Goal: Task Accomplishment & Management: Manage account settings

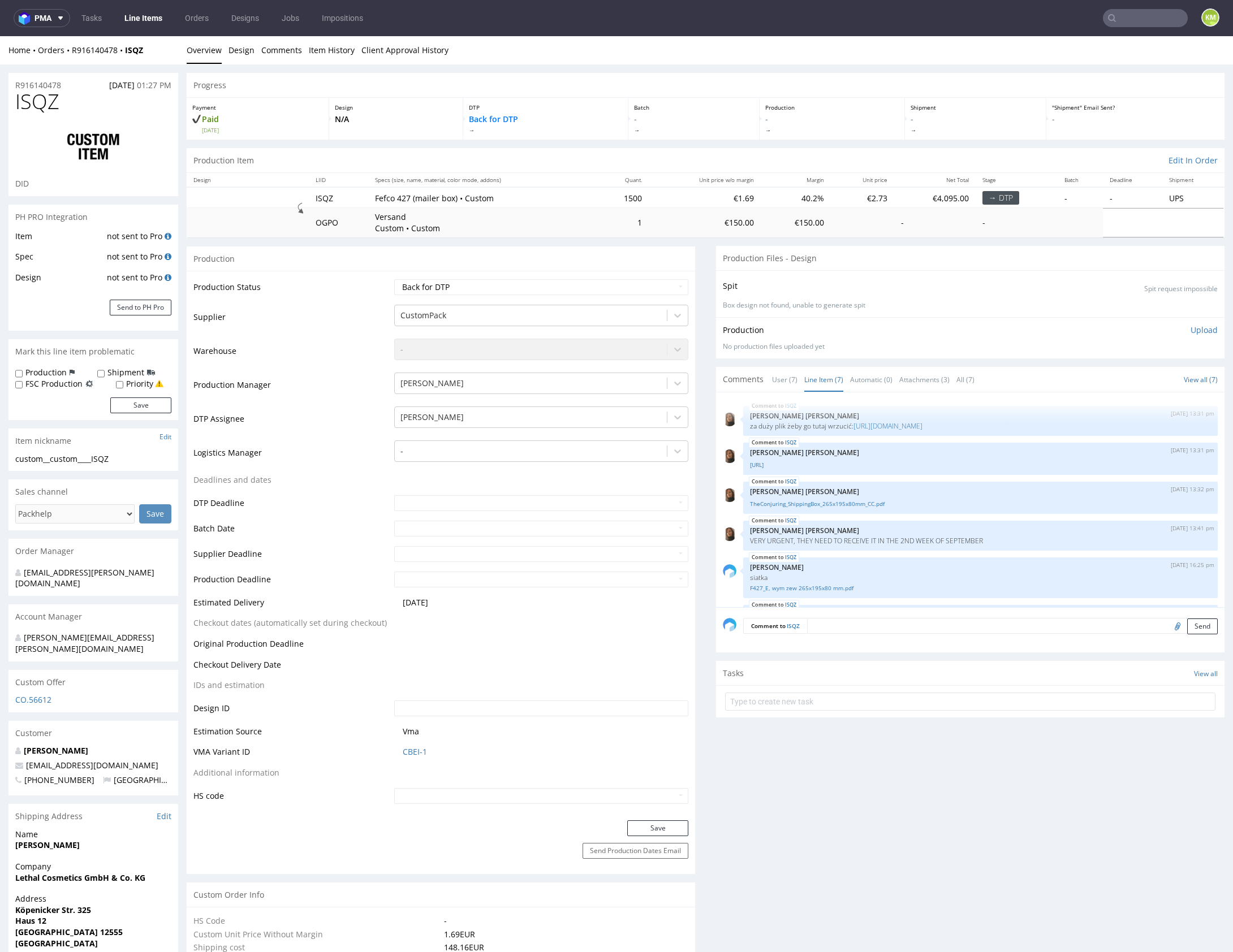
scroll to position [122, 0]
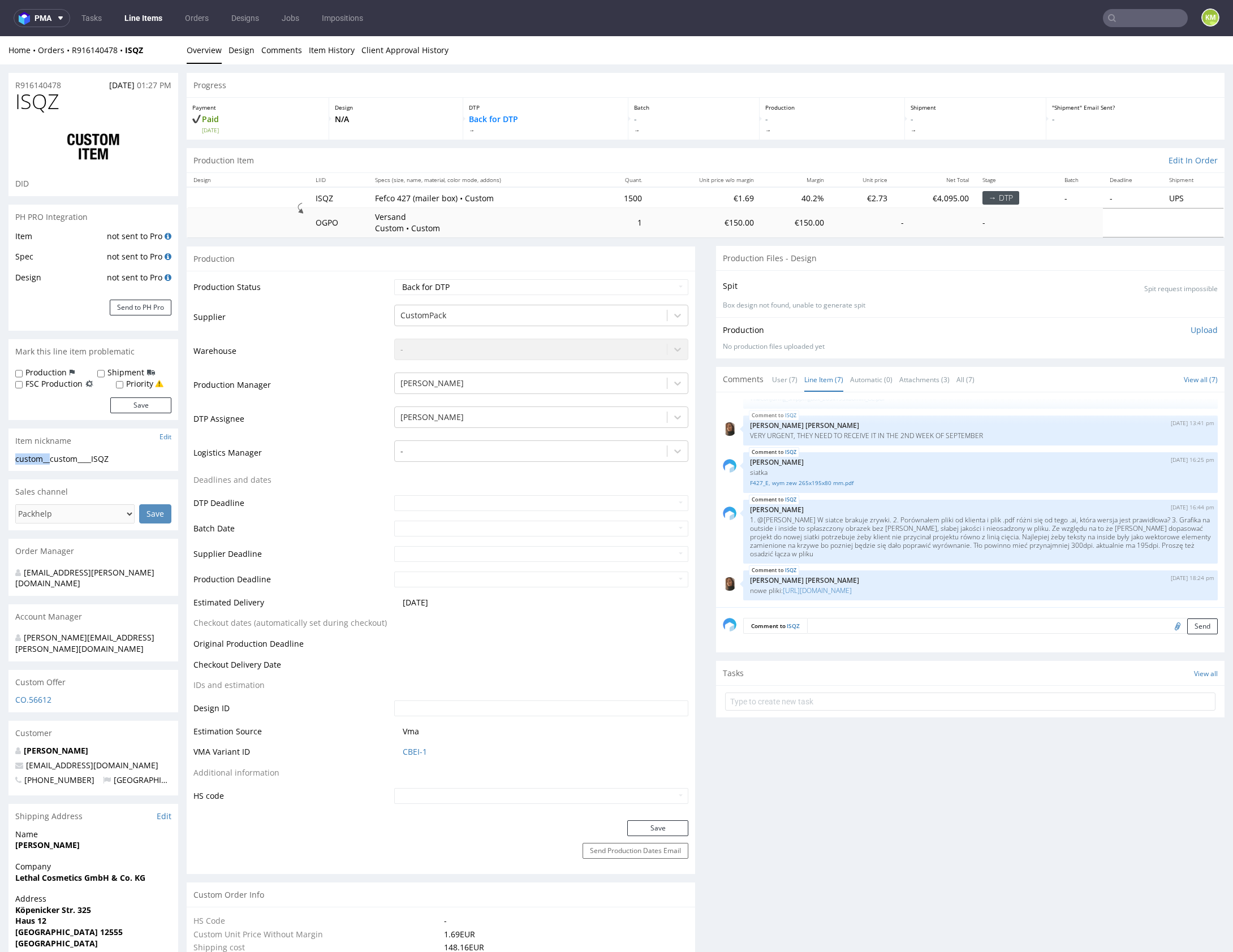
drag, startPoint x: 50, startPoint y: 459, endPoint x: 169, endPoint y: 452, distance: 119.2
click at [169, 452] on section "Item nickname Edit custom__custom____ISQZ custom__custom ____ISQZ Update" at bounding box center [92, 449] width 169 height 42
drag, startPoint x: 98, startPoint y: 462, endPoint x: 74, endPoint y: 458, distance: 24.3
click at [97, 462] on div "custom__custom____ISQZ" at bounding box center [92, 459] width 156 height 12
drag, startPoint x: 51, startPoint y: 457, endPoint x: 116, endPoint y: 463, distance: 65.3
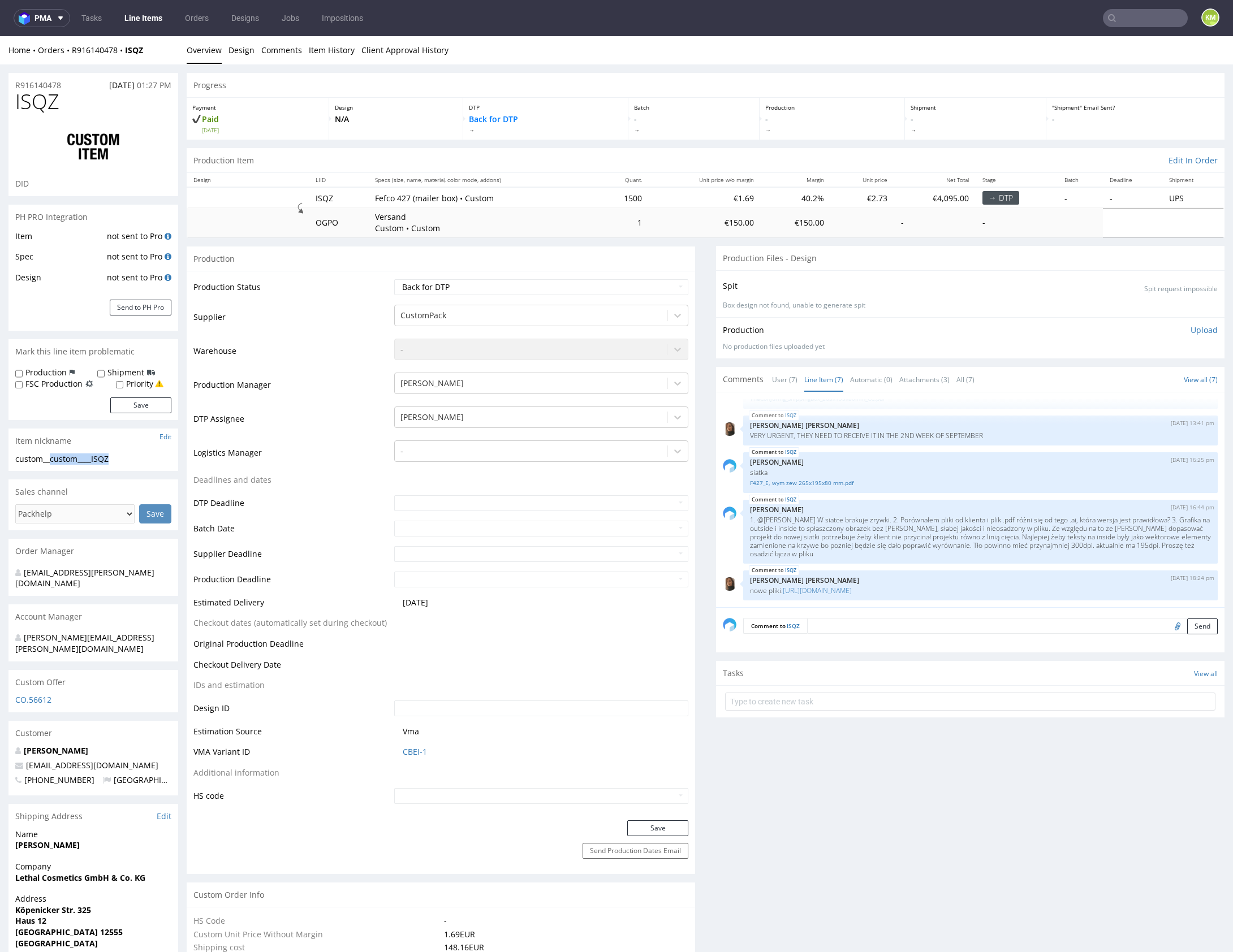
click at [116, 463] on div "custom__custom____ISQZ" at bounding box center [92, 459] width 156 height 12
copy div "custom____ISQZ"
copy link "R916140478"
click at [528, 288] on select "Waiting for Artwork Waiting for Diecut Waiting for Mockup Waiting for DTP Waiti…" at bounding box center [541, 287] width 294 height 16
select select "dtp_ca_needed"
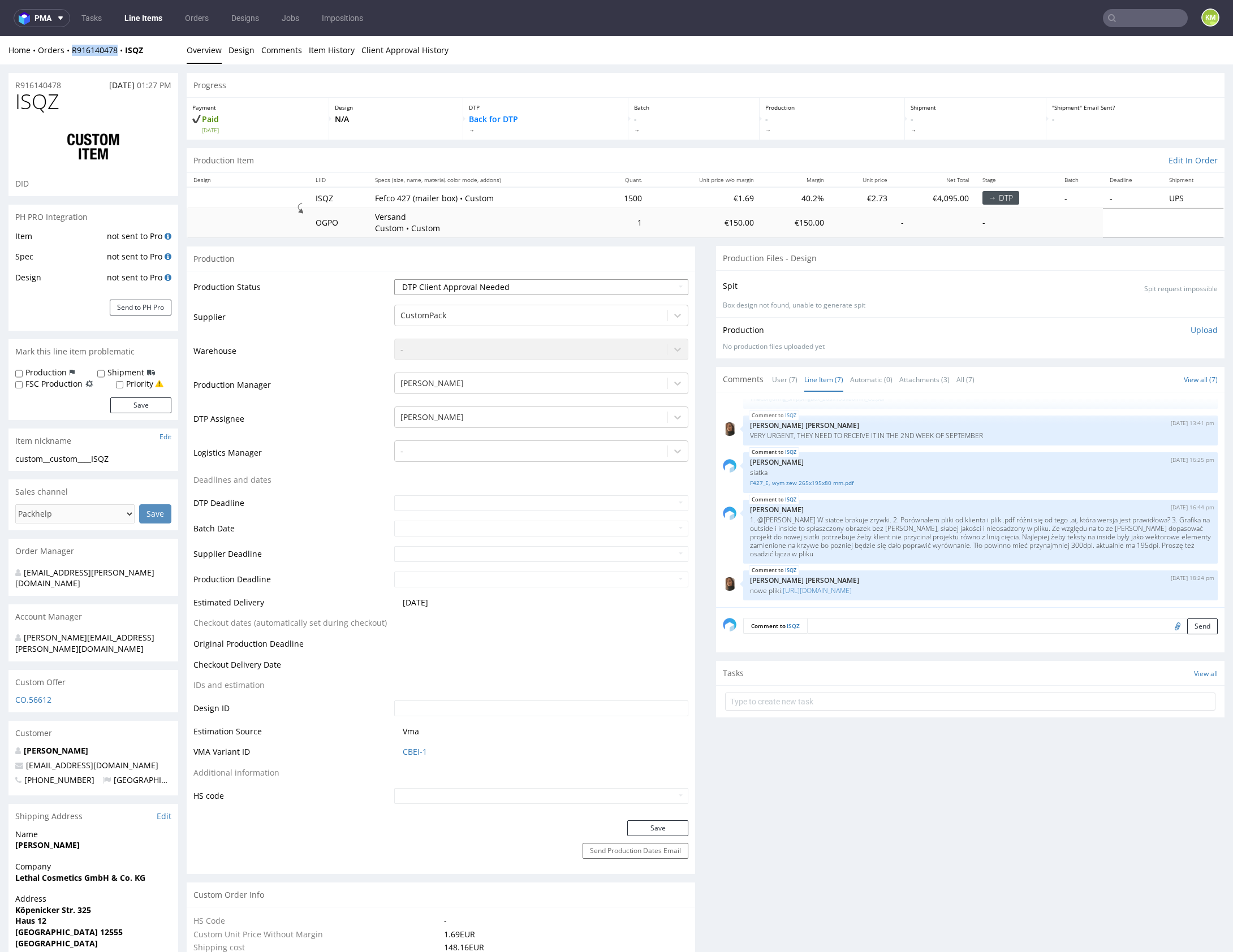
click at [394, 279] on select "Waiting for Artwork Waiting for Diecut Waiting for Mockup Waiting for DTP Waiti…" at bounding box center [541, 287] width 294 height 16
click at [640, 832] on button "Save" at bounding box center [657, 828] width 61 height 16
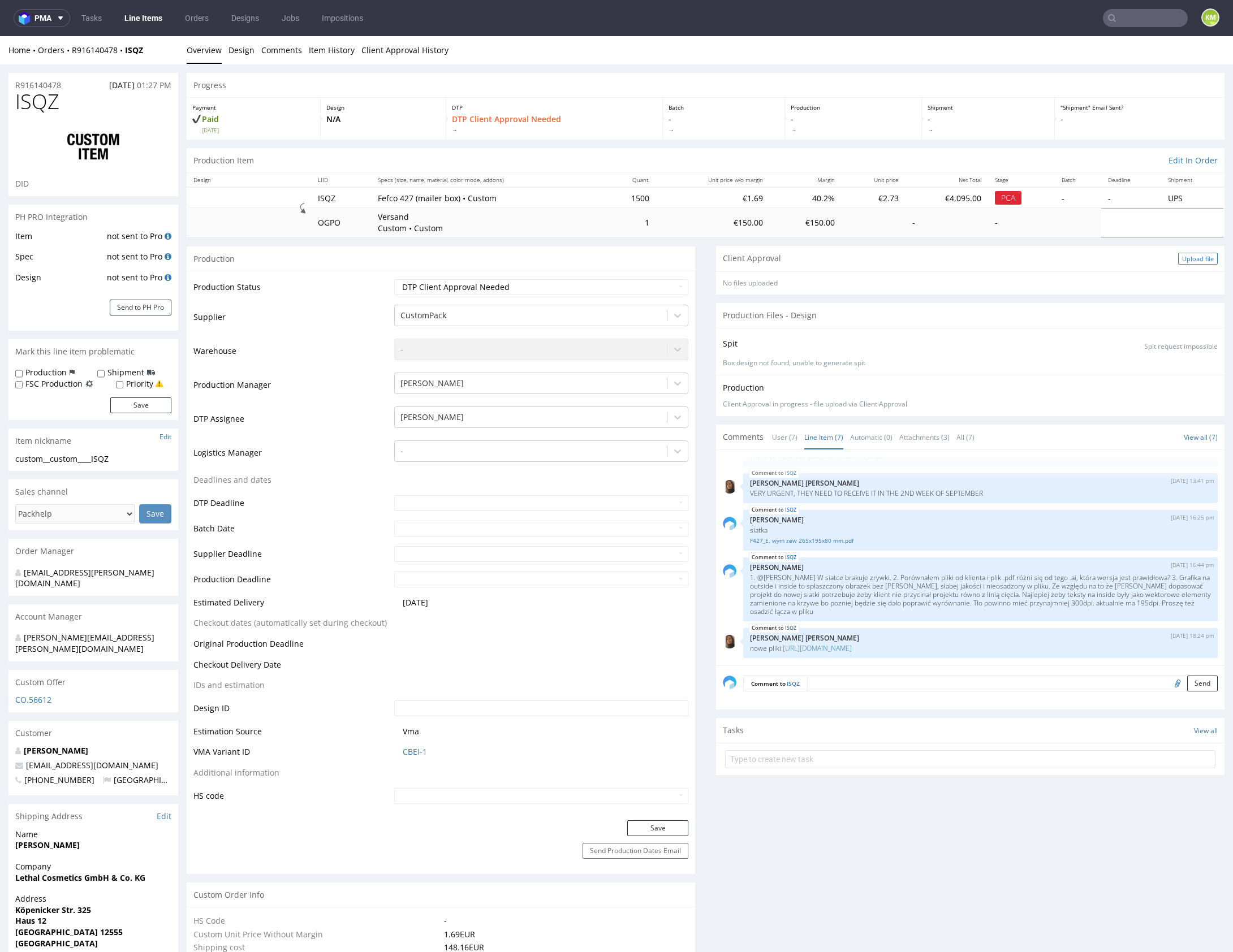
click at [1185, 258] on div "Upload file" at bounding box center [1198, 258] width 40 height 12
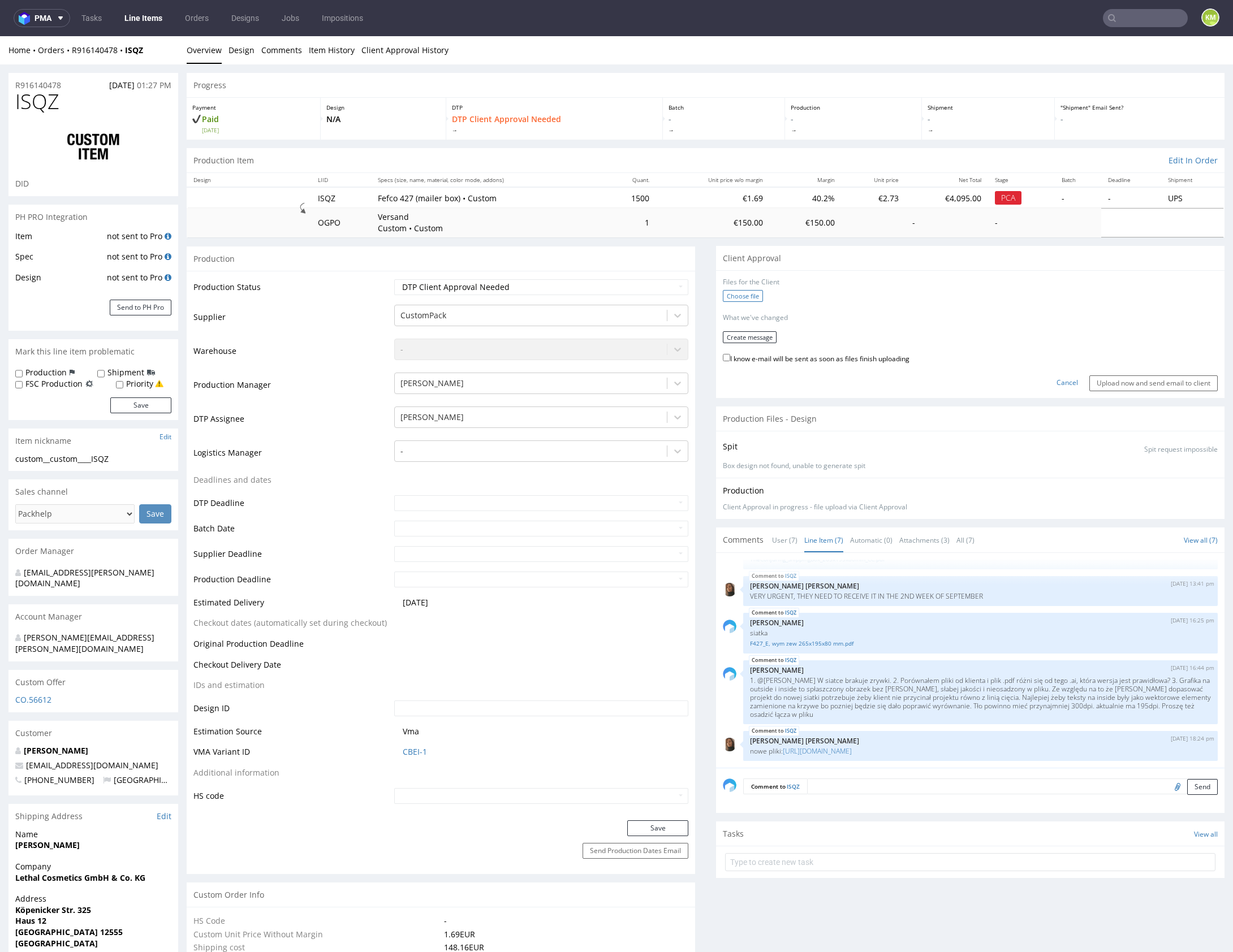
click at [737, 293] on label "Choose file" at bounding box center [742, 296] width 40 height 12
click at [0, 36] on input "Choose file" at bounding box center [0, 36] width 0 height 0
click at [753, 336] on button "Create message" at bounding box center [749, 334] width 54 height 12
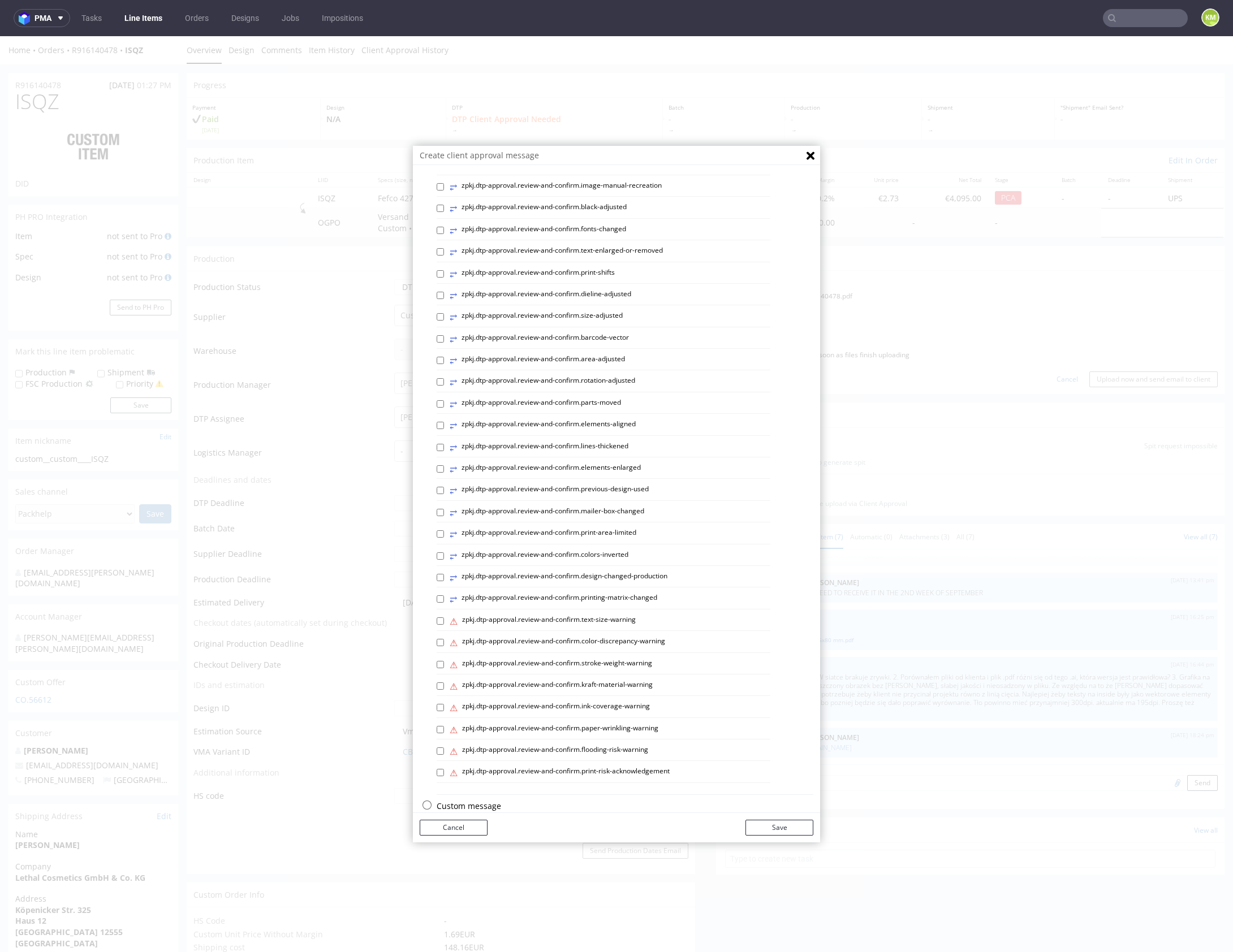
scroll to position [162, 0]
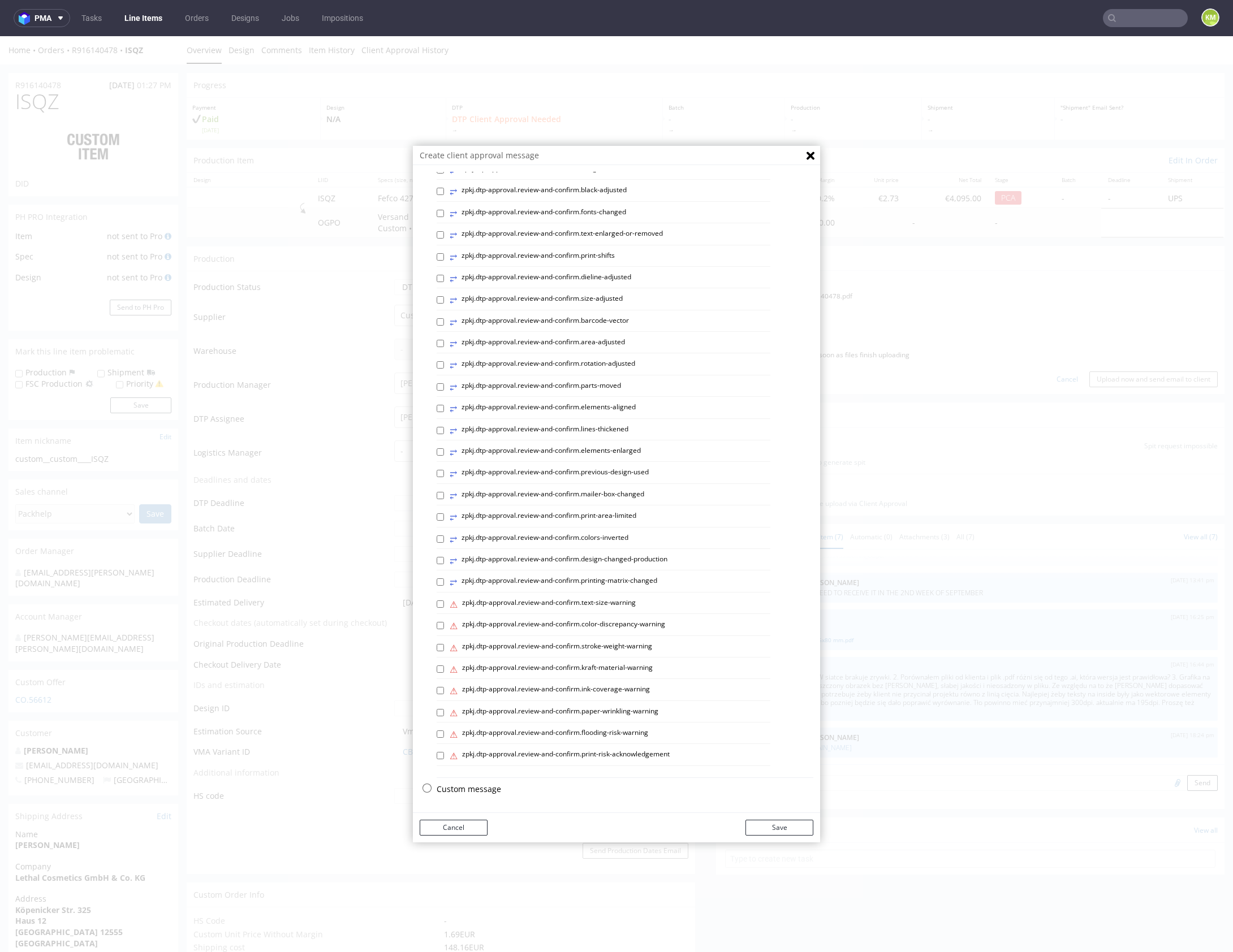
click at [464, 790] on p "Custom message" at bounding box center [625, 789] width 377 height 12
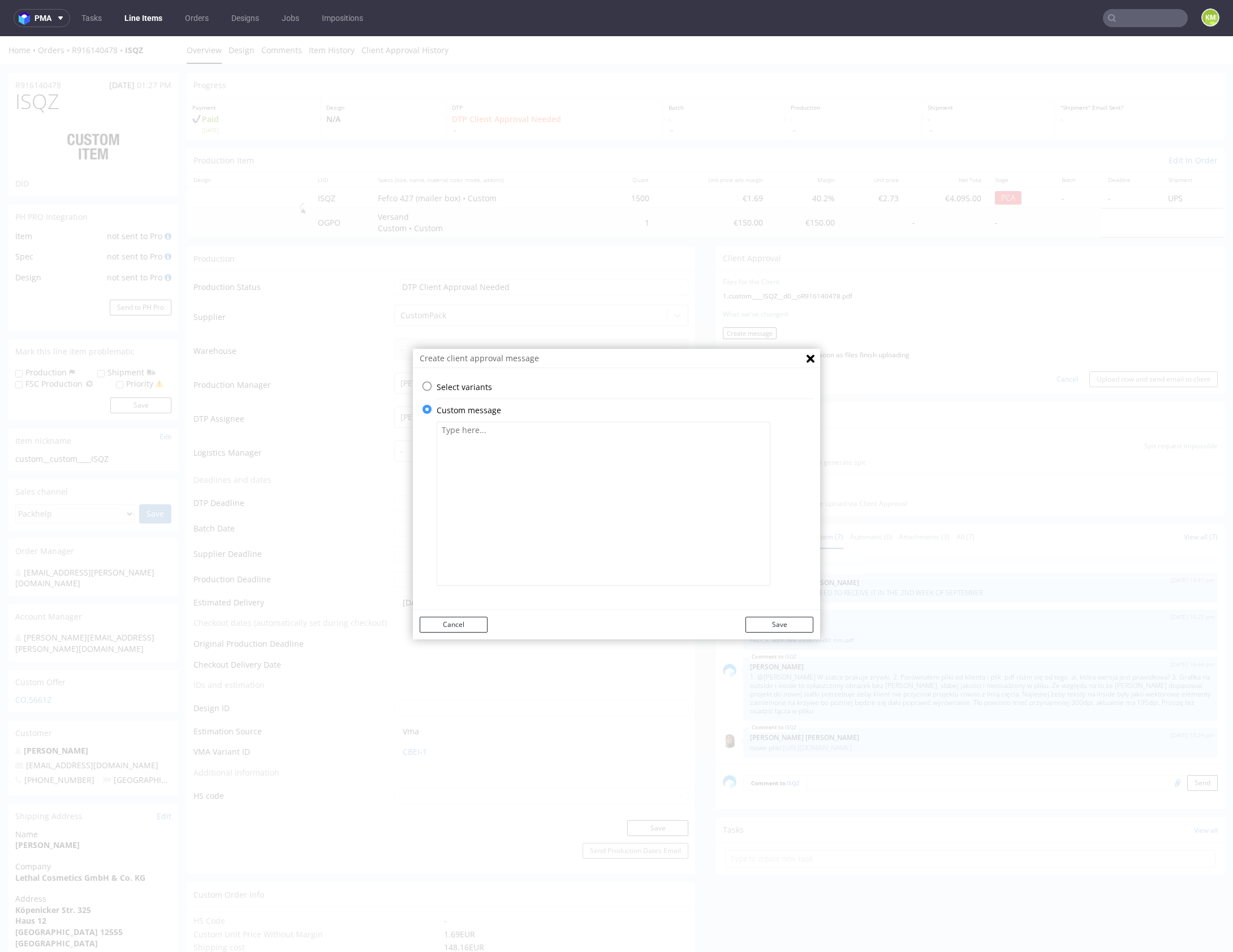
scroll to position [0, 0]
click at [547, 514] on textarea at bounding box center [604, 504] width 334 height 164
paste textarea "The design has been adjusted to fit the correct dieline and changed from a tech…"
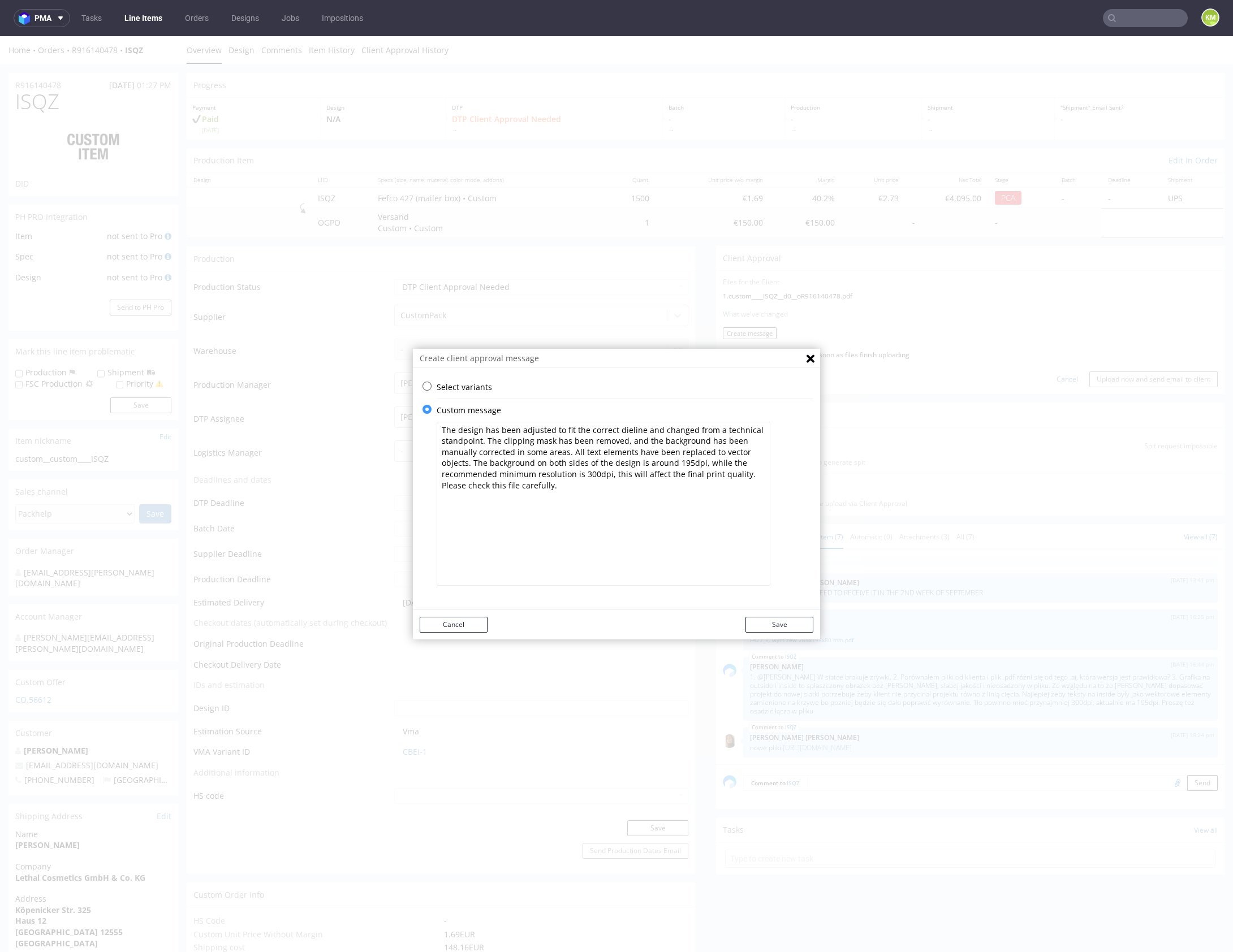
click at [492, 438] on textarea "The design has been adjusted to fit the correct dieline and changed from a tech…" at bounding box center [604, 504] width 334 height 164
click at [685, 471] on textarea "The design has been adjusted to fit the correct dieline and changed from a tech…" at bounding box center [604, 504] width 334 height 164
type textarea "The design has been adjusted to fit the correct dieline and changed from a tech…"
click at [786, 620] on button "Save" at bounding box center [780, 624] width 68 height 16
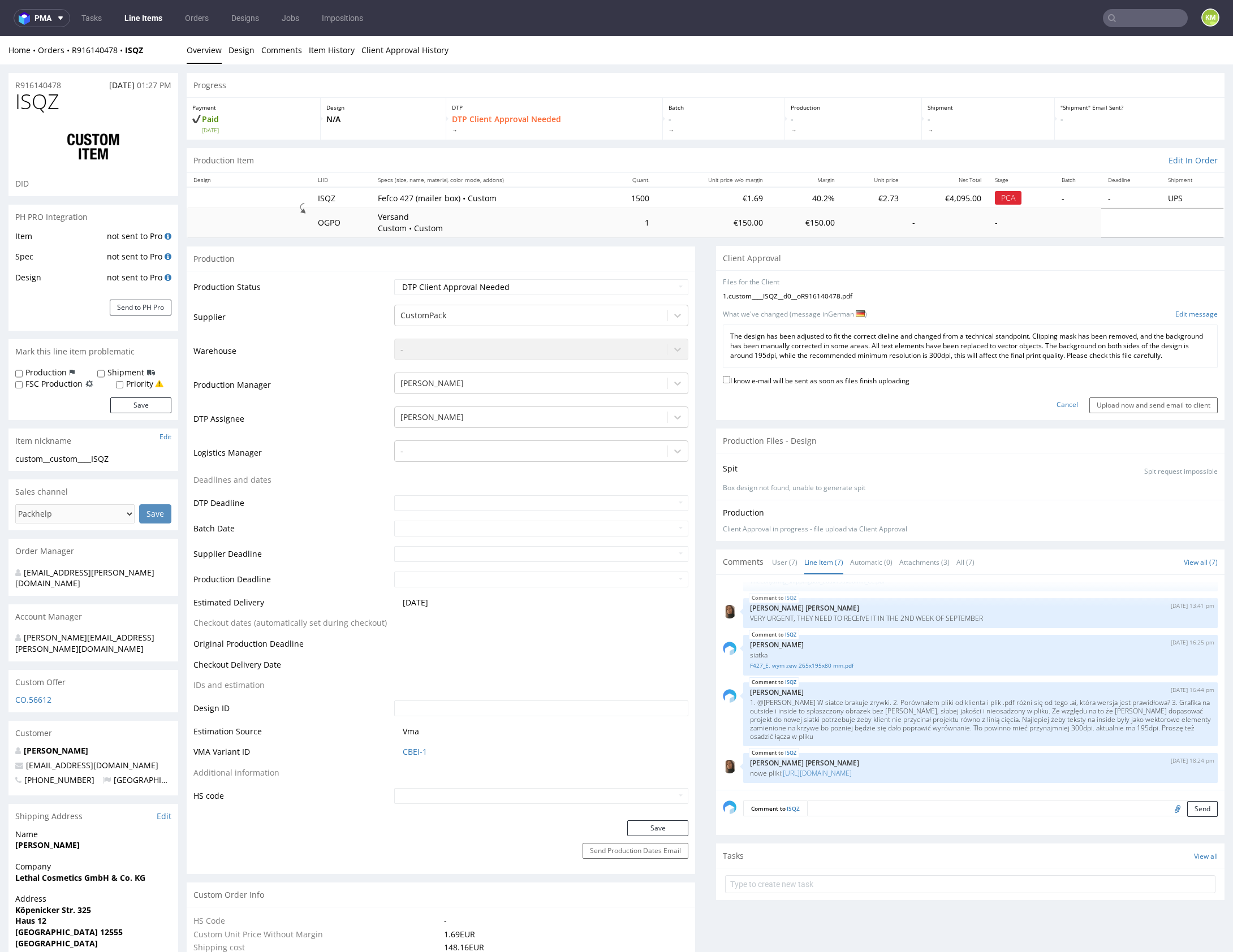
click at [855, 385] on label "I know e-mail will be sent as soon as files finish uploading" at bounding box center [816, 380] width 187 height 12
click at [730, 383] on input "I know e-mail will be sent as soon as files finish uploading" at bounding box center [726, 379] width 7 height 7
checkbox input "true"
click at [1156, 414] on input "Upload now and send email to client" at bounding box center [1153, 405] width 128 height 16
click at [967, 406] on div "Cancel Upload now and send email to client" at bounding box center [970, 400] width 495 height 24
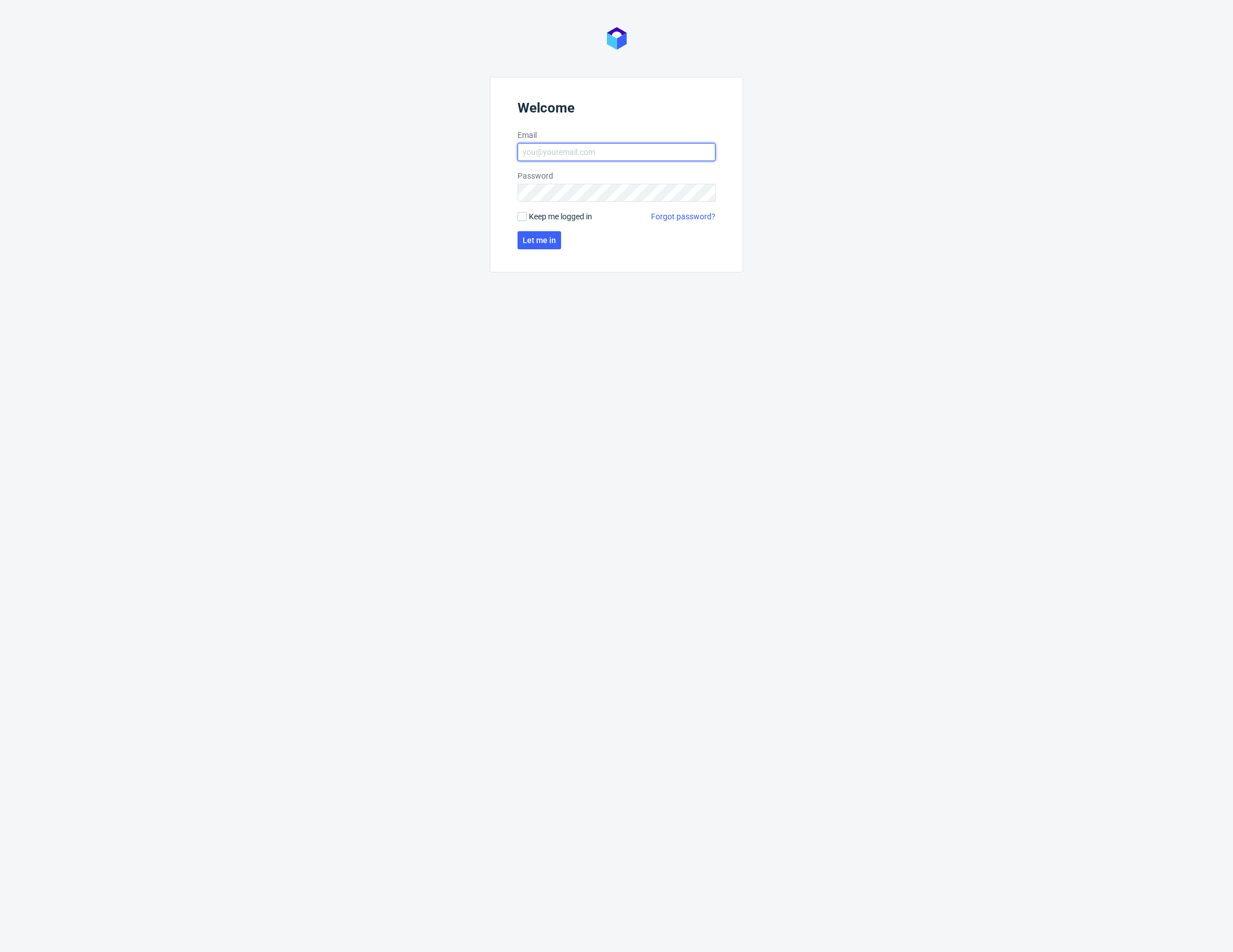
click at [557, 156] on input "Email" at bounding box center [617, 152] width 198 height 18
type input "karol.markowski@packhelp.com"
click at [541, 243] on span "Let me in" at bounding box center [539, 240] width 33 height 8
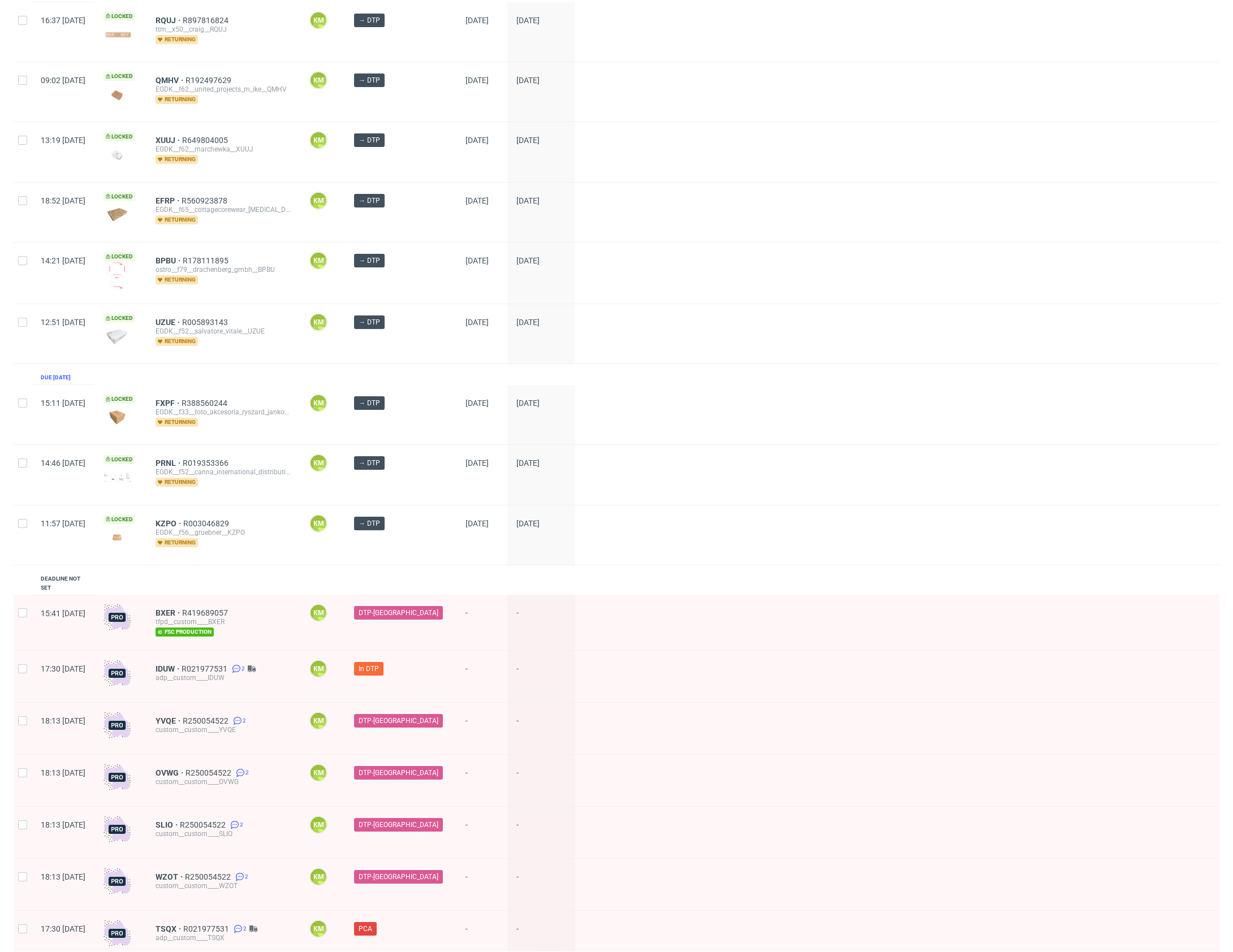
scroll to position [727, 0]
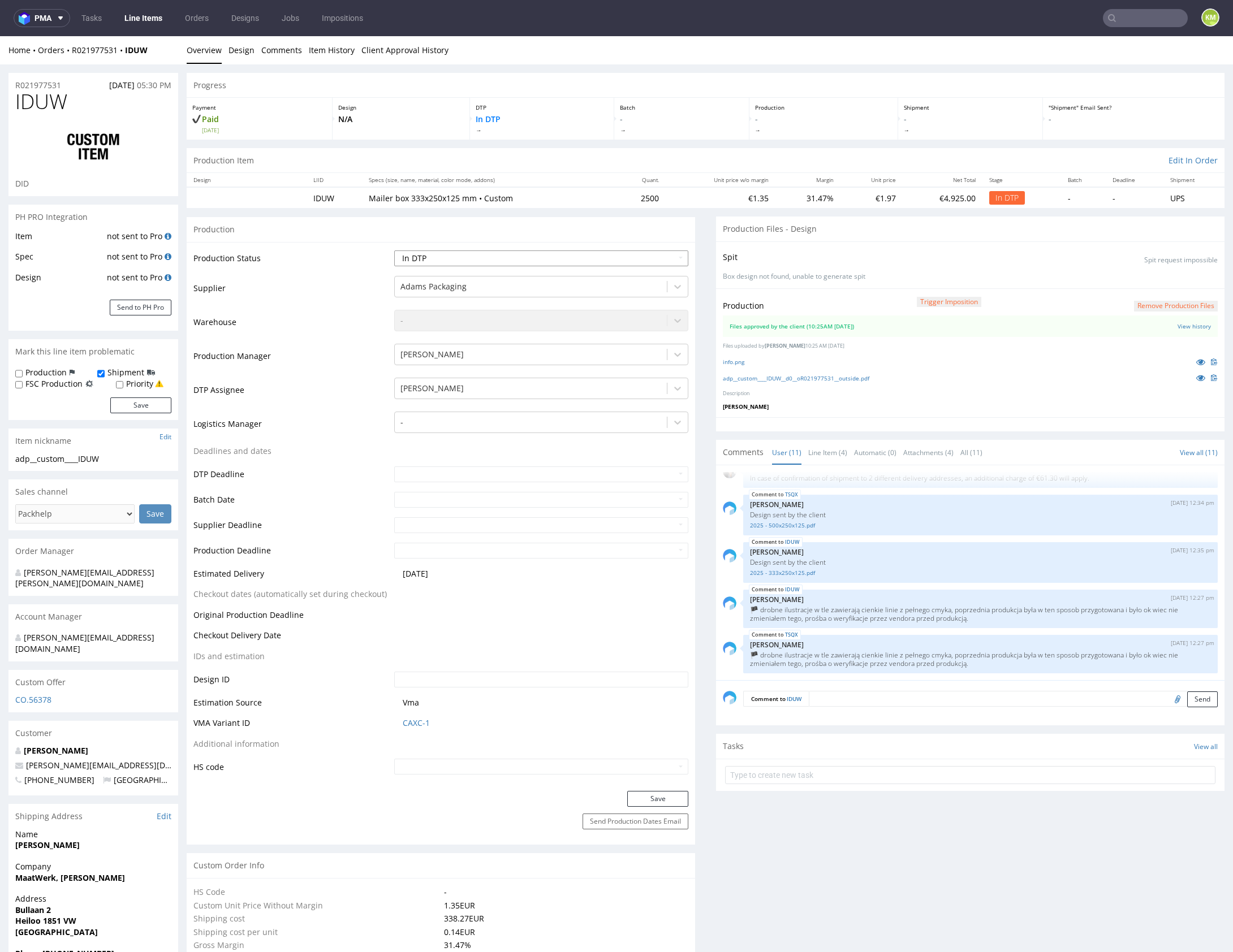
click at [495, 253] on select "Waiting for Artwork Waiting for Diecut Waiting for Mockup Waiting for DTP Waiti…" at bounding box center [541, 258] width 294 height 16
select select "dtp_waiting_for_double_check"
click at [394, 250] on select "Waiting for Artwork Waiting for Diecut Waiting for Mockup Waiting for DTP Waiti…" at bounding box center [541, 258] width 294 height 16
click at [655, 794] on button "Save" at bounding box center [657, 798] width 61 height 16
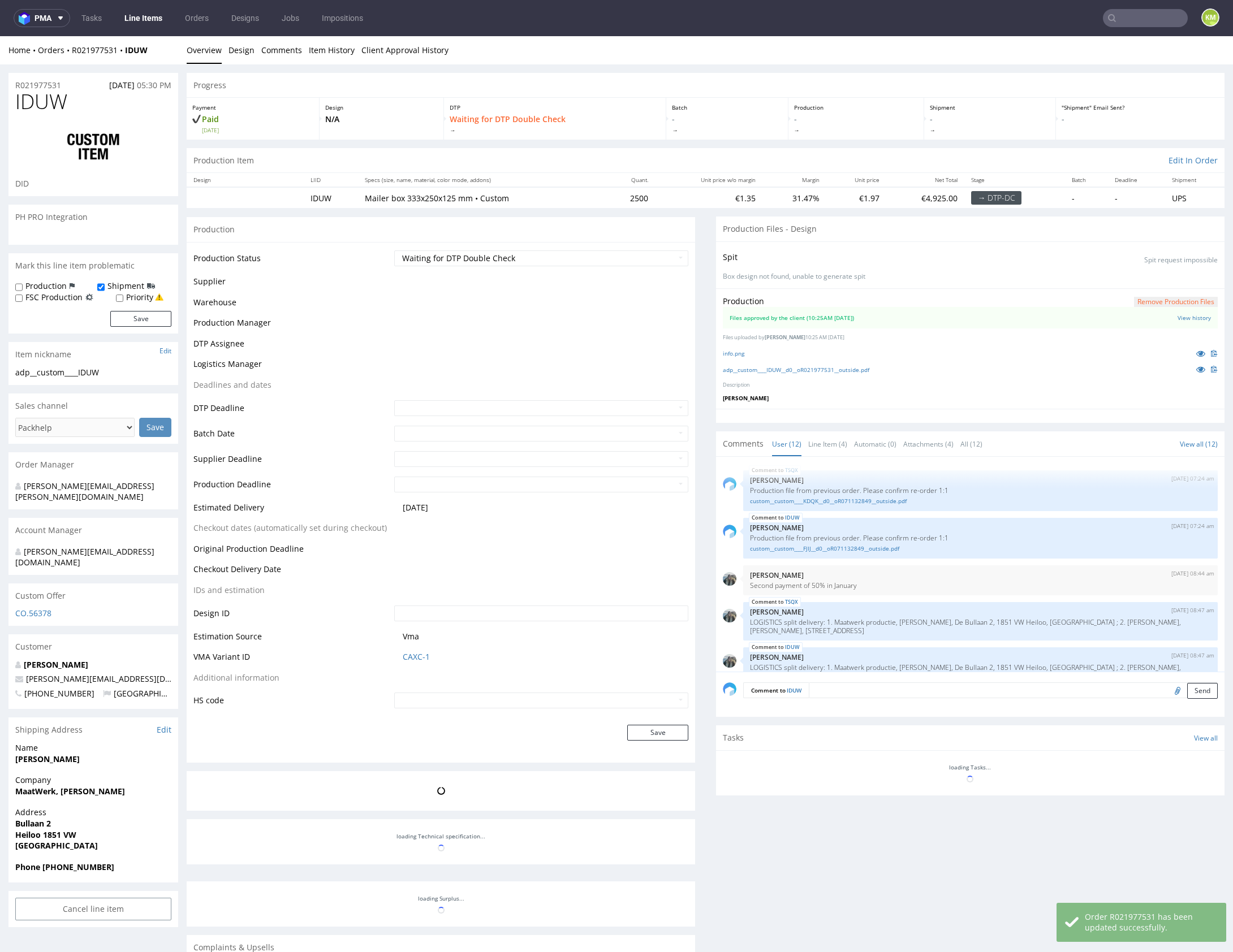
scroll to position [325, 0]
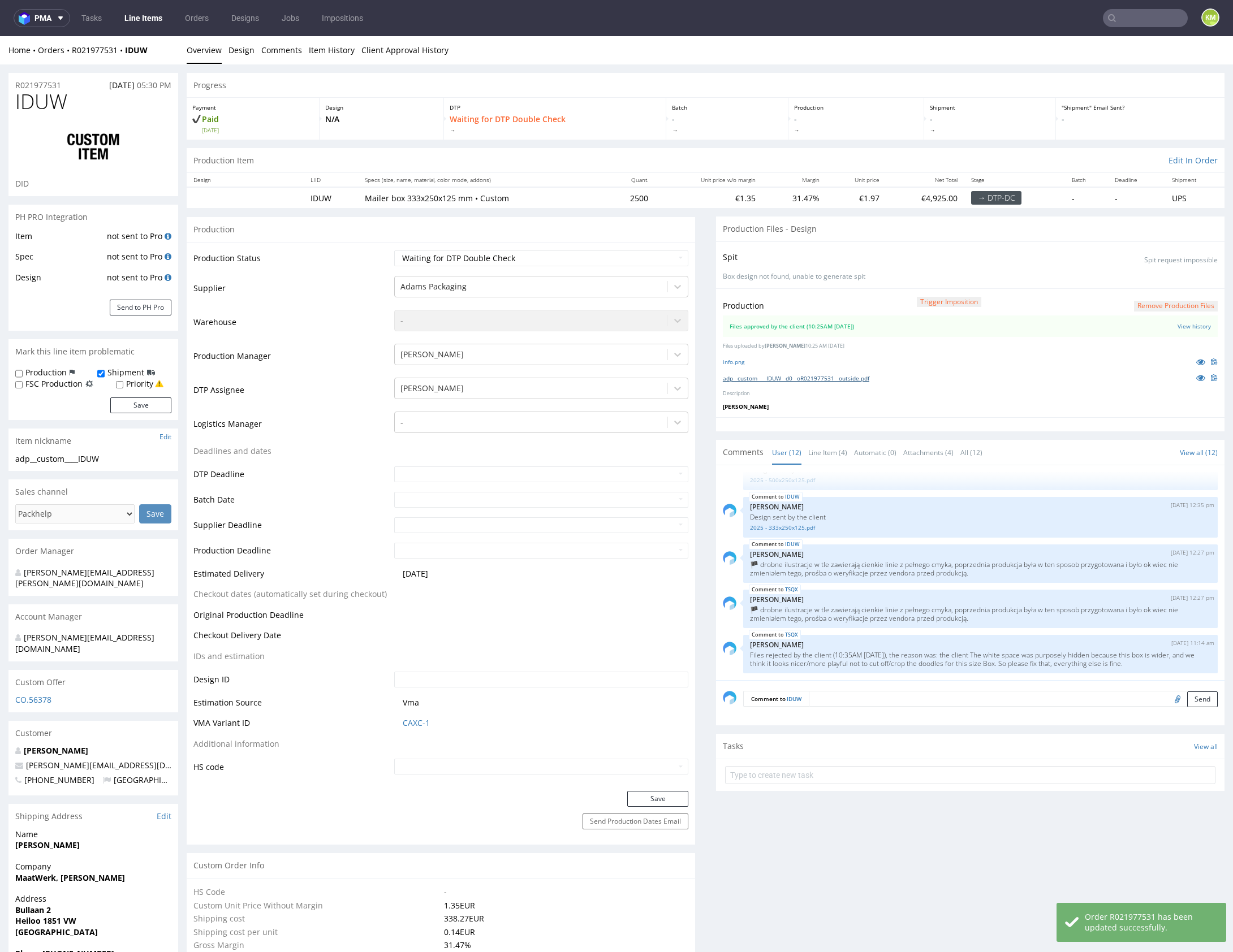
click at [841, 377] on link "adp__custom____IDUW__d0__oR021977531__outside.pdf" at bounding box center [795, 378] width 146 height 8
drag, startPoint x: 1181, startPoint y: 305, endPoint x: 1174, endPoint y: 304, distance: 7.1
click at [1181, 305] on button "Remove production files" at bounding box center [1175, 305] width 83 height 11
click at [1148, 281] on link "Yes" at bounding box center [1145, 280] width 32 height 17
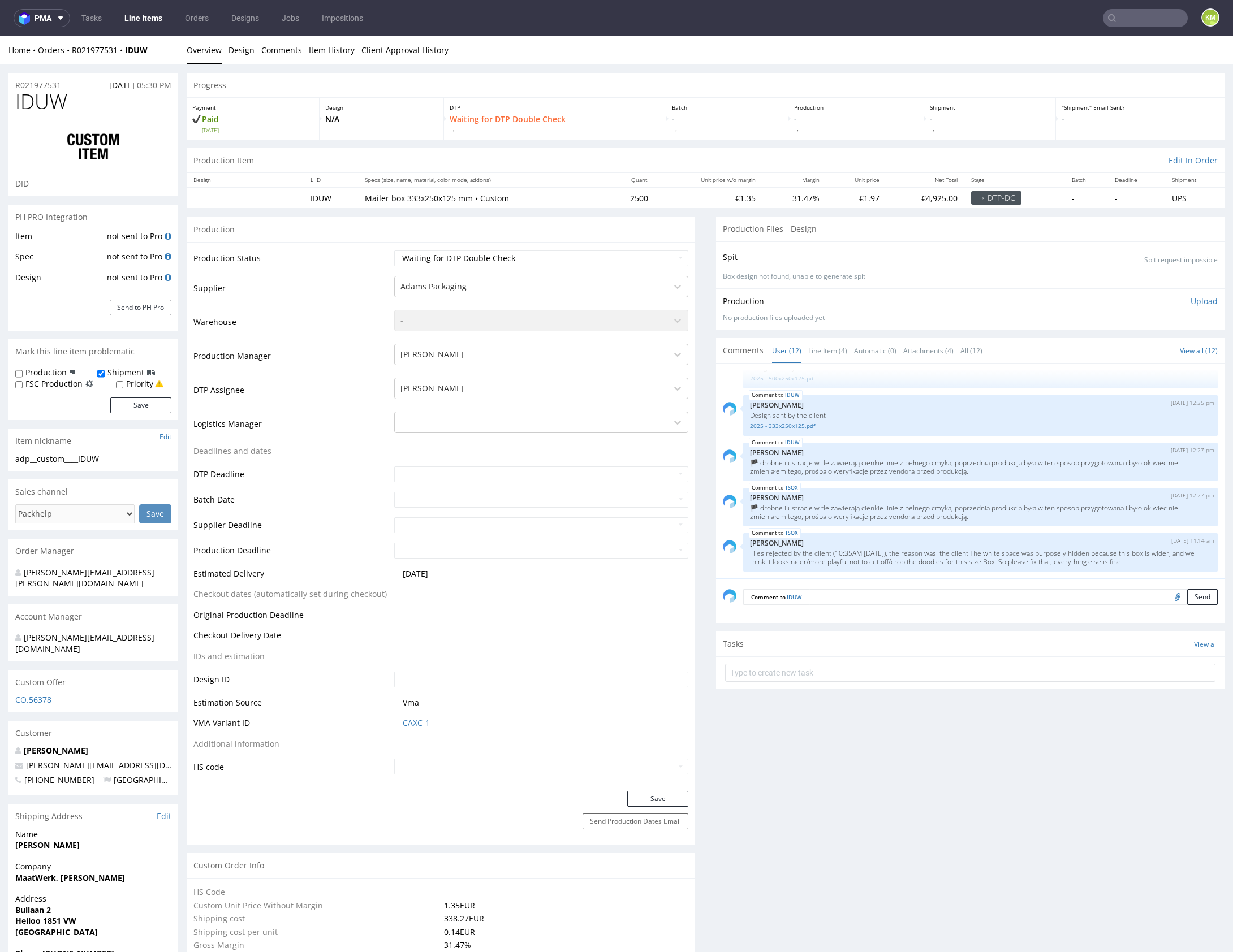
click at [1191, 299] on p "Upload" at bounding box center [1204, 301] width 27 height 12
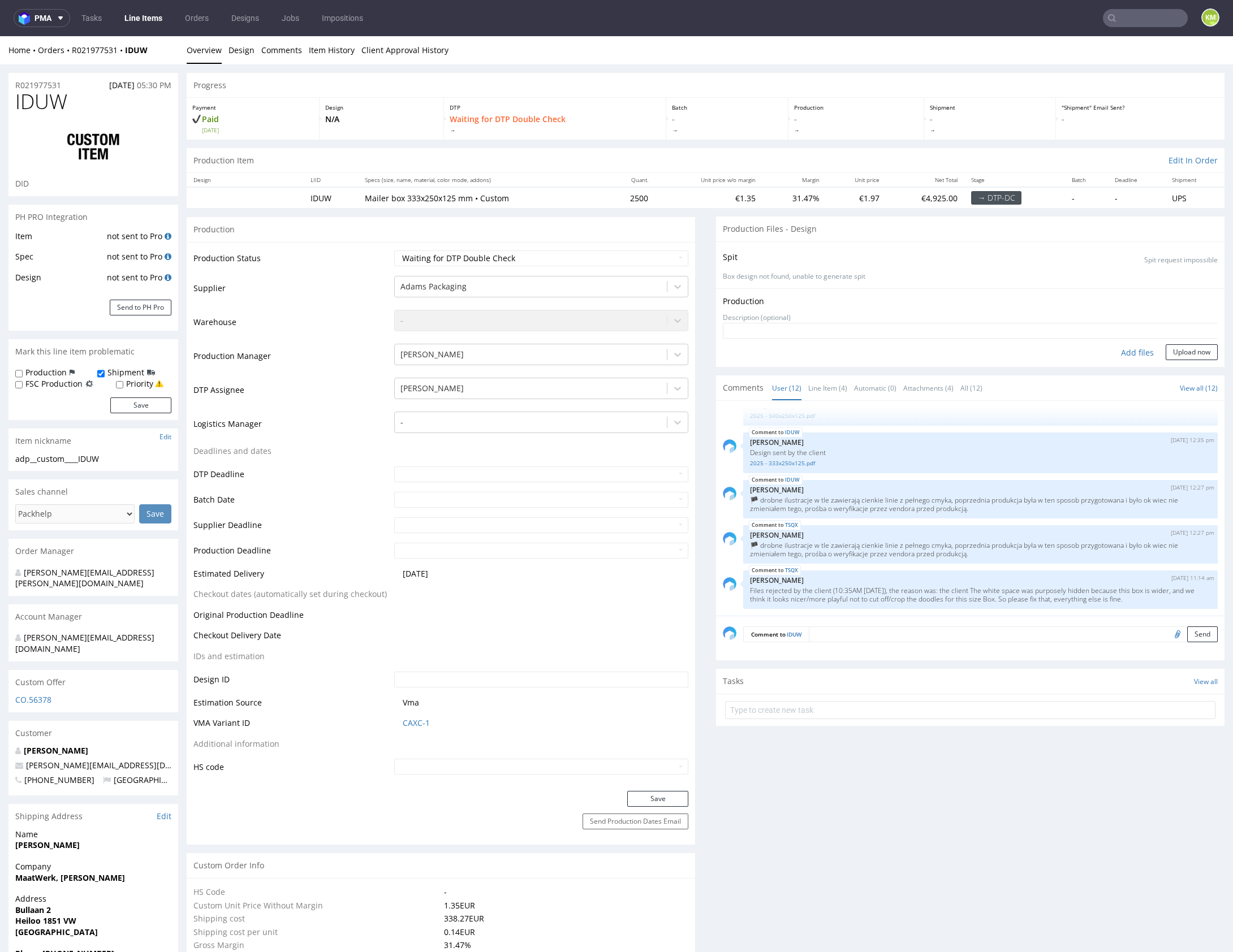
click at [1117, 348] on div "Add files" at bounding box center [1137, 353] width 56 height 17
type input "C:\fakepath\adp__custom____IDUW__d0__oR021977531__outside.pdf"
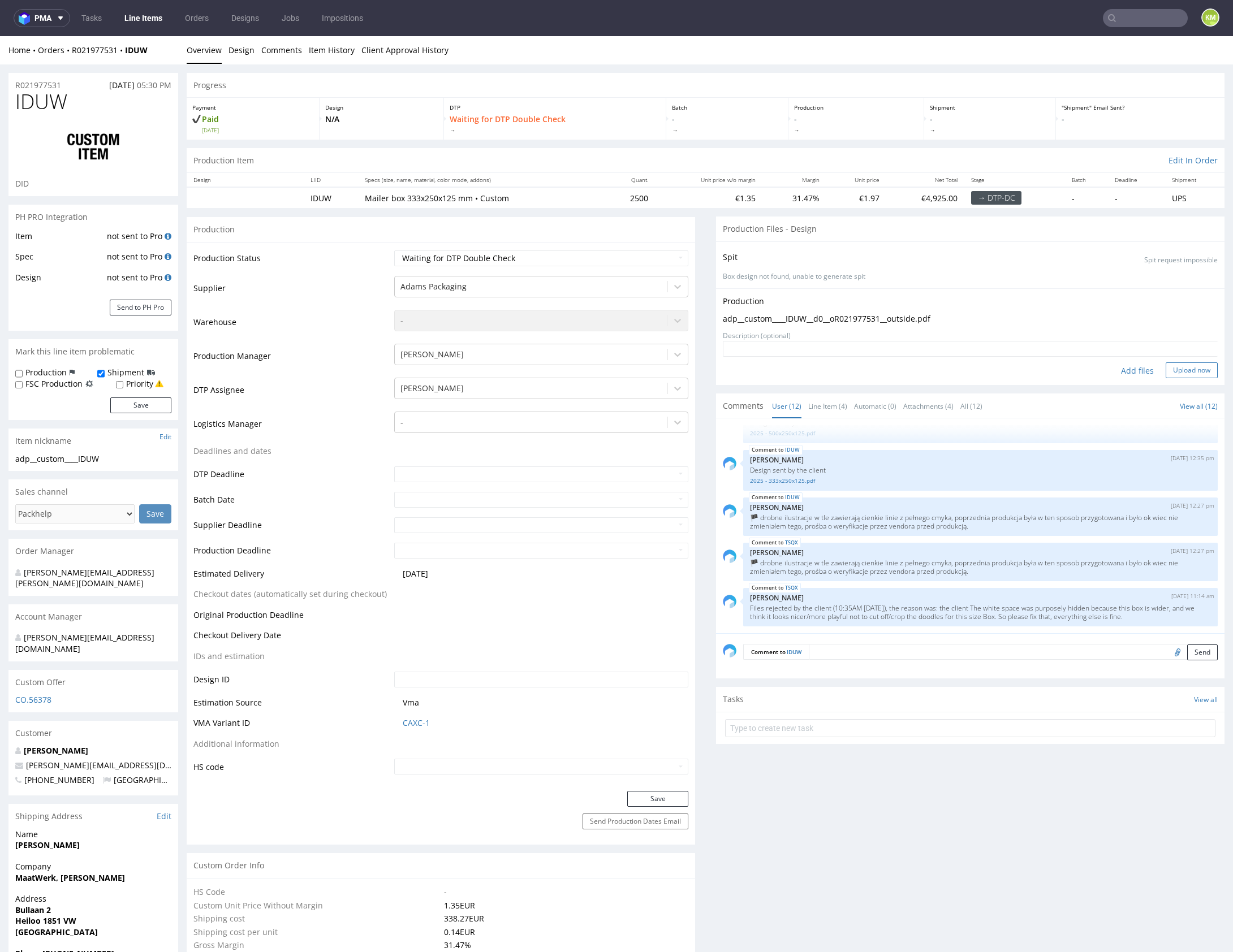
click at [1183, 367] on button "Upload now" at bounding box center [1191, 370] width 52 height 16
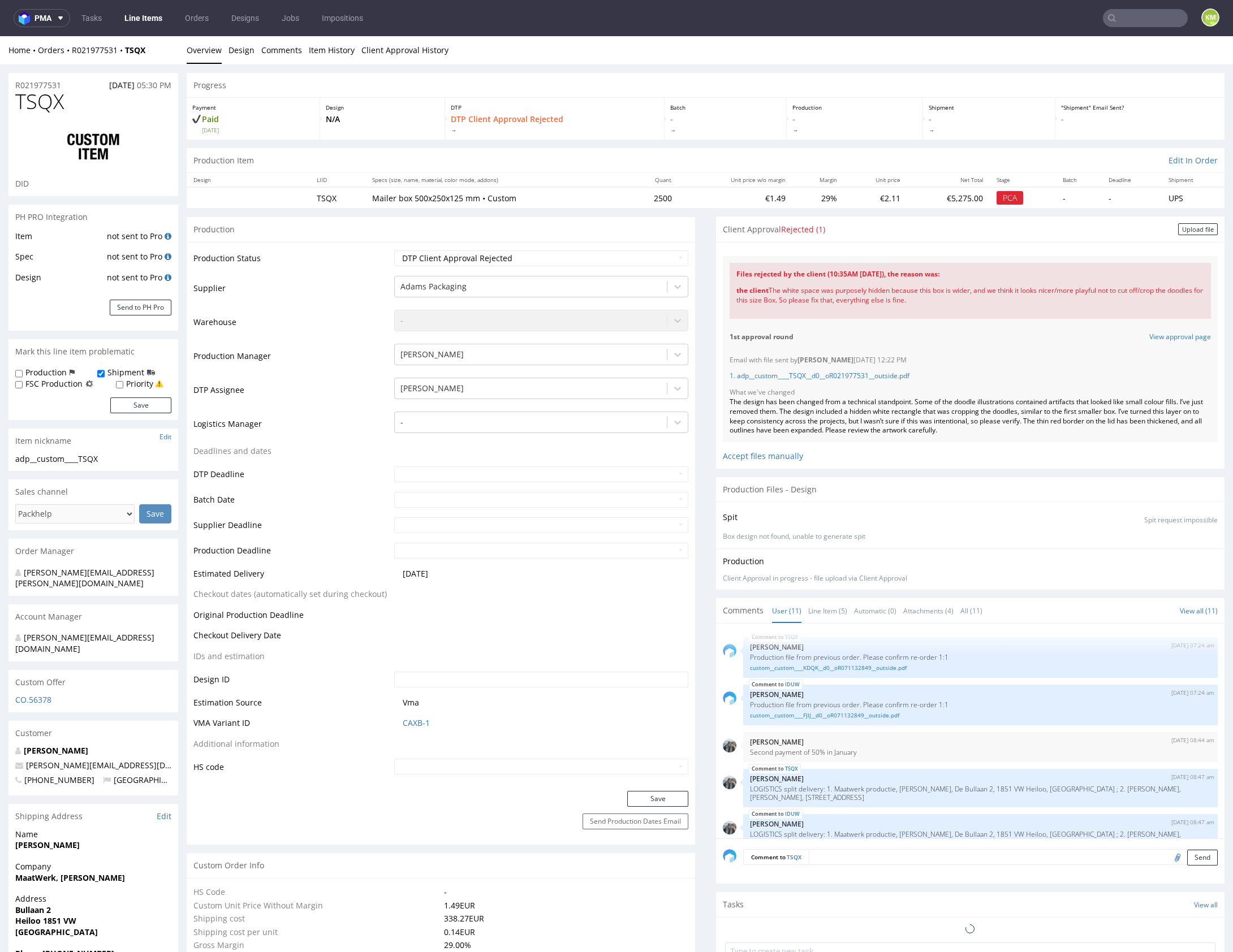
scroll to position [280, 0]
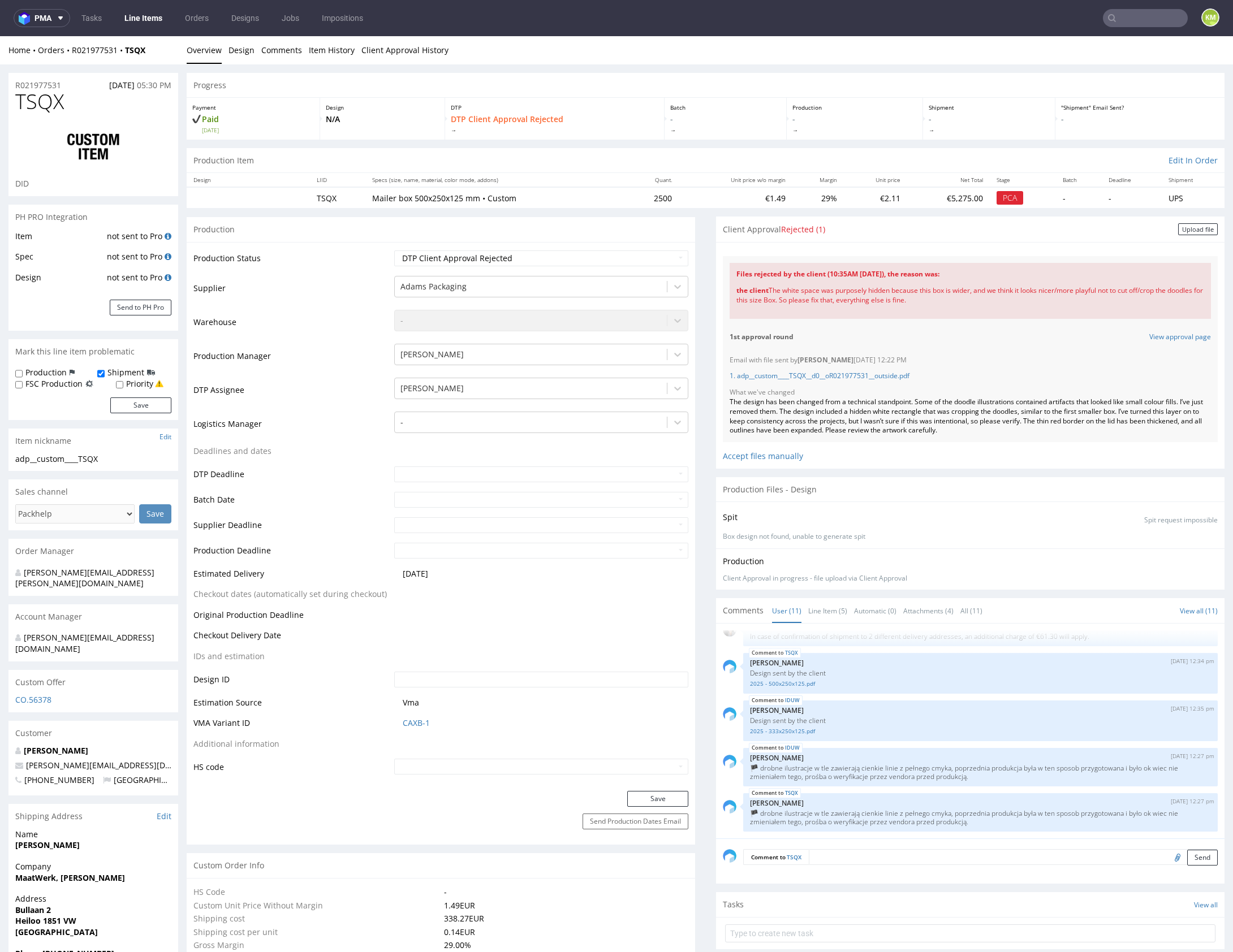
click at [869, 345] on div "1st approval round View approval page" at bounding box center [970, 337] width 495 height 23
click at [879, 377] on link "1. adp__custom____TSQX__d0__oR021977531__outside.pdf" at bounding box center [819, 376] width 180 height 10
drag, startPoint x: 731, startPoint y: 275, endPoint x: 970, endPoint y: 305, distance: 240.9
click at [970, 305] on div "Files rejected by the client (10:35AM 28 Aug 2025), the reason was: the client …" at bounding box center [970, 290] width 481 height 55
copy div "Files rejected by the client (10:35AM 28 Aug 2025), the reason was: the client …"
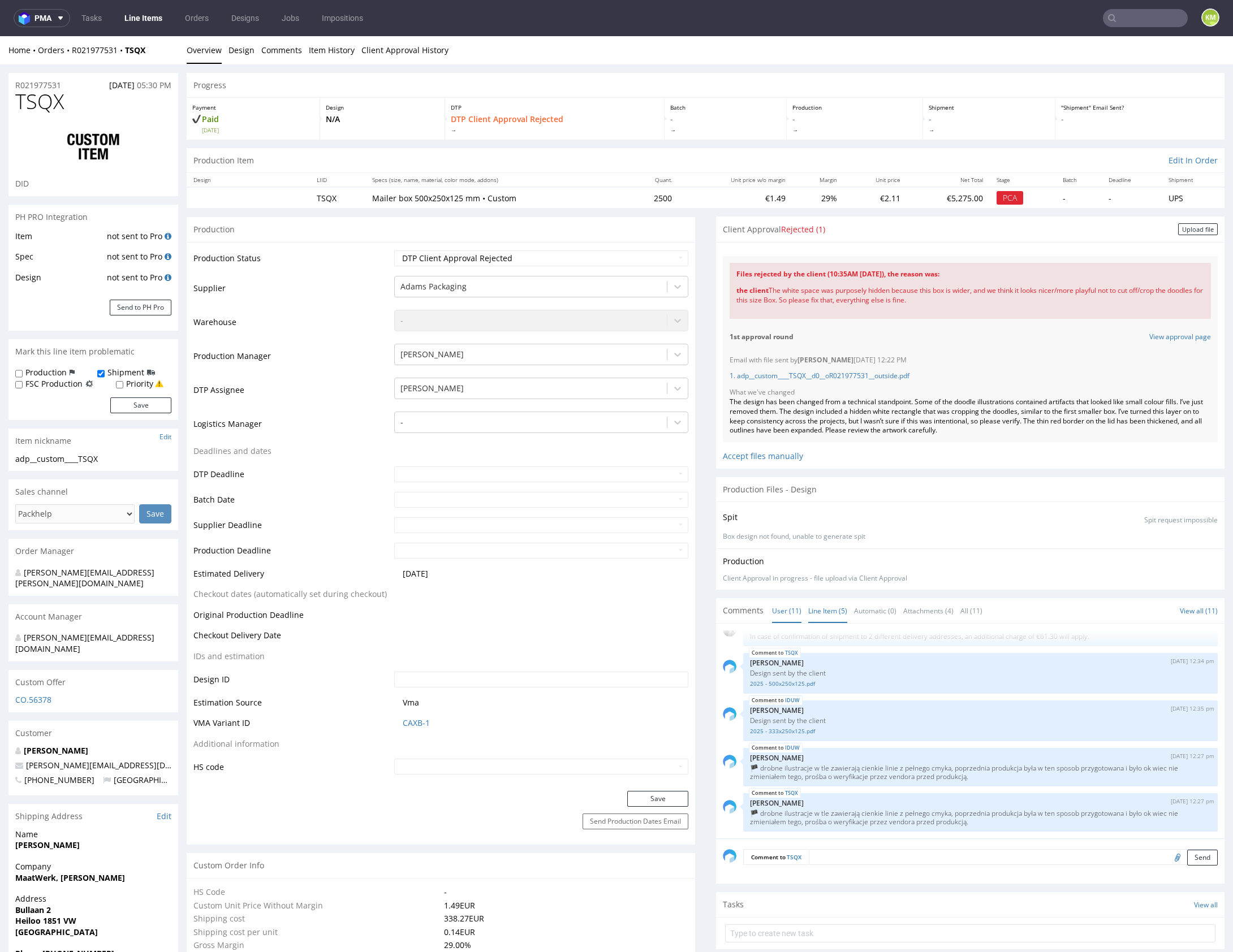
click at [818, 601] on link "Line Item (5)" at bounding box center [828, 610] width 39 height 24
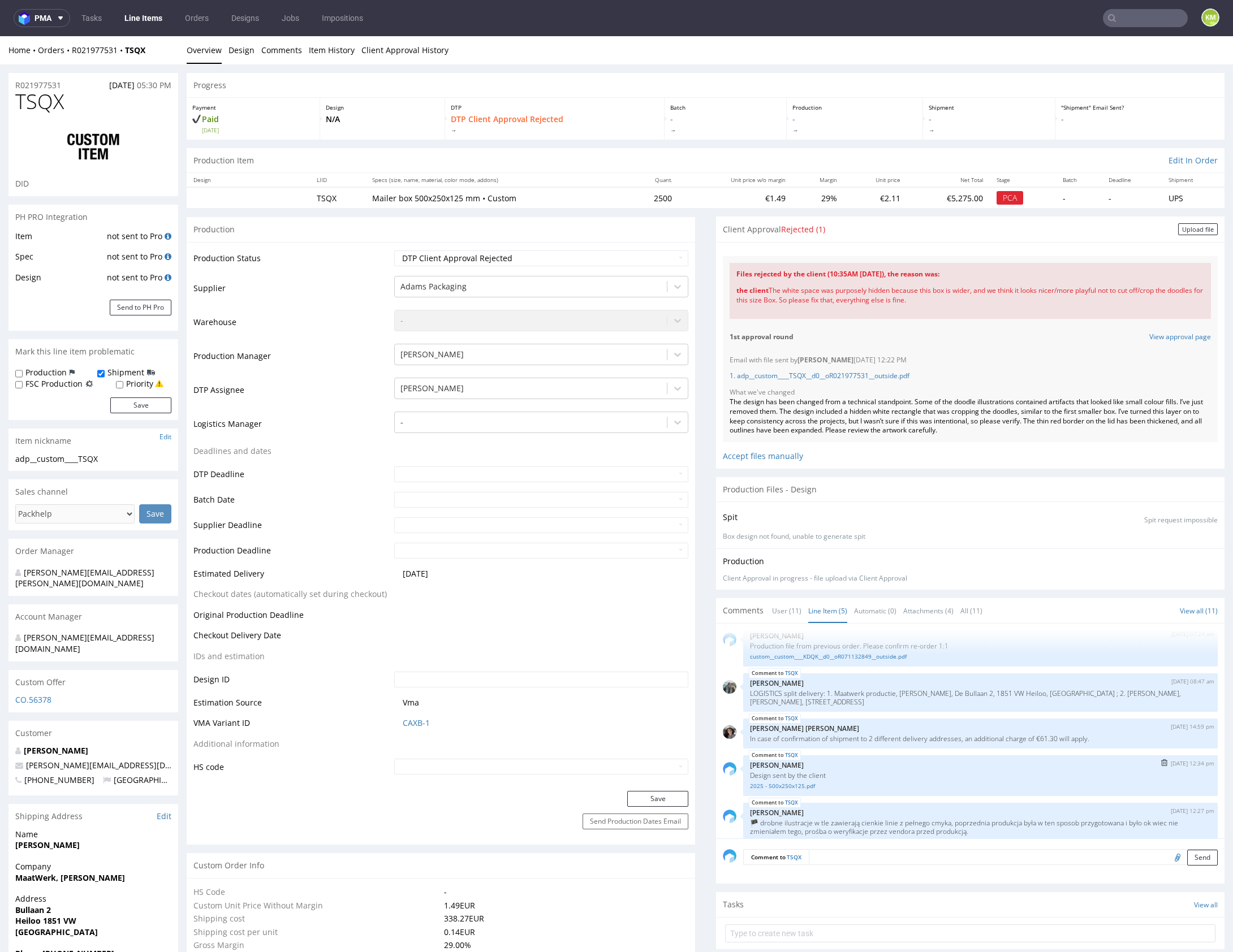
scroll to position [21, 0]
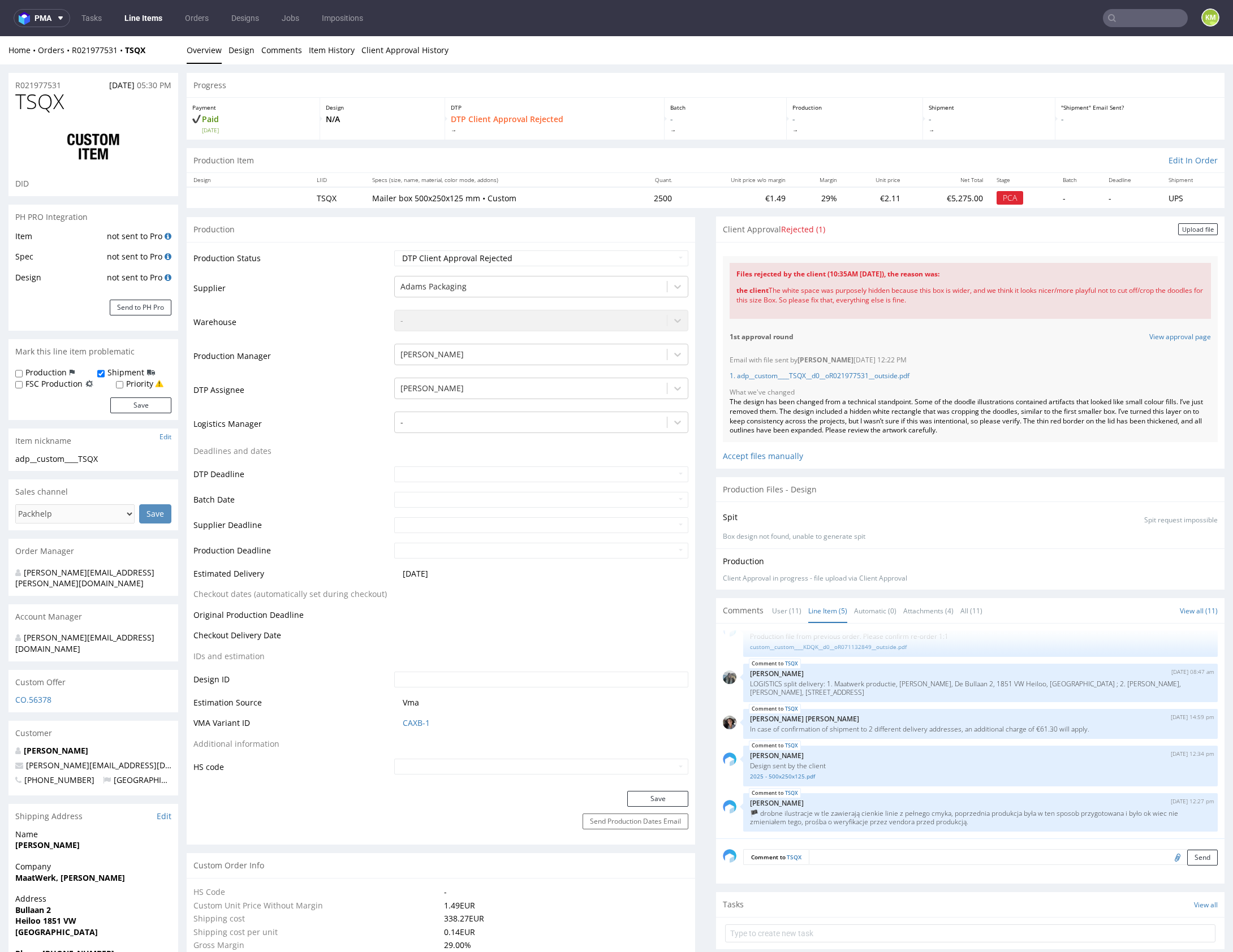
click at [859, 855] on textarea at bounding box center [1012, 857] width 409 height 16
paste textarea "Files rejected by the client (10:35AM 28 Aug 2025), the reason was: the client …"
type textarea "Files rejected by the client (10:35AM 28 Aug 2025), the reason was: the client …"
click at [1190, 909] on button "Send" at bounding box center [1202, 910] width 31 height 16
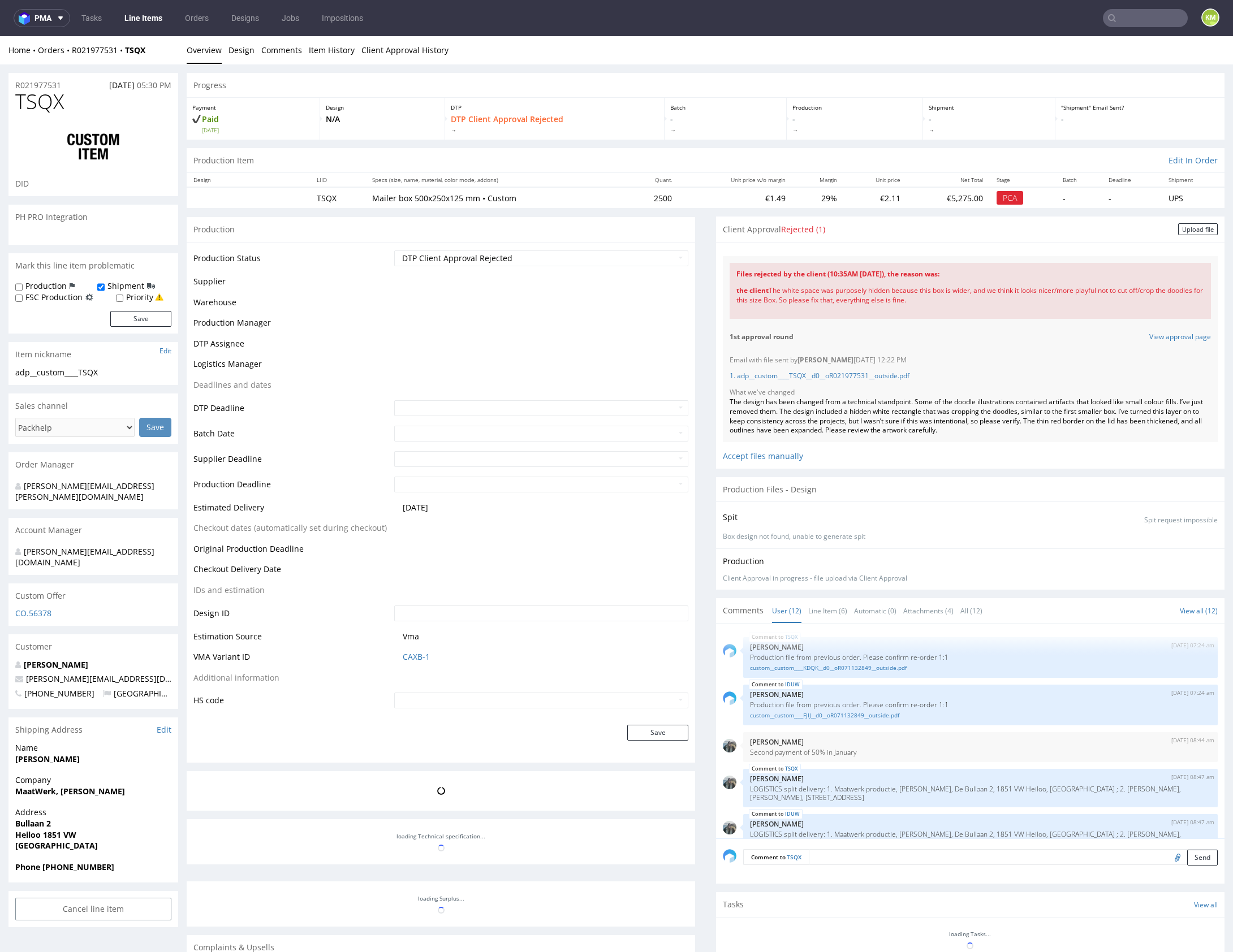
scroll to position [325, 0]
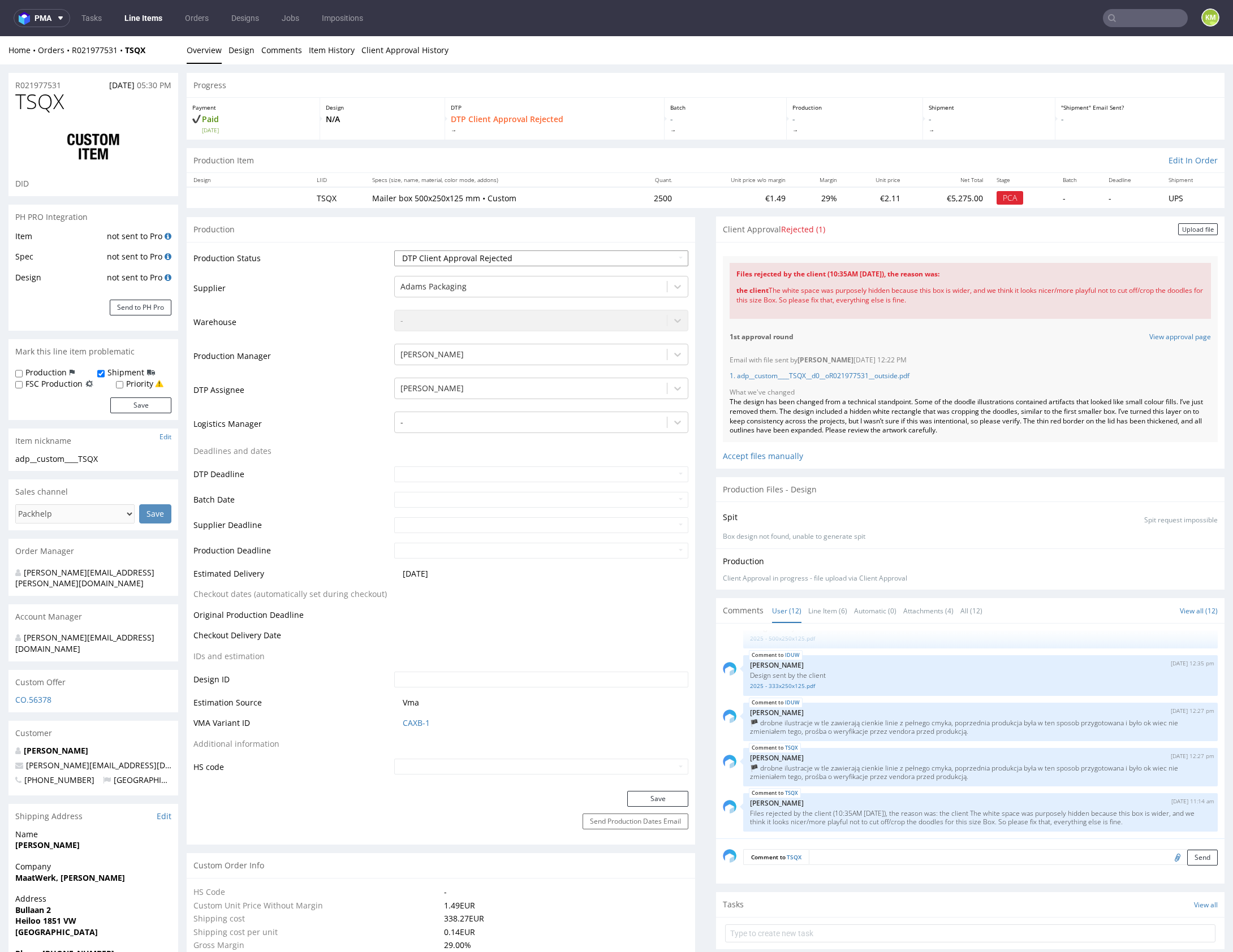
click at [546, 263] on select "Waiting for Artwork Waiting for Diecut Waiting for Mockup Waiting for DTP Waiti…" at bounding box center [541, 258] width 294 height 16
select select "dtp_in_process"
click at [394, 250] on select "Waiting for Artwork Waiting for Diecut Waiting for Mockup Waiting for DTP Waiti…" at bounding box center [541, 258] width 294 height 16
click at [662, 801] on button "Save" at bounding box center [657, 798] width 61 height 16
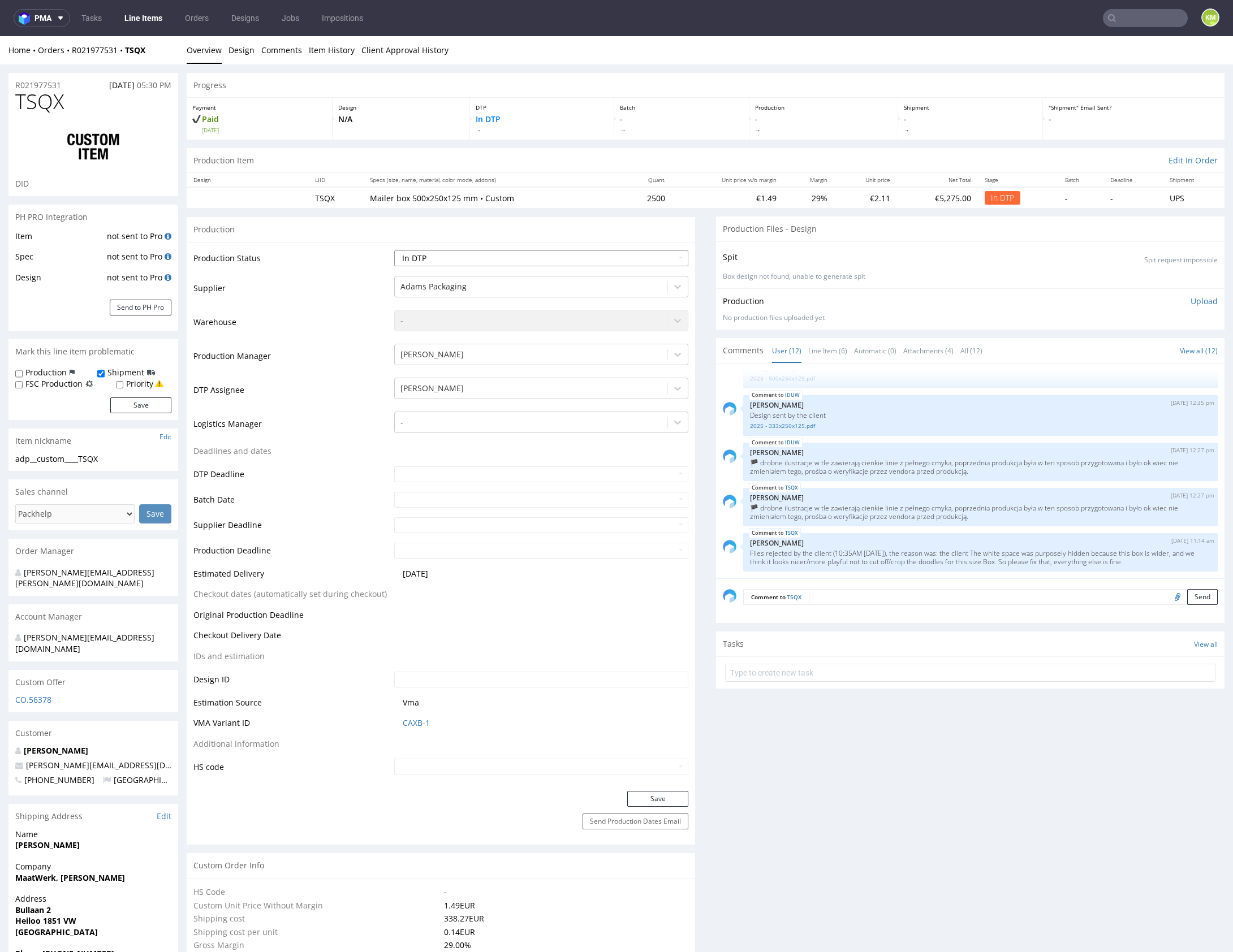
click at [601, 258] on select "Waiting for Artwork Waiting for Diecut Waiting for Mockup Waiting for DTP Waiti…" at bounding box center [541, 258] width 294 height 16
select select "dtp_ca_needed"
click at [394, 250] on select "Waiting for Artwork Waiting for Diecut Waiting for Mockup Waiting for DTP Waiti…" at bounding box center [541, 258] width 294 height 16
click at [643, 803] on button "Save" at bounding box center [657, 798] width 61 height 16
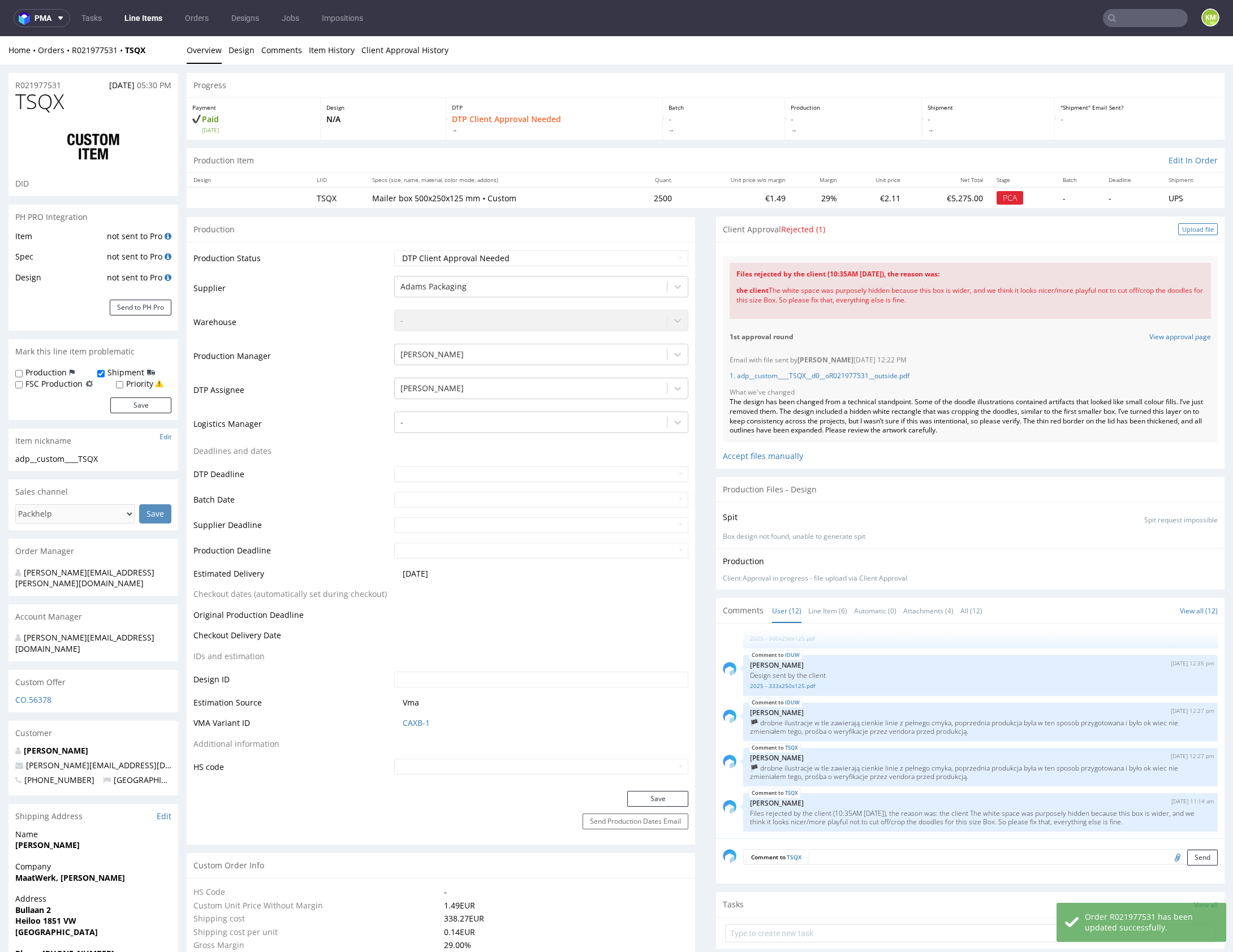
click at [1183, 227] on div "Upload file" at bounding box center [1198, 230] width 40 height 12
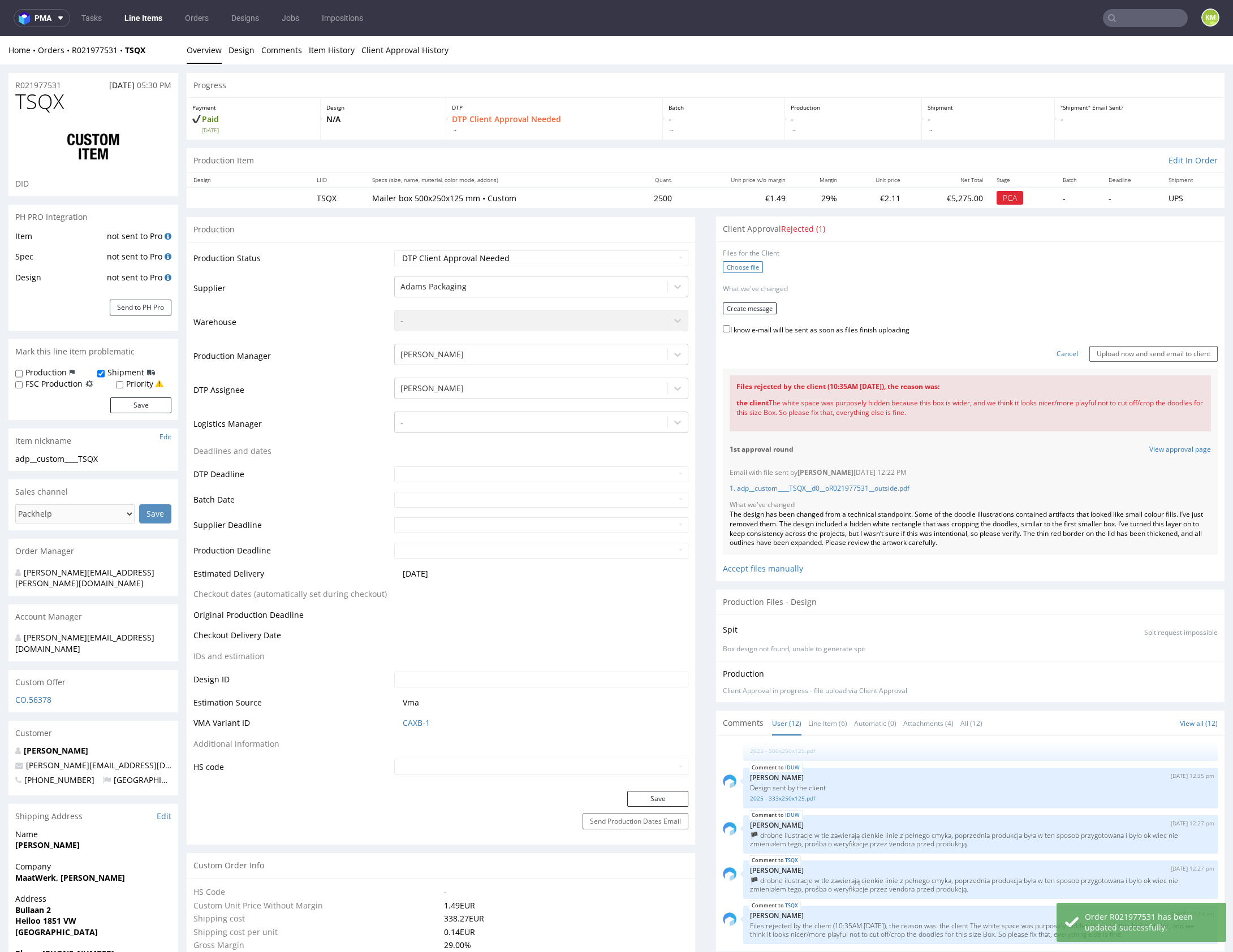
click at [739, 270] on label "Choose file" at bounding box center [742, 267] width 40 height 12
click at [0, 36] on input "Choose file" at bounding box center [0, 36] width 0 height 0
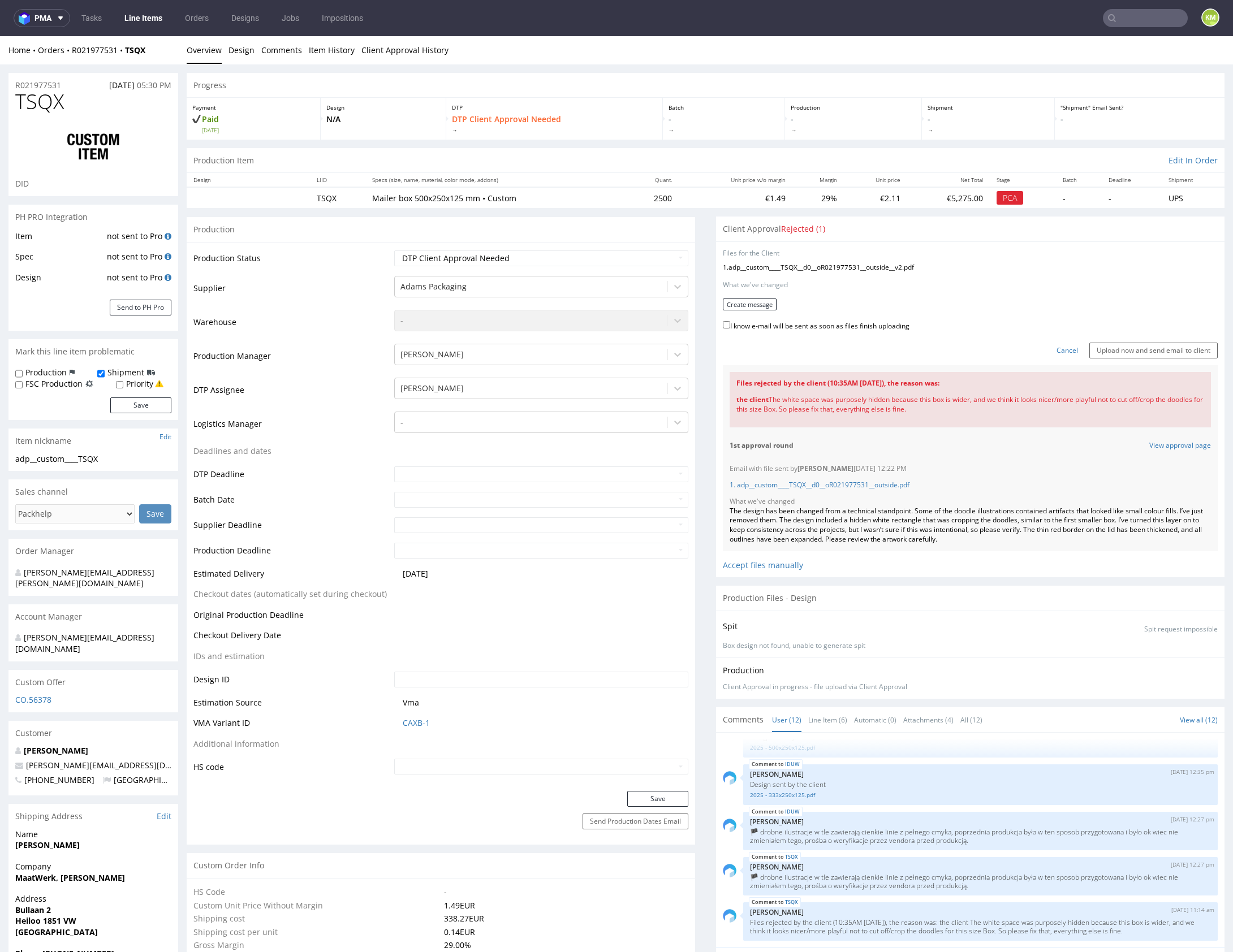
click at [744, 324] on label "I know e-mail will be sent as soon as files finish uploading" at bounding box center [816, 324] width 187 height 12
click at [730, 324] on input "I know e-mail will be sent as soon as files finish uploading" at bounding box center [726, 324] width 7 height 7
checkbox input "true"
click at [1131, 347] on input "Upload now and send email to client" at bounding box center [1153, 350] width 128 height 16
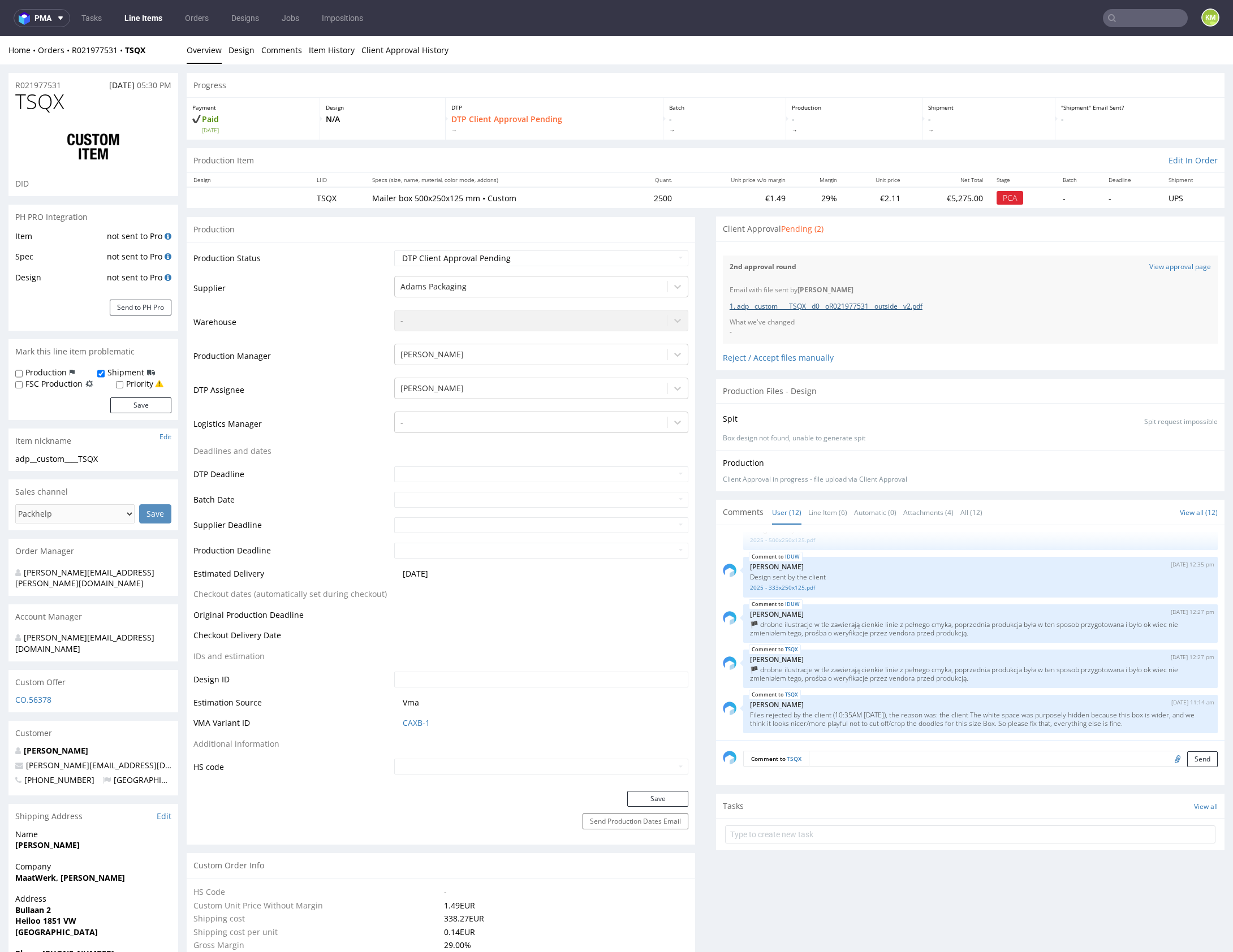
click at [884, 304] on link "1. adp__custom____TSQX__d0__oR021977531__outside__v2.pdf" at bounding box center [826, 306] width 193 height 10
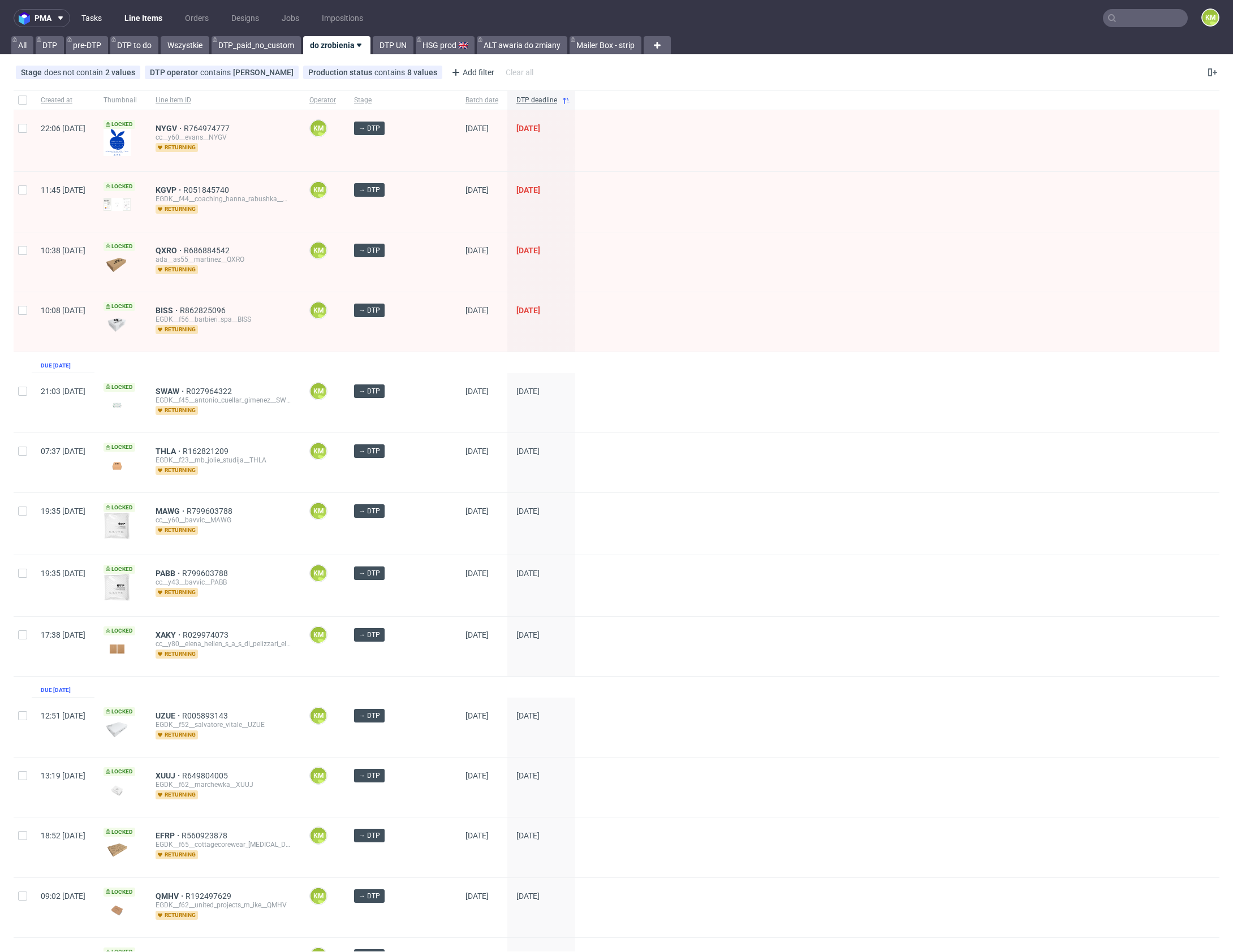
click at [97, 13] on link "Tasks" at bounding box center [91, 18] width 34 height 18
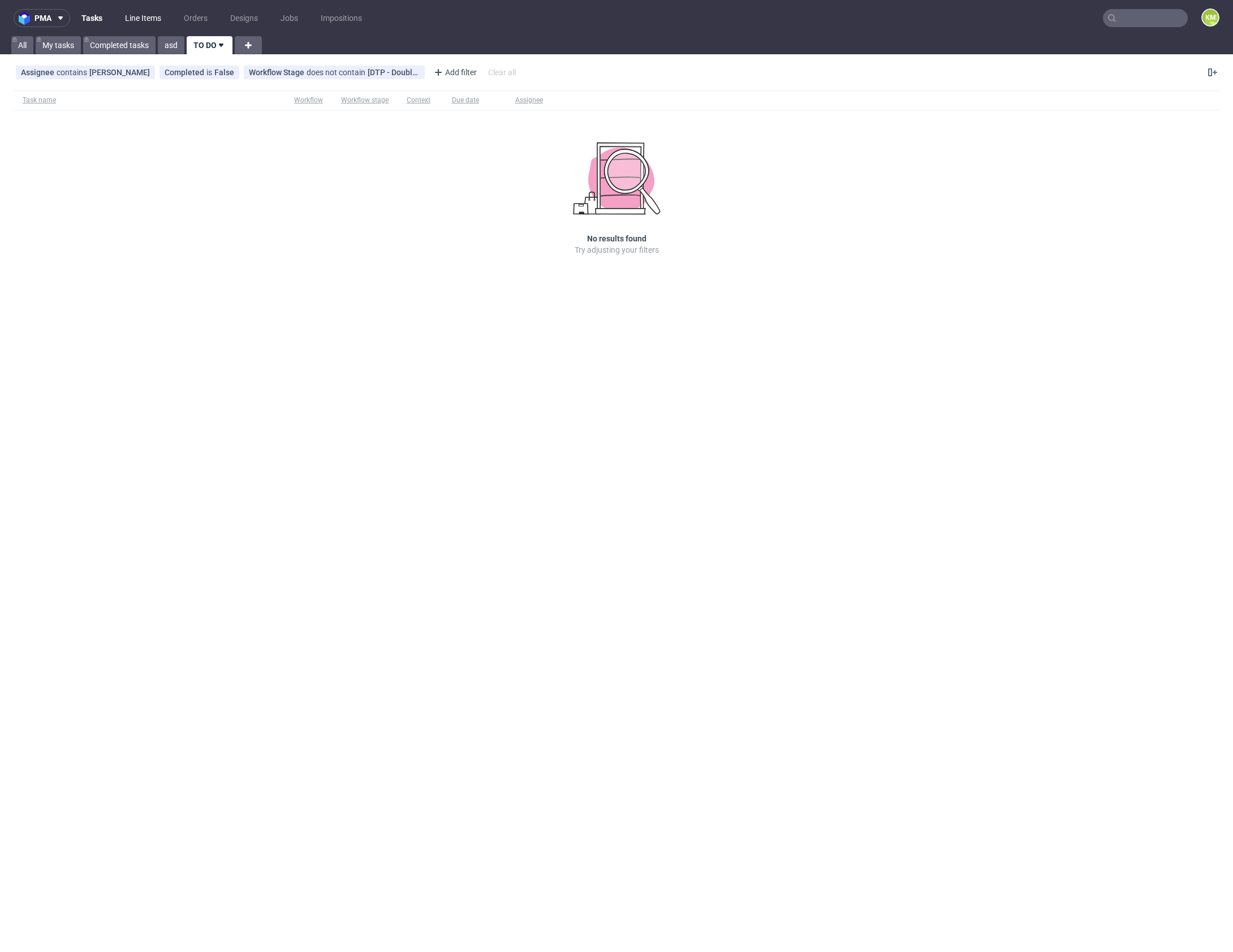
click at [154, 15] on link "Line Items" at bounding box center [143, 18] width 50 height 18
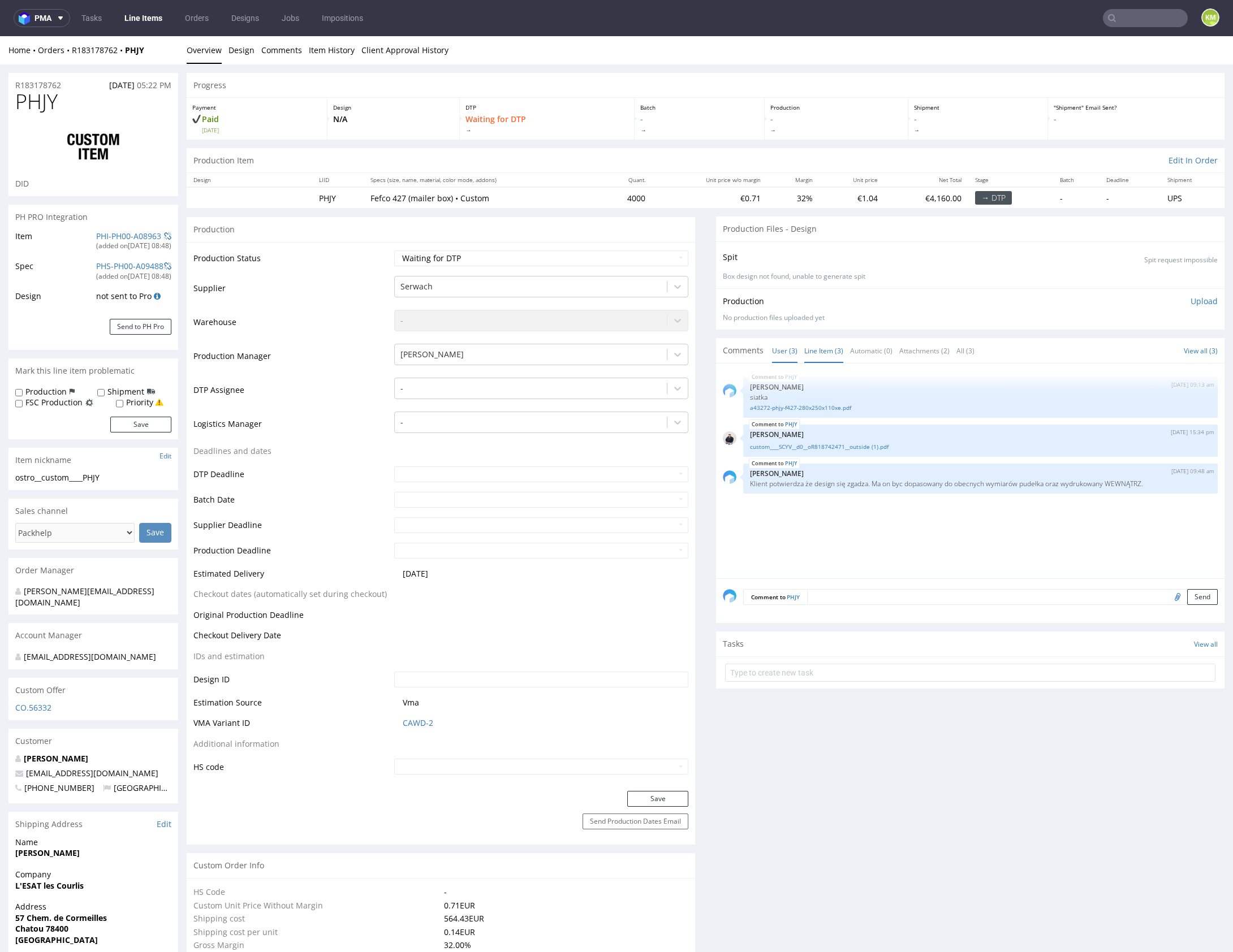
click at [822, 351] on link "Line Item (3)" at bounding box center [823, 350] width 39 height 24
click at [918, 517] on div "PHJY [DATE] 09:13 am [PERSON_NAME] siatka a43272-phjy-f427-280x250x110xe.pdf PH…" at bounding box center [973, 475] width 501 height 208
click at [918, 518] on div "PHJY [DATE] 09:13 am [PERSON_NAME] siatka a43272-phjy-f427-280x250x110xe.pdf PH…" at bounding box center [973, 475] width 501 height 208
click at [878, 444] on link "custom____SCYV__d0__oR818742471__outside (1).pdf" at bounding box center [980, 447] width 461 height 8
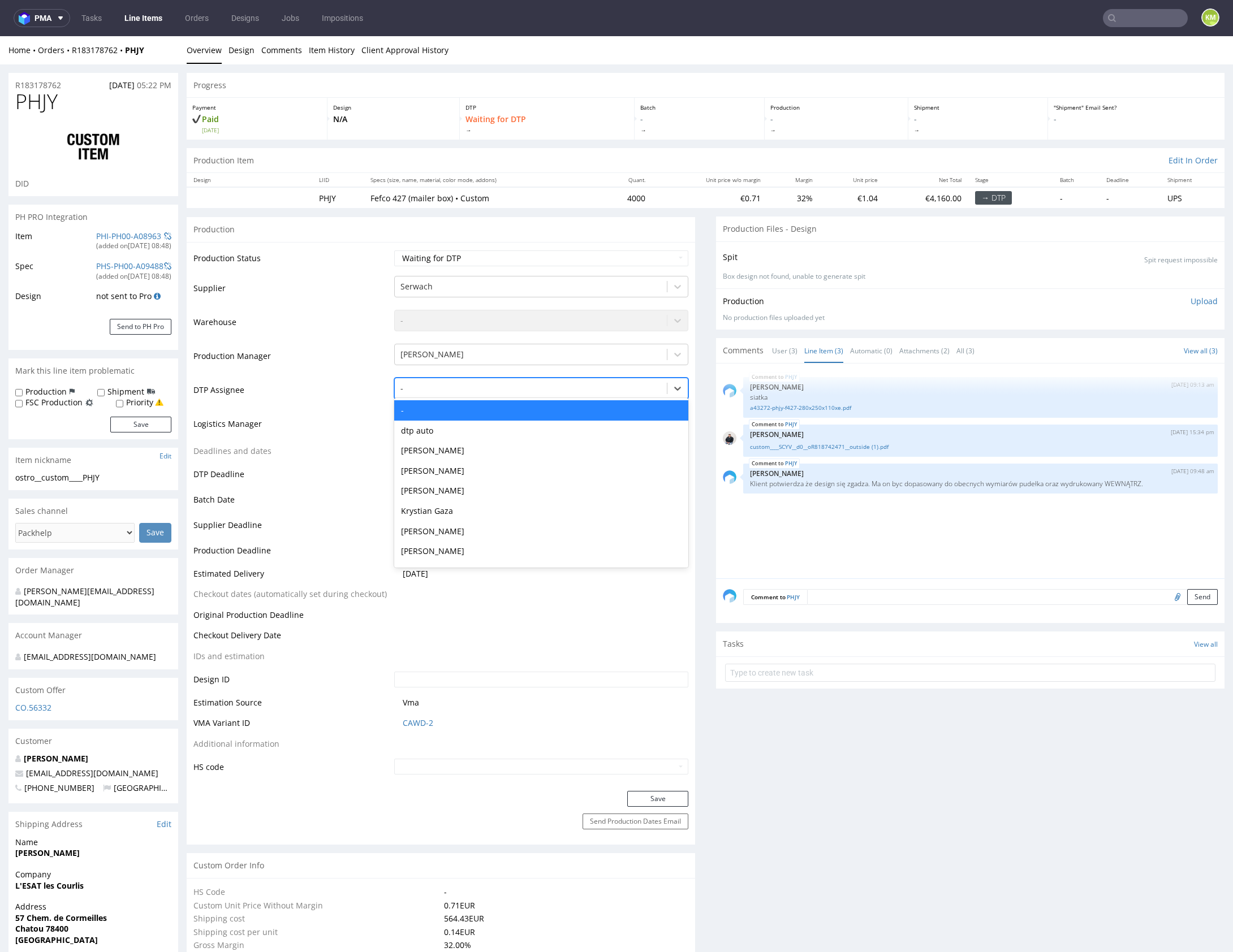
click at [504, 386] on div at bounding box center [531, 388] width 261 height 13
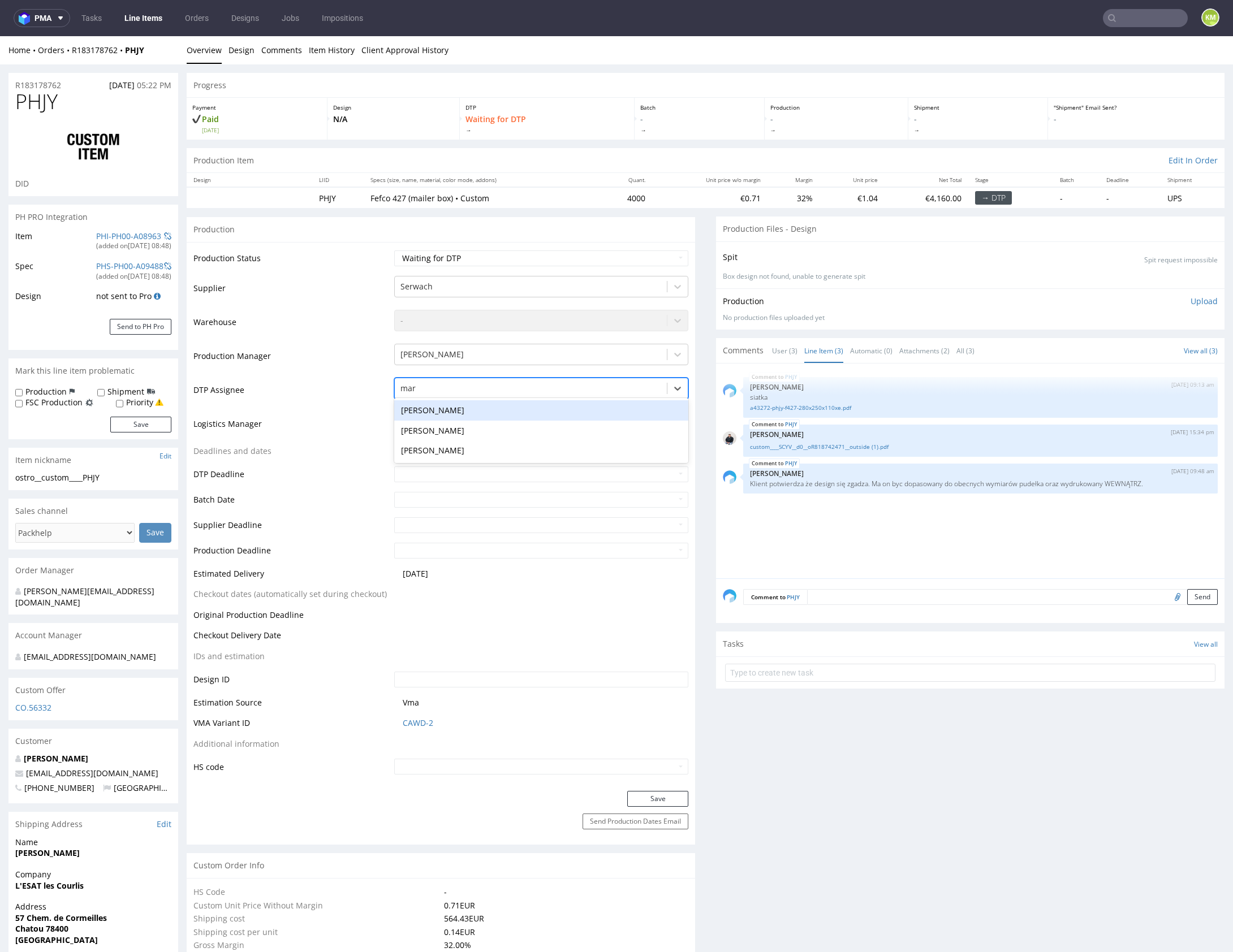
type input "mark"
click at [453, 412] on div "[PERSON_NAME]" at bounding box center [541, 410] width 294 height 21
click at [672, 796] on button "Save" at bounding box center [657, 798] width 61 height 16
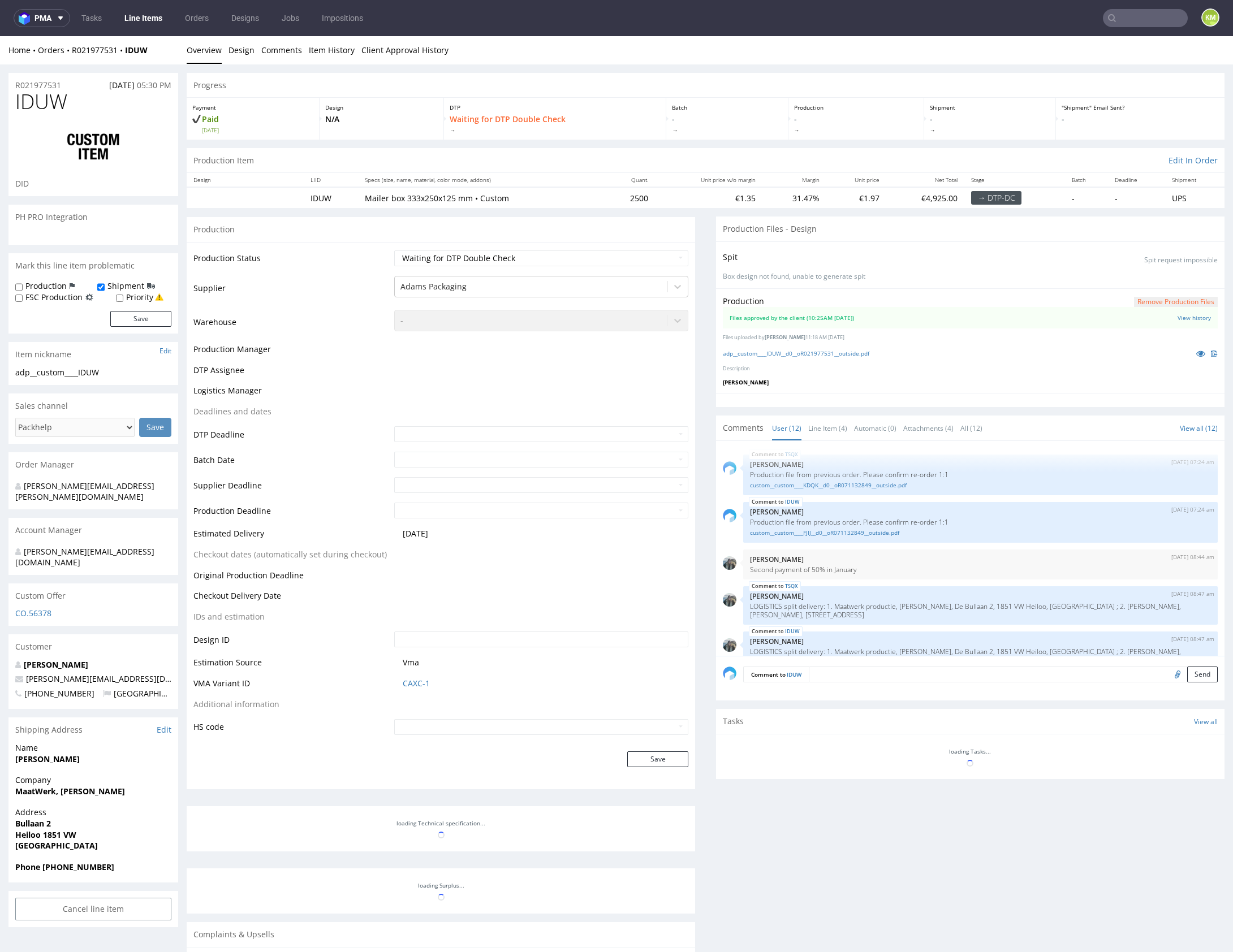
scroll to position [325, 0]
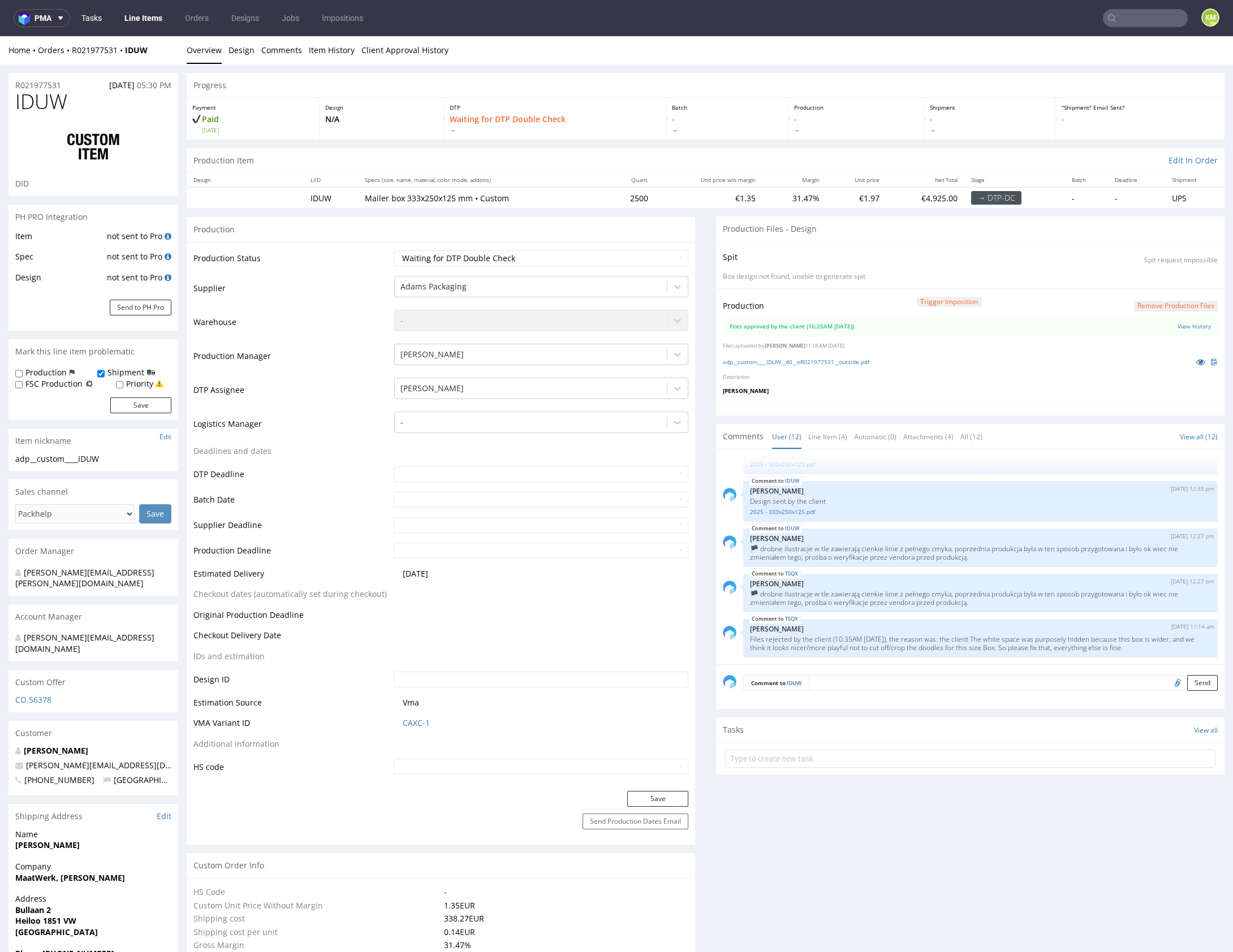
click at [96, 21] on link "Tasks" at bounding box center [91, 18] width 34 height 18
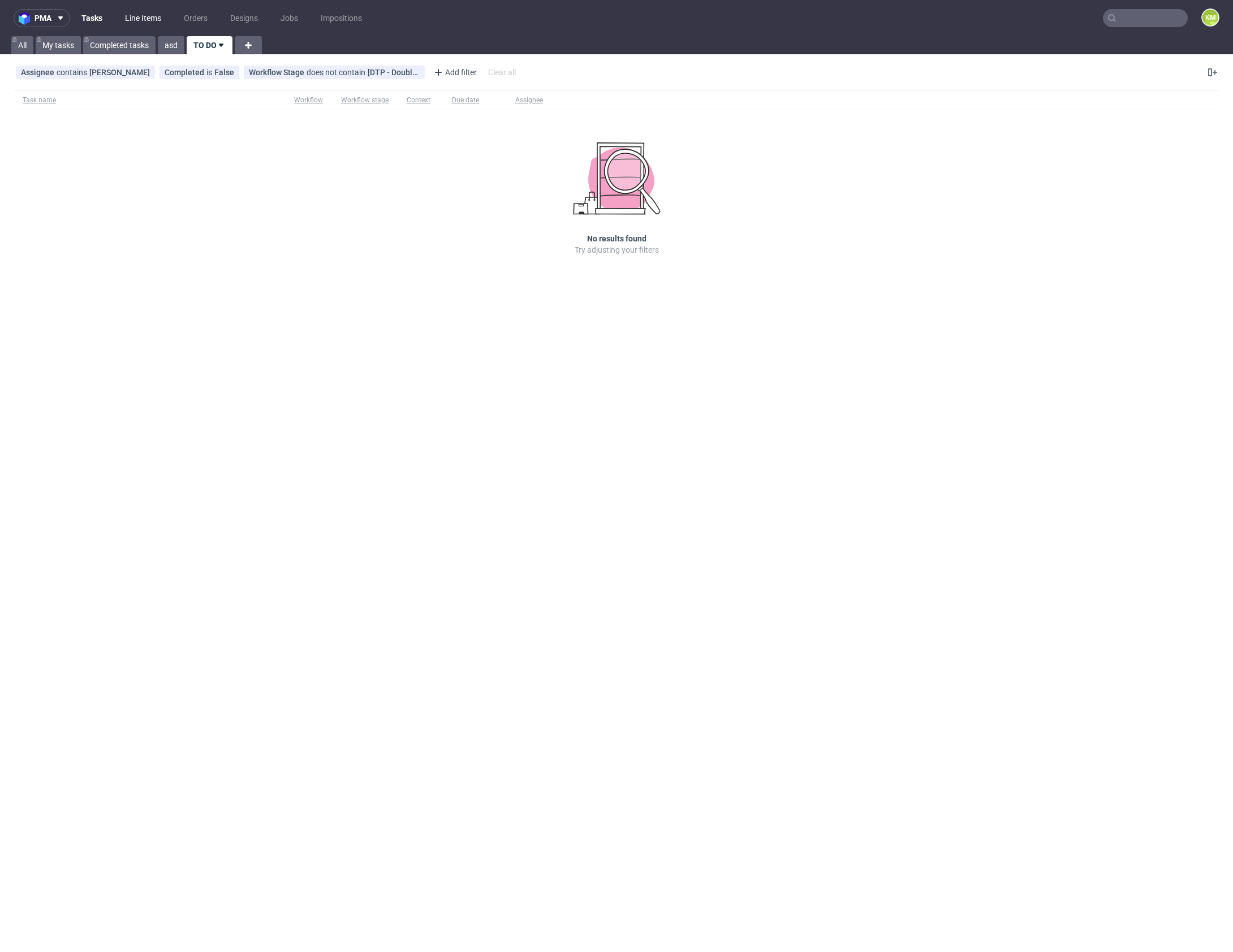
click at [136, 20] on link "Line Items" at bounding box center [143, 18] width 50 height 18
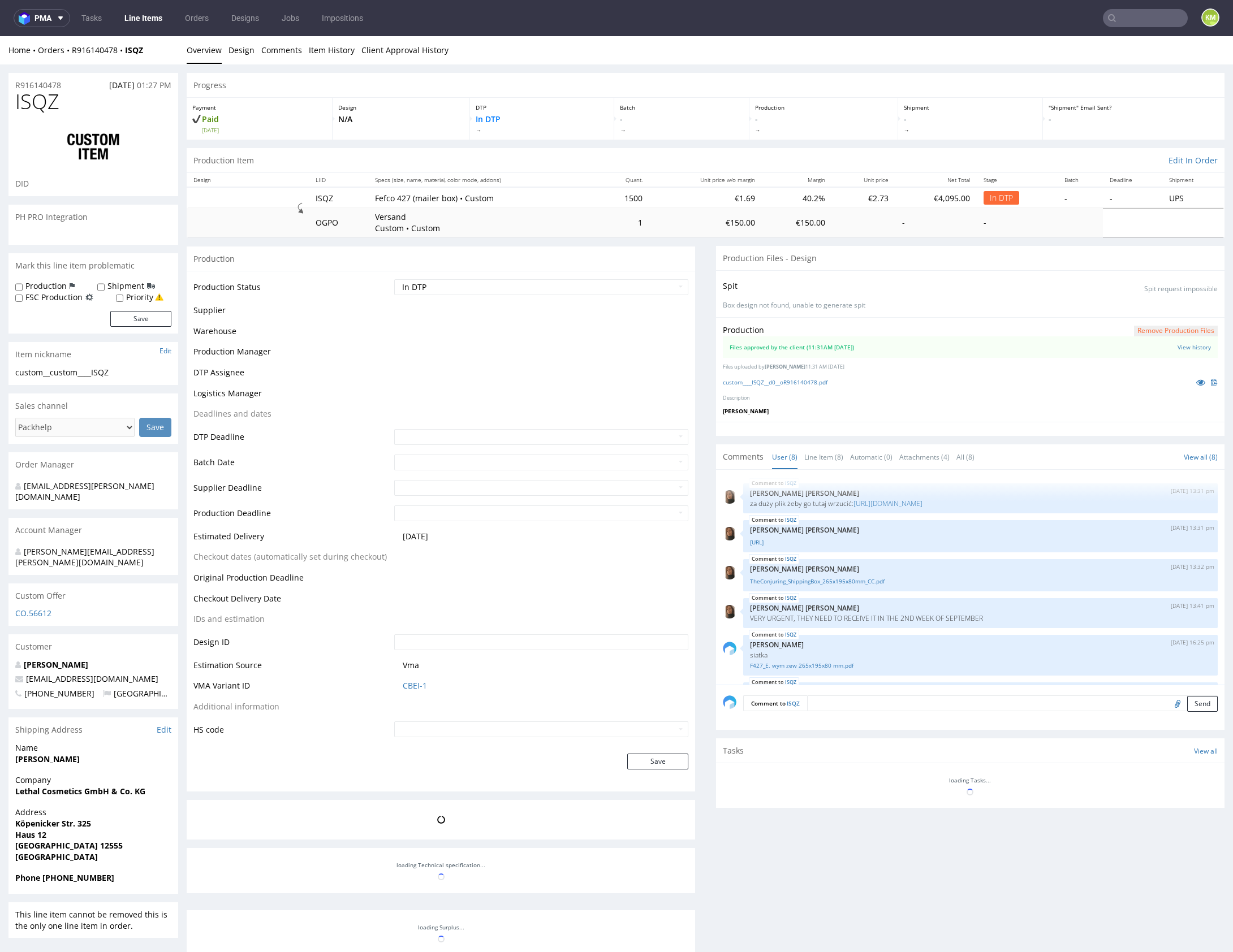
scroll to position [170, 0]
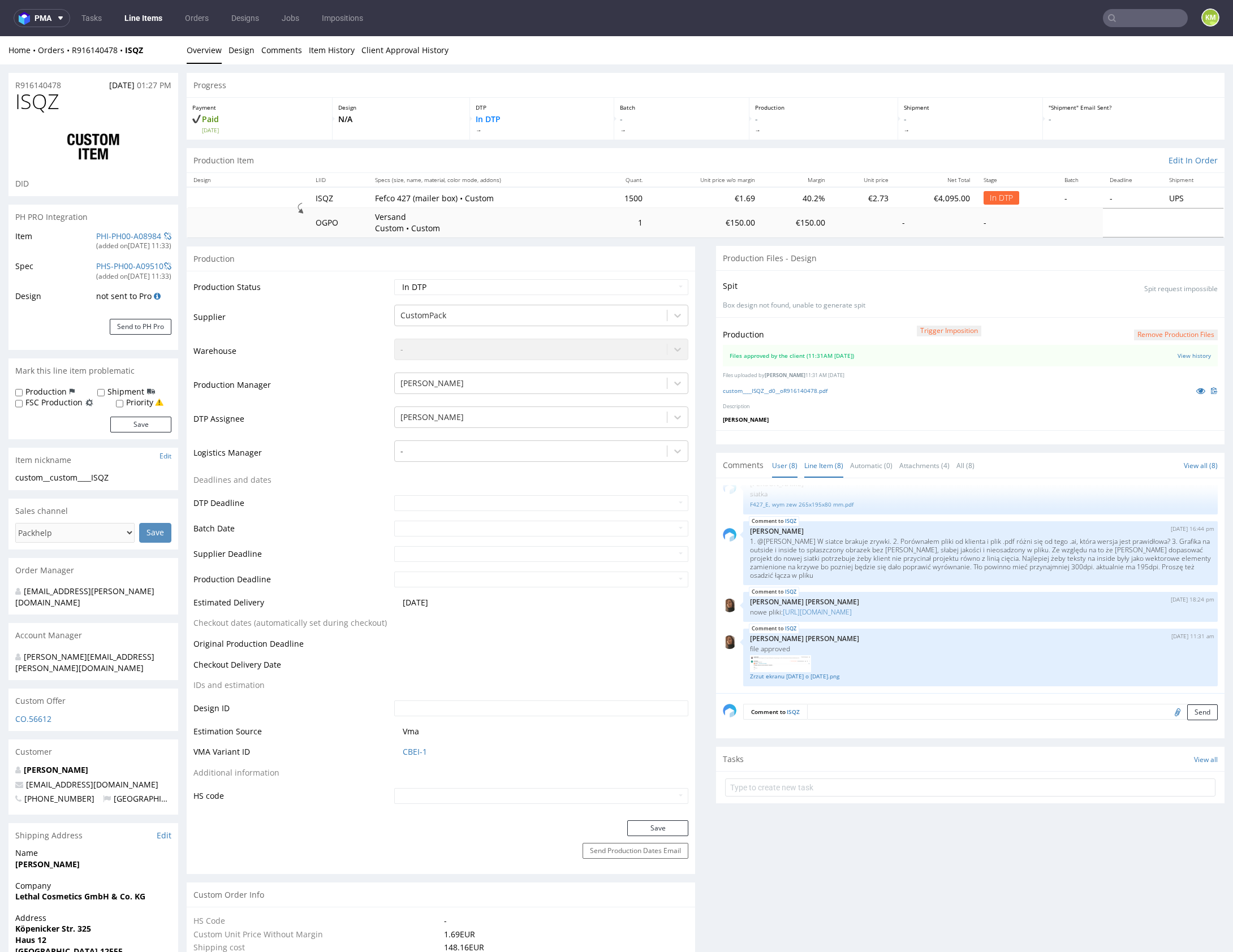
click at [820, 463] on link "Line Item (8)" at bounding box center [823, 465] width 39 height 24
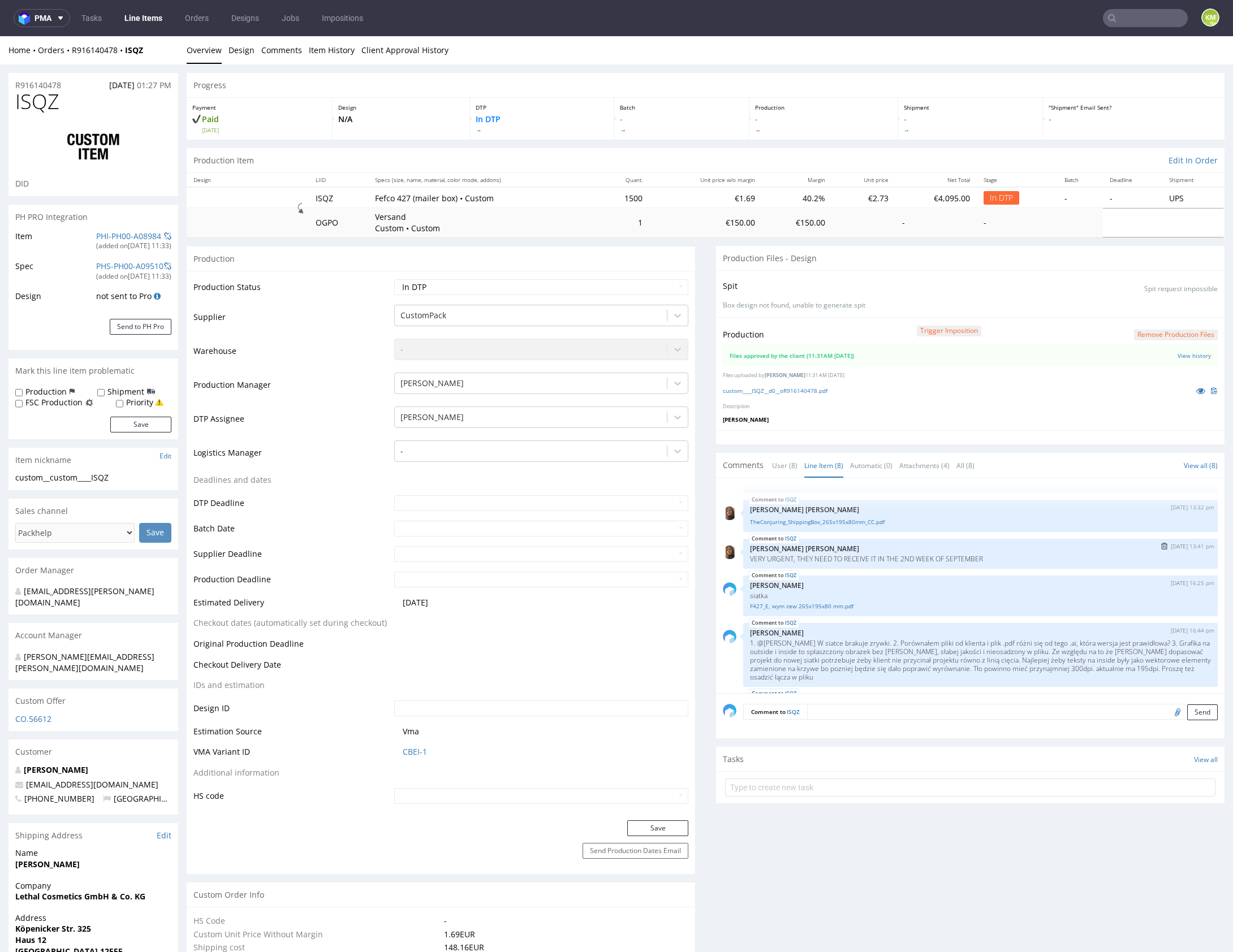
scroll to position [186, 0]
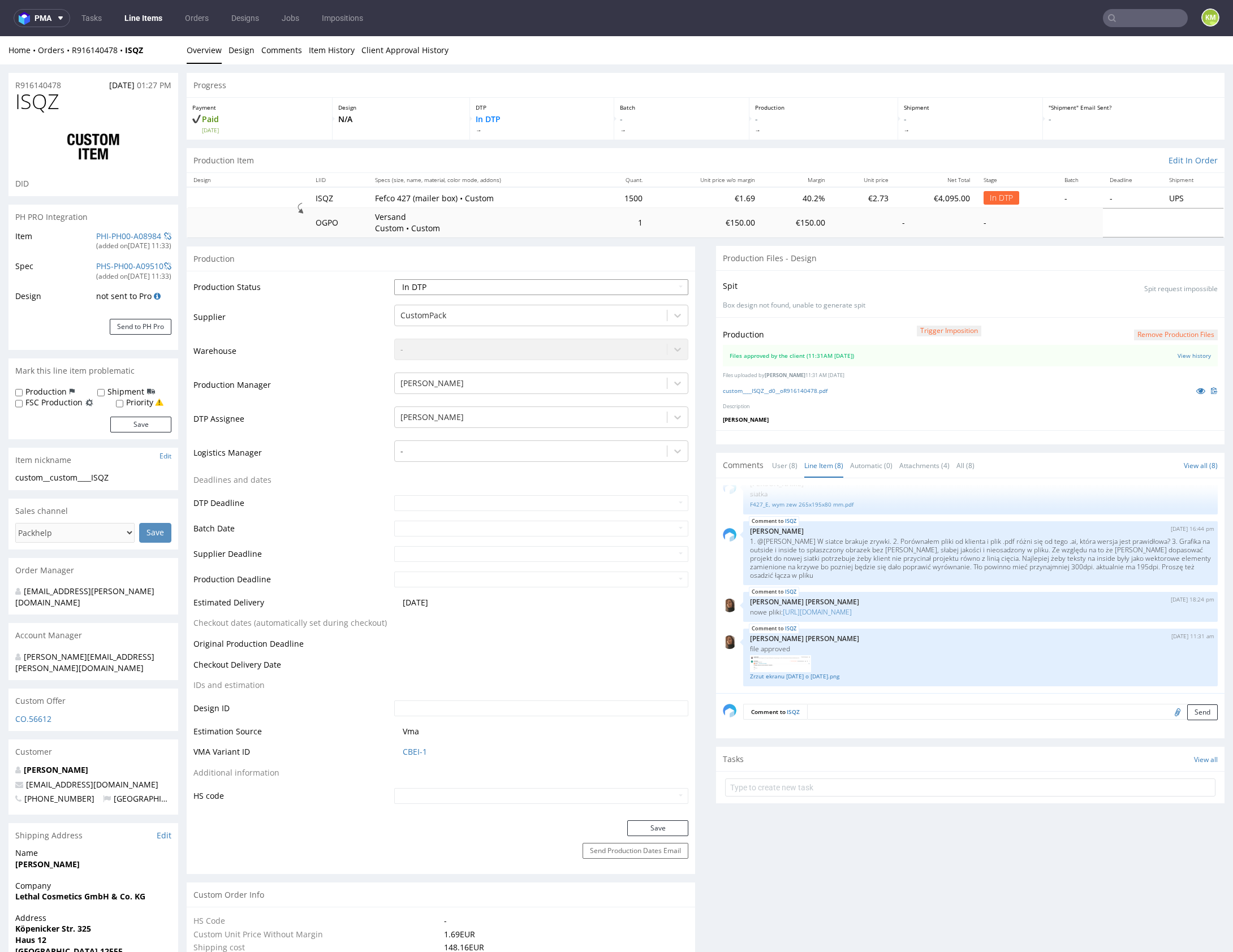
click at [571, 286] on select "Waiting for Artwork Waiting for Diecut Waiting for Mockup Waiting for DTP Waiti…" at bounding box center [541, 287] width 294 height 16
select select "dtp_waiting_for_double_check"
click at [394, 279] on select "Waiting for Artwork Waiting for Diecut Waiting for Mockup Waiting for DTP Waiti…" at bounding box center [541, 287] width 294 height 16
click at [659, 826] on button "Save" at bounding box center [657, 828] width 61 height 16
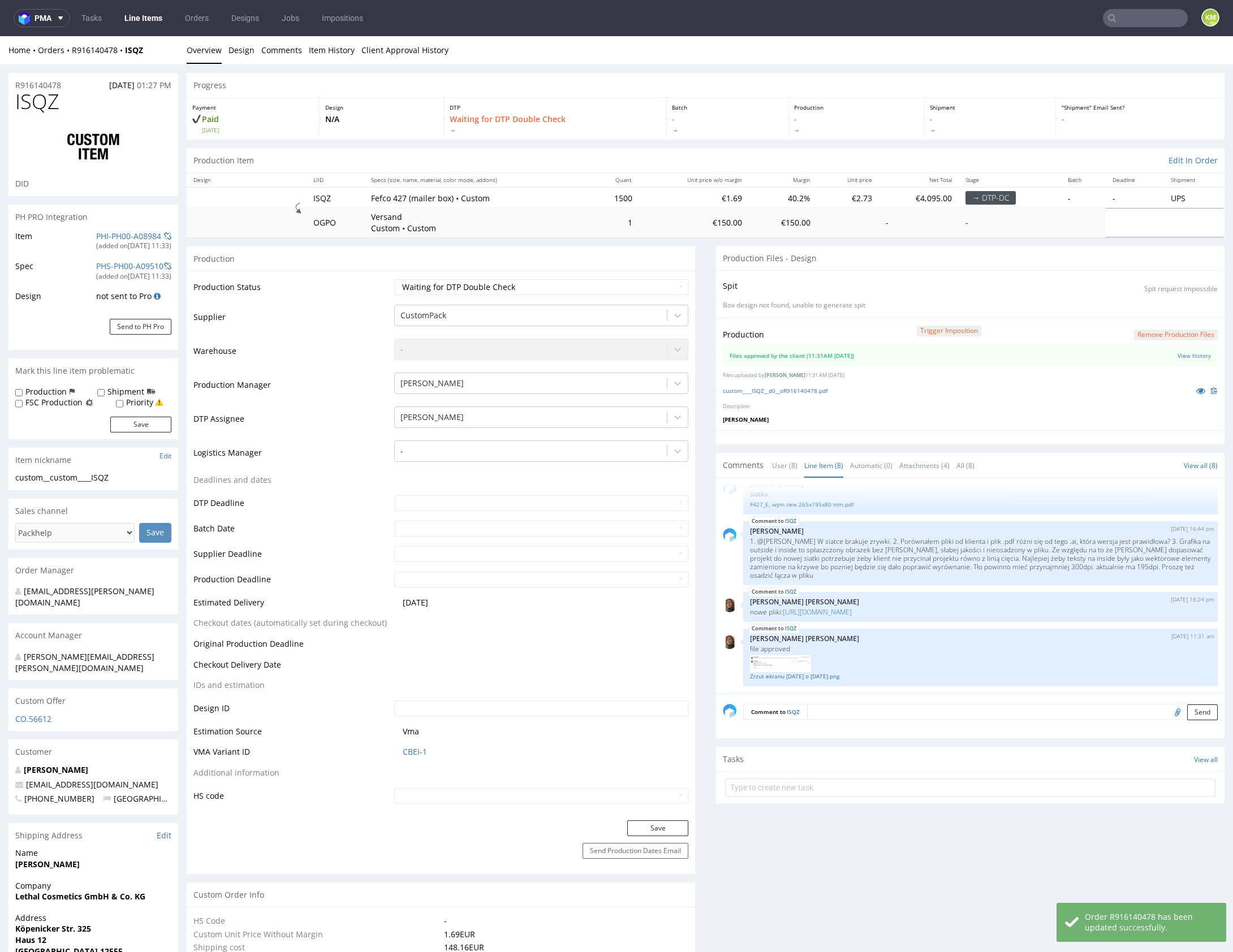
click at [859, 784] on input "text" at bounding box center [970, 788] width 491 height 18
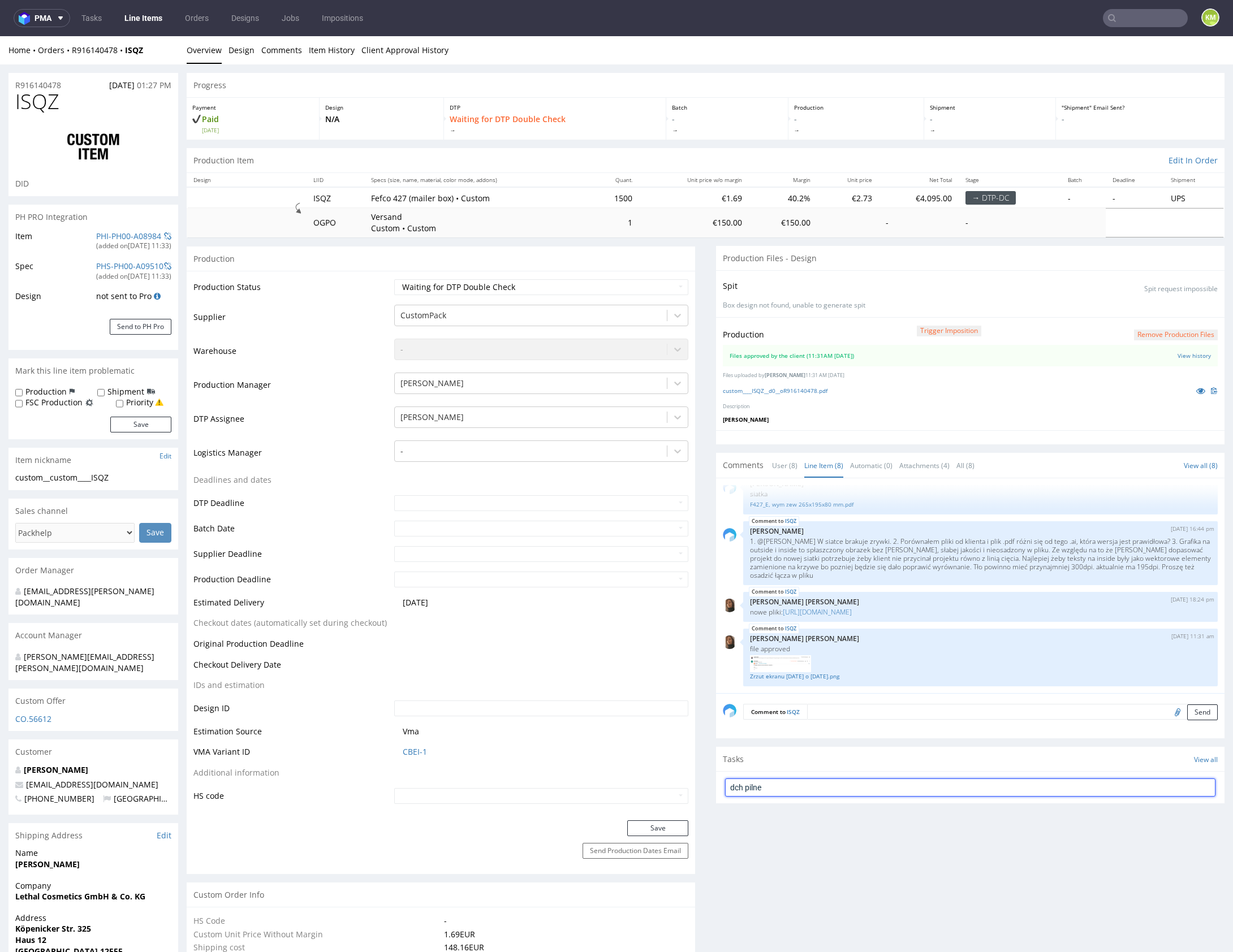
type input "dch pilne"
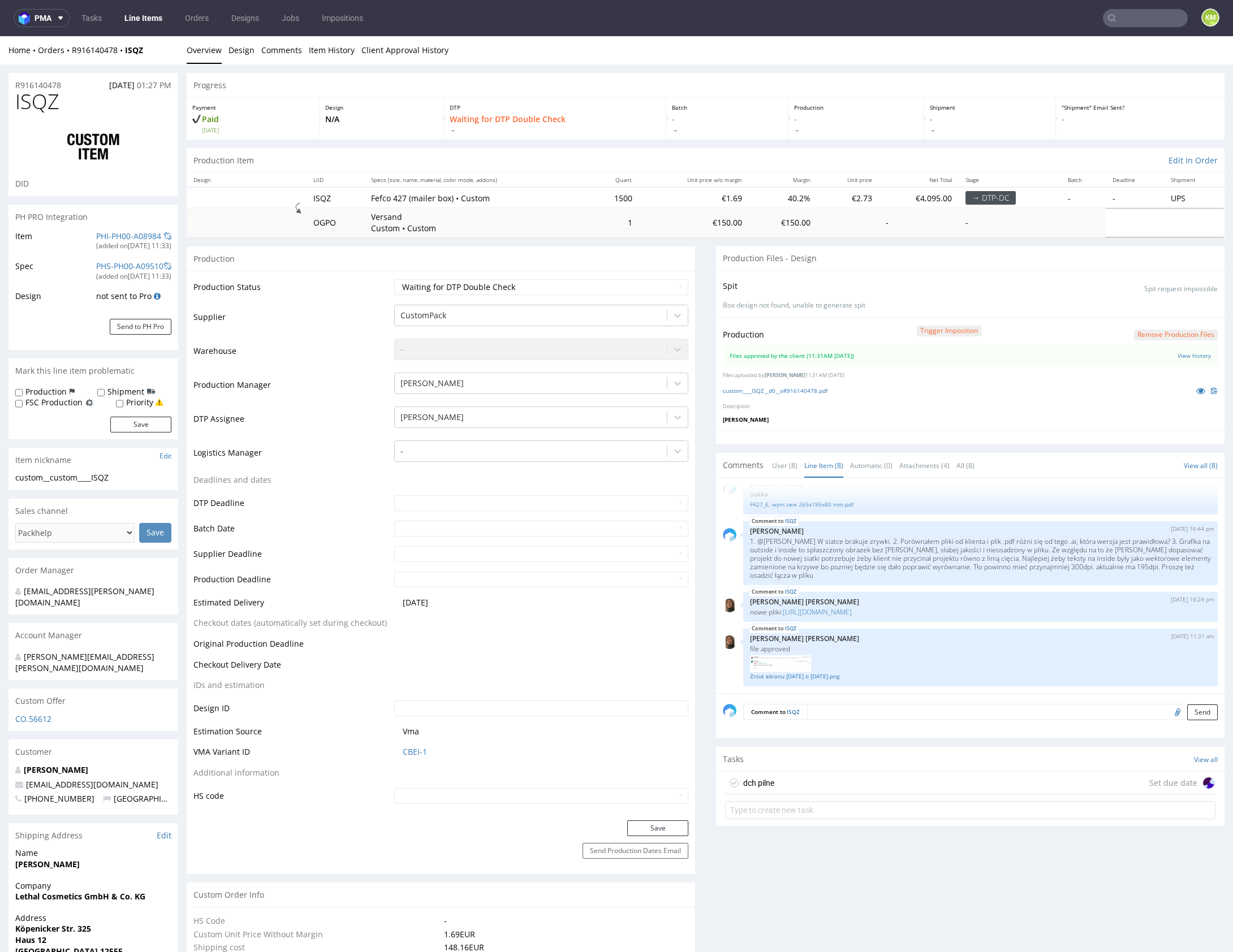
click at [841, 784] on div "dch pilne Set due date" at bounding box center [970, 783] width 491 height 22
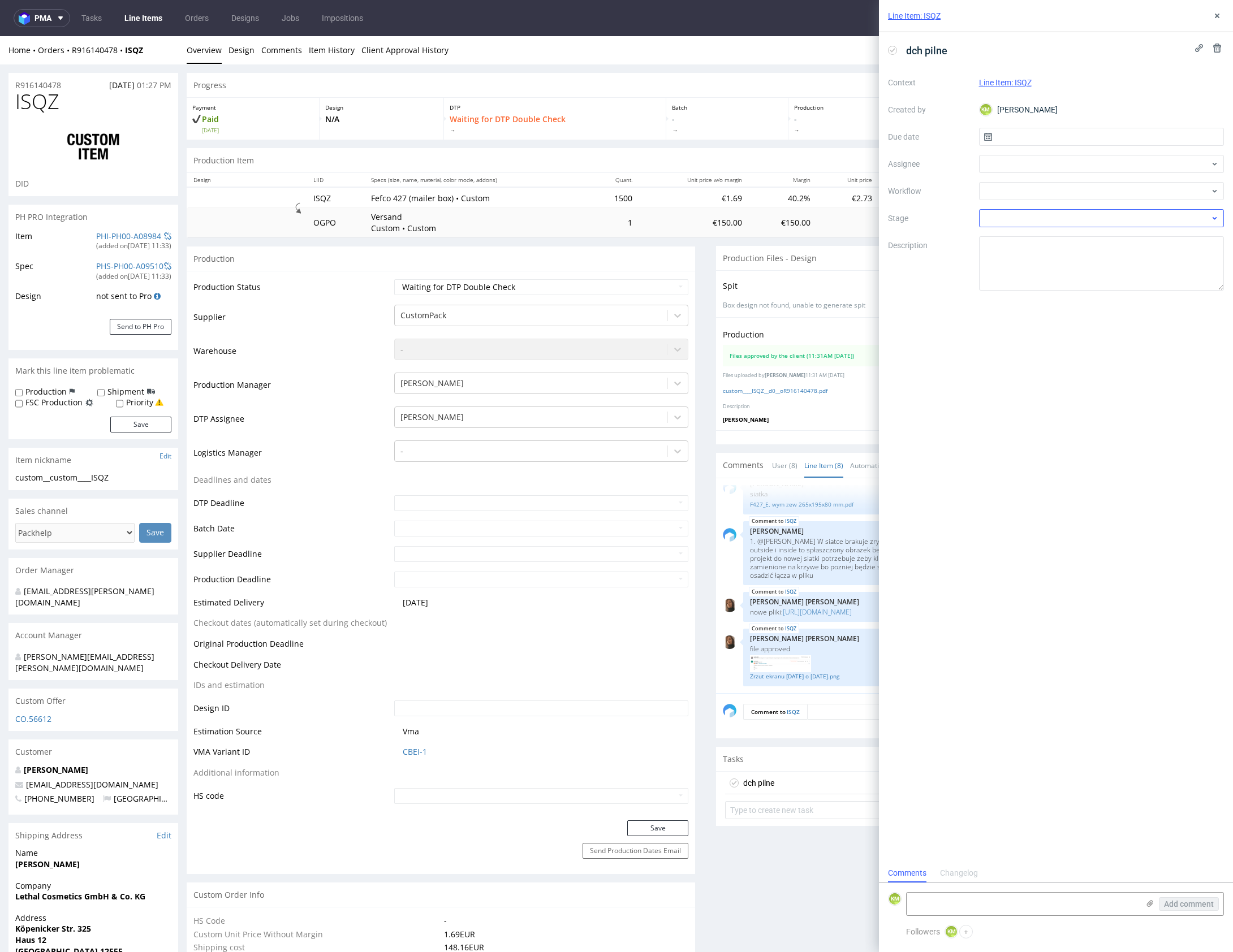
scroll to position [9, 0]
click at [1026, 139] on input "text" at bounding box center [1101, 137] width 245 height 18
click at [1124, 283] on span "28" at bounding box center [1119, 284] width 9 height 12
type input "28/08/2025"
click at [1034, 168] on div at bounding box center [1101, 164] width 245 height 18
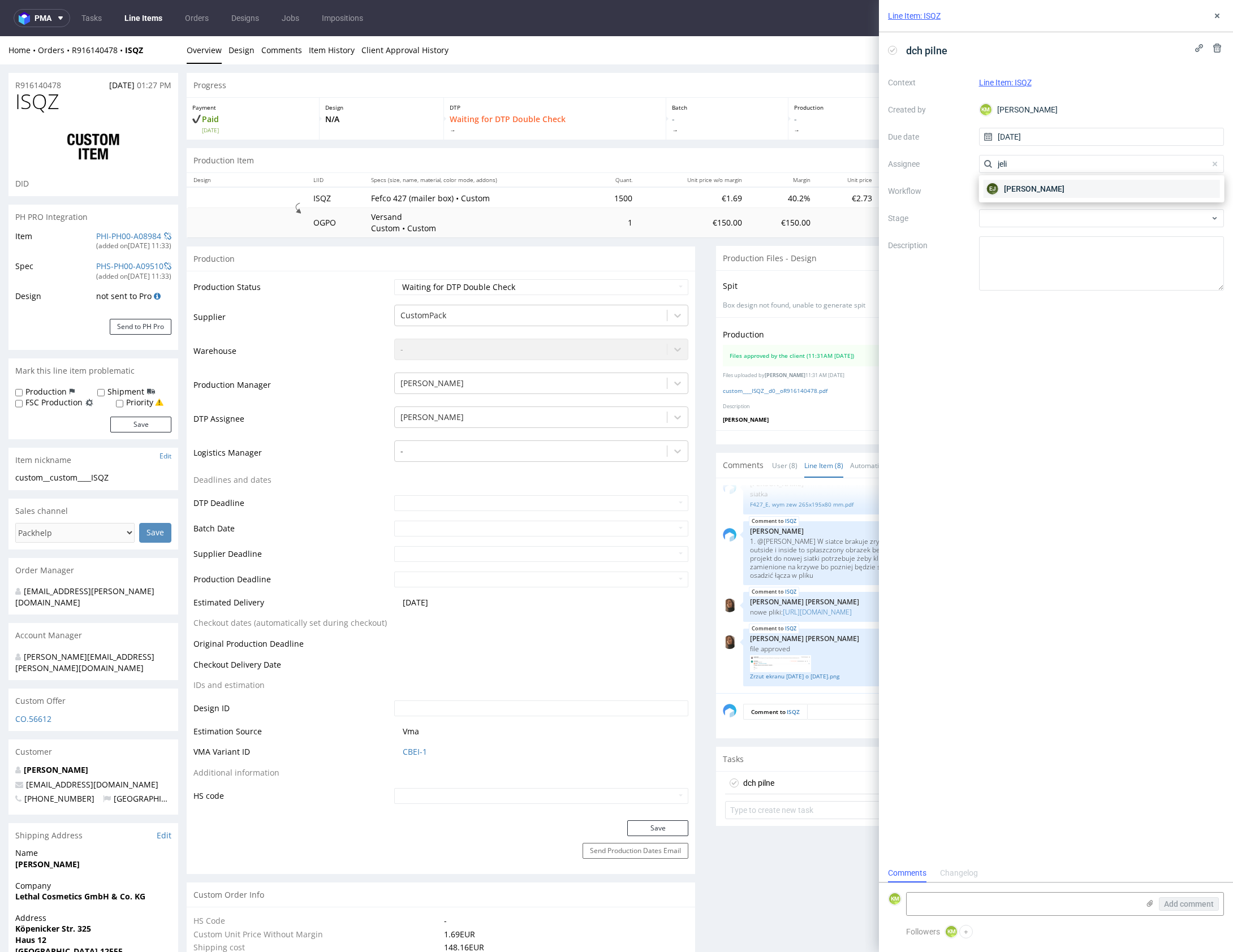
type input "jeli"
click at [1005, 190] on span "Elżbieta Jelińska" at bounding box center [1034, 189] width 60 height 12
click at [1004, 193] on div at bounding box center [1101, 192] width 245 height 18
click at [1041, 234] on div "DTP - Double Check" at bounding box center [1102, 231] width 236 height 21
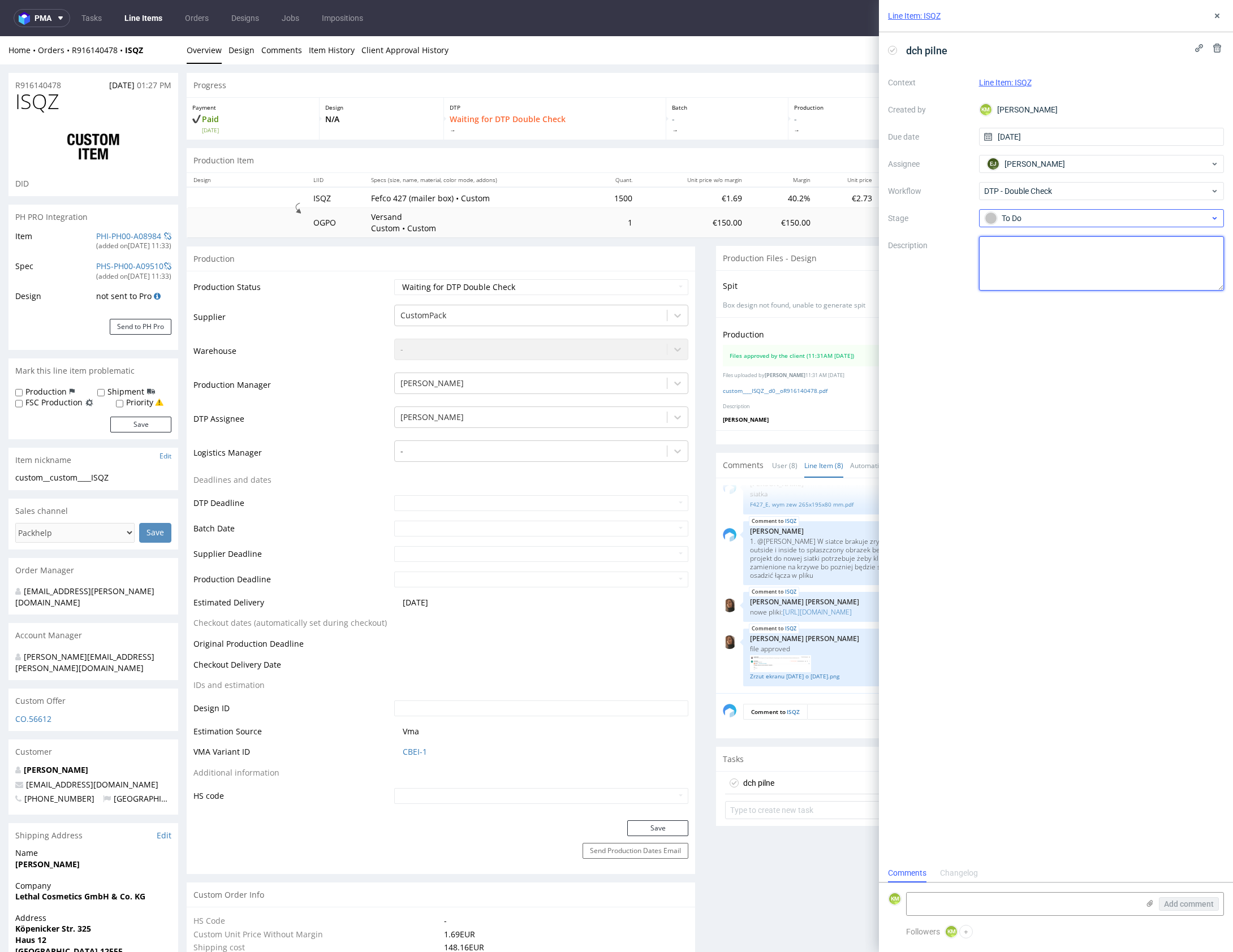
drag, startPoint x: 1050, startPoint y: 251, endPoint x: 1069, endPoint y: 221, distance: 35.5
click at [1049, 249] on textarea at bounding box center [1101, 263] width 245 height 54
click at [1211, 17] on button at bounding box center [1217, 16] width 13 height 13
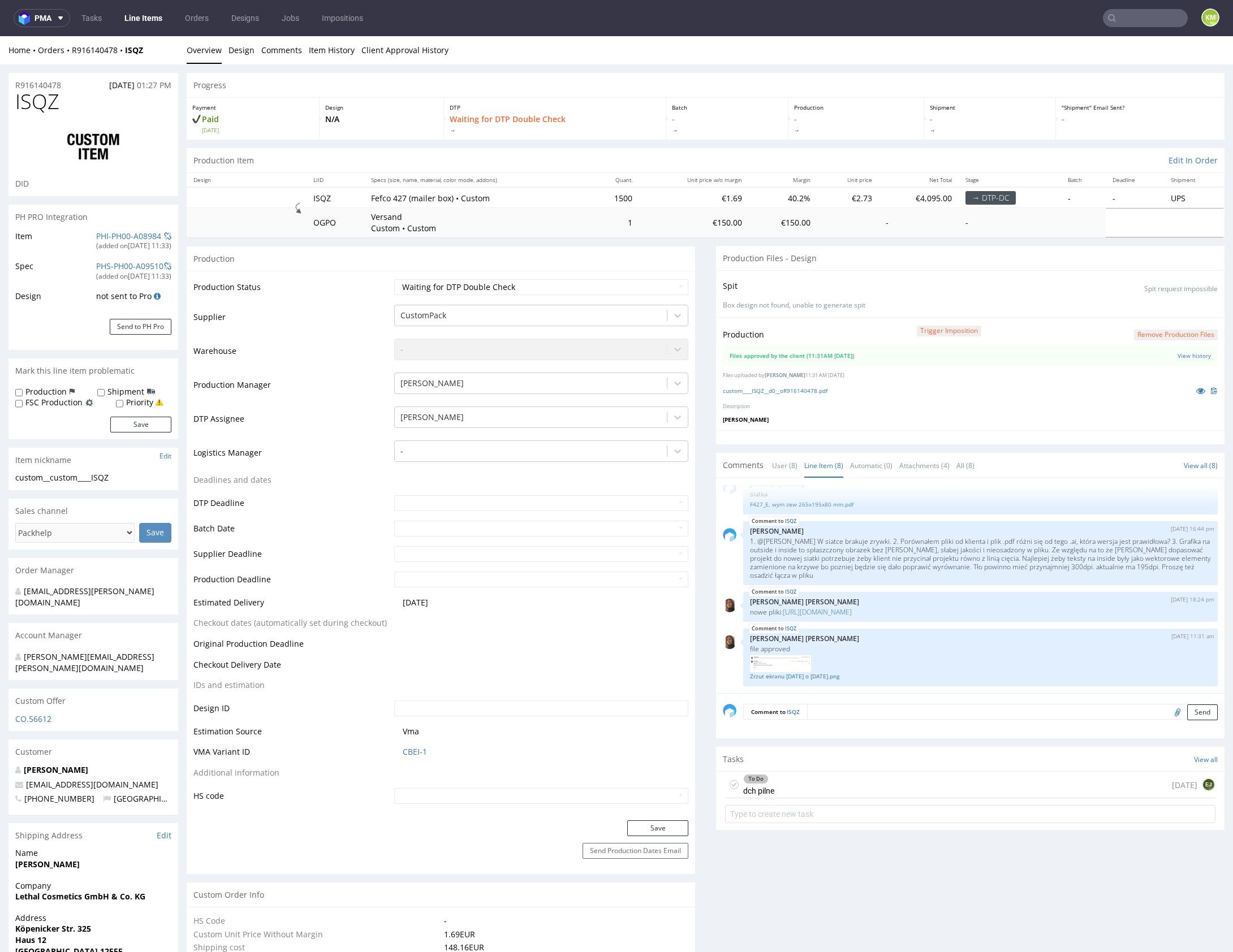
drag, startPoint x: 851, startPoint y: 857, endPoint x: 840, endPoint y: 781, distance: 76.8
drag, startPoint x: 841, startPoint y: 774, endPoint x: 873, endPoint y: 738, distance: 48.2
click at [841, 774] on div "To Do dch pilne today EJ" at bounding box center [970, 785] width 491 height 26
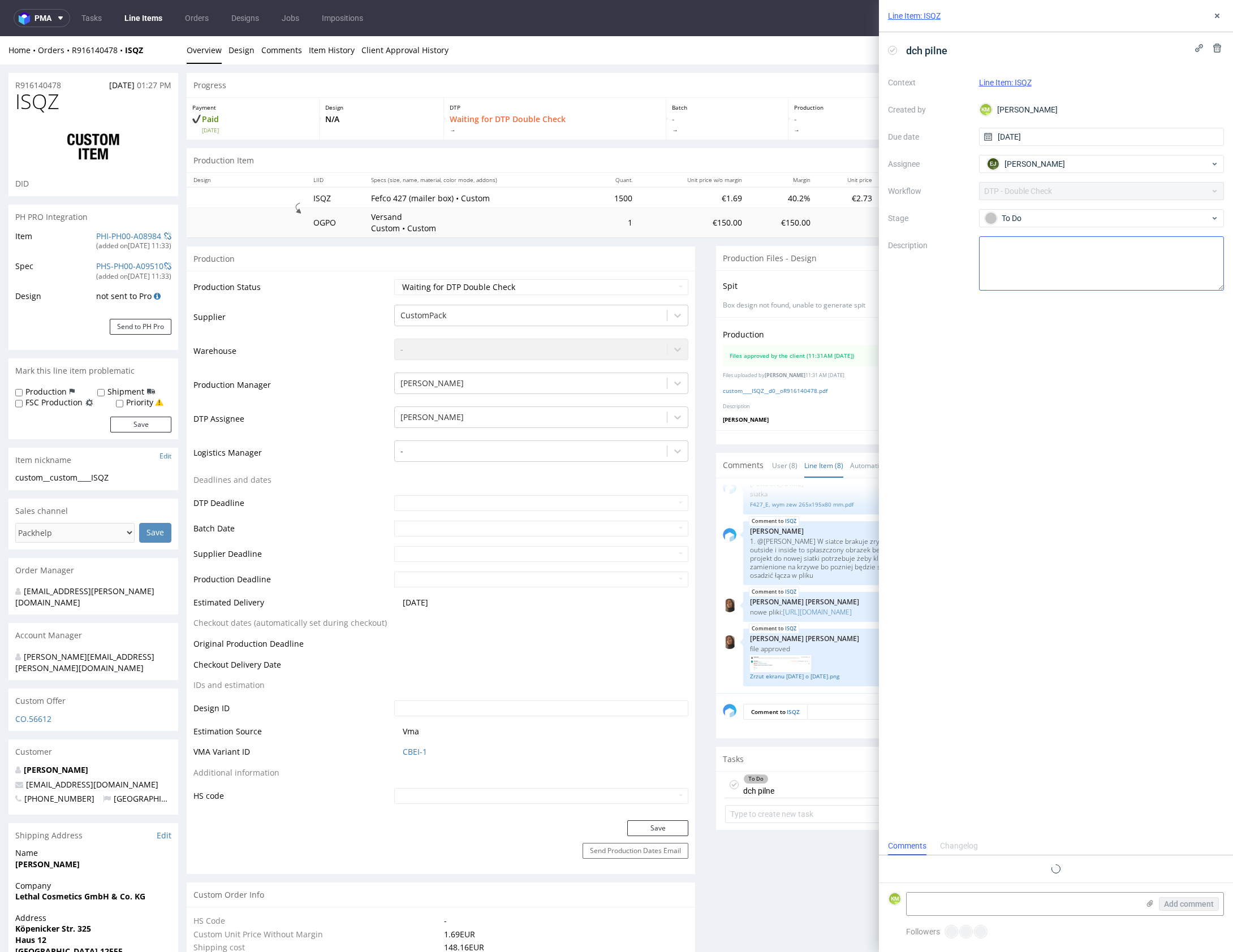
scroll to position [9, 0]
click at [1214, 17] on icon at bounding box center [1216, 16] width 9 height 9
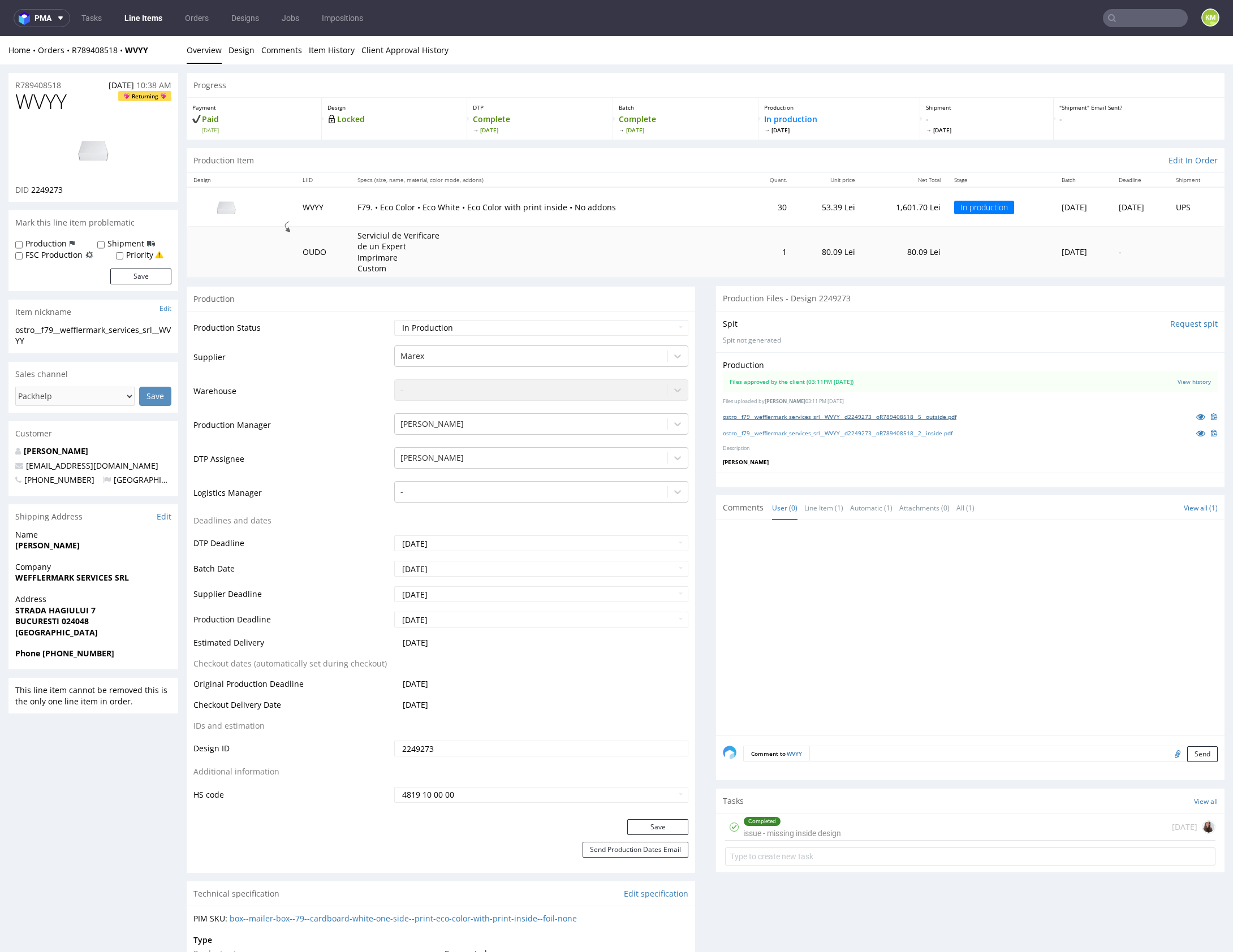
click at [896, 415] on link "ostro__f79__wefflermark_services_srl__WVYY__d2249273__oR789408518__5__outside.p…" at bounding box center [839, 417] width 234 height 8
click at [900, 429] on link "ostro__f79__wefflermark_services_srl__WVYY__d2249273__oR789408518__2__inside.pdf" at bounding box center [837, 433] width 230 height 8
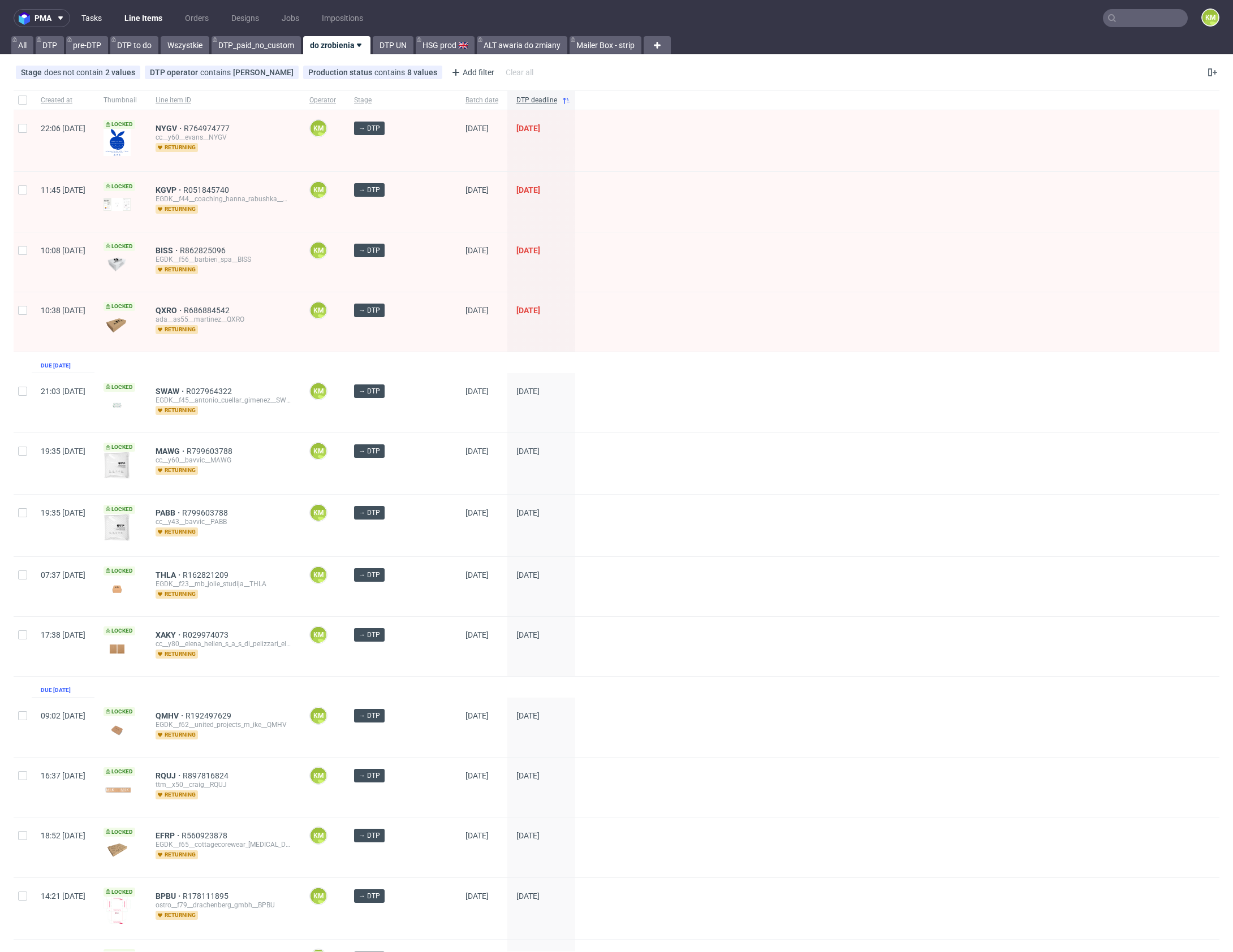
click at [88, 22] on link "Tasks" at bounding box center [91, 18] width 34 height 18
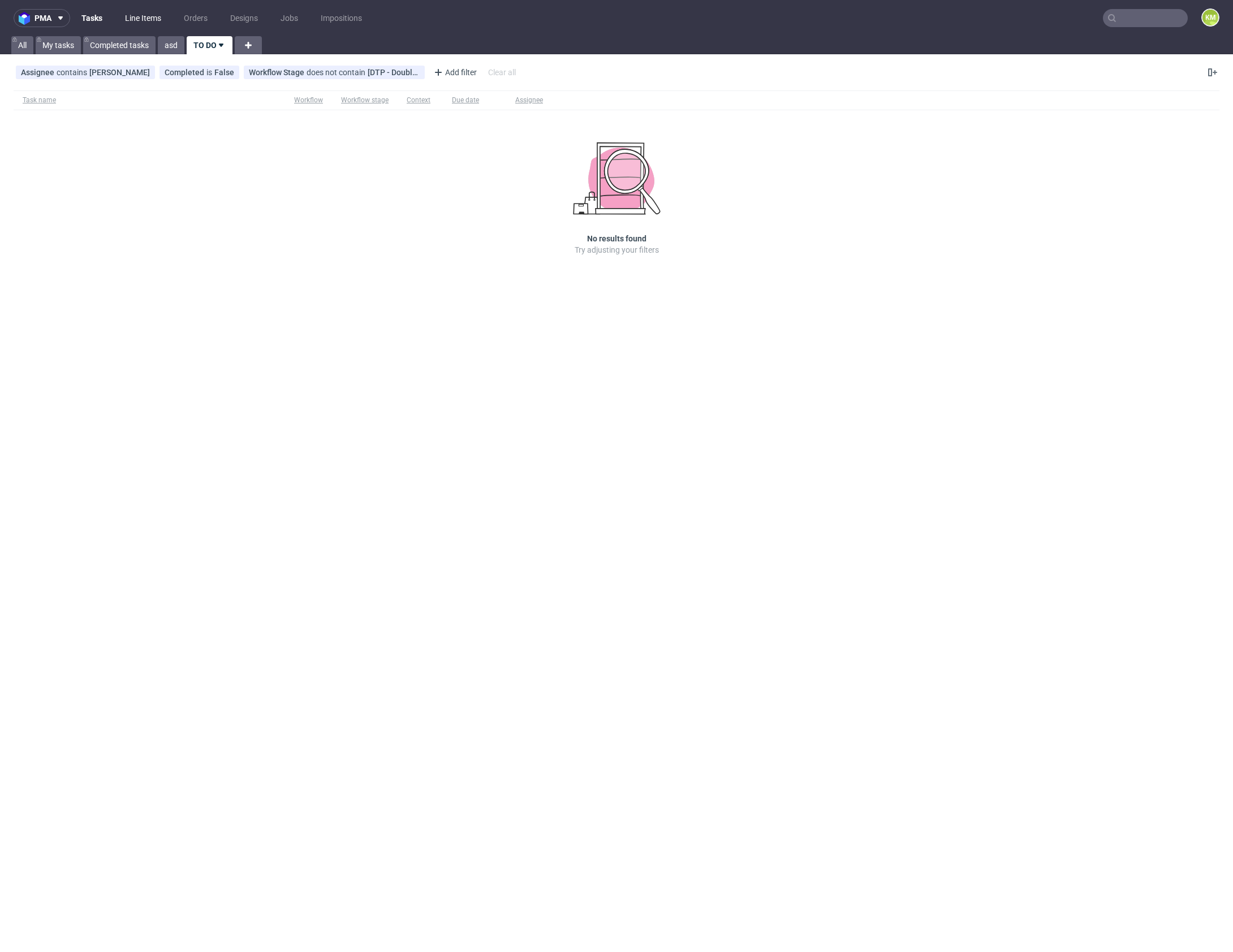
click at [146, 20] on link "Line Items" at bounding box center [143, 18] width 50 height 18
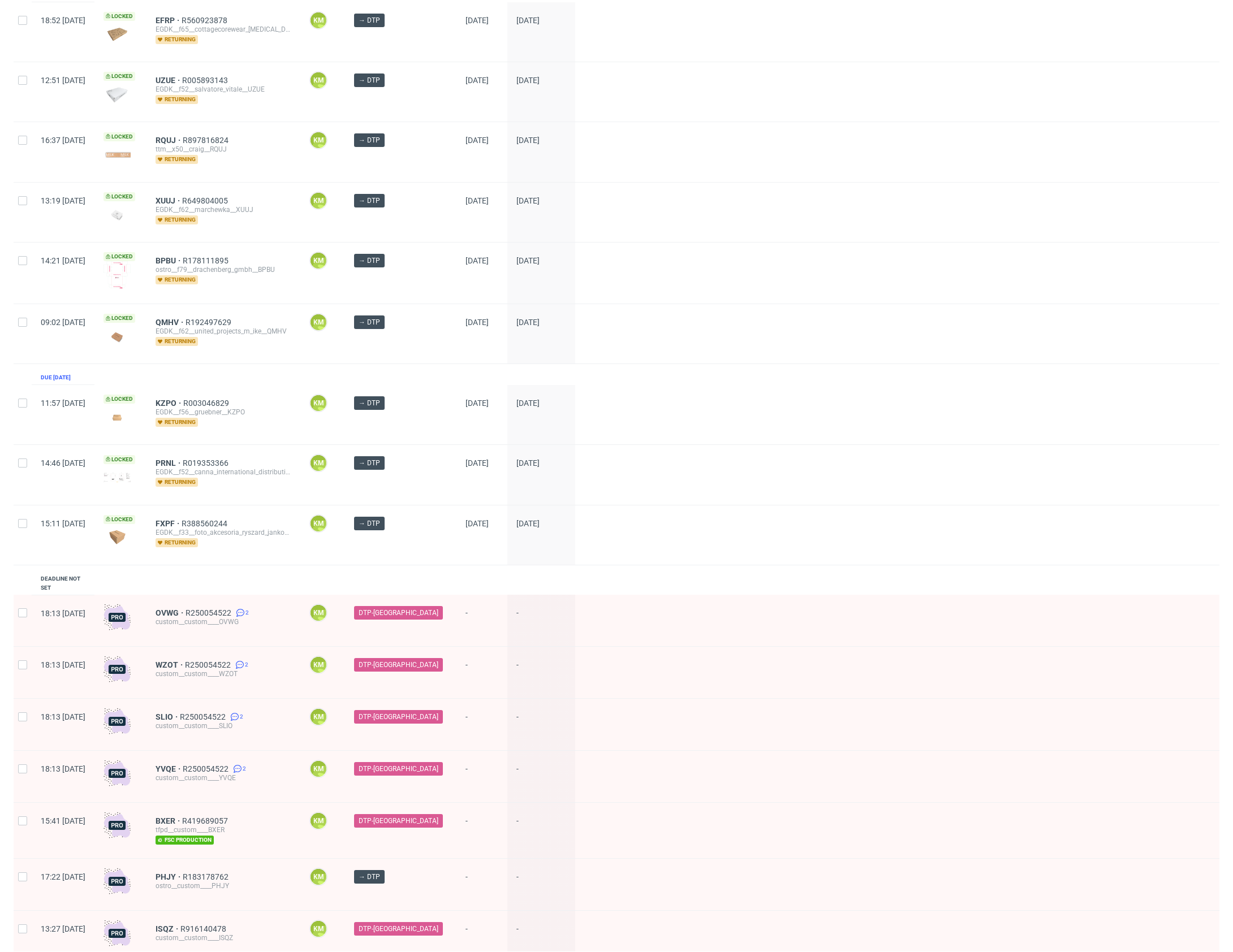
scroll to position [779, 0]
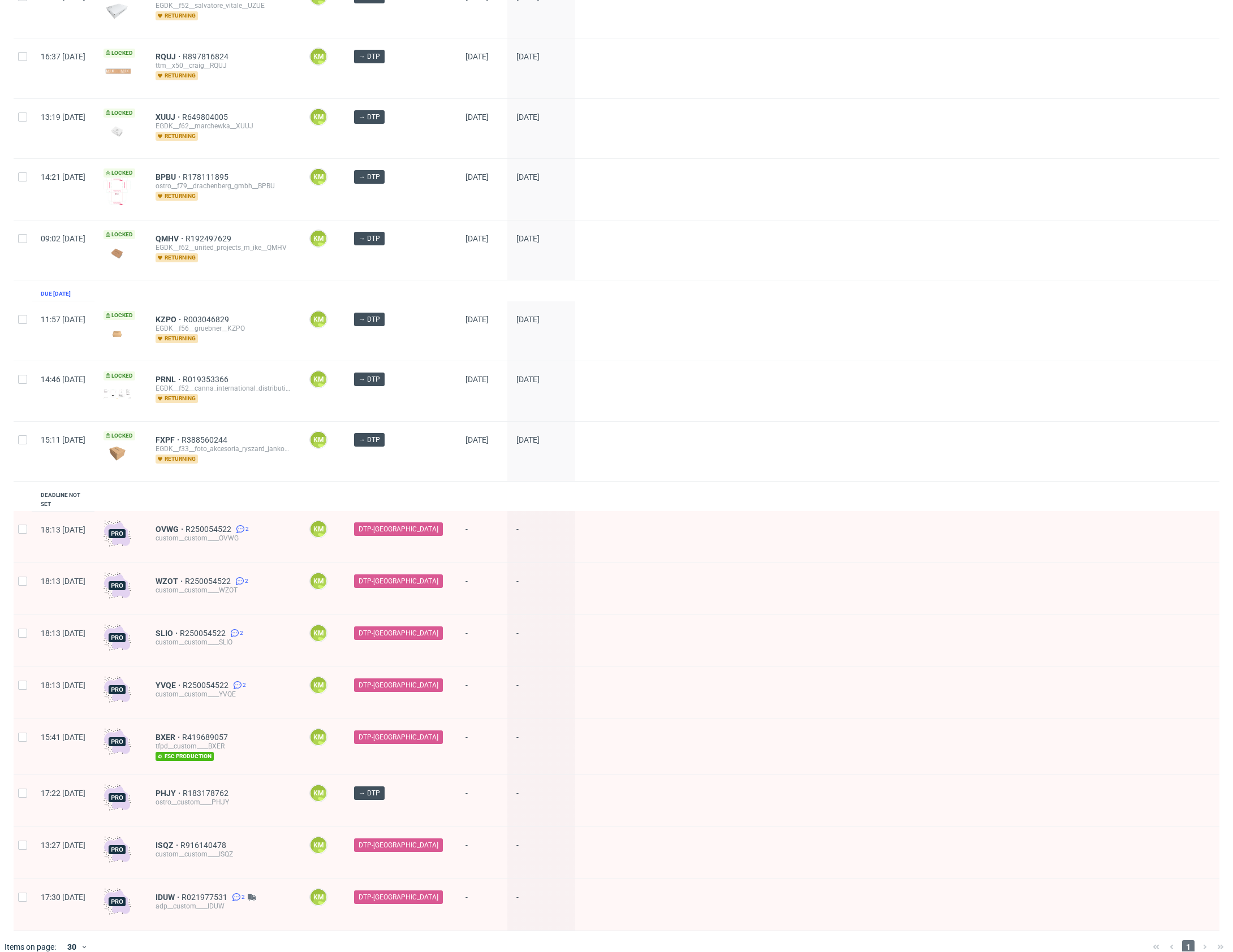
click at [370, 479] on div "Created at Thumbnail Line item ID Operator Stage Batch date DTP deadline 10:38 …" at bounding box center [616, 121] width 1206 height 1620
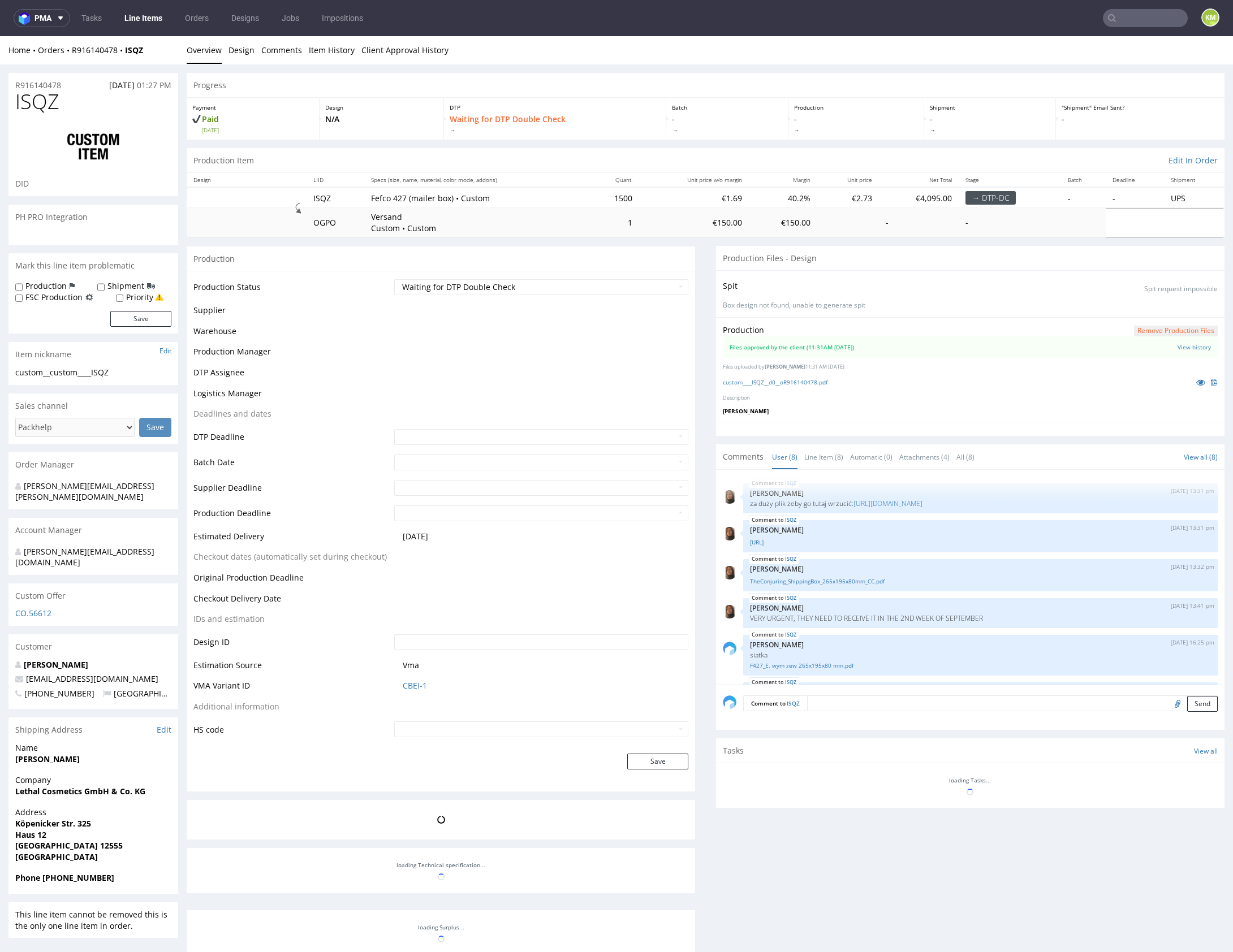
scroll to position [186, 0]
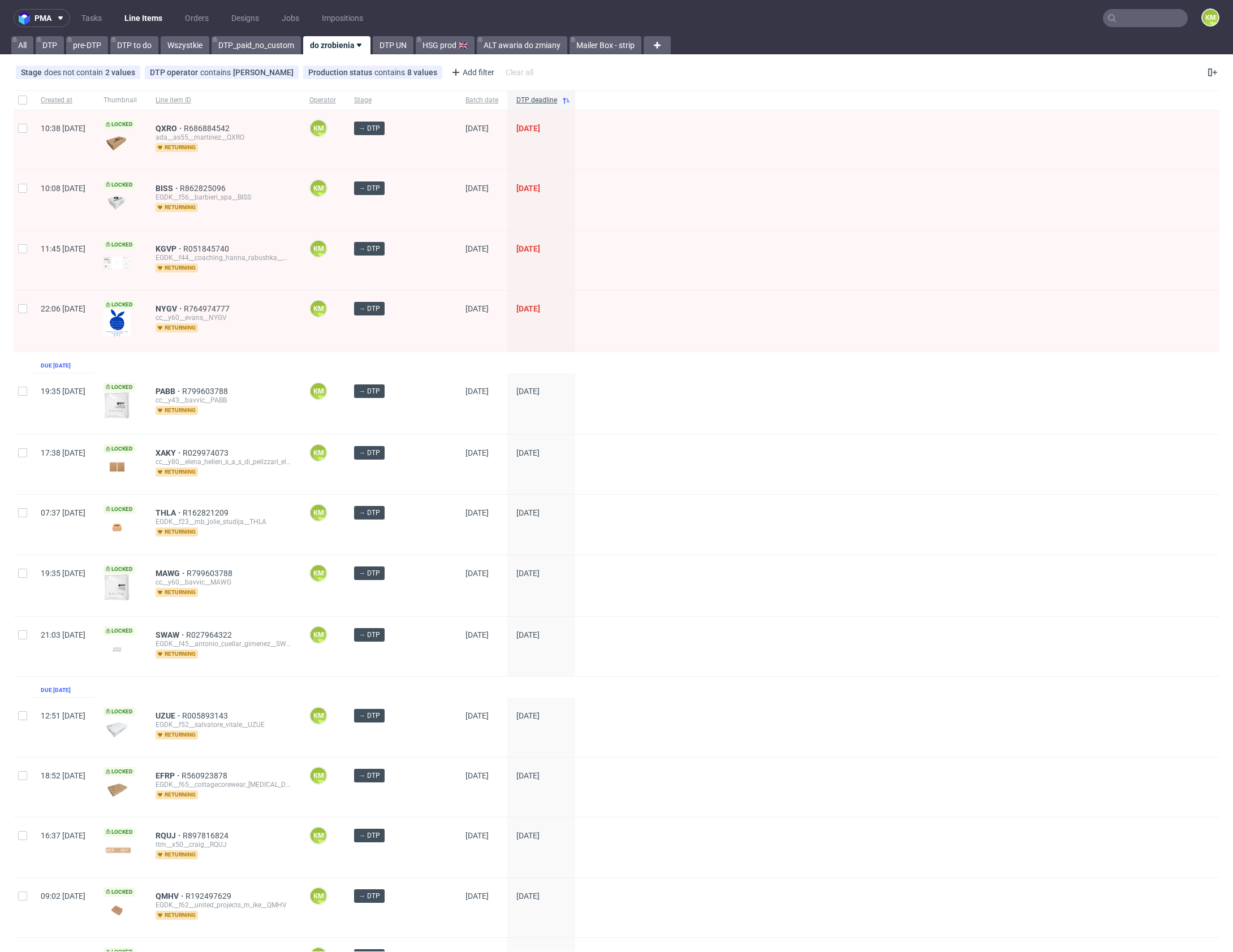
scroll to position [779, 0]
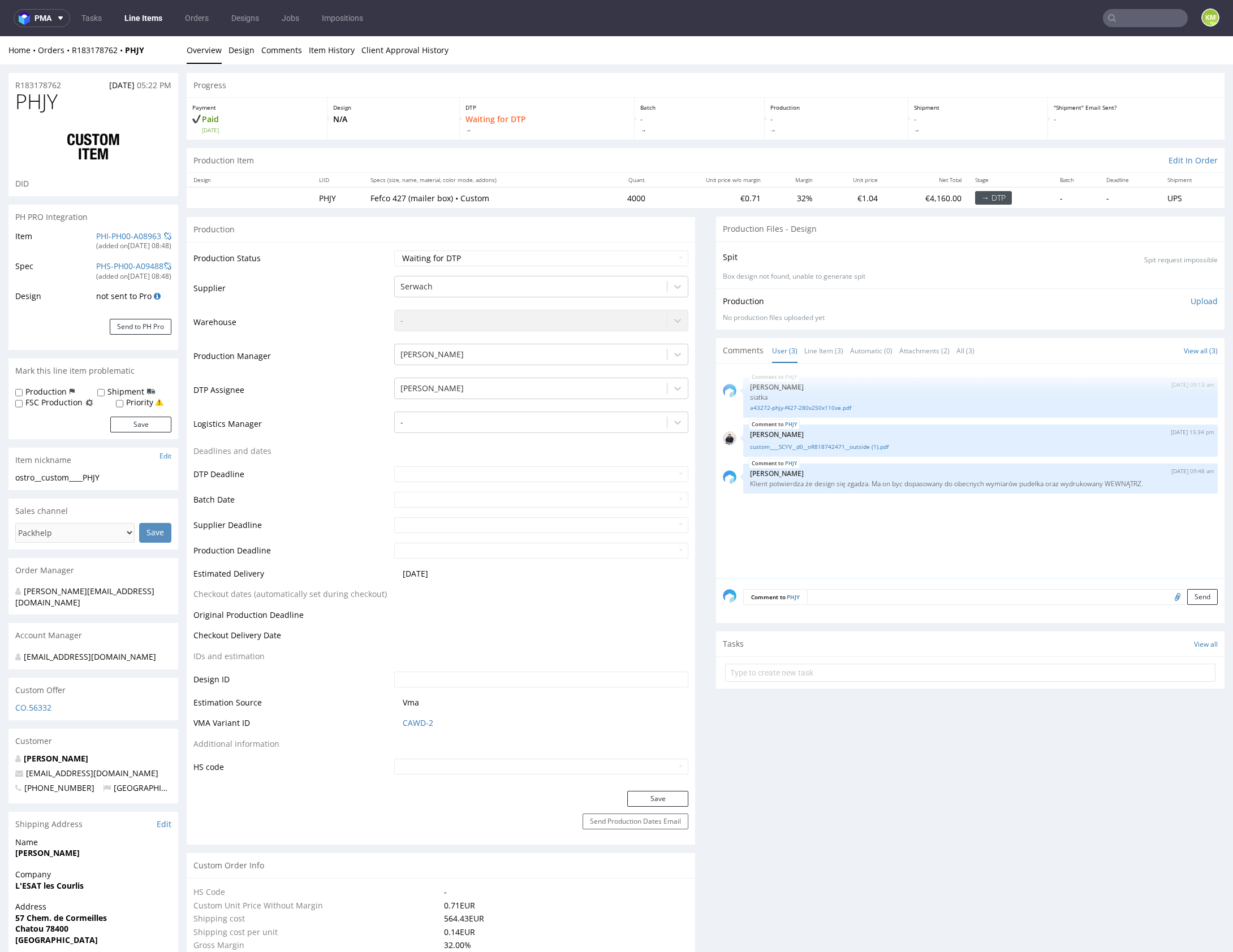
click at [894, 538] on div "PHJY 26th Aug 25 | 09:13 am Sebastian Markut siatka a43272-phjy-f427-280x250x11…" at bounding box center [973, 475] width 501 height 208
click at [855, 446] on link "custom____SCYV__d0__oR818742471__outside (1).pdf" at bounding box center [980, 447] width 461 height 8
click at [830, 525] on div "PHJY 26th Aug 25 | 09:13 am Sebastian Markut siatka a43272-phjy-f427-280x250x11…" at bounding box center [973, 475] width 501 height 208
drag, startPoint x: 135, startPoint y: 17, endPoint x: 211, endPoint y: 1, distance: 77.7
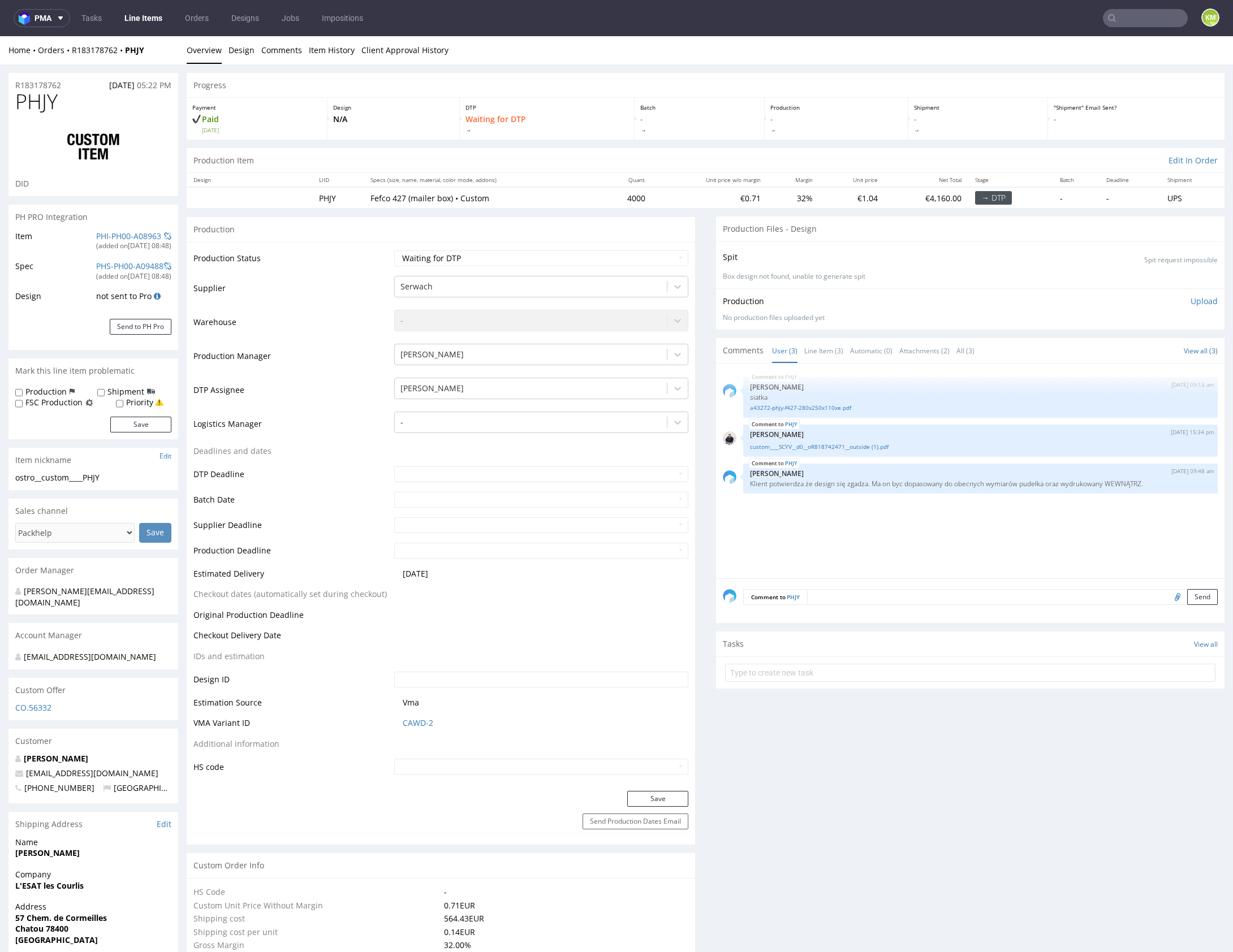
click at [911, 523] on div "PHJY 26th Aug 25 | 09:13 am Sebastian Markut siatka a43272-phjy-f427-280x250x11…" at bounding box center [973, 475] width 501 height 208
click at [842, 547] on div "PHJY 26th Aug 25 | 09:13 am Sebastian Markut siatka a43272-phjy-f427-280x250x11…" at bounding box center [973, 475] width 501 height 208
click at [1031, 506] on div "PHJY 26th Aug 25 | 09:13 am Sebastian Markut siatka a43272-phjy-f427-280x250x11…" at bounding box center [973, 475] width 501 height 208
click at [927, 522] on div "PHJY 26th Aug 25 | 09:13 am Sebastian Markut siatka a43272-phjy-f427-280x250x11…" at bounding box center [973, 475] width 501 height 208
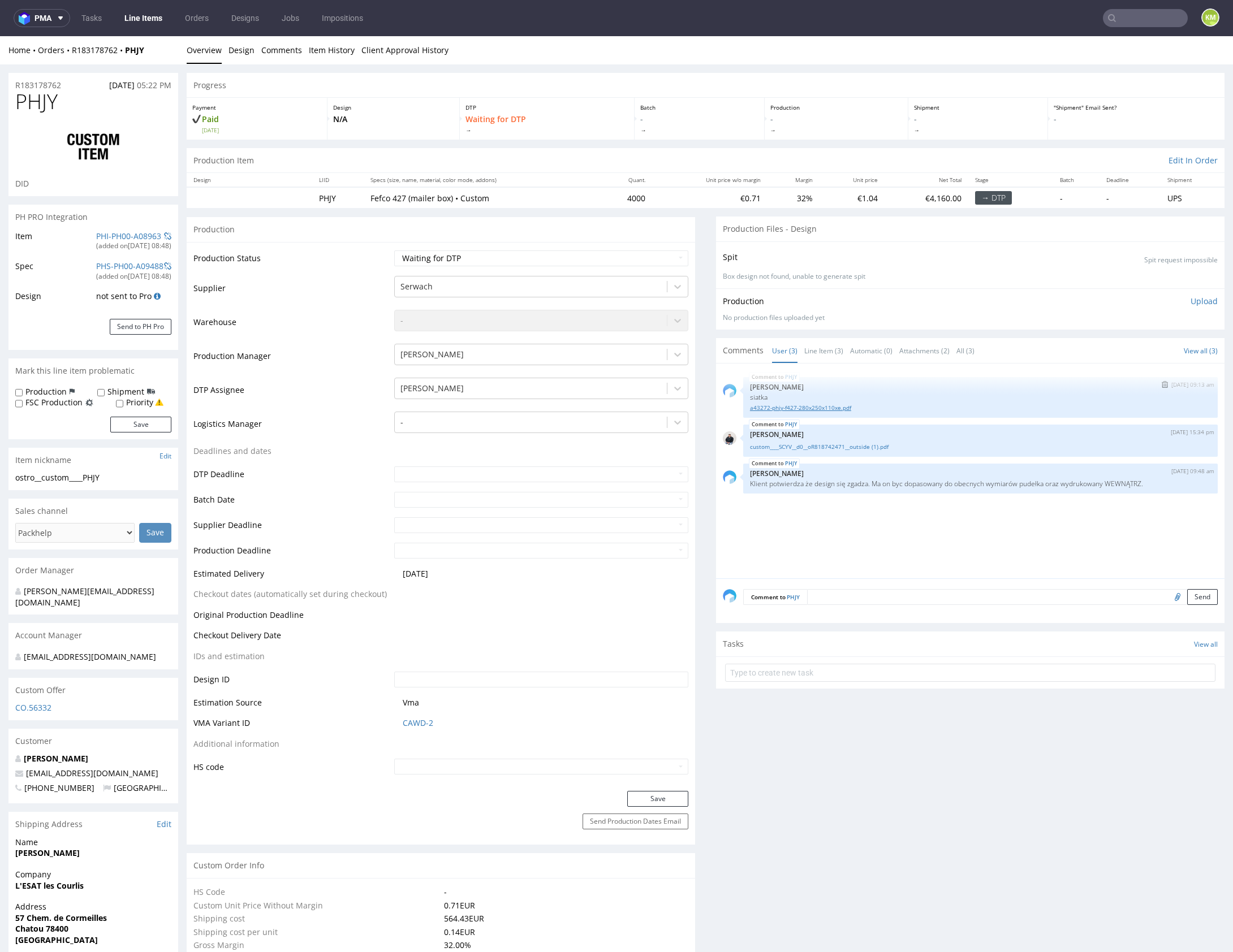
click at [794, 409] on link "a43272-phjy-f427-280x250x110xe.pdf" at bounding box center [980, 408] width 461 height 8
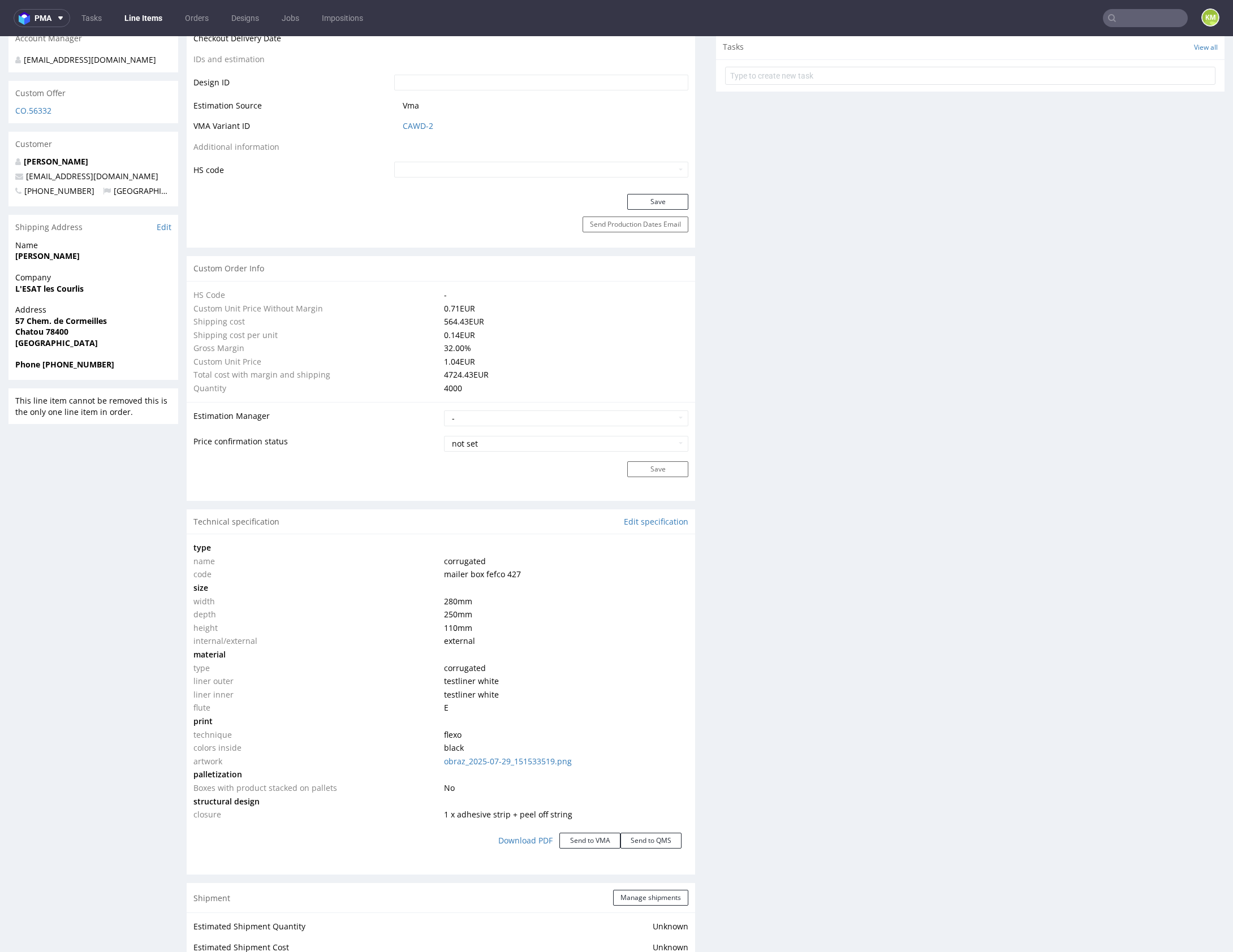
scroll to position [798, 0]
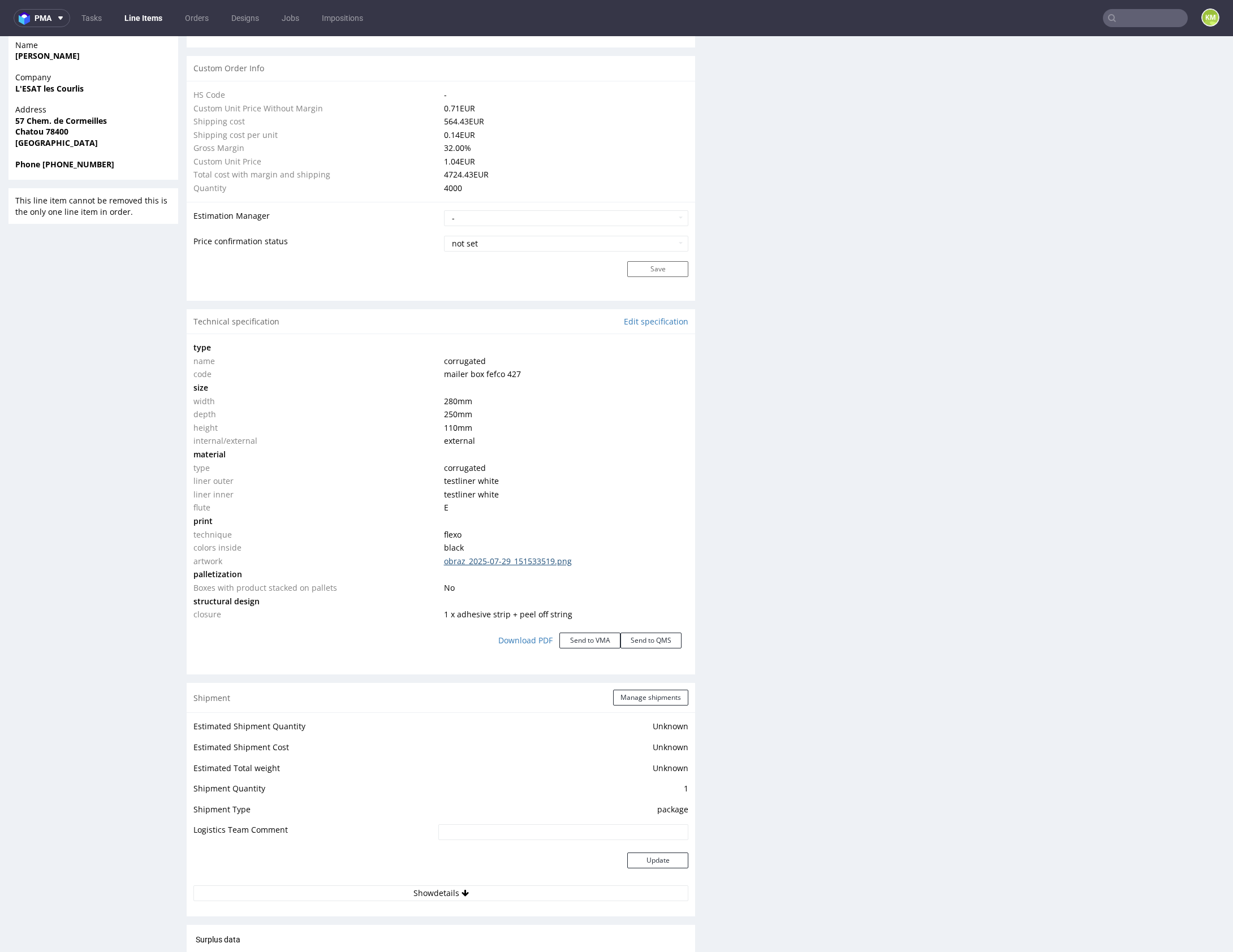
click link "obraz_2025-07-29_151533519.png"
click at [936, 611] on div "Production Files - Design Spit Spit request impossible Box design not found, un…" at bounding box center [970, 319] width 509 height 1798
drag, startPoint x: 513, startPoint y: 614, endPoint x: 625, endPoint y: 618, distance: 112.1
click td "1 x adhesive strip + peel off string"
copy span "peel off string"
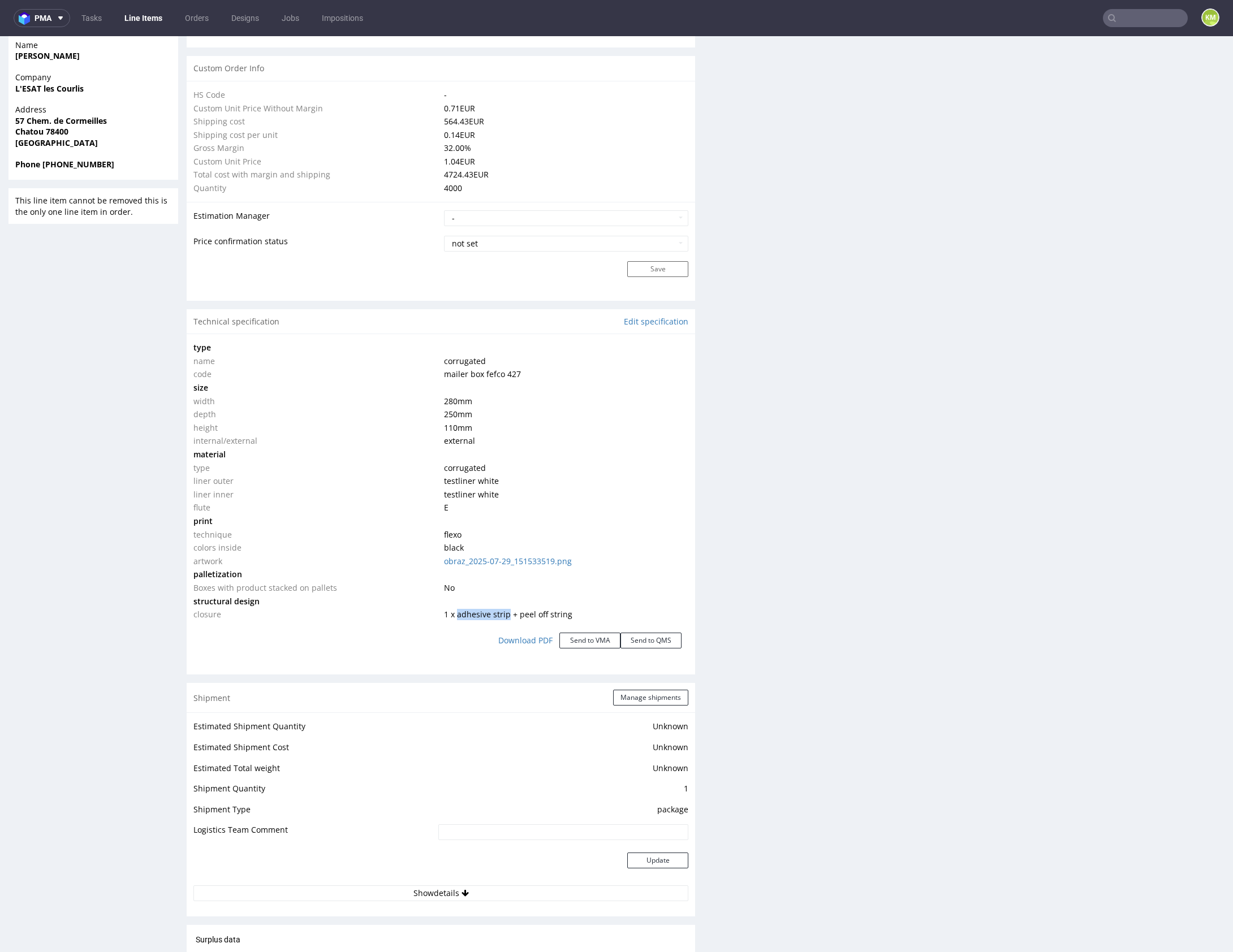
drag, startPoint x: 453, startPoint y: 611, endPoint x: 504, endPoint y: 616, distance: 51.2
click span "1 x adhesive strip + peel off string"
copy span "adhesive strip"
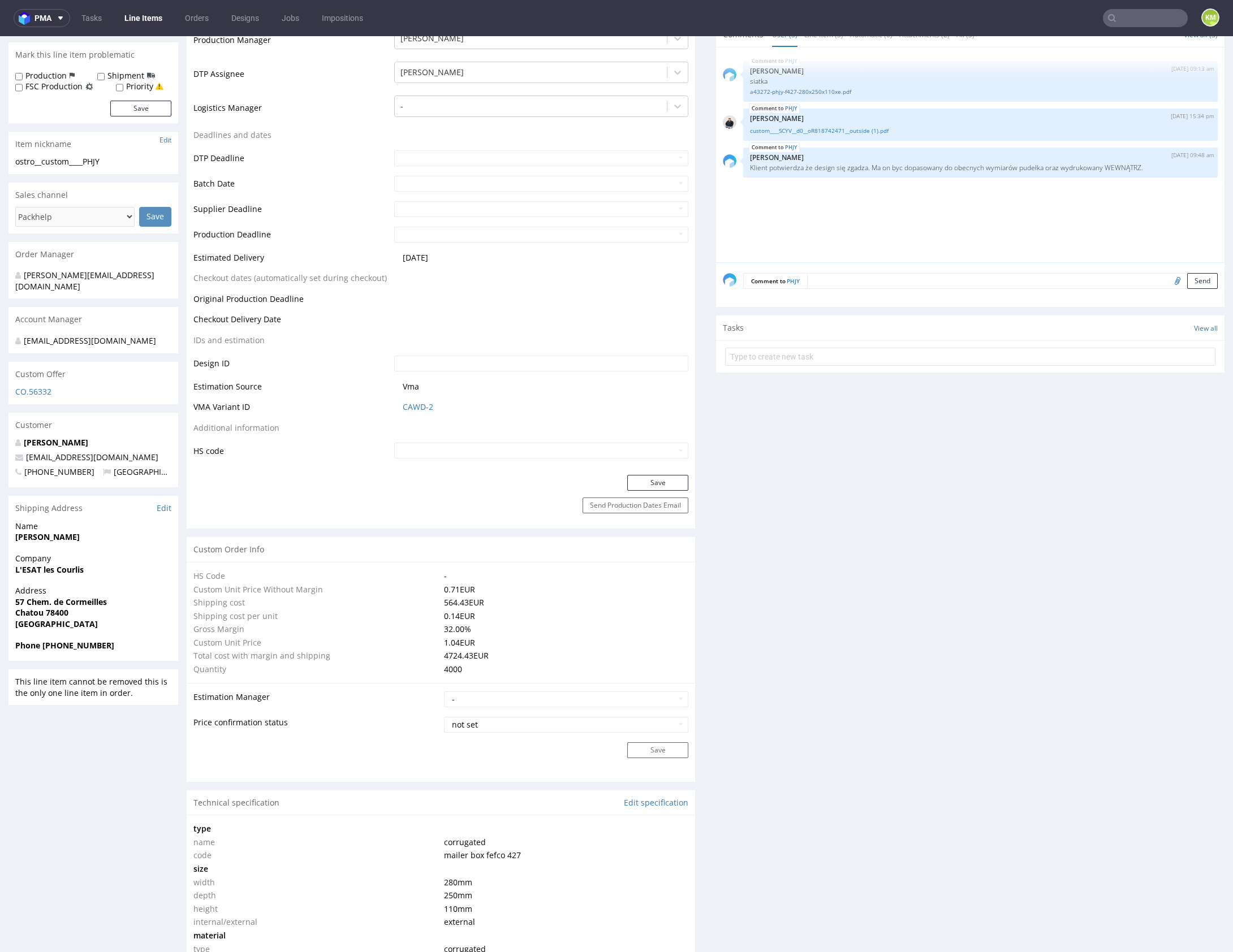
scroll to position [0, 0]
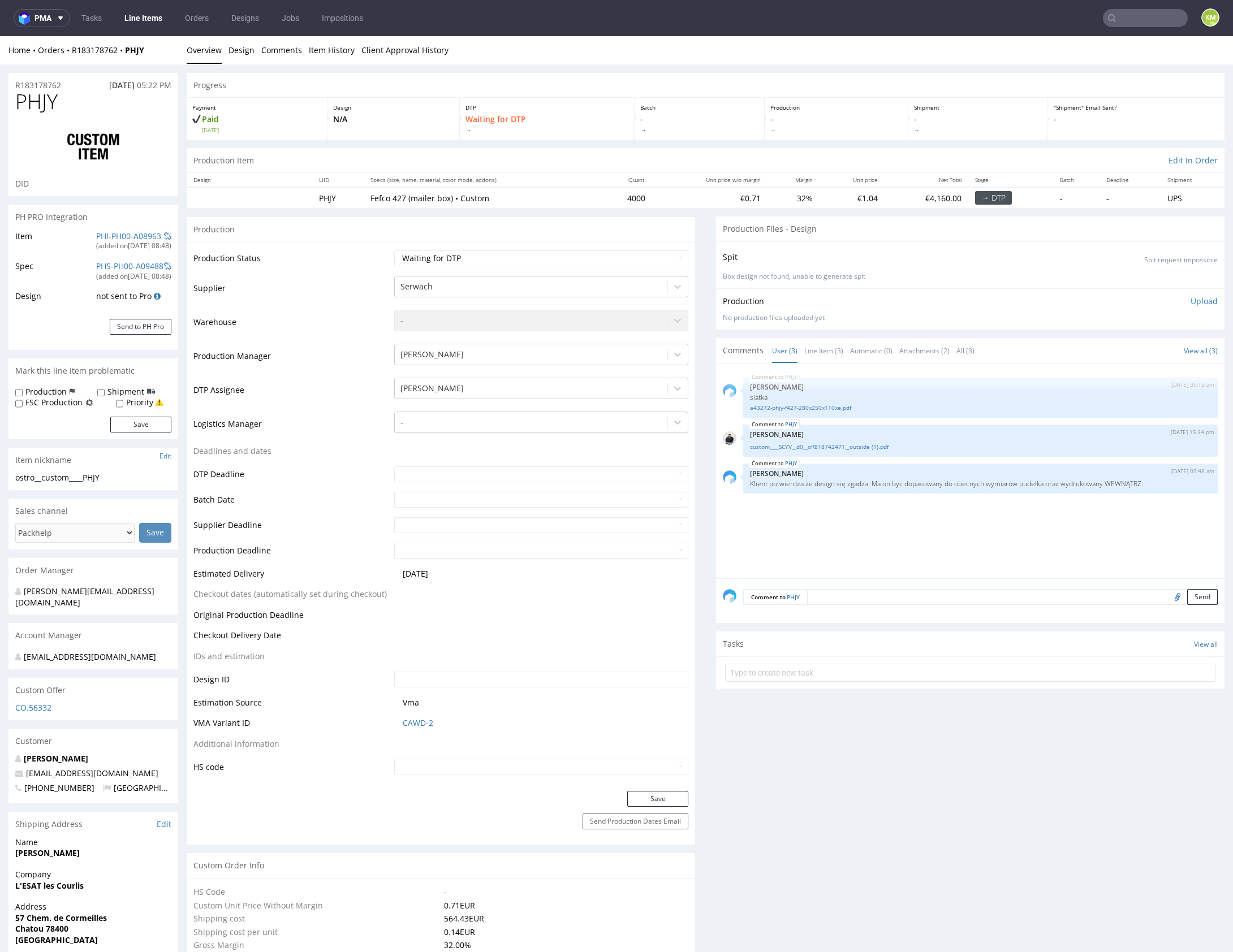
click at [55, 481] on div "ostro__custom____PHJY" at bounding box center [92, 478] width 156 height 12
click at [52, 478] on div "ostro__custom____PHJY" at bounding box center [92, 478] width 156 height 12
copy div "ostro__custom____PHJY"
copy link "R183178762"
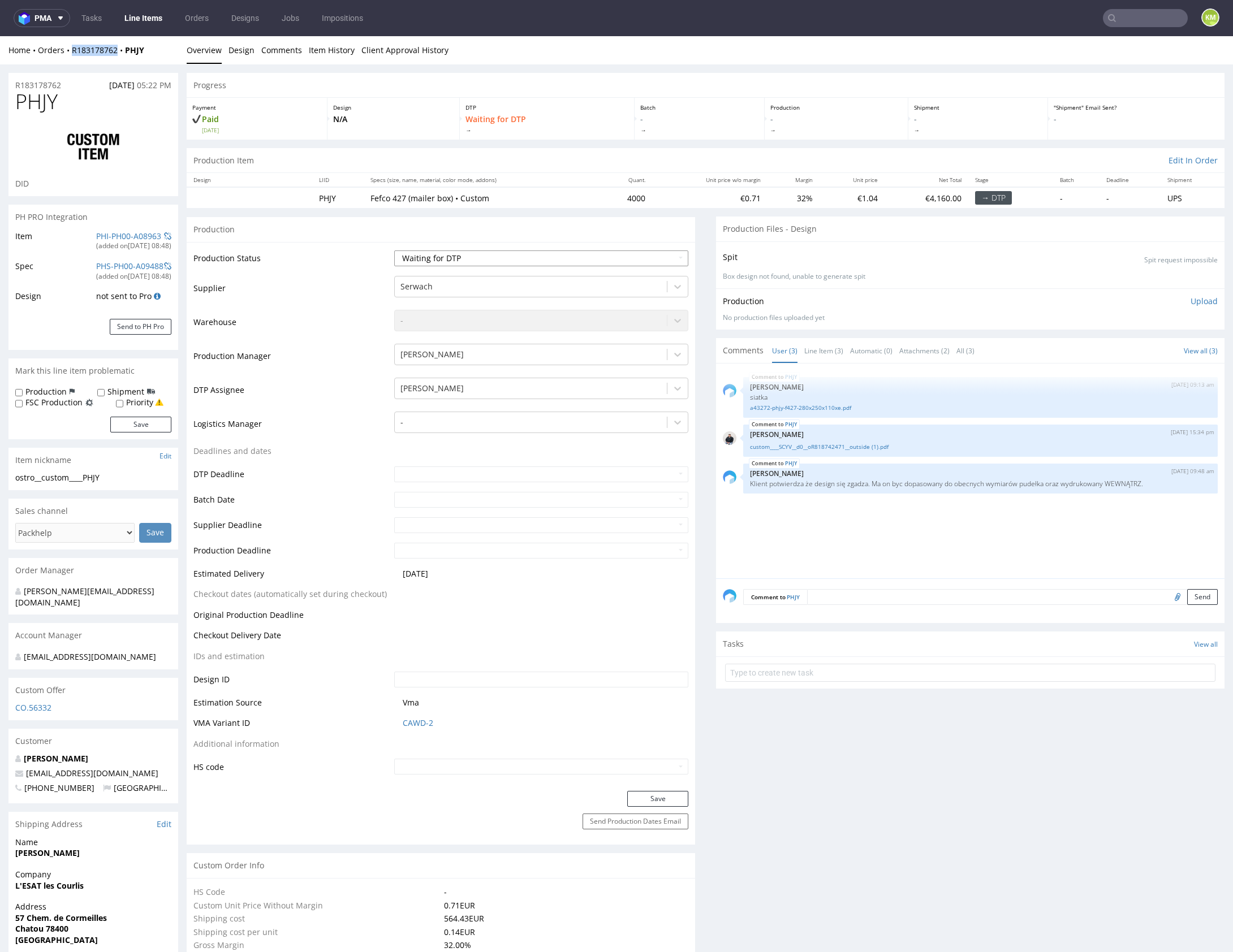
click at [583, 256] on select "Waiting for Artwork Waiting for Diecut Waiting for Mockup Waiting for DTP Waiti…" at bounding box center [541, 258] width 294 height 16
select select "dtp_ca_needed"
click at [394, 250] on select "Waiting for Artwork Waiting for Diecut Waiting for Mockup Waiting for DTP Waiti…" at bounding box center [541, 258] width 294 height 16
click at [662, 798] on button "Save" at bounding box center [657, 798] width 61 height 16
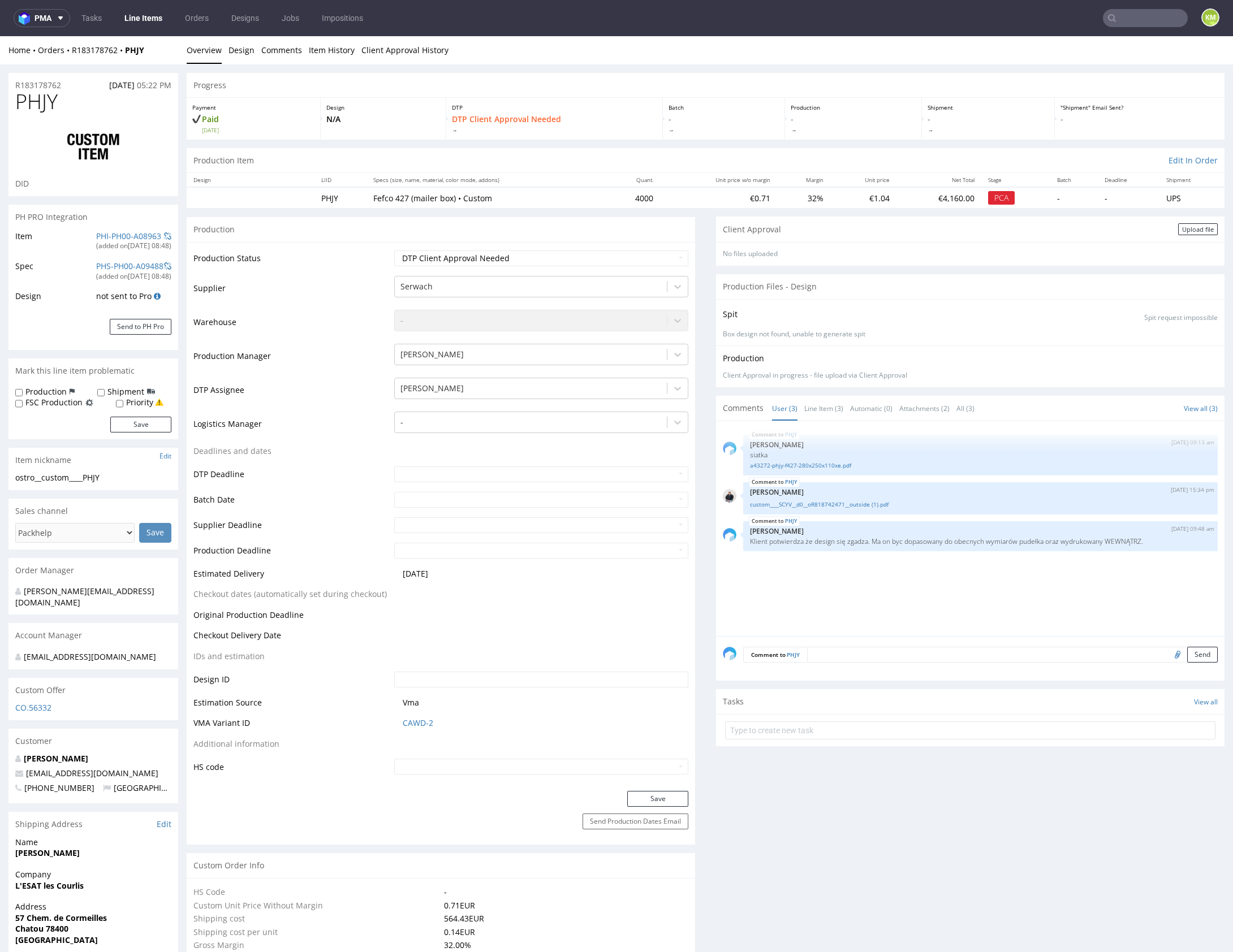
drag, startPoint x: 1185, startPoint y: 229, endPoint x: 794, endPoint y: 262, distance: 392.4
click at [1185, 229] on div "Upload file" at bounding box center [1198, 230] width 40 height 12
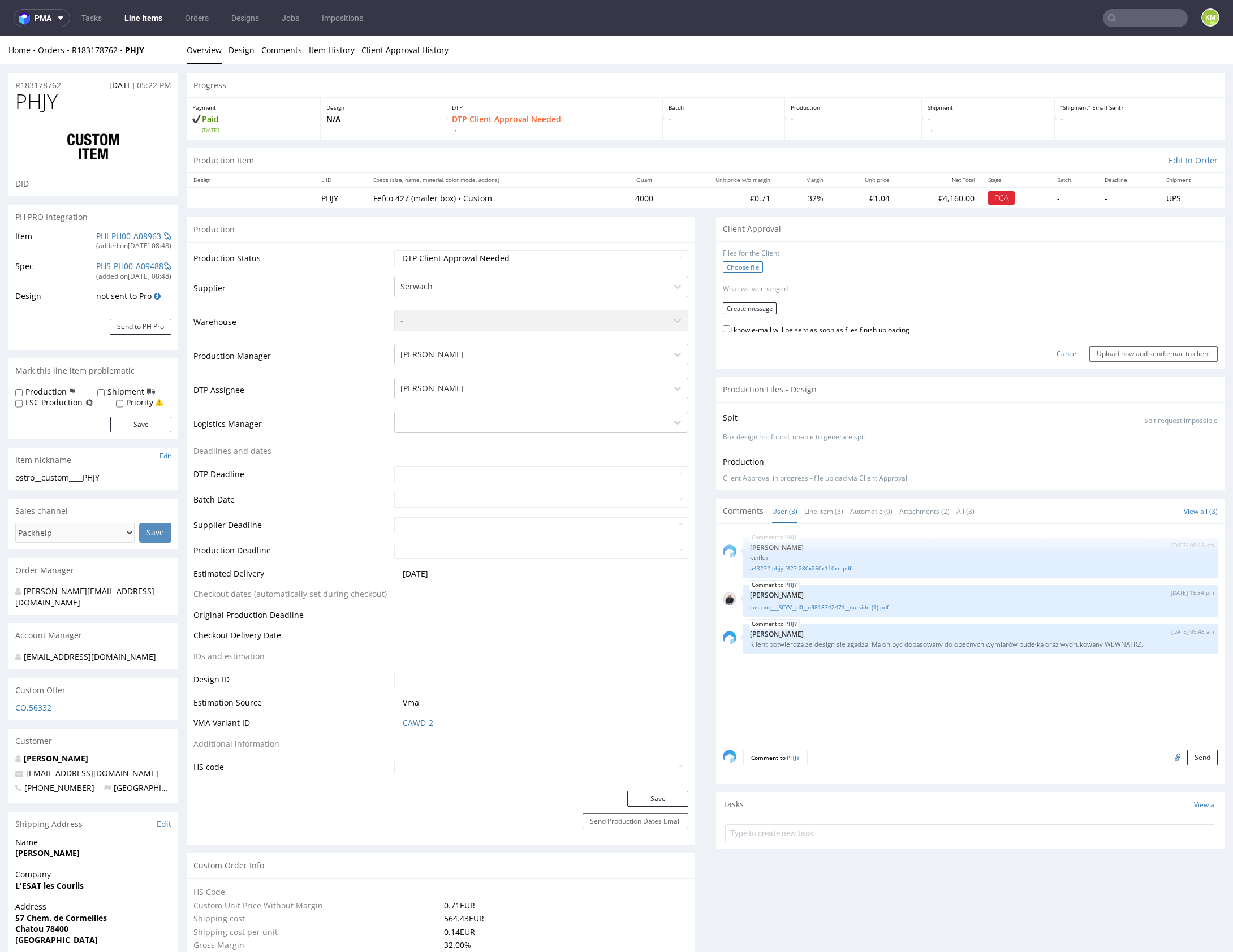
click at [753, 266] on label "Choose file" at bounding box center [742, 267] width 40 height 12
click at [0, 36] on input "Choose file" at bounding box center [0, 36] width 0 height 0
click at [761, 301] on button "Create message" at bounding box center [749, 305] width 54 height 12
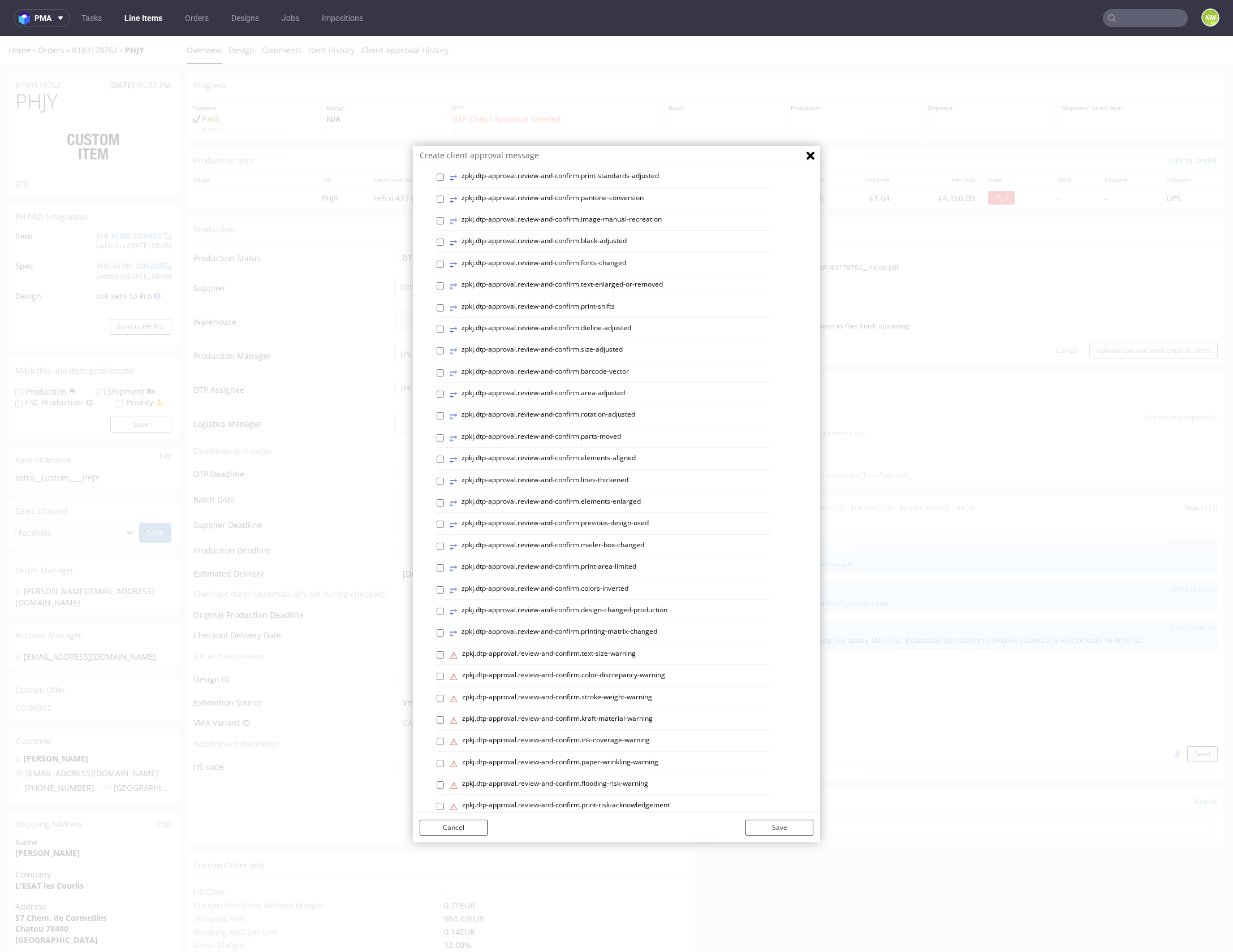
scroll to position [162, 0]
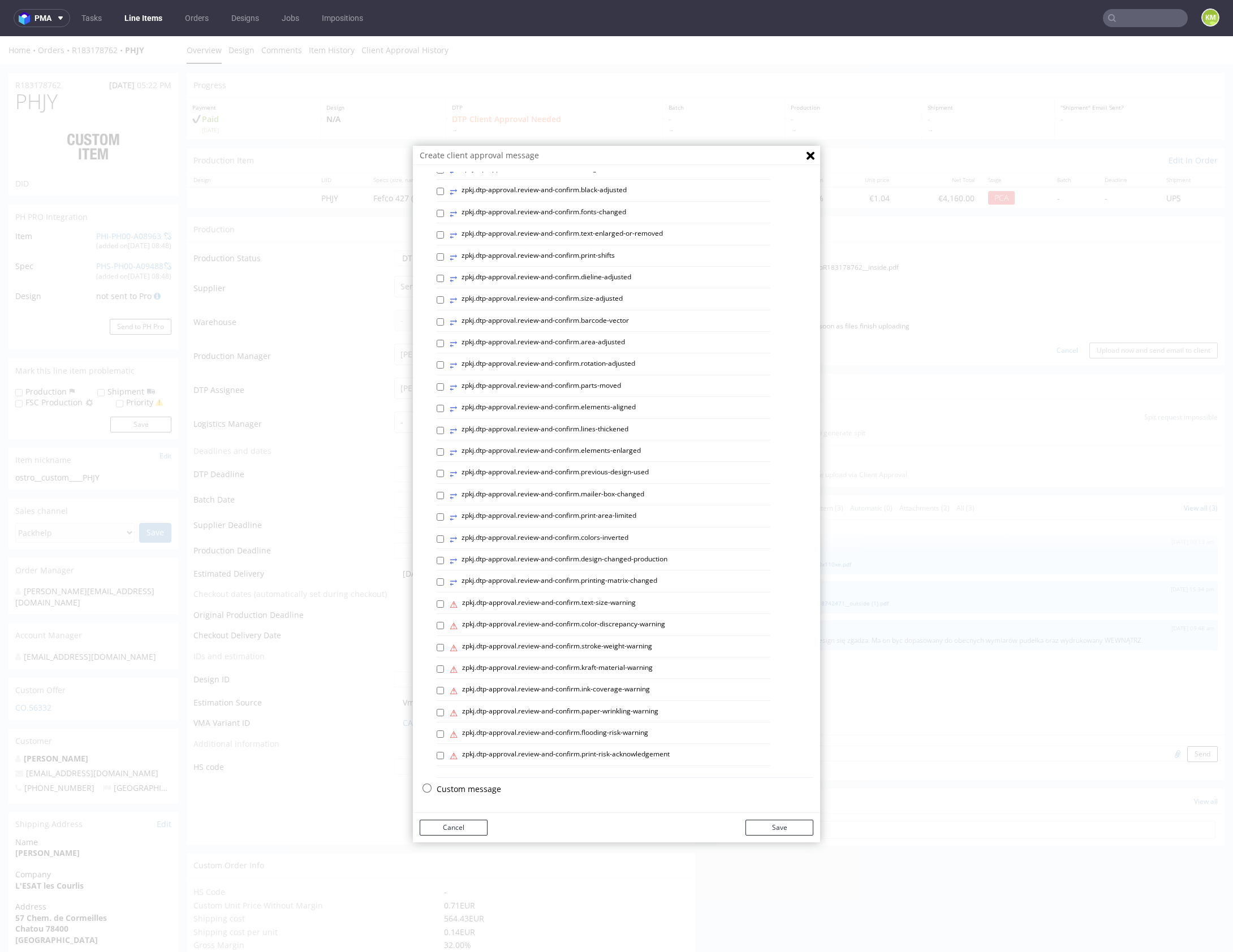
click at [475, 790] on p "Custom message" at bounding box center [625, 789] width 377 height 12
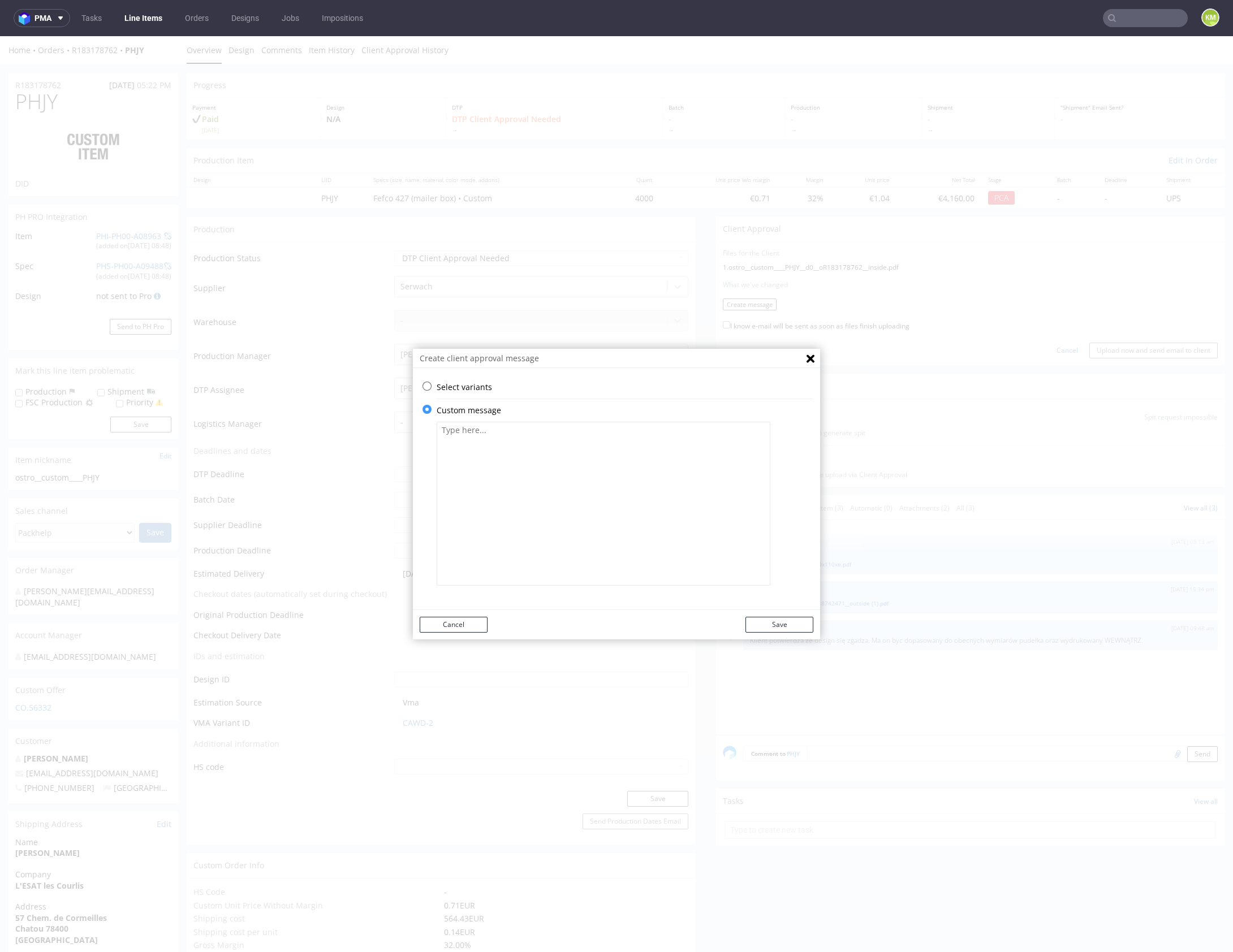
click at [567, 467] on textarea at bounding box center [604, 504] width 334 height 164
paste textarea "The design has been adjusted to fit the new packaging size."
type textarea "The design has been adjusted to fit the new packaging size."
drag, startPoint x: 799, startPoint y: 623, endPoint x: 806, endPoint y: 467, distance: 156.2
click at [799, 623] on button "Save" at bounding box center [780, 624] width 68 height 16
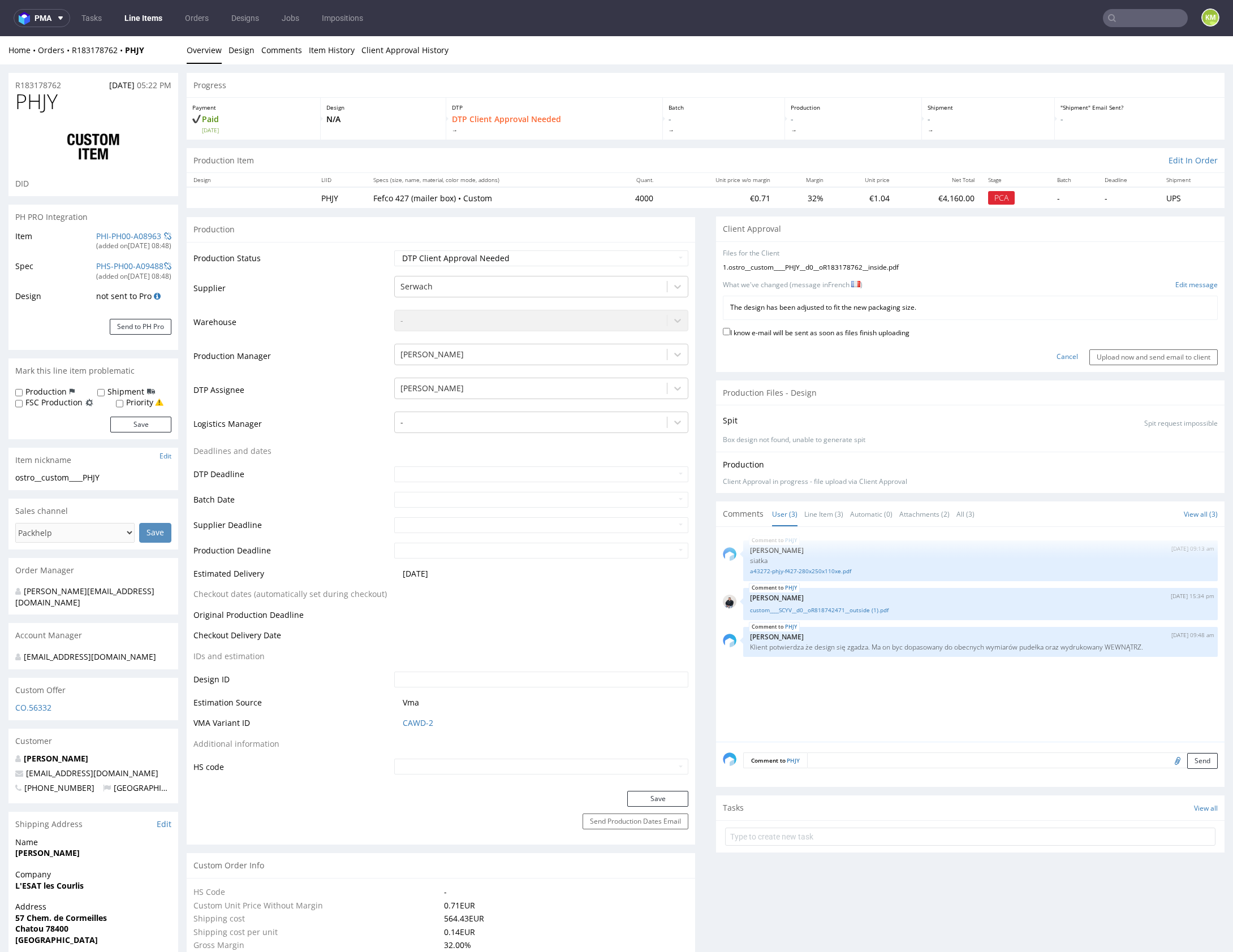
click at [811, 332] on label "I know e-mail will be sent as soon as files finish uploading" at bounding box center [816, 331] width 187 height 12
click at [730, 332] on input "I know e-mail will be sent as soon as files finish uploading" at bounding box center [726, 331] width 7 height 7
checkbox input "true"
click at [1092, 352] on input "Upload now and send email to client" at bounding box center [1153, 357] width 128 height 16
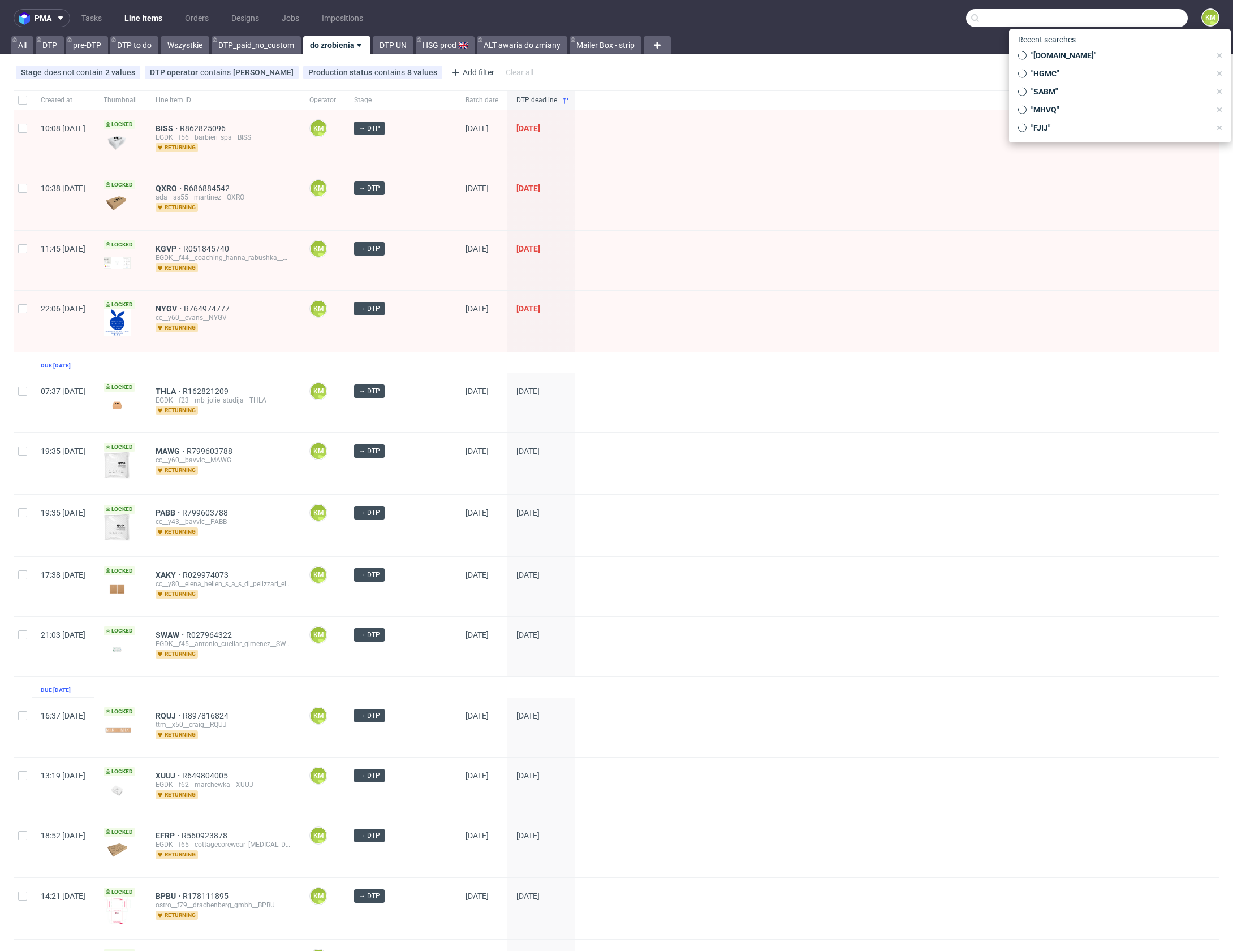
click at [1141, 21] on input "text" at bounding box center [1077, 18] width 221 height 18
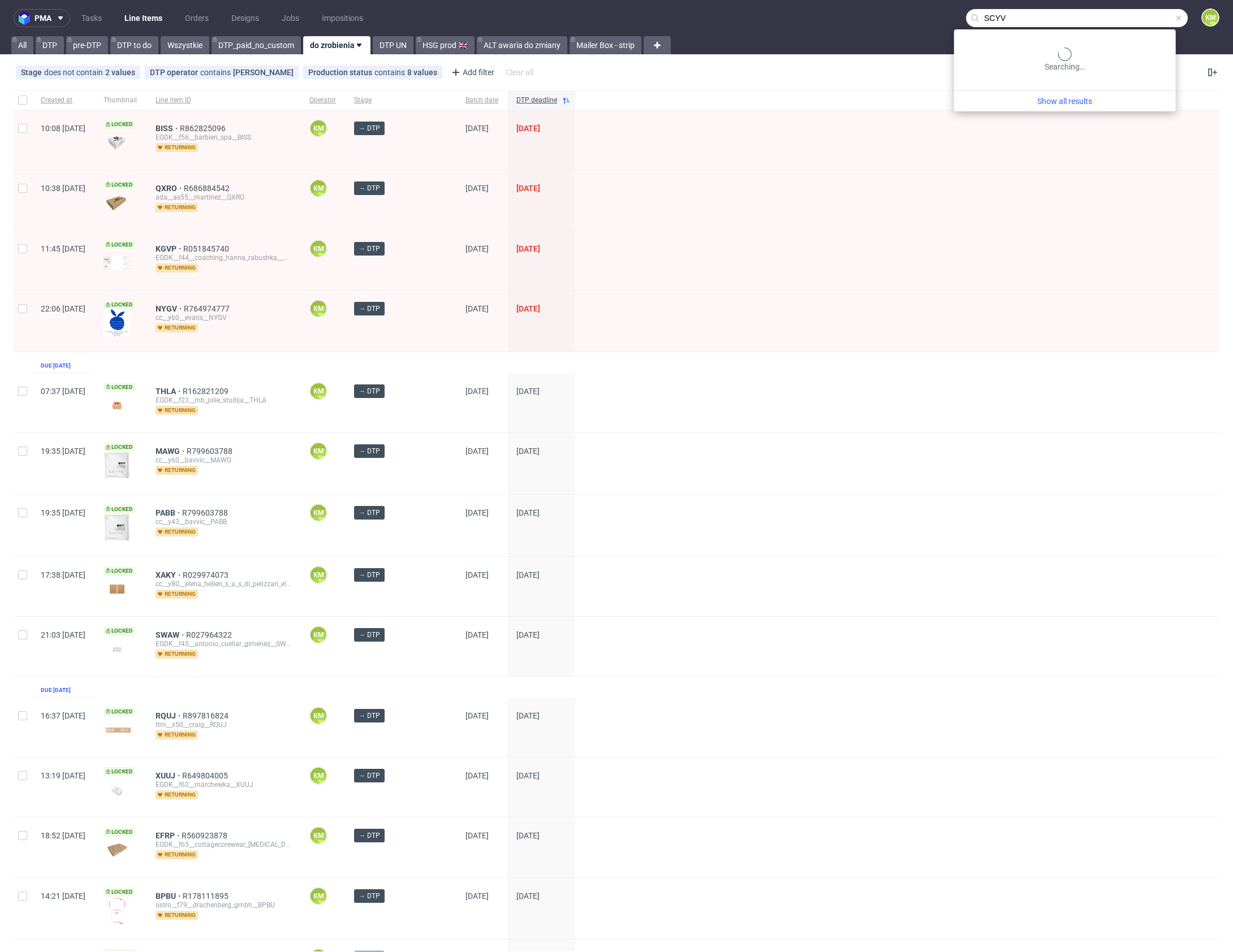
type input "SCYV"
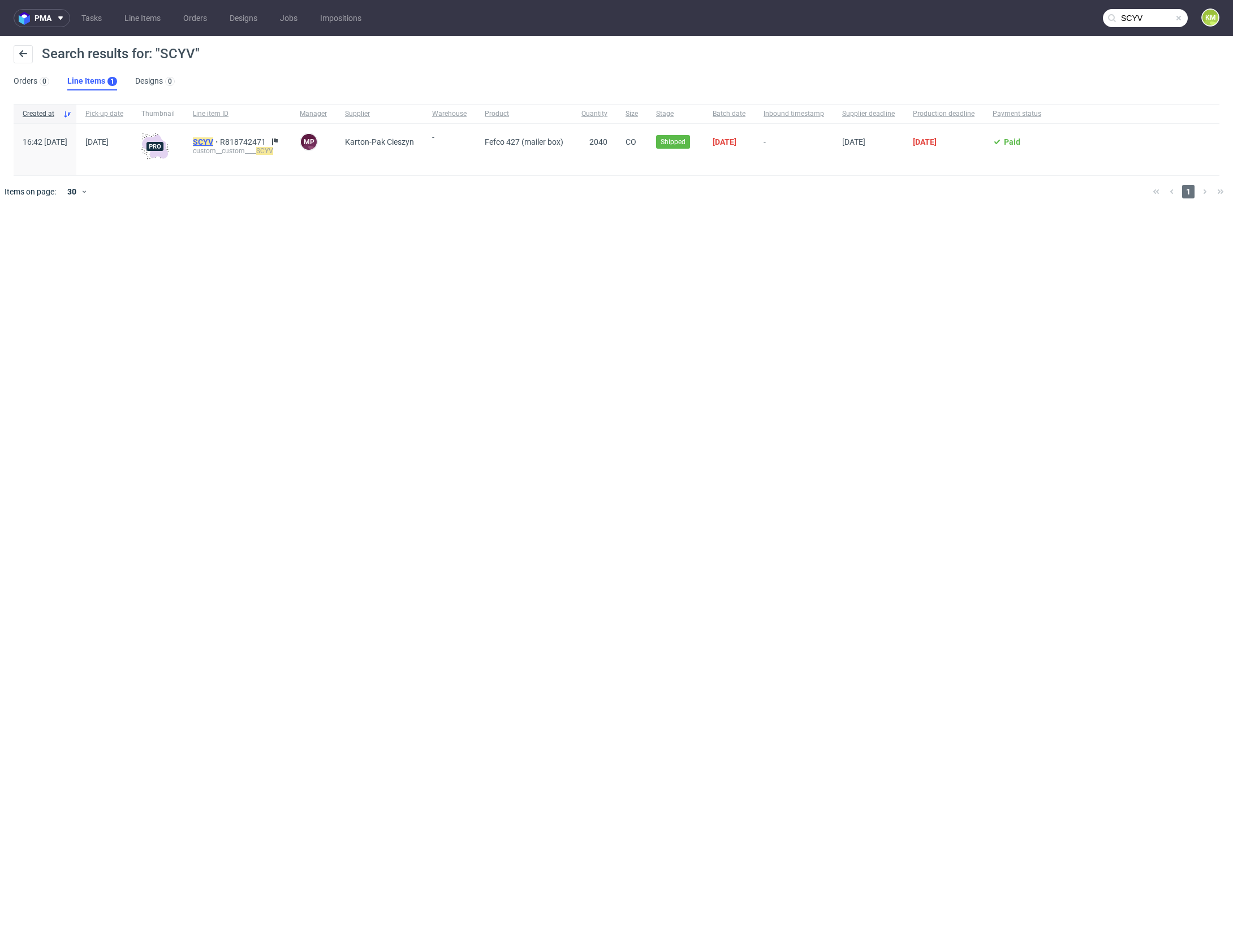
click at [213, 140] on mark "SCYV" at bounding box center [203, 141] width 21 height 9
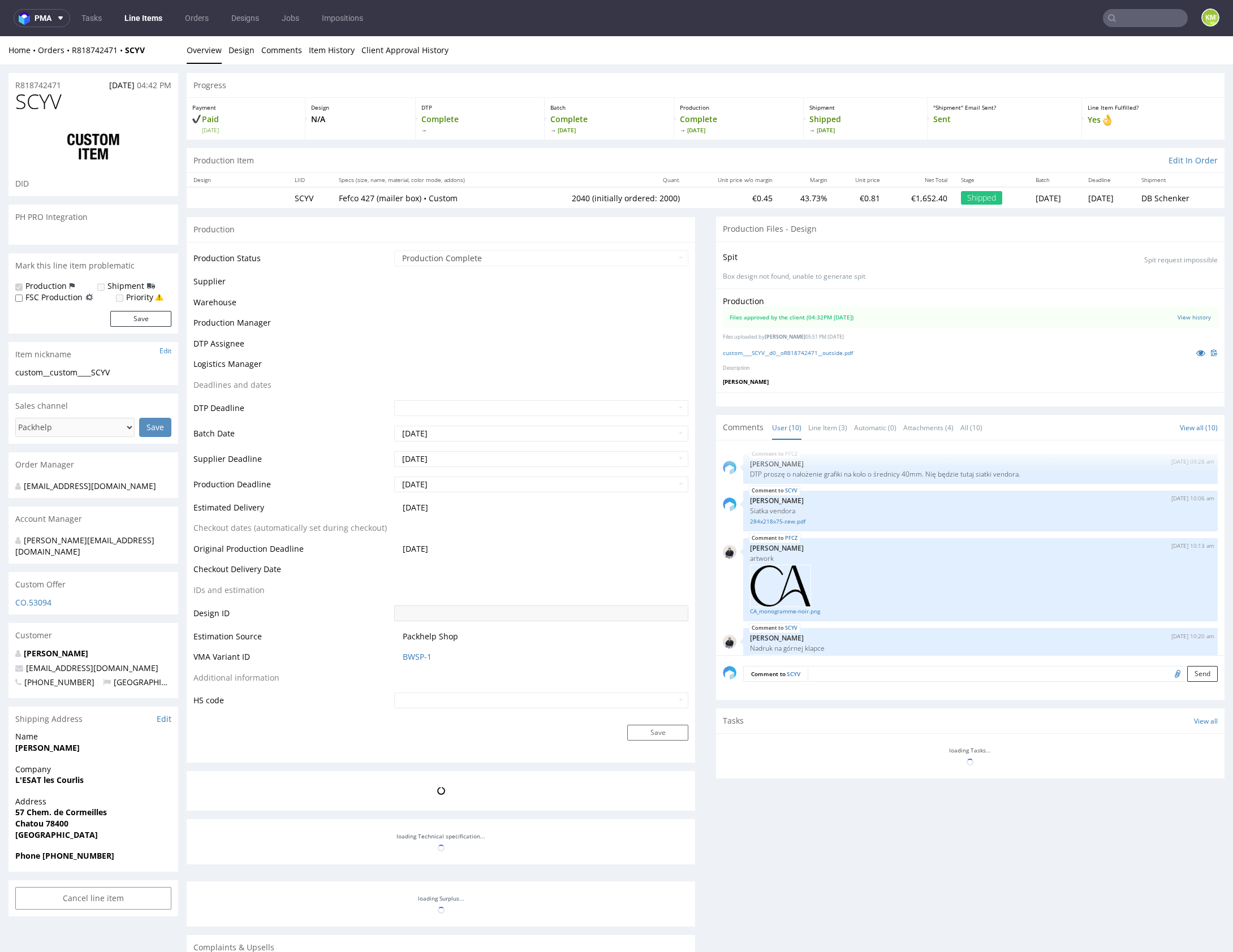
scroll to position [333, 0]
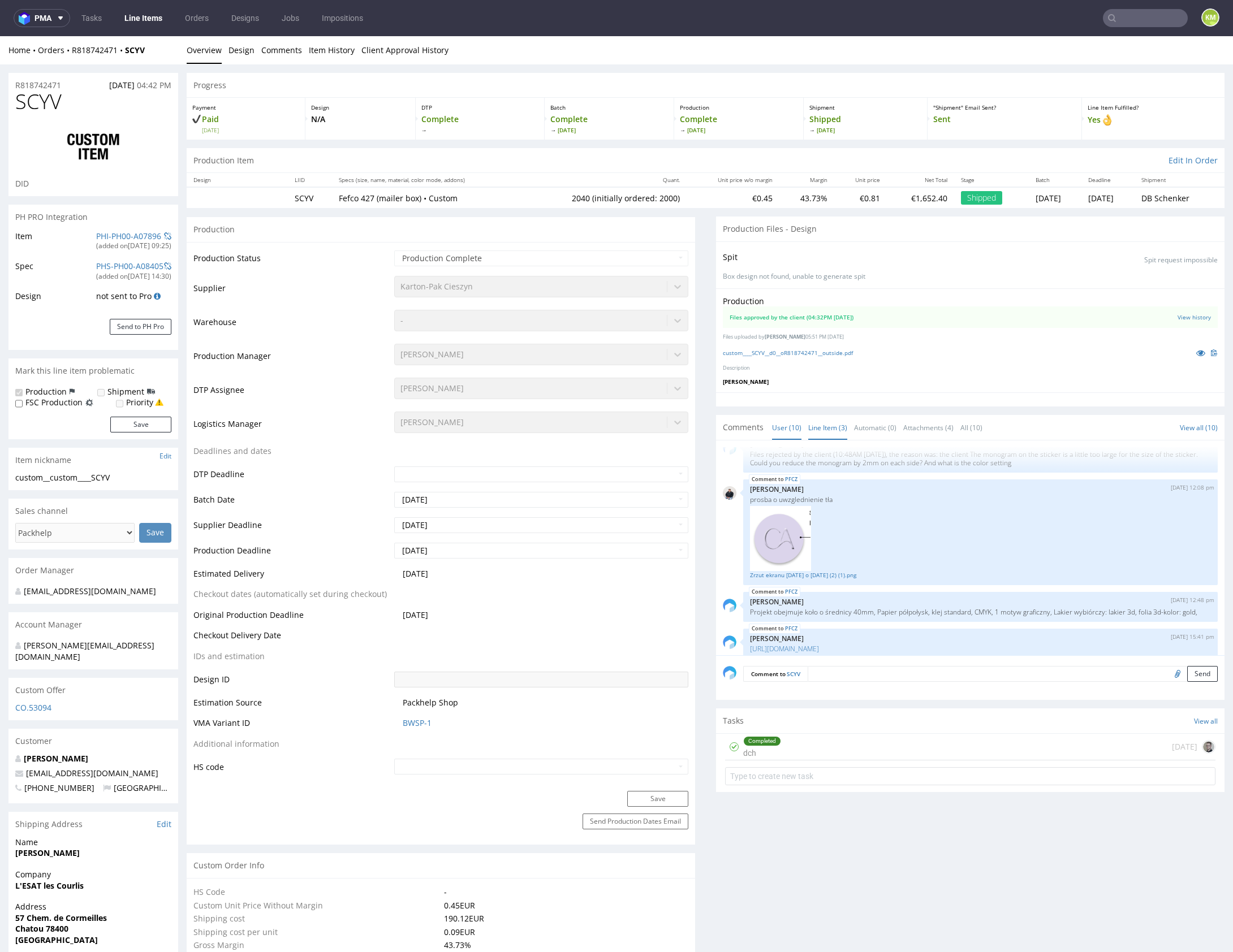
click at [823, 424] on link "Line Item (3)" at bounding box center [828, 427] width 39 height 24
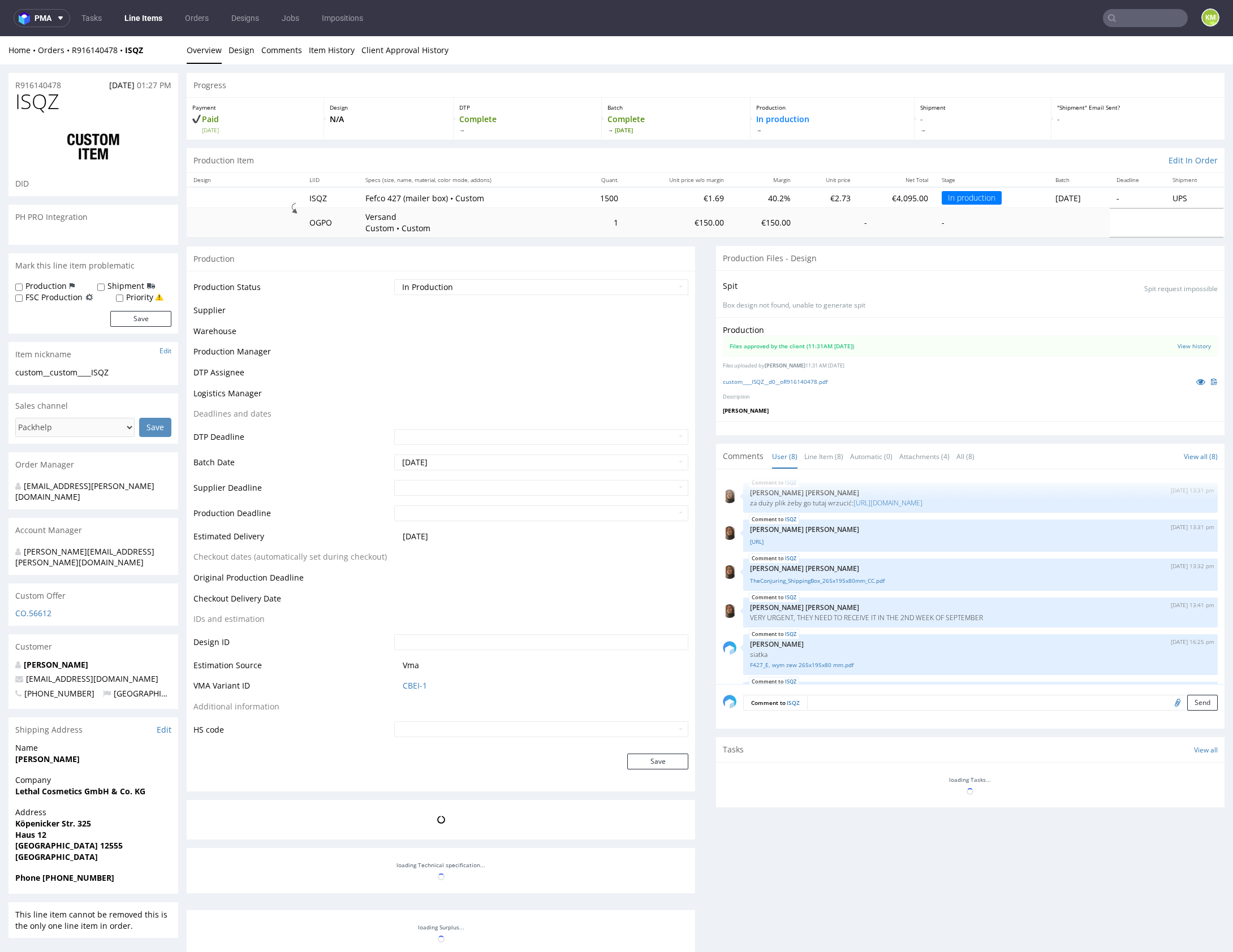
scroll to position [170, 0]
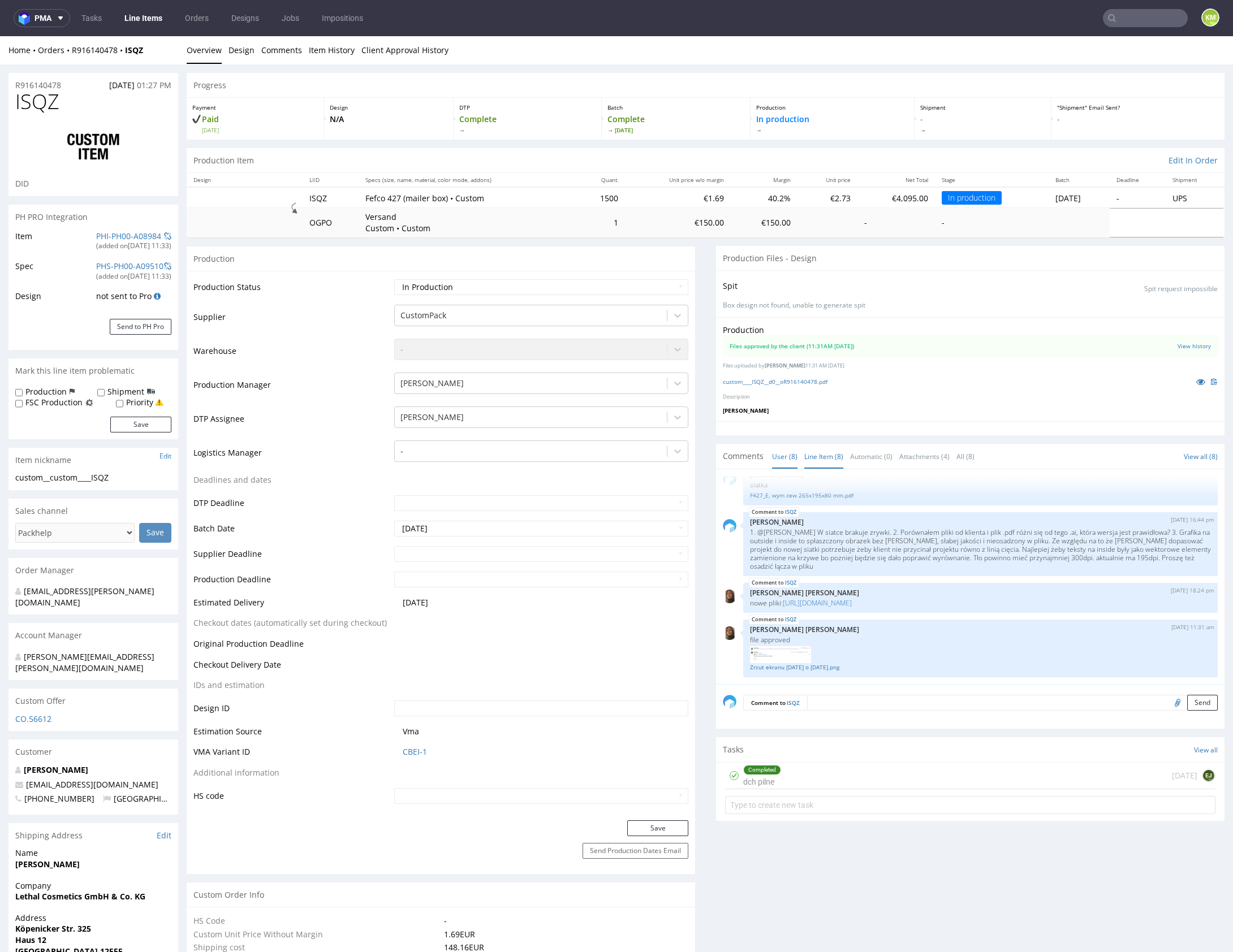
click at [830, 452] on link "Line Item (8)" at bounding box center [823, 456] width 39 height 24
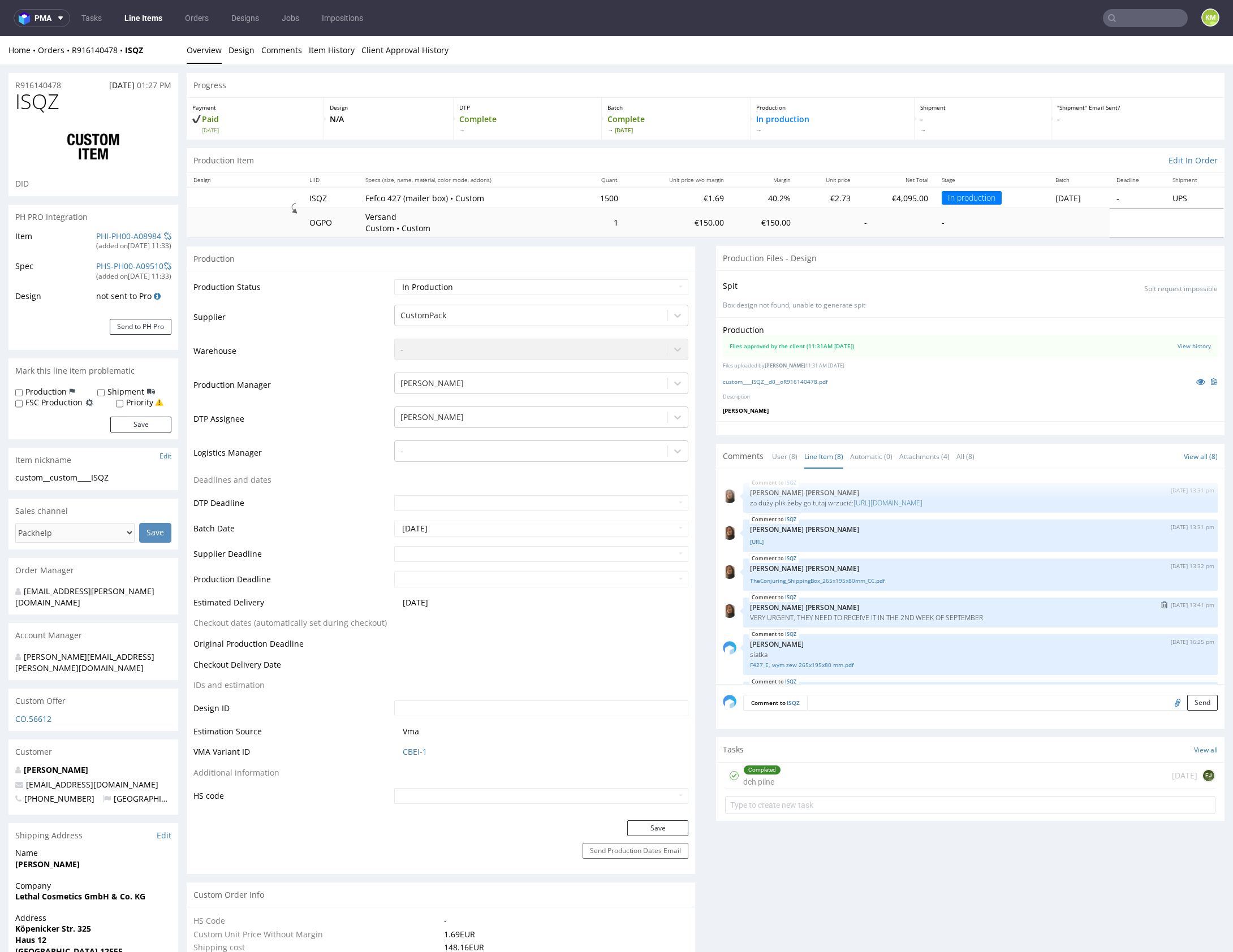
scroll to position [186, 0]
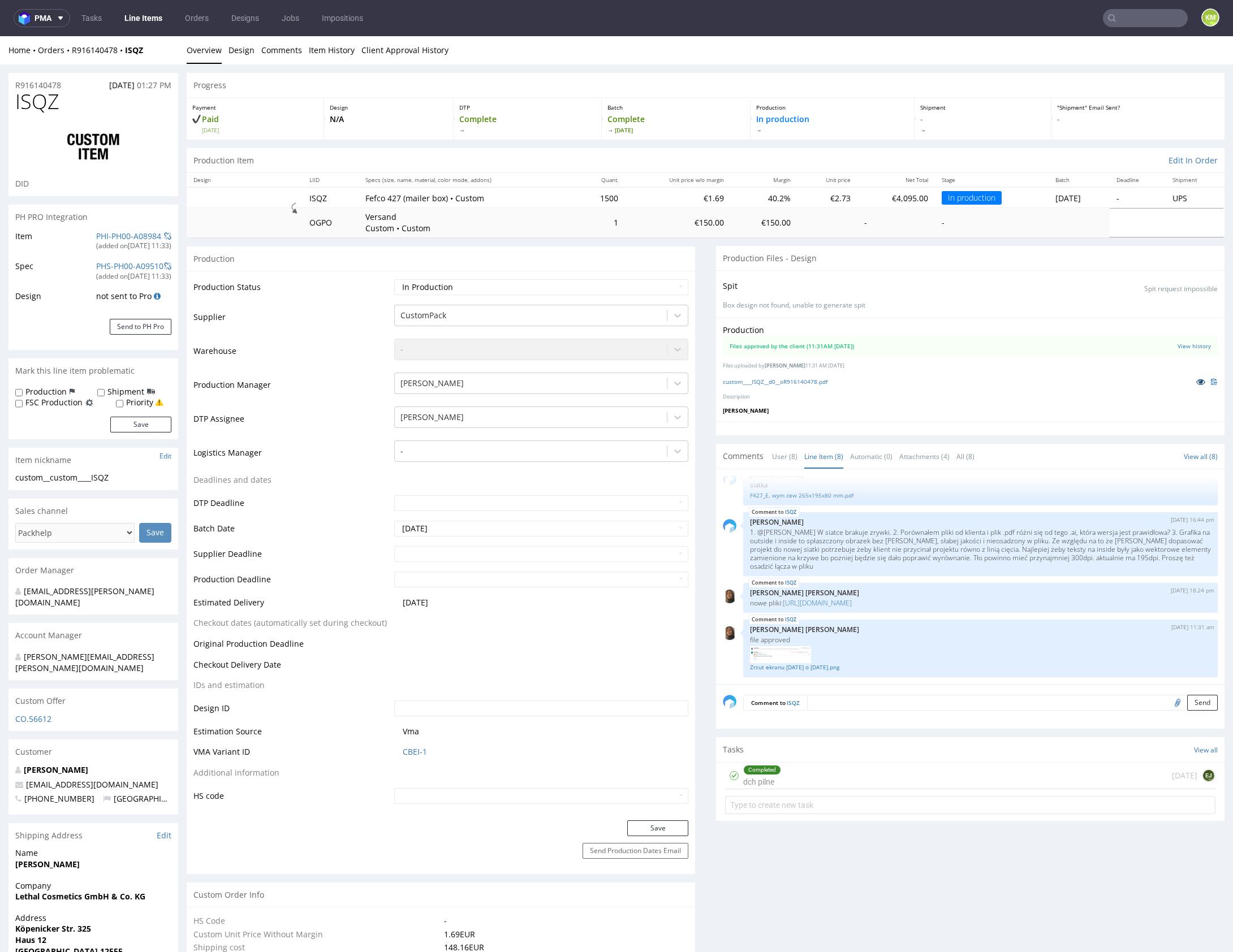
click at [1196, 384] on icon at bounding box center [1200, 381] width 9 height 8
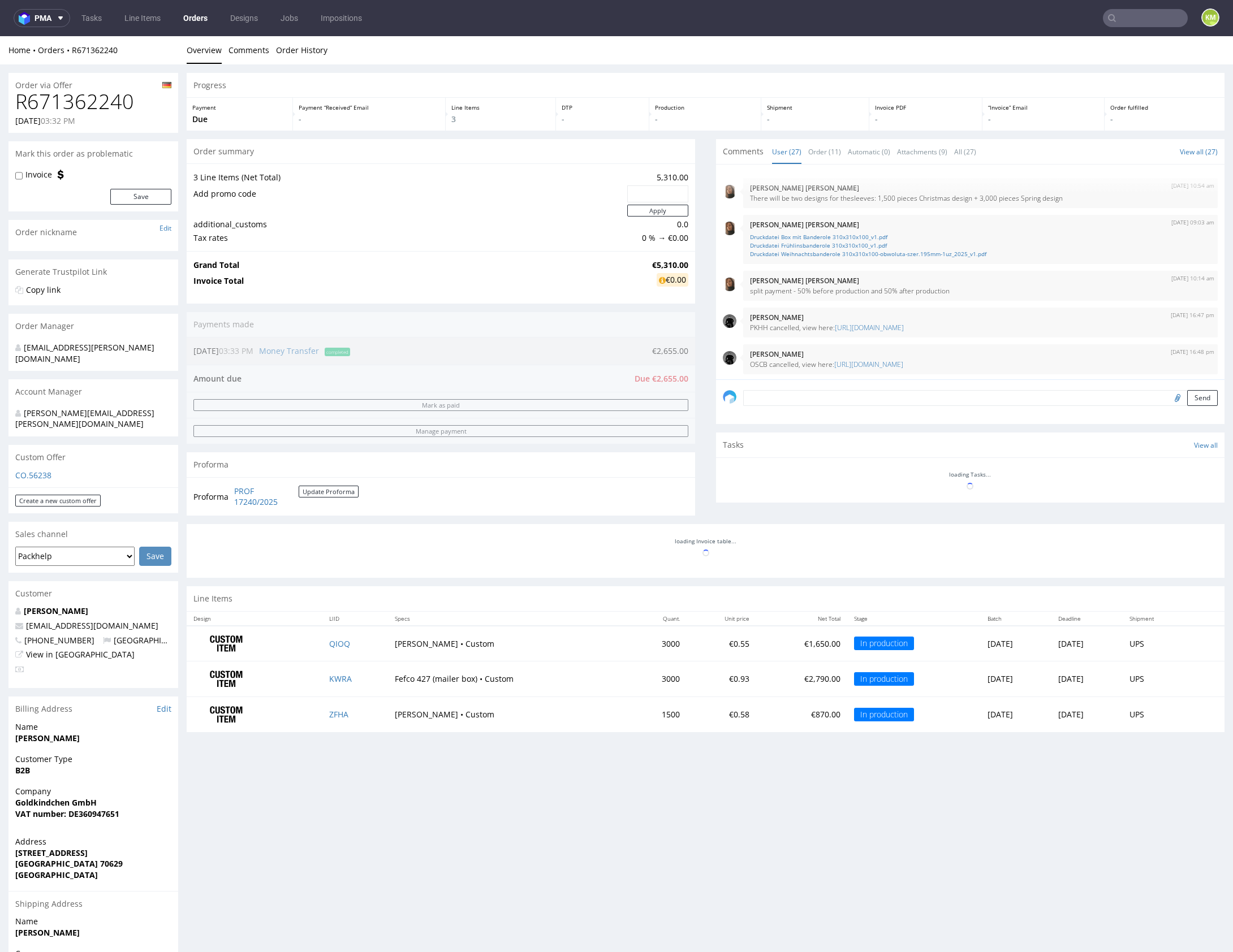
scroll to position [895, 0]
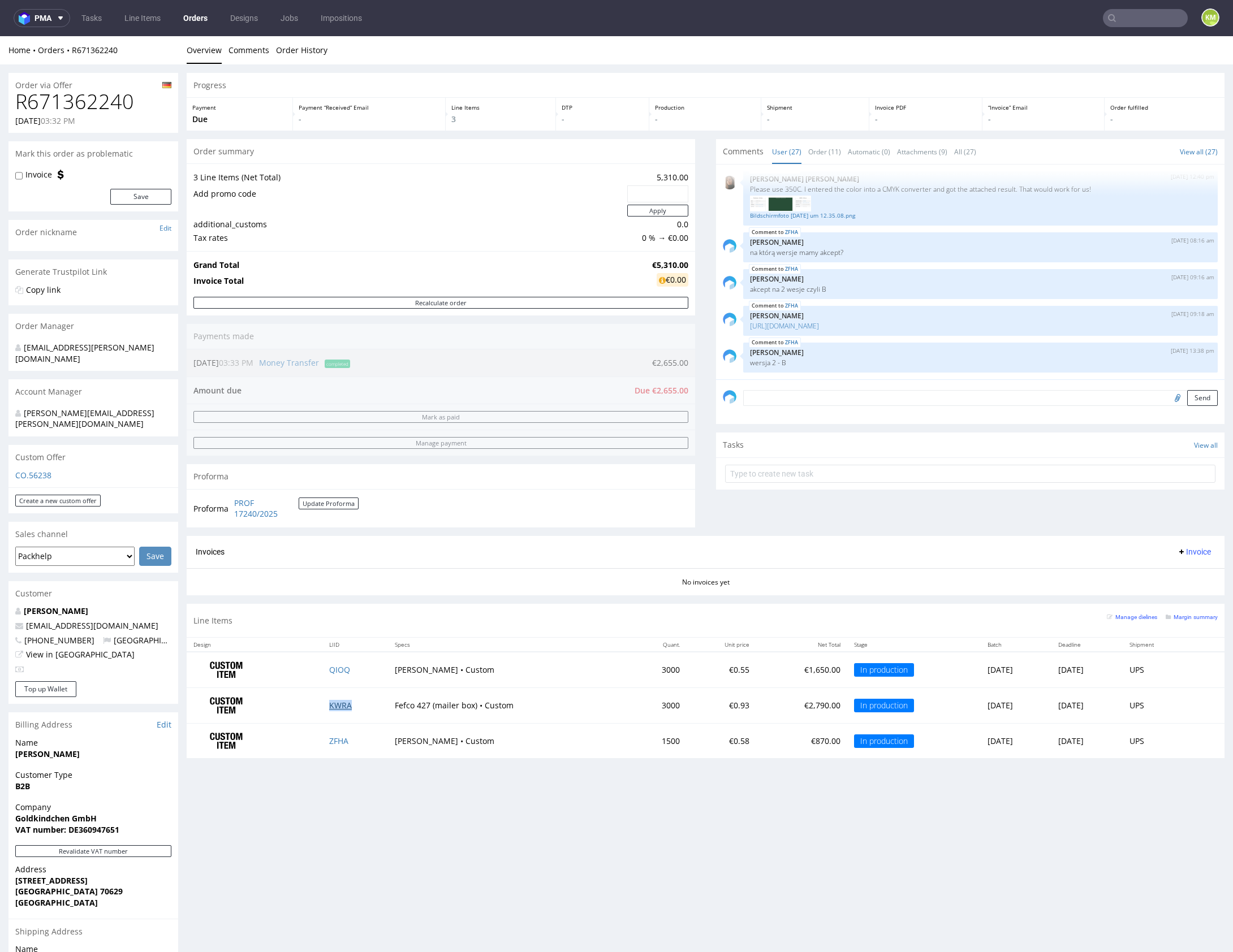
drag, startPoint x: 334, startPoint y: 707, endPoint x: 341, endPoint y: 702, distance: 8.6
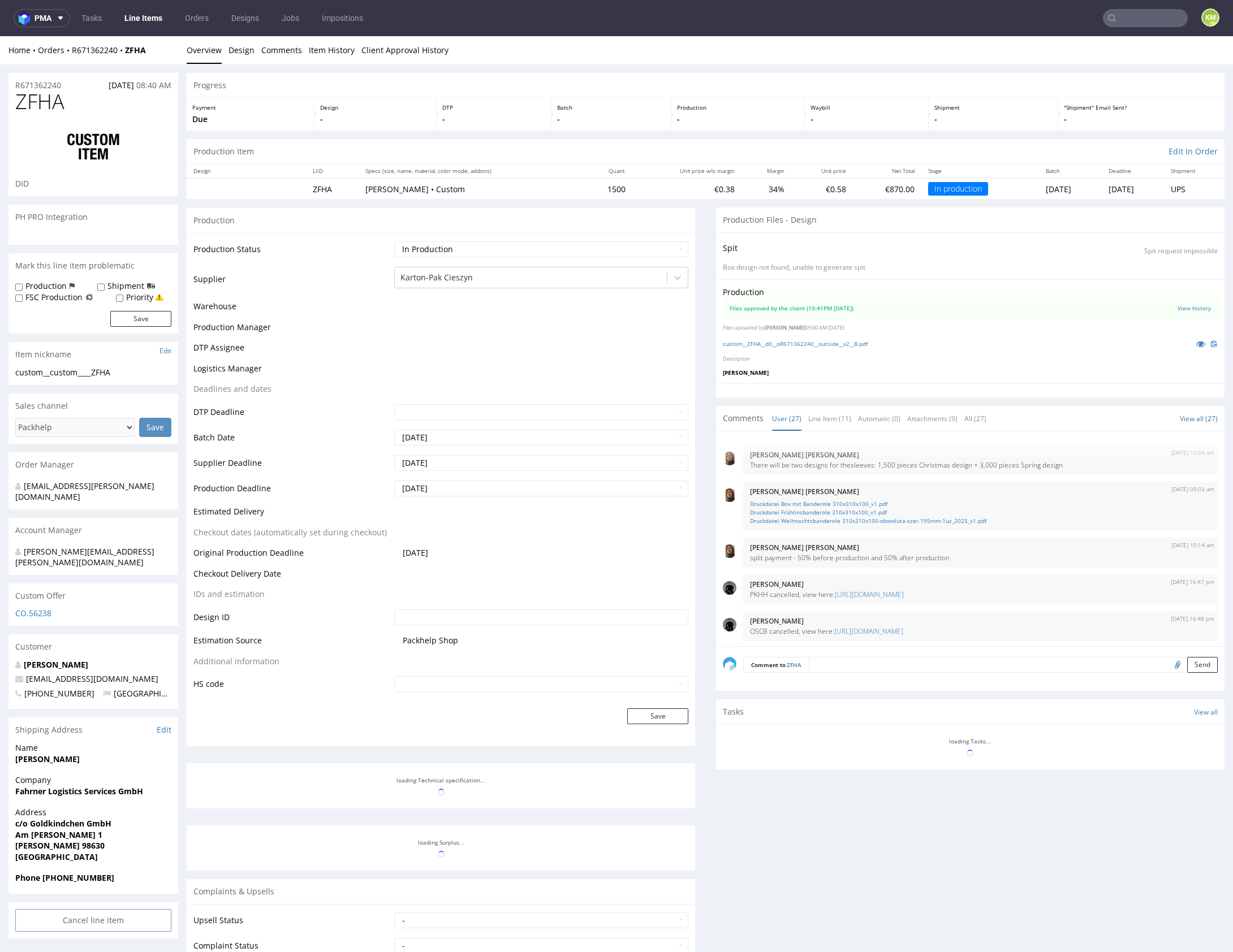
scroll to position [880, 0]
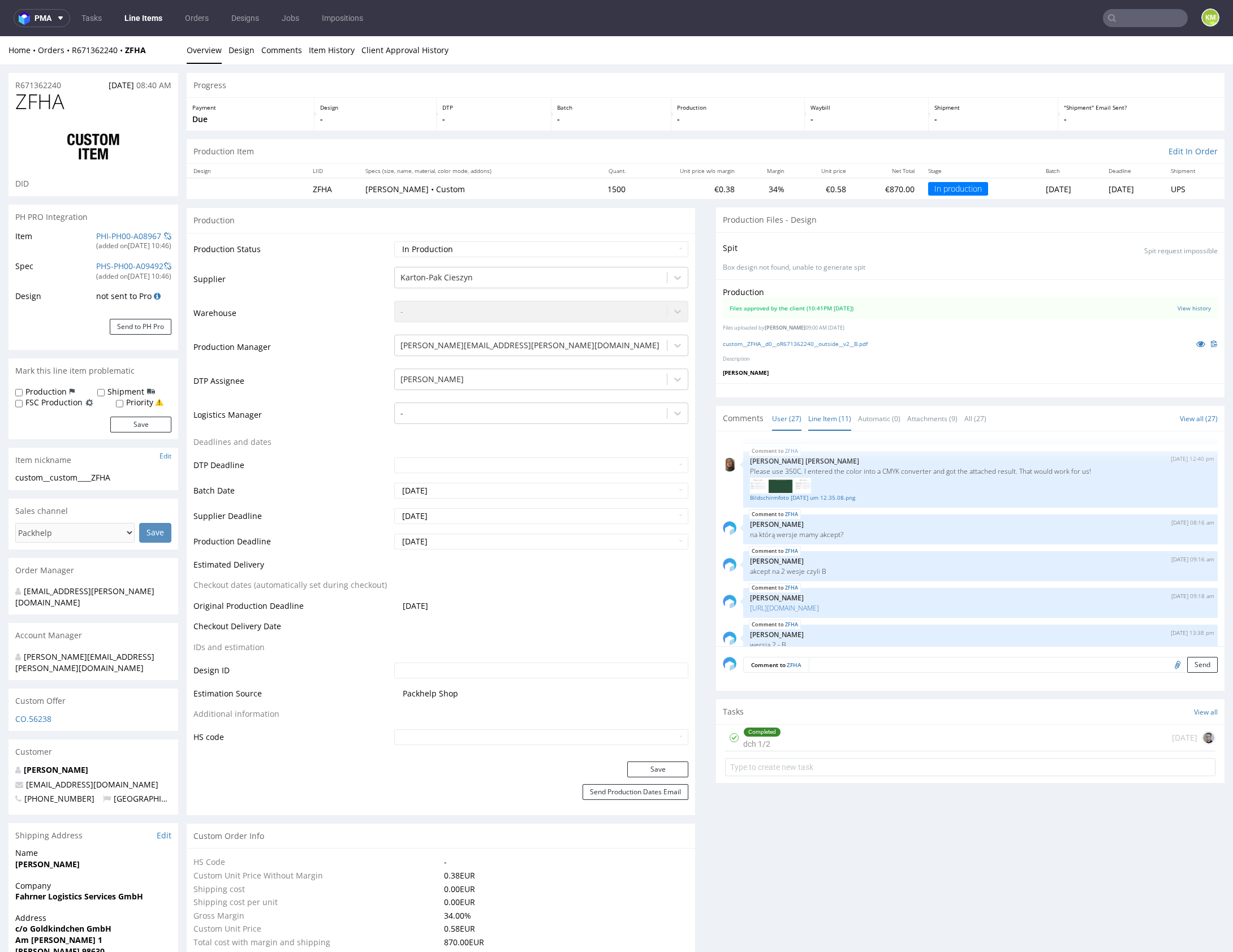
click at [827, 424] on link "Line Item (11)" at bounding box center [830, 418] width 43 height 24
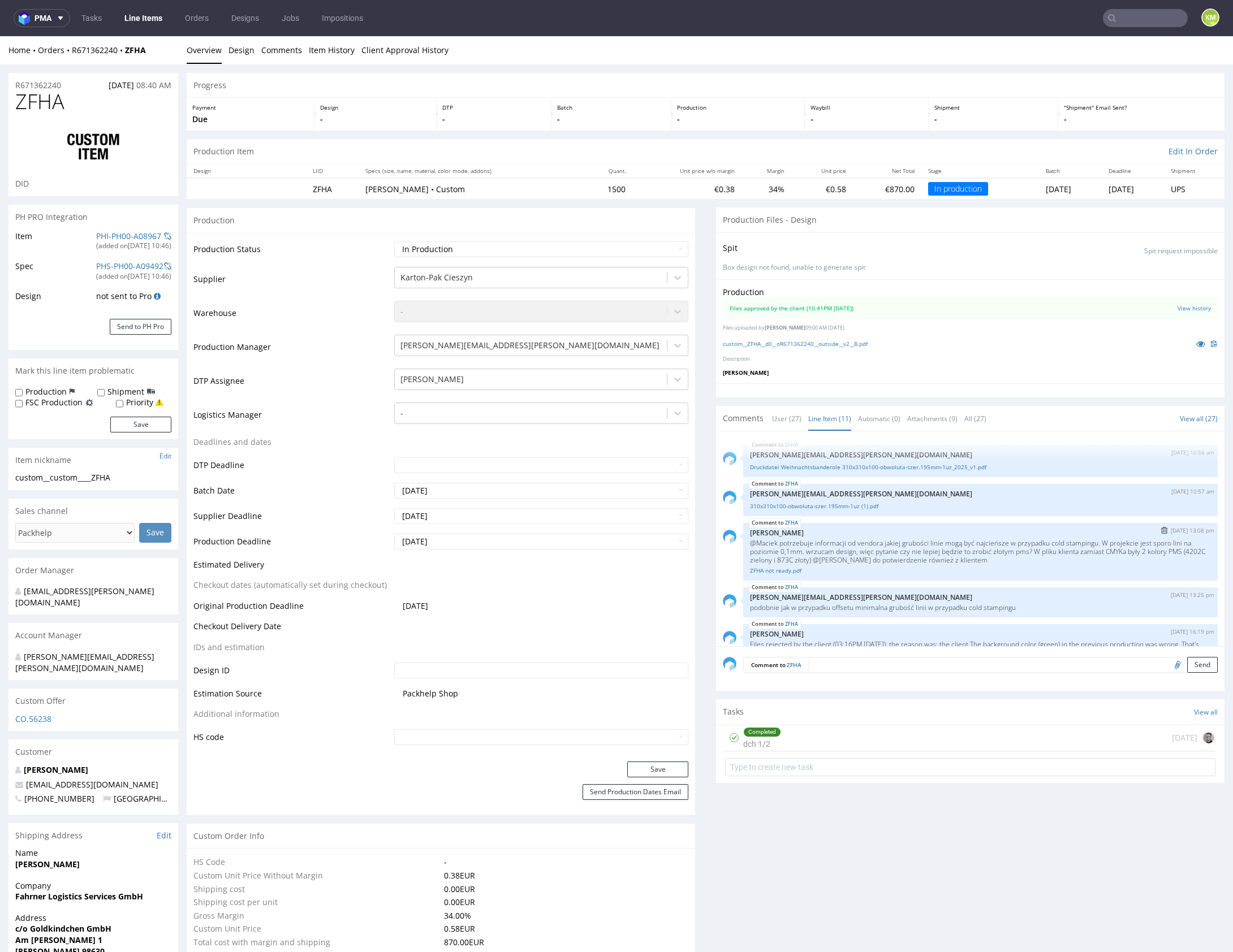
click at [911, 532] on p "[PERSON_NAME]" at bounding box center [980, 533] width 461 height 8
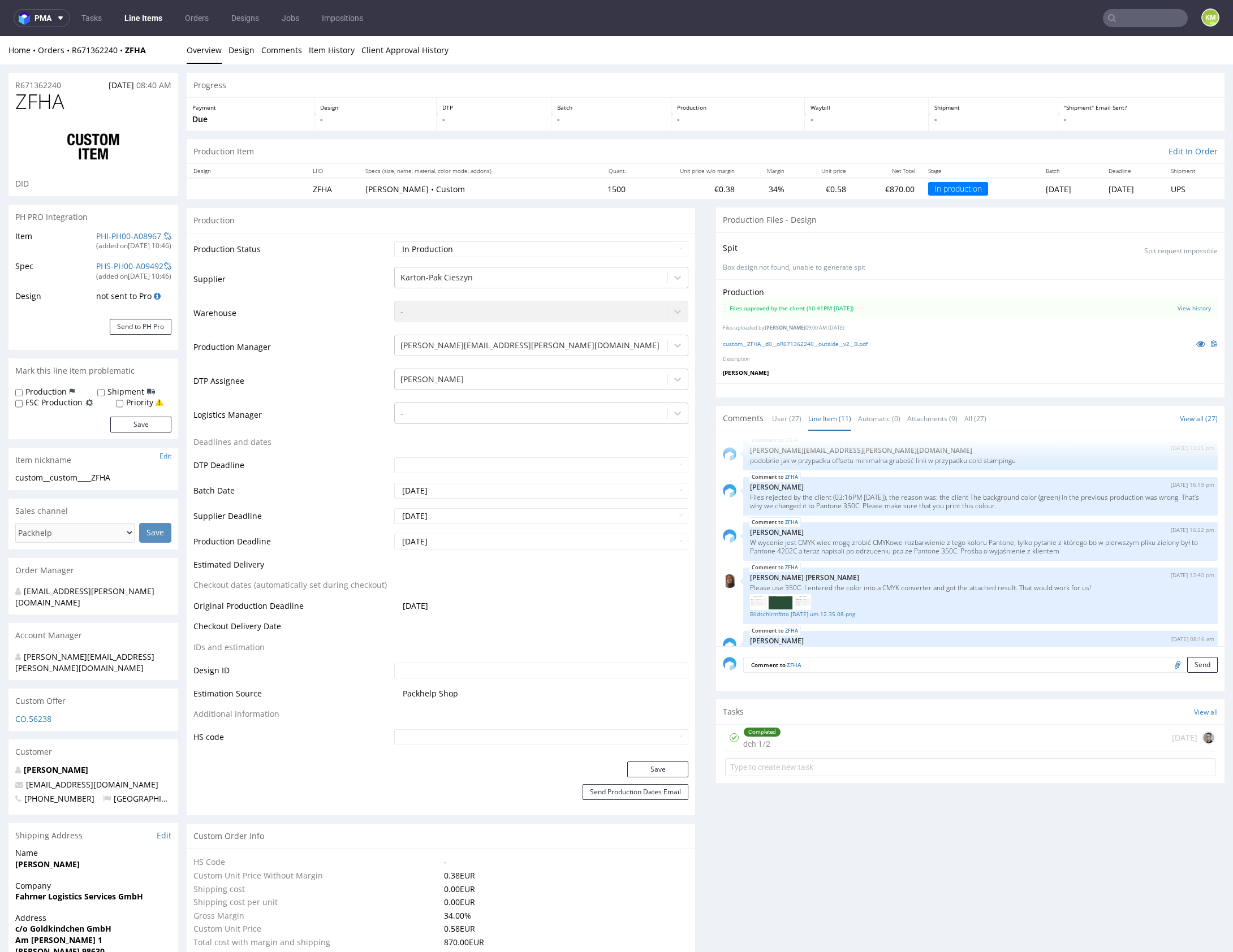
scroll to position [0, 0]
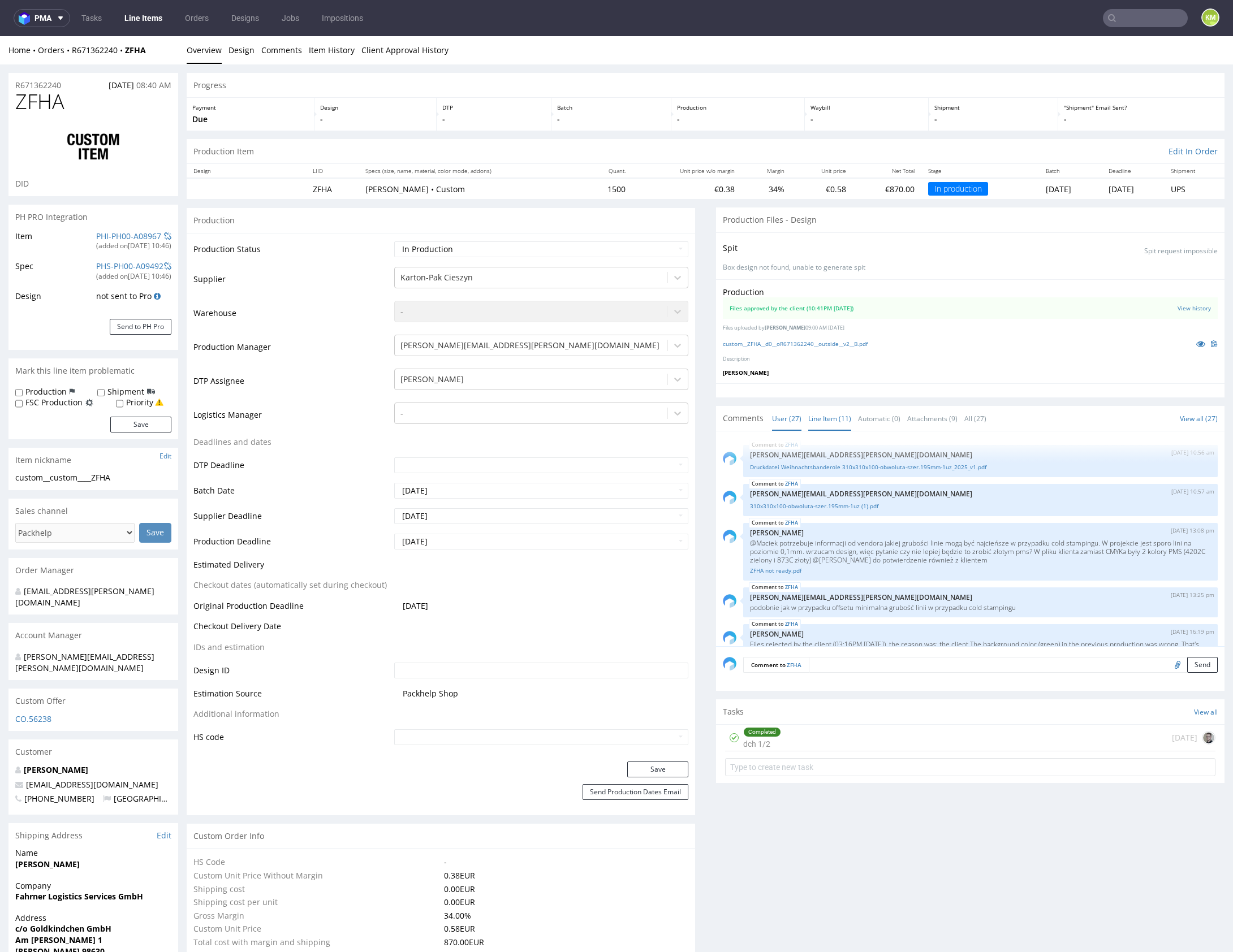
click at [772, 420] on link "User (27)" at bounding box center [787, 418] width 30 height 24
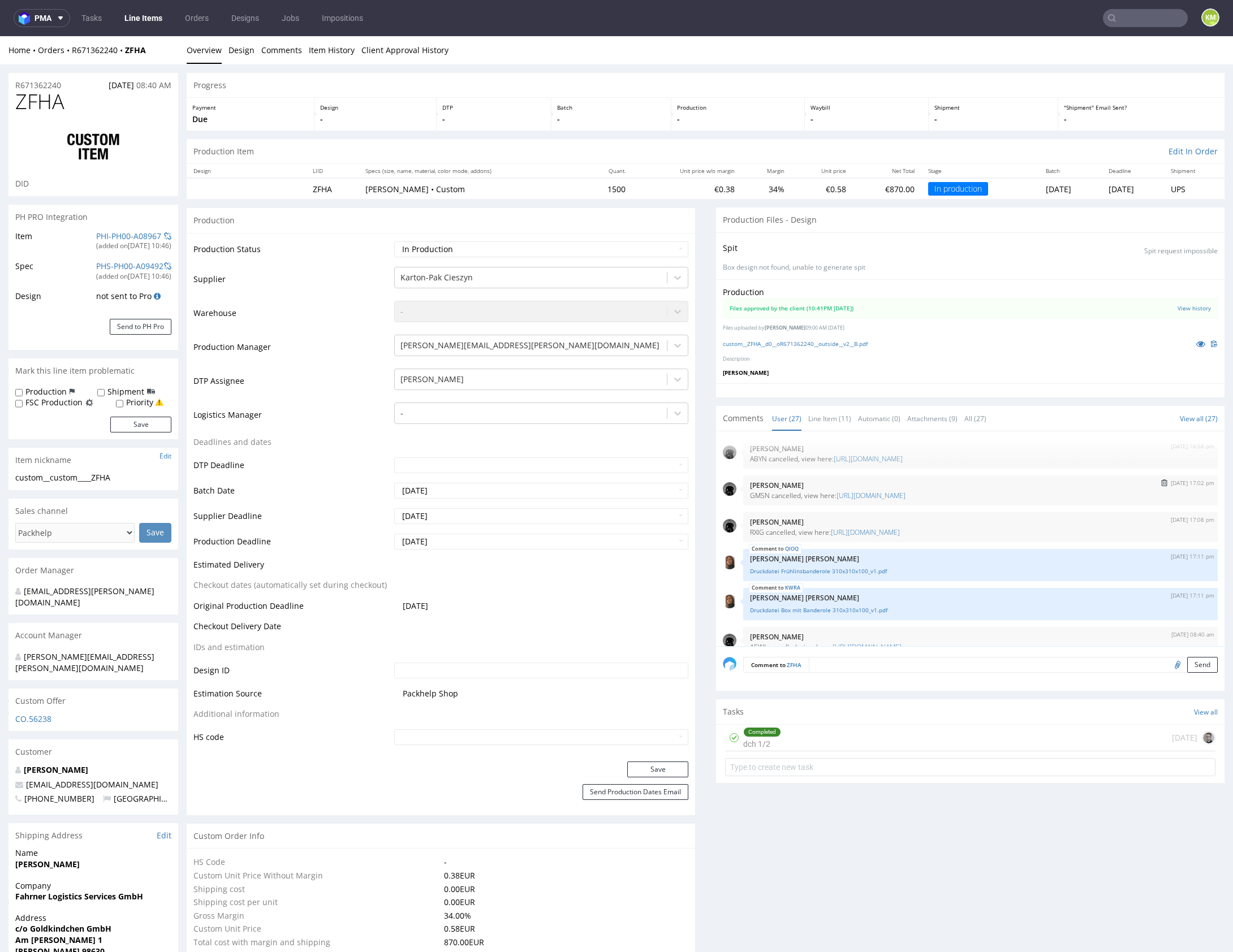
scroll to position [287, 0]
click at [823, 423] on link "Line Item (11)" at bounding box center [830, 418] width 43 height 24
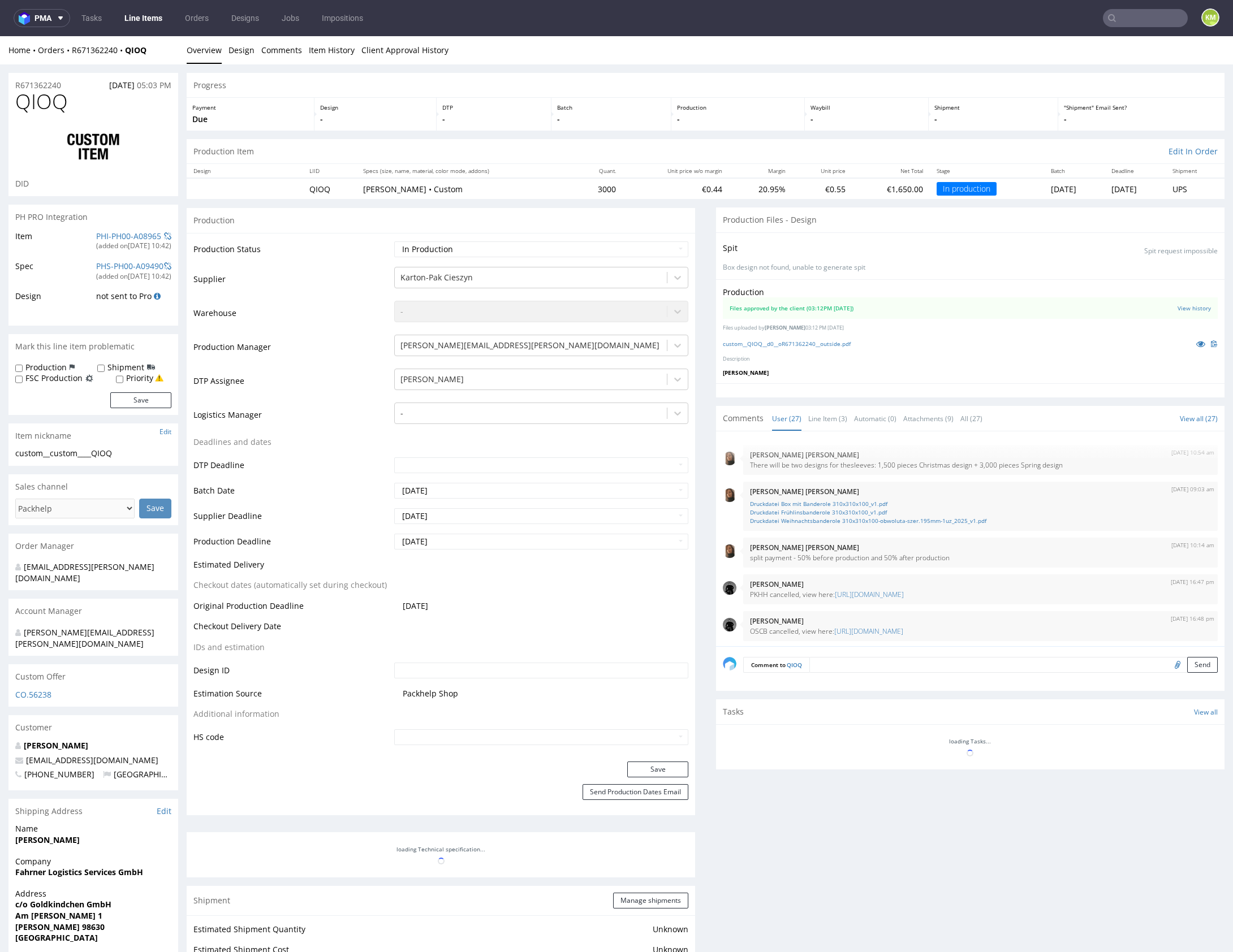
scroll to position [895, 0]
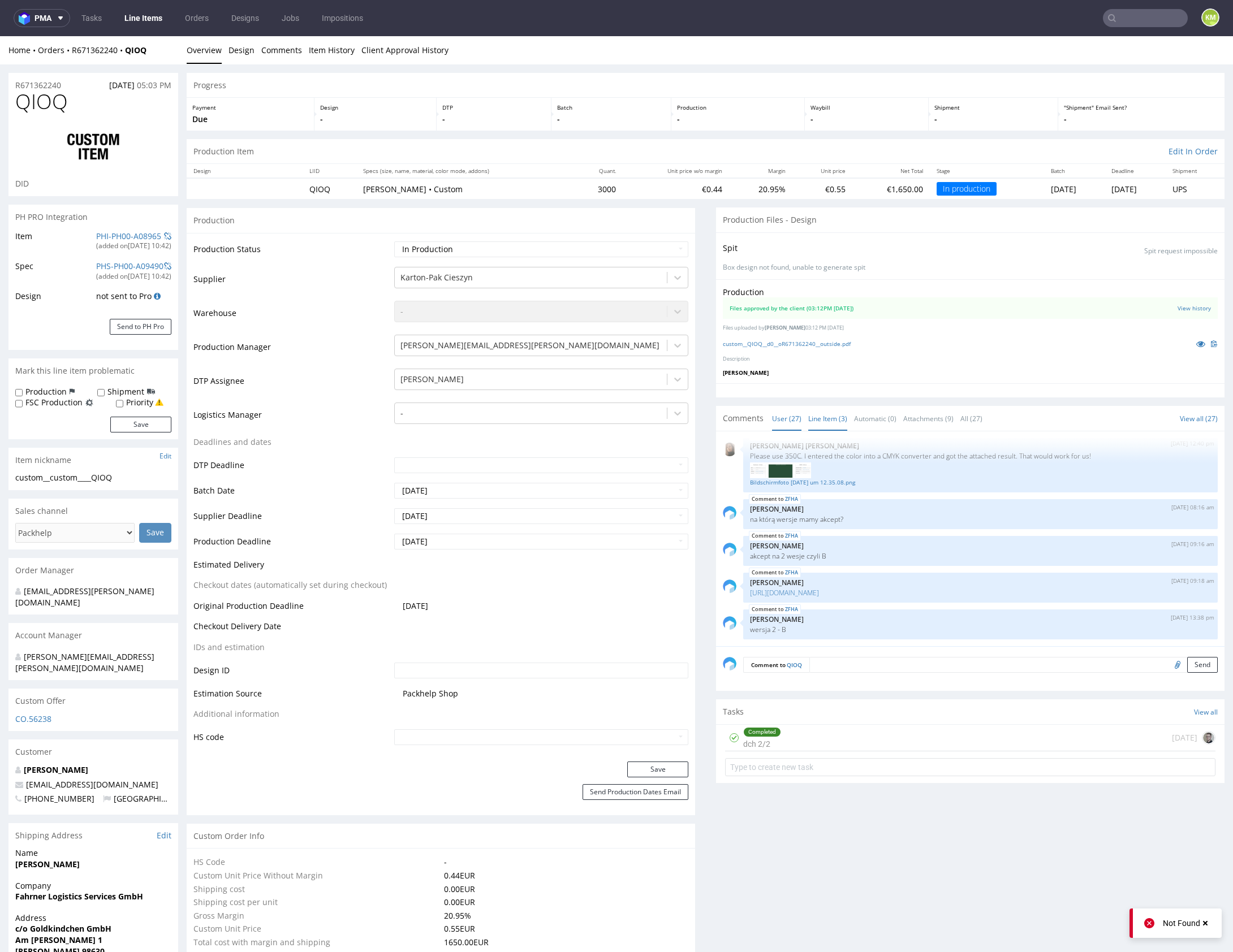
click at [813, 424] on link "Line Item (3)" at bounding box center [828, 418] width 39 height 24
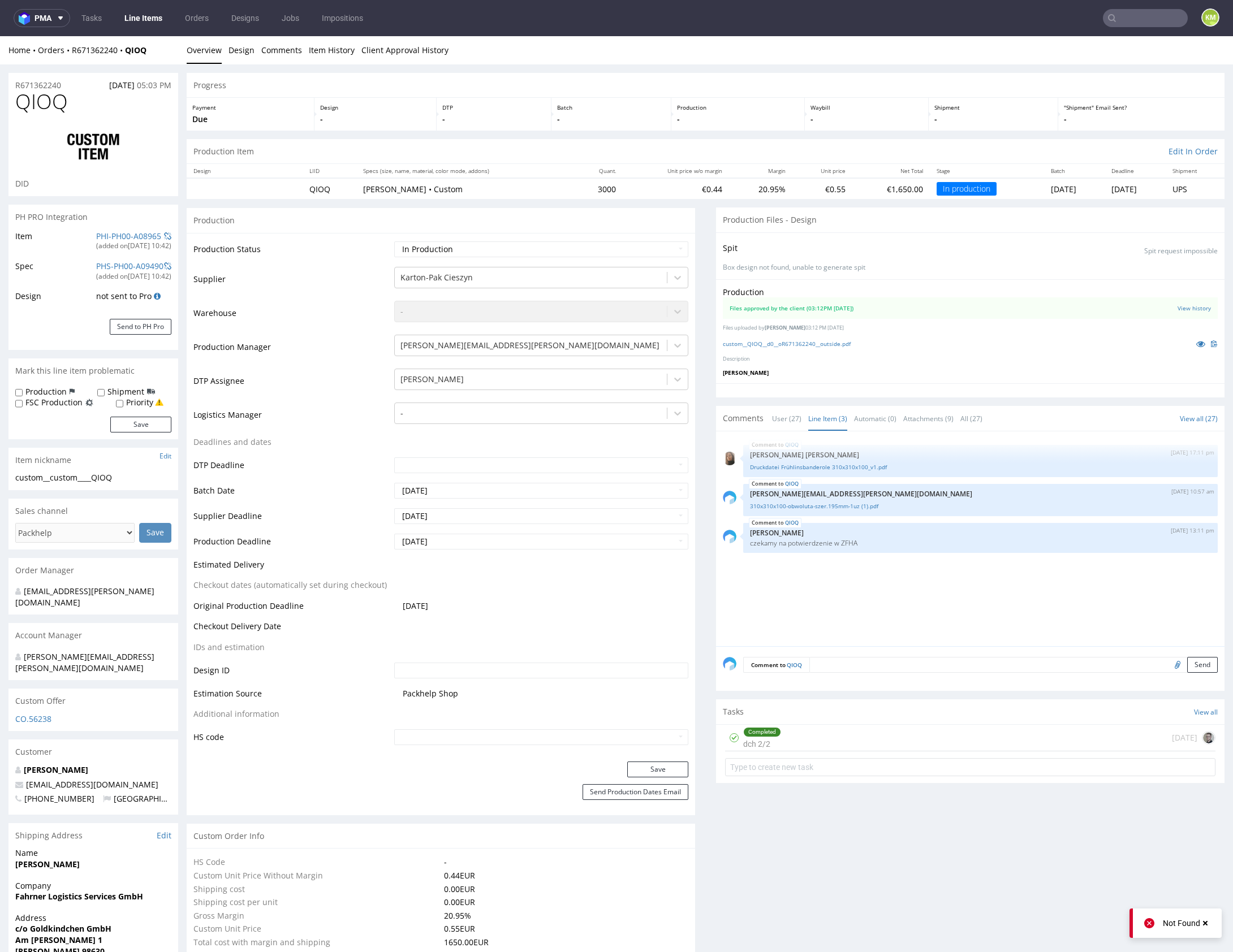
click at [880, 572] on div "QIOQ 13th Aug 25 | 17:11 pm Angelina Marć Druckdatei Frühlinsbanderole 310x310…" at bounding box center [973, 542] width 501 height 208
click at [1196, 340] on icon at bounding box center [1200, 344] width 9 height 8
click at [852, 564] on div "QIOQ 13th Aug 25 | 17:11 pm Angelina Marć Druckdatei Frühlinsbanderole 310x310…" at bounding box center [973, 542] width 501 height 208
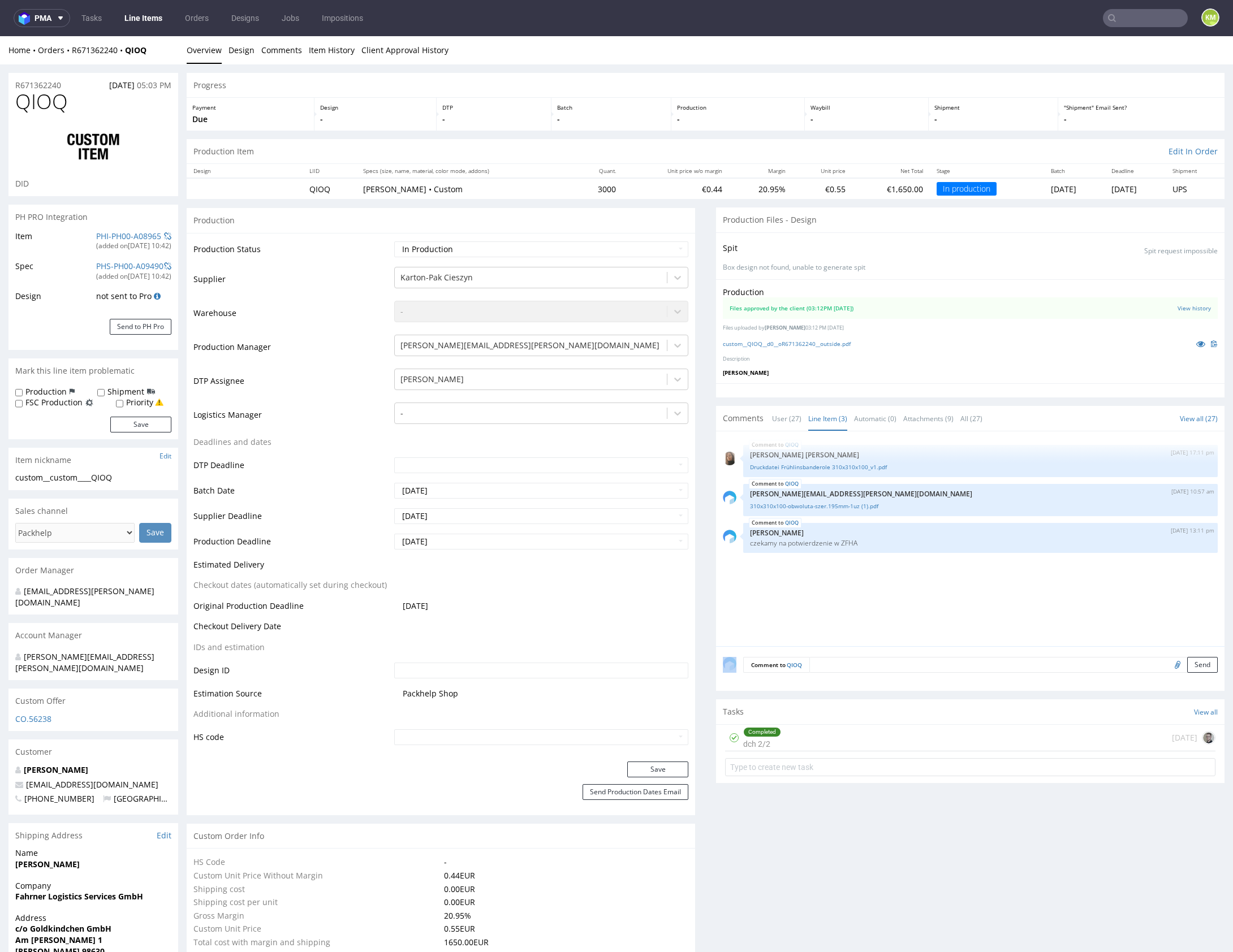
click at [852, 564] on div "QIOQ 13th Aug 25 | 17:11 pm Angelina Marć Druckdatei Frühlinsbanderole 310x310…" at bounding box center [973, 542] width 501 height 208
drag, startPoint x: 880, startPoint y: 362, endPoint x: 816, endPoint y: 348, distance: 65.5
click at [877, 362] on div "Production Files approved by the client (03:12PM 20 Aug 2025) View history File…" at bounding box center [970, 331] width 509 height 104
click at [809, 343] on link "custom__QIOQ__d0__oR671362240__outside.pdf" at bounding box center [786, 344] width 128 height 8
click at [859, 451] on p "[PERSON_NAME] [PERSON_NAME]" at bounding box center [980, 455] width 461 height 8
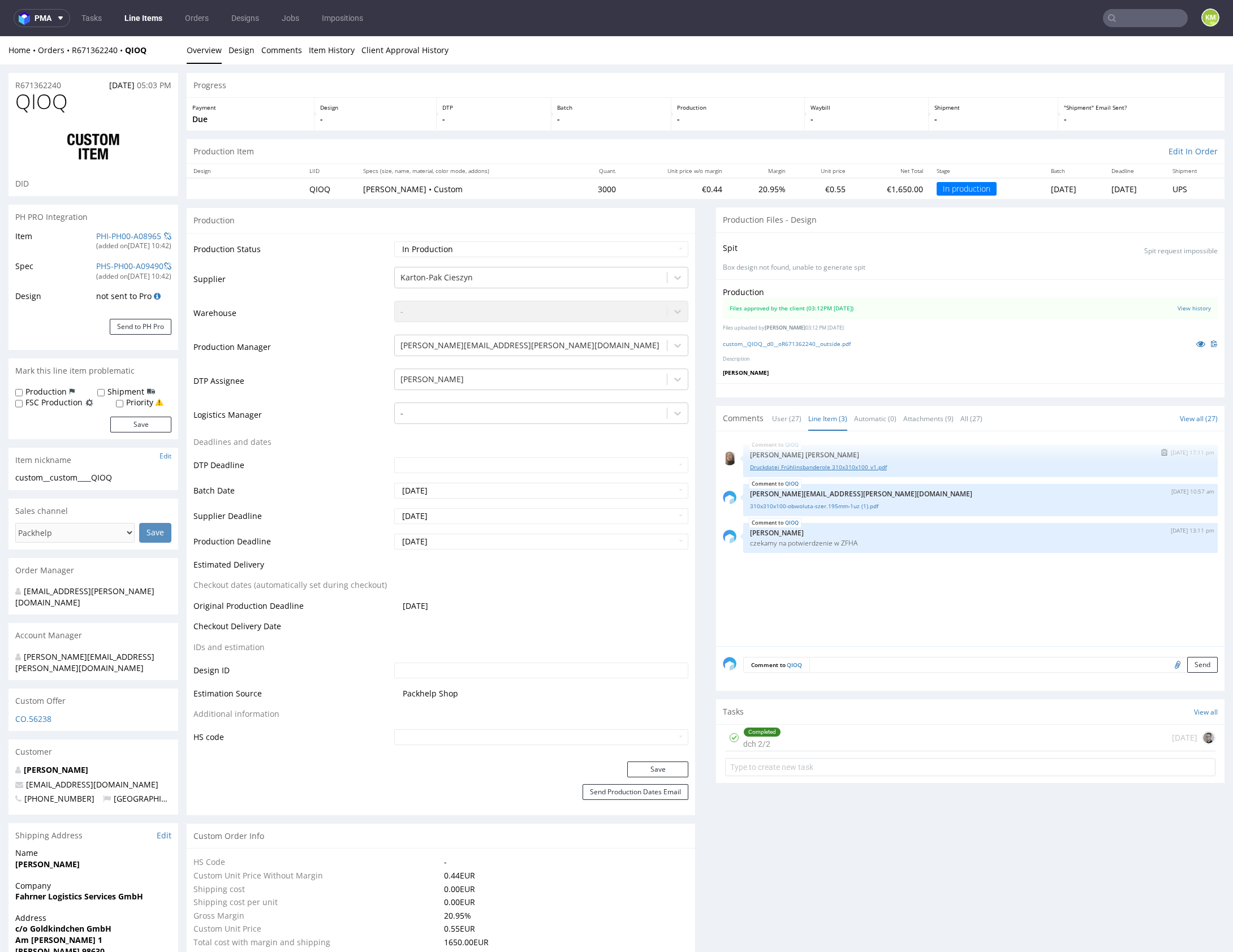
click at [866, 464] on link "Druckdatei Frühlinsbanderole 310x310x100_v1.pdf" at bounding box center [980, 467] width 461 height 8
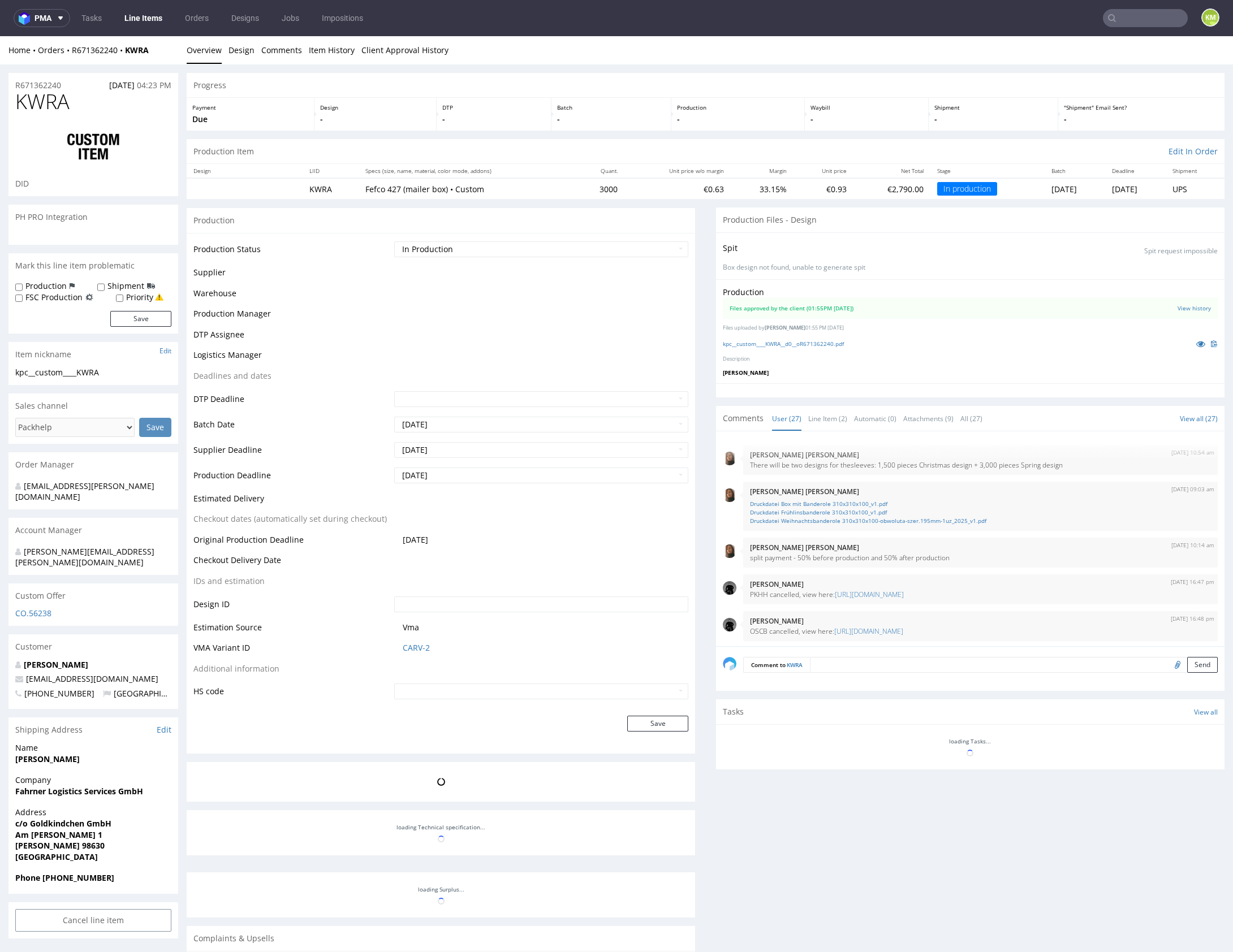
scroll to position [895, 0]
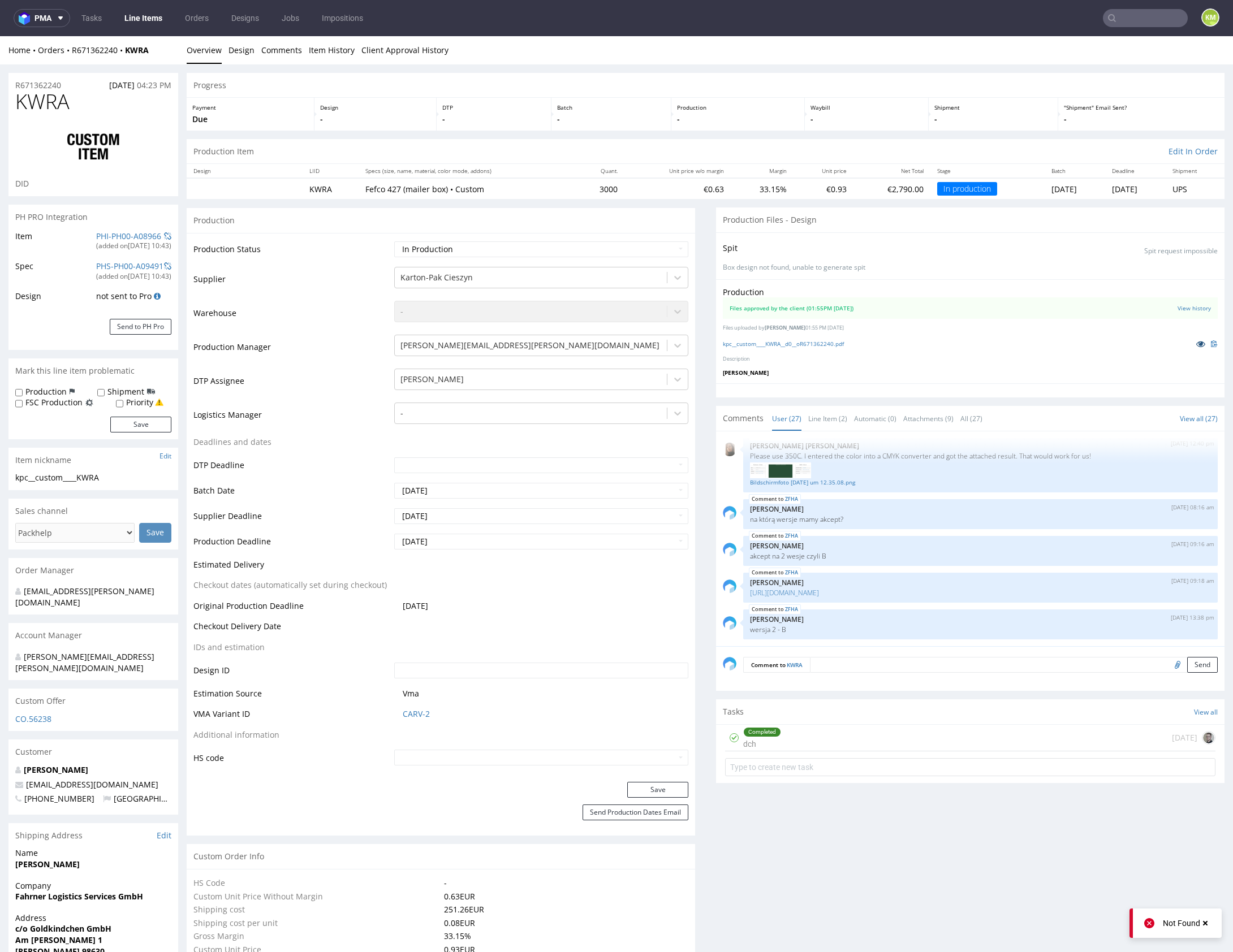
click at [1196, 341] on icon at bounding box center [1200, 344] width 9 height 8
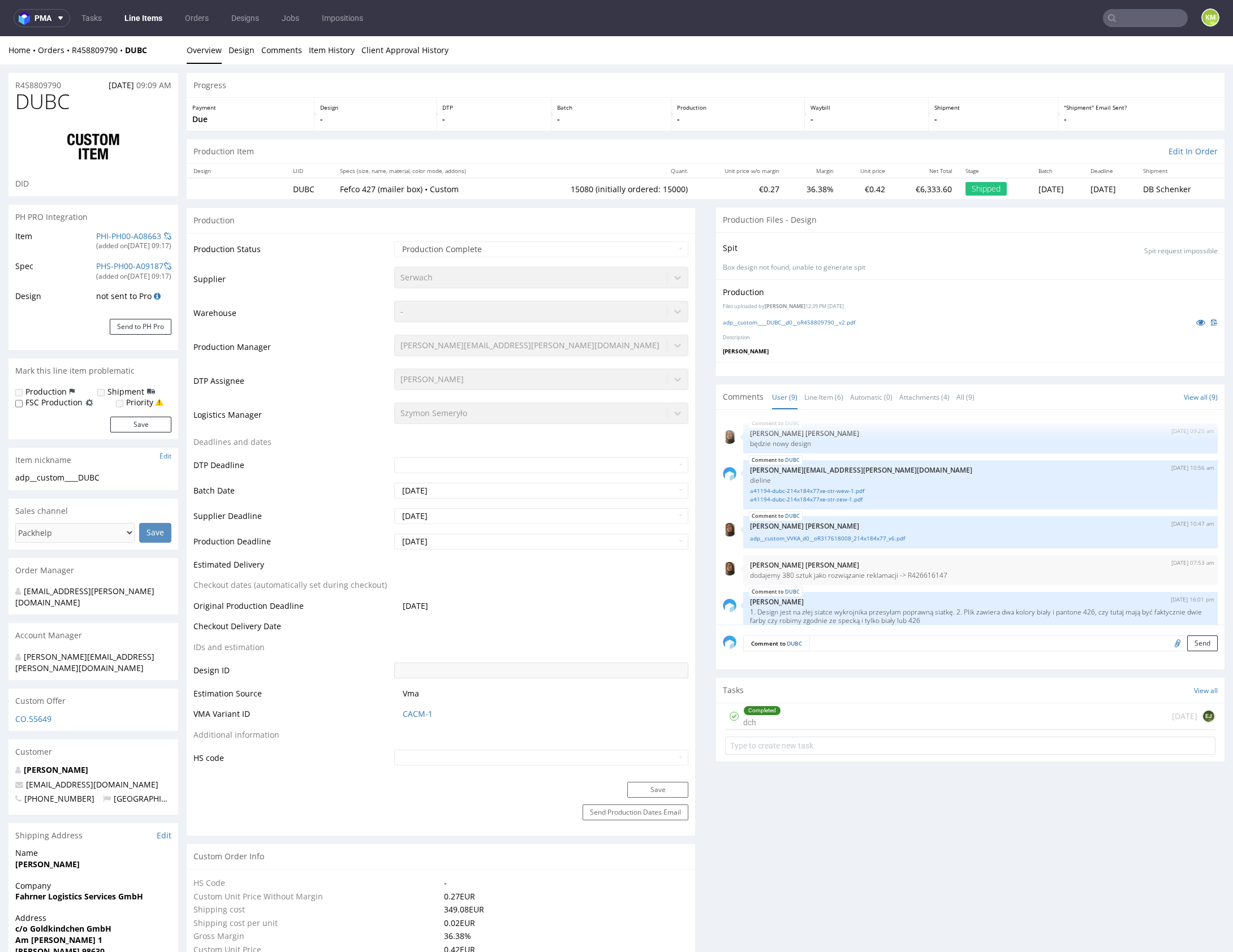
scroll to position [181, 0]
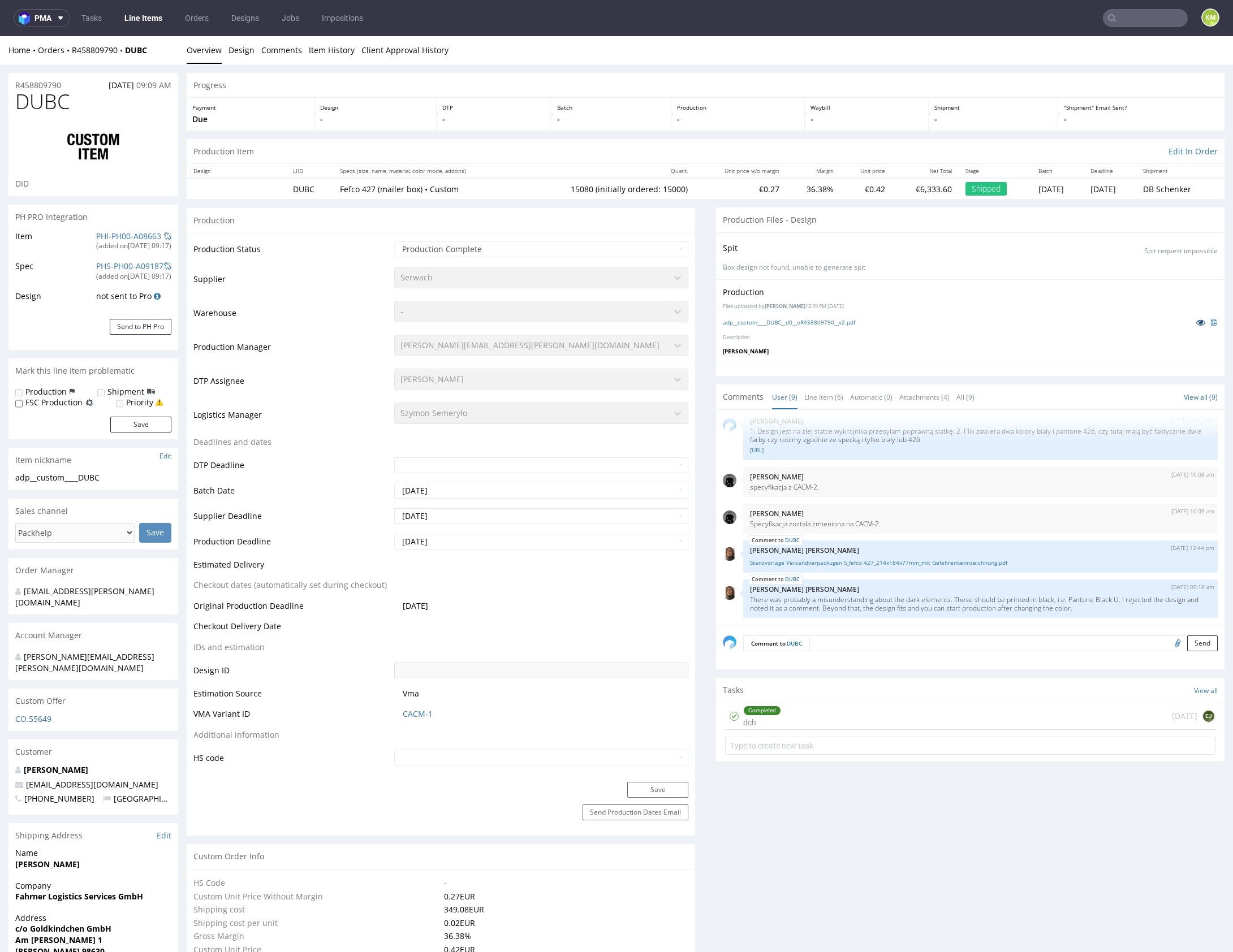
click at [1196, 322] on icon at bounding box center [1200, 323] width 9 height 8
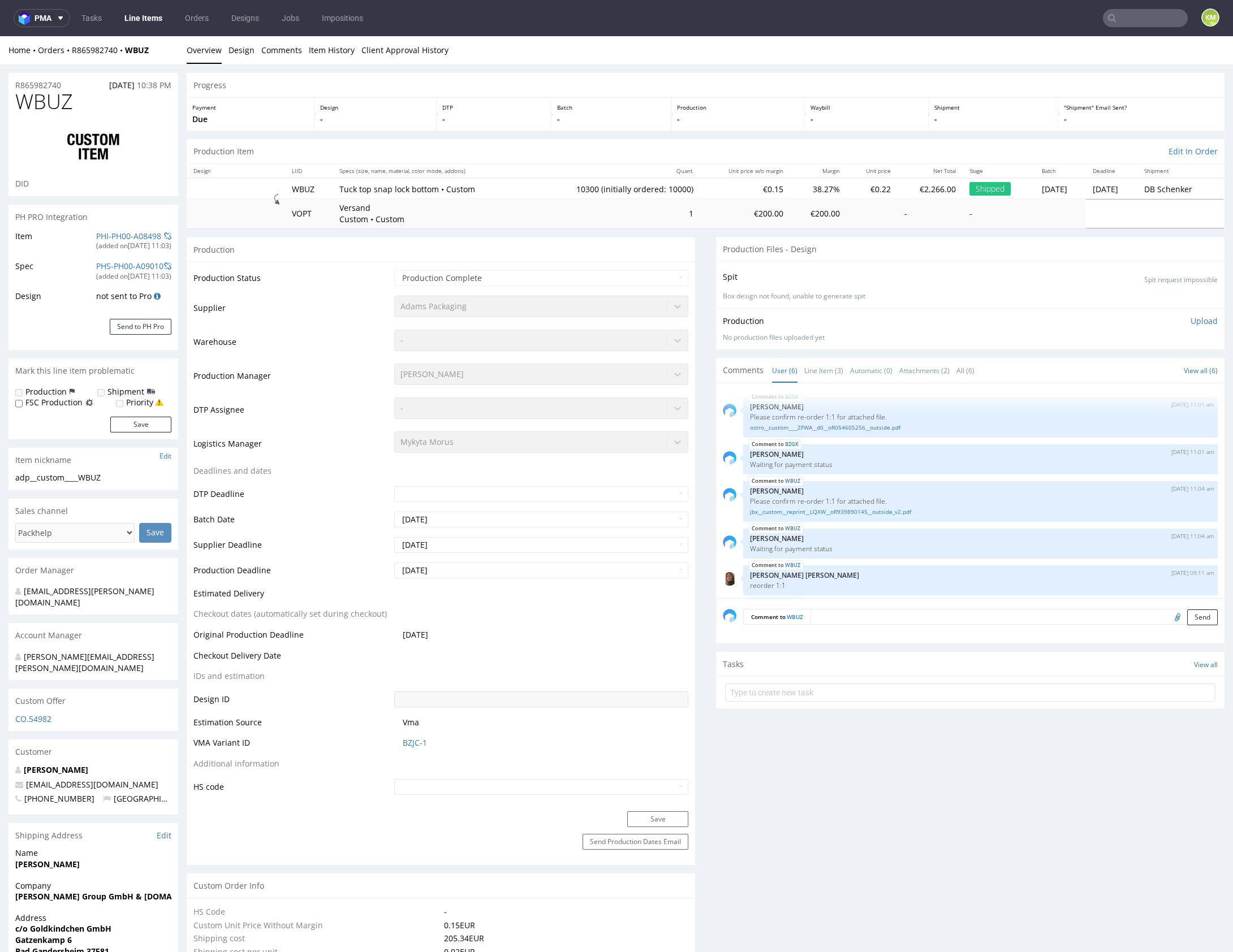
scroll to position [40, 0]
click at [818, 374] on link "Line Item (3)" at bounding box center [823, 370] width 39 height 24
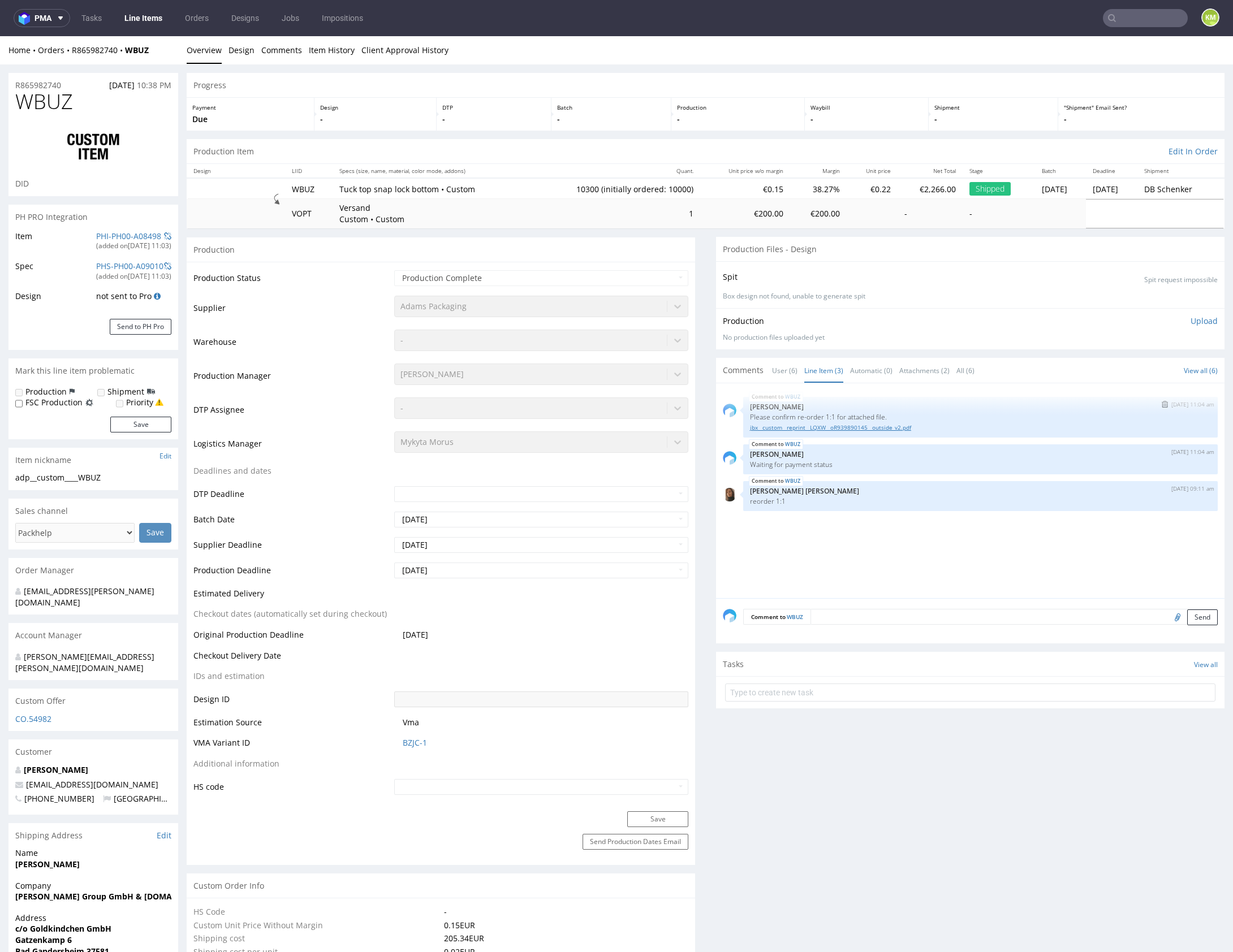
click at [879, 429] on link "jbx__custom__reprint__LQXW__oR939890145__outside_v2.pdf" at bounding box center [980, 428] width 461 height 8
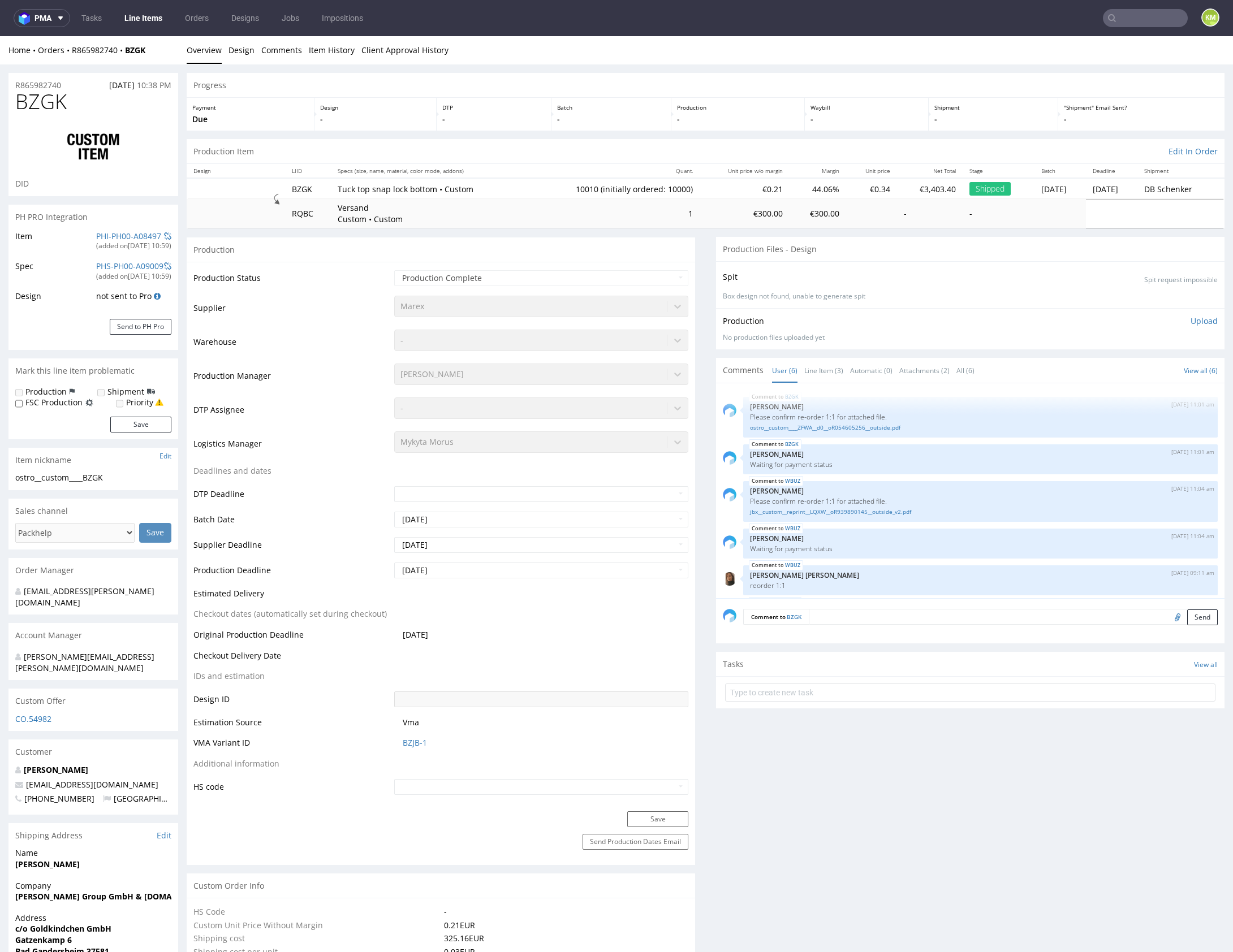
scroll to position [40, 0]
click at [819, 363] on link "Line Item (3)" at bounding box center [823, 370] width 39 height 24
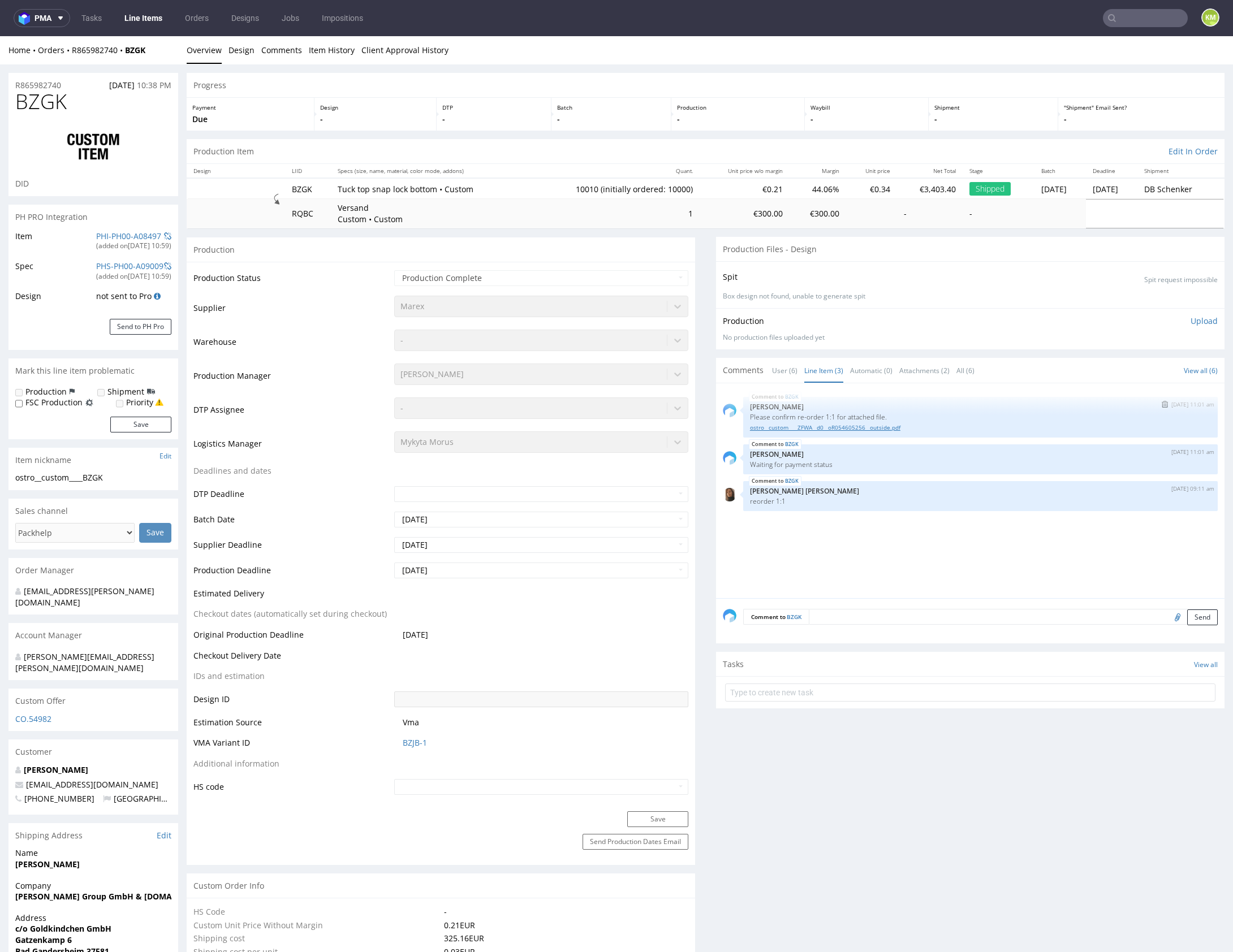
click at [905, 429] on link "ostro__custom____ZFWA__d0__oR054605256__outside.pdf" at bounding box center [980, 428] width 461 height 8
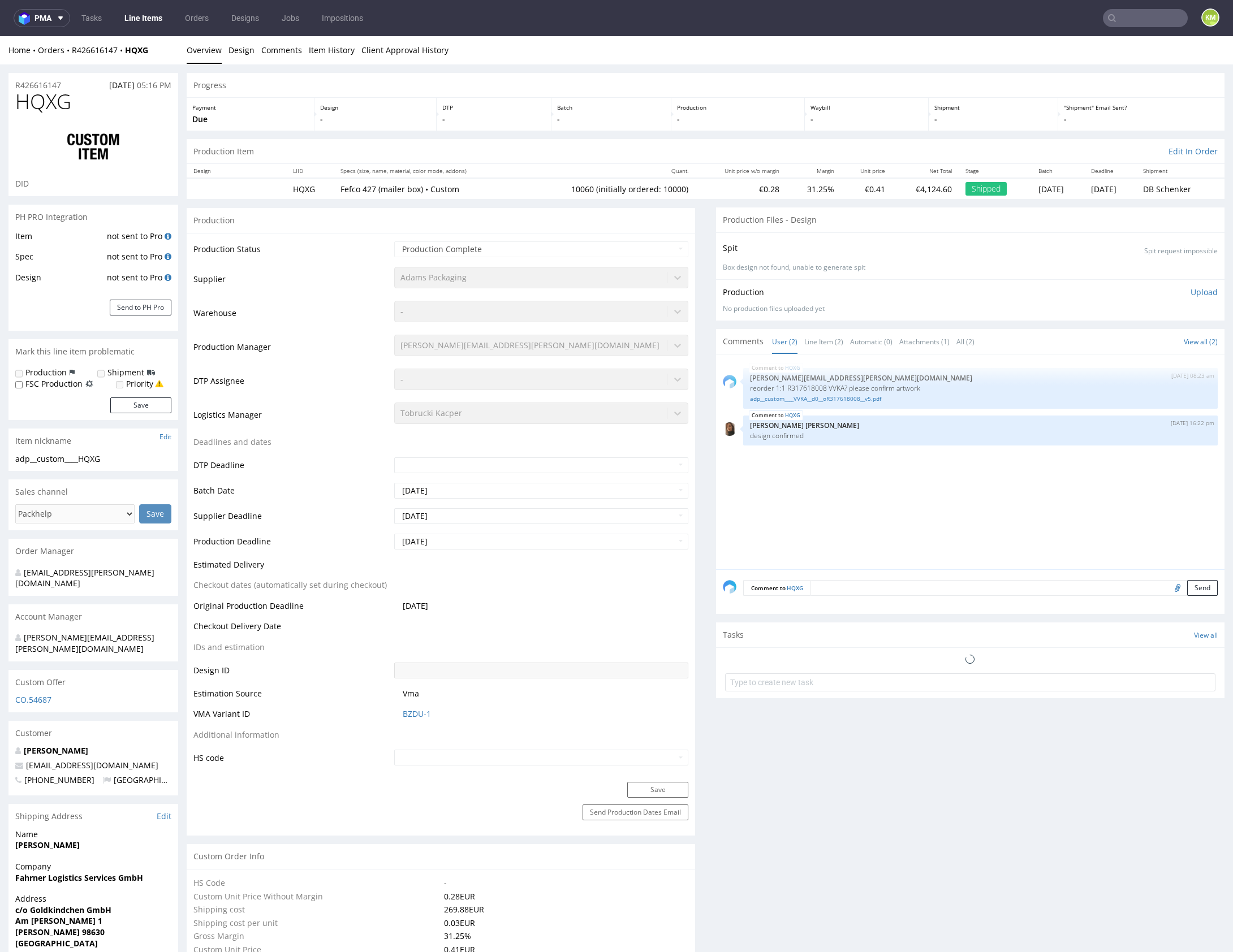
select select "in_progress"
click at [825, 339] on link "Line Item (2)" at bounding box center [823, 341] width 39 height 24
click at [851, 402] on div "HQXG 11th Mar 25 | 08:23 am maciej.sikora@packhelp.com reorder 1:1 R317618008 V…" at bounding box center [980, 388] width 475 height 40
click at [853, 400] on link "adp__custom____VVKA__d0__oR317618008__v5.pdf" at bounding box center [980, 399] width 461 height 8
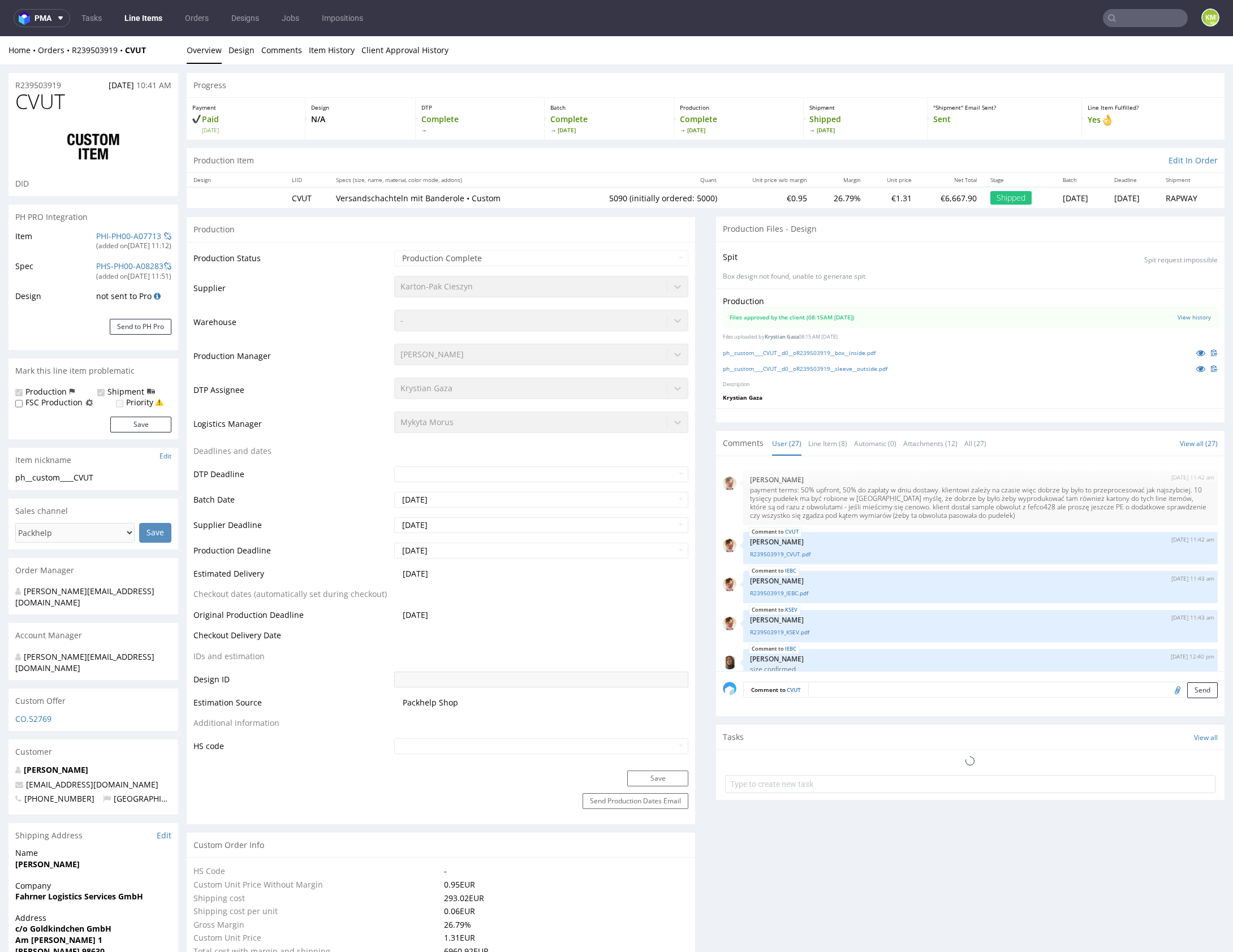
select select "in_progress"
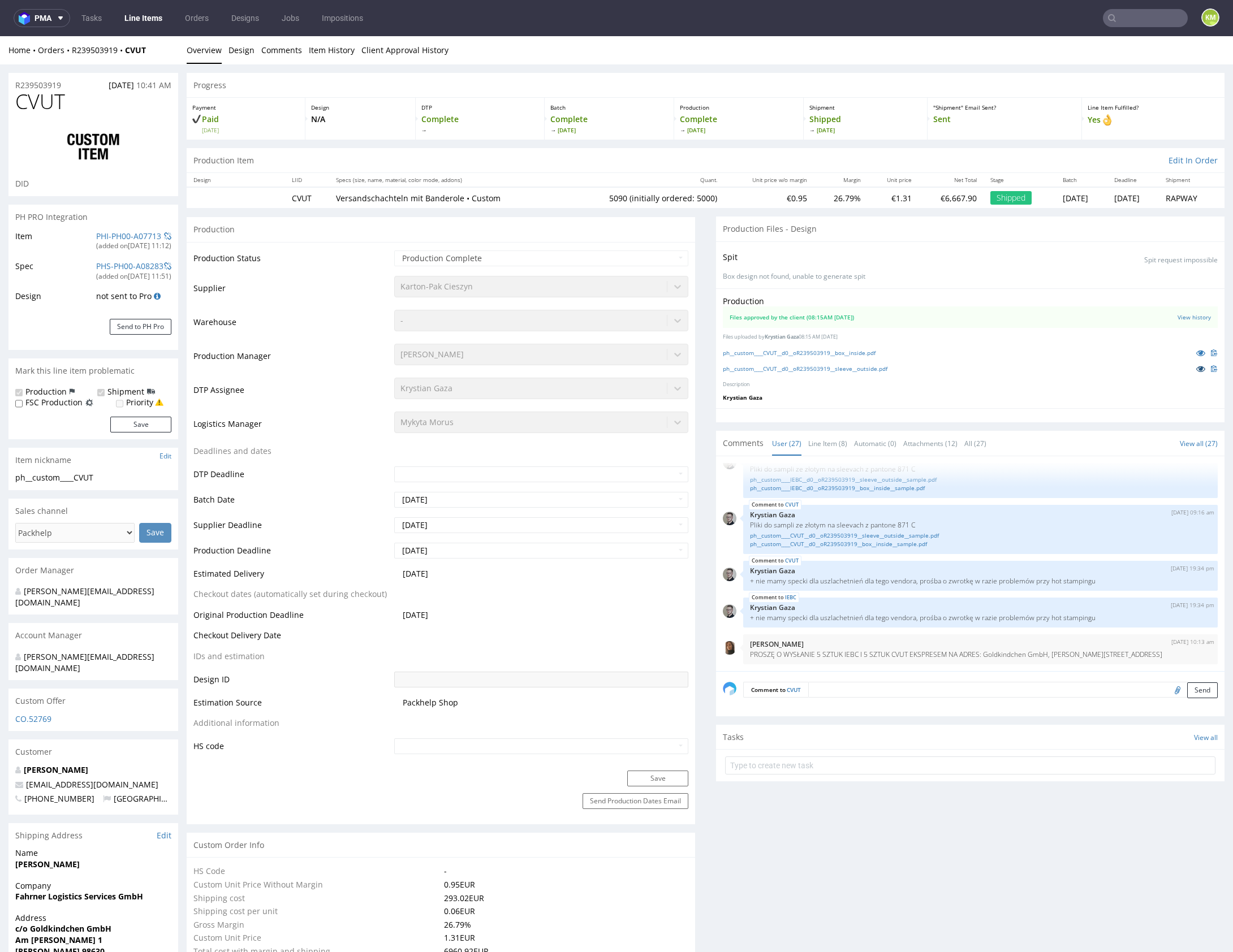
click at [1196, 368] on icon at bounding box center [1200, 369] width 9 height 8
click at [845, 383] on p "Description" at bounding box center [970, 385] width 495 height 7
click at [814, 370] on link "ph__custom____CVUT__d0__oR239503919__sleeve__outside.pdf" at bounding box center [804, 369] width 164 height 8
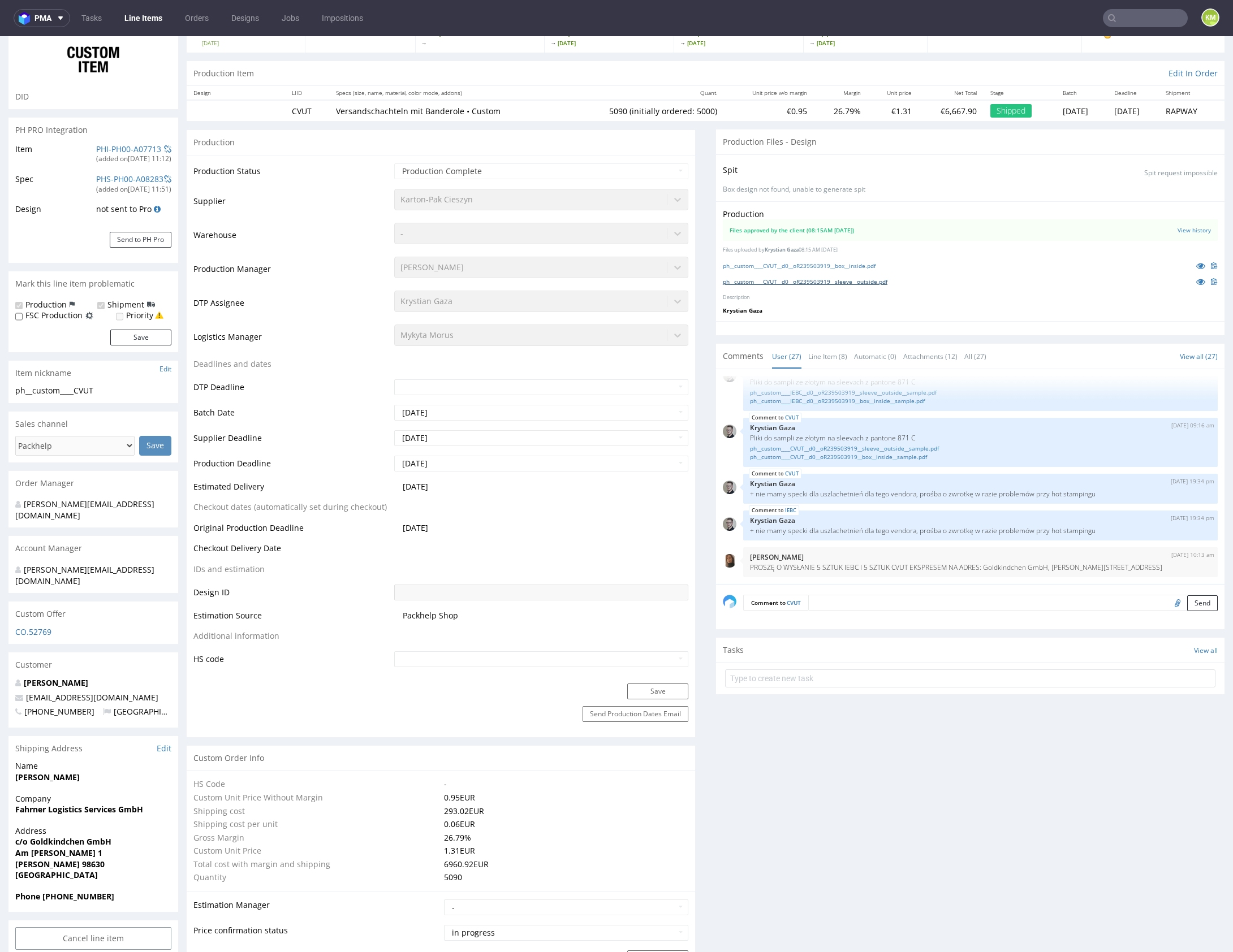
scroll to position [0, 0]
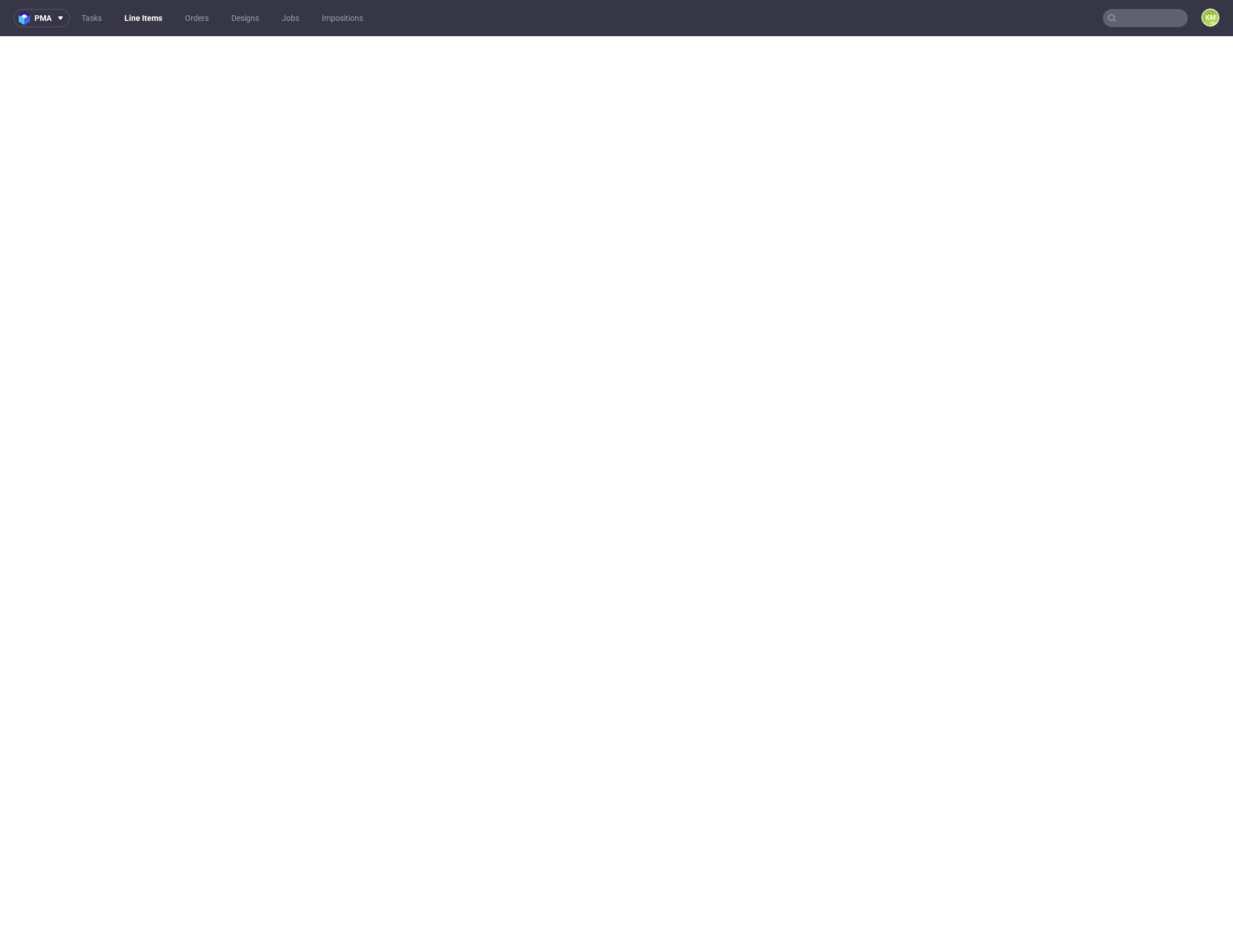
select select "in_progress"
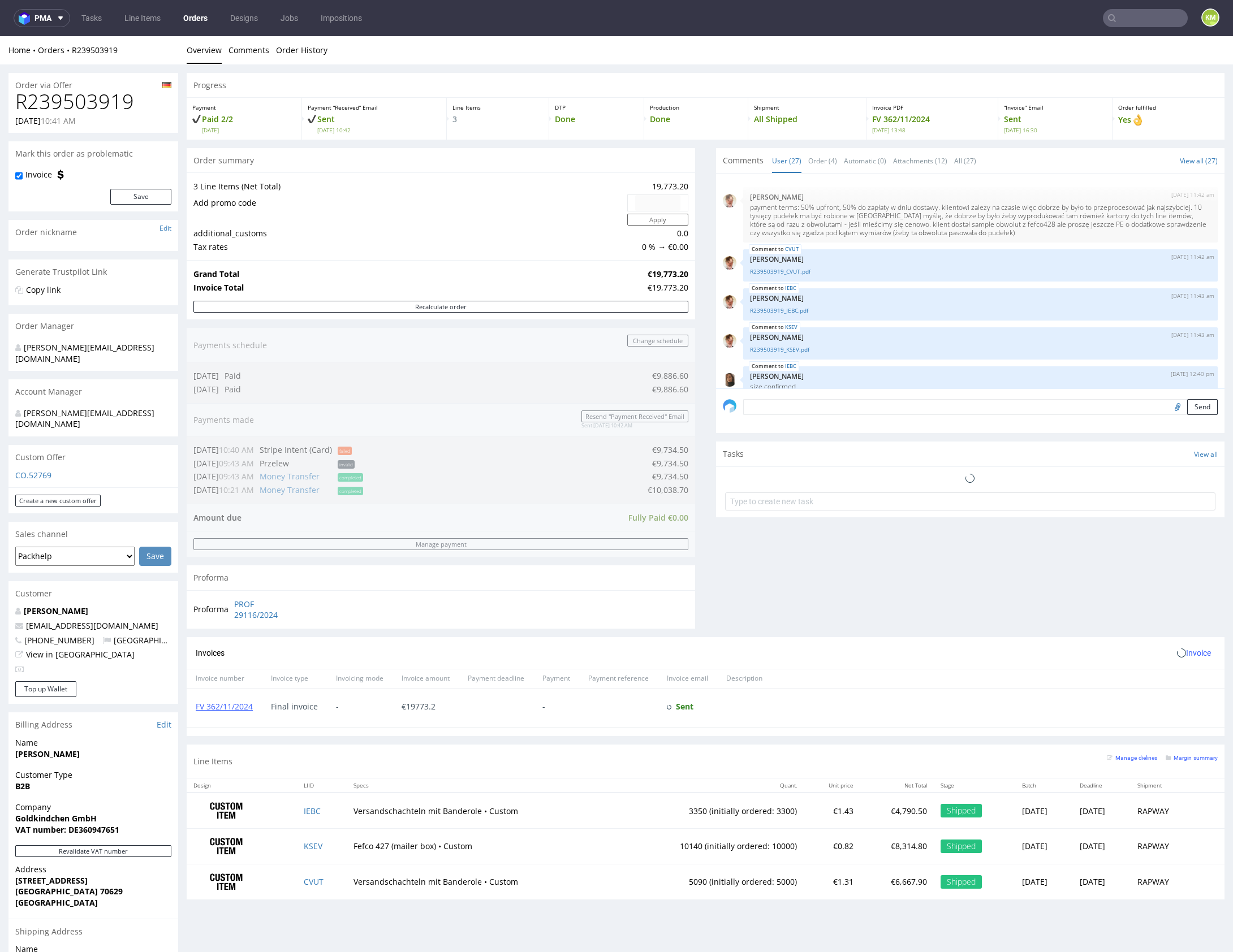
scroll to position [1093, 0]
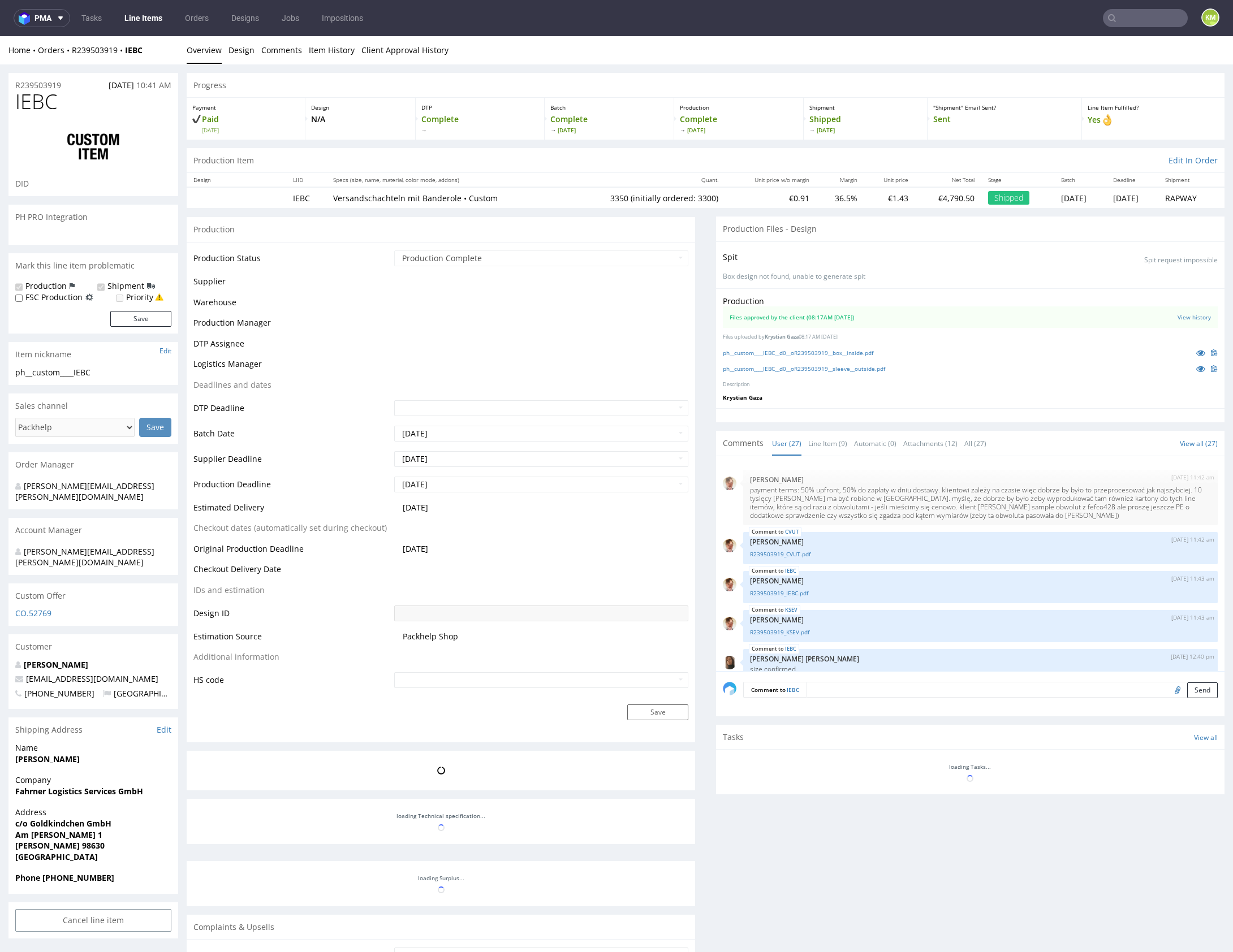
scroll to position [1093, 0]
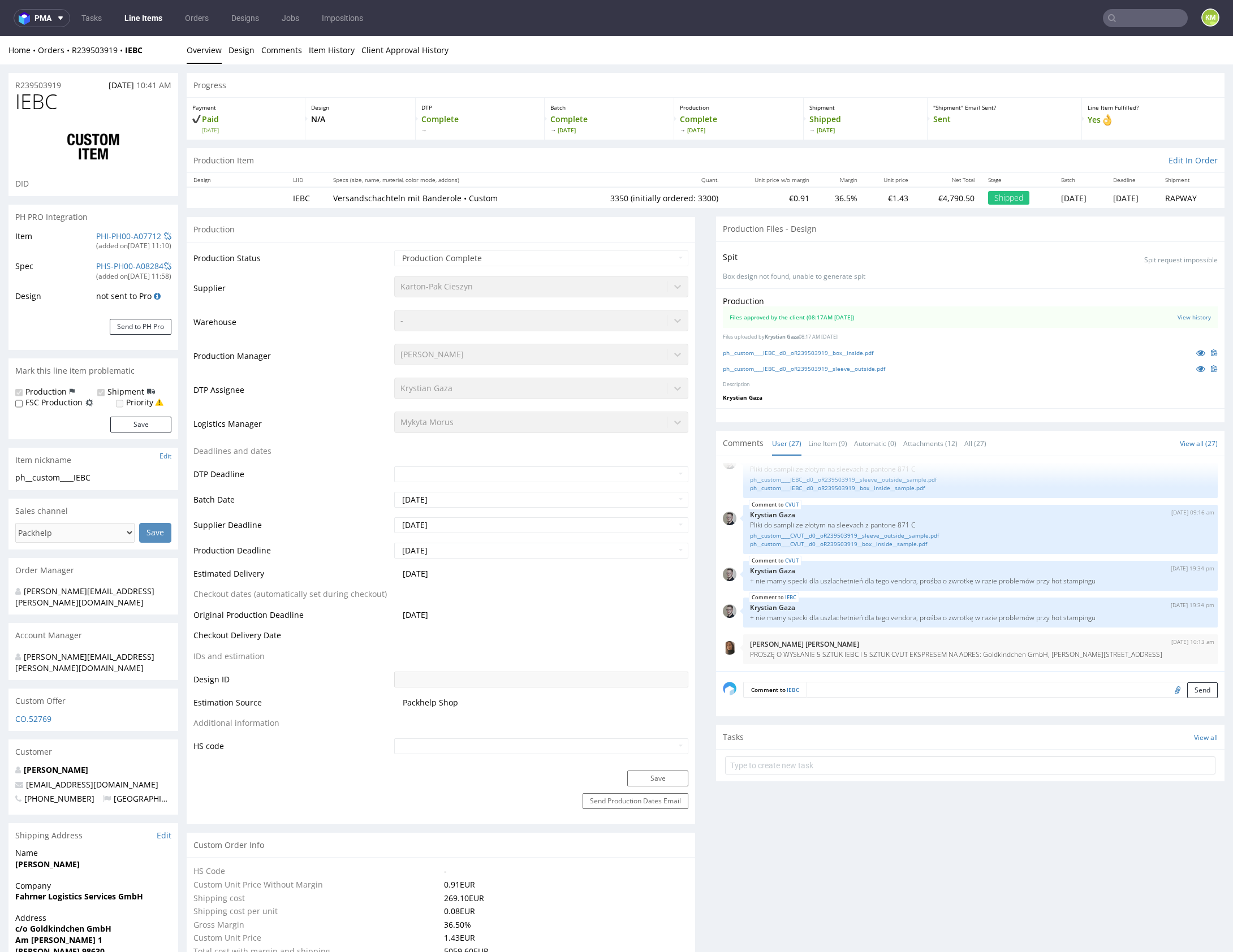
select select "in_progress"
click at [851, 367] on link "ph__custom____IEBC__d0__oR239503919__sleeve__outside.pdf" at bounding box center [804, 369] width 163 height 8
click at [818, 448] on link "Line Item (9)" at bounding box center [828, 443] width 39 height 24
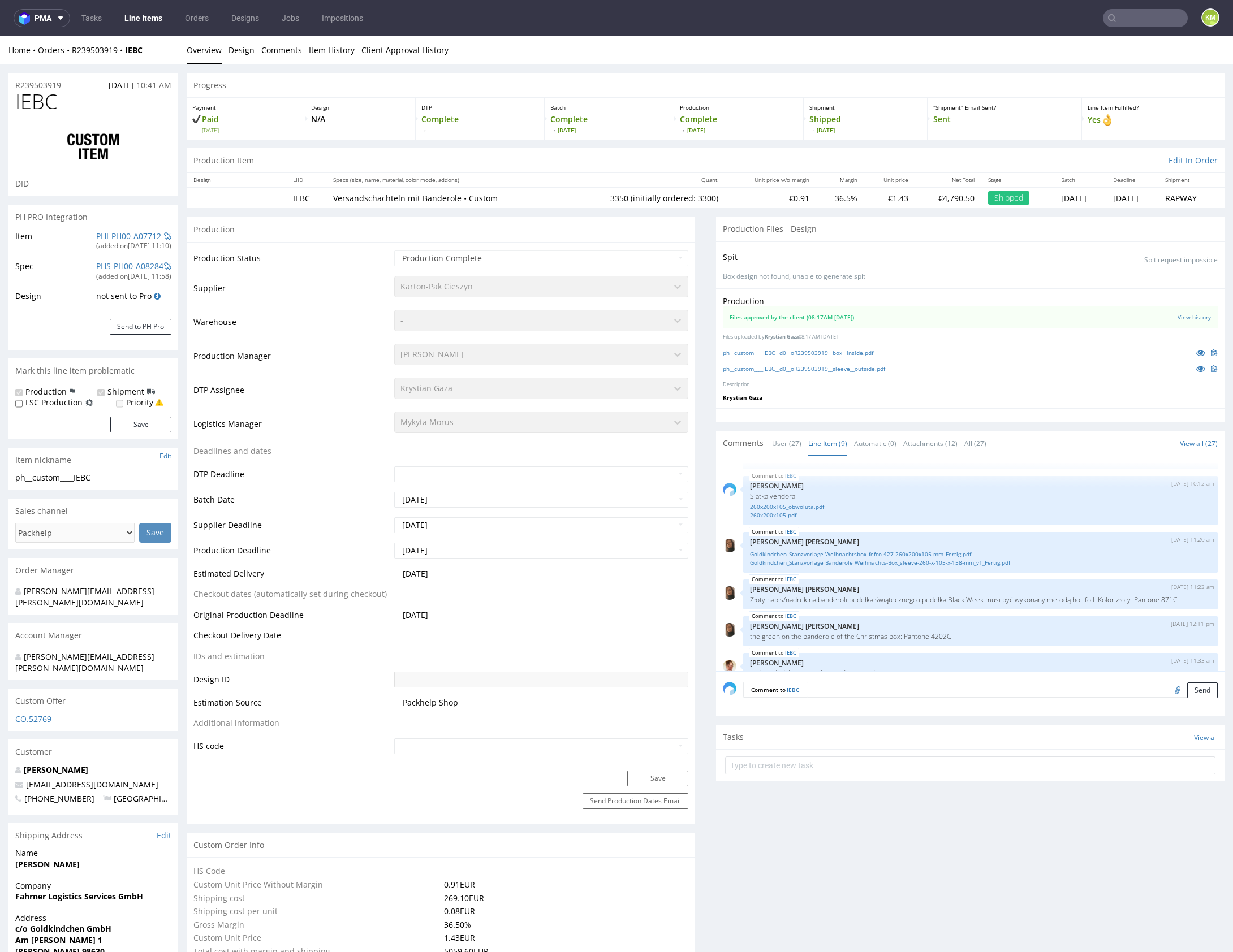
scroll to position [67, 0]
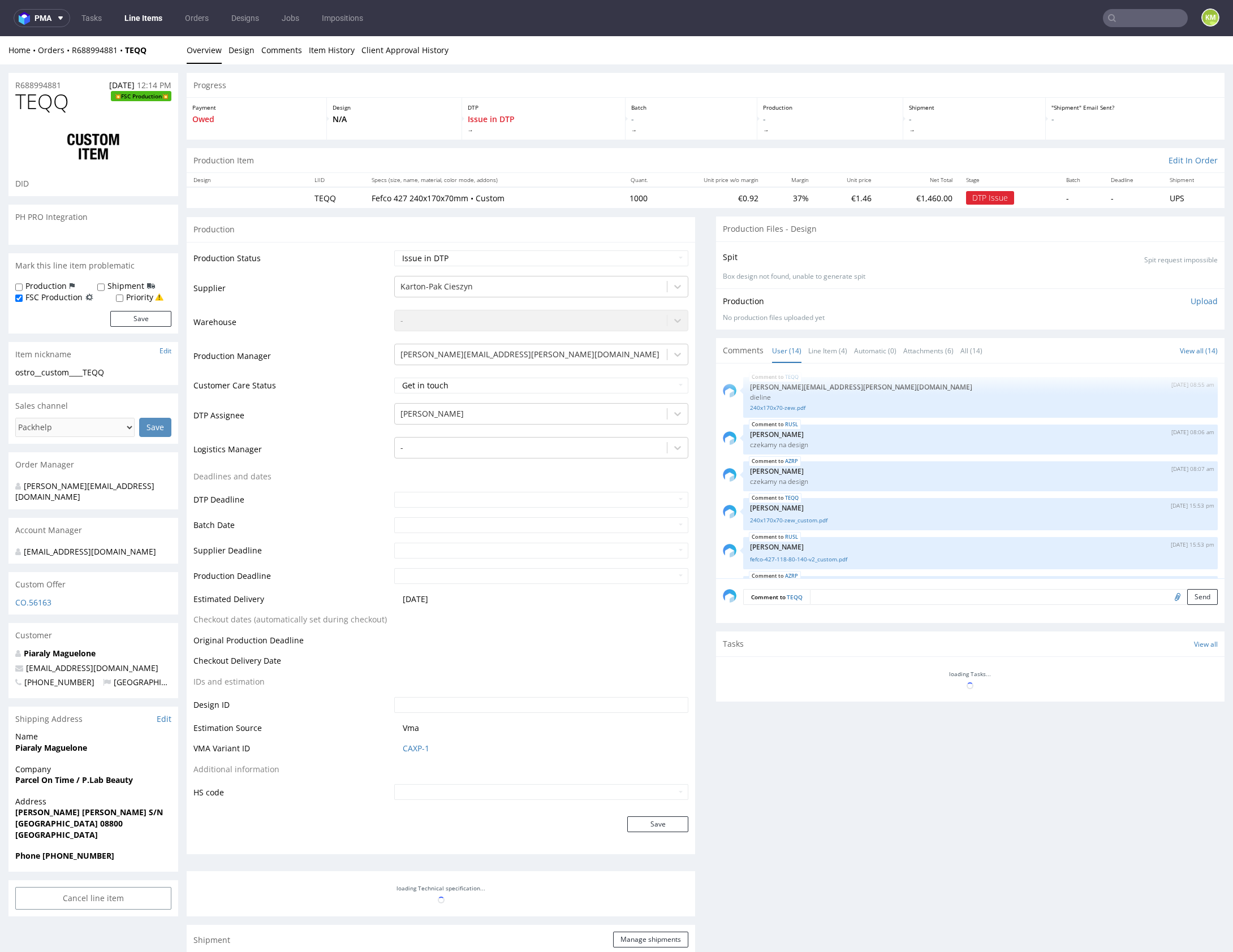
scroll to position [446, 0]
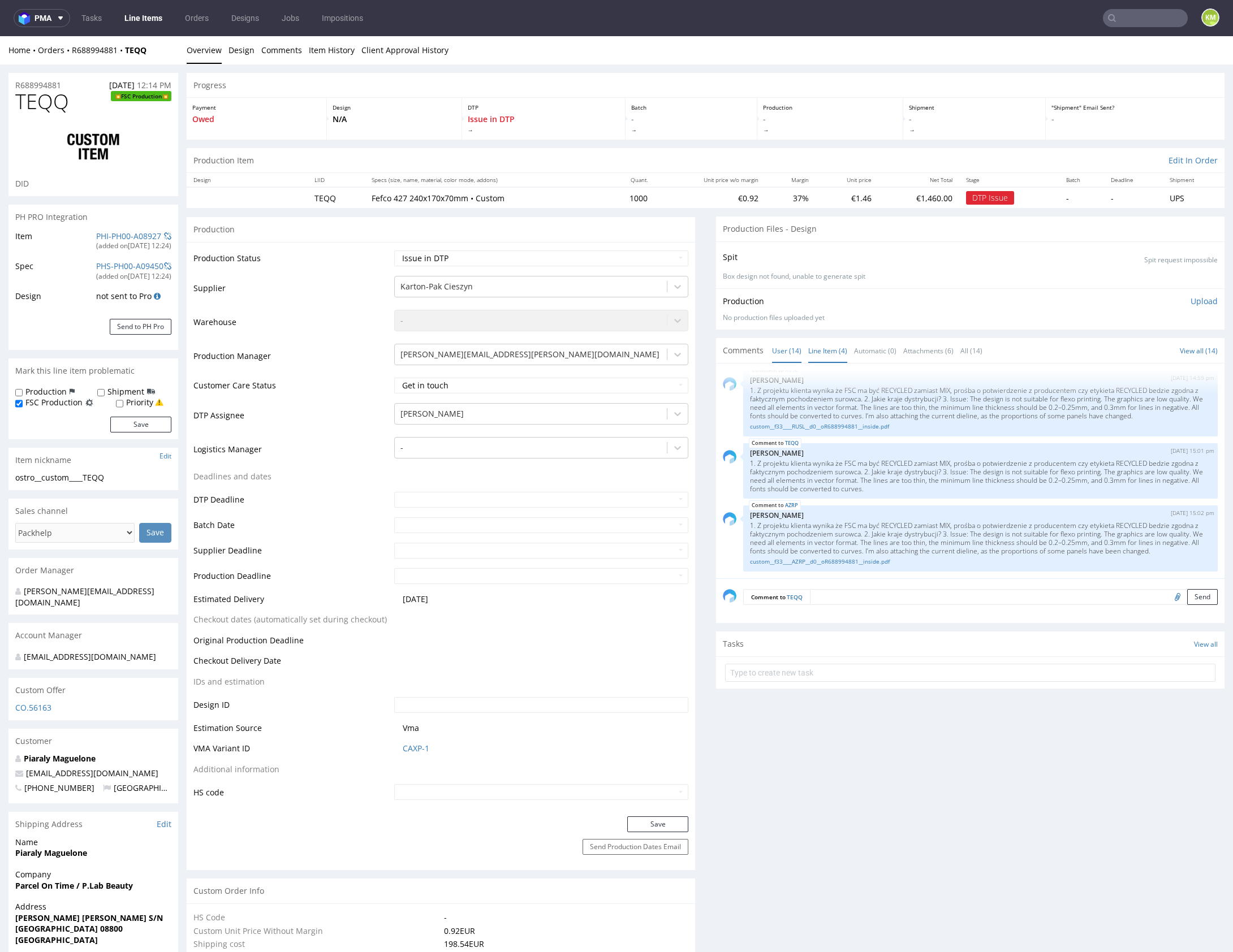
click at [828, 345] on link "Line Item (4)" at bounding box center [828, 350] width 39 height 24
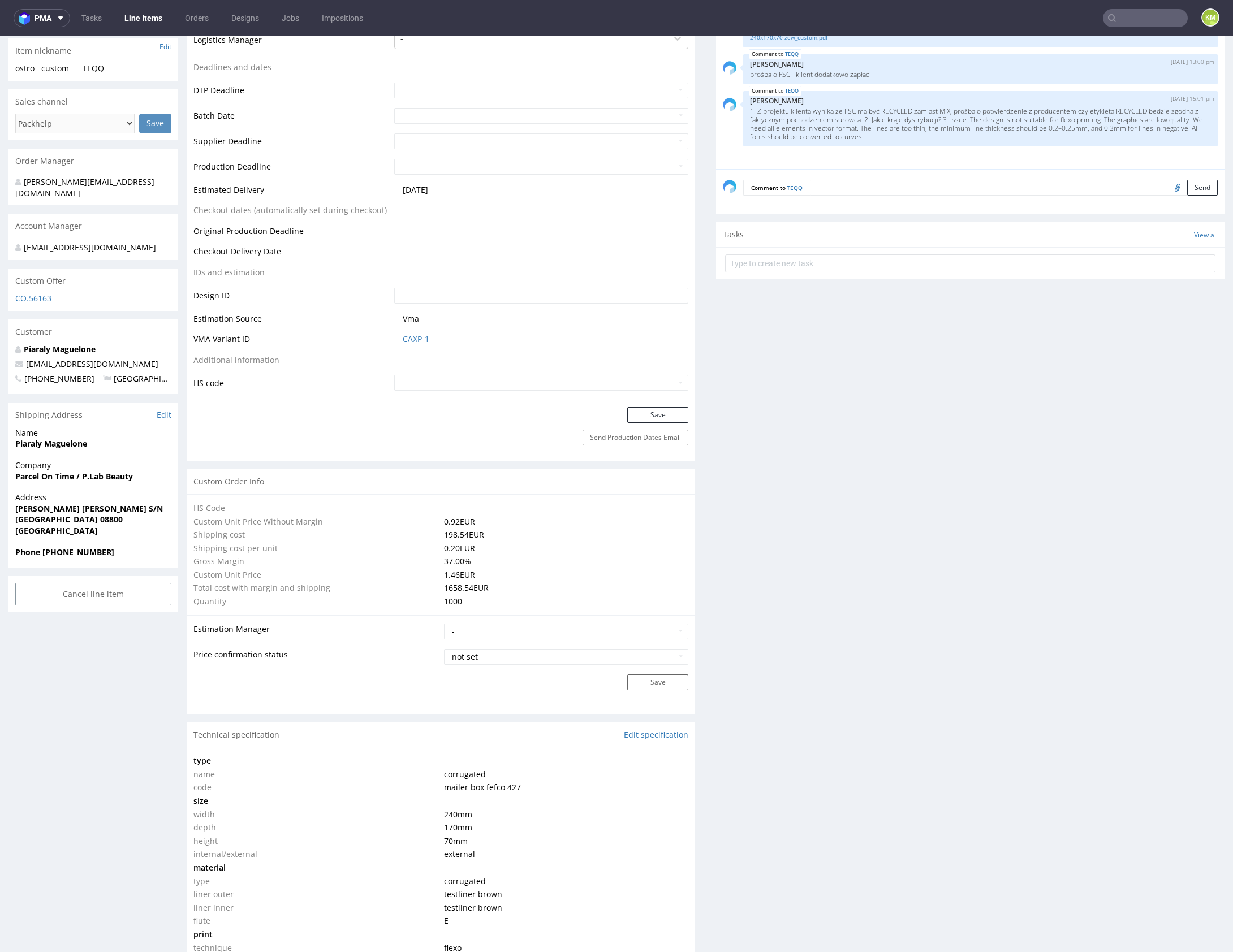
click at [925, 490] on div "Production Files - Design Spit Spit request impossible Box design not found, un…" at bounding box center [970, 699] width 509 height 1784
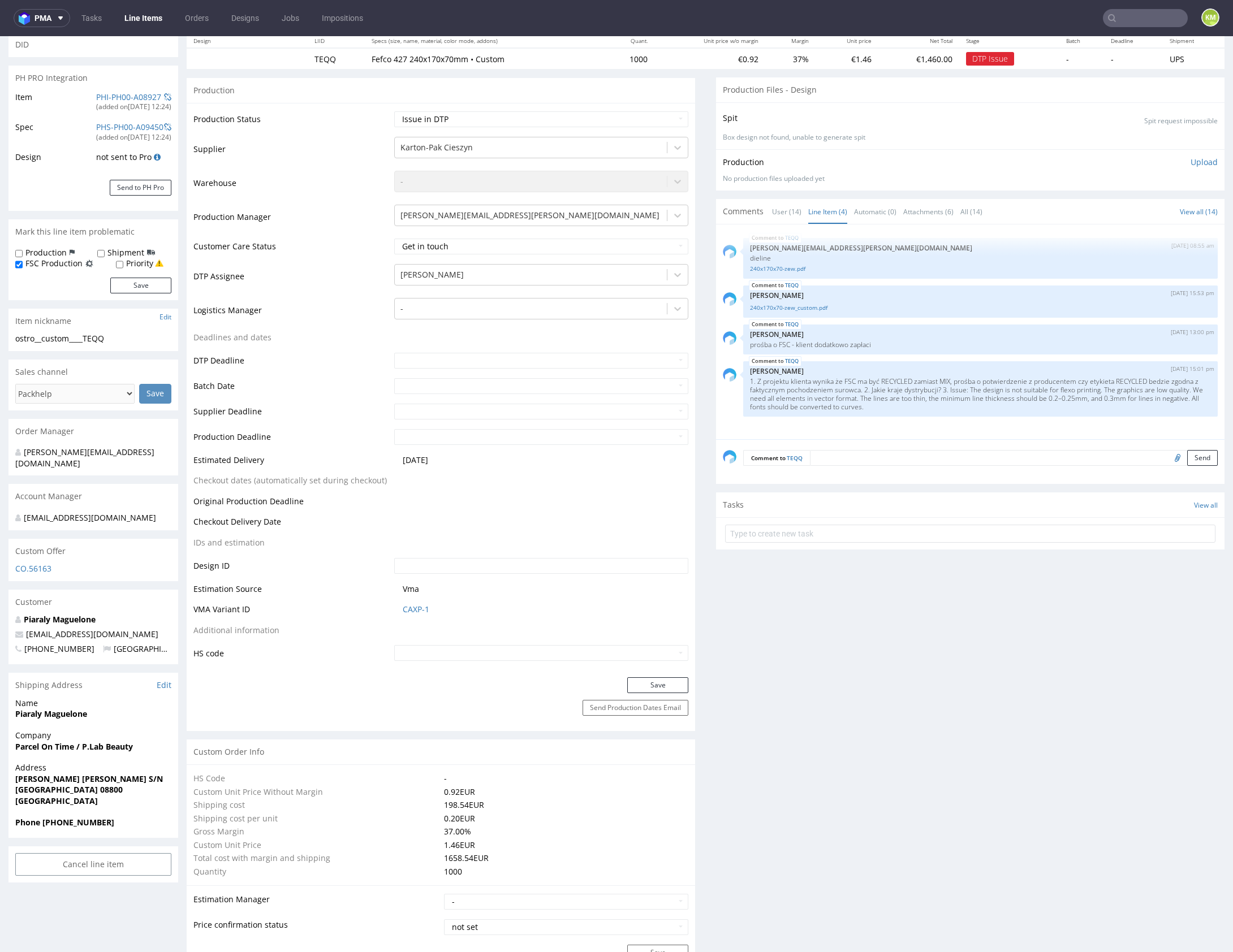
scroll to position [0, 0]
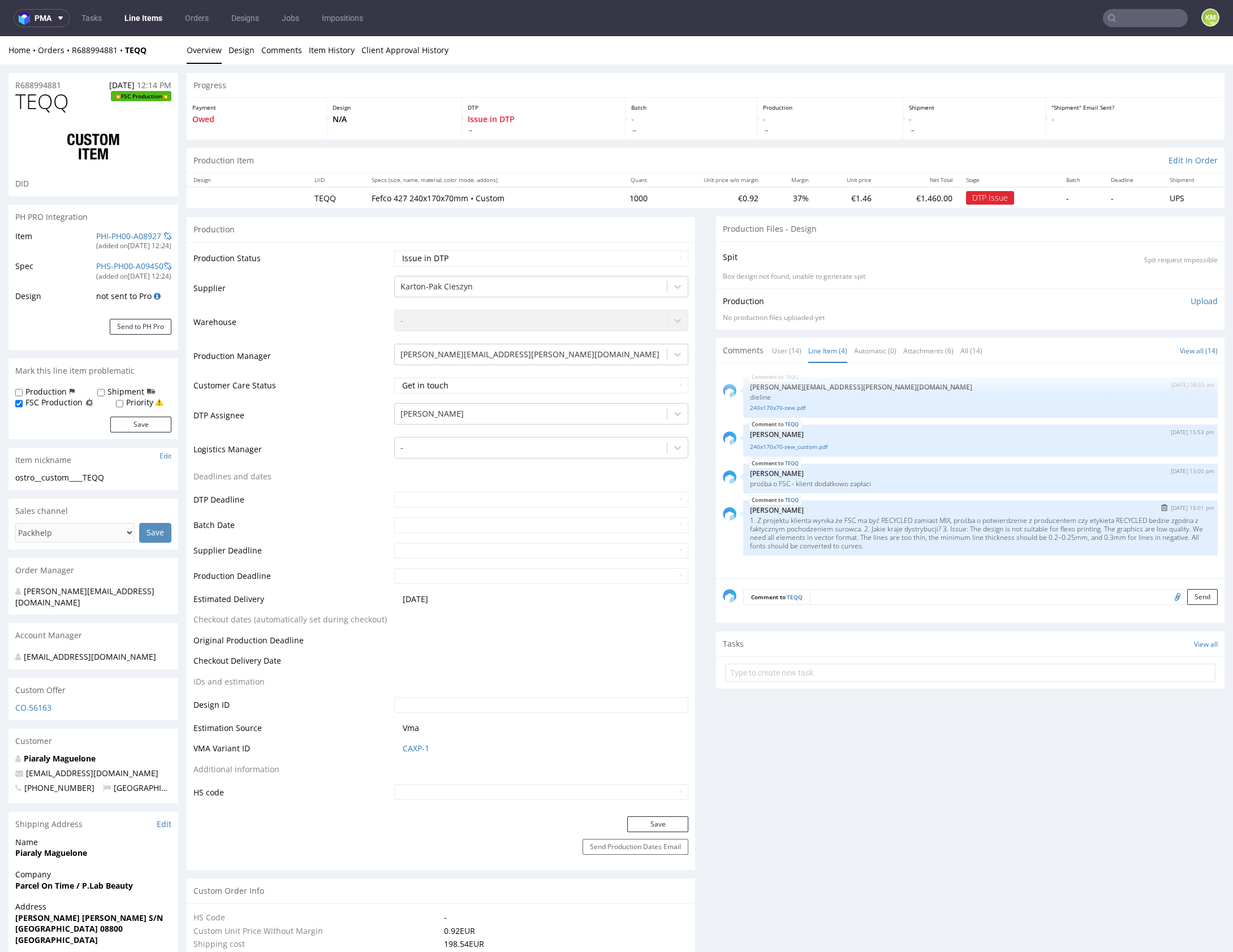
click at [918, 528] on p "1. Z projektu klienta wynika że FSC ma być RECYCLED zamiast MIX, prośba o potwi…" at bounding box center [980, 533] width 461 height 34
click at [983, 525] on p "1. Z projektu klienta wynika że FSC ma być RECYCLED zamiast MIX, prośba o potwi…" at bounding box center [980, 533] width 461 height 34
click at [786, 448] on link "240x170x70-zew_custom.pdf" at bounding box center [980, 447] width 461 height 8
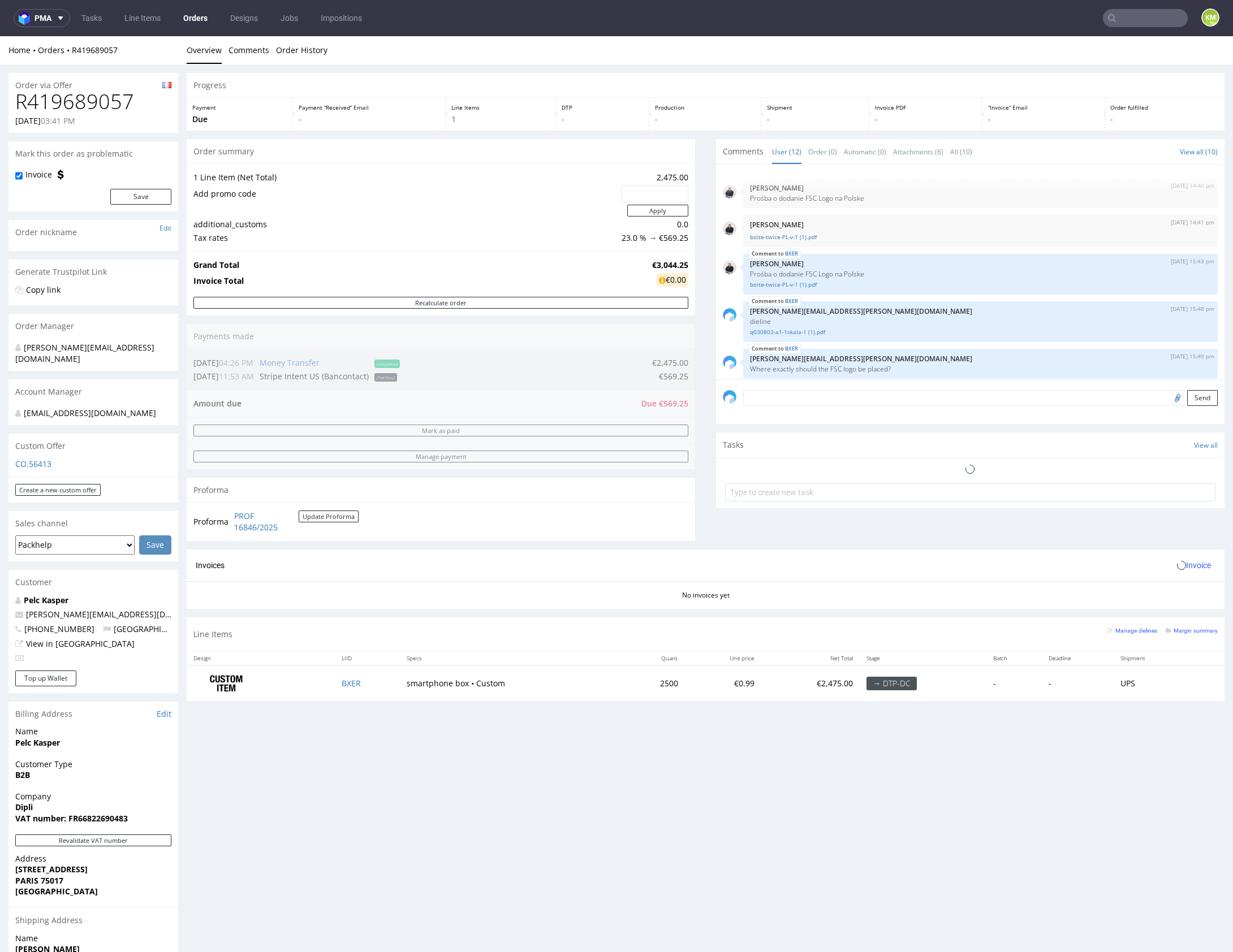
scroll to position [304, 0]
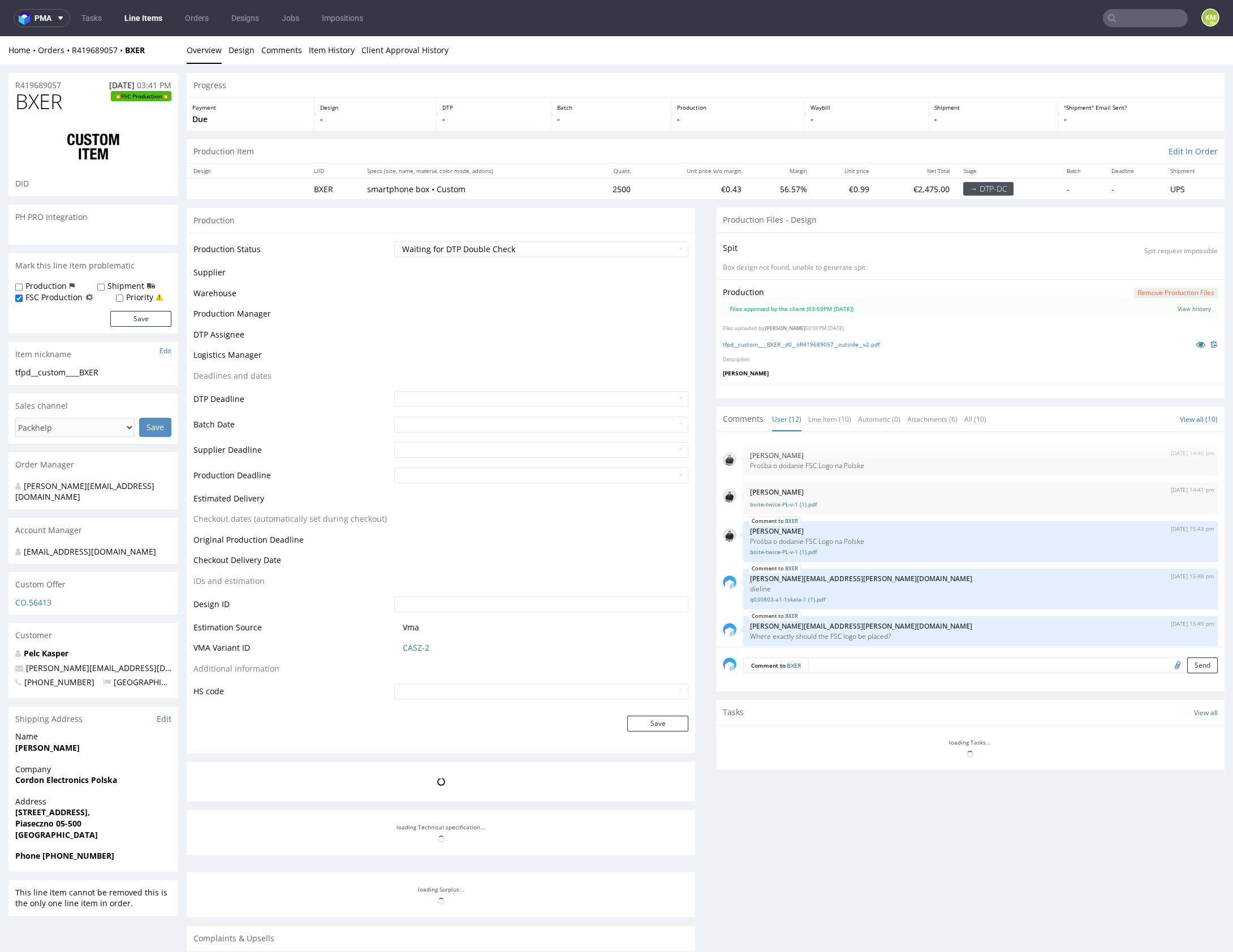
scroll to position [304, 0]
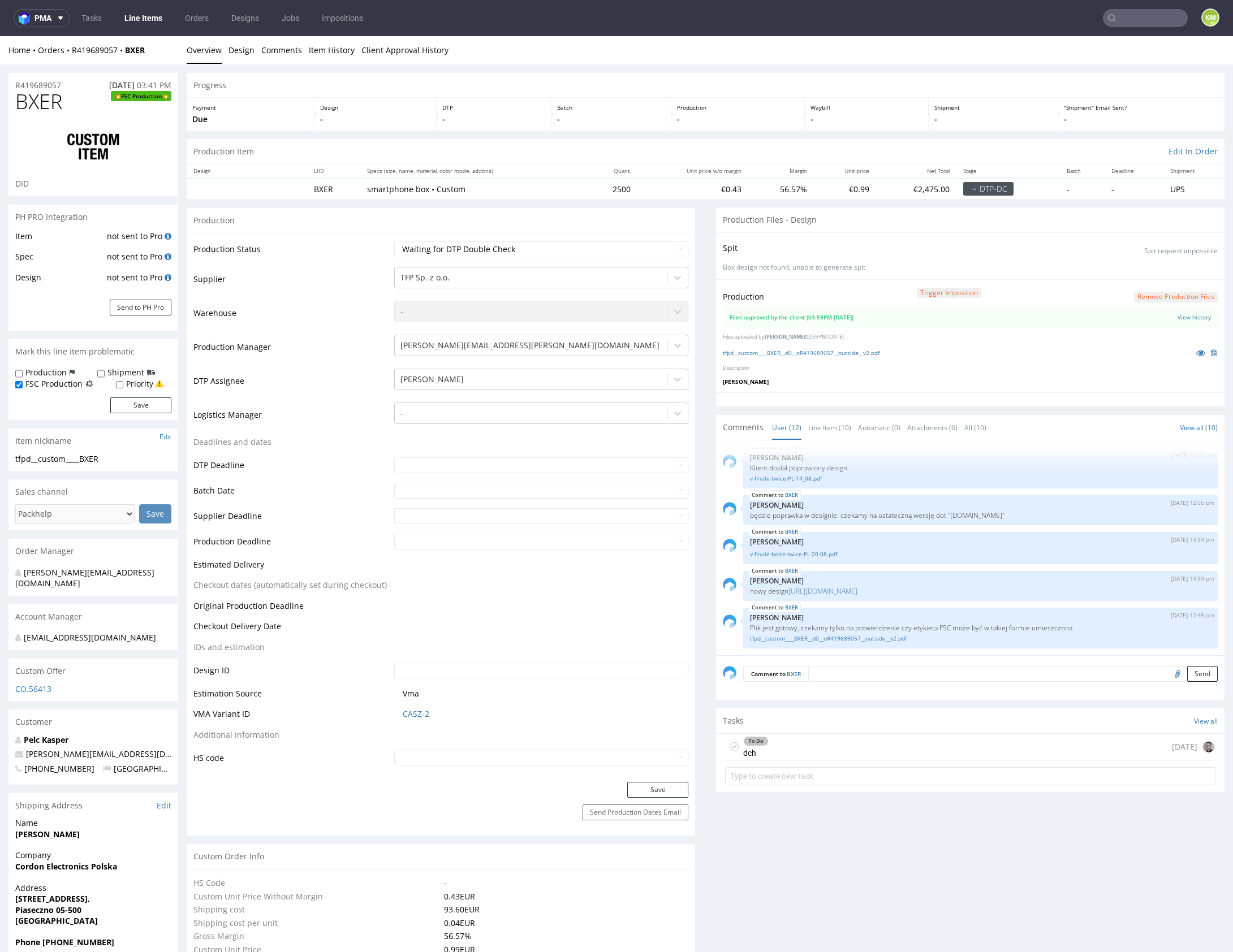
click at [862, 744] on div "To Do dch [DATE]" at bounding box center [970, 747] width 491 height 26
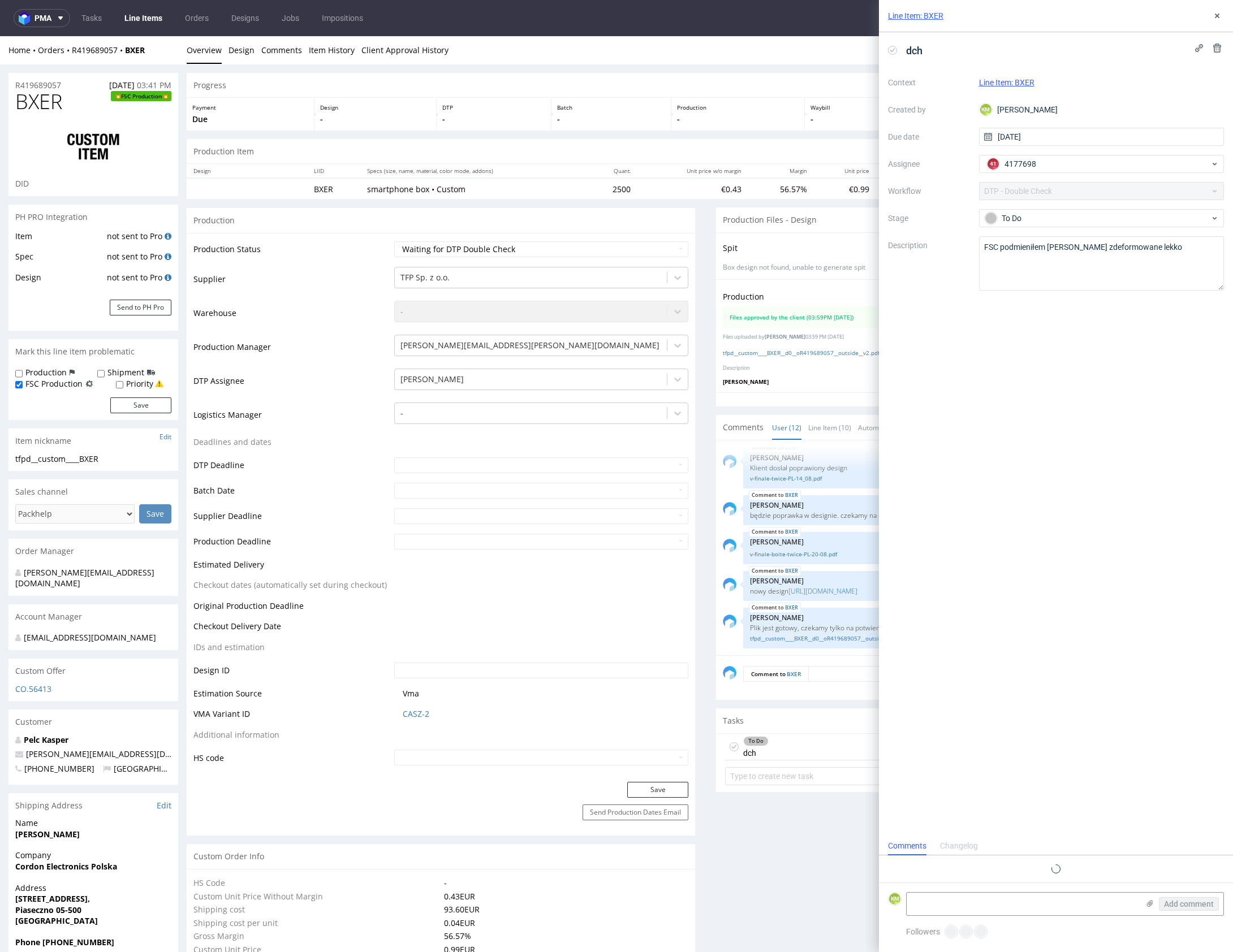
scroll to position [9, 0]
click at [1221, 13] on icon at bounding box center [1216, 16] width 9 height 9
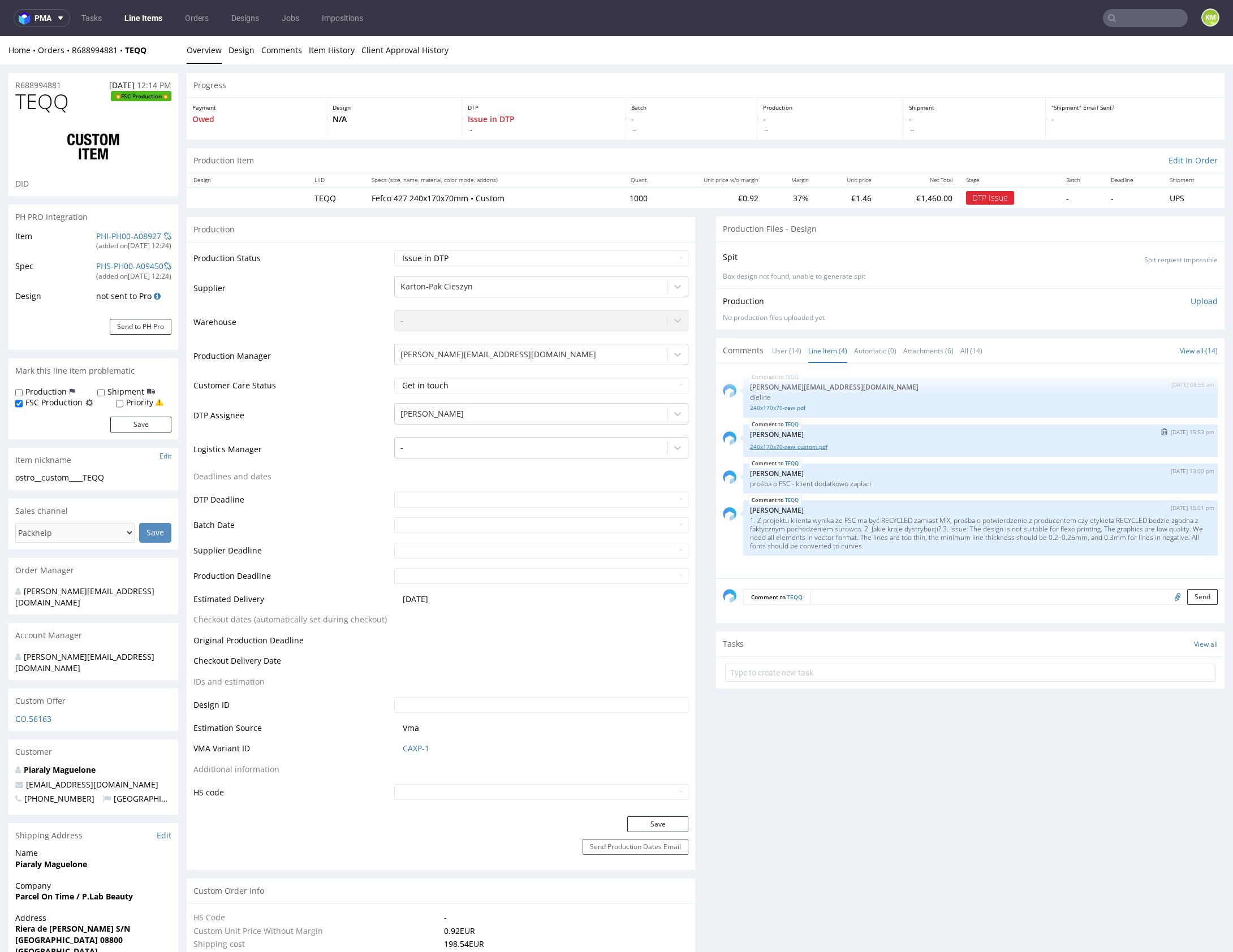
click at [797, 446] on link "240x170x70-zew_custom.pdf" at bounding box center [980, 447] width 461 height 8
click at [832, 350] on link "Line Item (4)" at bounding box center [828, 350] width 39 height 24
click at [880, 594] on textarea at bounding box center [1014, 597] width 408 height 16
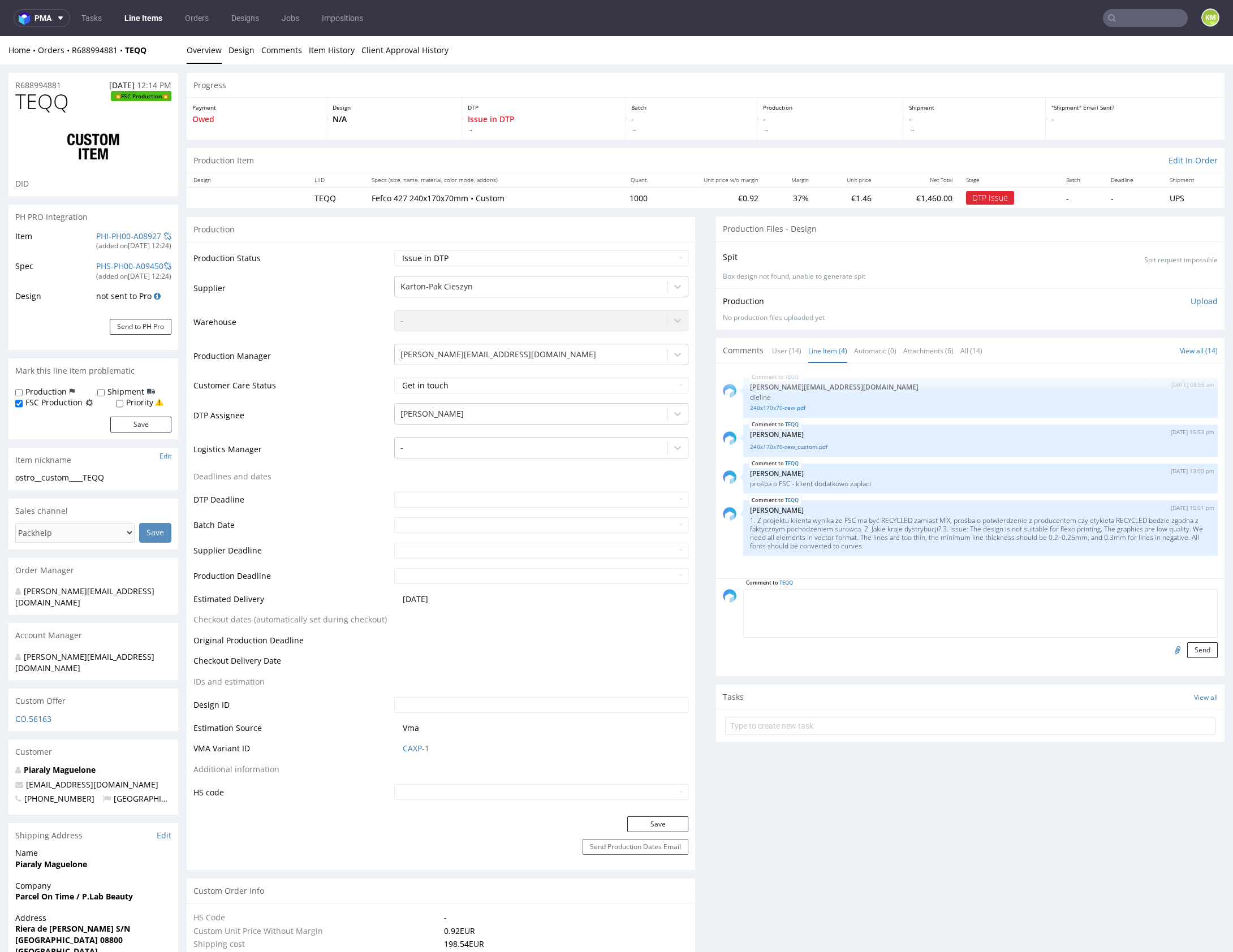
click at [1168, 648] on input "file" at bounding box center [1175, 650] width 16 height 15
type input "C:\fakepath\FSC-STD-50-001 V2-1 FR Exigences pour l'usage de la marque FSC® par…"
click at [847, 618] on textarea at bounding box center [980, 613] width 475 height 49
click at [744, 599] on textarea "Przesyłam dokument pobrany ze strony FSC, na 25 stronie jest informacja" at bounding box center [980, 613] width 475 height 49
drag, startPoint x: 891, startPoint y: 604, endPoint x: 905, endPoint y: 611, distance: 15.7
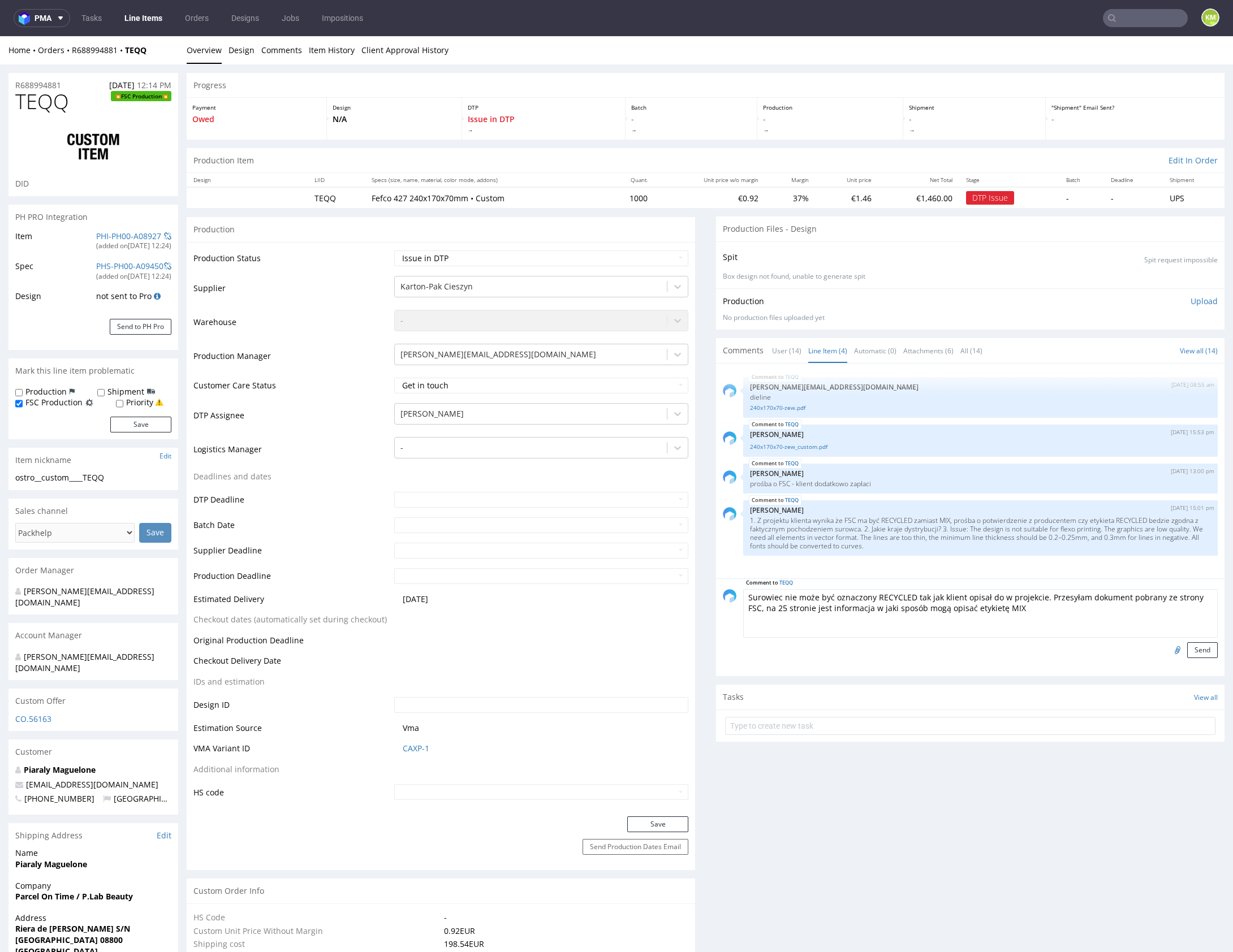
click at [891, 604] on textarea "Surowiec nie może być oznaczony RECYCLED tak jak klient opisał do w projekcie. …" at bounding box center [980, 613] width 475 height 49
click at [1088, 611] on textarea "Surowiec nie może być oznaczony RECYCLED tak jak klient opisał do w projekcie. …" at bounding box center [980, 613] width 475 height 49
click at [989, 594] on textarea "Surowiec nie może być oznaczony RECYCLED tak jak klient opisał do w projekcie. …" at bounding box center [980, 613] width 475 height 49
click at [1090, 601] on textarea "Surowiec nie może być oznaczony RECYCLED tak jak klient opisał go w projekcie. …" at bounding box center [980, 613] width 475 height 49
type textarea "Surowiec nie może być oznaczony RECYCLED tak jak klient opisał go w projekcie. …"
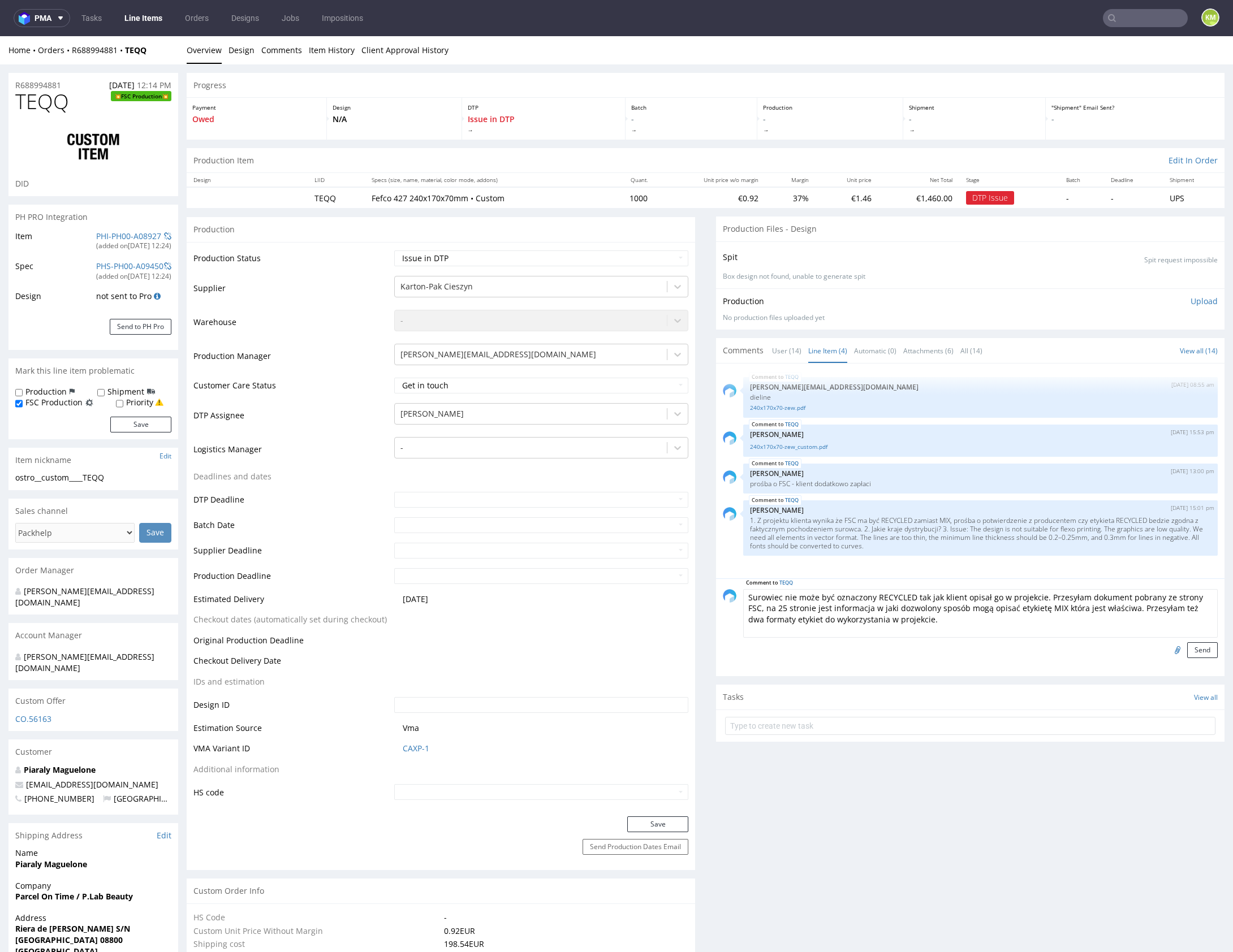
click at [1168, 647] on input "file" at bounding box center [1175, 650] width 16 height 15
type input "C:\fakepath\FSC_C151608_MIX_Packaging.pdf"
click at [936, 630] on textarea "Surowiec nie może być oznaczony RECYCLED tak jak klient opisał go w projekcie. …" at bounding box center [980, 613] width 475 height 49
click at [1012, 620] on textarea "Surowiec nie może być oznaczony RECYCLED tak jak klient opisał go w projekcie. …" at bounding box center [980, 613] width 475 height 49
click at [1193, 647] on button "Send" at bounding box center [1202, 650] width 31 height 16
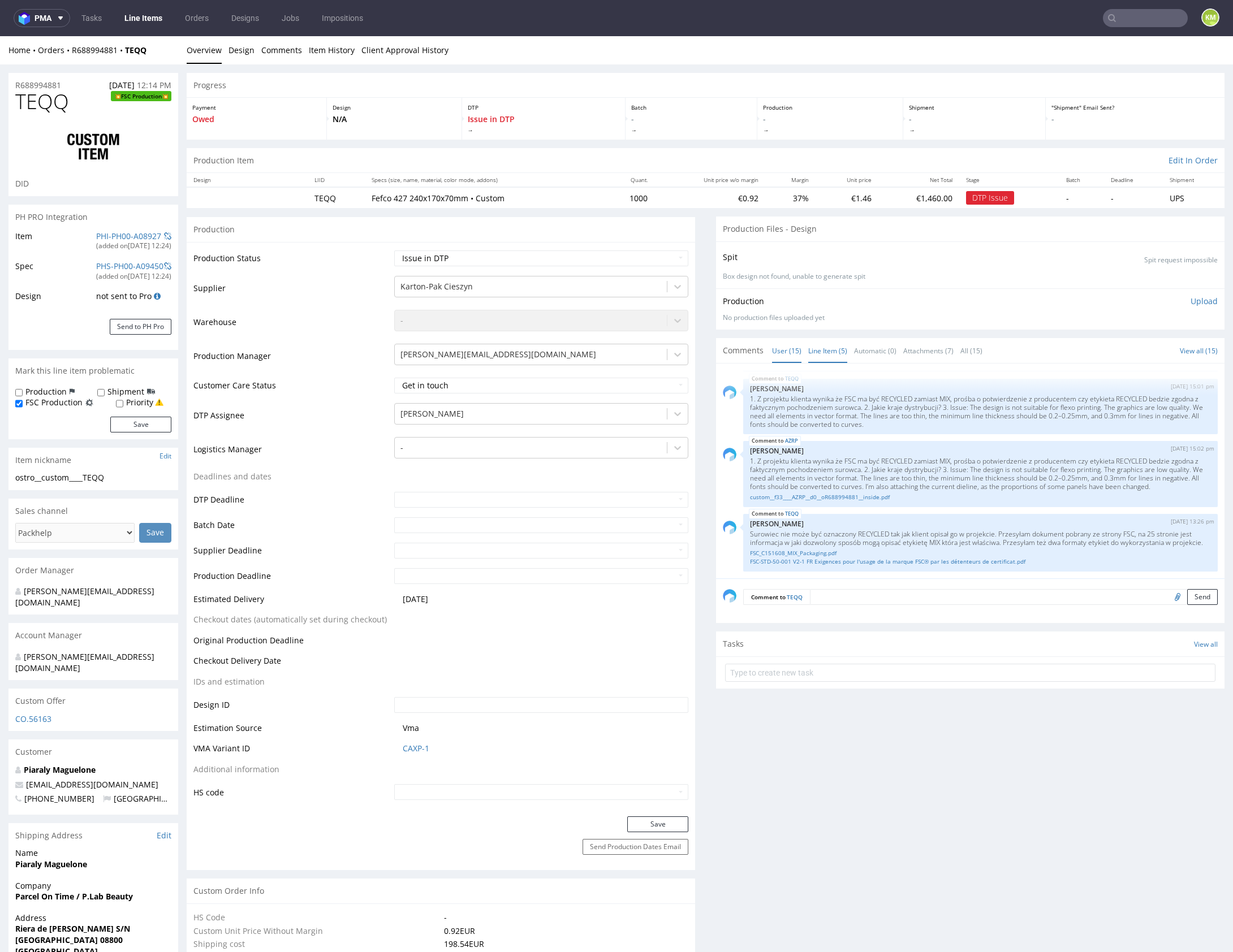
click at [840, 351] on link "Line Item (5)" at bounding box center [828, 350] width 39 height 24
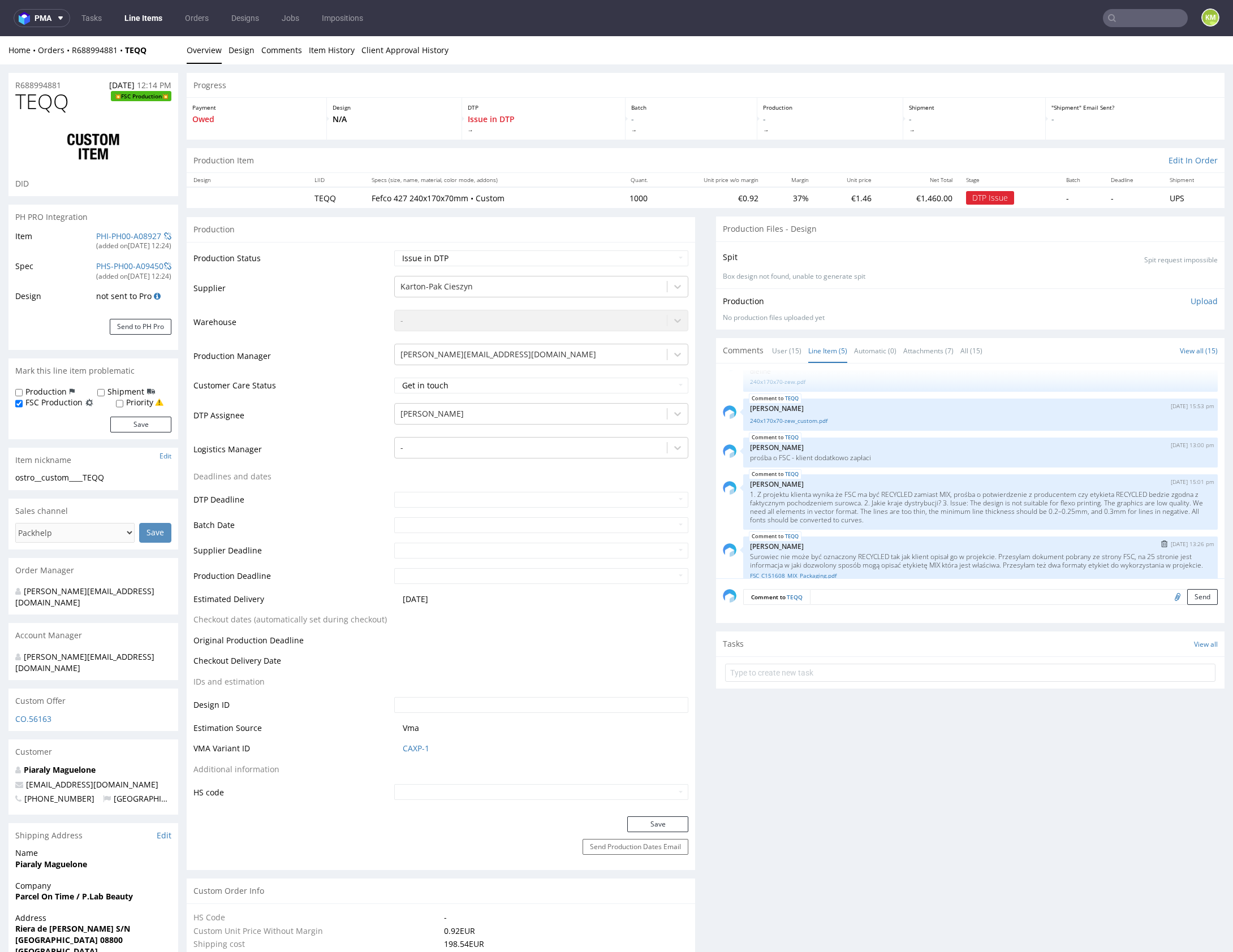
scroll to position [57, 0]
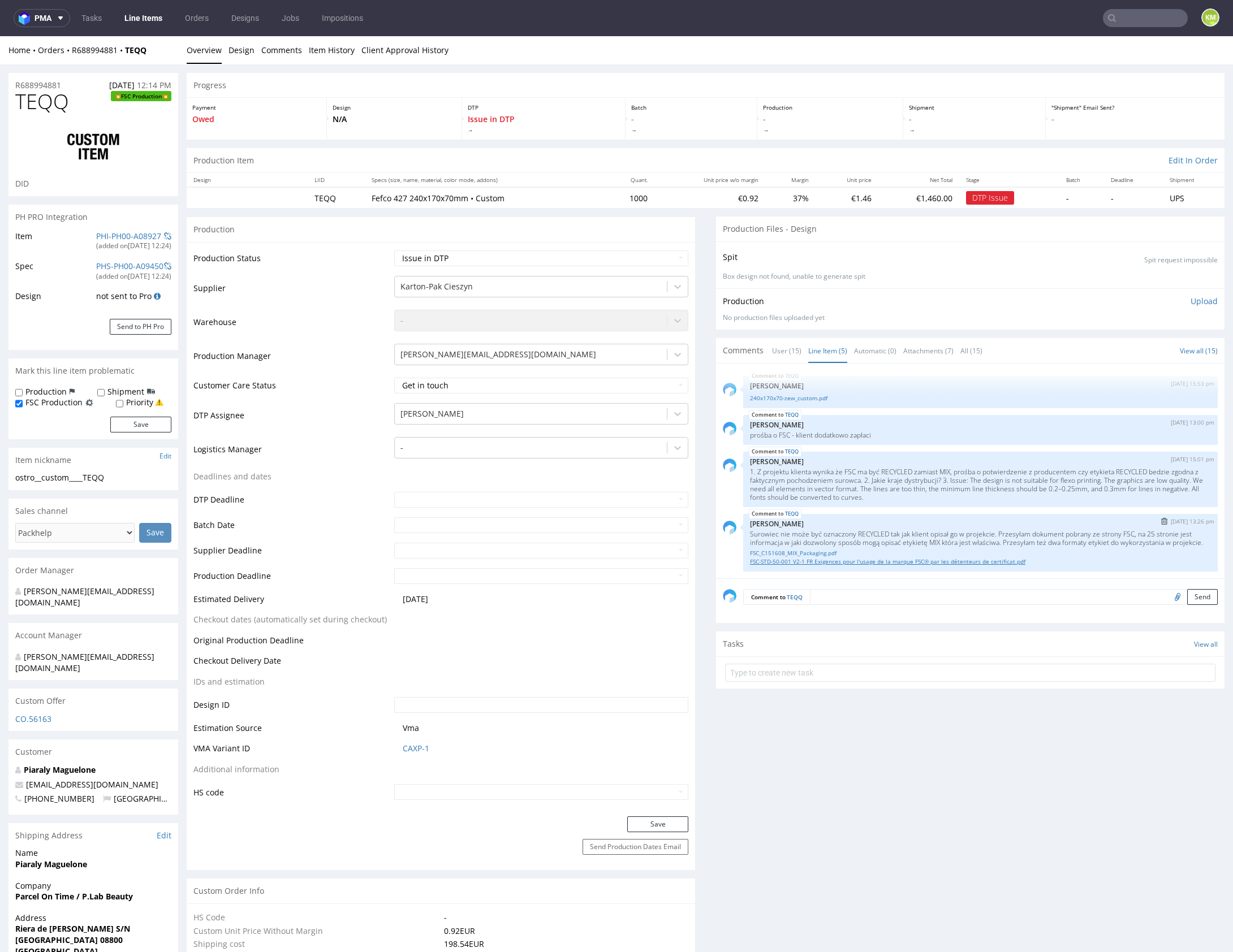
click at [827, 559] on link "FSC-STD-50-001 V2-1 FR Exigences pour l'usage de la marque FSC® par les détent…" at bounding box center [980, 561] width 461 height 8
click at [797, 552] on link "FSC_C151608_MIX_Packaging.pdf" at bounding box center [980, 553] width 461 height 8
drag, startPoint x: 610, startPoint y: 198, endPoint x: 605, endPoint y: 182, distance: 16.8
click at [609, 195] on td "1000" at bounding box center [628, 197] width 51 height 21
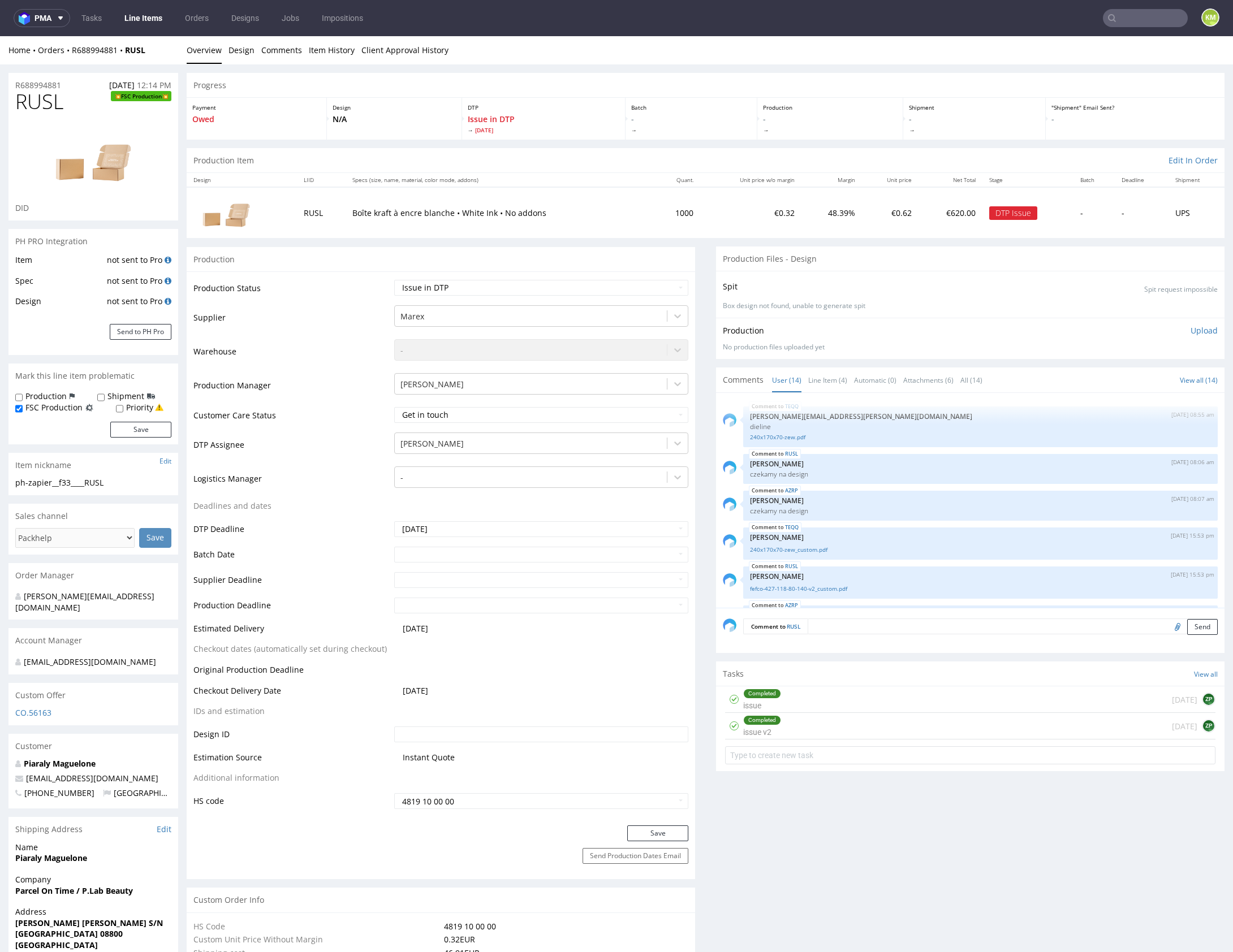
scroll to position [446, 0]
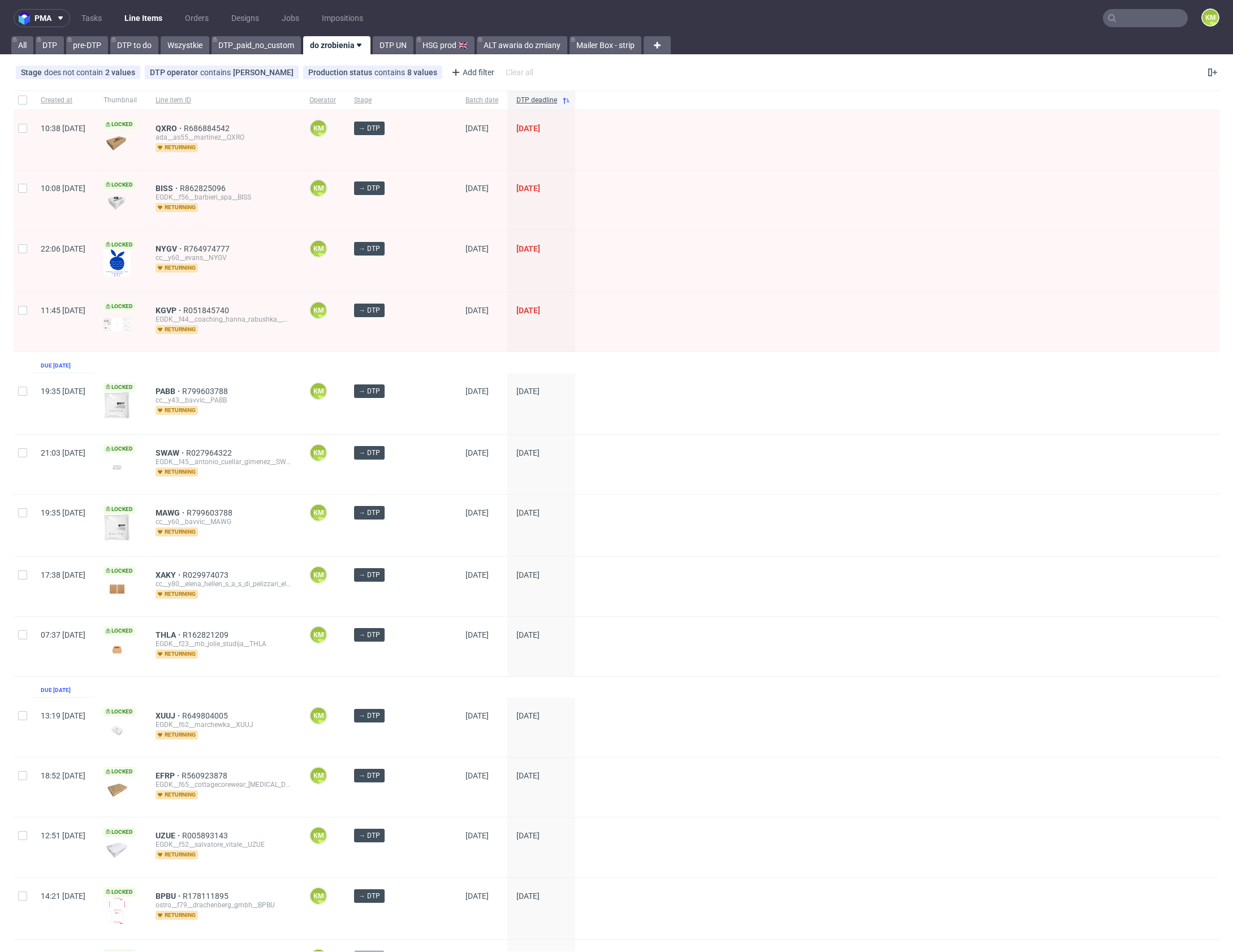
click at [91, 16] on link "Tasks" at bounding box center [91, 18] width 34 height 18
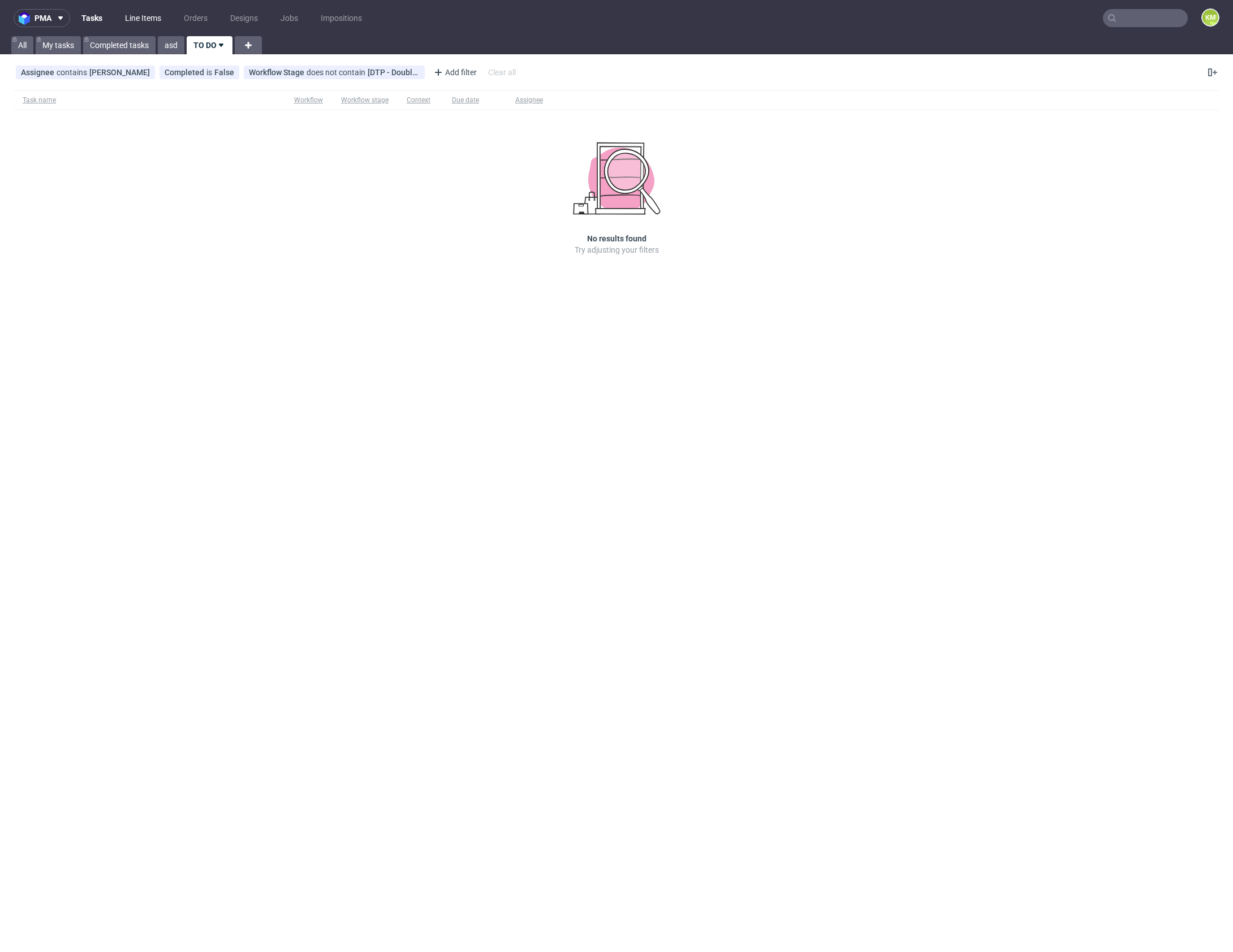
click at [149, 19] on link "Line Items" at bounding box center [143, 18] width 50 height 18
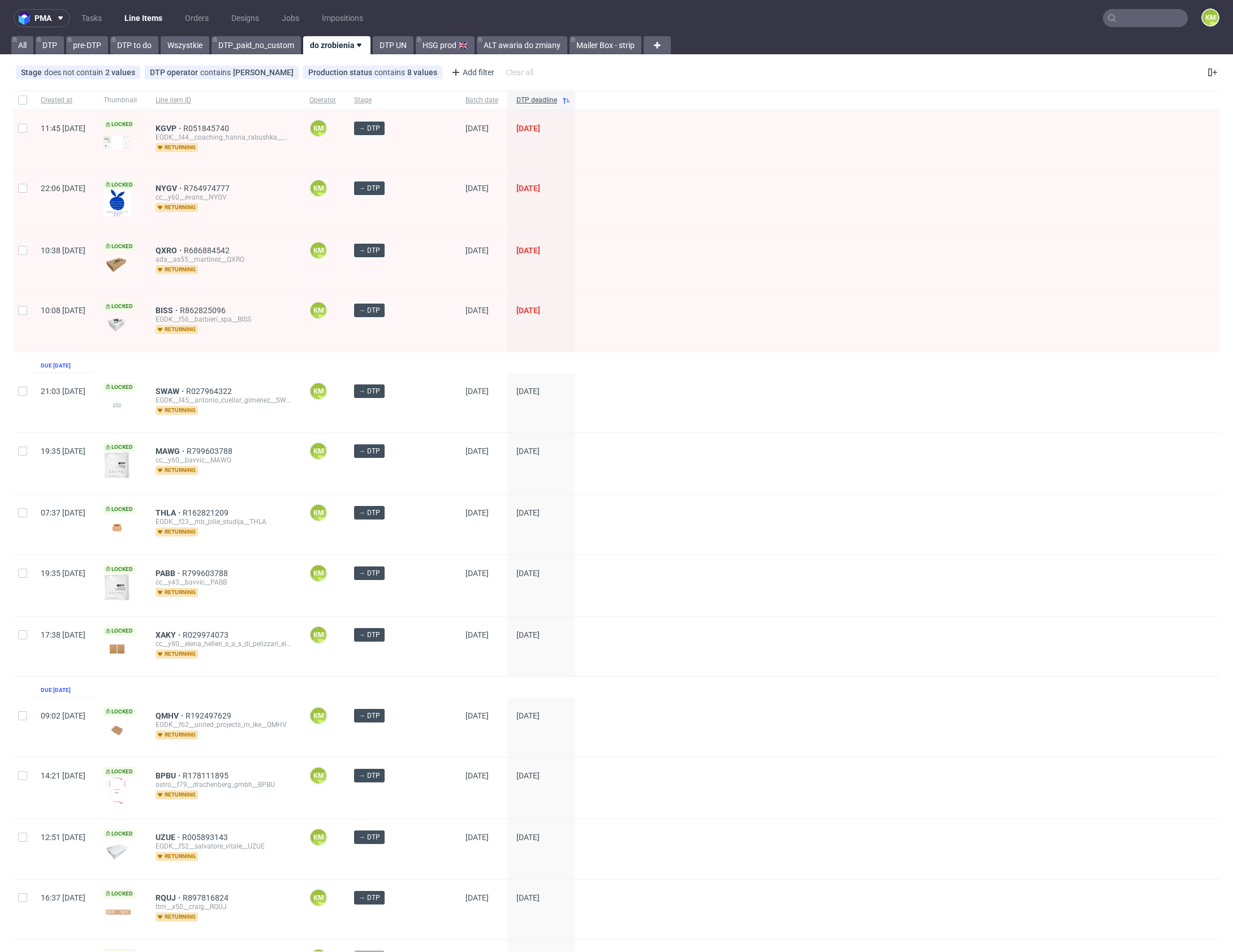
scroll to position [675, 0]
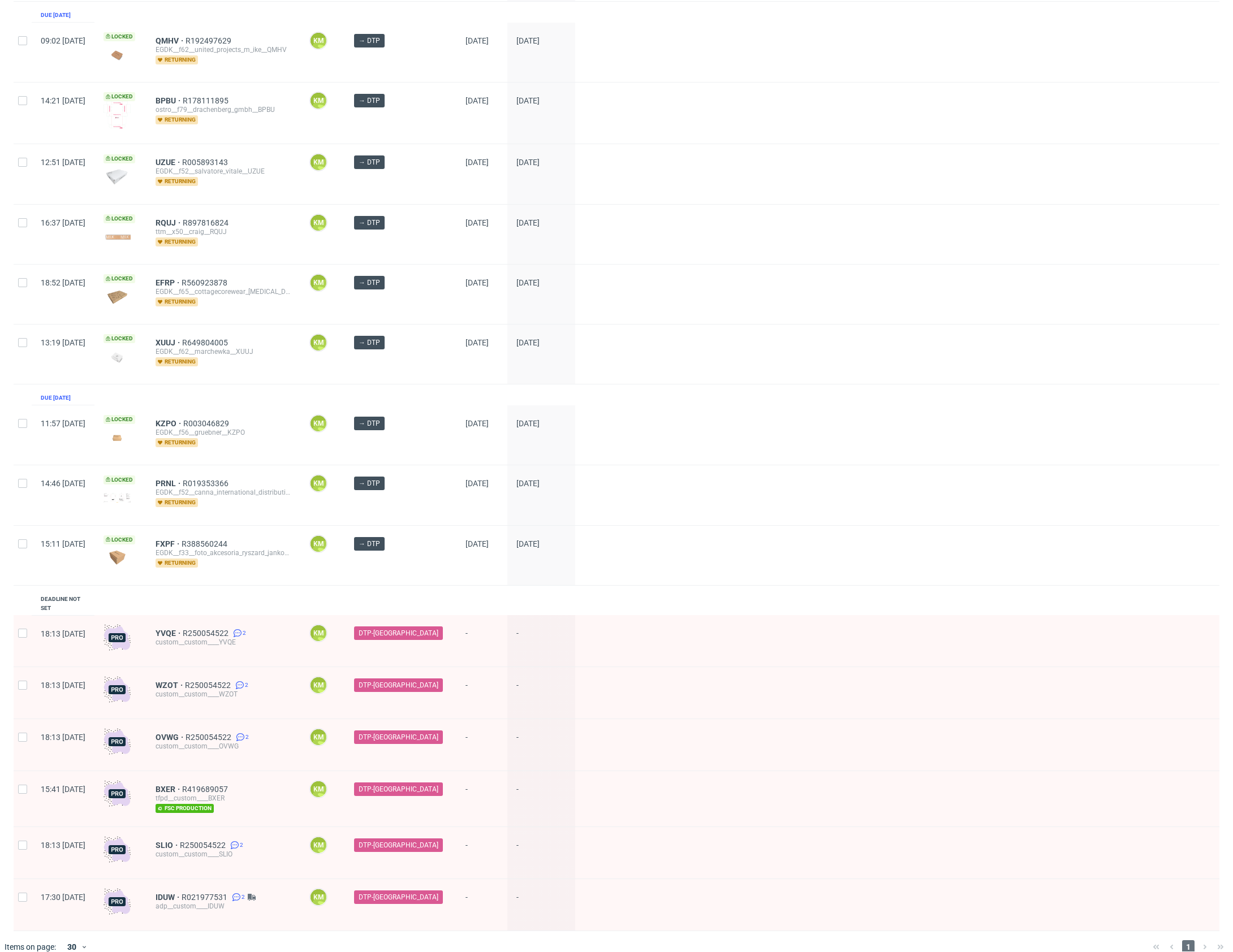
click at [1196, 940] on div "1" at bounding box center [1188, 947] width 80 height 13
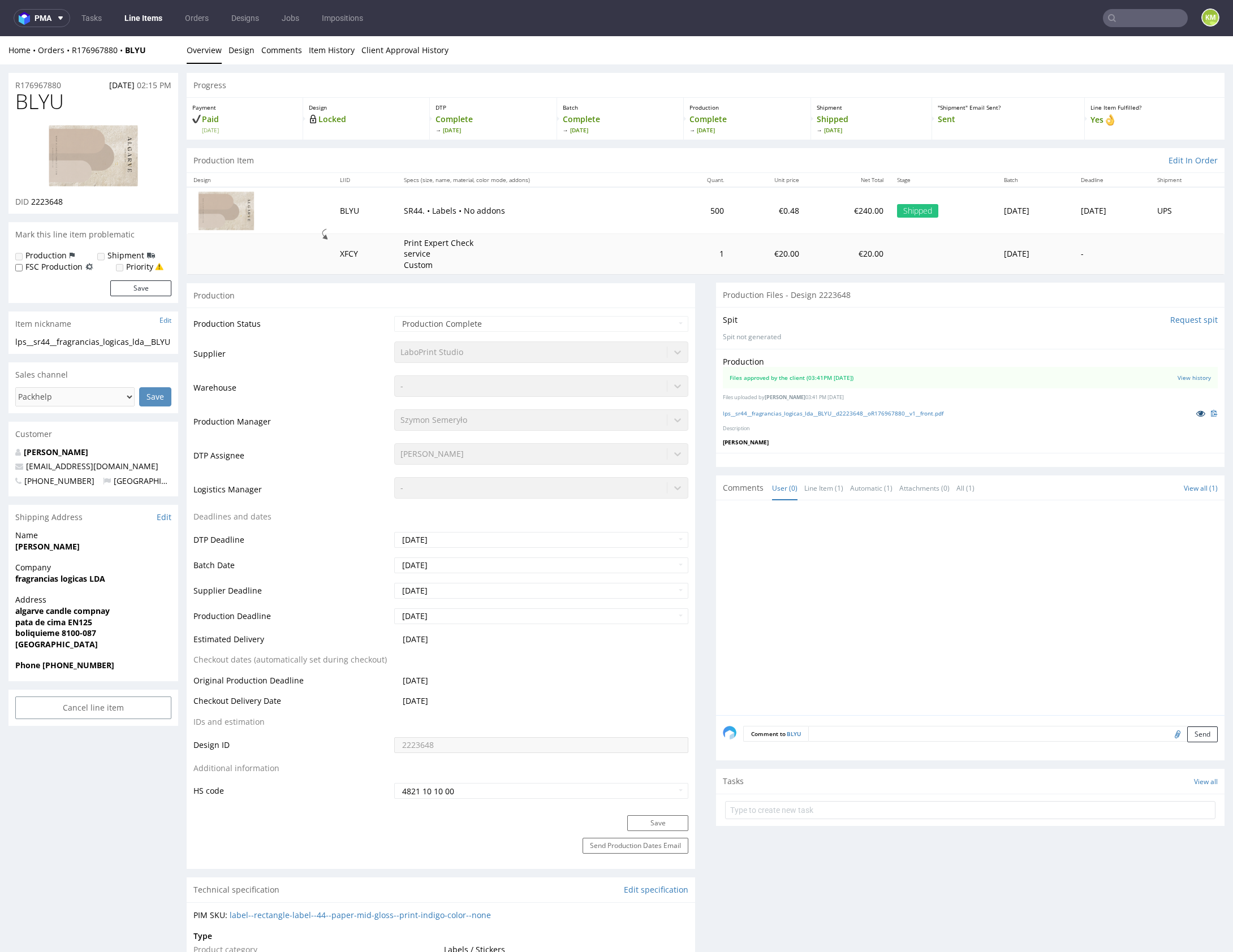
click at [1196, 414] on icon at bounding box center [1200, 414] width 9 height 8
click at [822, 545] on div at bounding box center [973, 611] width 501 height 208
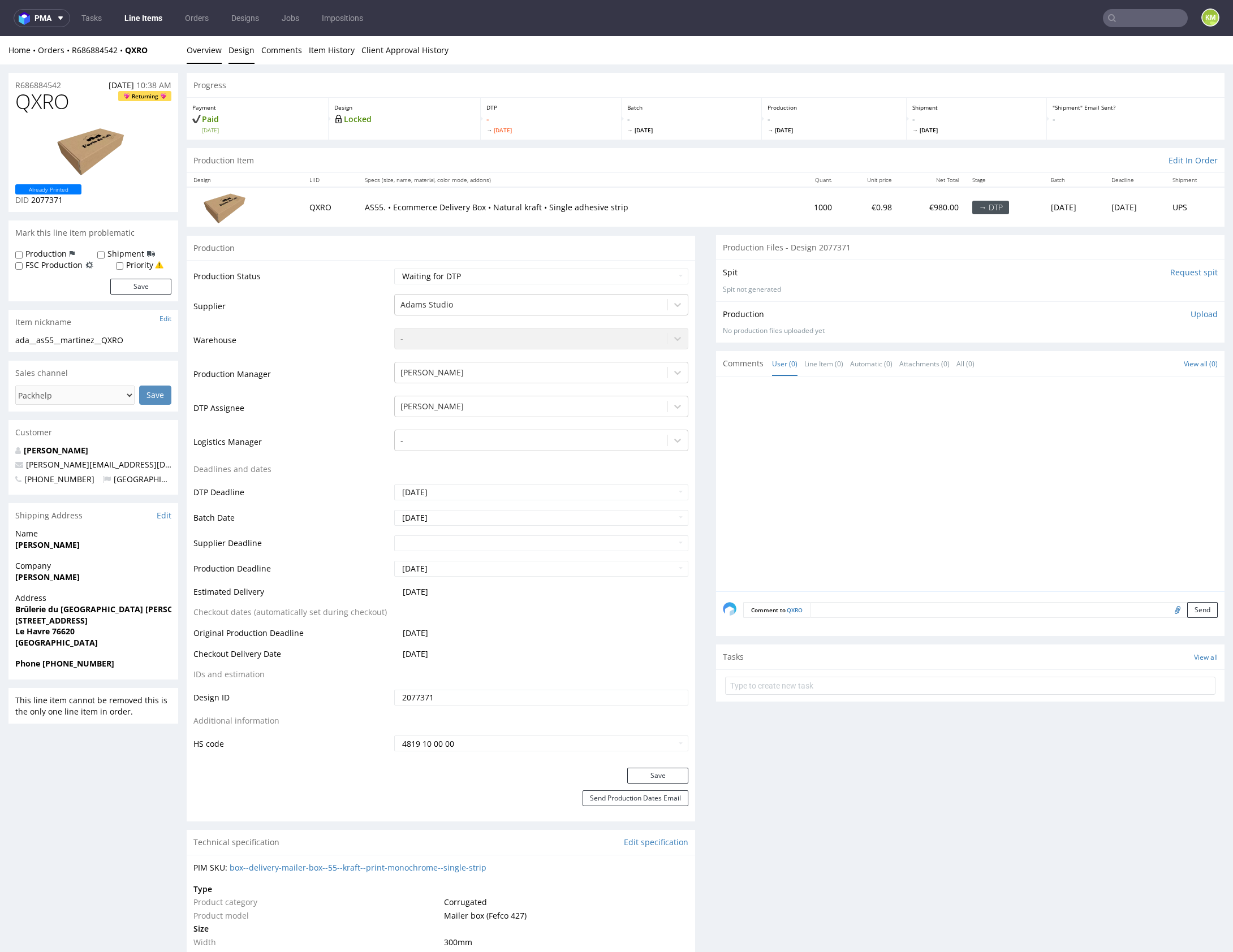
click at [245, 50] on link "Design" at bounding box center [242, 50] width 26 height 28
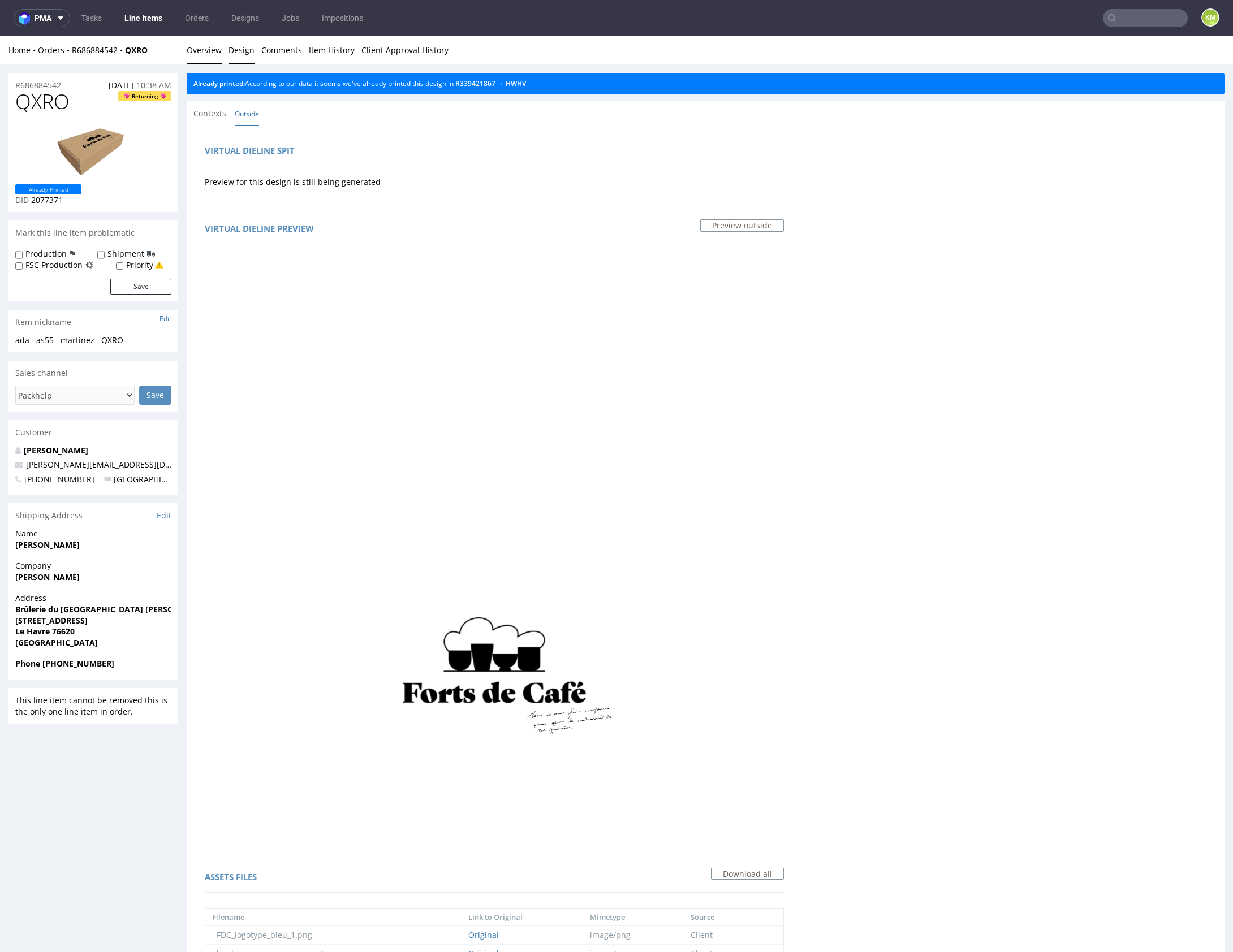
click at [216, 54] on link "Overview" at bounding box center [204, 50] width 35 height 28
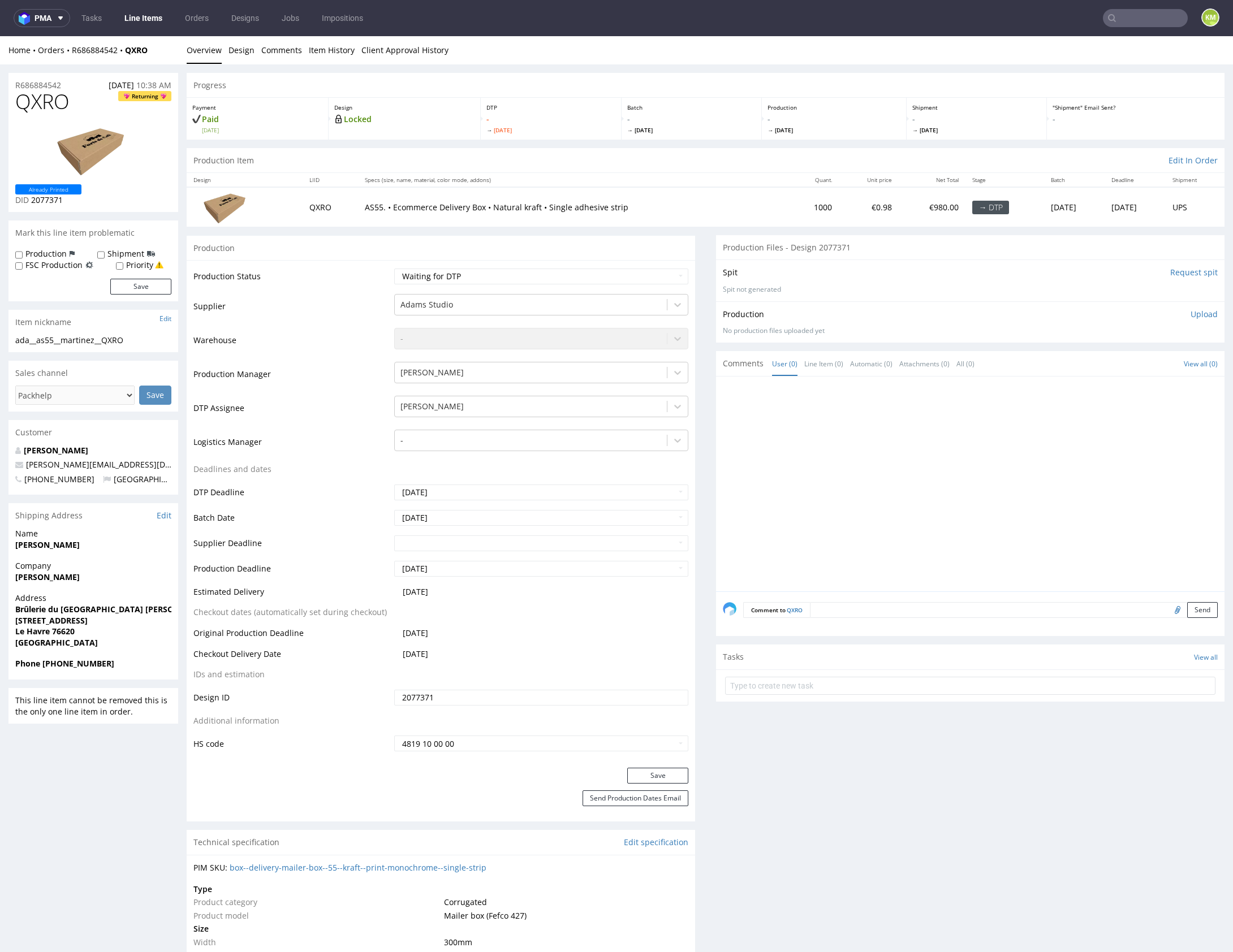
click at [1006, 476] on div at bounding box center [973, 487] width 501 height 208
drag, startPoint x: 1006, startPoint y: 476, endPoint x: 562, endPoint y: 419, distance: 447.6
click at [1005, 476] on div at bounding box center [973, 487] width 501 height 208
click at [125, 342] on div "ada__as55__martinez__QXRO" at bounding box center [92, 340] width 156 height 12
click at [122, 342] on div "ada__as55__martinez__QXRO" at bounding box center [92, 340] width 156 height 12
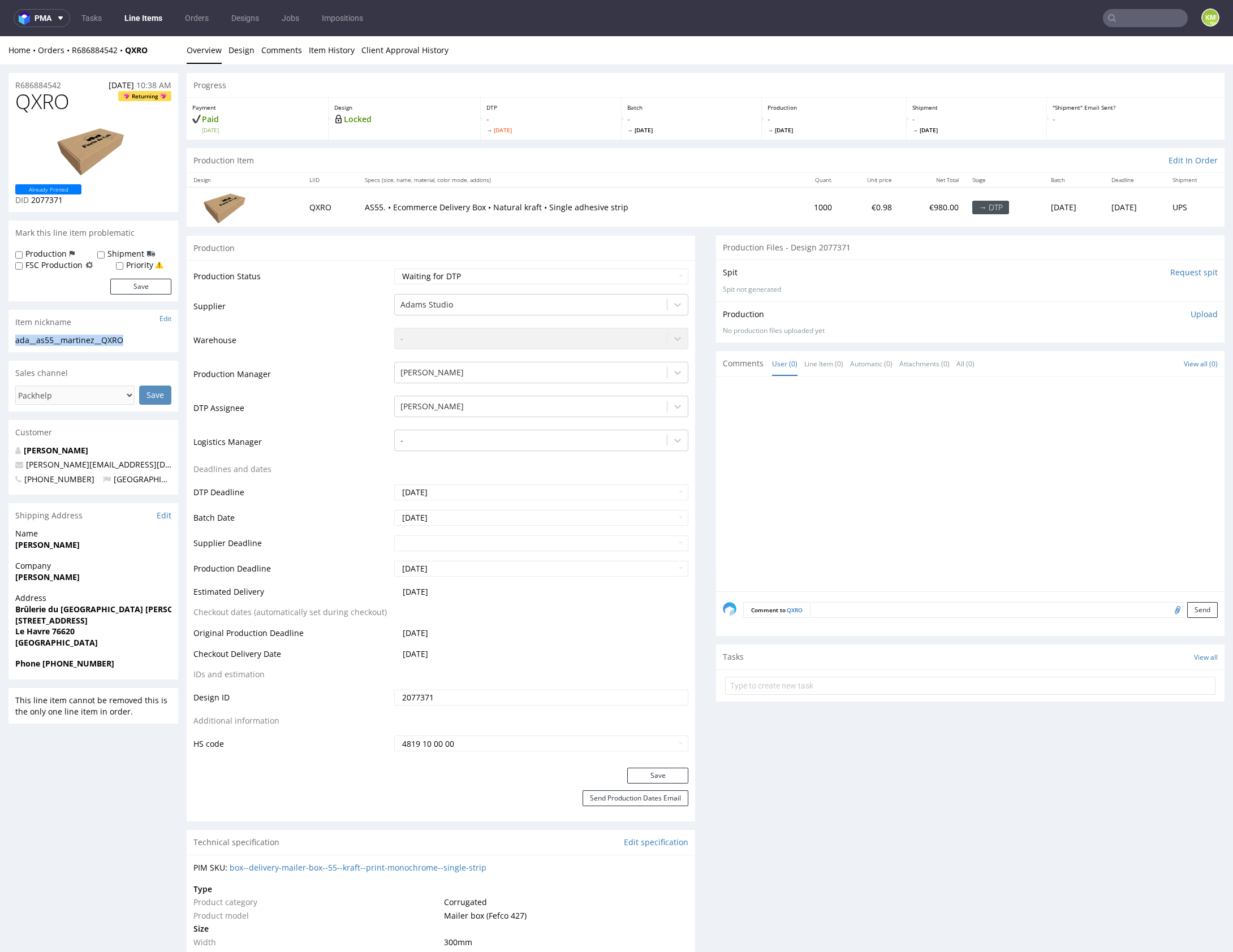
click at [122, 342] on div "ada__as55__martinez__QXRO" at bounding box center [92, 340] width 156 height 12
copy div "ada__as55__martinez__QXRO"
click at [466, 694] on input "2077371" at bounding box center [541, 698] width 294 height 16
click at [1191, 315] on p "Upload" at bounding box center [1204, 315] width 27 height 12
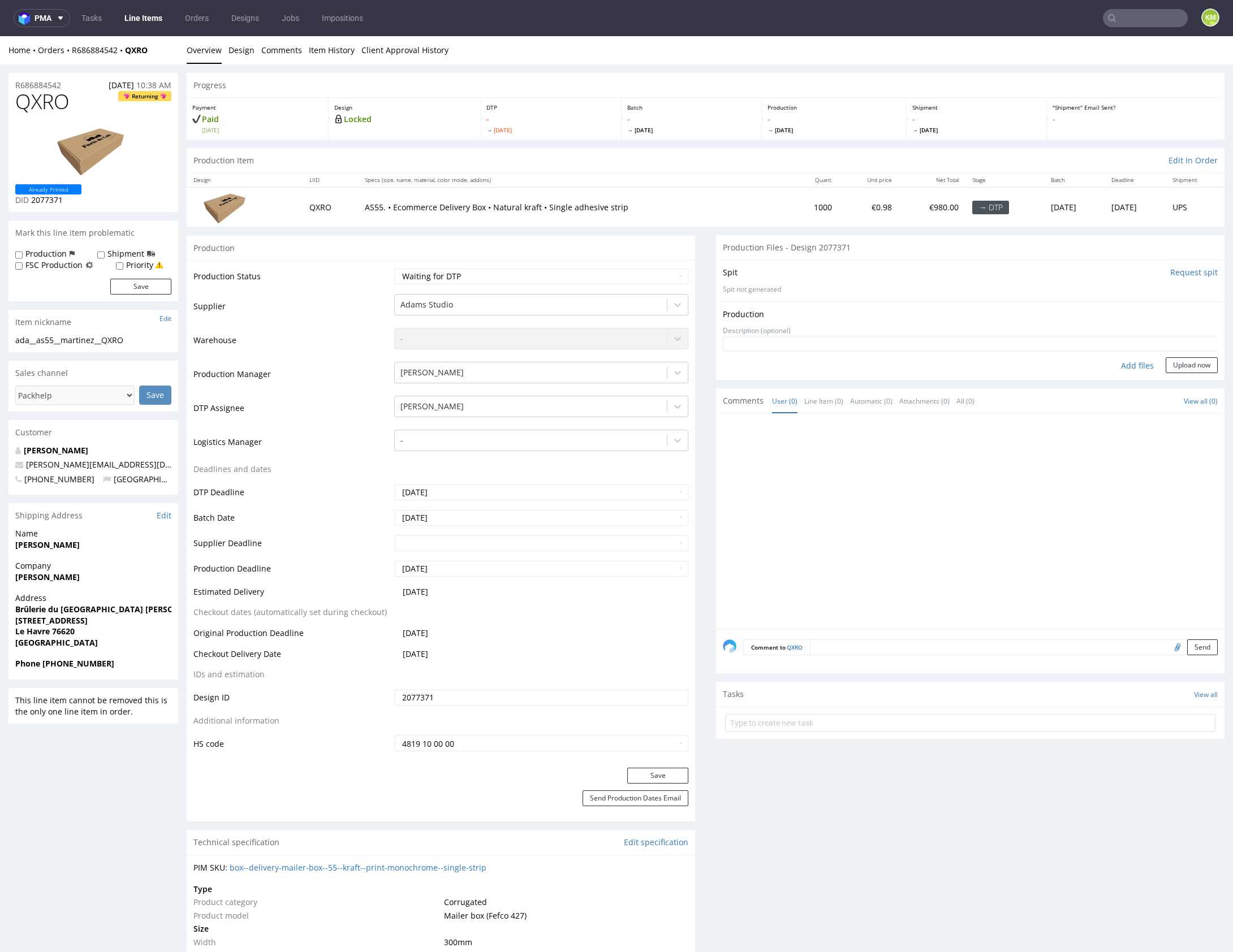
click at [1109, 365] on div "Add files" at bounding box center [1137, 366] width 56 height 17
type input "C:\fakepath\ada__as55__martinez__QXRO__d2077371__oR686884542.pdf"
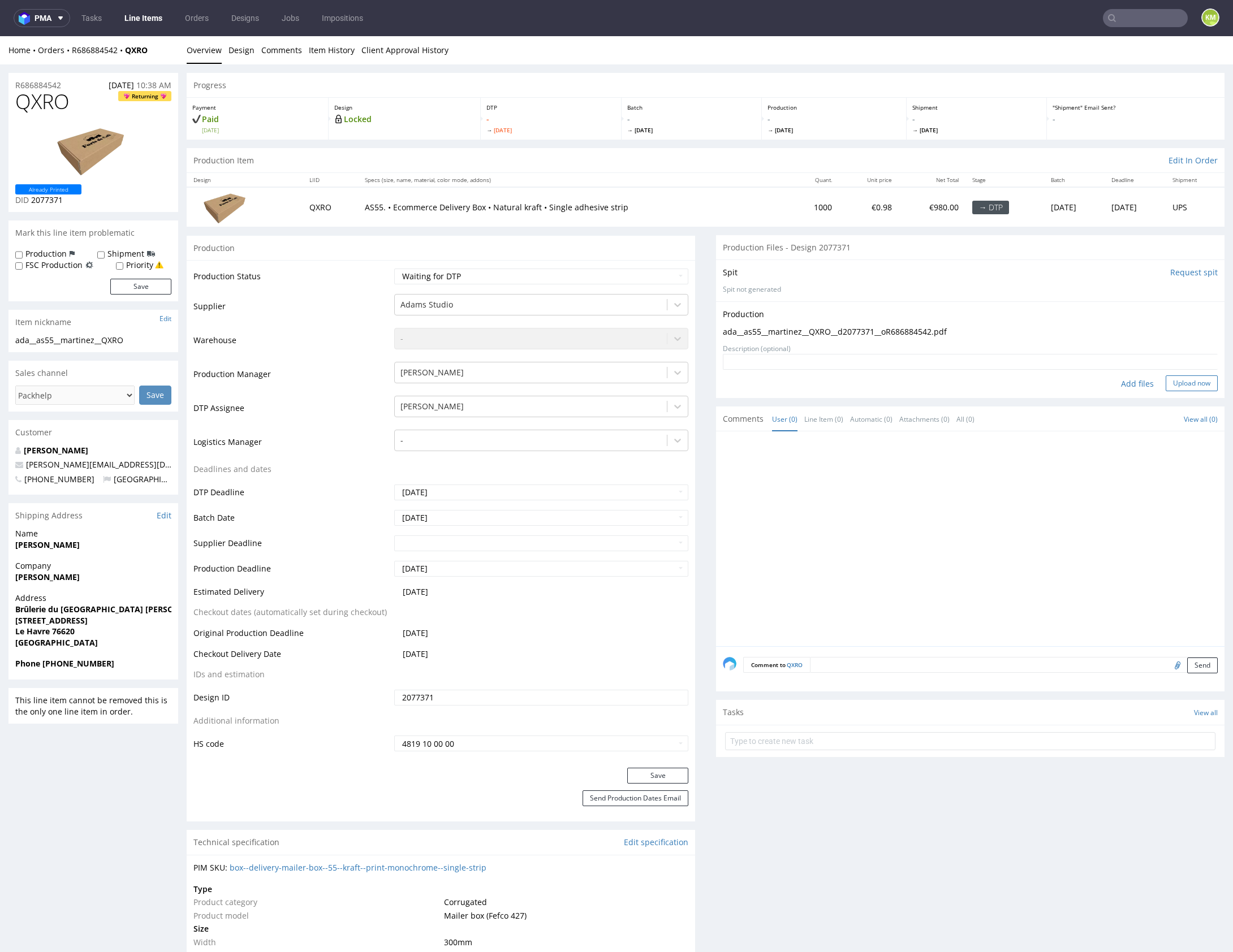
click at [1180, 382] on button "Upload now" at bounding box center [1191, 383] width 52 height 16
click at [984, 542] on div at bounding box center [973, 552] width 501 height 208
click at [983, 541] on div at bounding box center [973, 552] width 501 height 208
click at [619, 279] on select "Waiting for Artwork Waiting for Diecut Waiting for Mockup Waiting for DTP Waiti…" at bounding box center [541, 276] width 294 height 16
select select "dtp_production_ready"
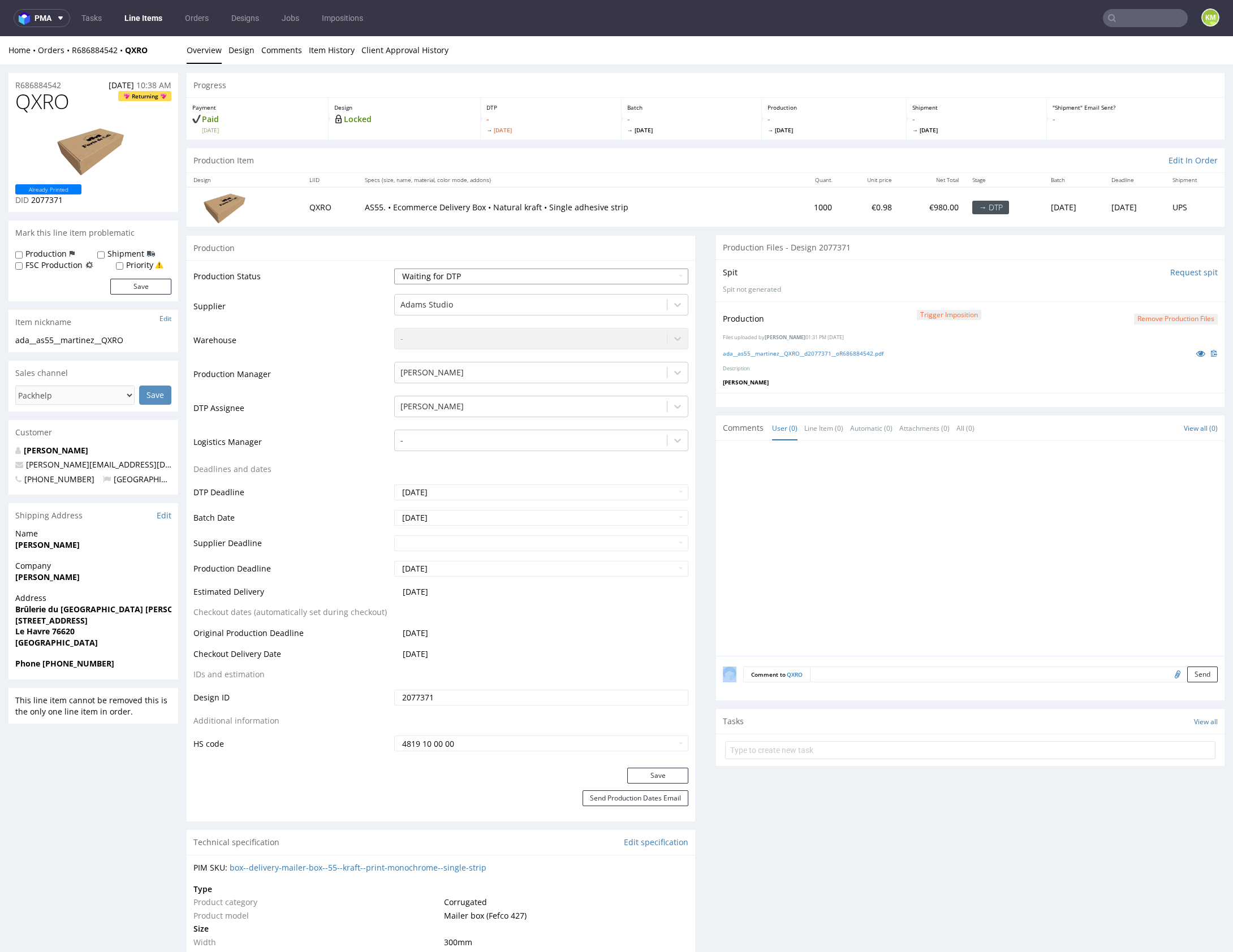
click at [394, 268] on select "Waiting for Artwork Waiting for Diecut Waiting for Mockup Waiting for DTP Waiti…" at bounding box center [541, 276] width 294 height 16
click at [636, 781] on button "Save" at bounding box center [657, 775] width 61 height 16
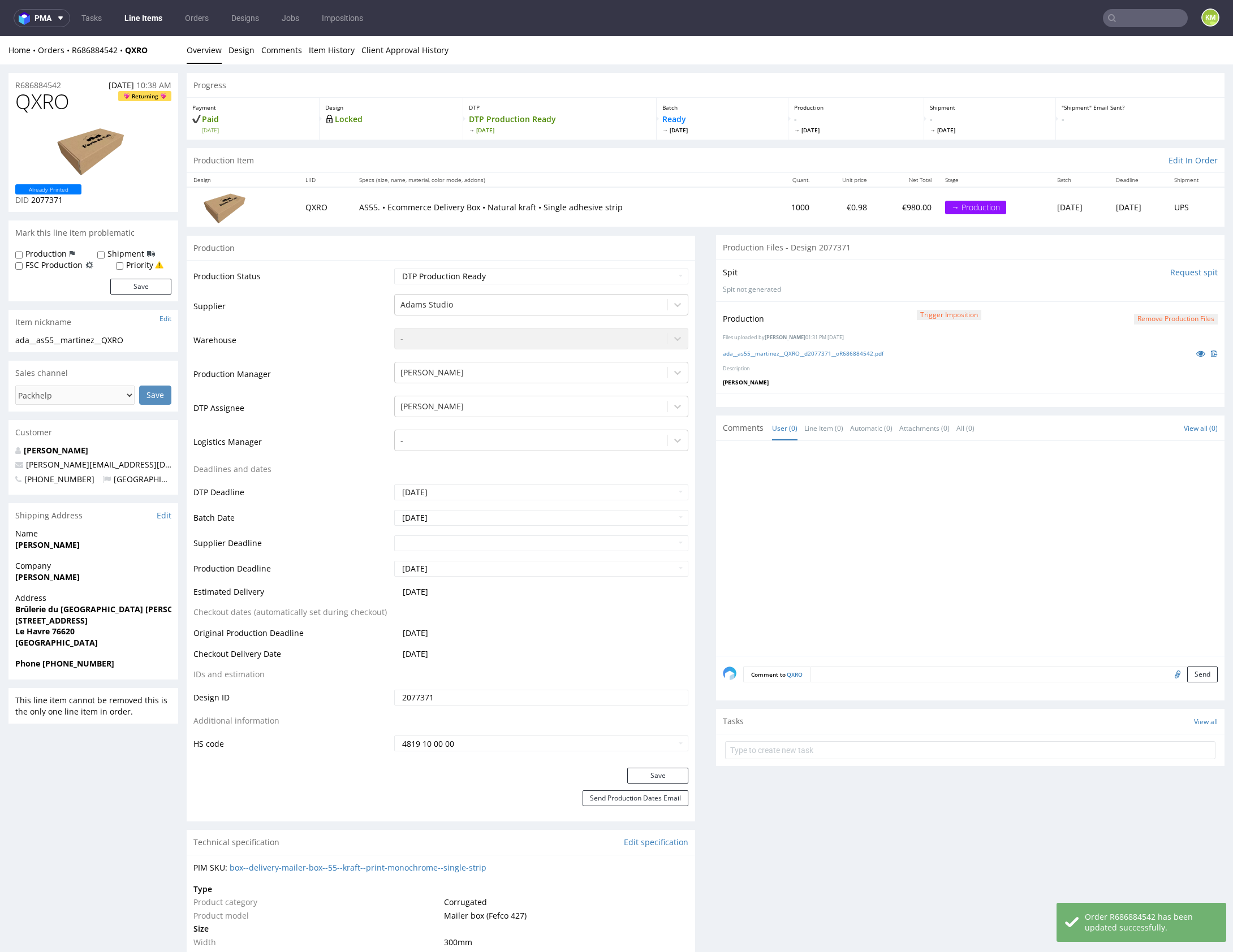
click at [906, 514] on div at bounding box center [973, 552] width 501 height 208
click at [893, 525] on div at bounding box center [973, 552] width 501 height 208
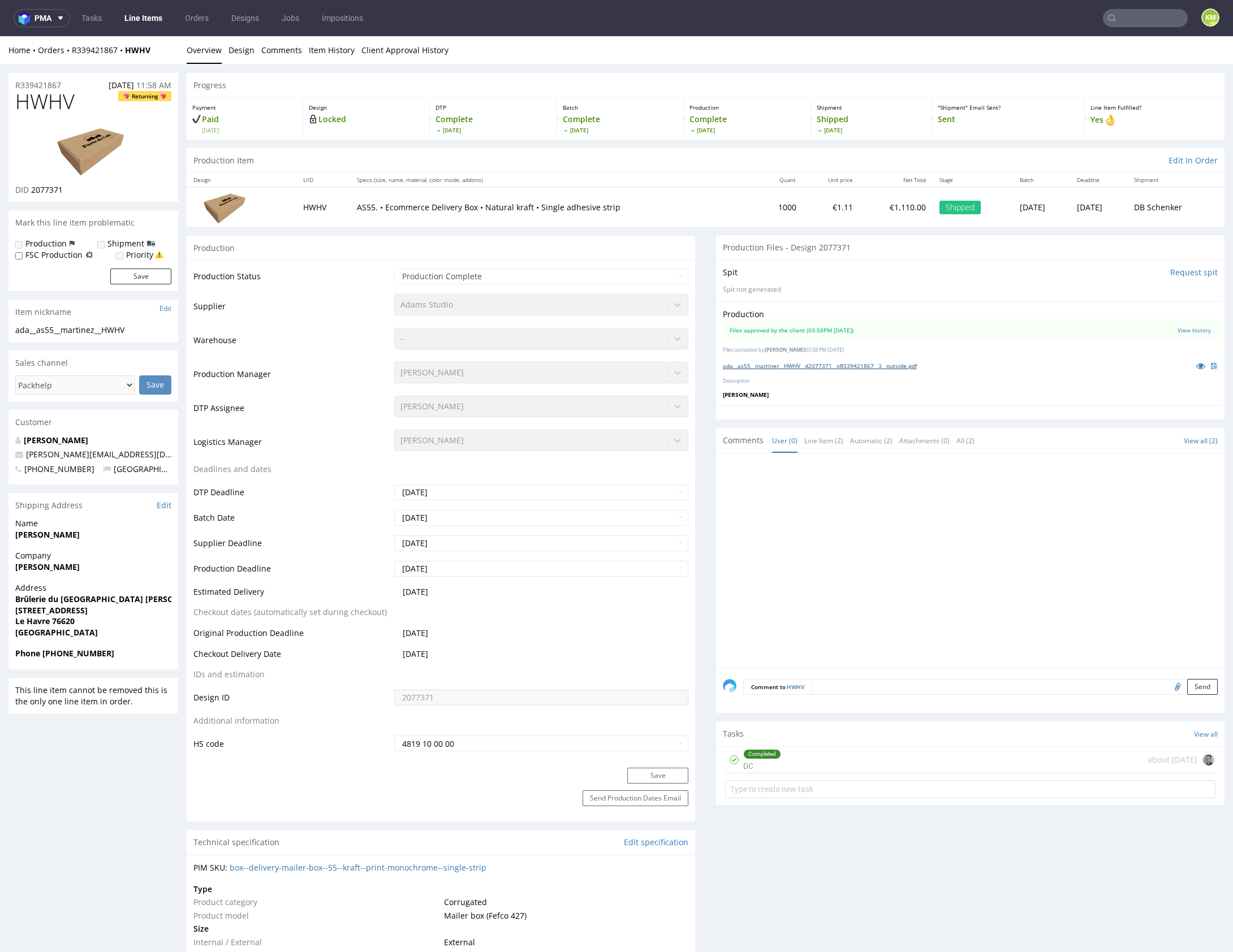
click at [850, 365] on link "ada__as55__martinez__HWHV__d2077371__oR339421867__3__outside.pdf" at bounding box center [819, 366] width 194 height 8
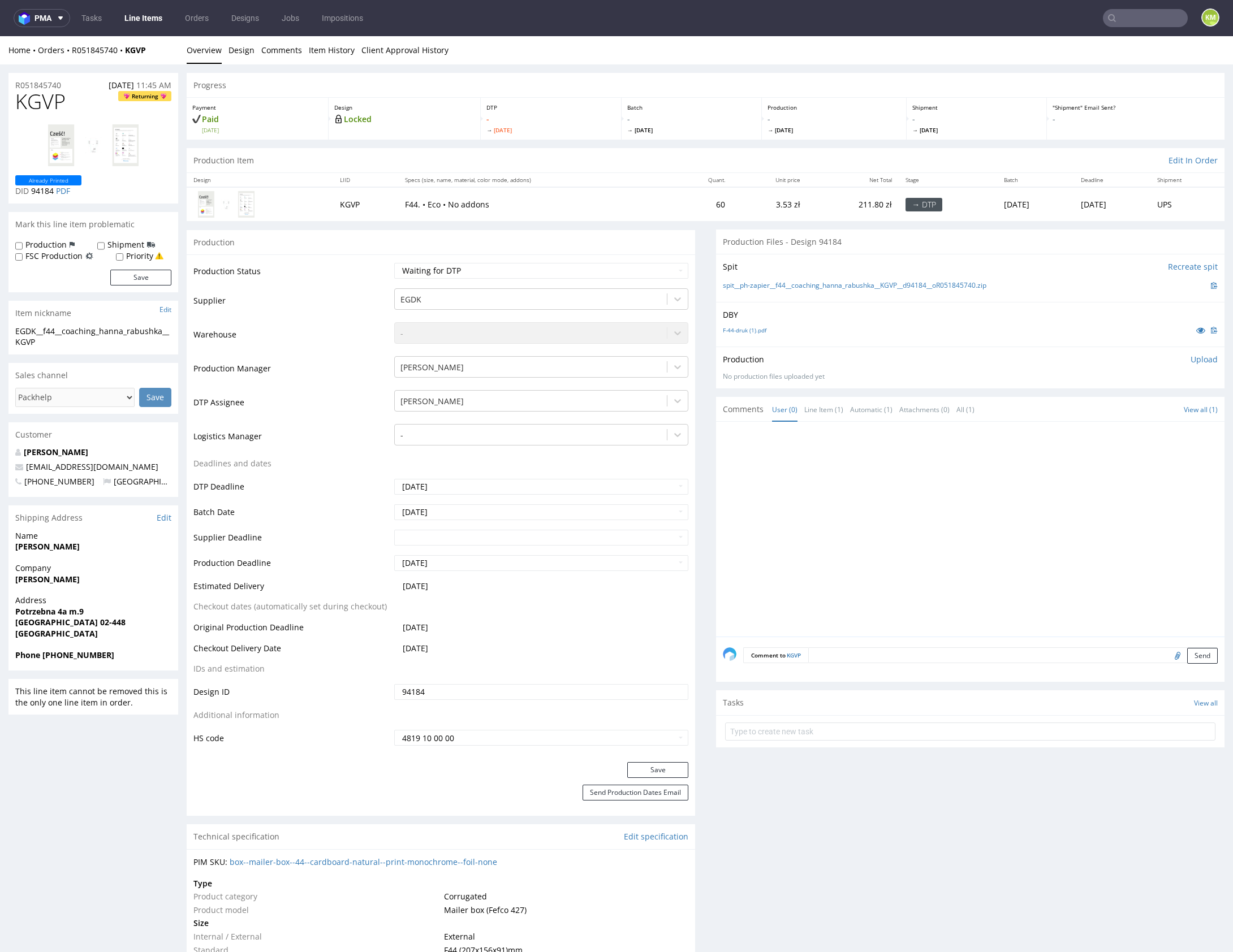
click at [986, 448] on div at bounding box center [973, 533] width 501 height 208
click at [986, 447] on div at bounding box center [973, 533] width 501 height 208
click at [864, 351] on div "Production Upload No production files uploaded yet Description (optional) Add f…" at bounding box center [970, 367] width 509 height 41
click at [241, 50] on link "Design" at bounding box center [242, 50] width 26 height 28
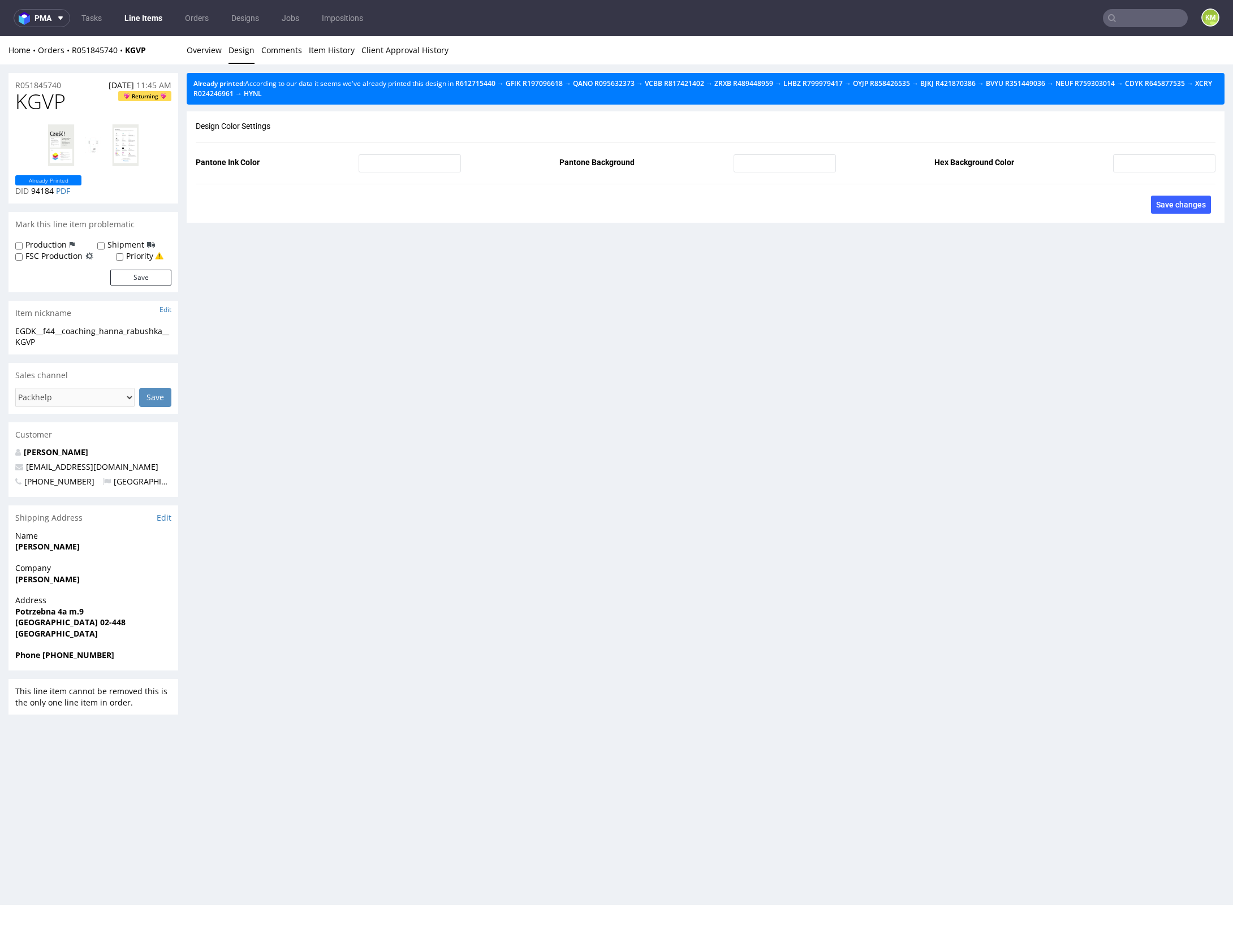
click at [226, 40] on div "Home Orders R051845740 KGVP Overview Design Comments Item History Client Approv…" at bounding box center [616, 50] width 1233 height 28
click at [216, 48] on link "Overview" at bounding box center [204, 50] width 35 height 28
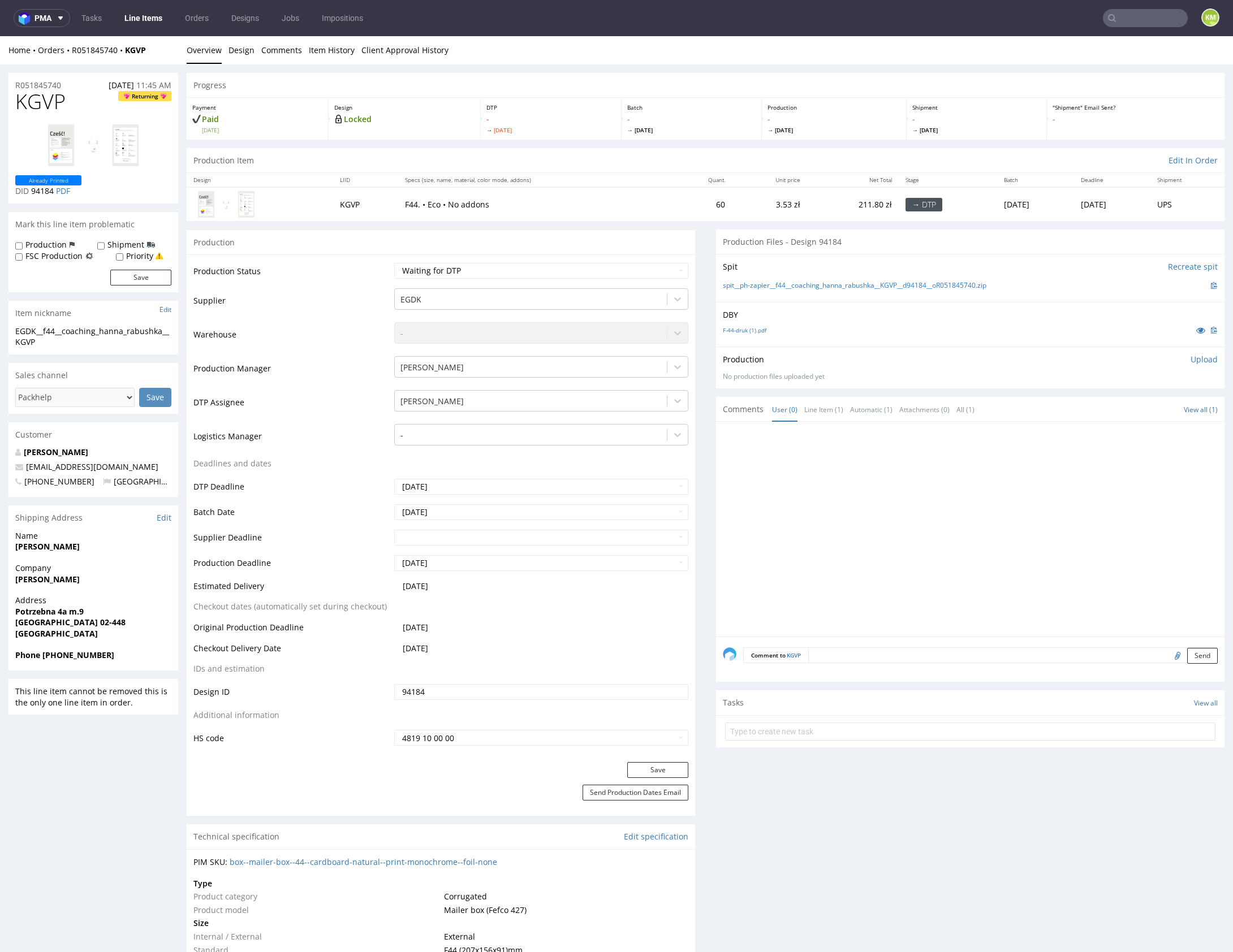
click at [1110, 522] on div at bounding box center [973, 533] width 501 height 208
click at [1031, 509] on div at bounding box center [973, 533] width 501 height 208
click at [45, 106] on span "KGVP" at bounding box center [40, 102] width 50 height 22
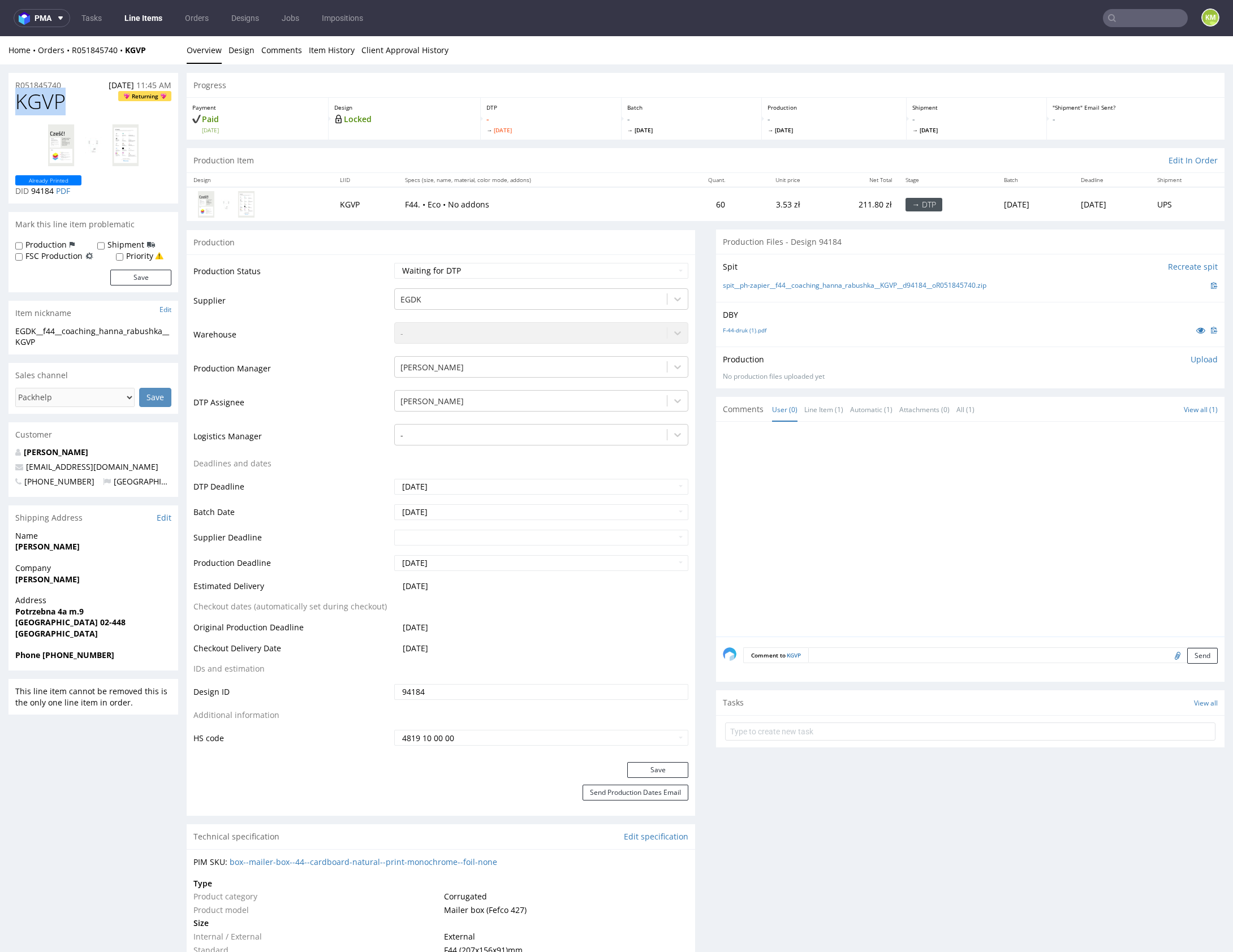
copy span "KGVP"
drag, startPoint x: 1004, startPoint y: 281, endPoint x: 775, endPoint y: 284, distance: 229.0
click at [775, 284] on div "spit__ph-zapier__f44__coaching_hanna_rabushka__KGVP__d94184__oR051845740.zip" at bounding box center [970, 285] width 495 height 12
copy link "f44__coaching_hanna_rabushka__KGVP__d94184__oR051845740.zip"
click at [1191, 356] on p "Upload" at bounding box center [1204, 360] width 27 height 12
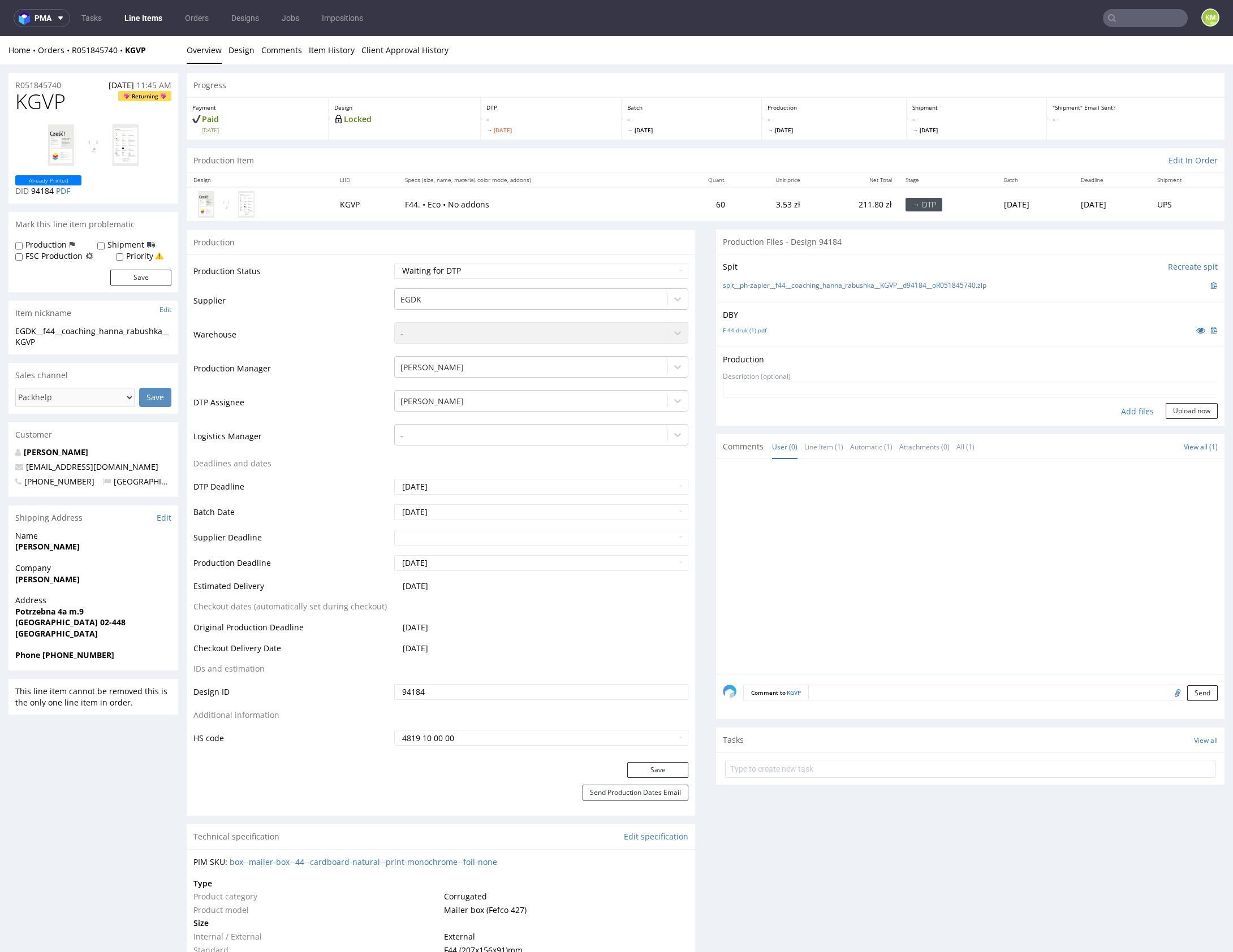
click at [1126, 413] on div "Add files" at bounding box center [1137, 411] width 56 height 17
type input "C:\fakepath\f44__coaching_hanna_rabushka__KGVP__d94184__oR051845740__outside.pdf"
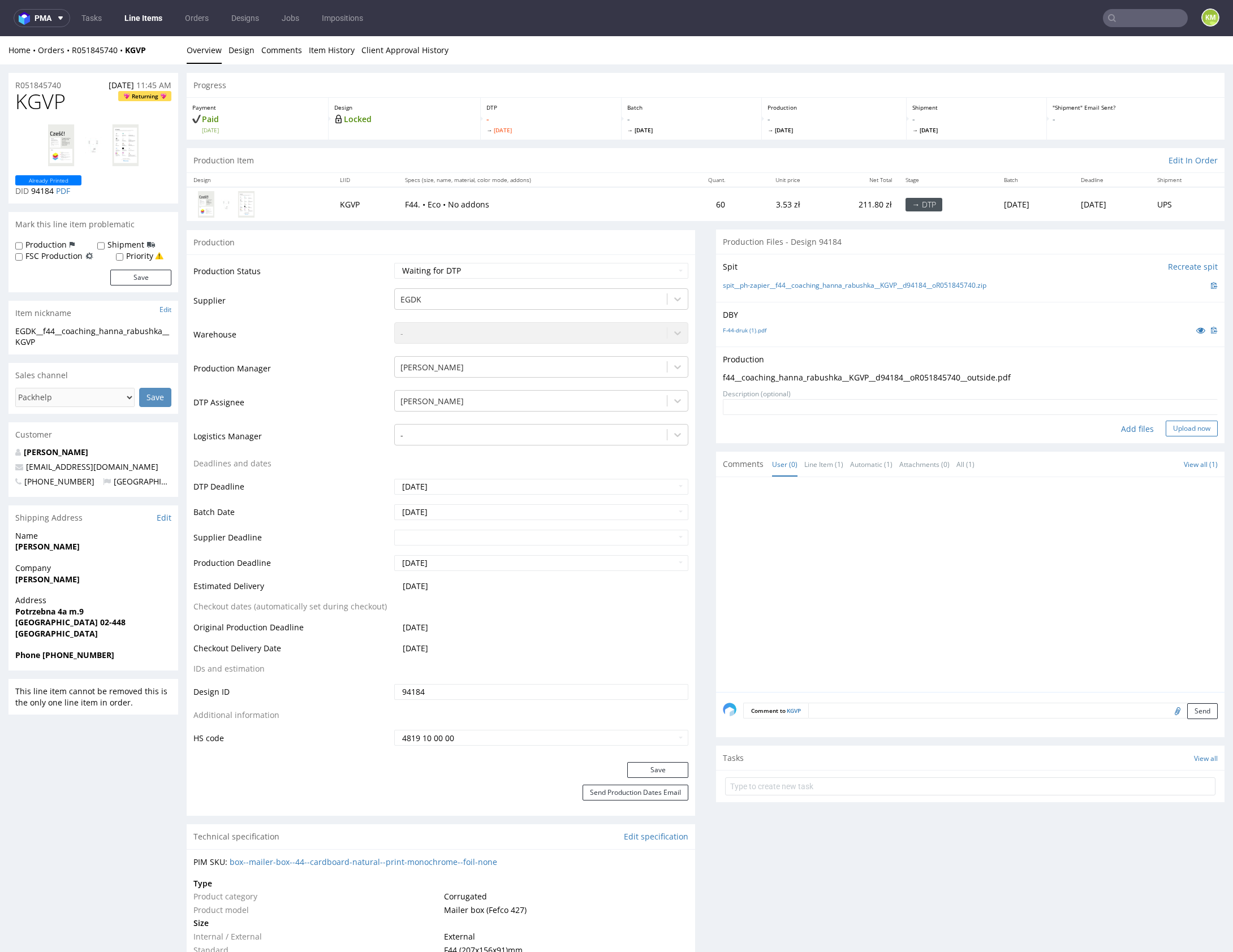
click at [1169, 432] on button "Upload now" at bounding box center [1191, 429] width 52 height 16
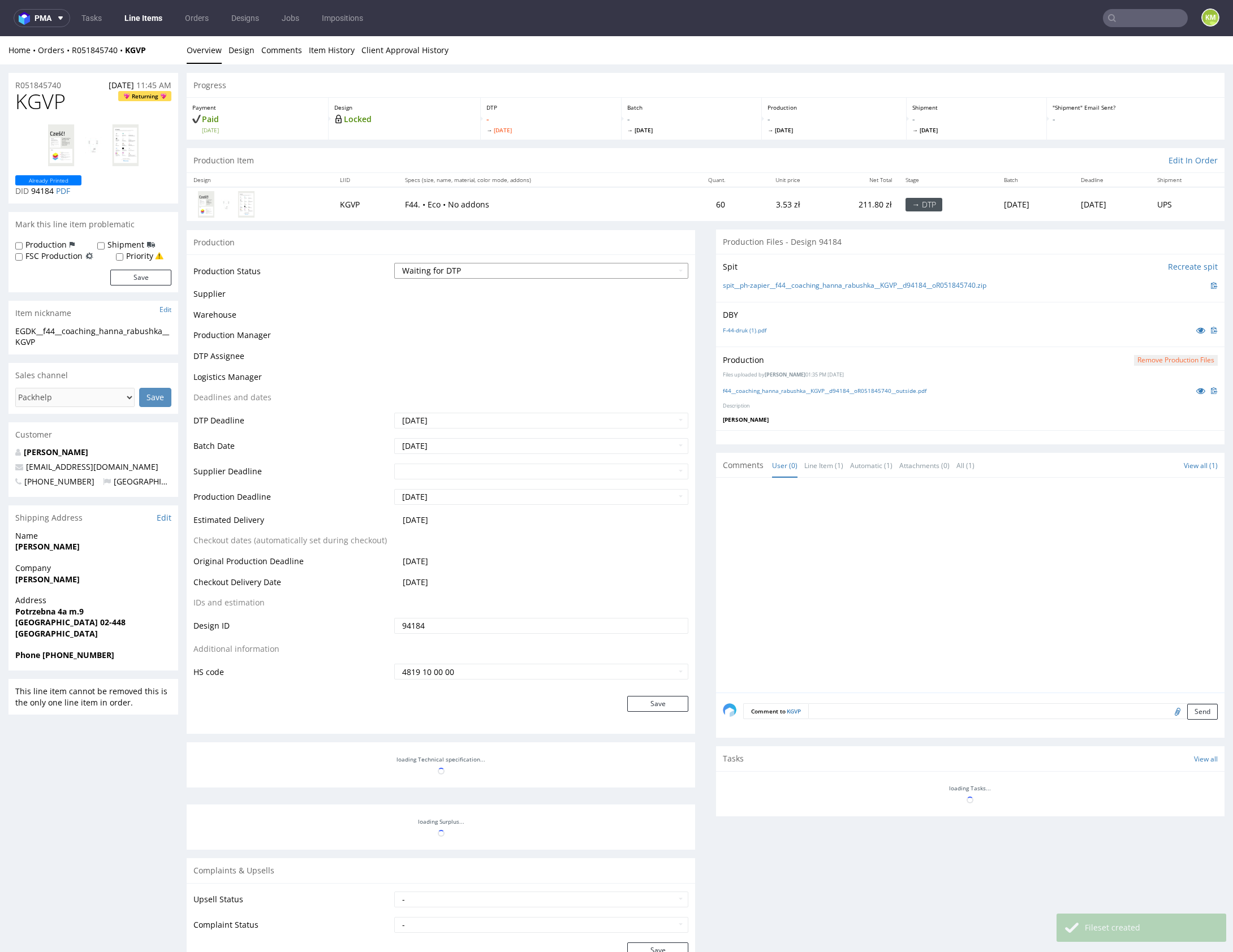
click at [579, 272] on select "Waiting for Artwork Waiting for Diecut Waiting for Mockup Waiting for DTP Waiti…" at bounding box center [541, 270] width 294 height 16
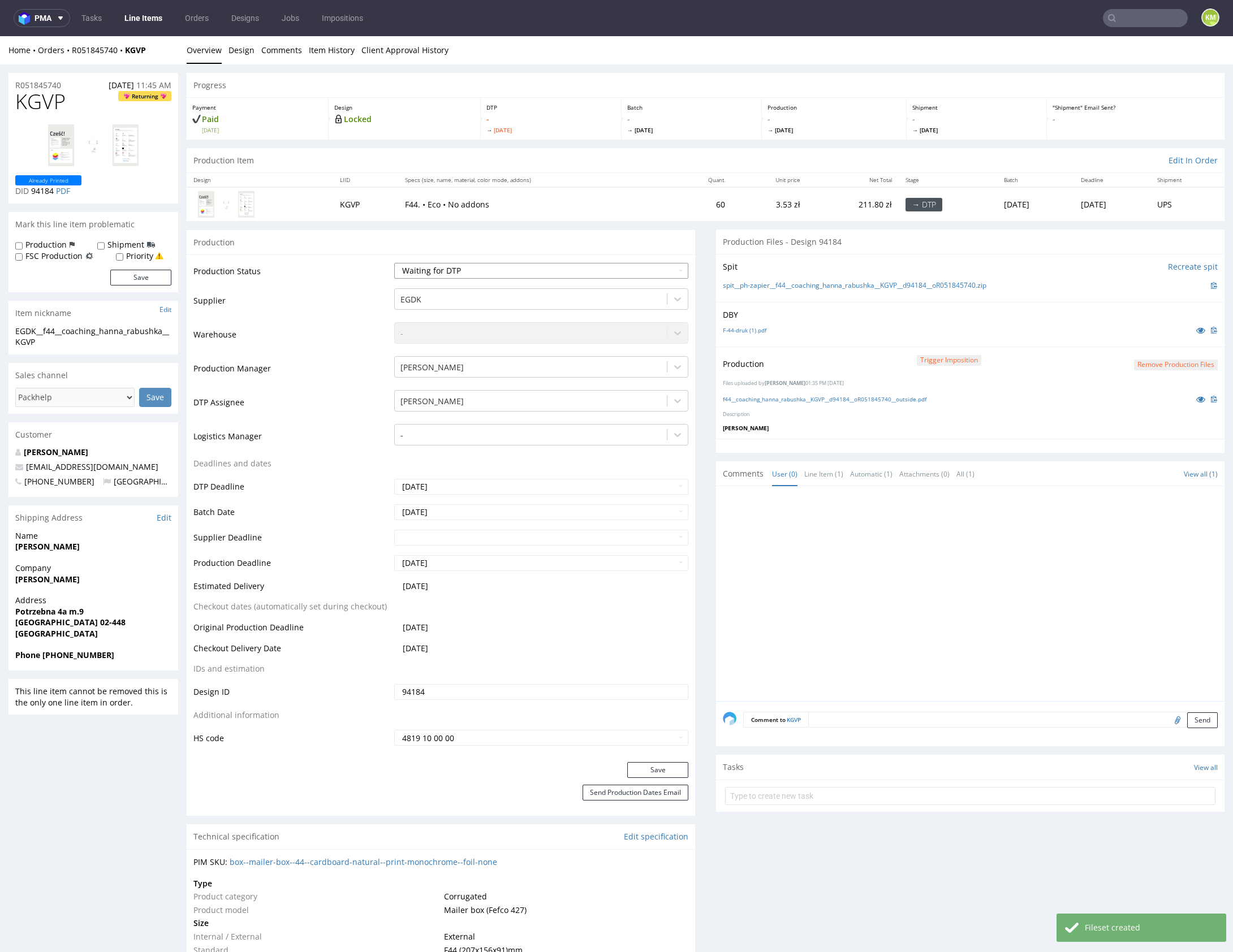
select select "dtp_production_ready"
click at [394, 263] on select "Waiting for Artwork Waiting for Diecut Waiting for Mockup Waiting for DTP Waiti…" at bounding box center [541, 270] width 294 height 16
click at [645, 765] on button "Save" at bounding box center [657, 770] width 61 height 16
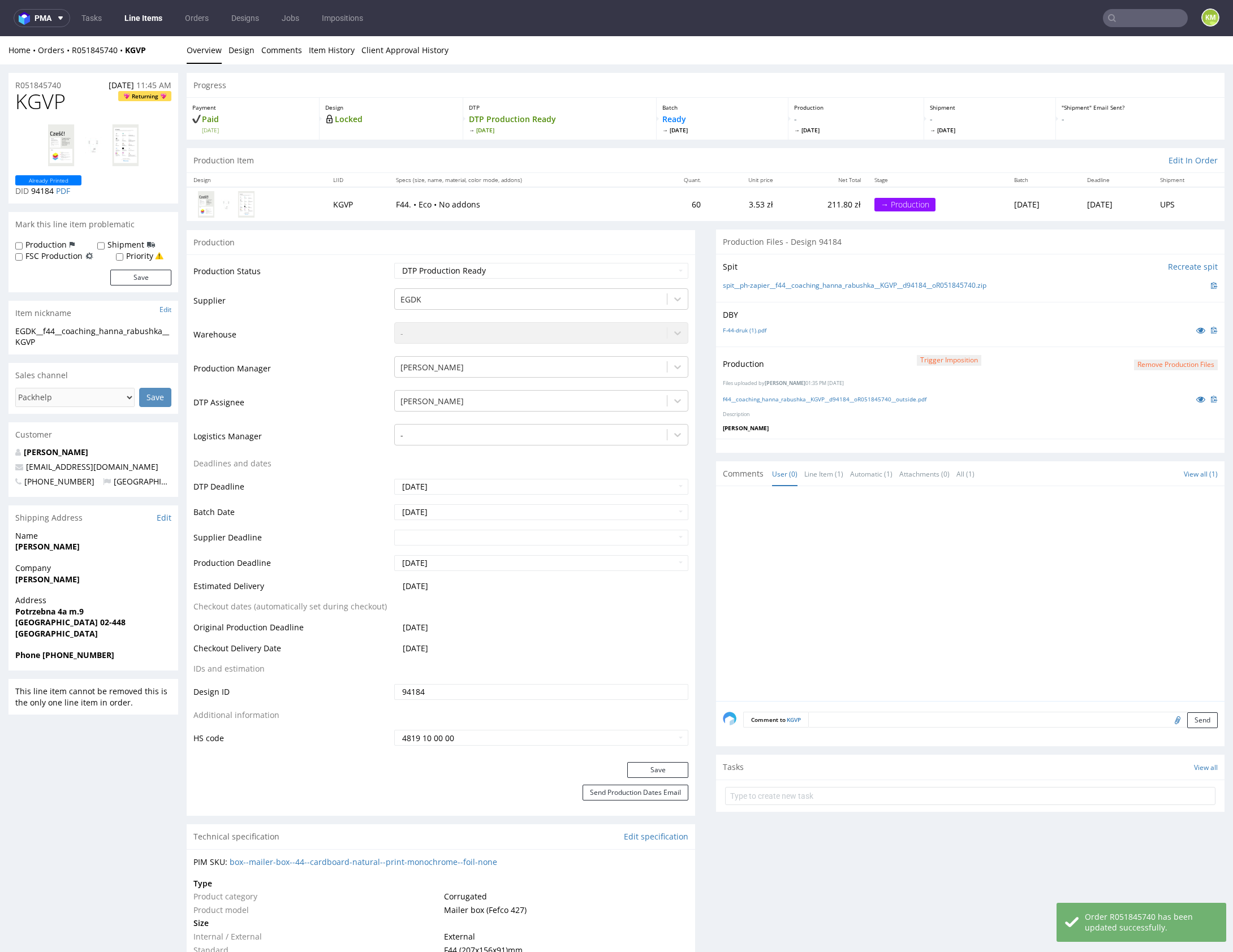
click at [864, 597] on div at bounding box center [973, 597] width 501 height 208
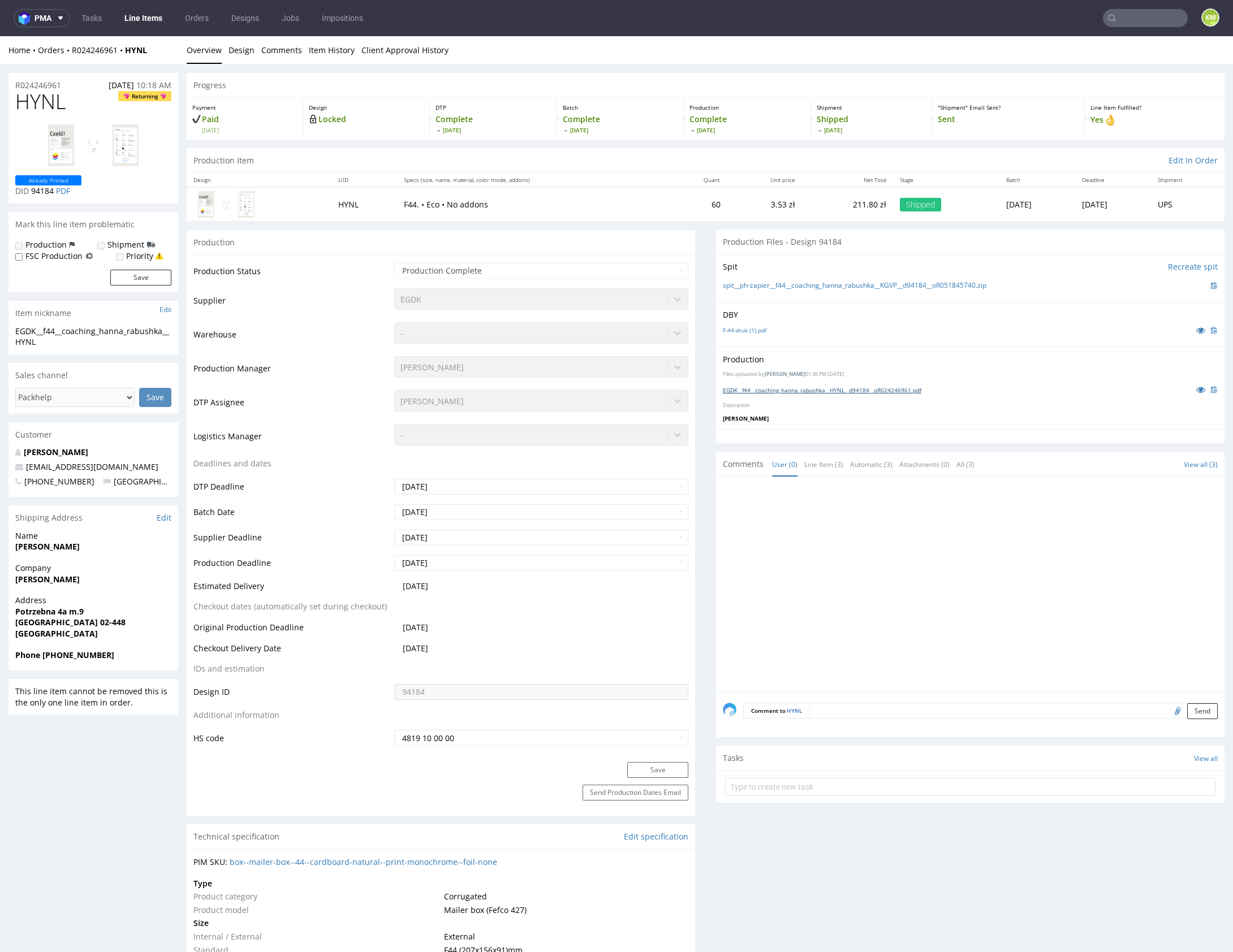
click at [879, 392] on link "EGDK__f44__coaching_hanna_rabushka__HYNL__d94184__oR024246961.pdf" at bounding box center [822, 391] width 198 height 8
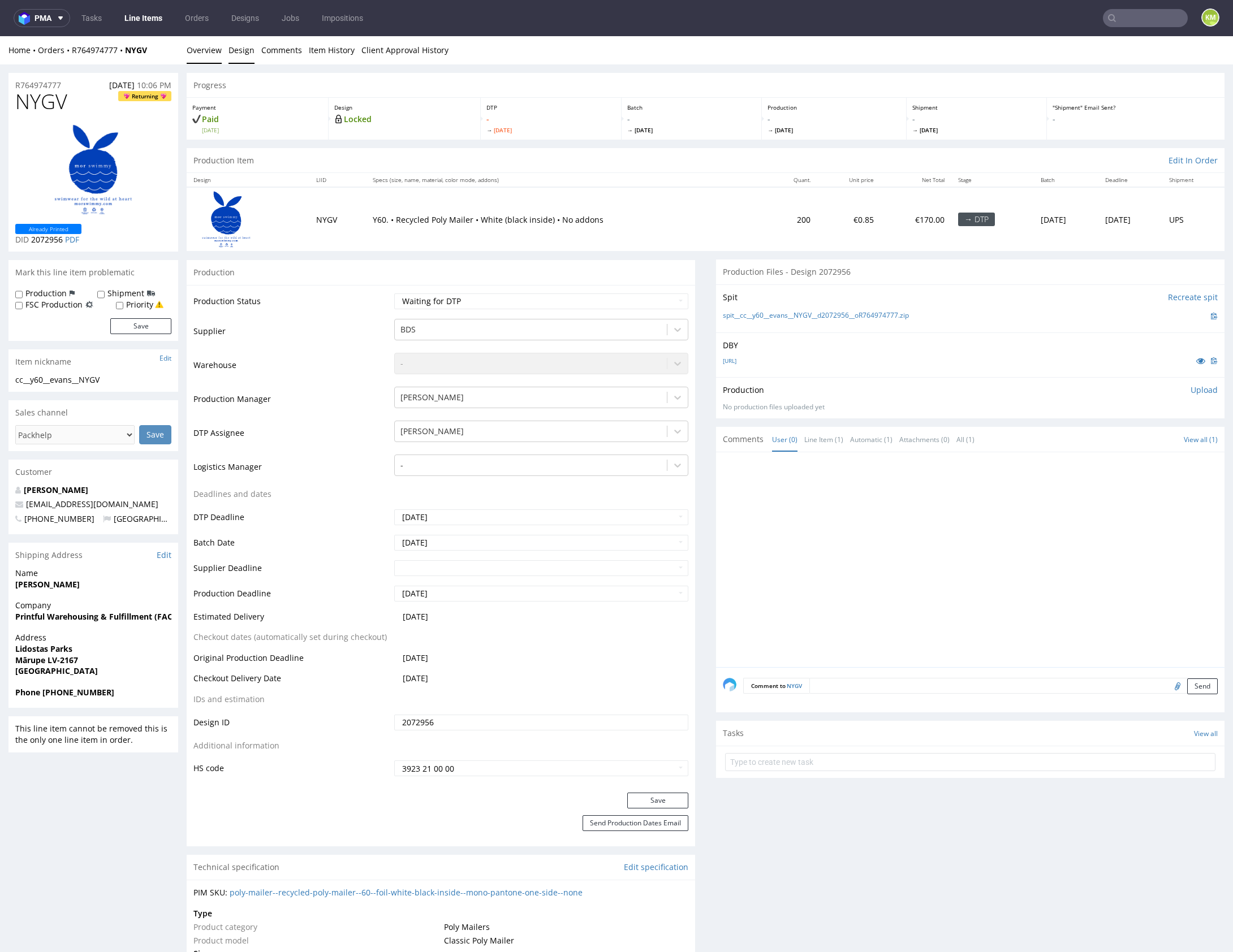
click at [244, 55] on link "Design" at bounding box center [242, 50] width 26 height 28
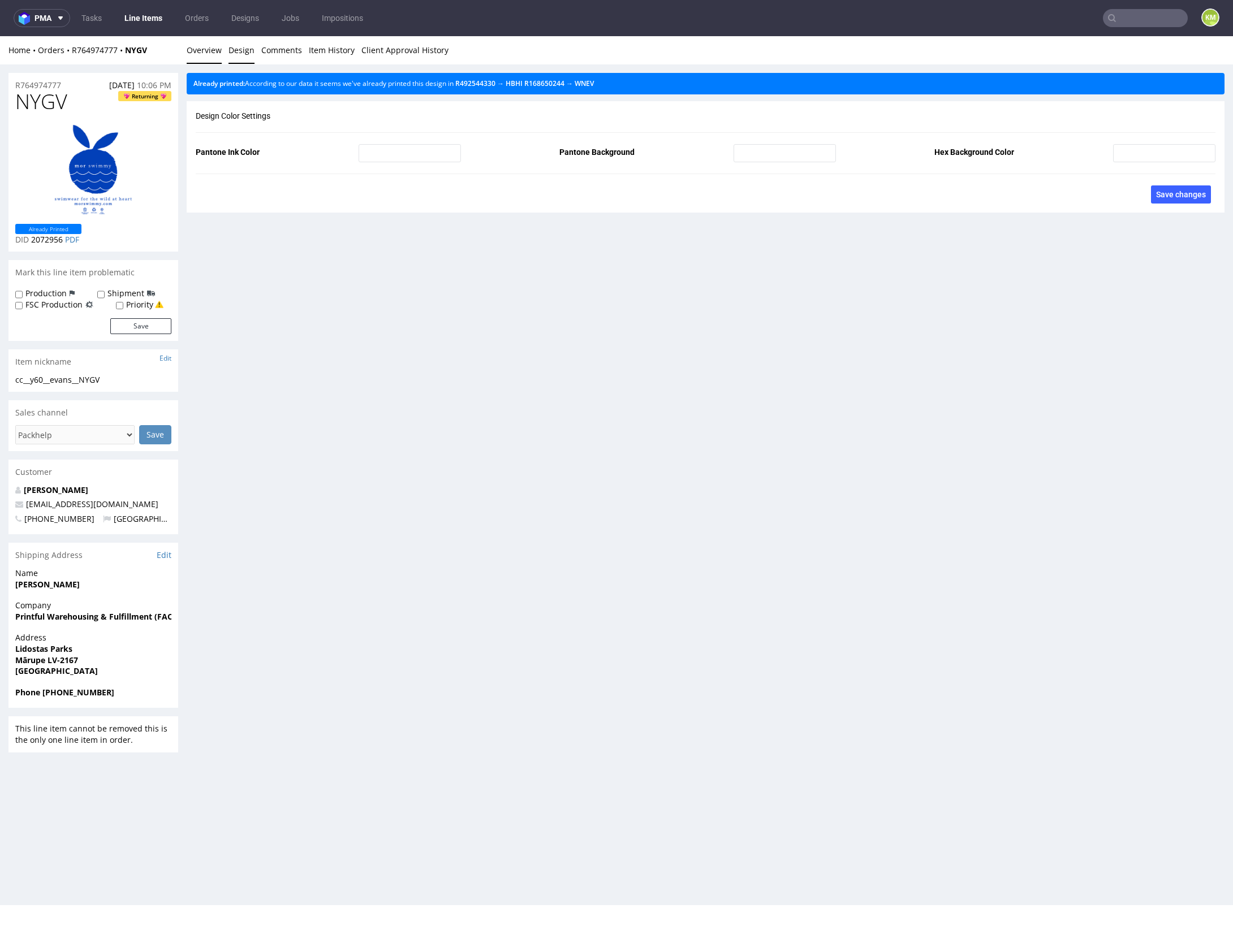
click at [202, 48] on link "Overview" at bounding box center [204, 50] width 35 height 28
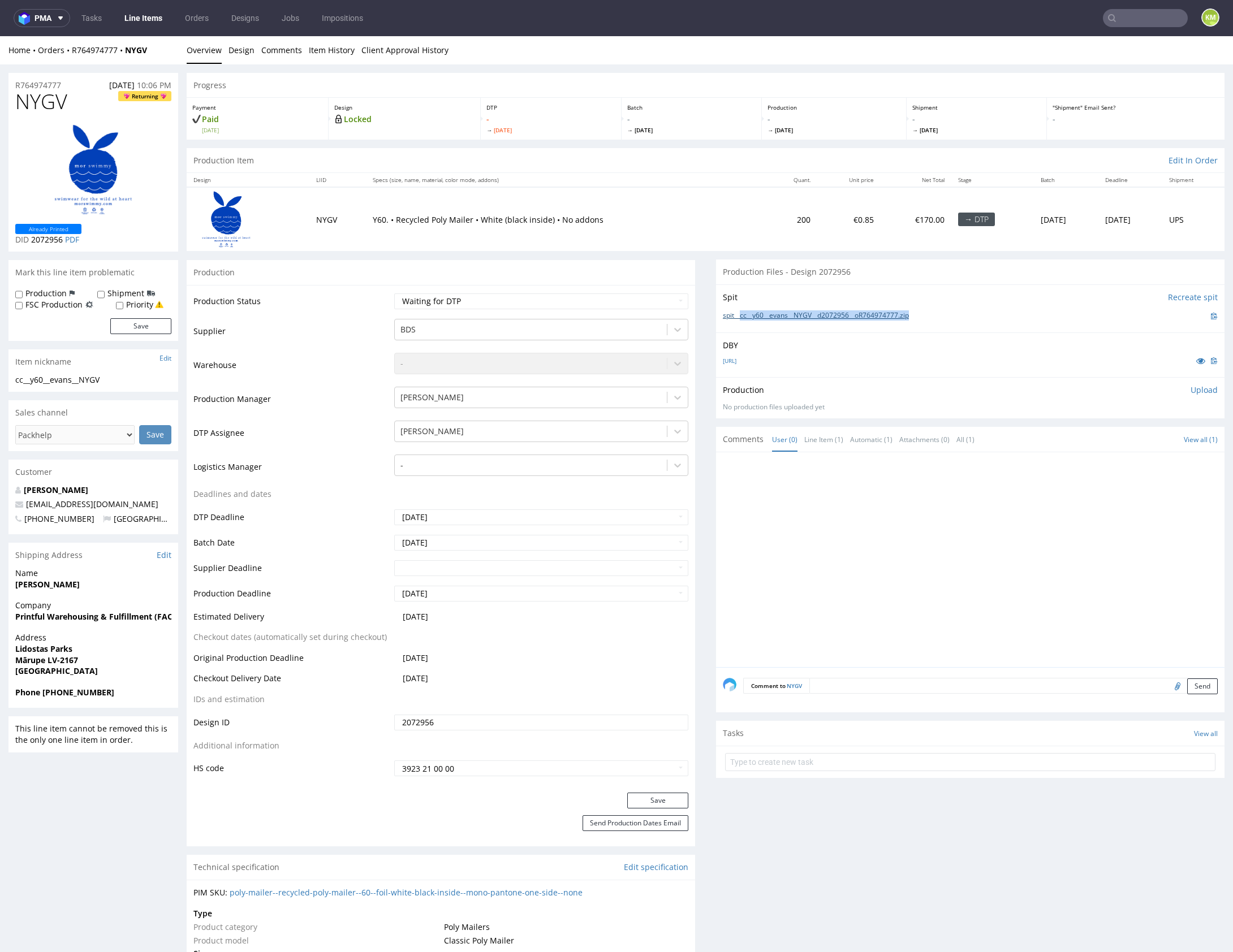
drag, startPoint x: 932, startPoint y: 315, endPoint x: 736, endPoint y: 317, distance: 196.0
click at [736, 317] on div "spit__cc__y60__evans__NYGV__d2072956__oR764974777.zip" at bounding box center [970, 315] width 495 height 12
copy link "cc__y60__evans__NYGV__d2072956__oR764974777.zip"
click at [43, 106] on span "NYGV" at bounding box center [40, 102] width 52 height 22
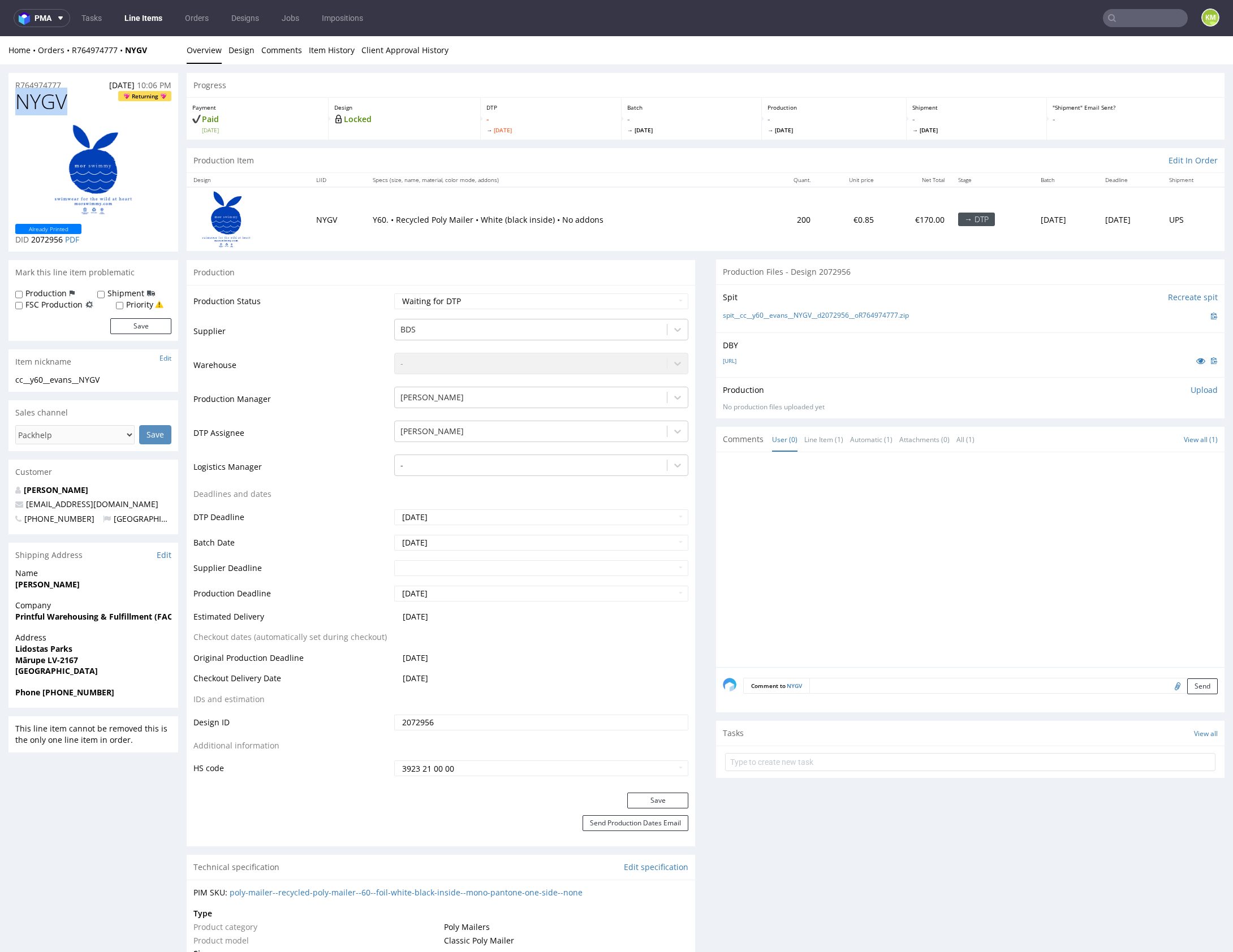
copy span "NYGV"
click at [1193, 391] on p "Upload" at bounding box center [1204, 391] width 27 height 12
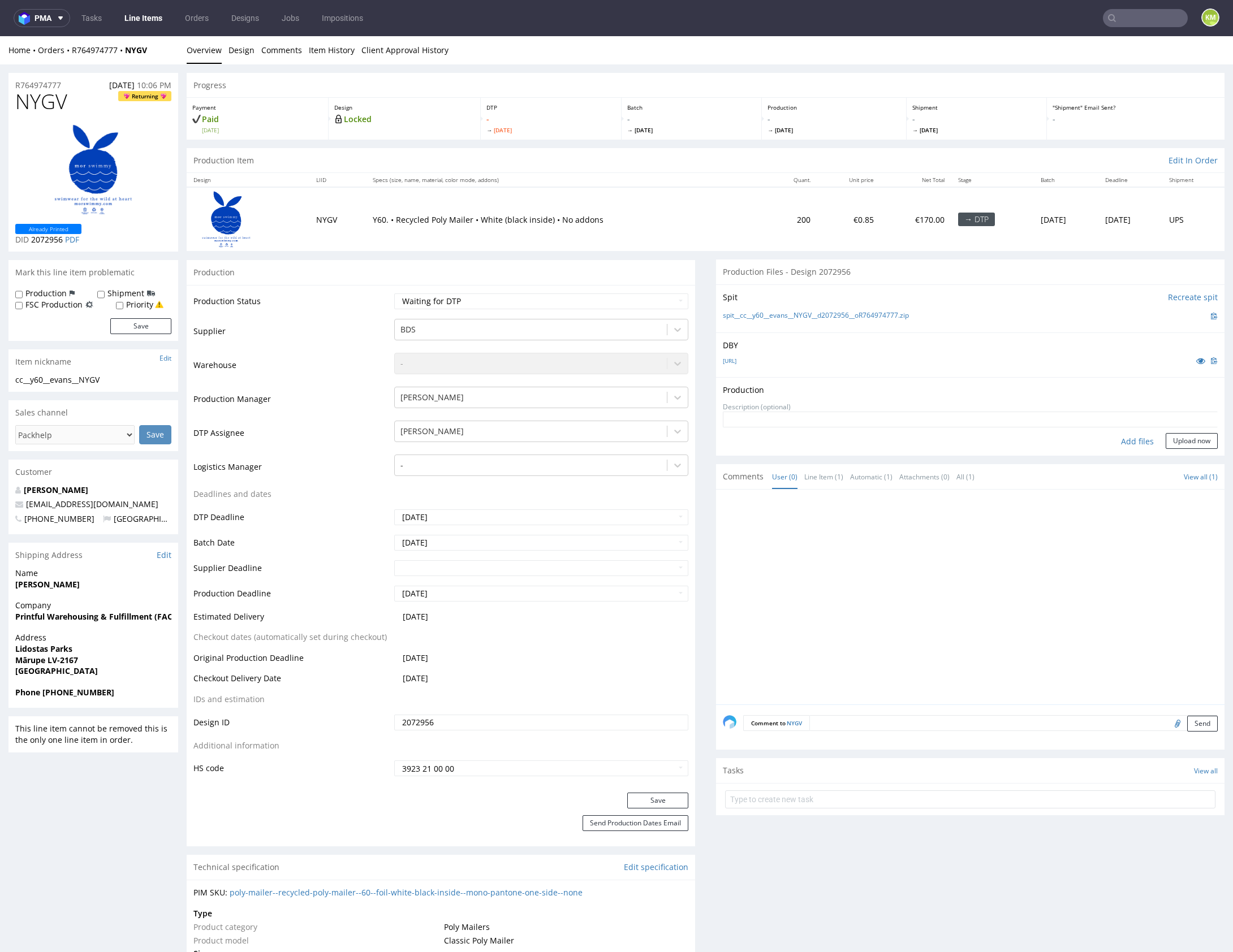
click at [1128, 443] on div "Add files" at bounding box center [1137, 442] width 56 height 17
type input "C:\fakepath\cc__y60__evans__NYGV__d2072956__oR764974777.pdf"
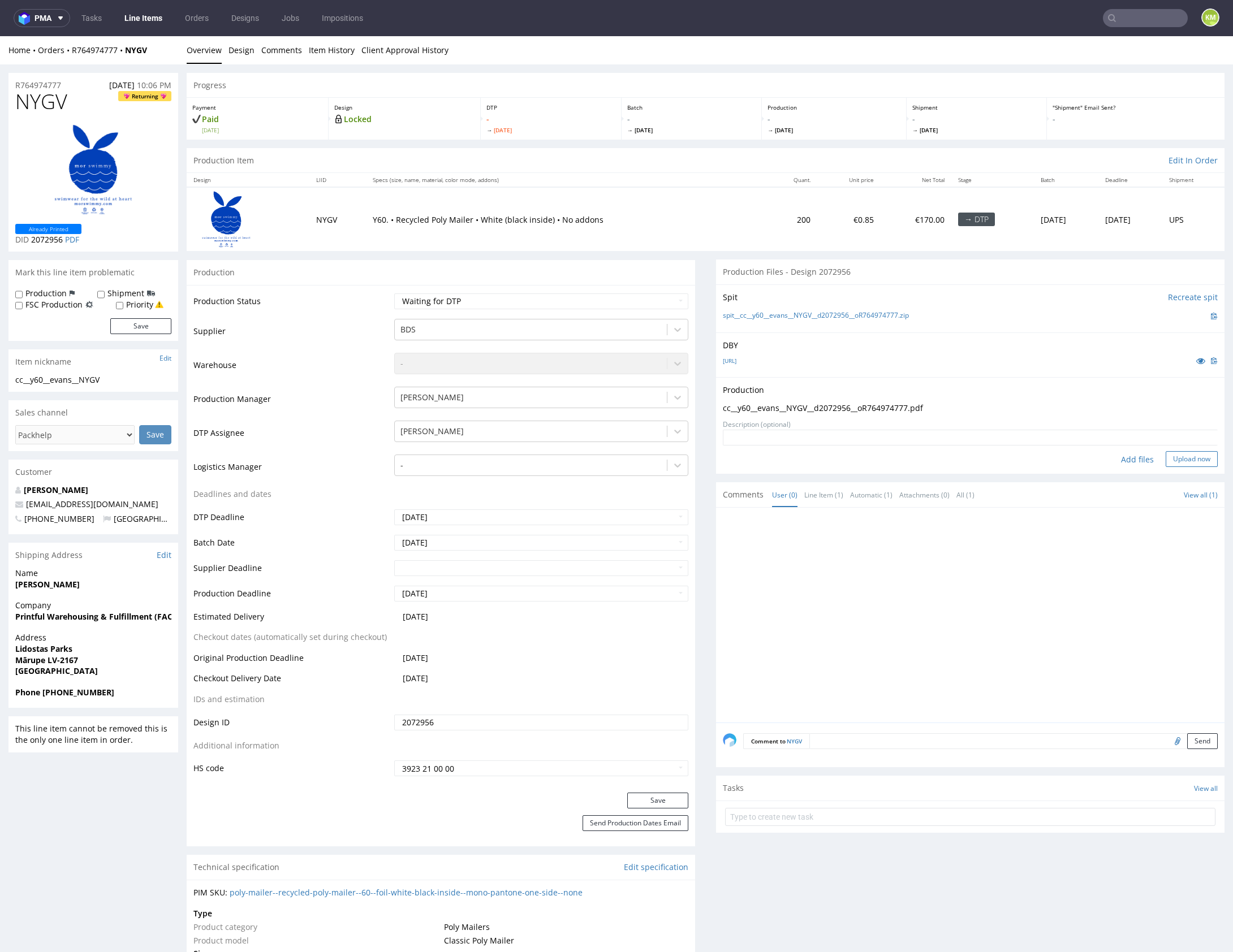
click at [1171, 461] on button "Upload now" at bounding box center [1191, 459] width 52 height 16
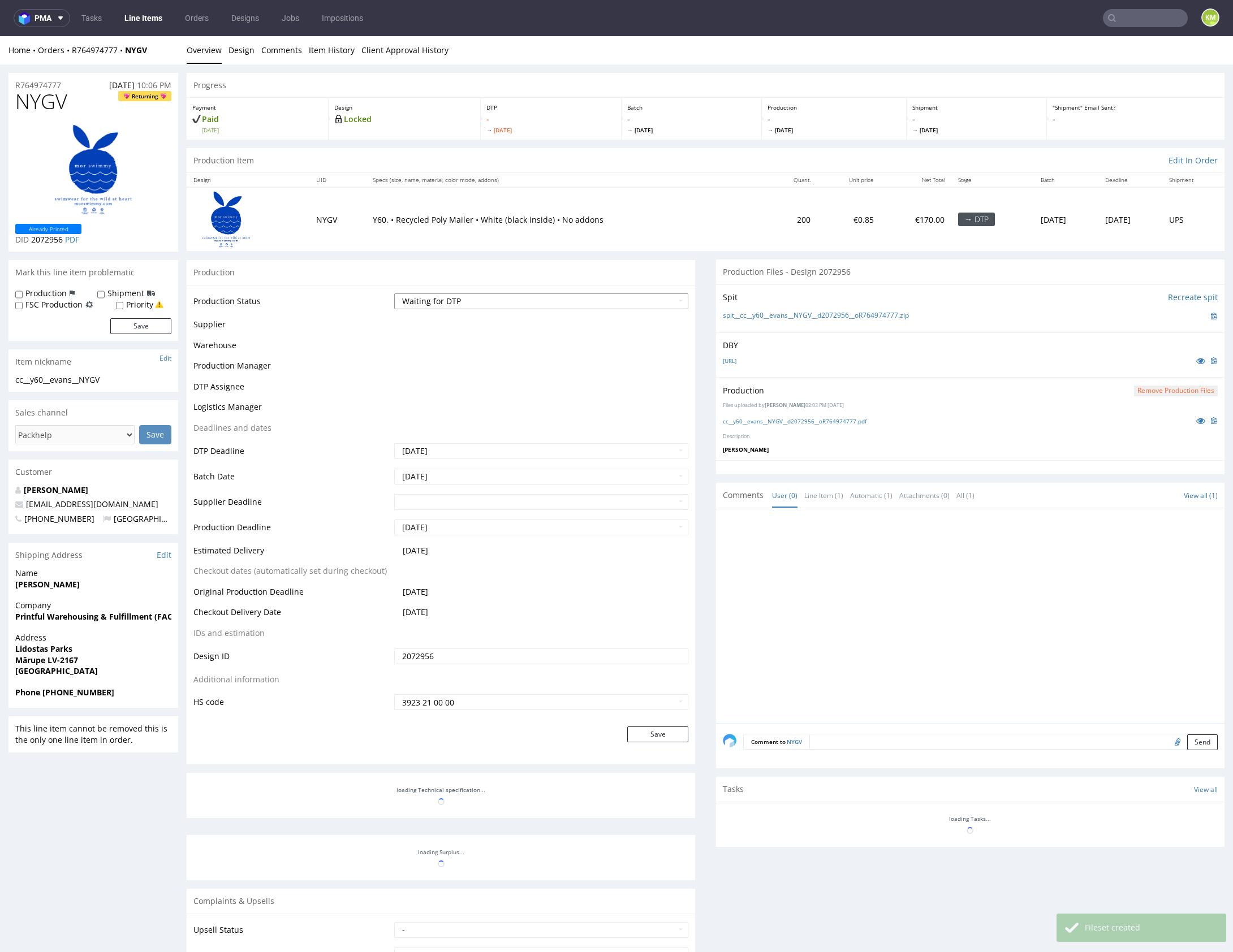
click at [605, 302] on select "Waiting for Artwork Waiting for Diecut Waiting for Mockup Waiting for DTP Waiti…" at bounding box center [541, 301] width 294 height 16
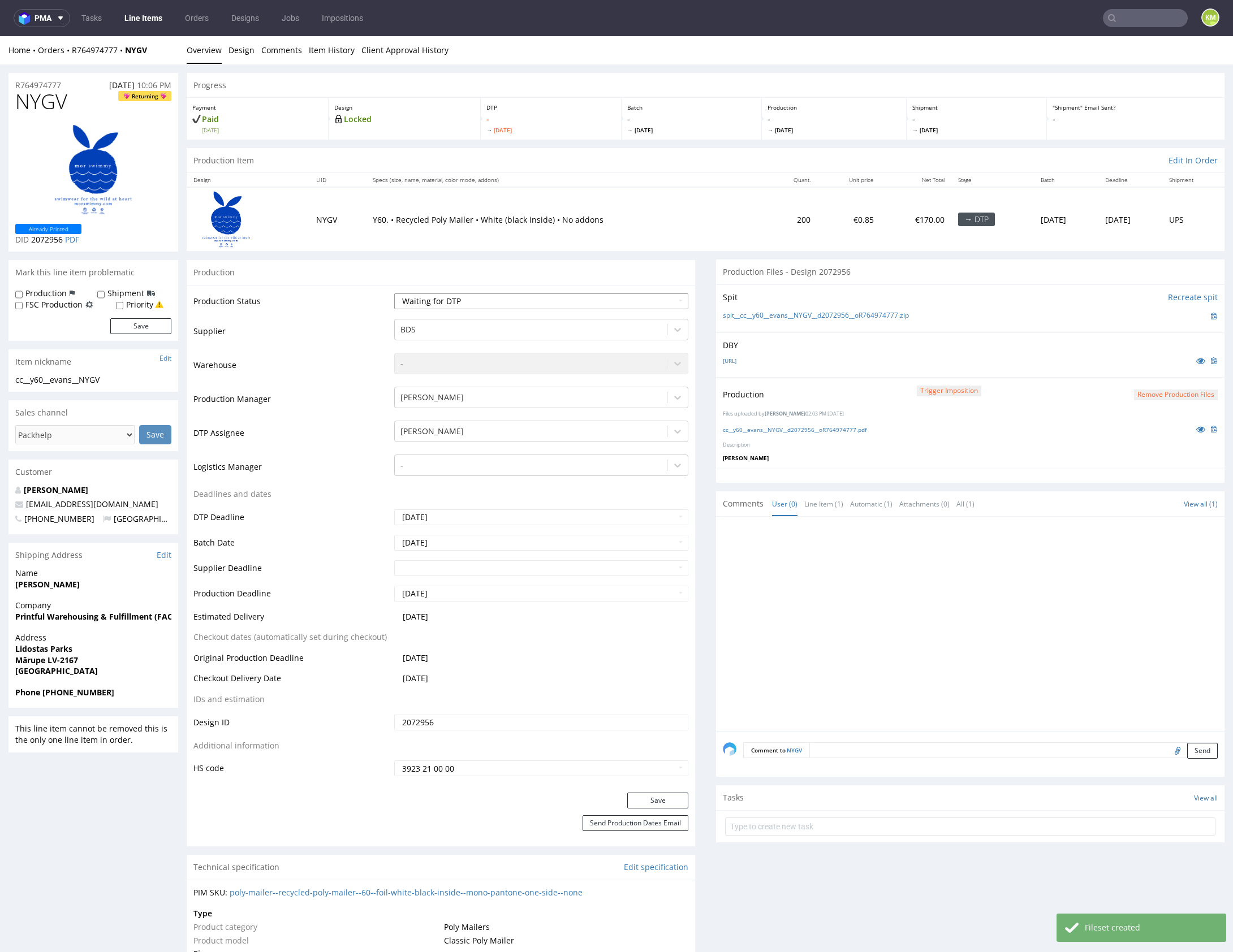
select select "dtp_production_ready"
click at [394, 293] on select "Waiting for Artwork Waiting for Diecut Waiting for Mockup Waiting for DTP Waiti…" at bounding box center [541, 301] width 294 height 16
drag, startPoint x: 654, startPoint y: 798, endPoint x: 656, endPoint y: 784, distance: 14.1
click at [654, 798] on button "Save" at bounding box center [657, 800] width 61 height 16
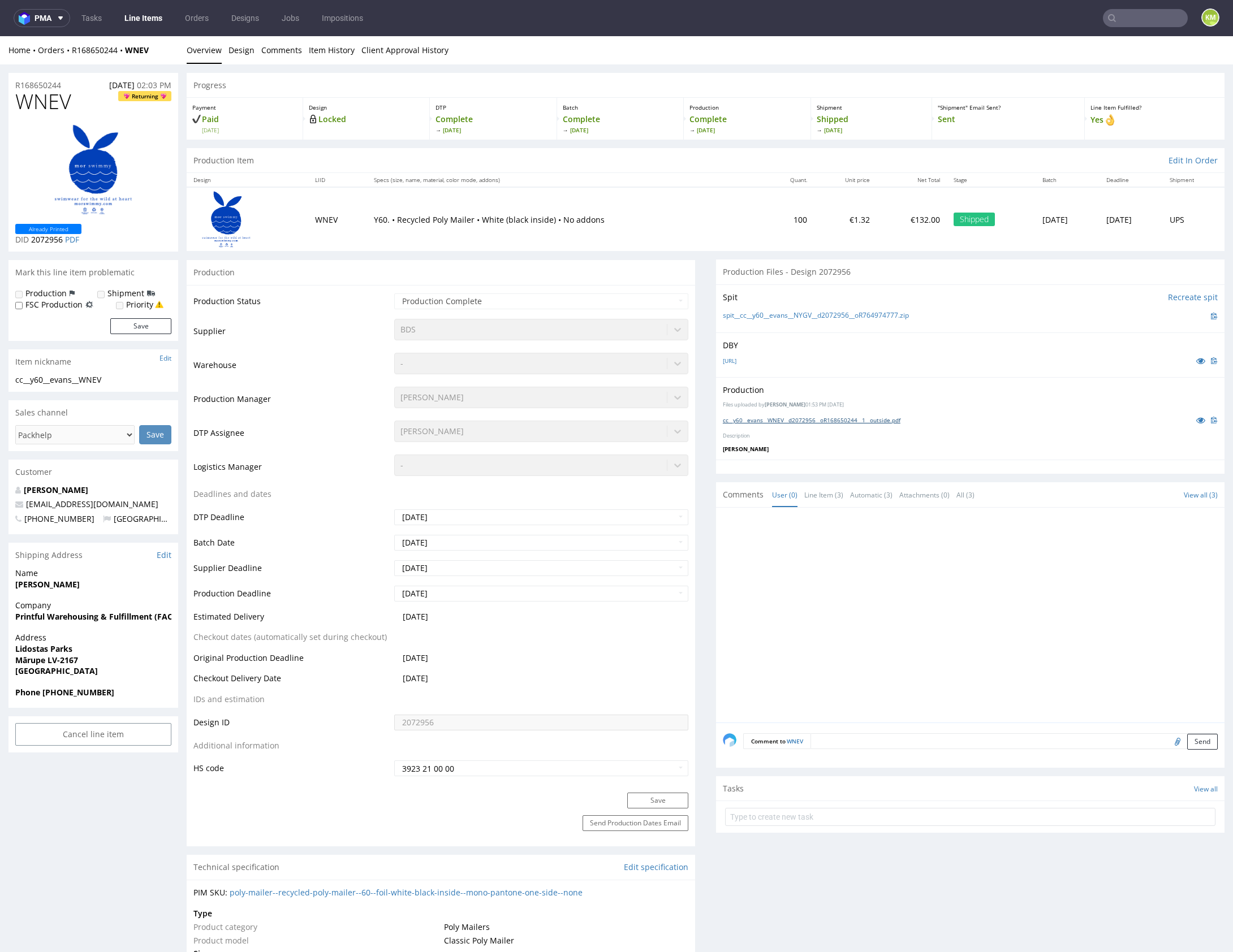
click at [810, 419] on link "cc__y60__evans__WNEV__d2072956__oR168650244__1__outside.pdf" at bounding box center [811, 420] width 178 height 8
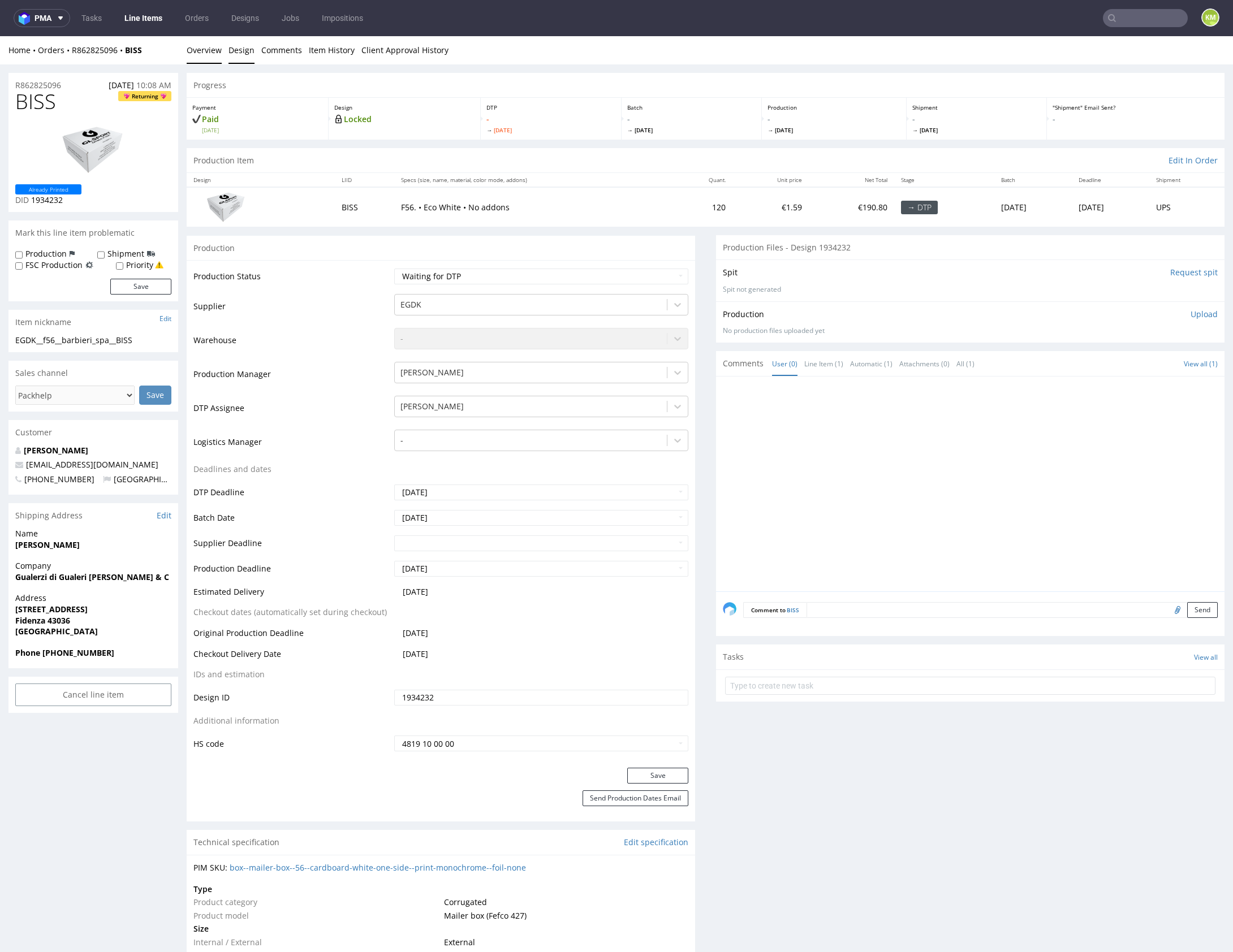
click at [241, 48] on link "Design" at bounding box center [242, 50] width 26 height 28
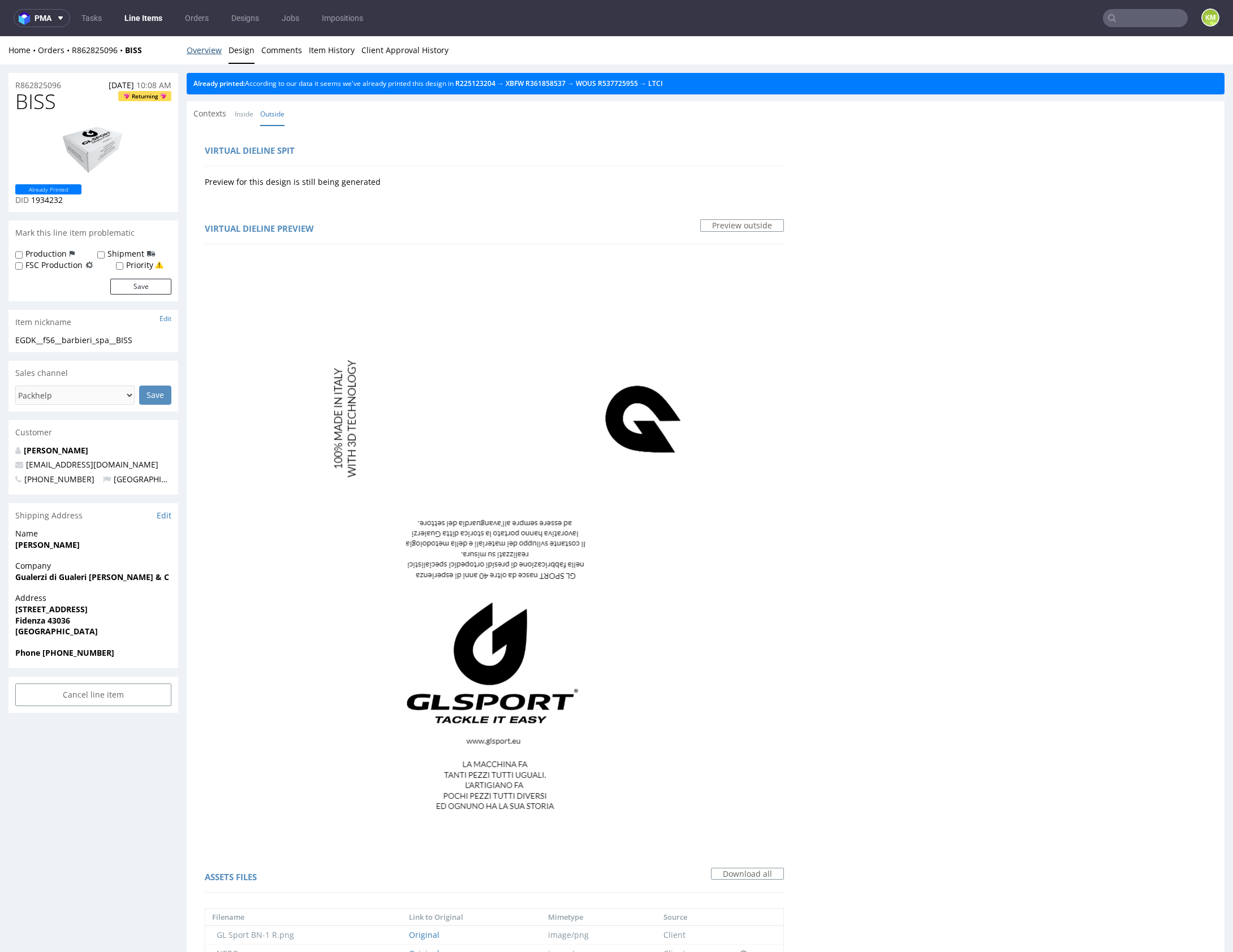
drag, startPoint x: 217, startPoint y: 55, endPoint x: 230, endPoint y: 51, distance: 13.6
click at [217, 55] on link "Overview" at bounding box center [204, 50] width 35 height 28
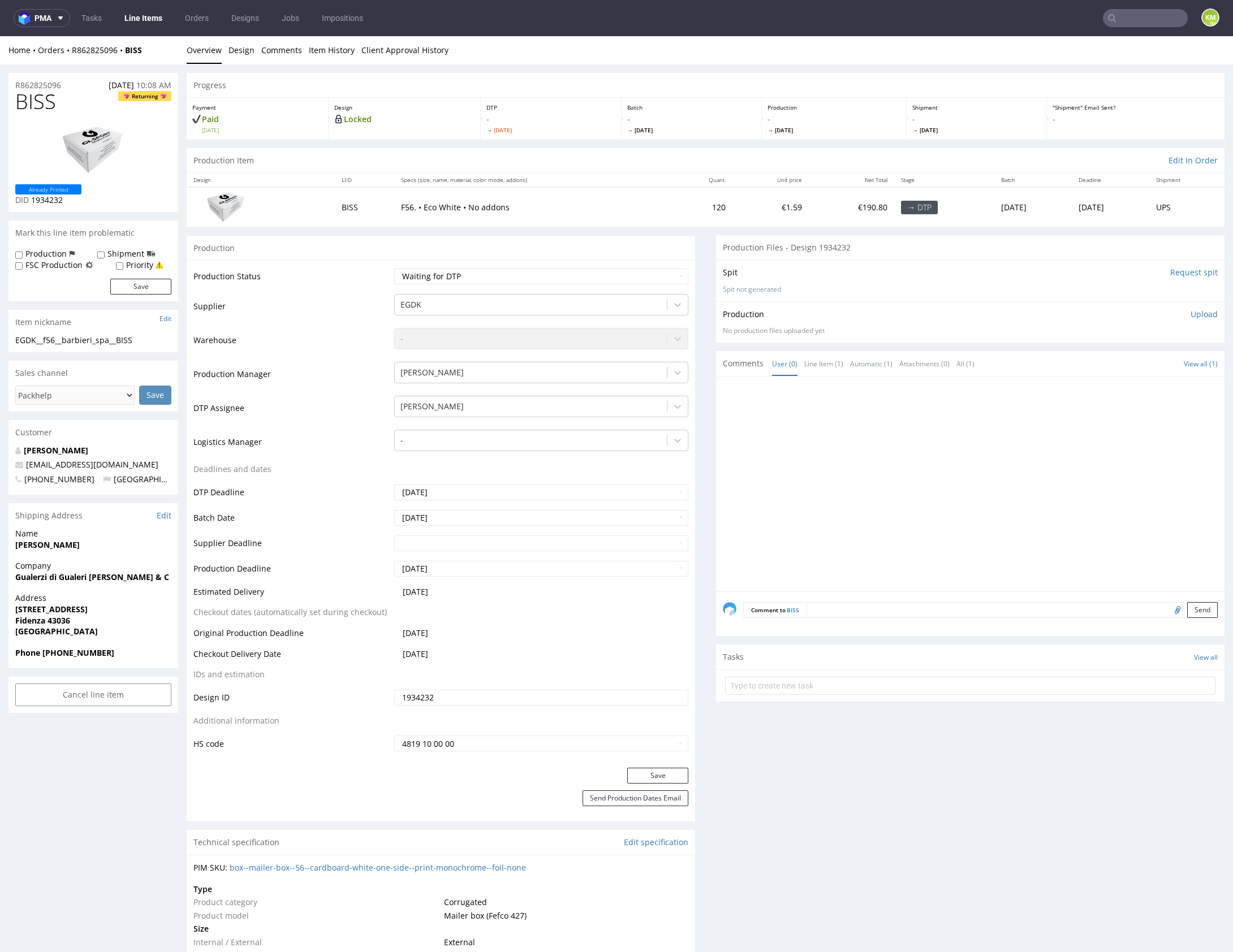
click at [107, 340] on div "EGDK__f56__barbieri_spa__BISS" at bounding box center [92, 340] width 156 height 12
copy div "EGDK__f56__barbieri_spa__BISS"
copy link "R862825096"
click at [30, 102] on span "BISS" at bounding box center [35, 102] width 40 height 22
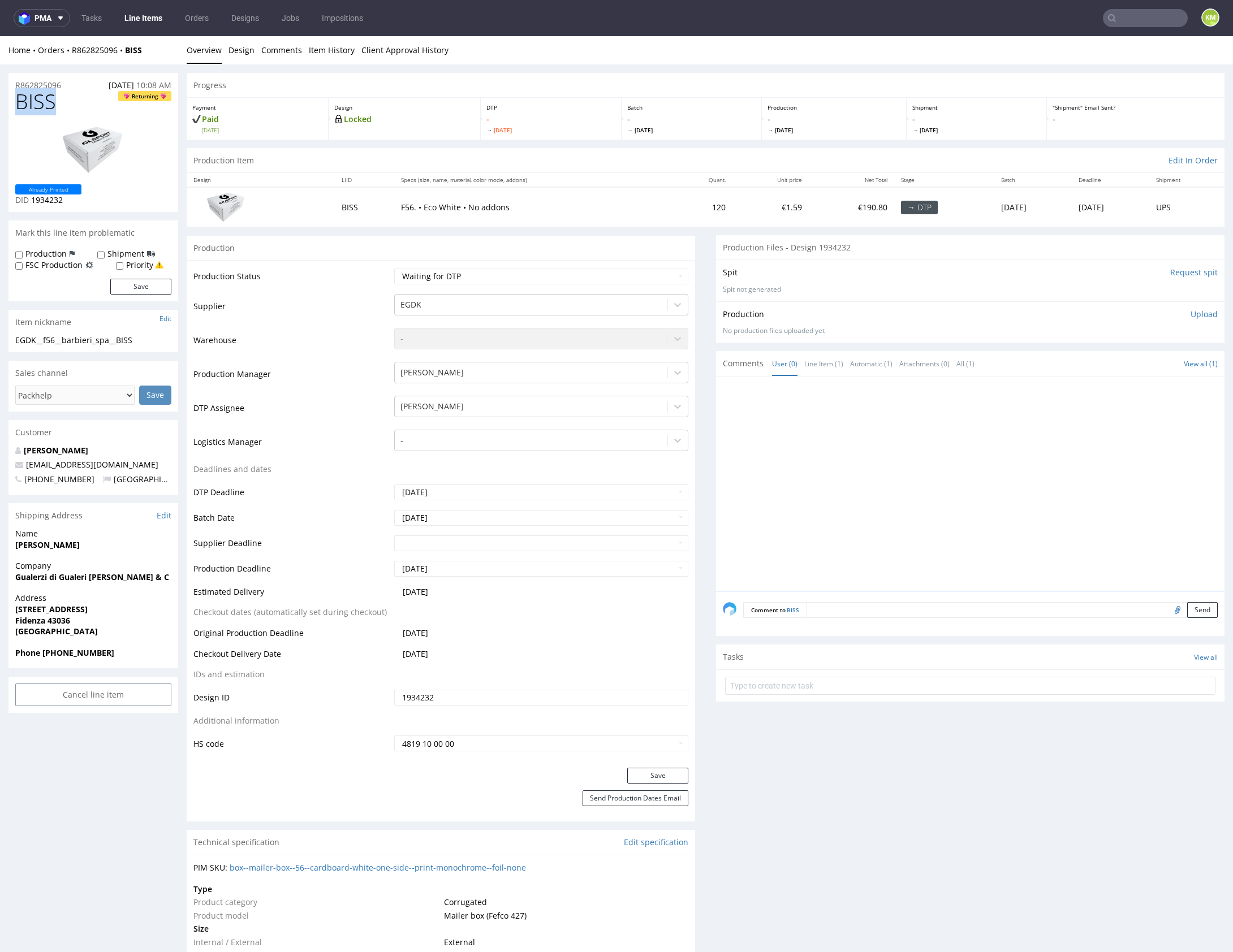
click at [30, 102] on span "BISS" at bounding box center [35, 102] width 40 height 22
copy span "BISS"
drag, startPoint x: 803, startPoint y: 419, endPoint x: 1225, endPoint y: 446, distance: 422.9
click at [803, 419] on div at bounding box center [973, 487] width 501 height 208
click at [1194, 309] on p "Upload" at bounding box center [1204, 315] width 27 height 12
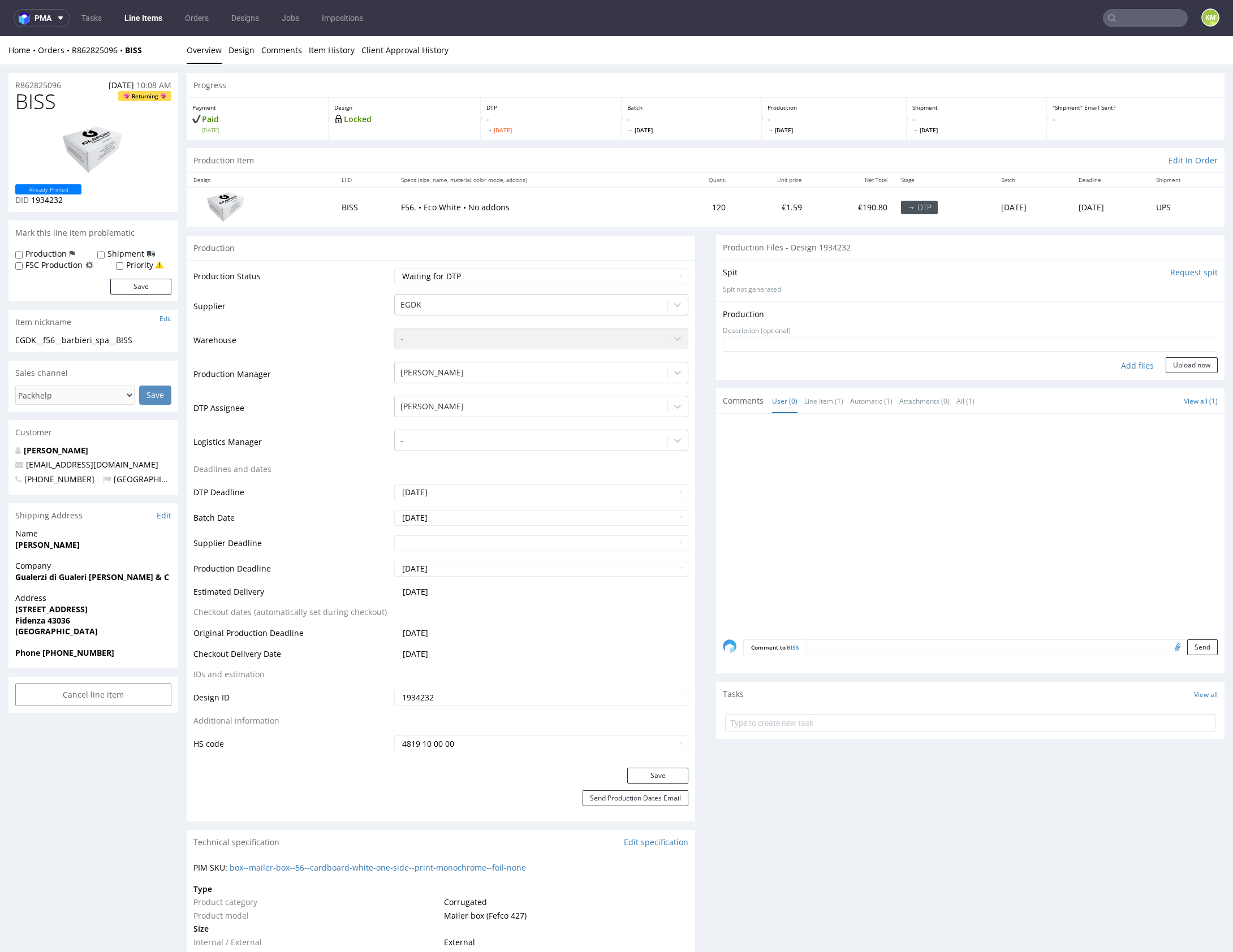
click at [1123, 366] on div "Add files" at bounding box center [1137, 366] width 56 height 17
type input "C:\fakepath\EGDK__f56__barbieri_spa__BISS__d1934232__oR862825096__outside.pdf"
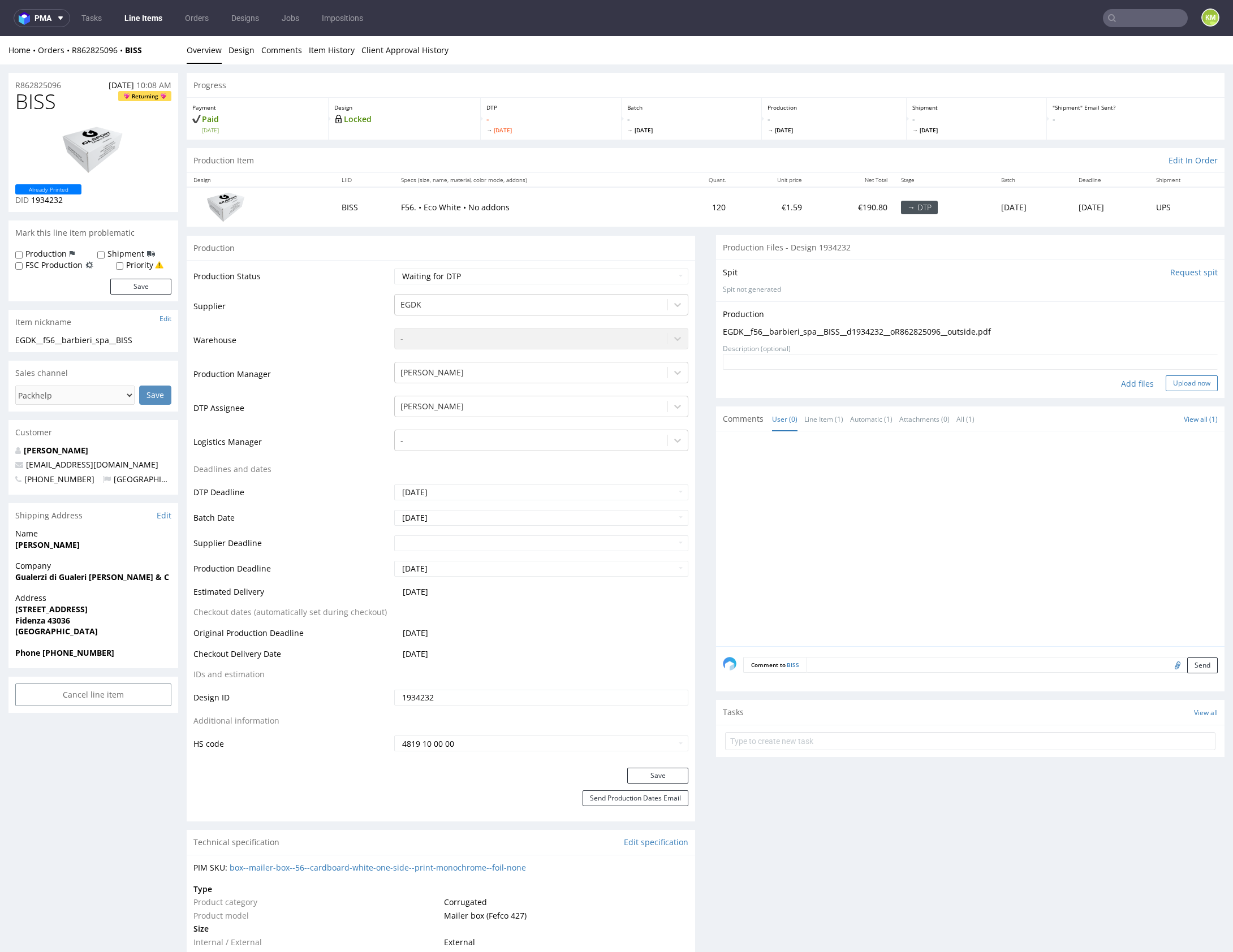
click at [1173, 383] on button "Upload now" at bounding box center [1191, 383] width 52 height 16
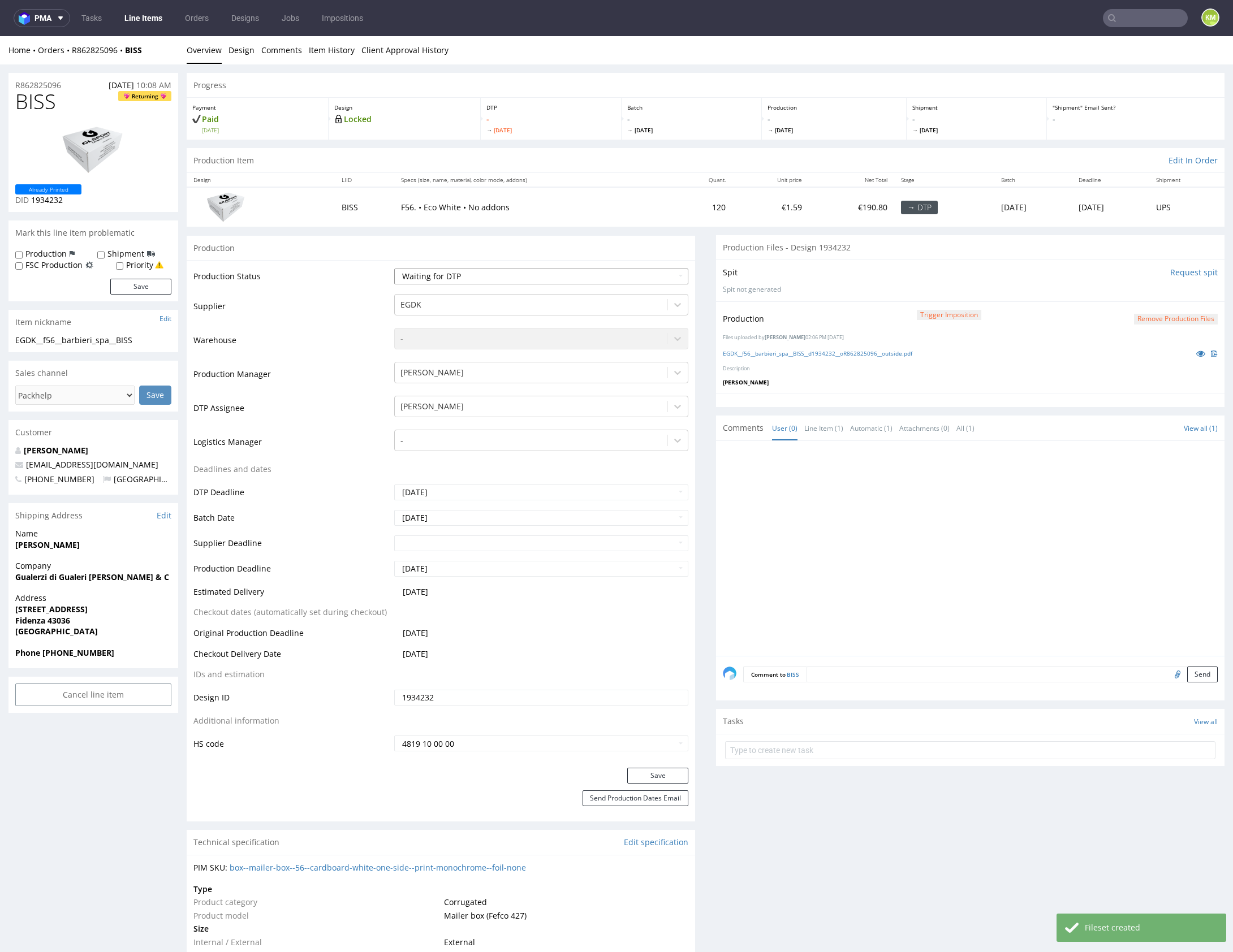
click at [628, 277] on select "Waiting for Artwork Waiting for Diecut Waiting for Mockup Waiting for DTP Waiti…" at bounding box center [541, 276] width 294 height 16
select select "dtp_production_ready"
click at [394, 268] on select "Waiting for Artwork Waiting for Diecut Waiting for Mockup Waiting for DTP Waiti…" at bounding box center [541, 276] width 294 height 16
click at [657, 773] on button "Save" at bounding box center [657, 775] width 61 height 16
click at [913, 528] on div at bounding box center [973, 552] width 501 height 208
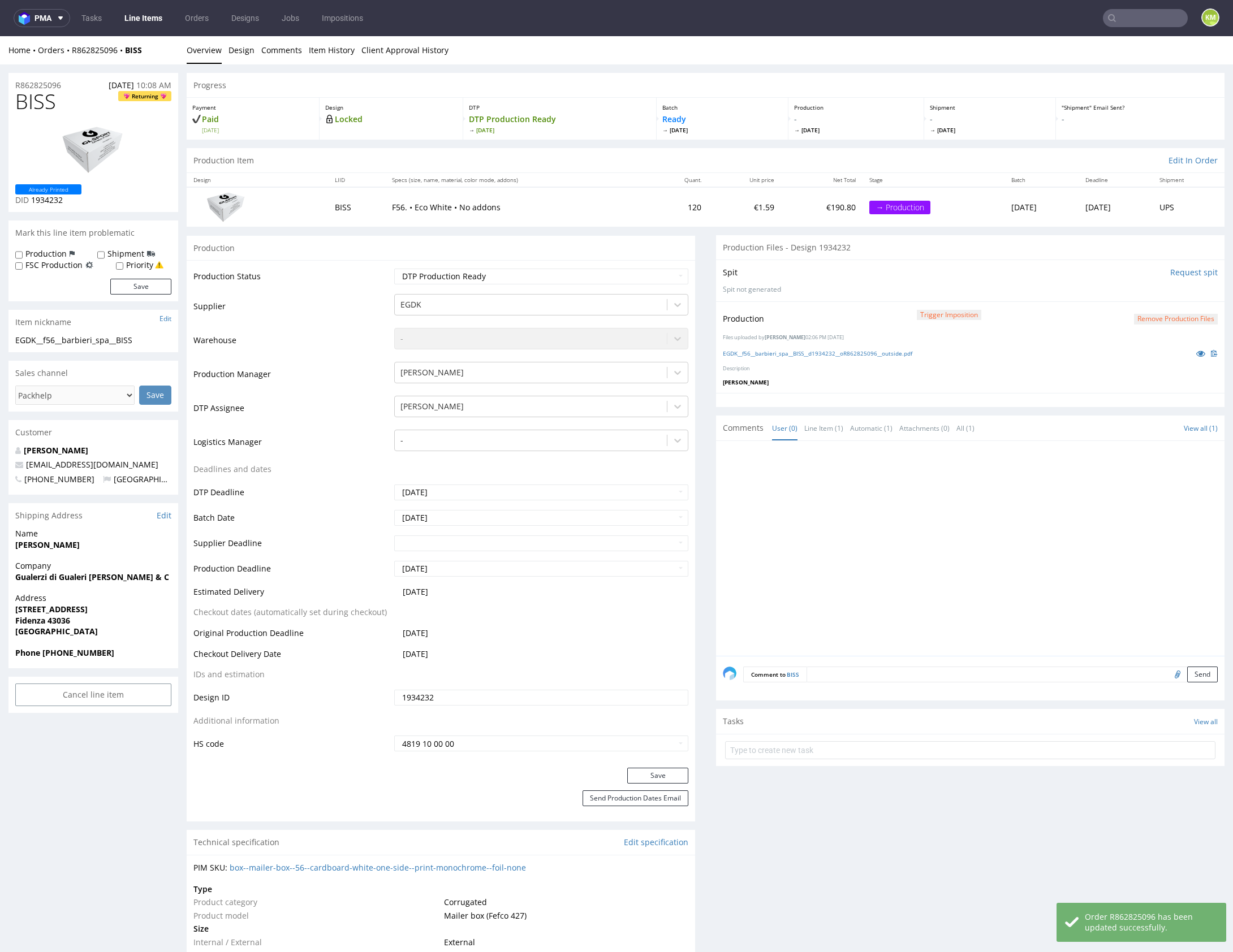
click at [913, 528] on div at bounding box center [973, 552] width 501 height 208
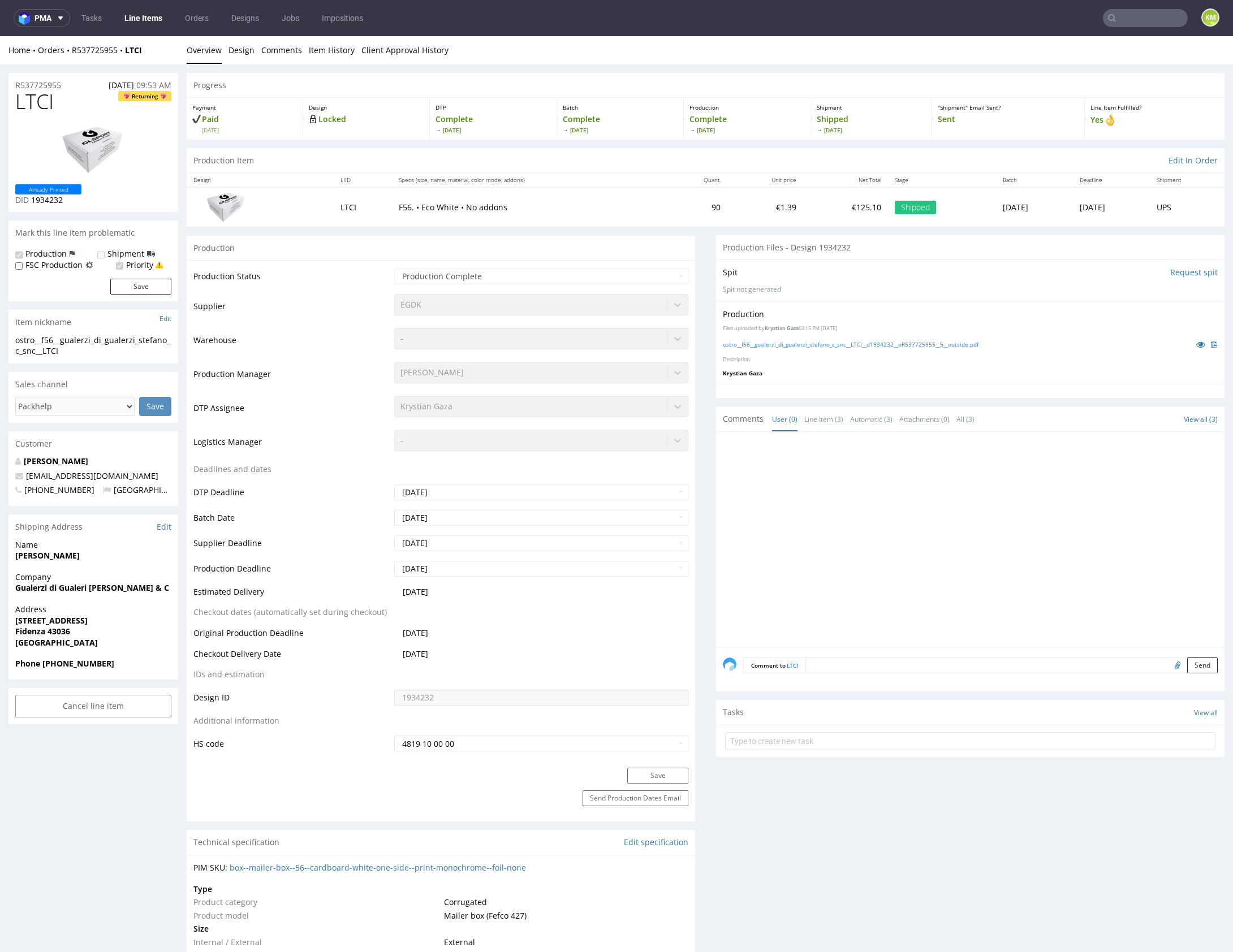
click at [918, 312] on div "Production" at bounding box center [970, 315] width 495 height 12
click at [917, 345] on link "ostro__f56__gualerzi_di_gualerzi_stefano_c_snc__LTCI__d1934232__oR537725955__5_…" at bounding box center [851, 344] width 256 height 8
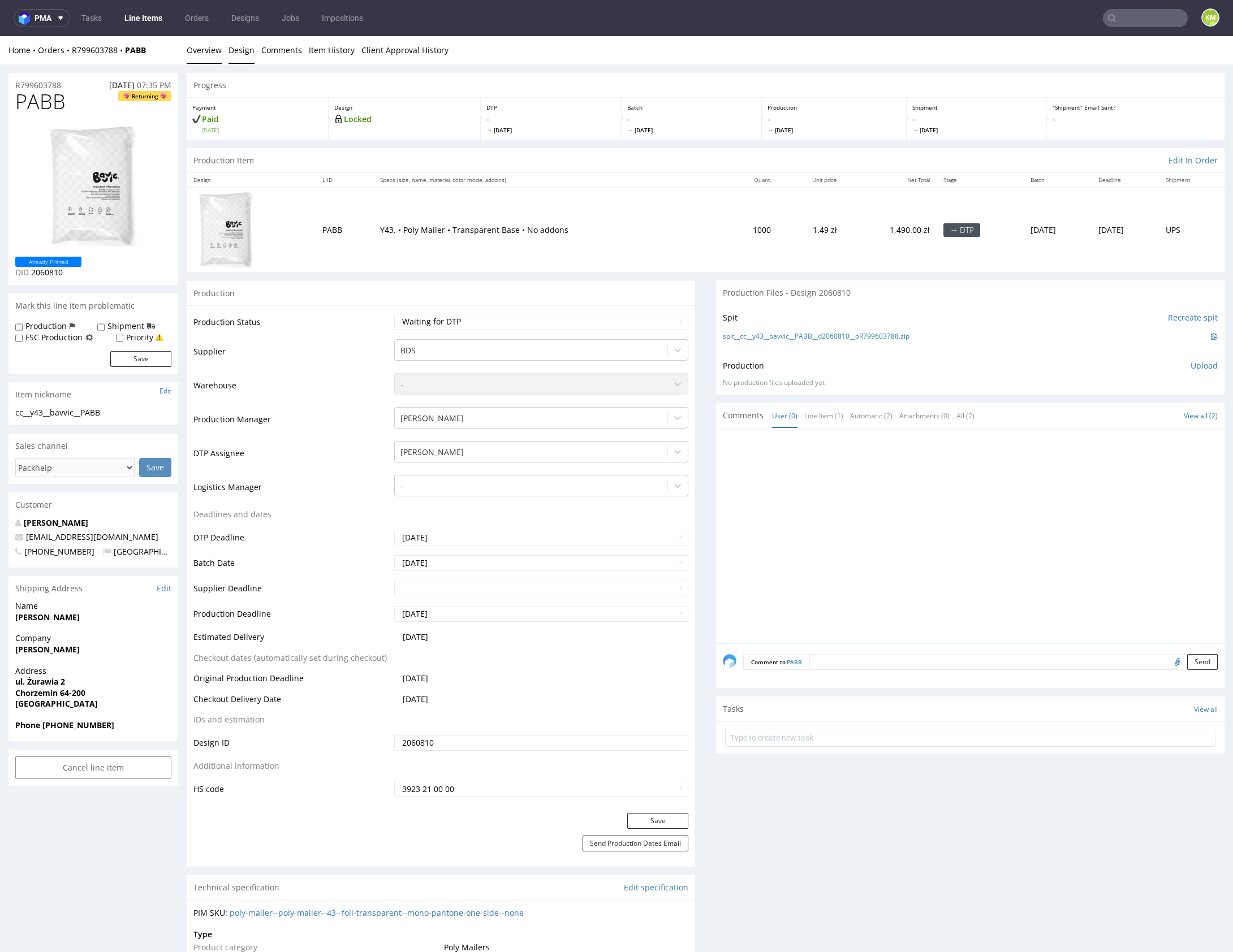
click at [236, 53] on link "Design" at bounding box center [242, 50] width 26 height 28
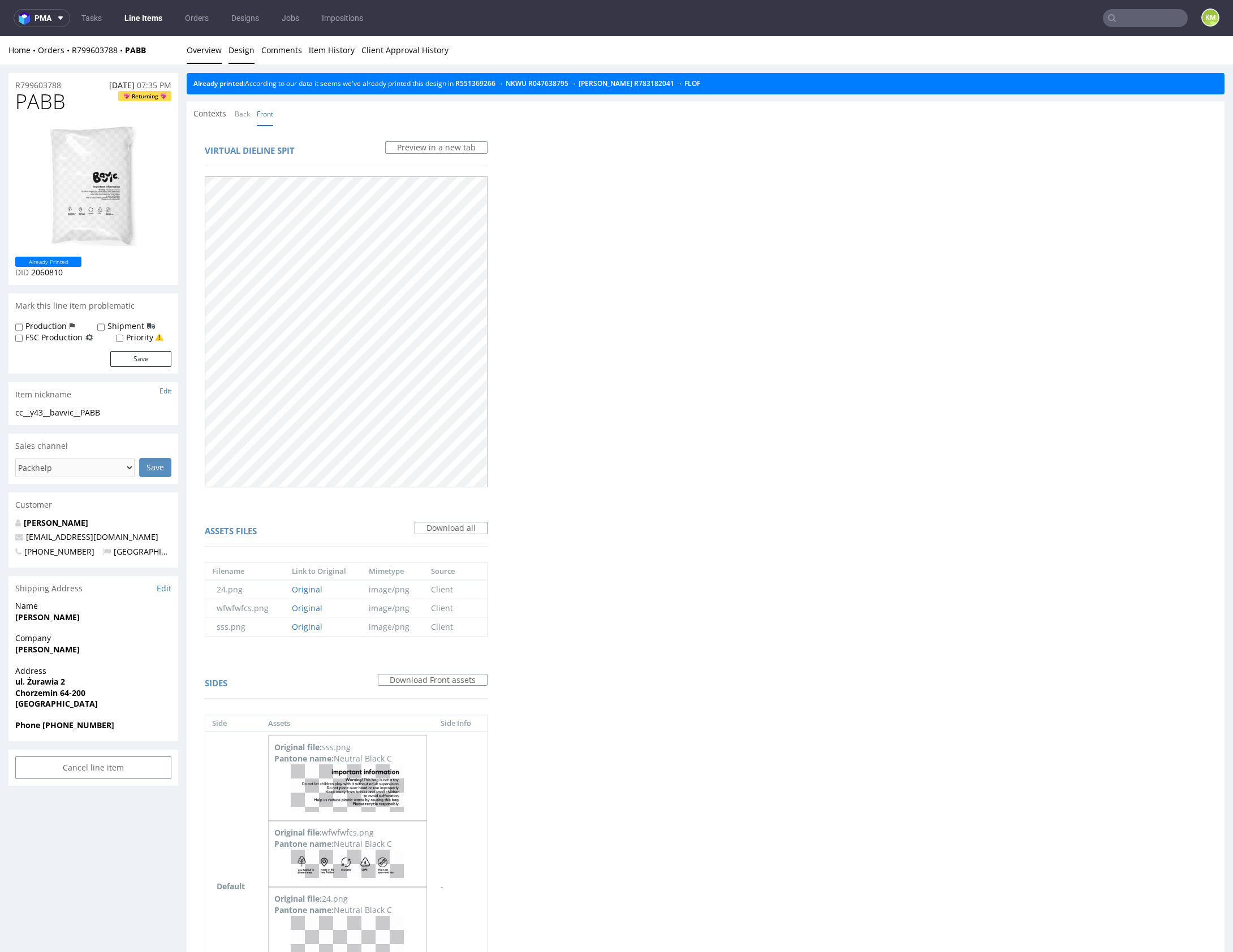
drag, startPoint x: 203, startPoint y: 49, endPoint x: 264, endPoint y: 65, distance: 63.1
click at [203, 49] on link "Overview" at bounding box center [204, 50] width 35 height 28
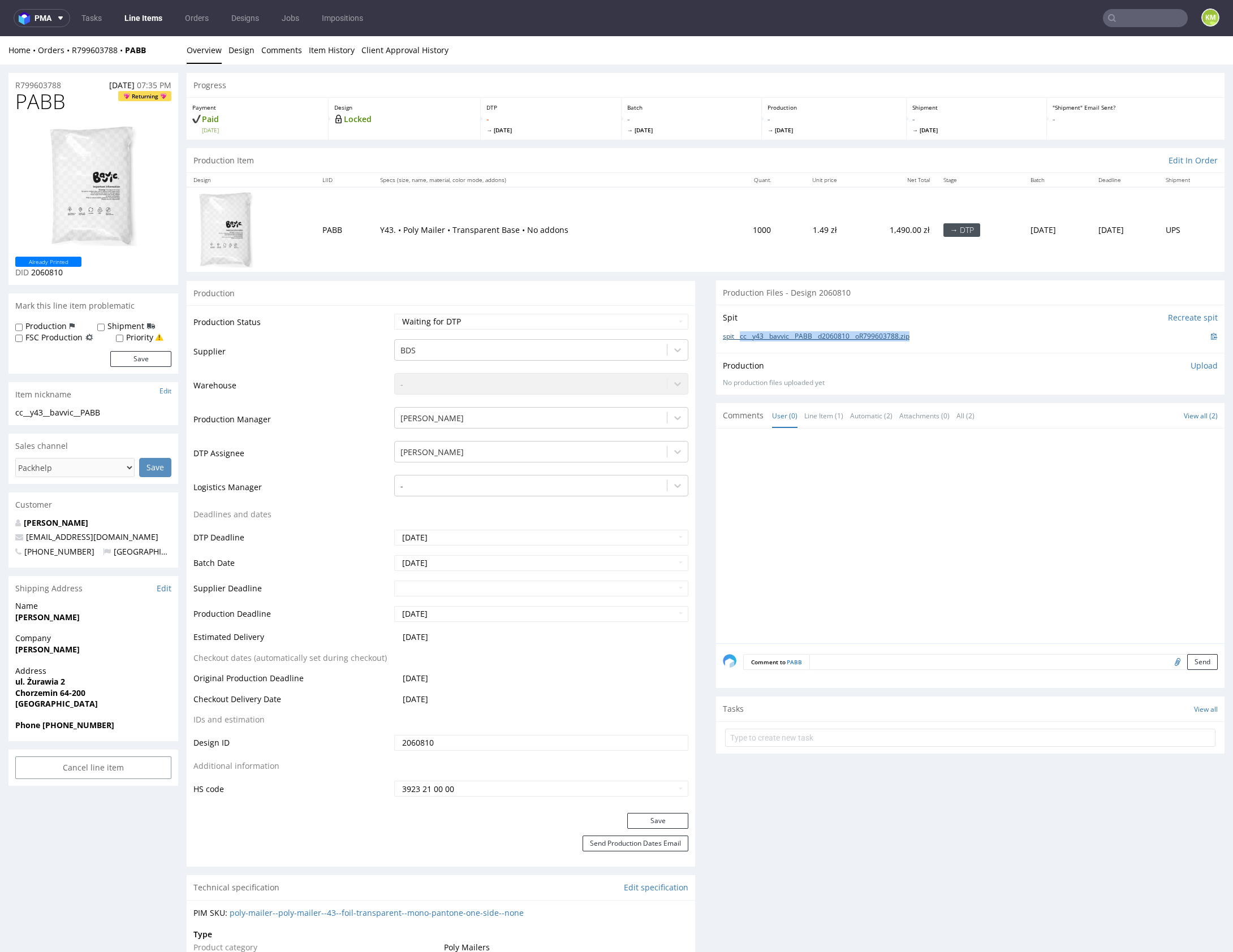
drag, startPoint x: 926, startPoint y: 334, endPoint x: 735, endPoint y: 334, distance: 191.0
click at [735, 334] on div "spit__cc__y43__bavvic__PABB__d2060810__oR799603788.zip" at bounding box center [970, 336] width 495 height 12
copy link "cc__y43__bavvic__PABB__d2060810__oR799603788.zip"
click at [44, 102] on span "PABB" at bounding box center [40, 102] width 50 height 22
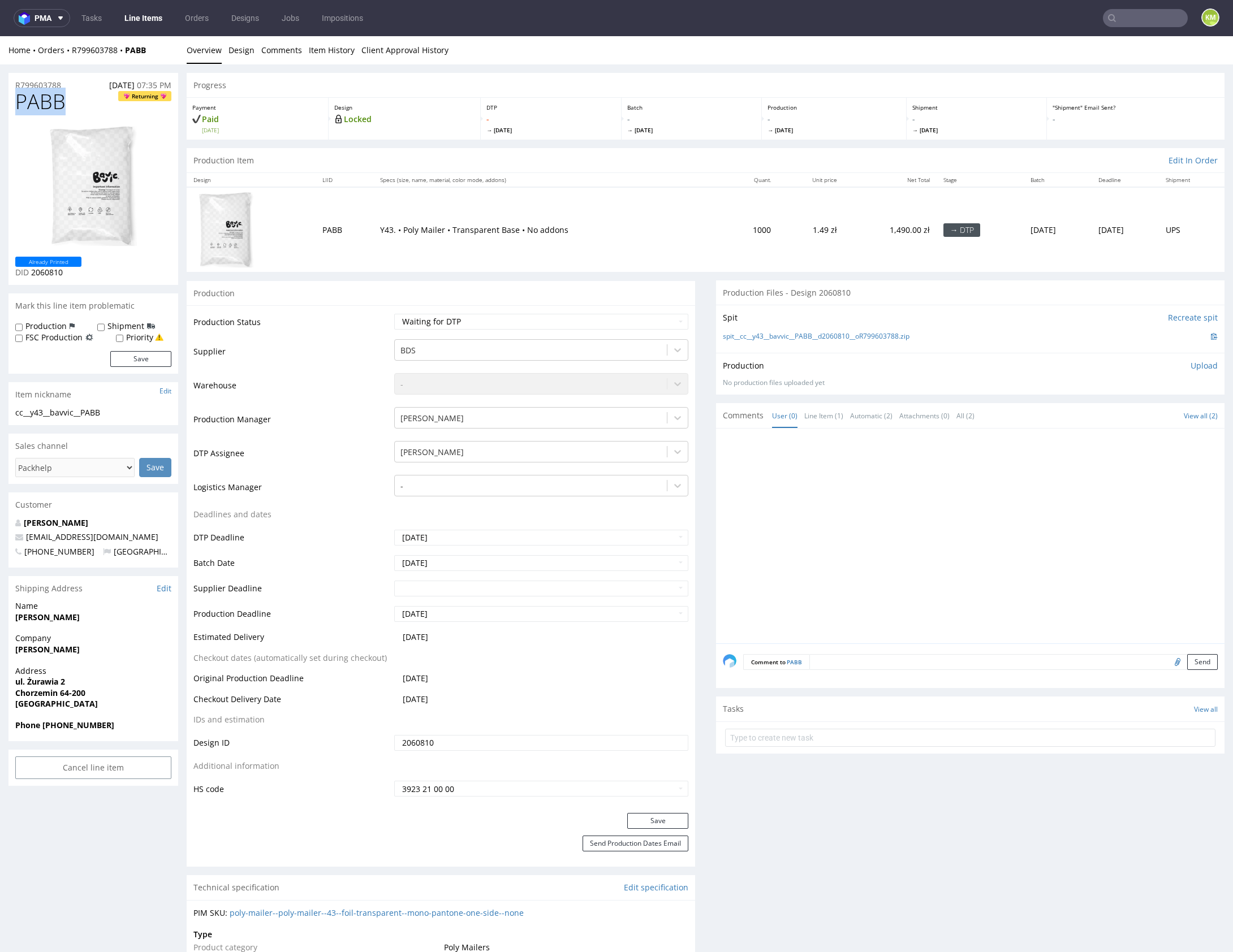
copy span "PABB"
click at [927, 566] on div at bounding box center [973, 539] width 501 height 208
click at [1200, 363] on p "Upload" at bounding box center [1204, 366] width 27 height 12
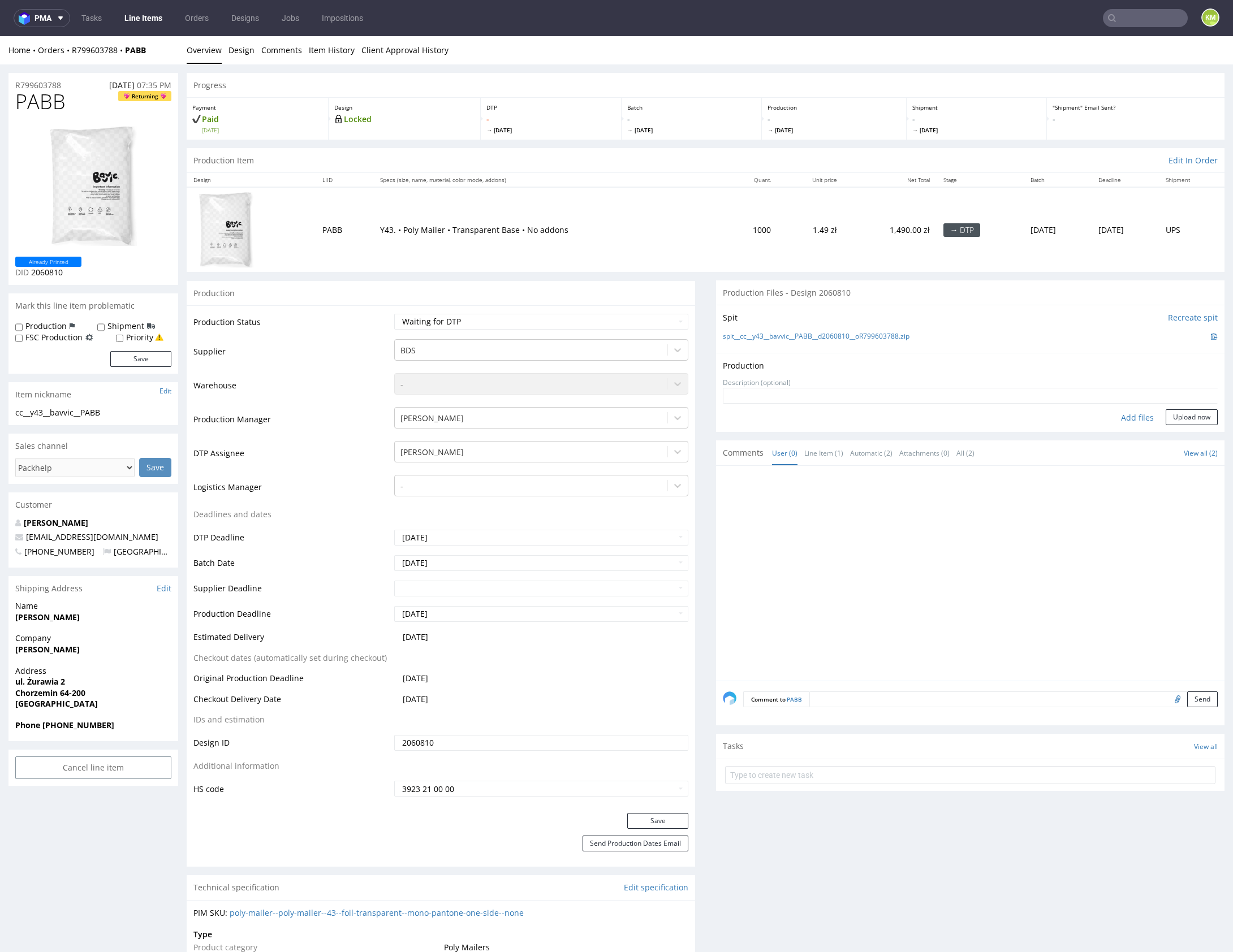
click at [1117, 421] on div "Add files" at bounding box center [1137, 418] width 56 height 17
type input "C:\fakepath\cc__y43__bavvic__PABB__d2060810__oR799603788.pdf"
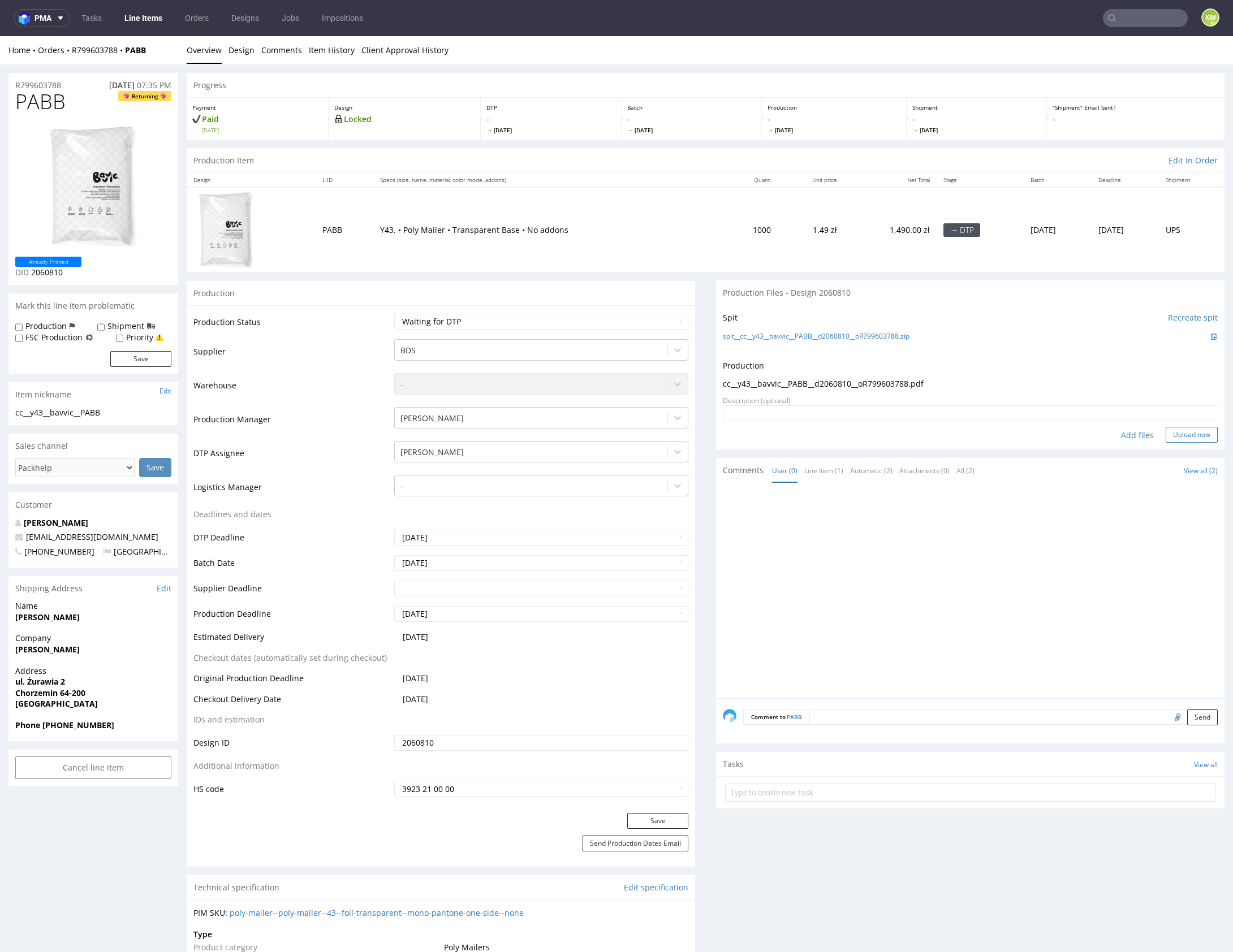
click at [1184, 440] on button "Upload now" at bounding box center [1191, 434] width 52 height 16
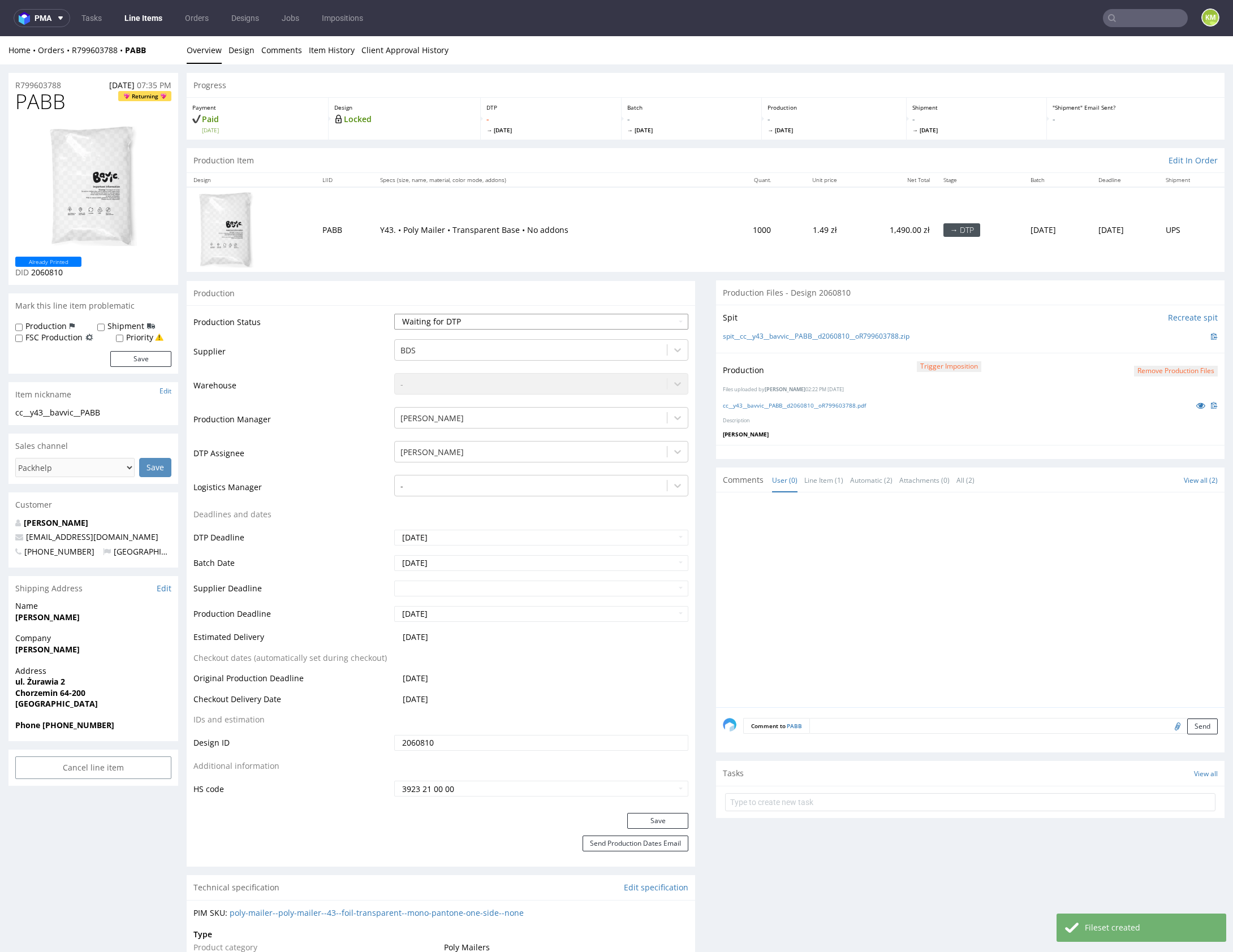
click at [608, 318] on select "Waiting for Artwork Waiting for Diecut Waiting for Mockup Waiting for DTP Waiti…" at bounding box center [541, 321] width 294 height 16
select select "dtp_production_ready"
click at [394, 314] on select "Waiting for Artwork Waiting for Diecut Waiting for Mockup Waiting for DTP Waiti…" at bounding box center [541, 321] width 294 height 16
click at [678, 815] on button "Save" at bounding box center [657, 821] width 61 height 16
click at [818, 637] on div at bounding box center [973, 604] width 501 height 208
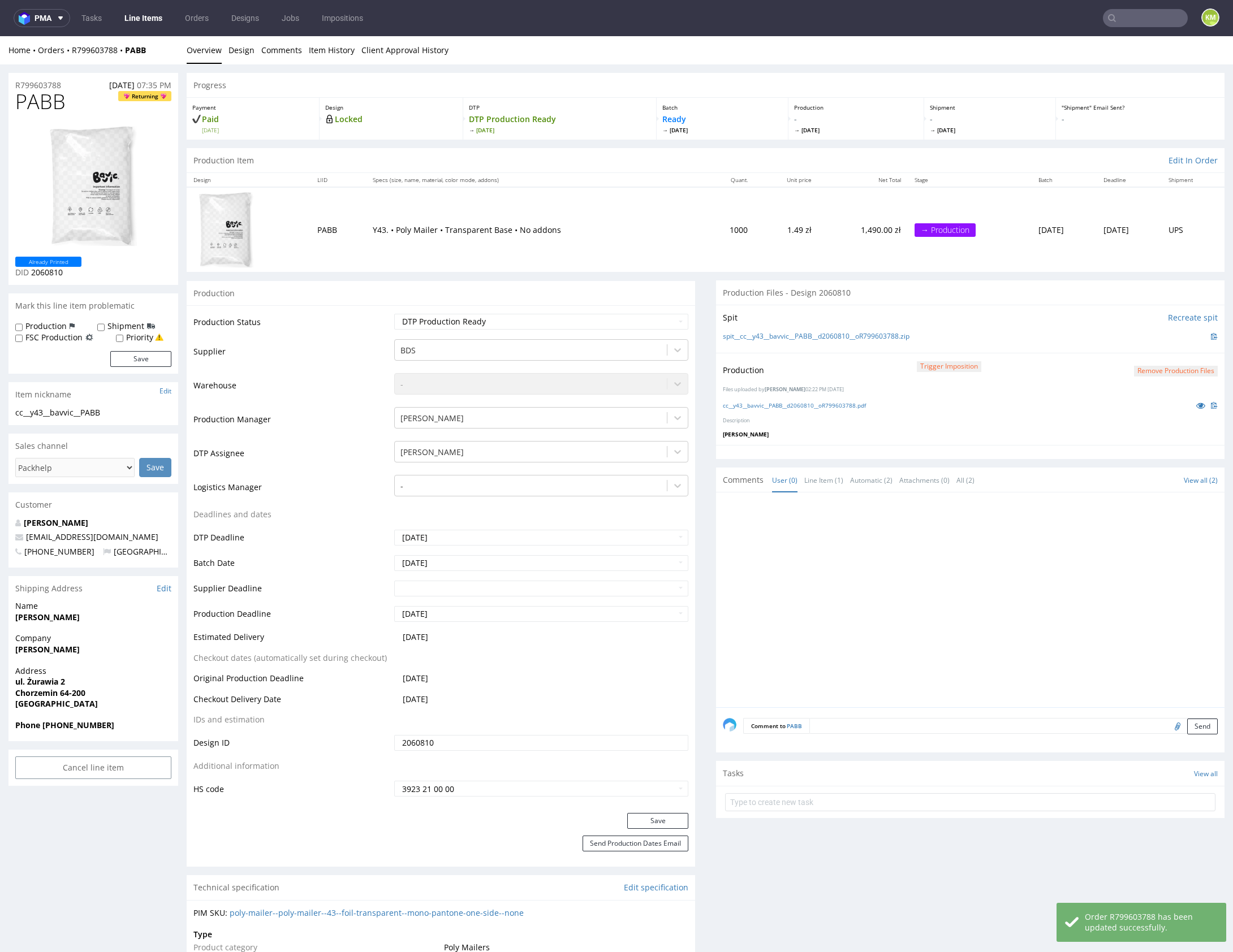
drag, startPoint x: 829, startPoint y: 611, endPoint x: 900, endPoint y: 587, distance: 74.9
click at [829, 610] on div at bounding box center [973, 604] width 501 height 208
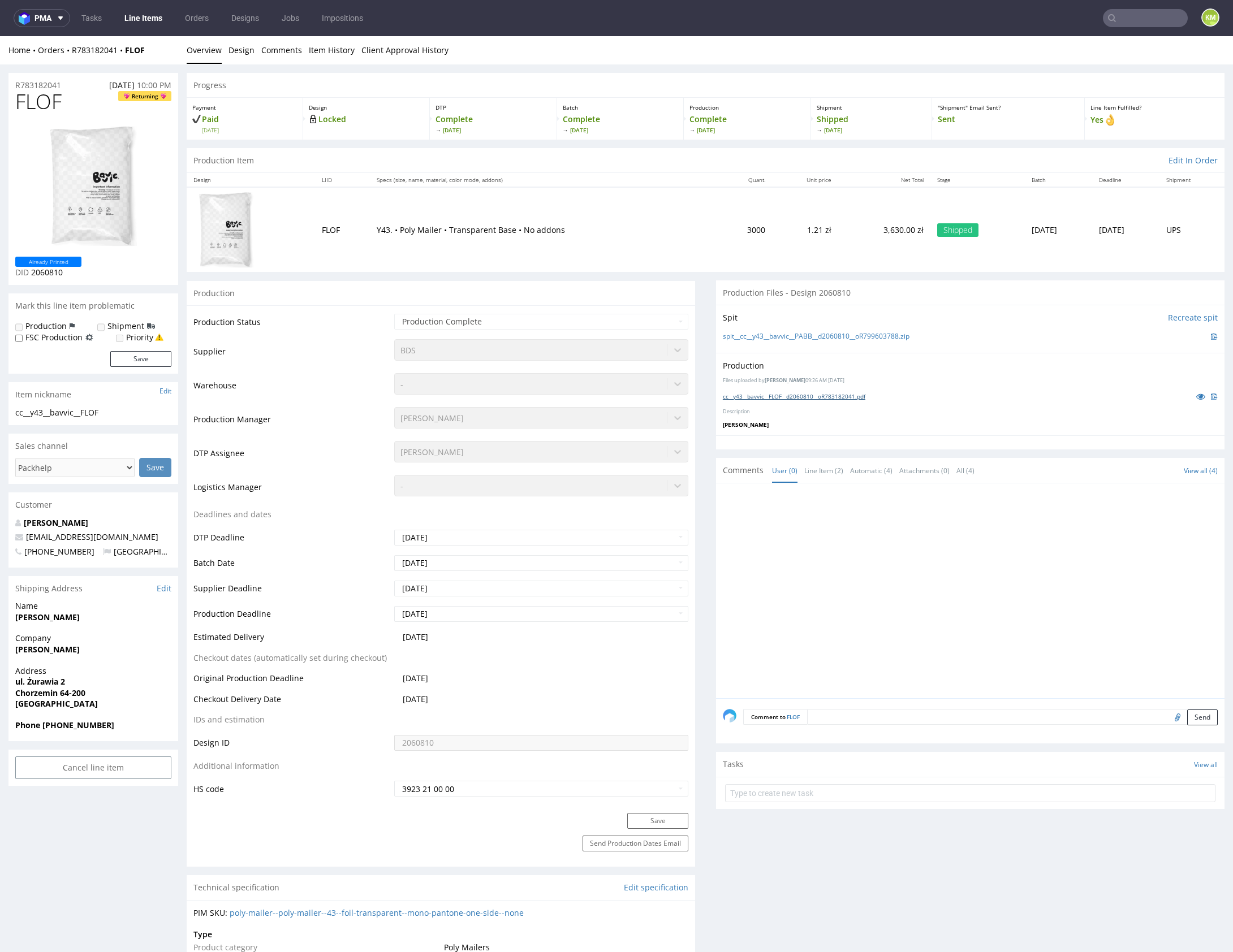
click at [825, 394] on link "cc__y43__bavvic__FLOF__d2060810__oR783182041.pdf" at bounding box center [794, 396] width 143 height 8
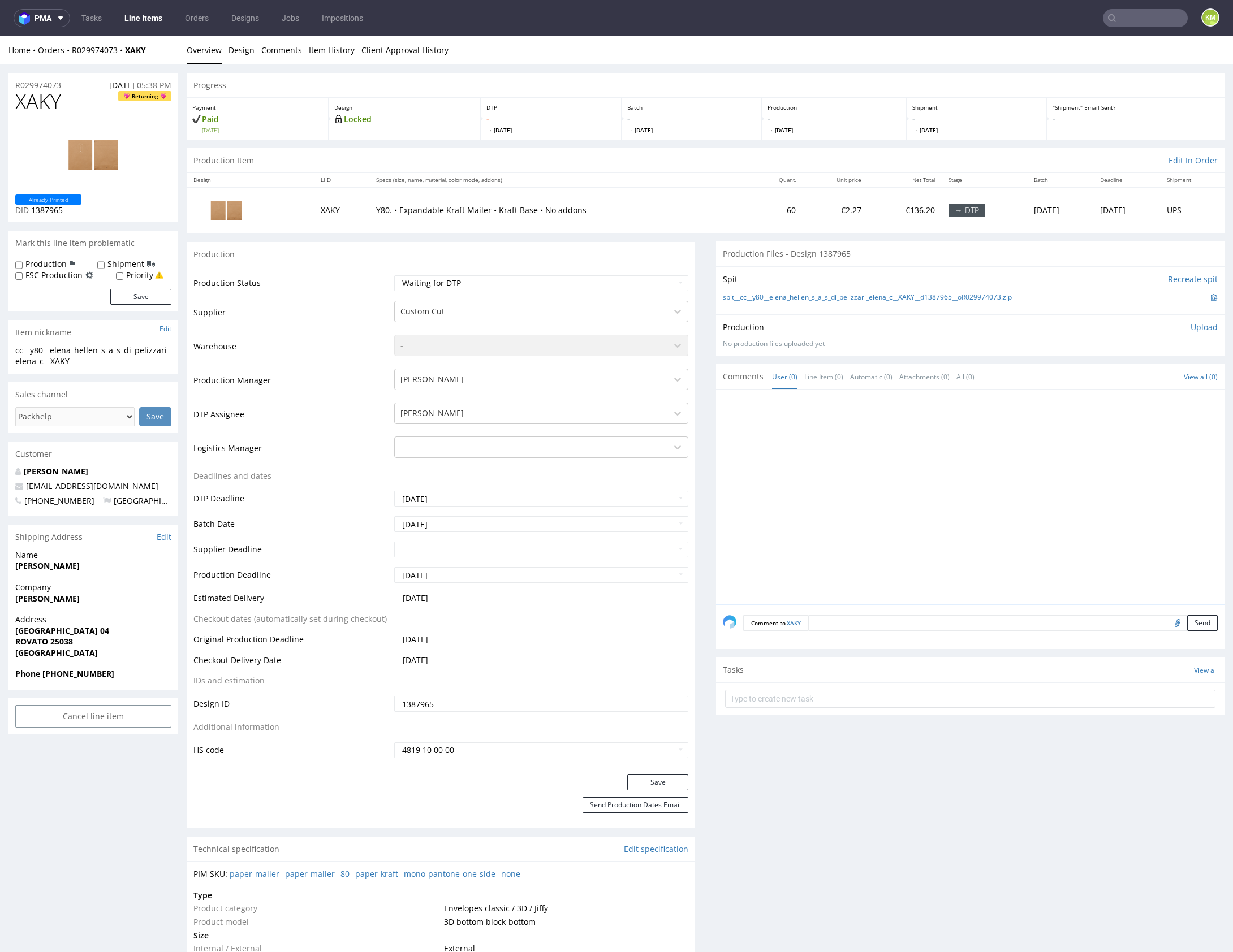
click at [889, 488] on div at bounding box center [973, 500] width 501 height 208
click at [880, 485] on div at bounding box center [973, 500] width 501 height 208
click at [880, 481] on div at bounding box center [973, 500] width 501 height 208
click at [877, 469] on div at bounding box center [973, 500] width 501 height 208
click at [242, 52] on link "Design" at bounding box center [242, 50] width 26 height 28
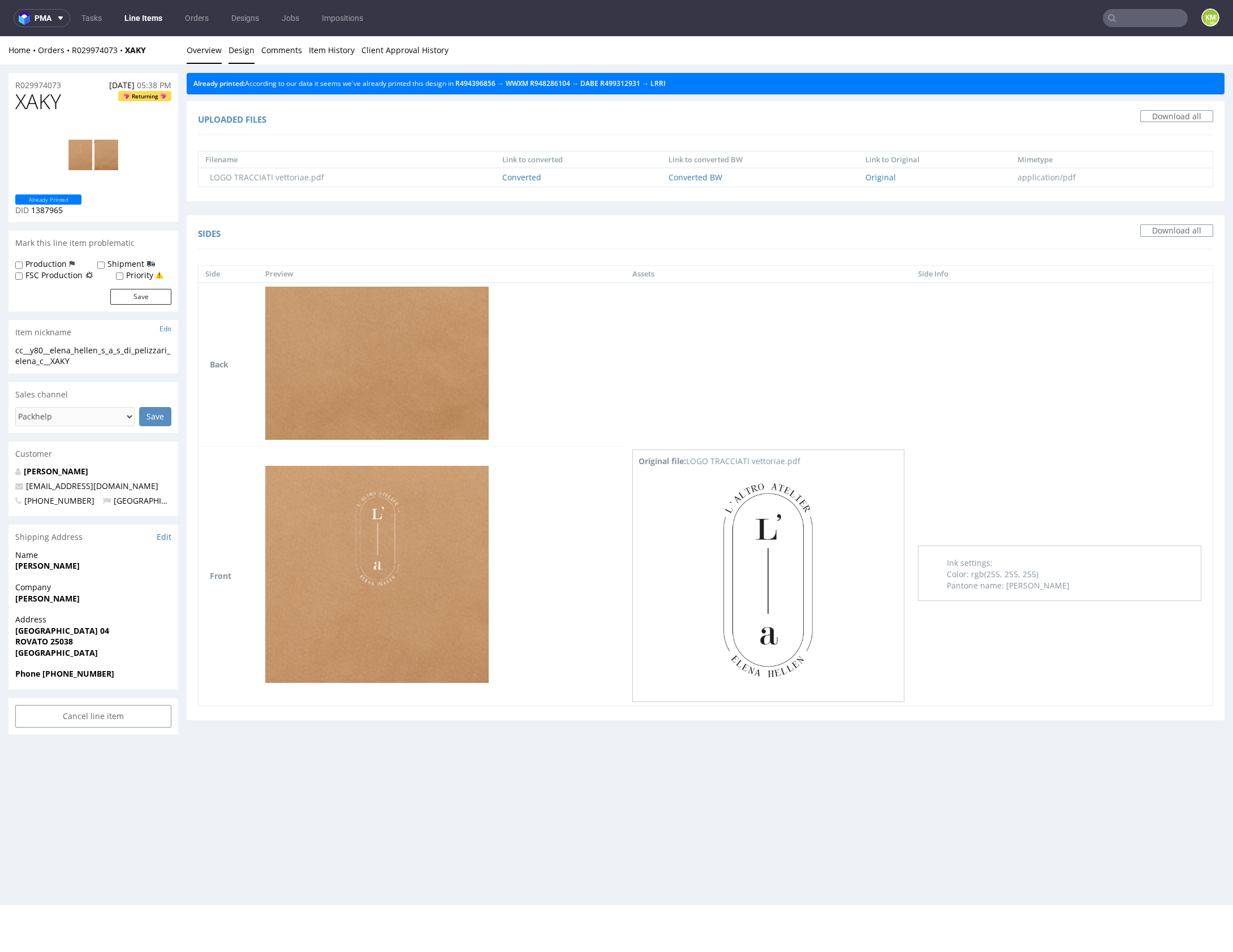
click at [213, 56] on link "Overview" at bounding box center [204, 50] width 35 height 28
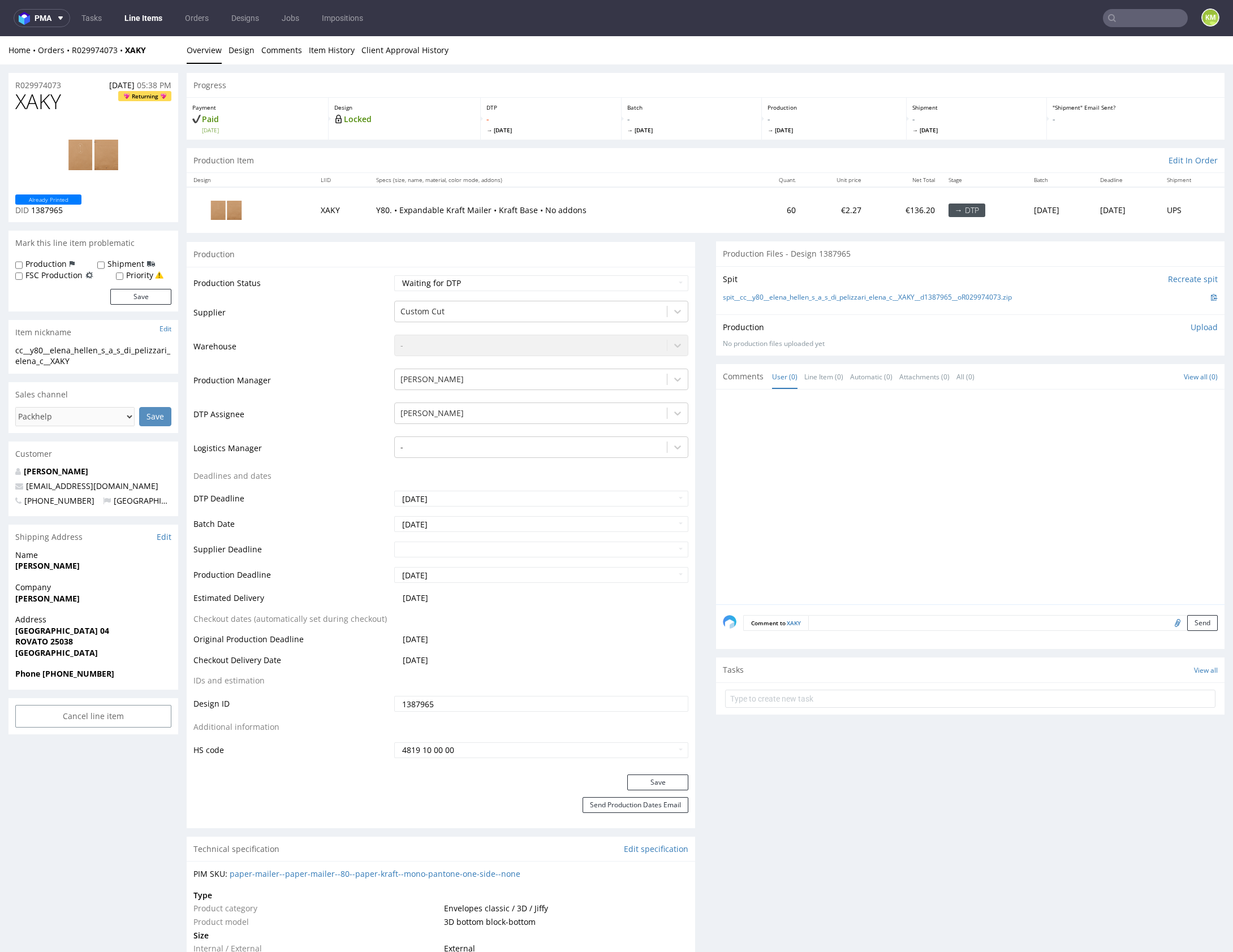
click at [55, 102] on span "XAKY" at bounding box center [37, 102] width 45 height 22
copy span "XAKY"
drag, startPoint x: 1037, startPoint y: 297, endPoint x: 735, endPoint y: 297, distance: 302.0
click at [735, 297] on div "spit__cc__y80__elena_hellen_s_a_s_di_pelizzari_elena_c__XAKY__d1387965__oR02997…" at bounding box center [970, 297] width 495 height 12
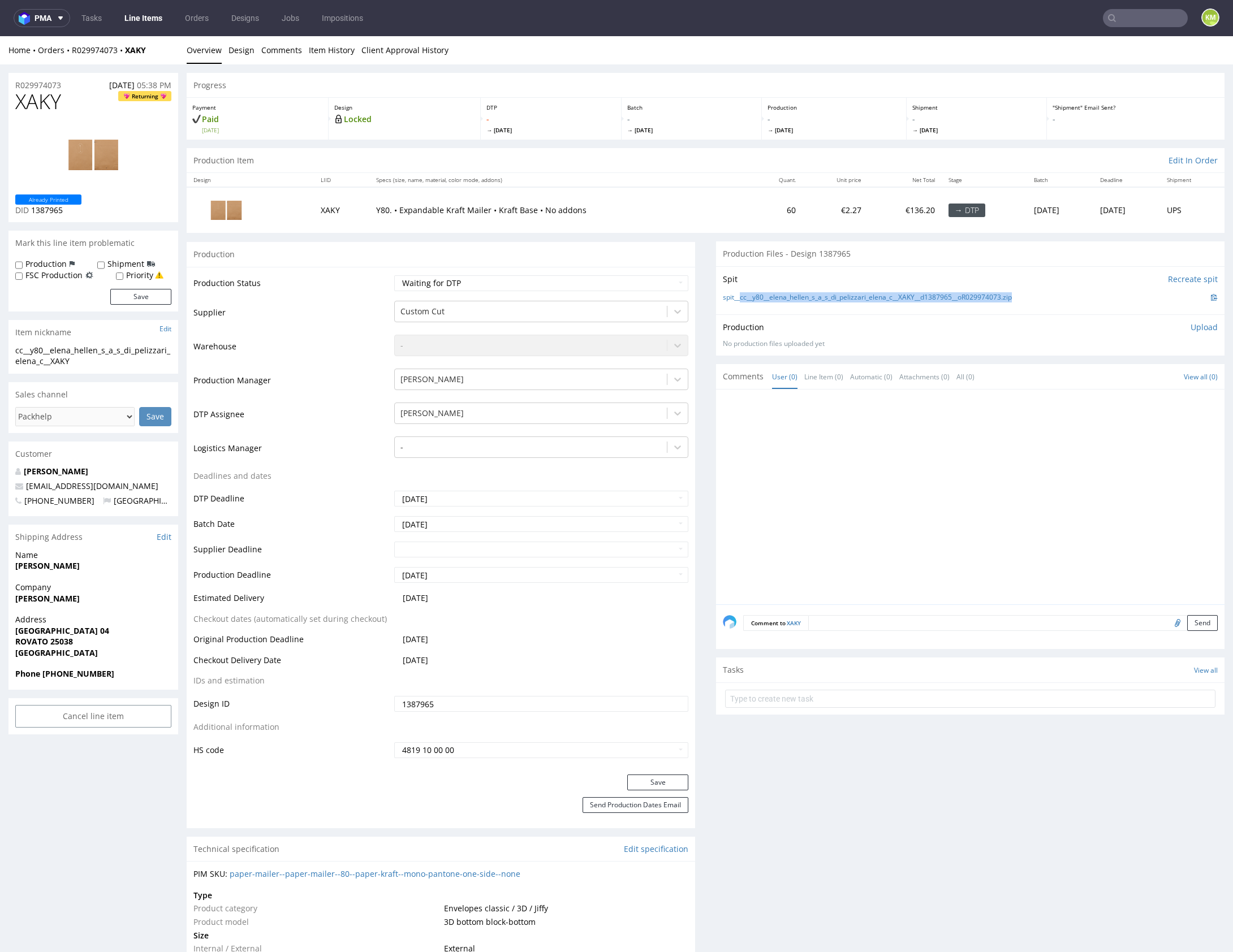
copy link "cc__y80__elena_hellen_s_a_s_di_pelizzari_elena_c__XAKY__d1387965__oR029974073.z…"
click at [1194, 328] on p "Upload" at bounding box center [1204, 328] width 27 height 12
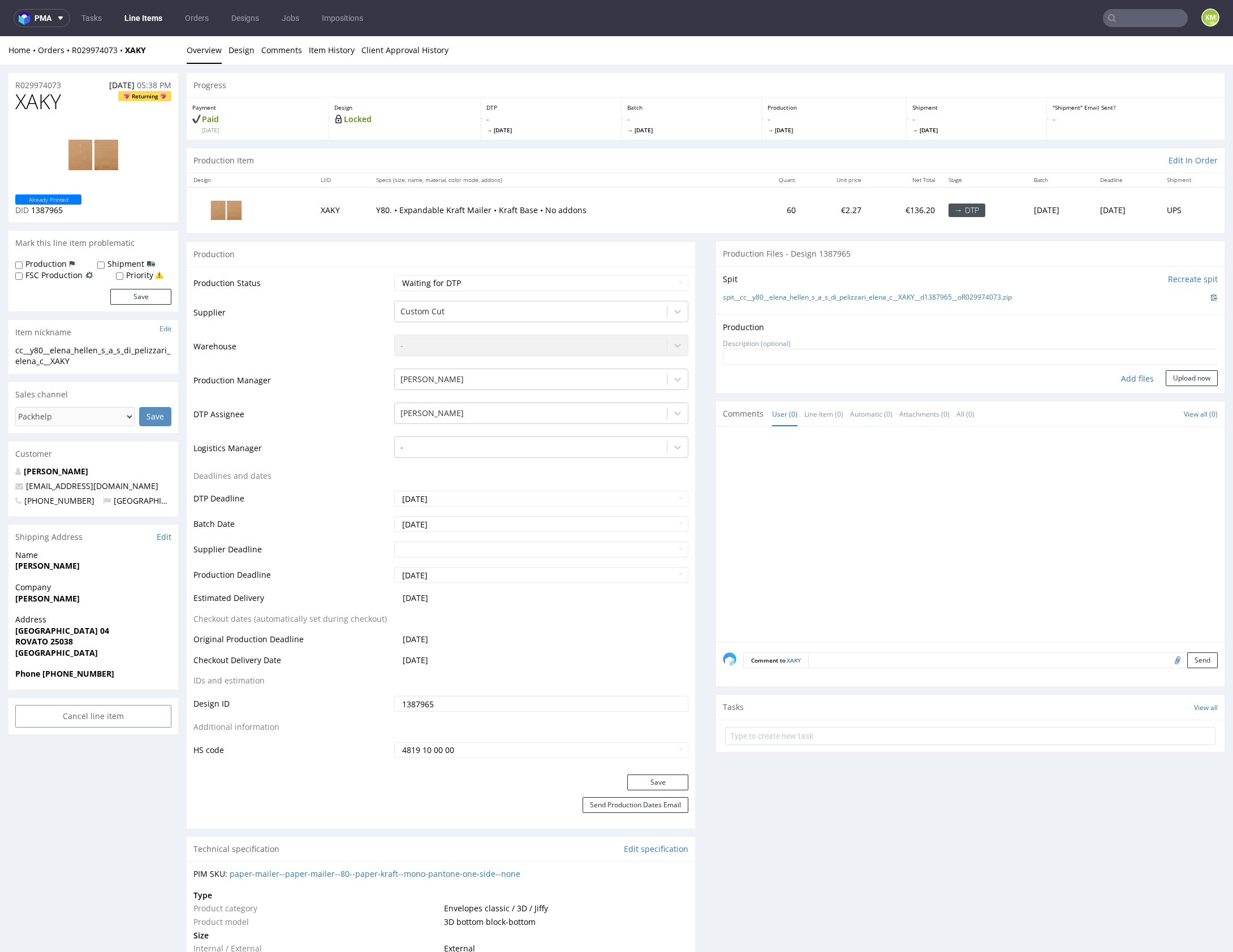
click at [1117, 378] on div "Add files" at bounding box center [1137, 379] width 56 height 17
type input "C:\fakepath\cc__y80__elena_hellen_s_a_s_di_pelizzari_elena_c__XAKY__d1387965__o…"
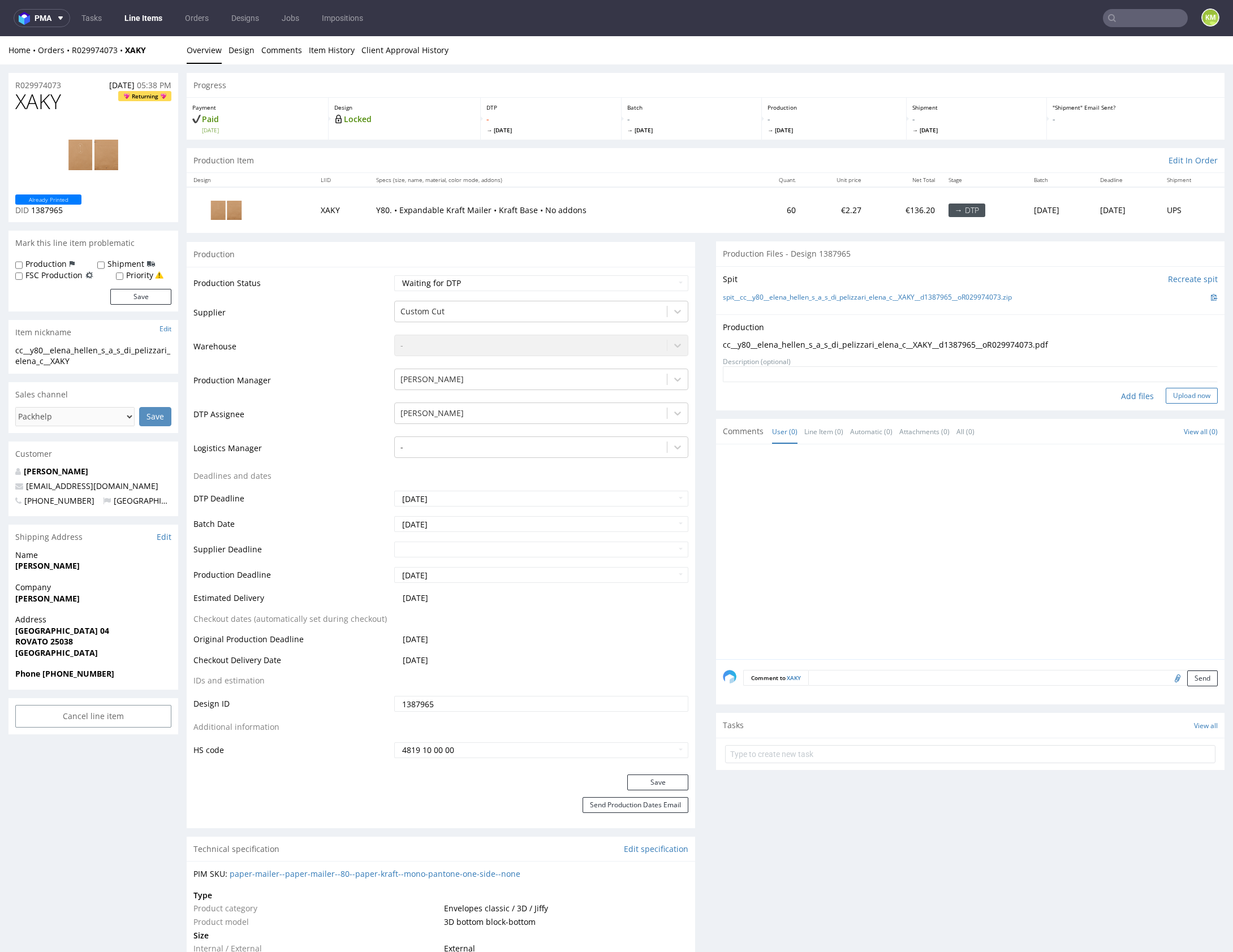
click at [1184, 388] on button "Upload now" at bounding box center [1191, 395] width 52 height 16
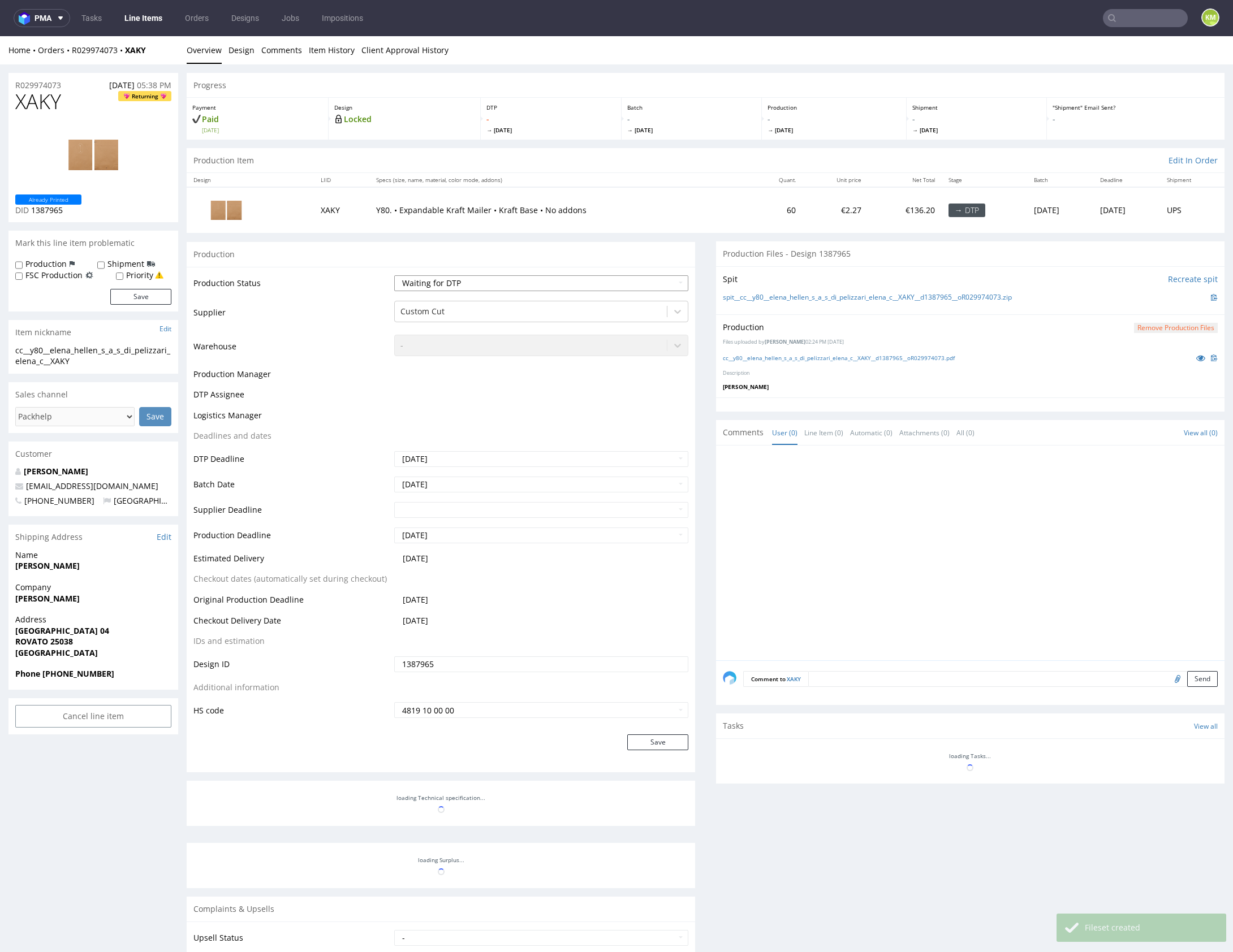
click at [603, 280] on select "Waiting for Artwork Waiting for Diecut Waiting for Mockup Waiting for DTP Waiti…" at bounding box center [541, 283] width 294 height 16
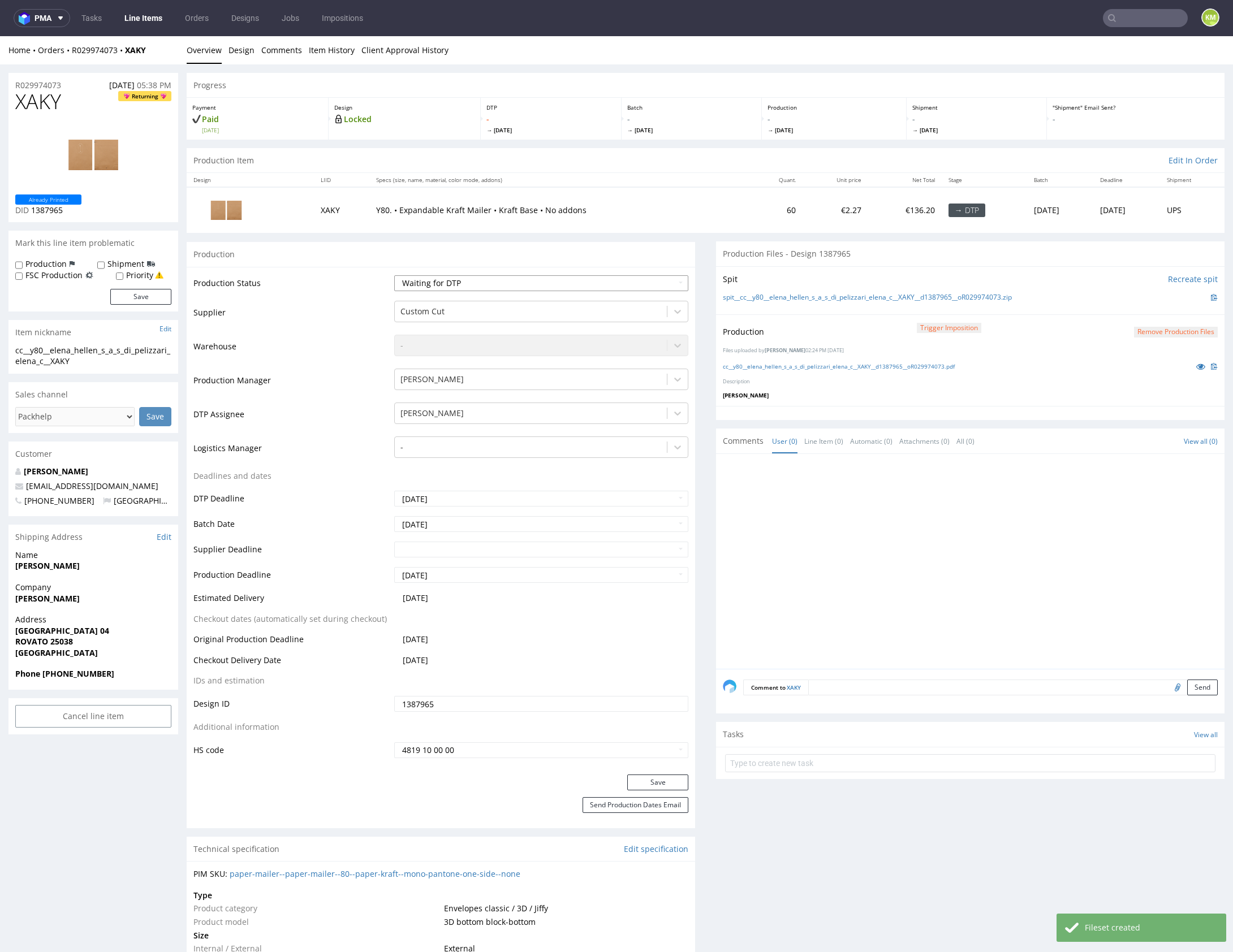
select select "dtp_production_ready"
click at [394, 276] on select "Waiting for Artwork Waiting for Diecut Waiting for Mockup Waiting for DTP Waiti…" at bounding box center [541, 283] width 294 height 16
click at [648, 786] on button "Save" at bounding box center [657, 782] width 61 height 16
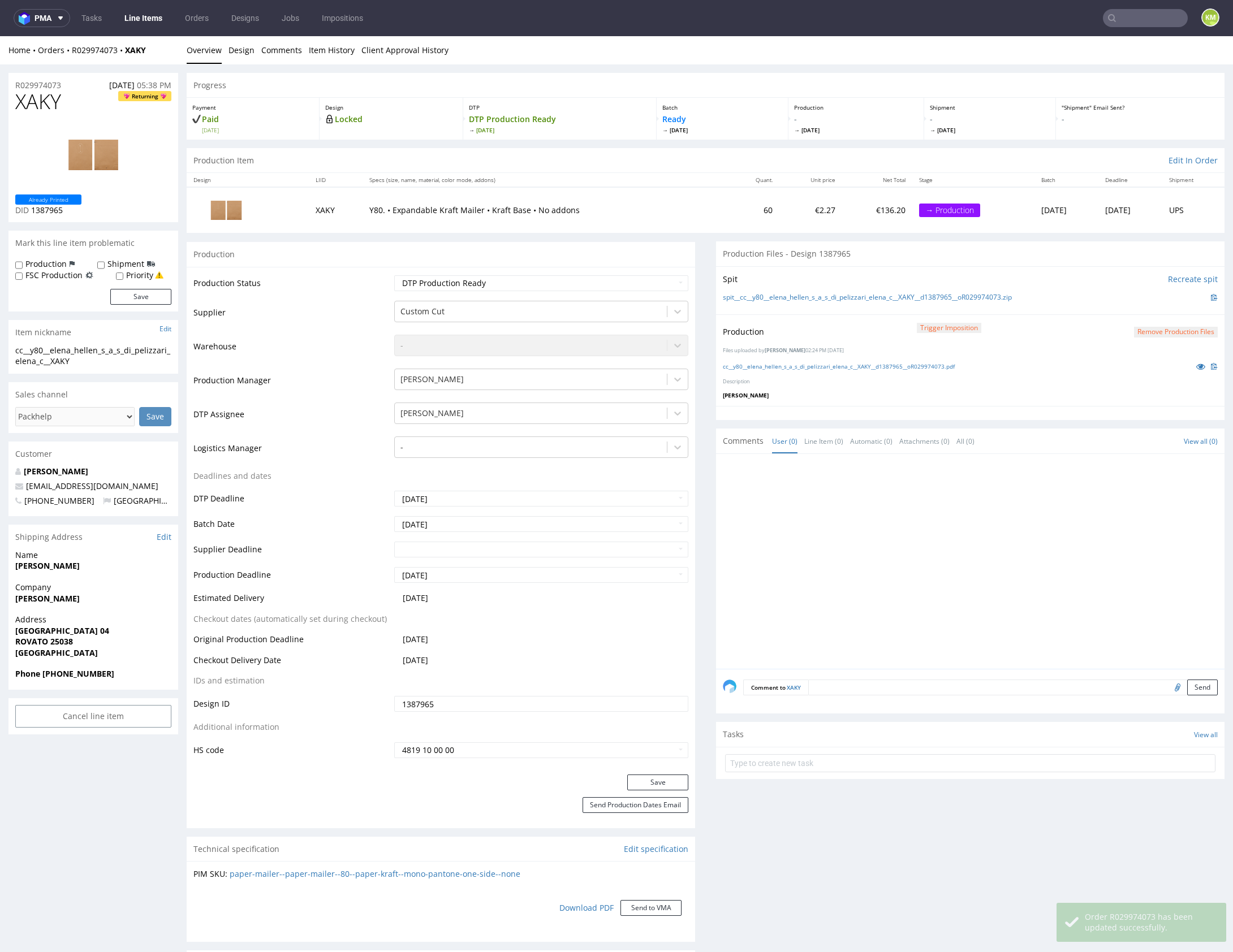
click at [868, 549] on div at bounding box center [973, 565] width 501 height 208
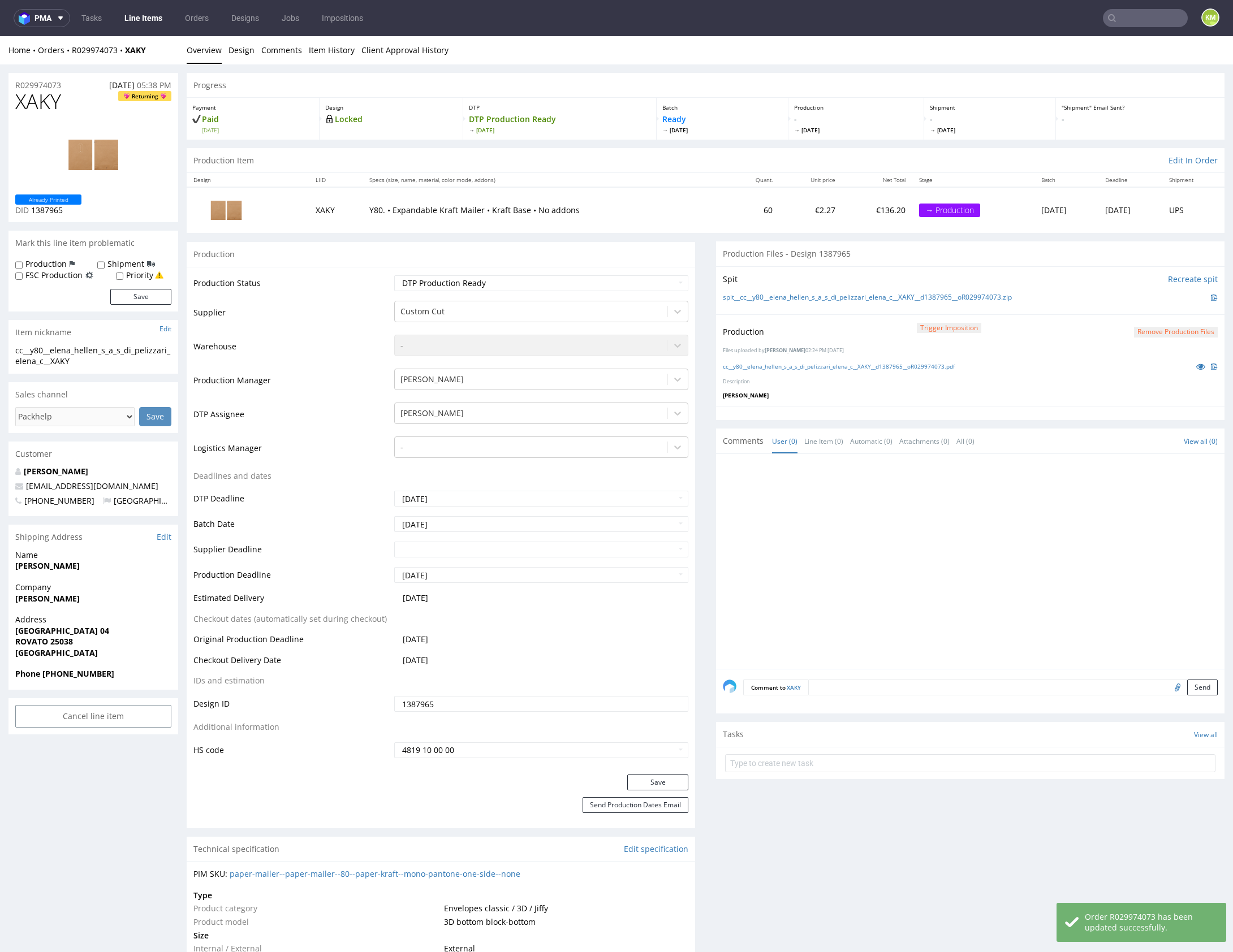
click at [960, 539] on div at bounding box center [973, 565] width 501 height 208
click at [894, 541] on div at bounding box center [973, 565] width 501 height 208
click at [898, 548] on div at bounding box center [973, 565] width 501 height 208
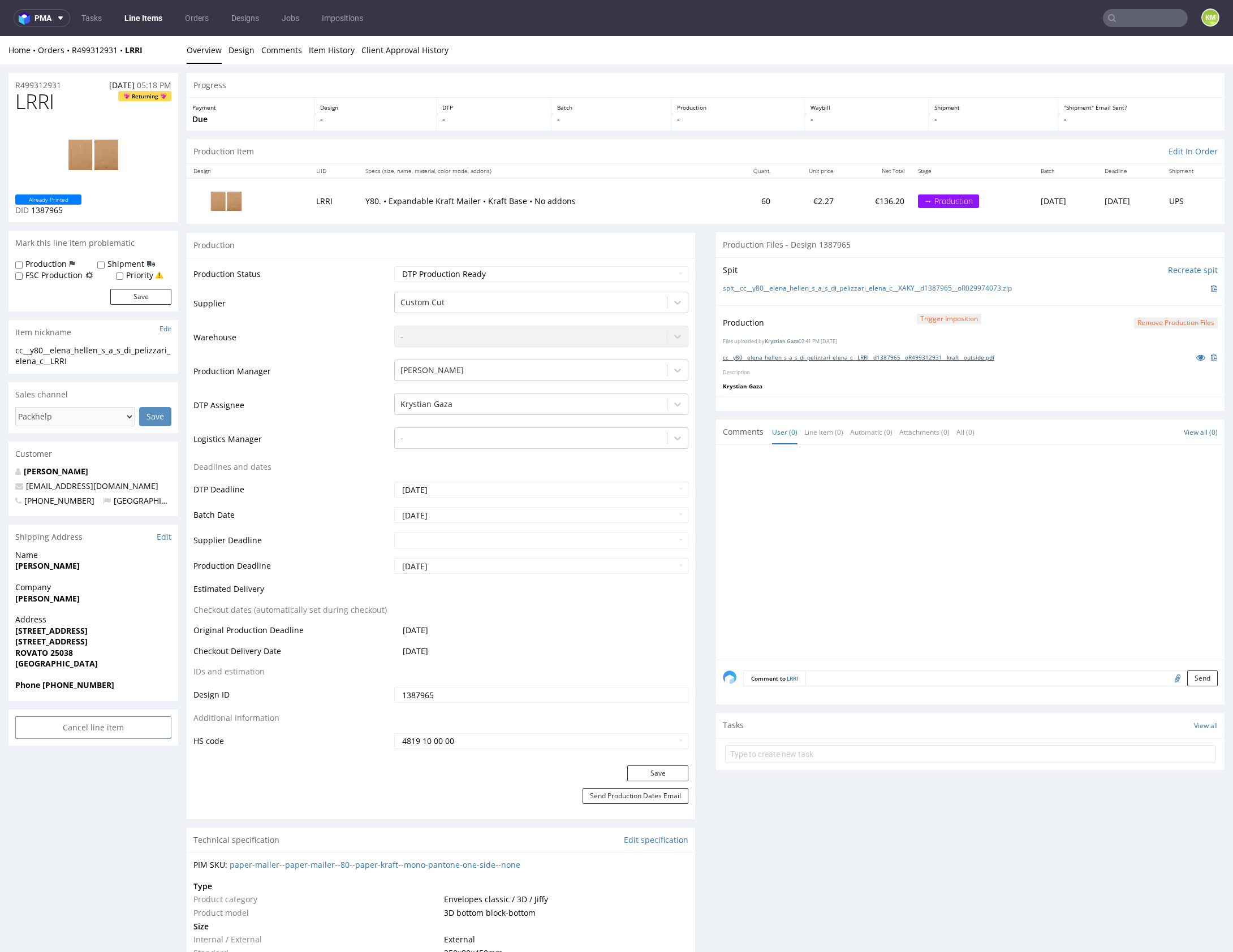
click at [885, 354] on link "cc__y80__elena_hellen_s_a_s_di_pelizzari_elena_c__LRRI__d1387965__oR499312931__…" at bounding box center [858, 358] width 272 height 8
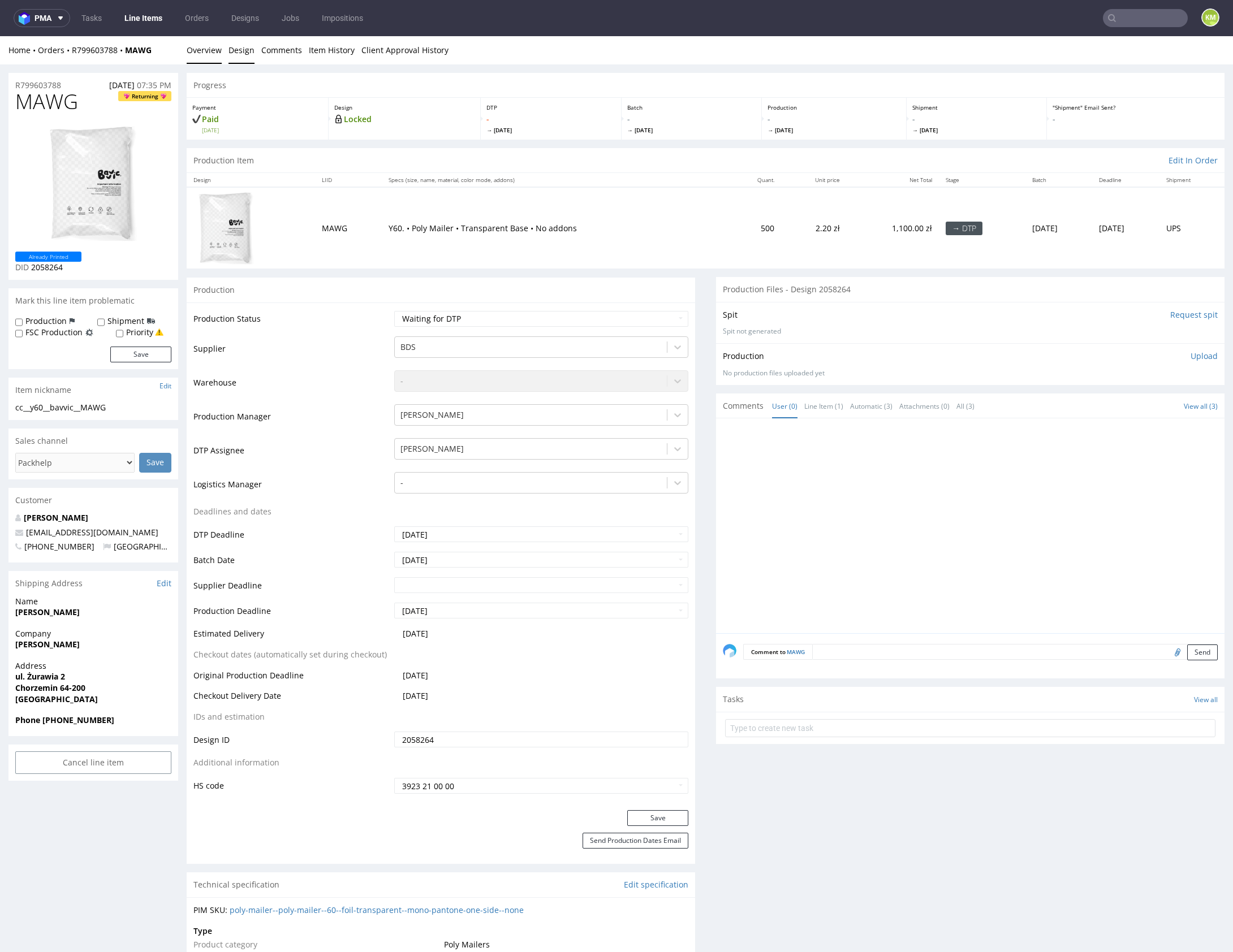
click at [243, 47] on link "Design" at bounding box center [242, 50] width 26 height 28
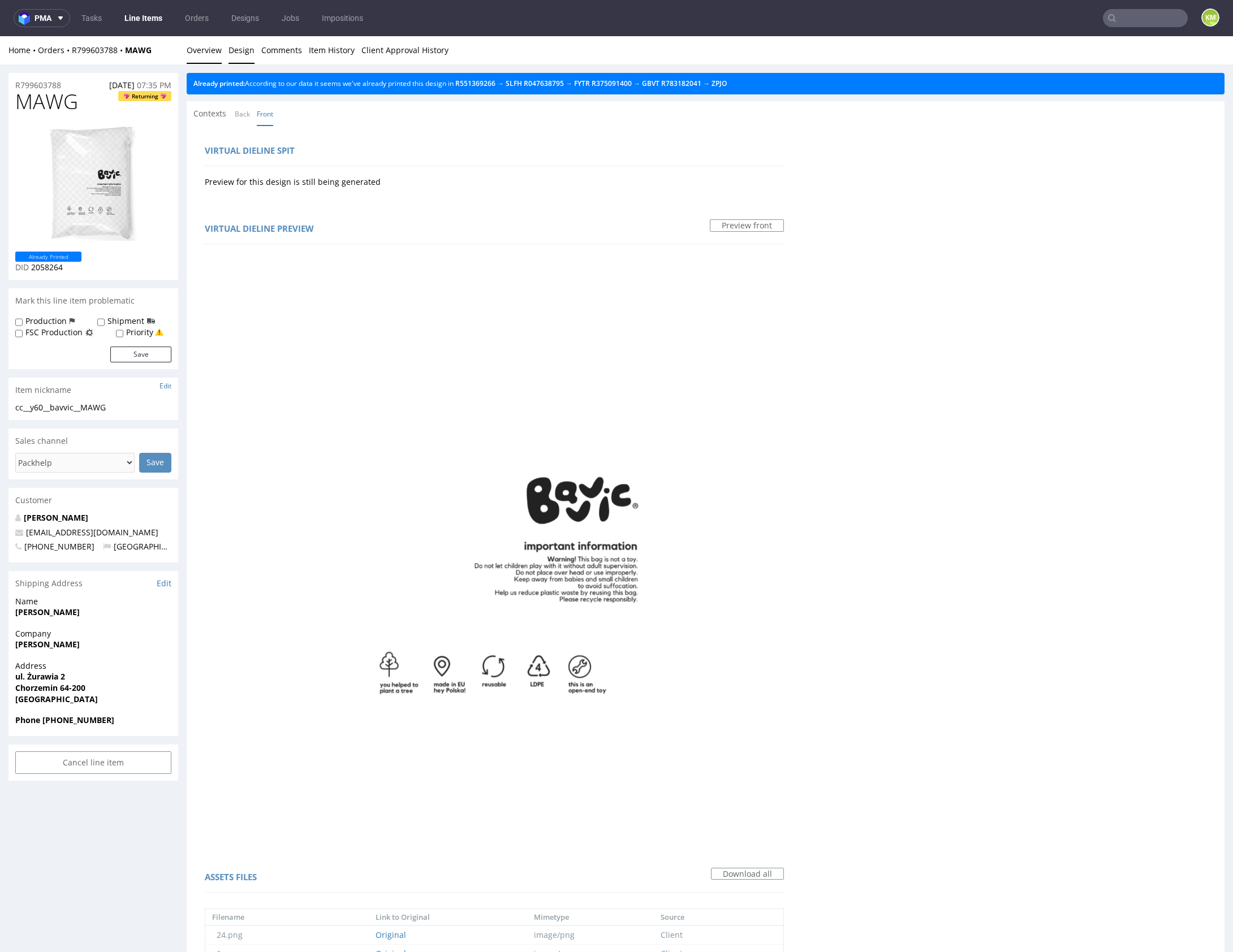
click at [213, 51] on link "Overview" at bounding box center [204, 50] width 35 height 28
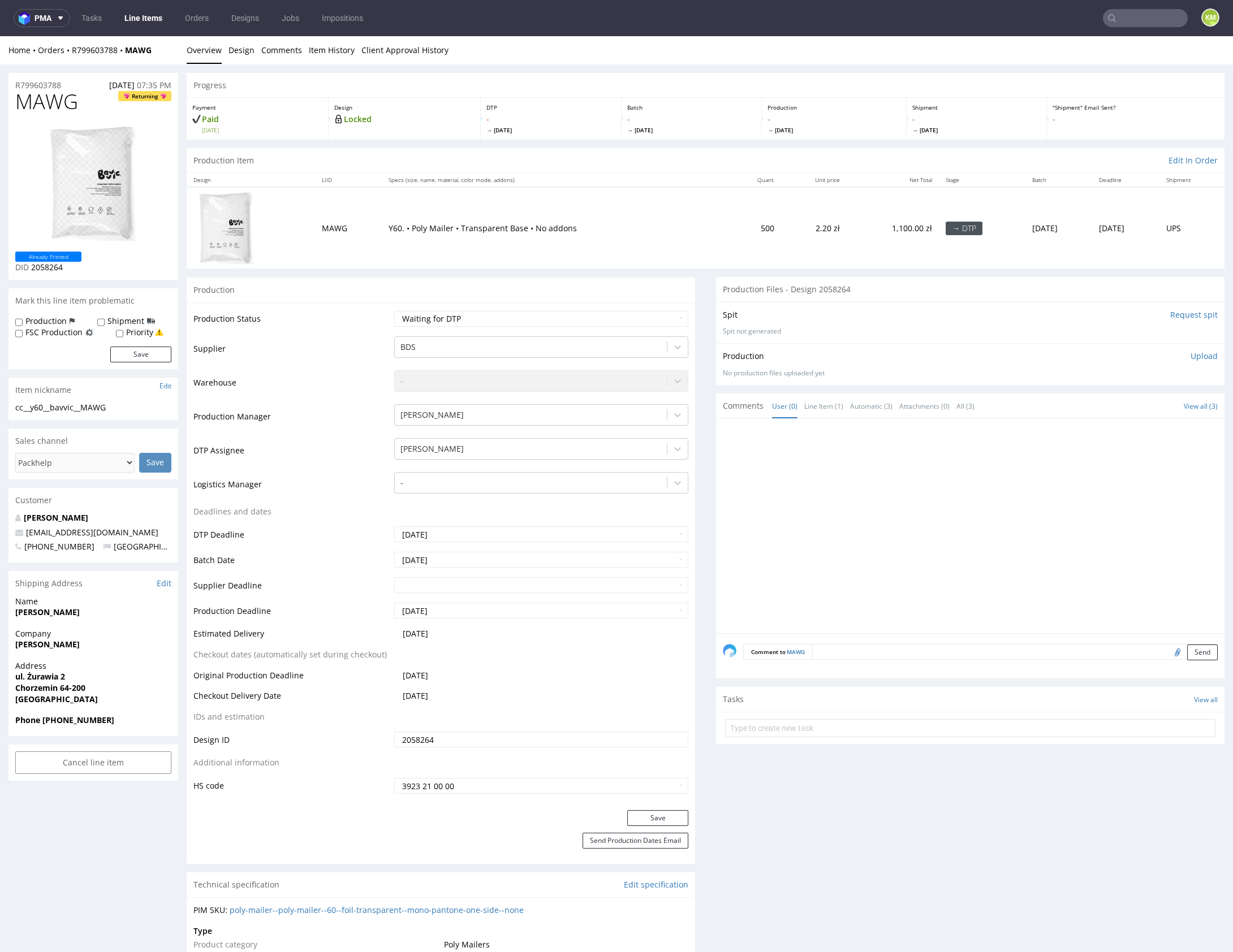
click at [105, 408] on div "cc__y60__bavvic__MAWG" at bounding box center [92, 408] width 156 height 12
copy div "cc__y60__bavvic__MAWG"
copy link "R799603788"
click at [238, 53] on link "Design" at bounding box center [242, 50] width 26 height 28
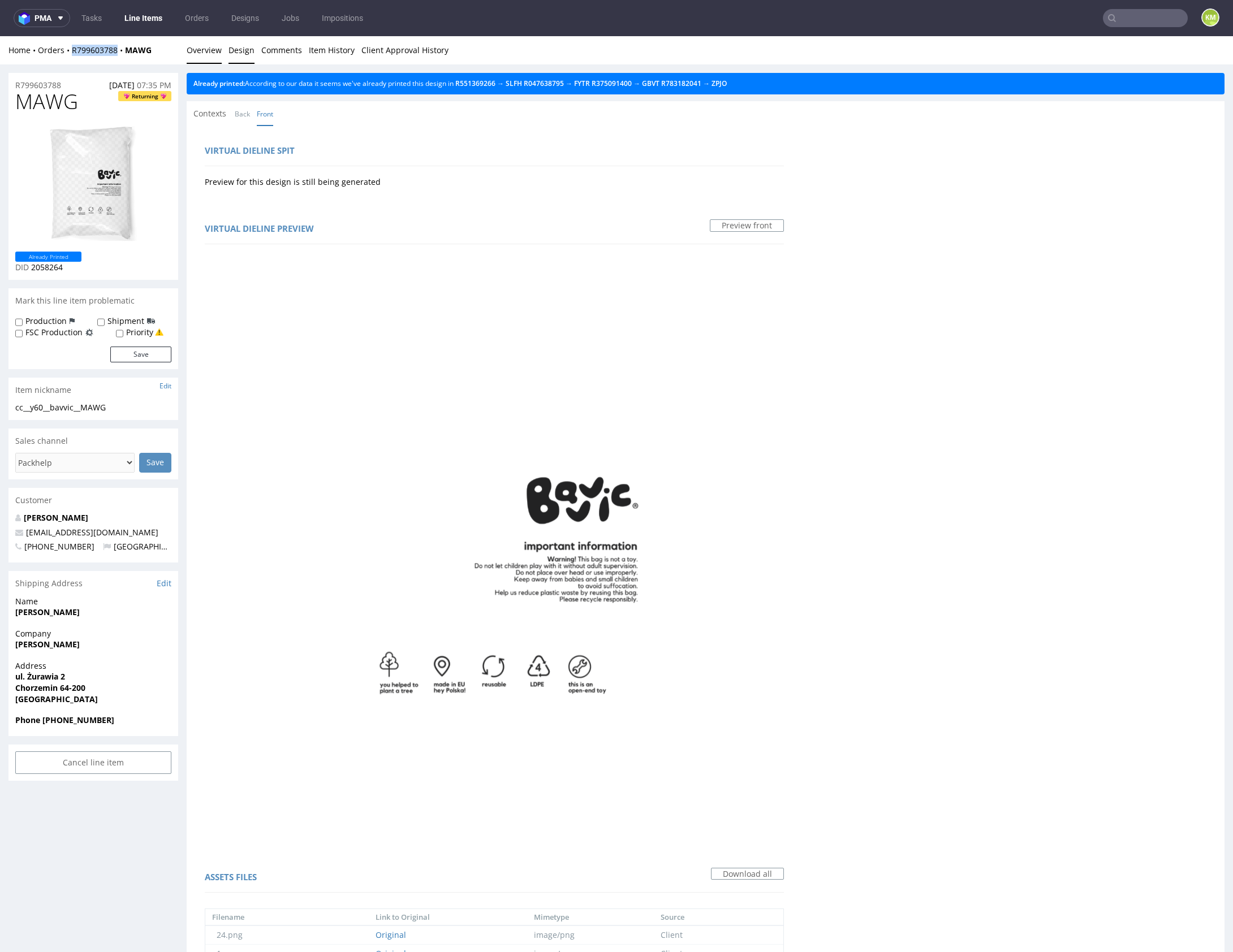
click at [207, 54] on link "Overview" at bounding box center [204, 50] width 35 height 28
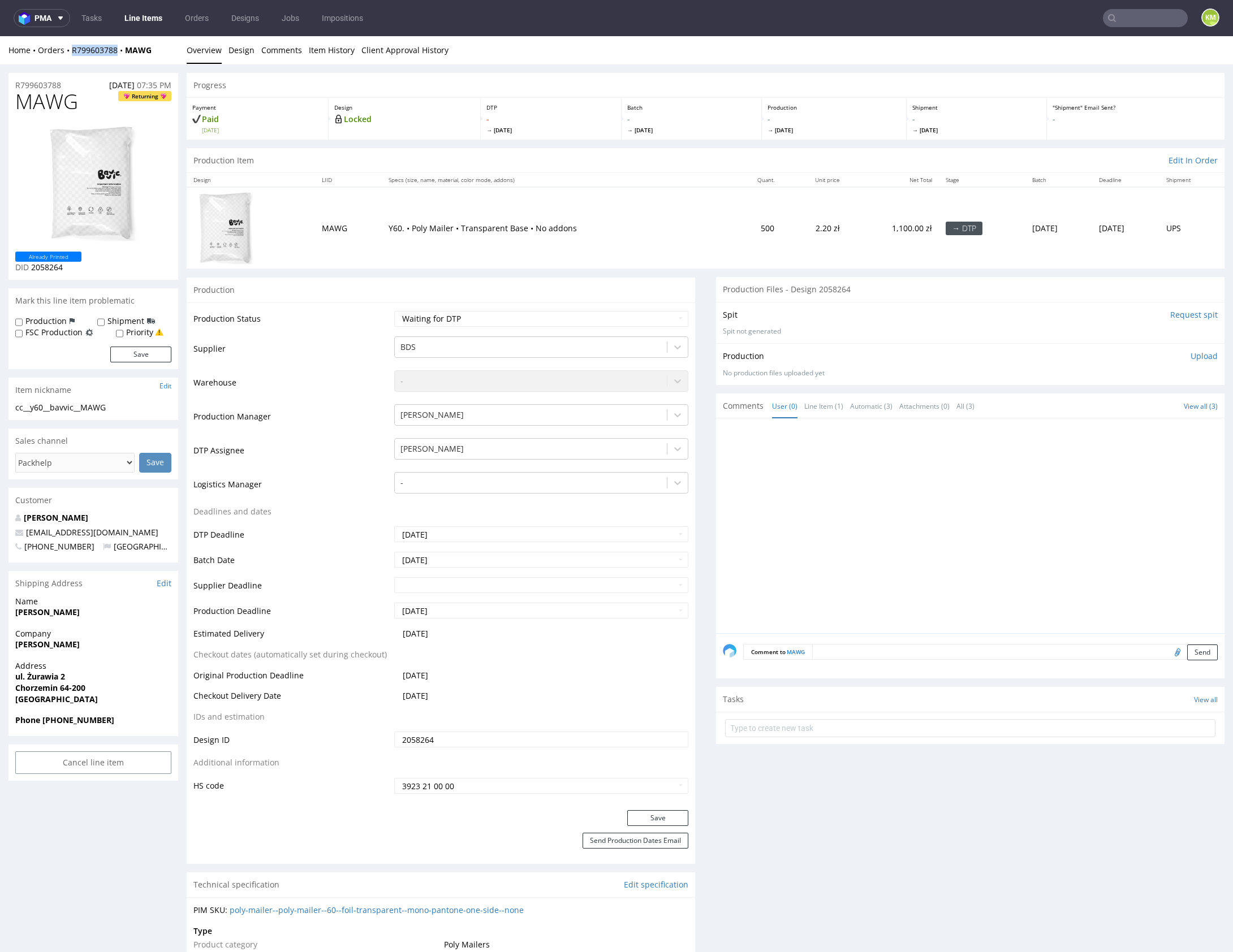
click at [44, 105] on span "MAWG" at bounding box center [46, 102] width 63 height 22
click at [823, 448] on div at bounding box center [973, 529] width 501 height 208
click at [1191, 353] on p "Upload" at bounding box center [1204, 357] width 27 height 12
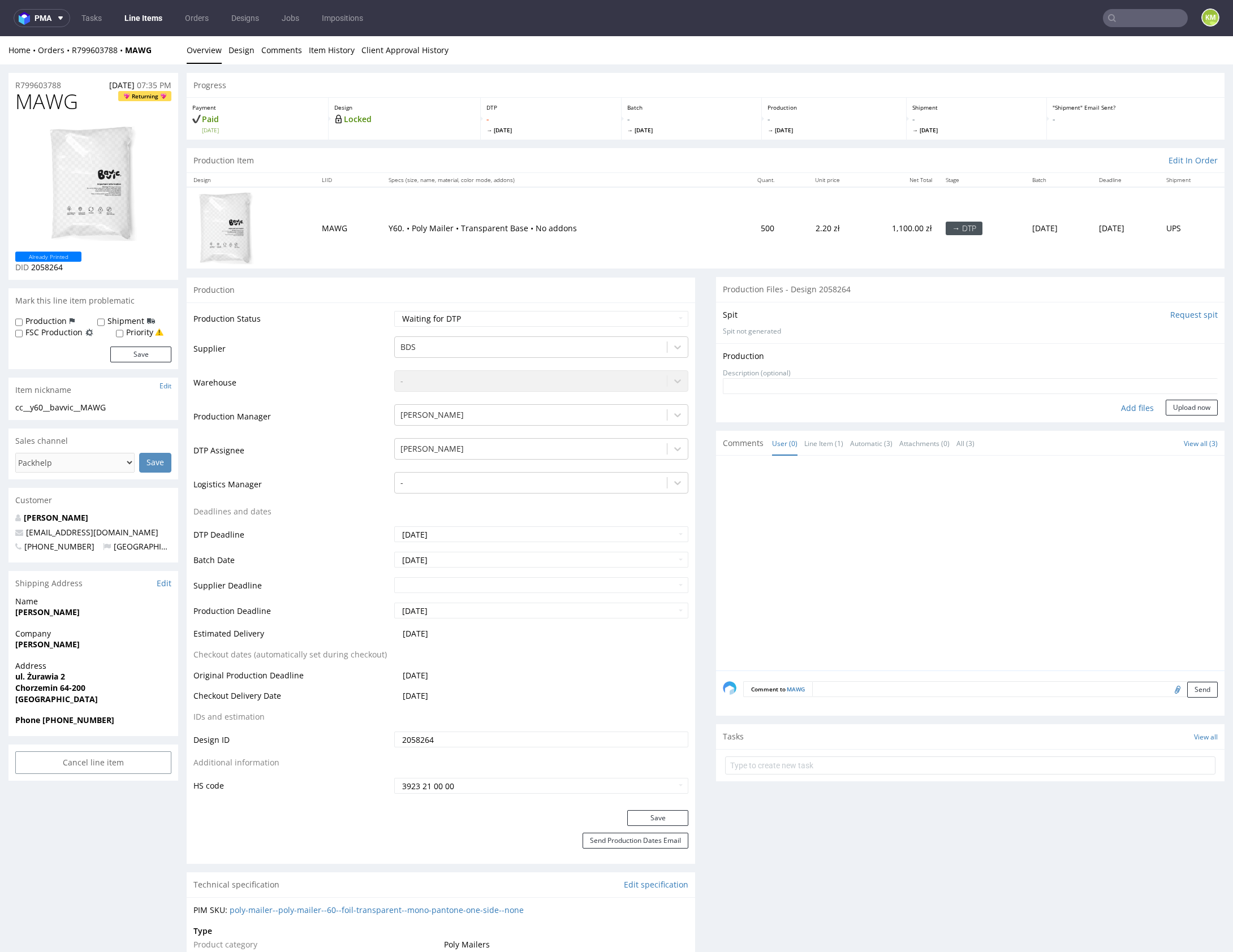
click at [1125, 405] on div "Add files" at bounding box center [1137, 408] width 56 height 17
type input "C:\fakepath\cc__y60__bavvic__MAWG__d2058264__oR799603788.pdf"
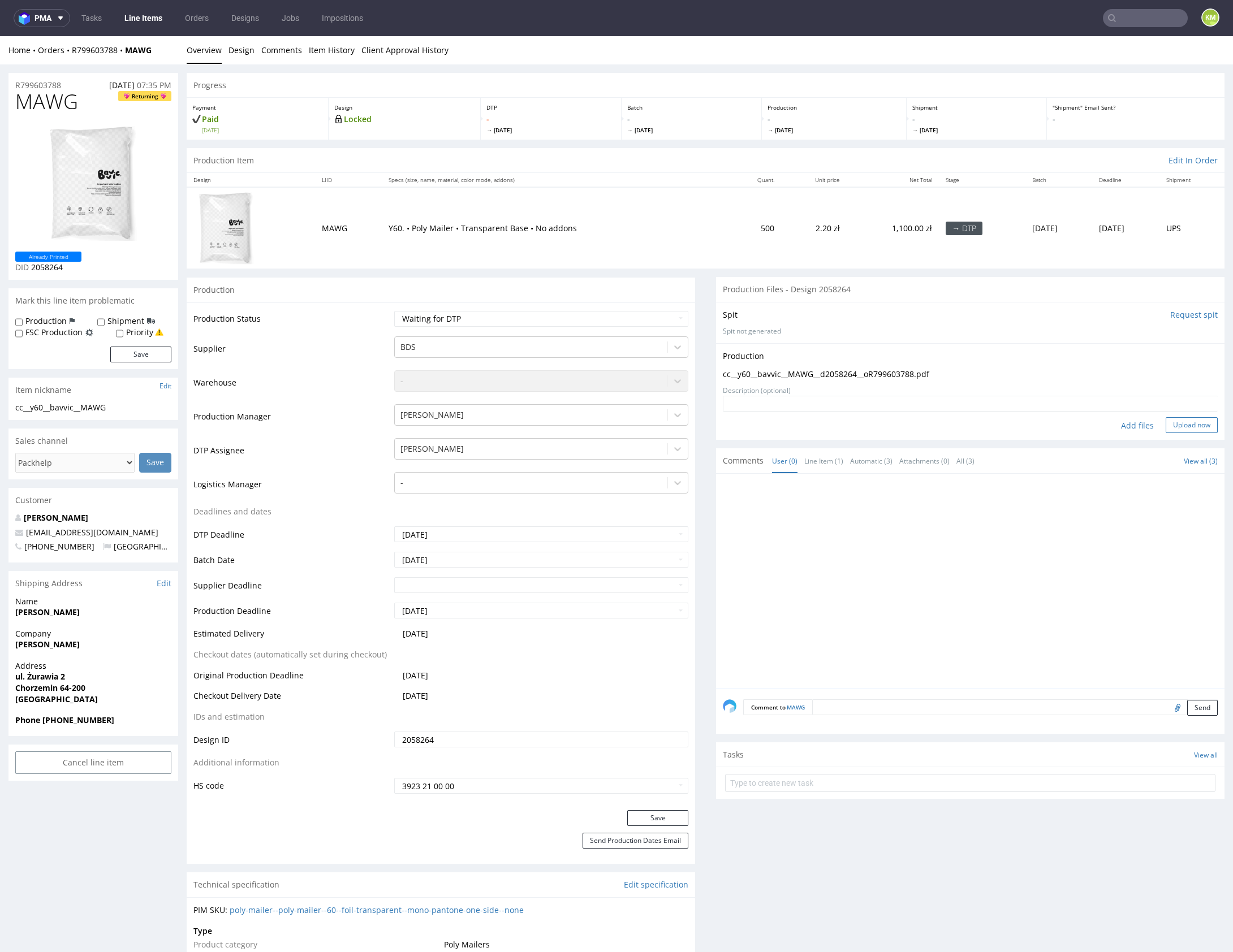
click at [1188, 424] on button "Upload now" at bounding box center [1191, 424] width 52 height 16
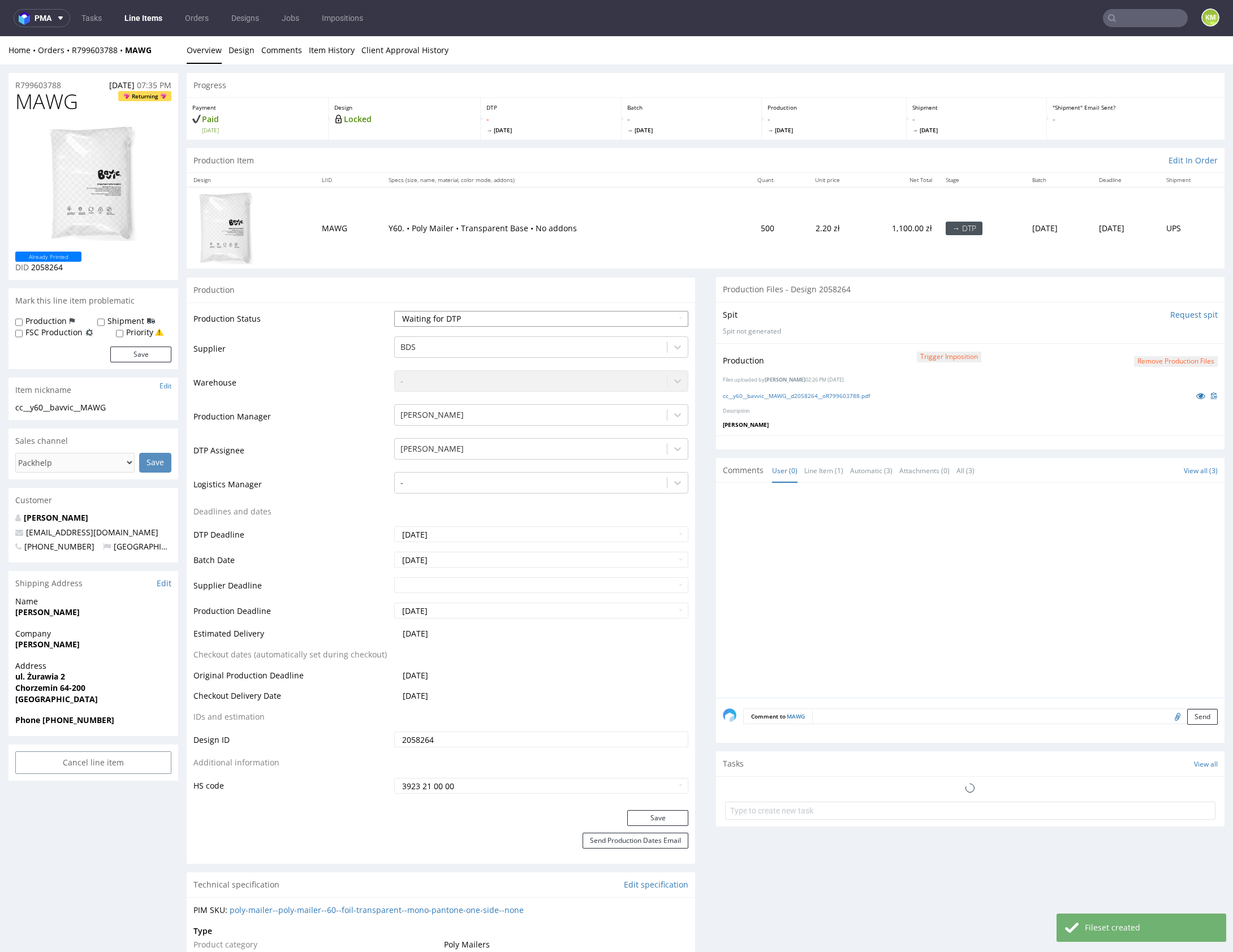
click at [595, 315] on select "Waiting for Artwork Waiting for Diecut Waiting for Mockup Waiting for DTP Waiti…" at bounding box center [541, 319] width 294 height 16
select select "dtp_production_ready"
click at [394, 311] on select "Waiting for Artwork Waiting for Diecut Waiting for Mockup Waiting for DTP Waiti…" at bounding box center [541, 319] width 294 height 16
click at [644, 816] on button "Save" at bounding box center [657, 817] width 61 height 16
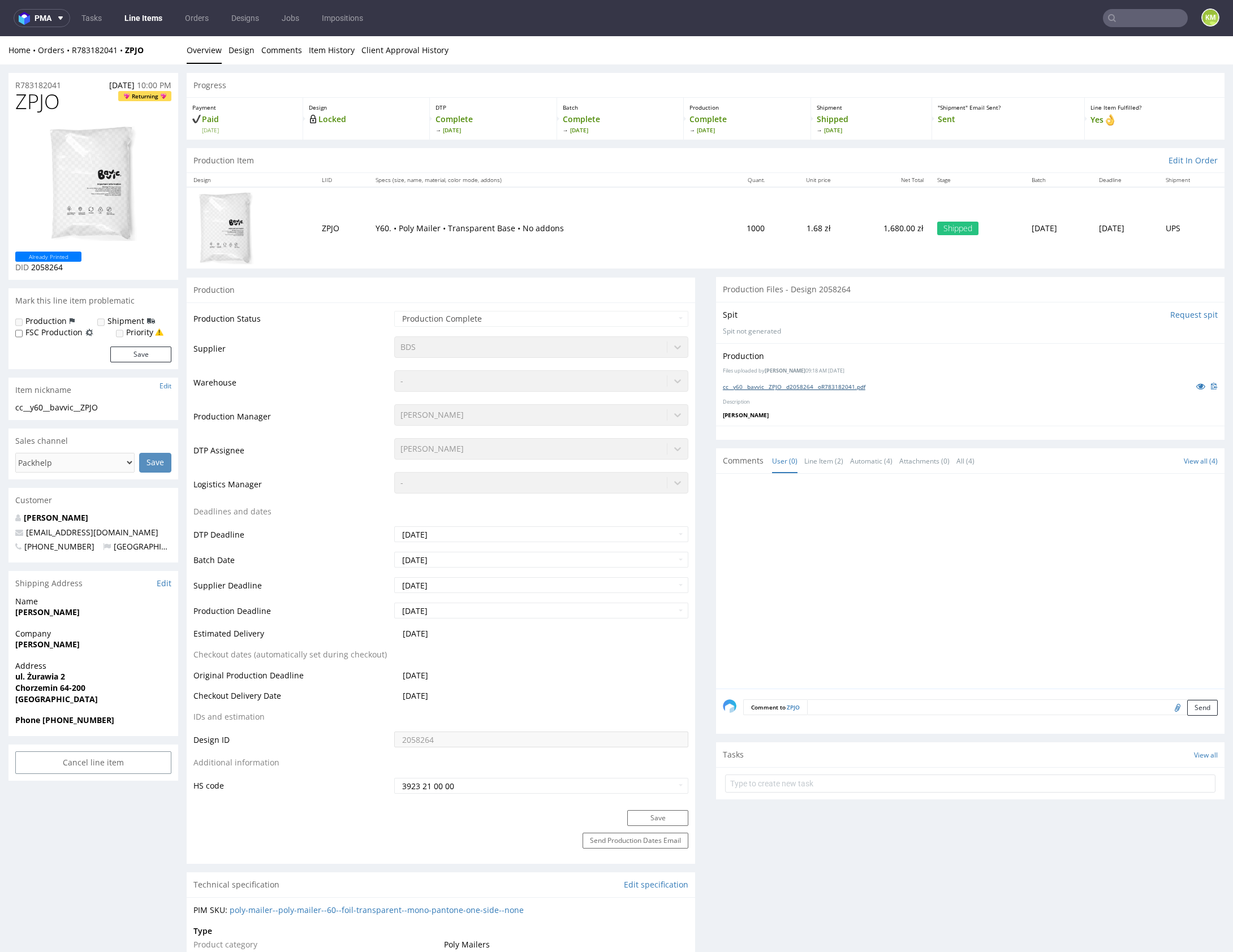
click at [813, 383] on link "cc__y60__bavvic__ZPJO__d2058264__oR783182041.pdf" at bounding box center [794, 387] width 143 height 8
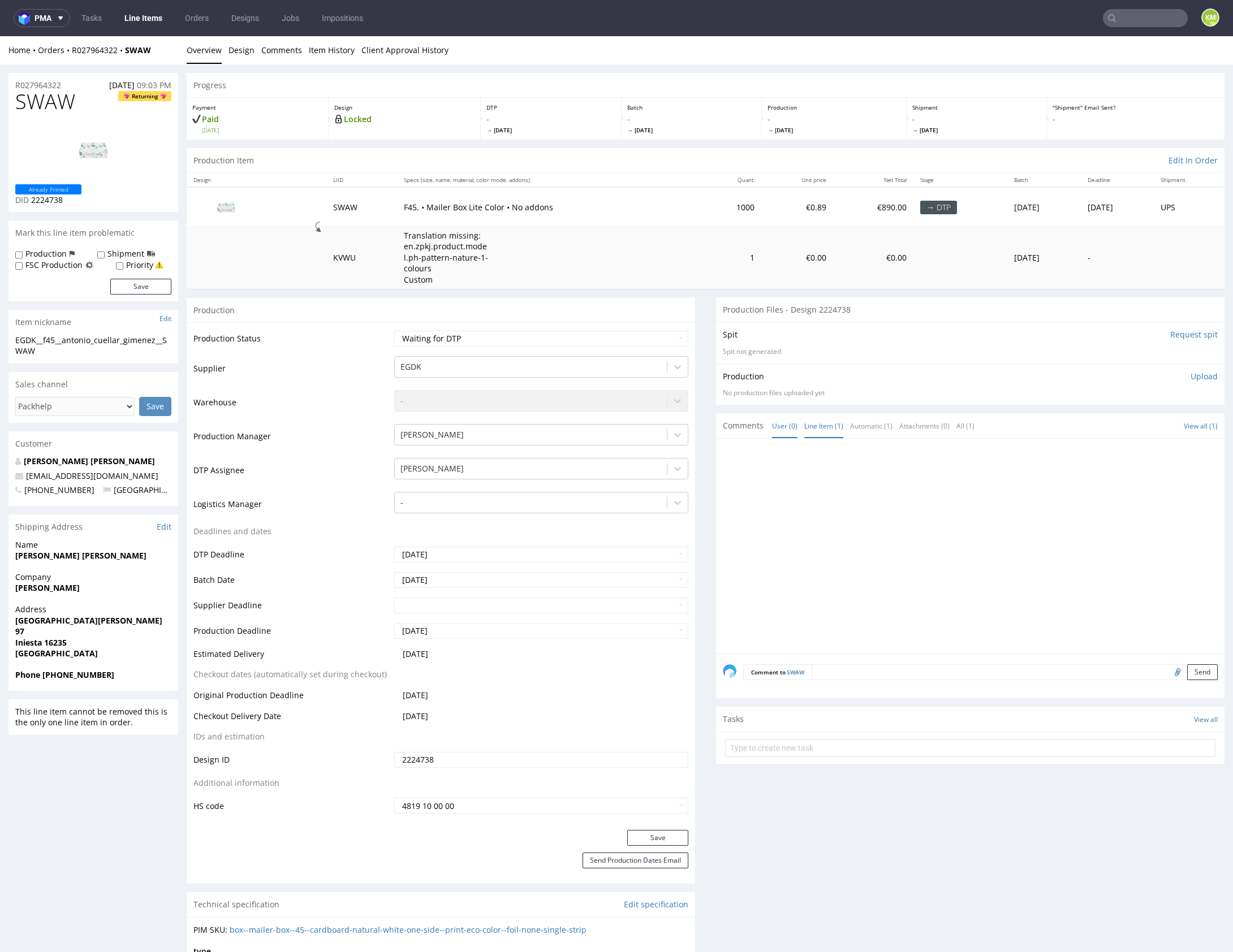
click at [820, 431] on link "Line Item (1)" at bounding box center [823, 425] width 39 height 24
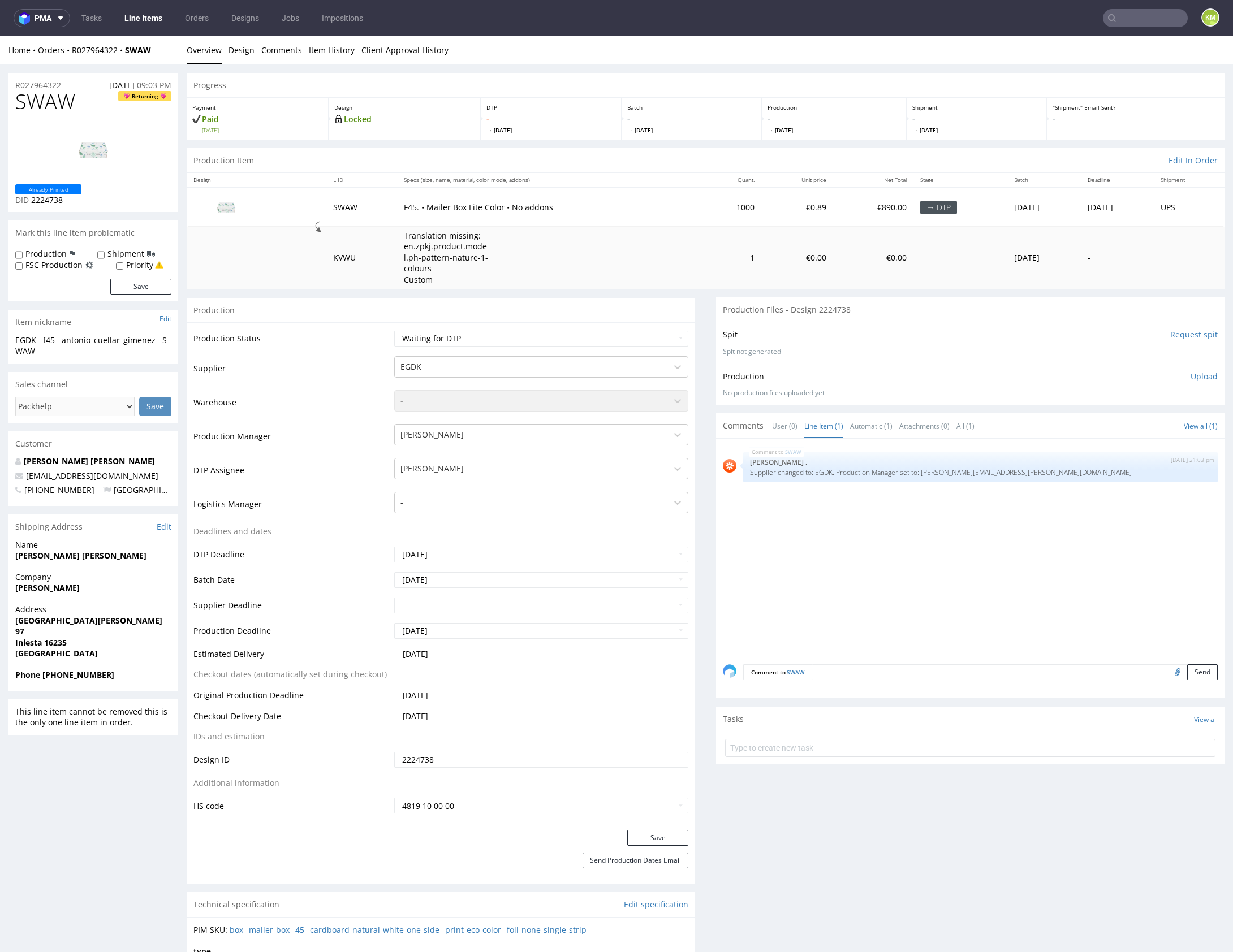
click at [862, 509] on div "SWAW 24th Aug 25 | 21:03 pm Rob . Supplier changed to: EGDK. Production Manager…" at bounding box center [973, 550] width 501 height 208
click at [233, 59] on link "Design" at bounding box center [242, 50] width 26 height 28
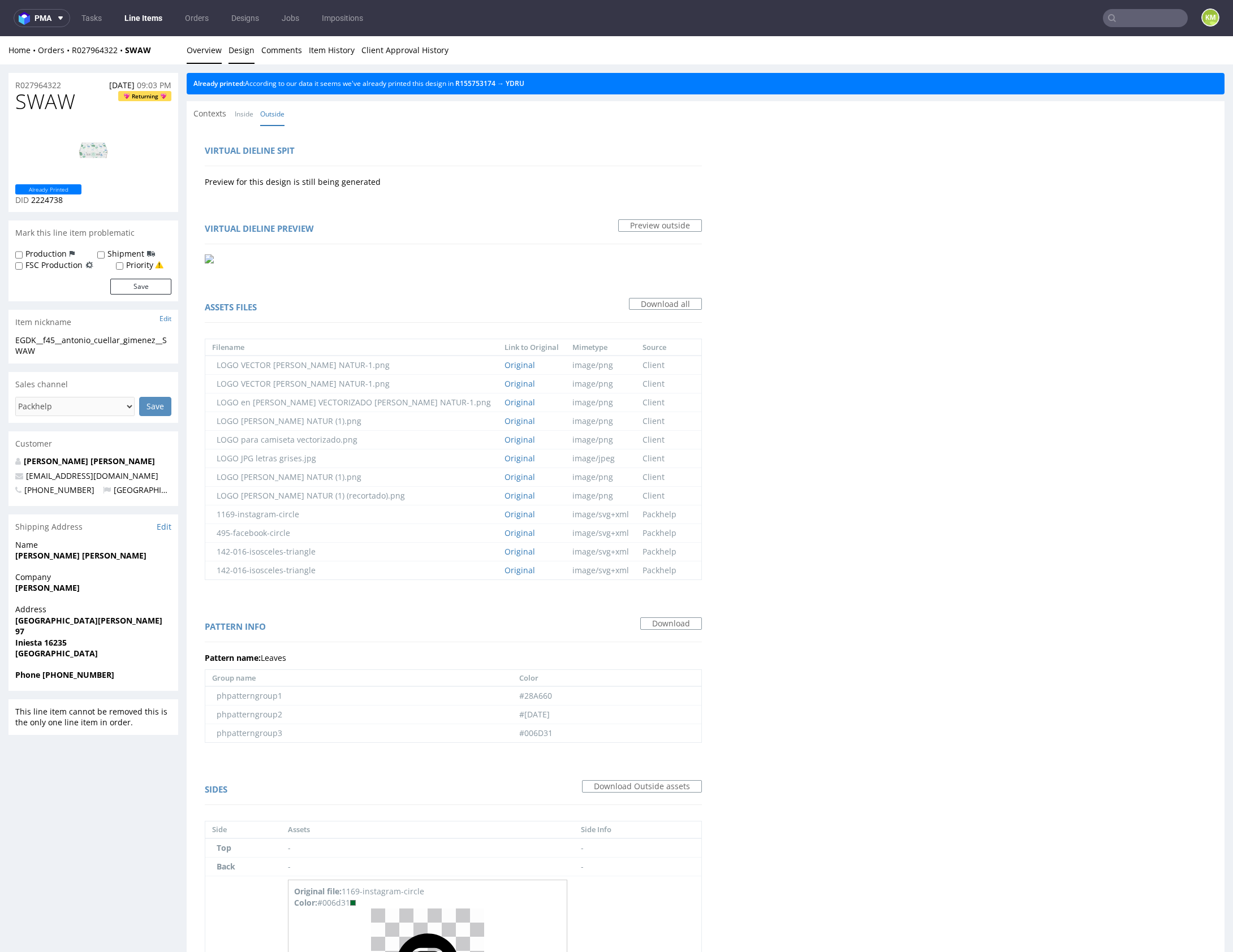
click at [211, 54] on link "Overview" at bounding box center [204, 50] width 35 height 28
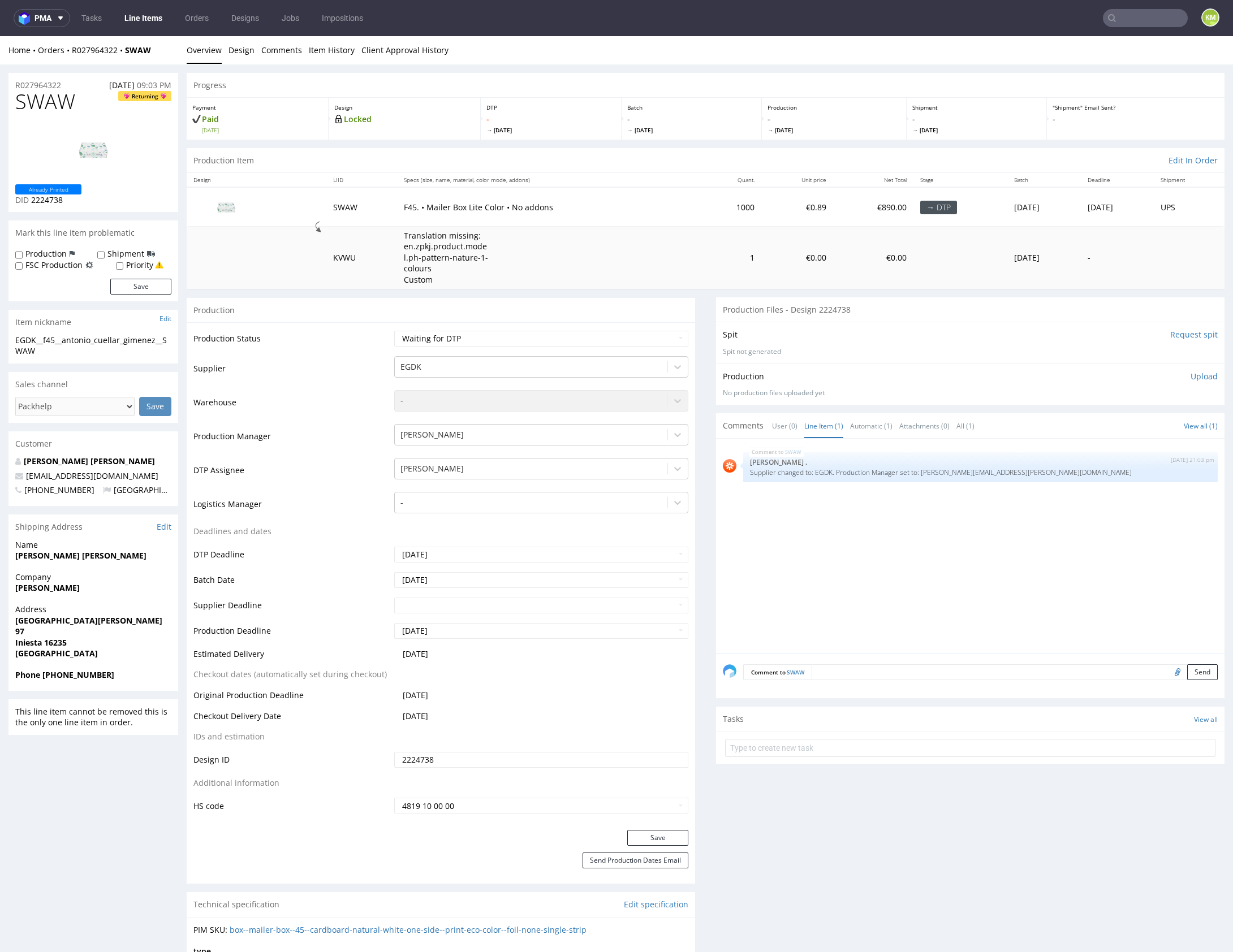
click at [116, 340] on div "EGDK__f45__antonio_cuellar_gimenez__SWAW" at bounding box center [92, 345] width 156 height 22
copy div "EGDK__f45__antonio_cuellar_gimenez__SWAW"
copy link "R027964322"
click at [239, 51] on link "Design" at bounding box center [242, 50] width 26 height 28
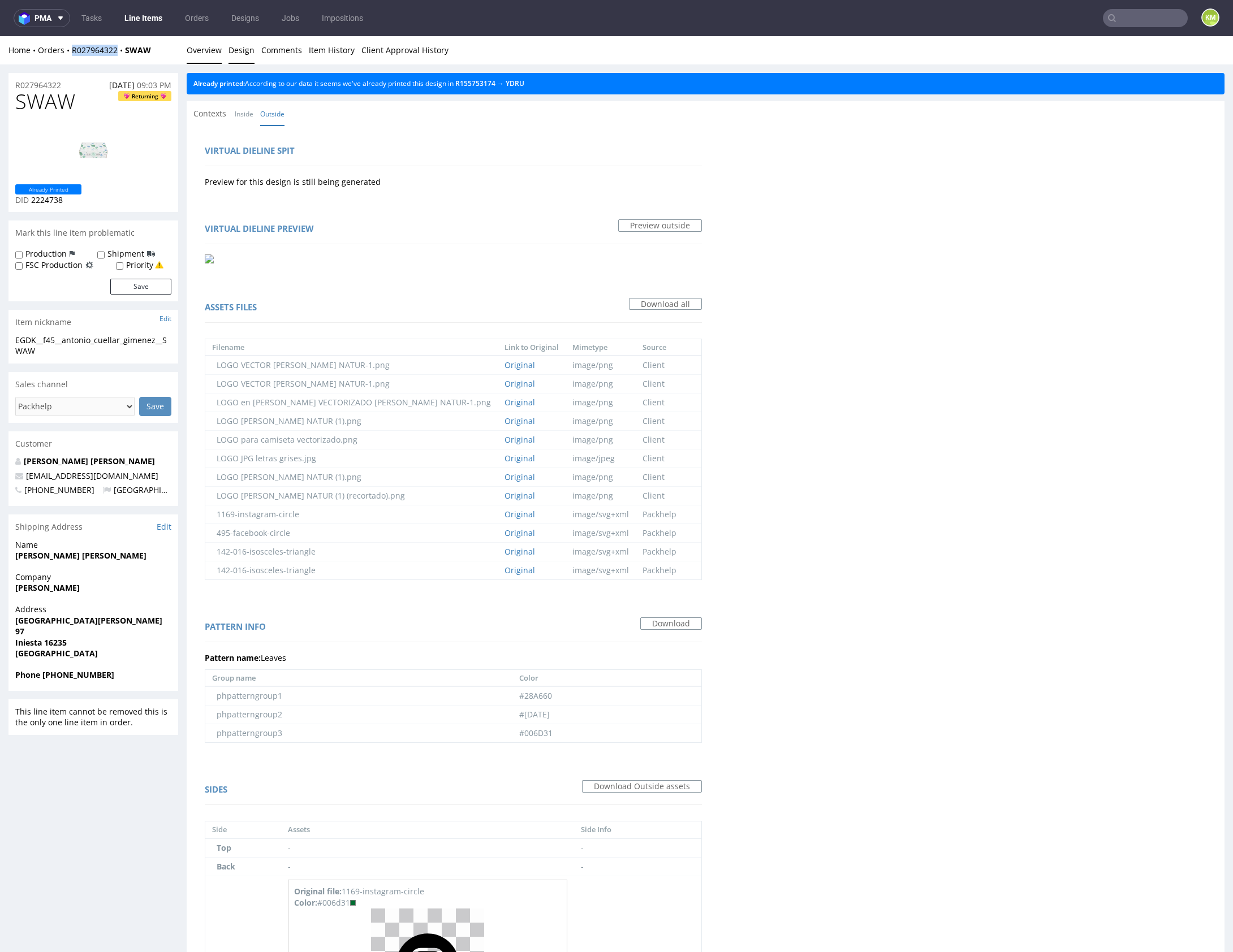
click at [195, 54] on link "Overview" at bounding box center [204, 50] width 35 height 28
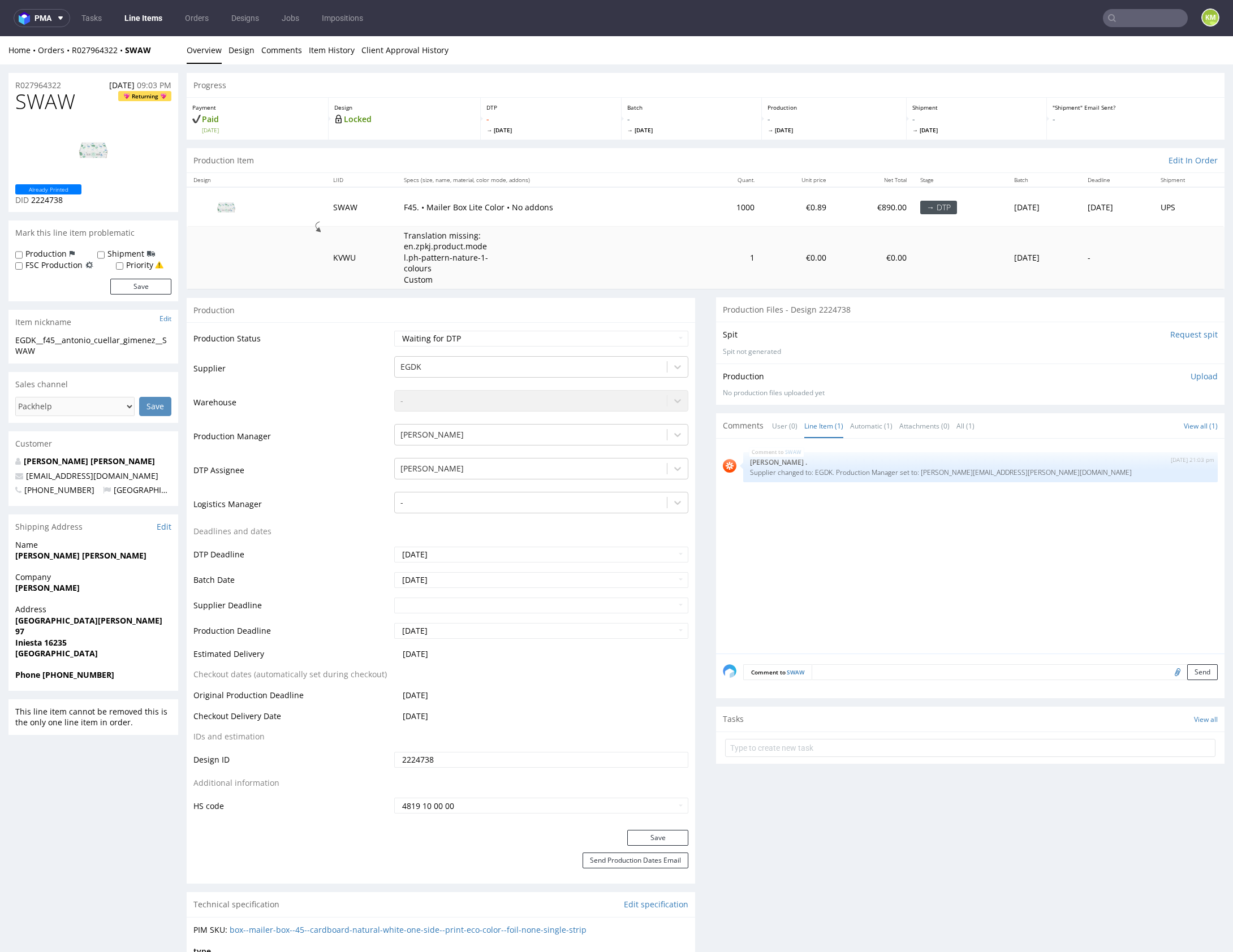
click at [41, 105] on span "SWAW" at bounding box center [45, 102] width 60 height 22
copy span "SWAW"
click at [1191, 380] on p "Upload" at bounding box center [1204, 377] width 27 height 12
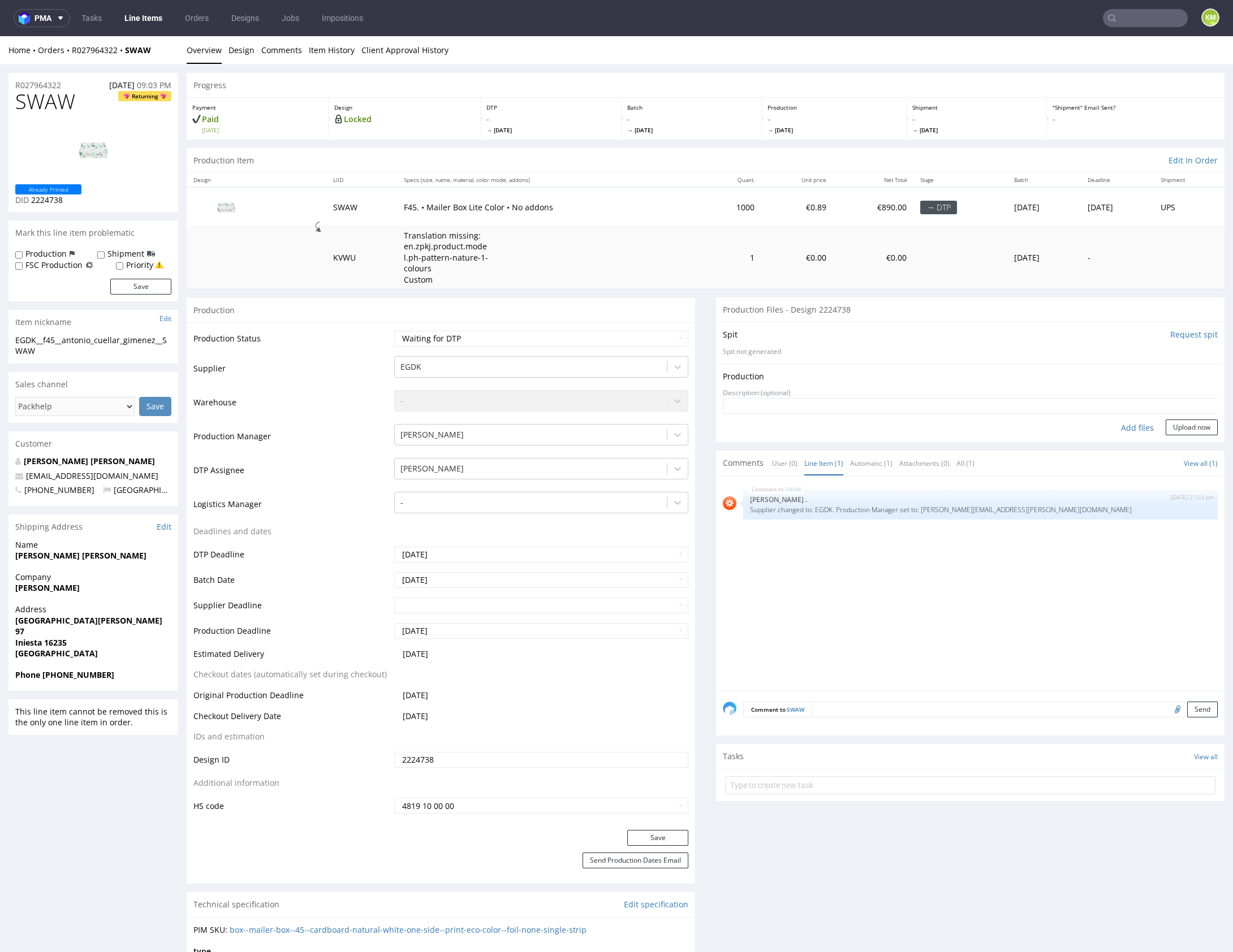
click at [1131, 426] on div "Add files" at bounding box center [1137, 428] width 56 height 17
type input "C:\fakepath\EGDK__f45__antonio_cuellar_gimenez__SWAW__d2224738__oR027964322__ou…"
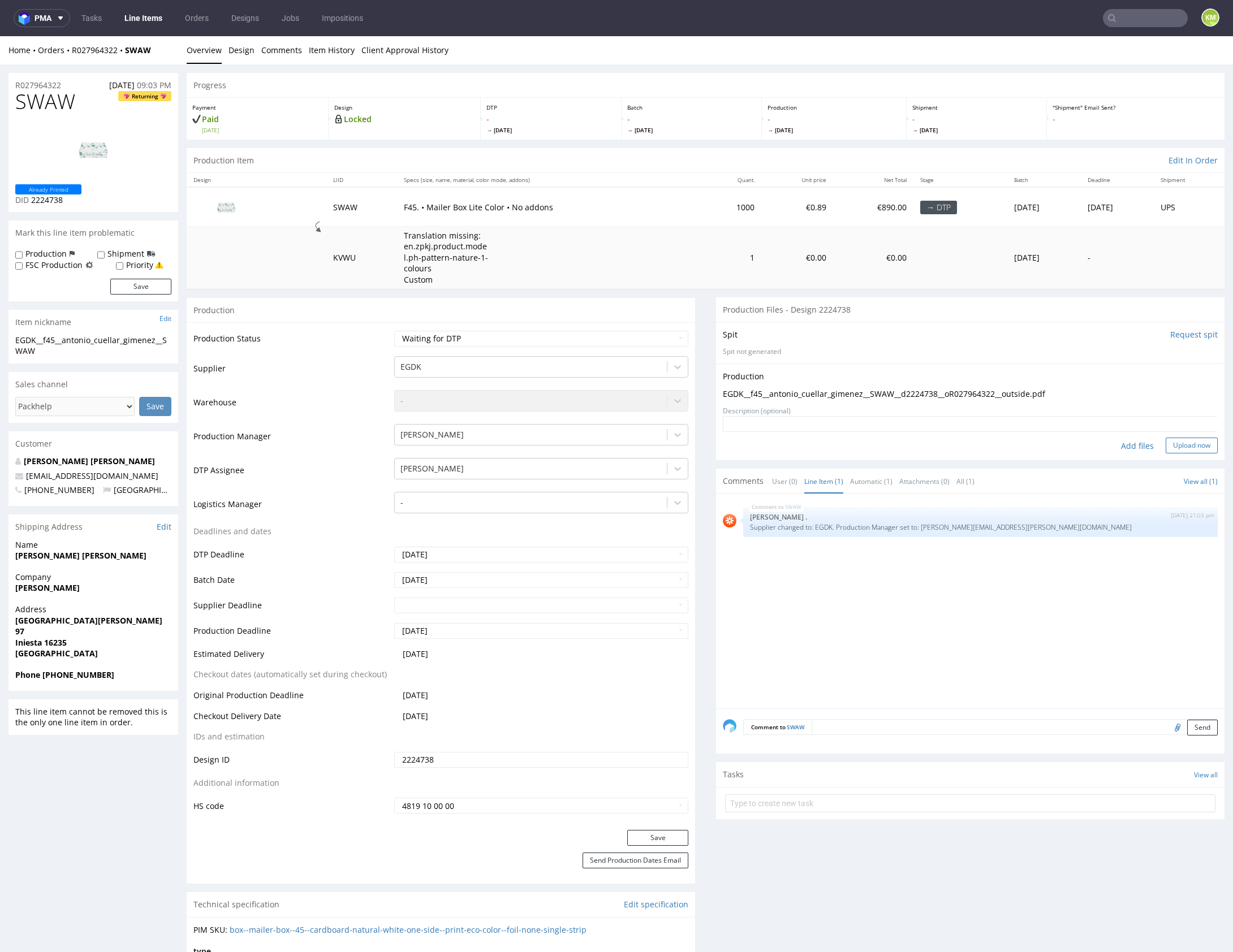
click at [1183, 443] on button "Upload now" at bounding box center [1191, 445] width 52 height 16
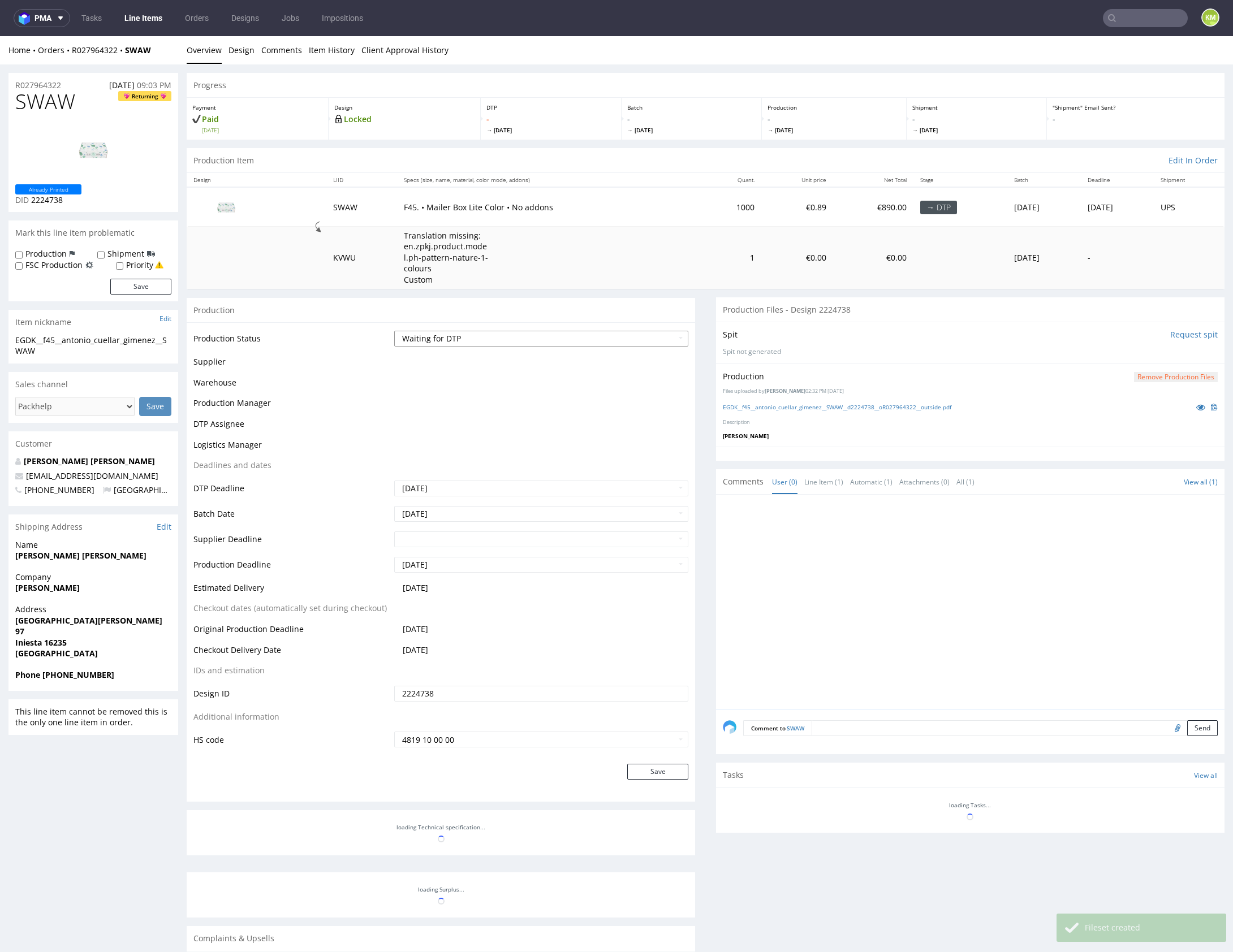
click at [608, 340] on select "Waiting for Artwork Waiting for Diecut Waiting for Mockup Waiting for DTP Waiti…" at bounding box center [541, 339] width 294 height 16
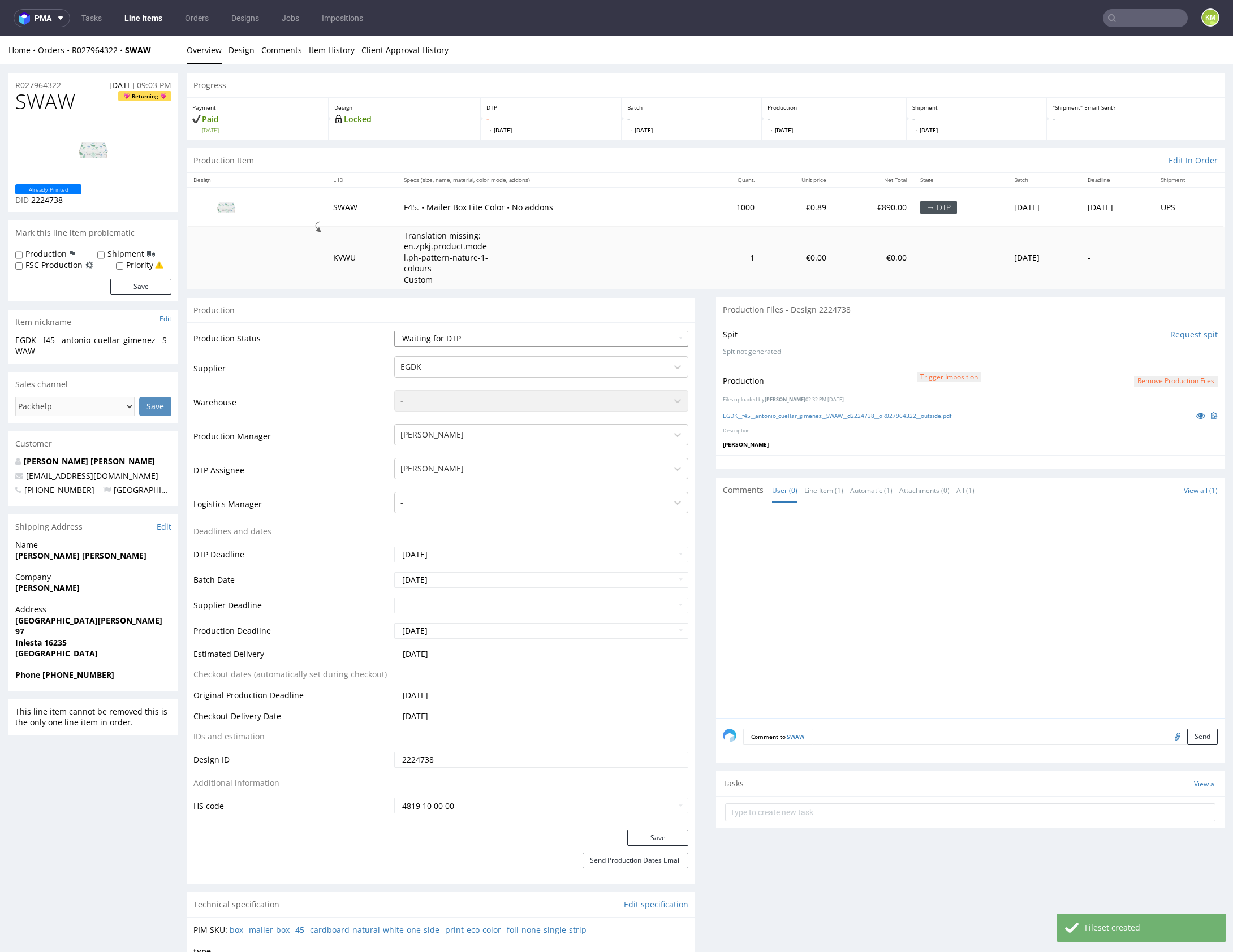
select select "dtp_production_ready"
click at [394, 331] on select "Waiting for Artwork Waiting for Diecut Waiting for Mockup Waiting for DTP Waiti…" at bounding box center [541, 339] width 294 height 16
click at [660, 841] on button "Save" at bounding box center [657, 837] width 61 height 16
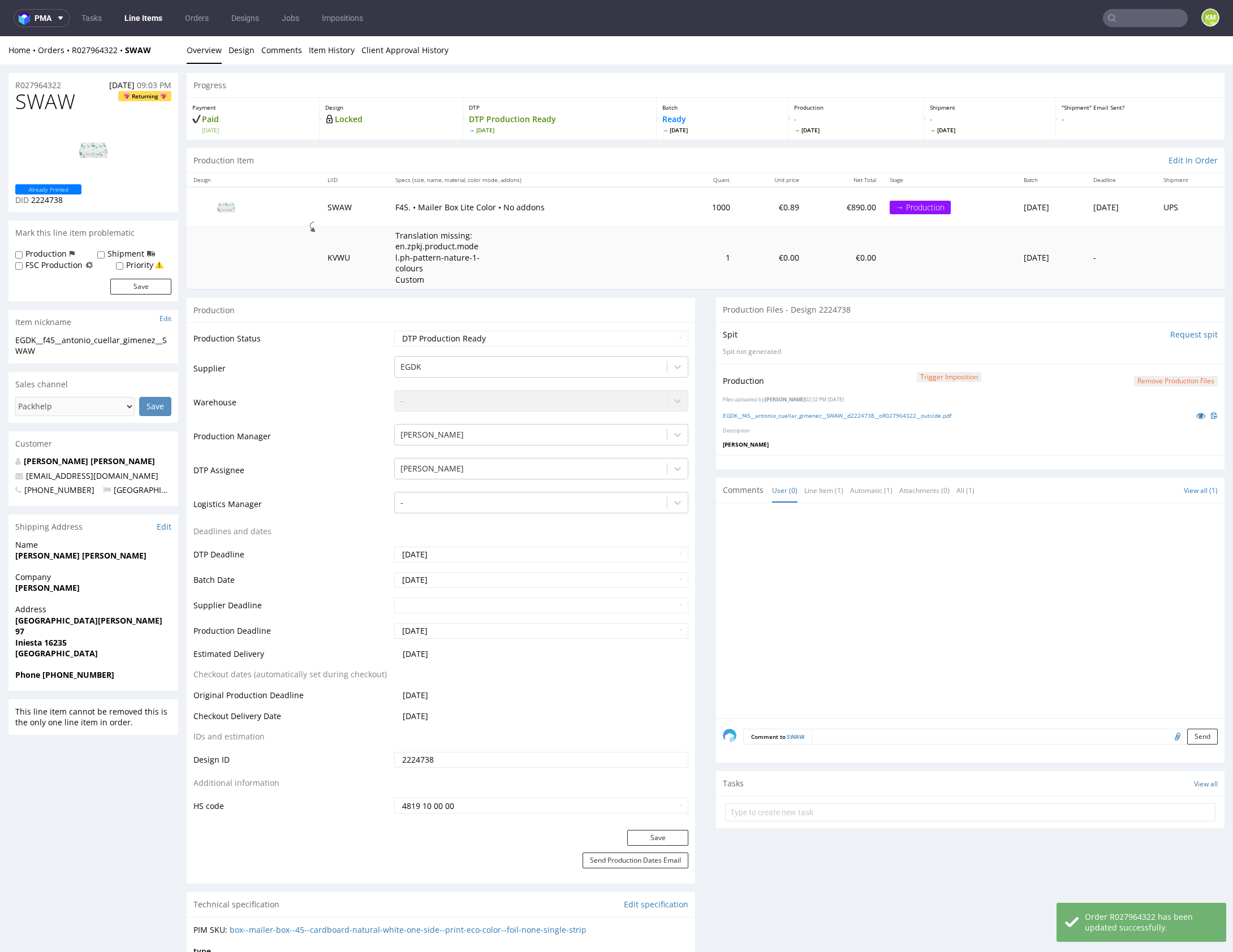
click at [916, 580] on div at bounding box center [973, 614] width 501 height 208
click at [1094, 561] on div at bounding box center [973, 614] width 501 height 208
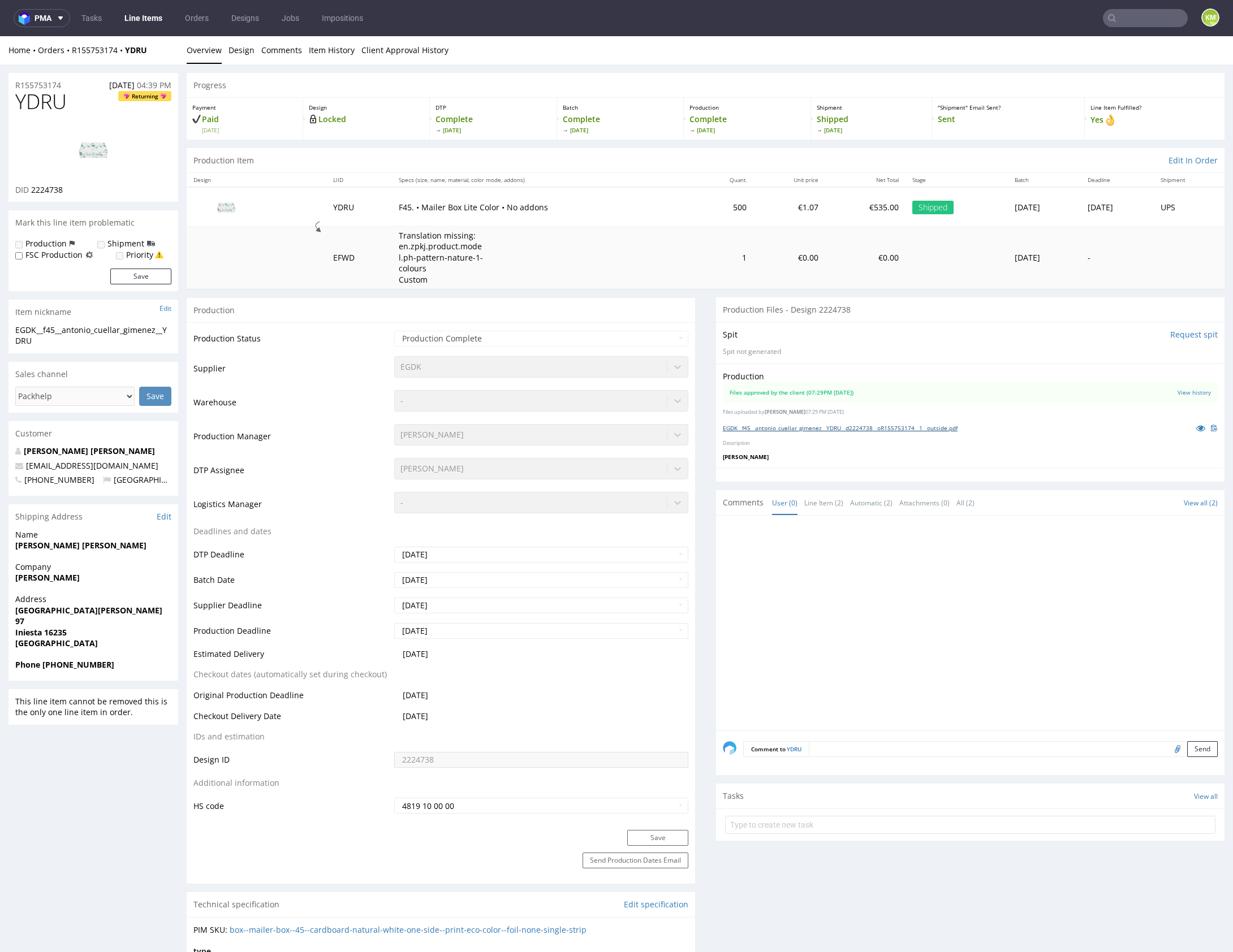
click at [855, 426] on link "EGDK__f45__antonio_cuellar_gimenez__YDRU__d2224738__oR155753174__1__outside.pdf" at bounding box center [840, 429] width 235 height 8
click at [853, 426] on link "EGDK__f45__antonio_cuellar_gimenez__YDRU__d2224738__oR155753174__1__outside.pdf" at bounding box center [840, 429] width 235 height 8
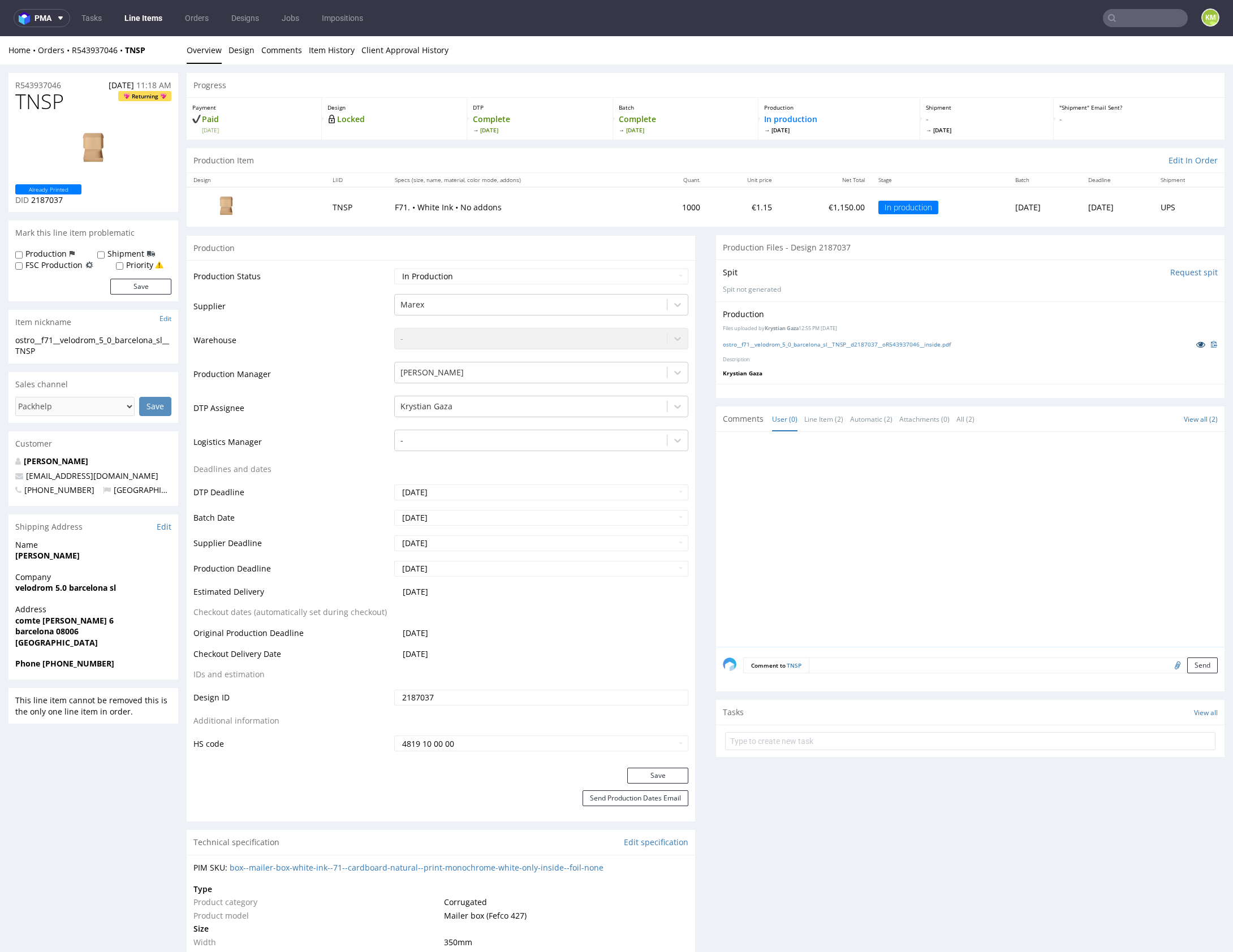
click at [1196, 346] on icon at bounding box center [1200, 344] width 9 height 8
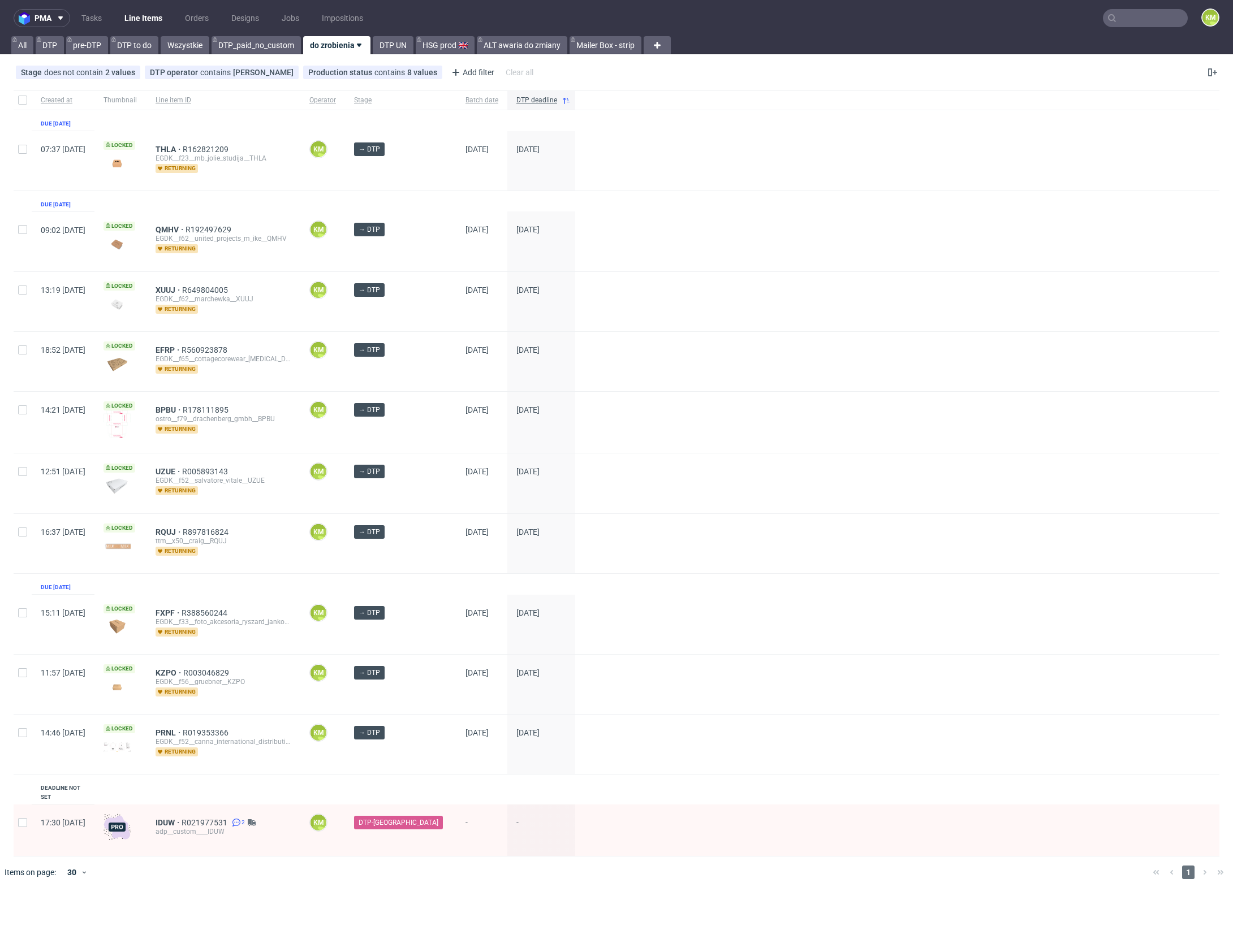
drag, startPoint x: 98, startPoint y: 16, endPoint x: 135, endPoint y: 18, distance: 37.1
click at [98, 17] on link "Tasks" at bounding box center [91, 18] width 34 height 18
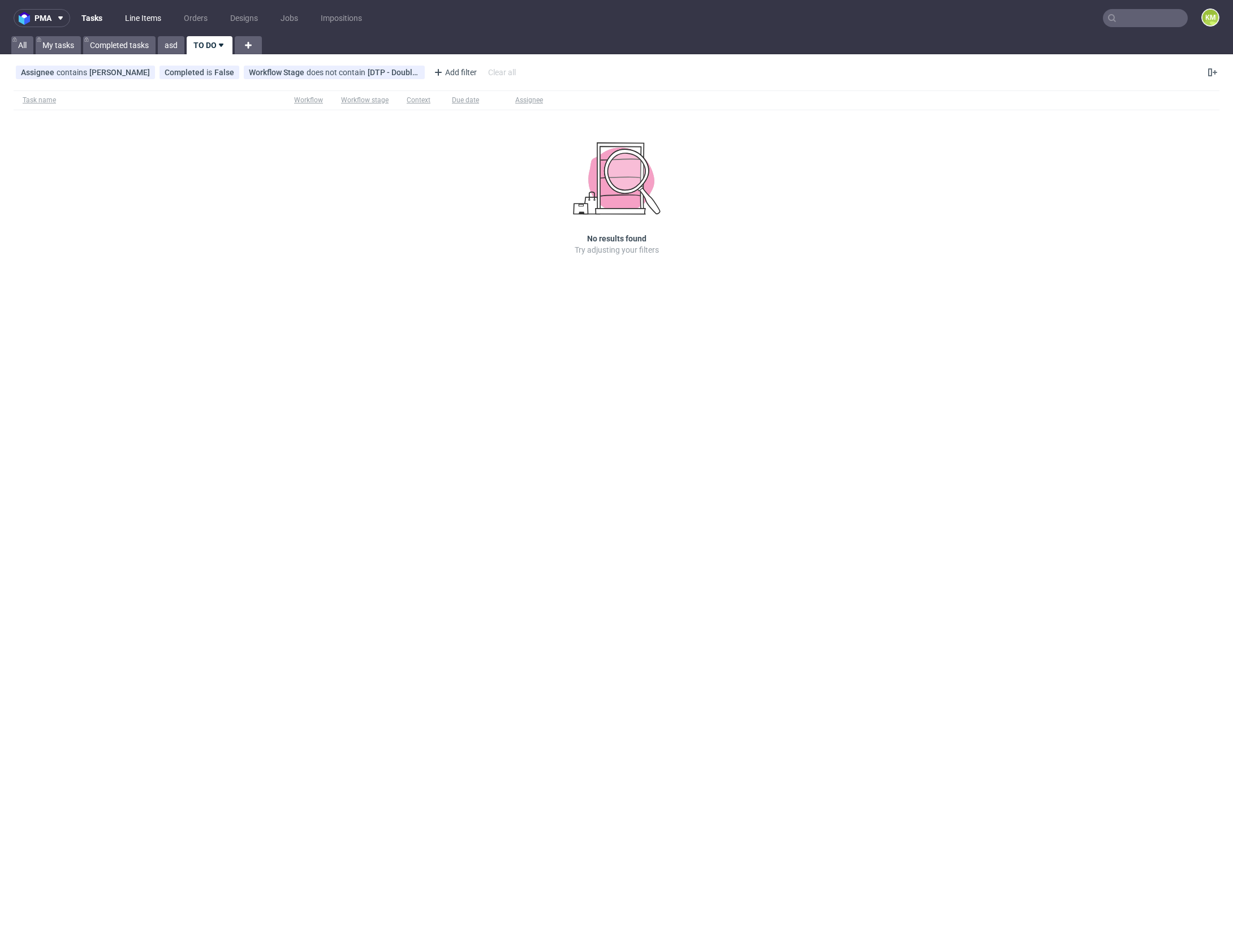
click at [140, 19] on link "Line Items" at bounding box center [143, 18] width 50 height 18
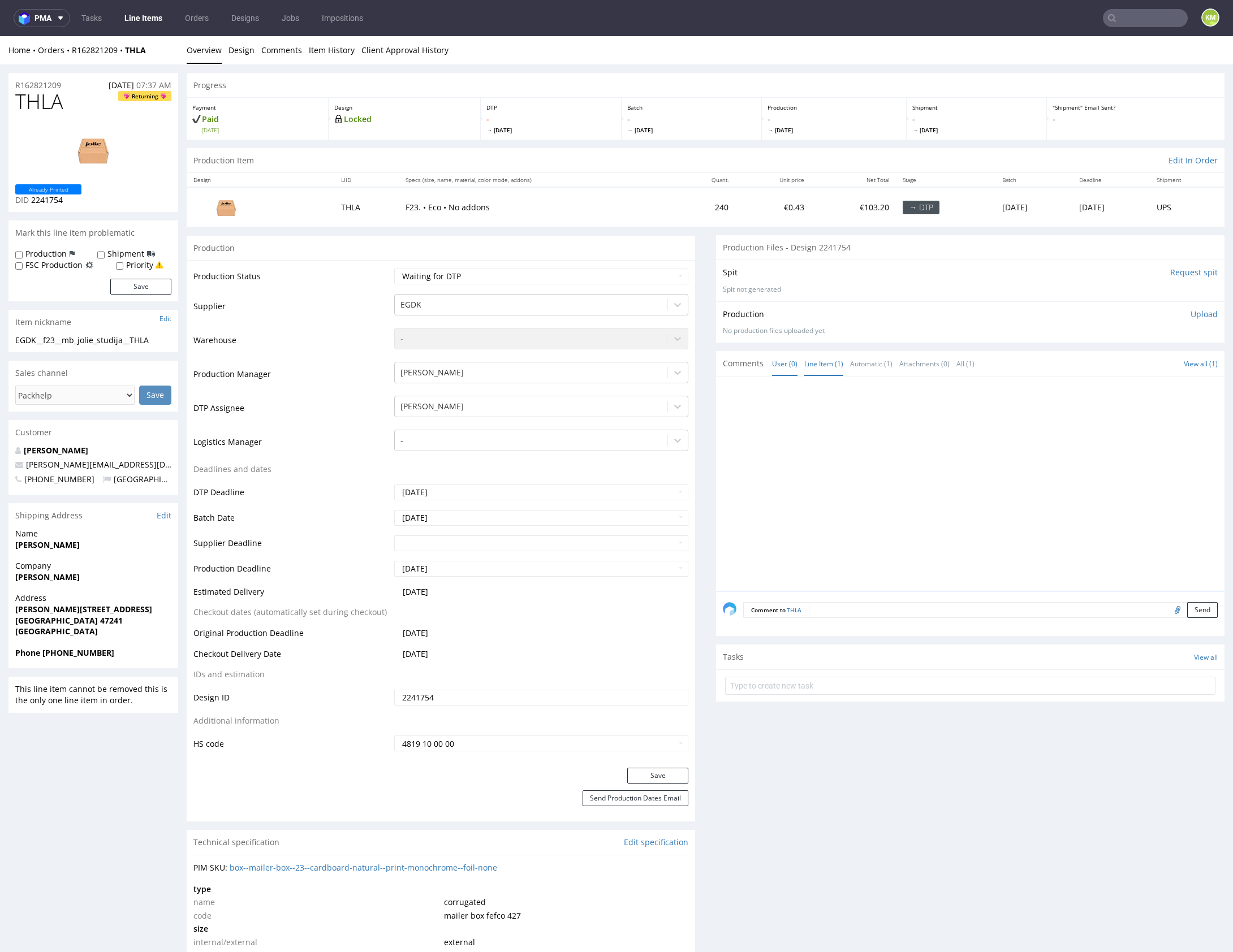
click at [815, 360] on link "Line Item (1)" at bounding box center [823, 363] width 39 height 24
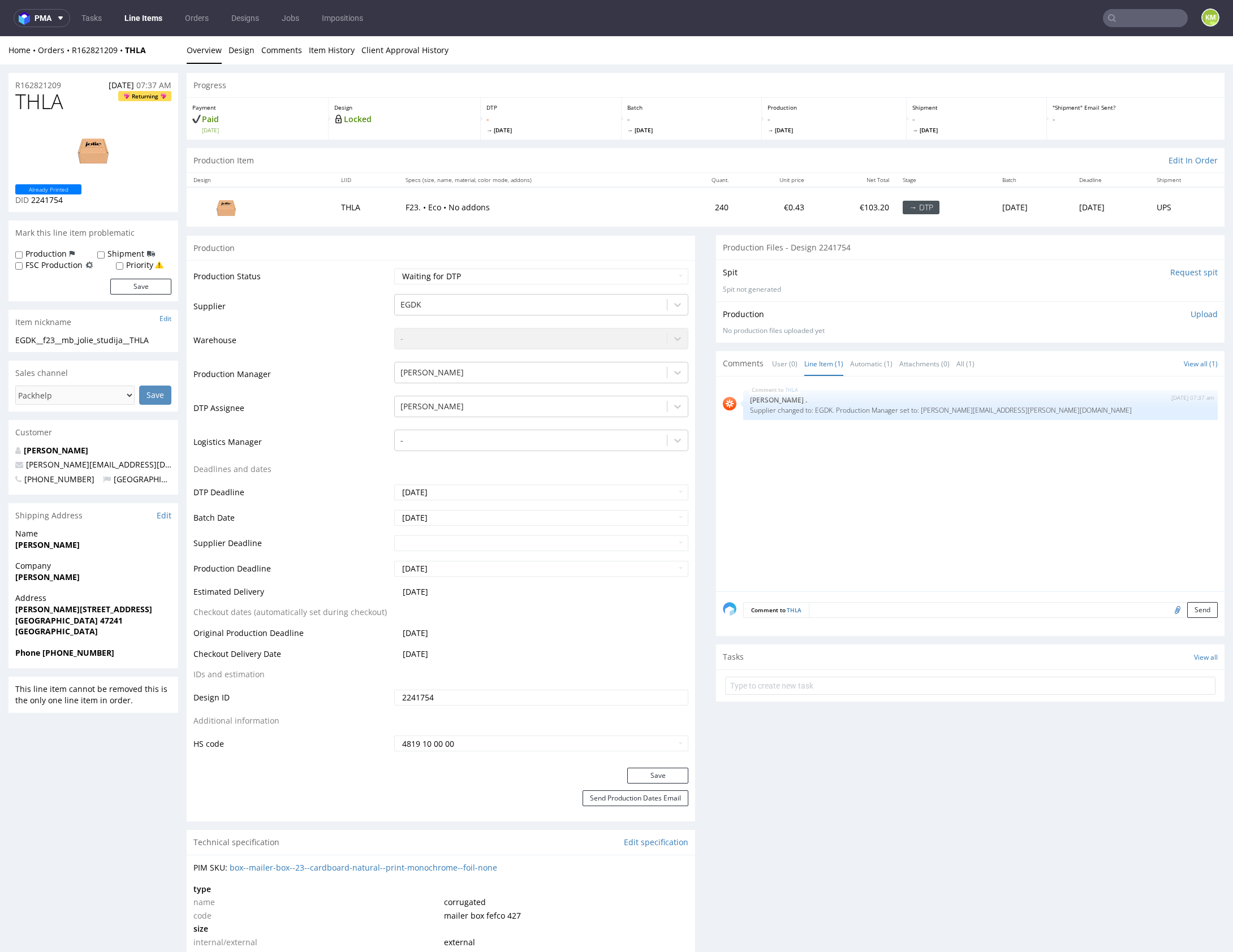
click at [939, 479] on div "THLA 26th Aug 25 | 07:37 am Rob . Supplier changed to: EGDK. Production Manager…" at bounding box center [973, 487] width 501 height 208
click at [247, 51] on link "Design" at bounding box center [242, 50] width 26 height 28
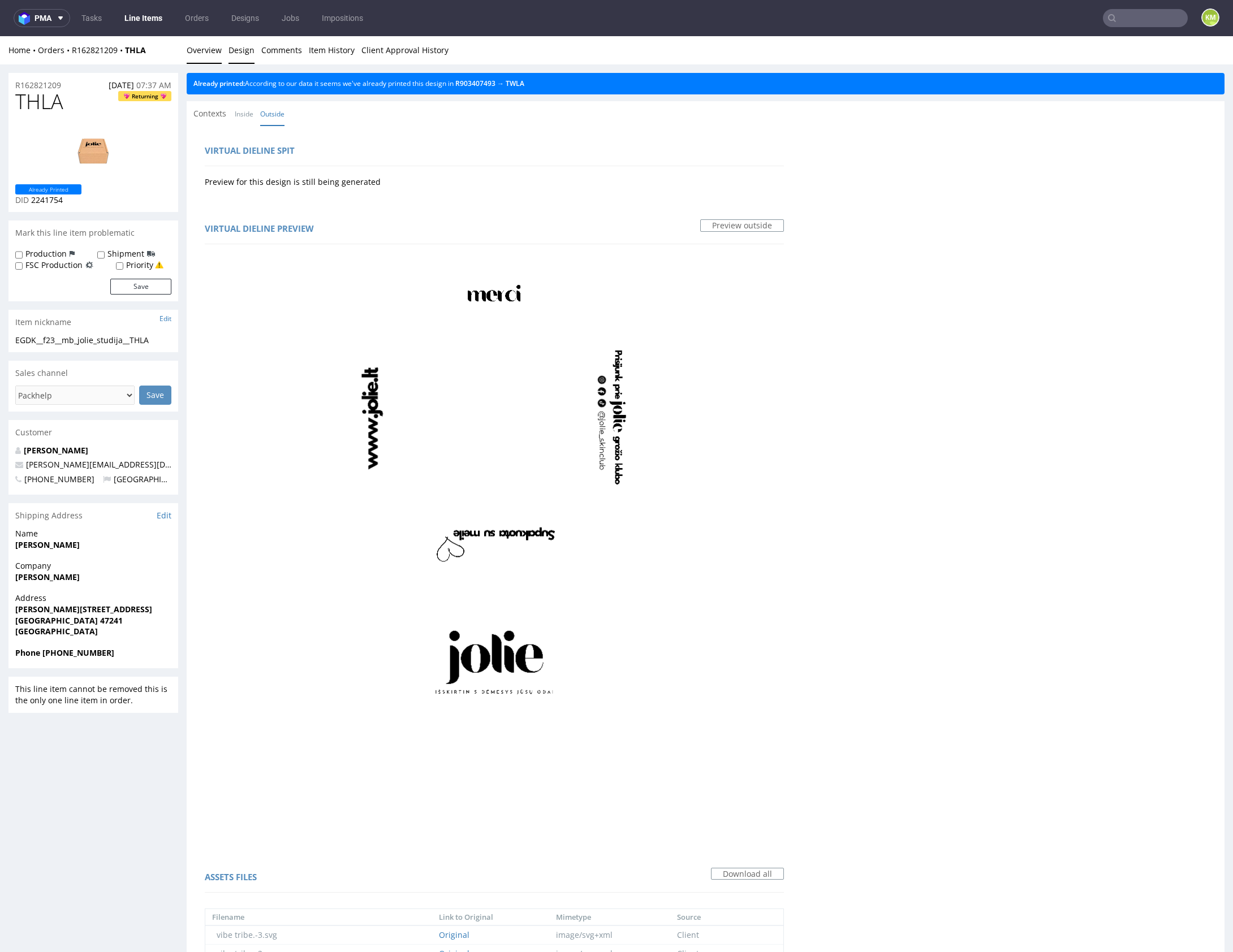
click at [213, 52] on link "Overview" at bounding box center [204, 50] width 35 height 28
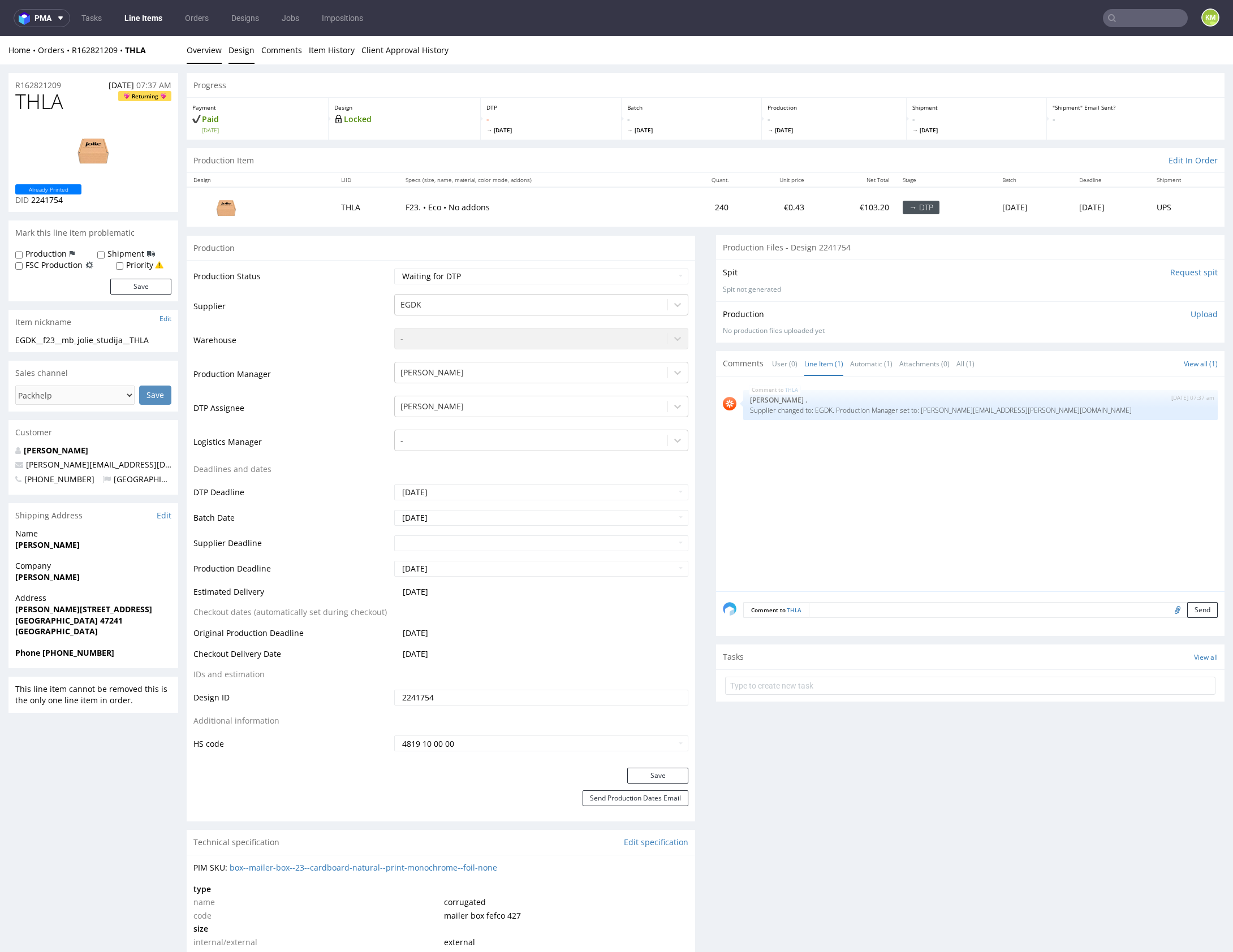
click at [239, 57] on link "Design" at bounding box center [242, 50] width 26 height 28
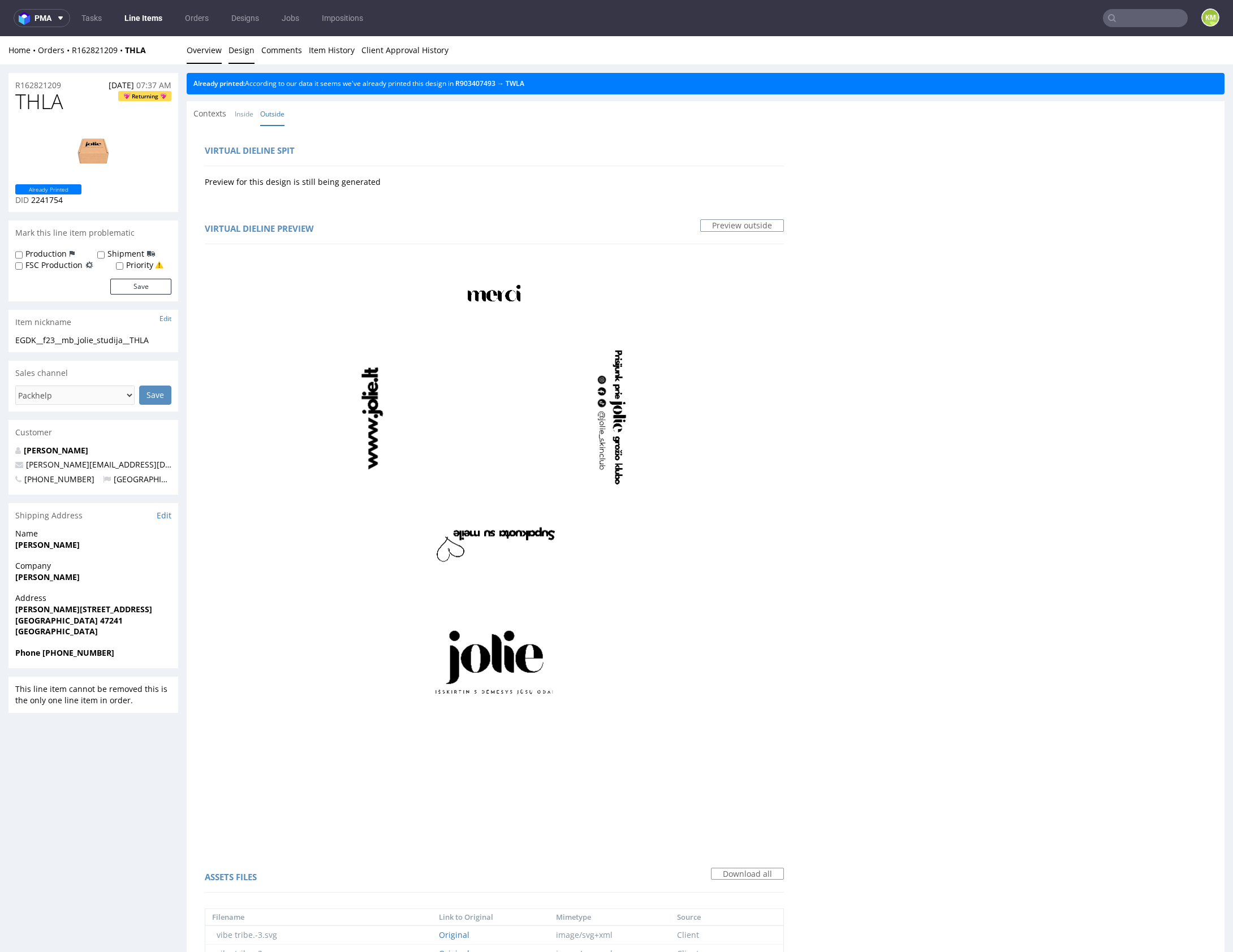
click at [211, 47] on link "Overview" at bounding box center [204, 50] width 35 height 28
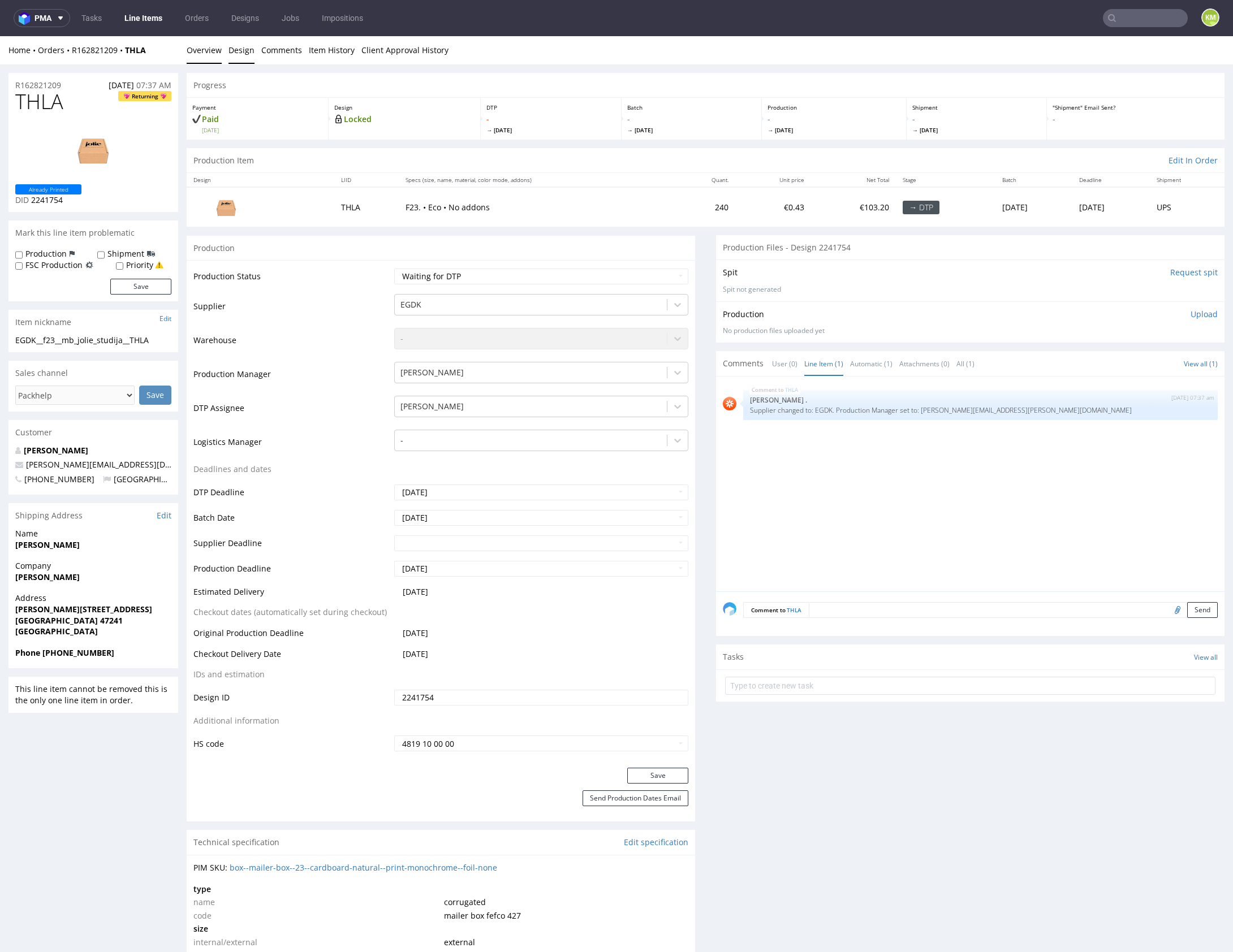
click at [248, 53] on link "Design" at bounding box center [242, 50] width 26 height 28
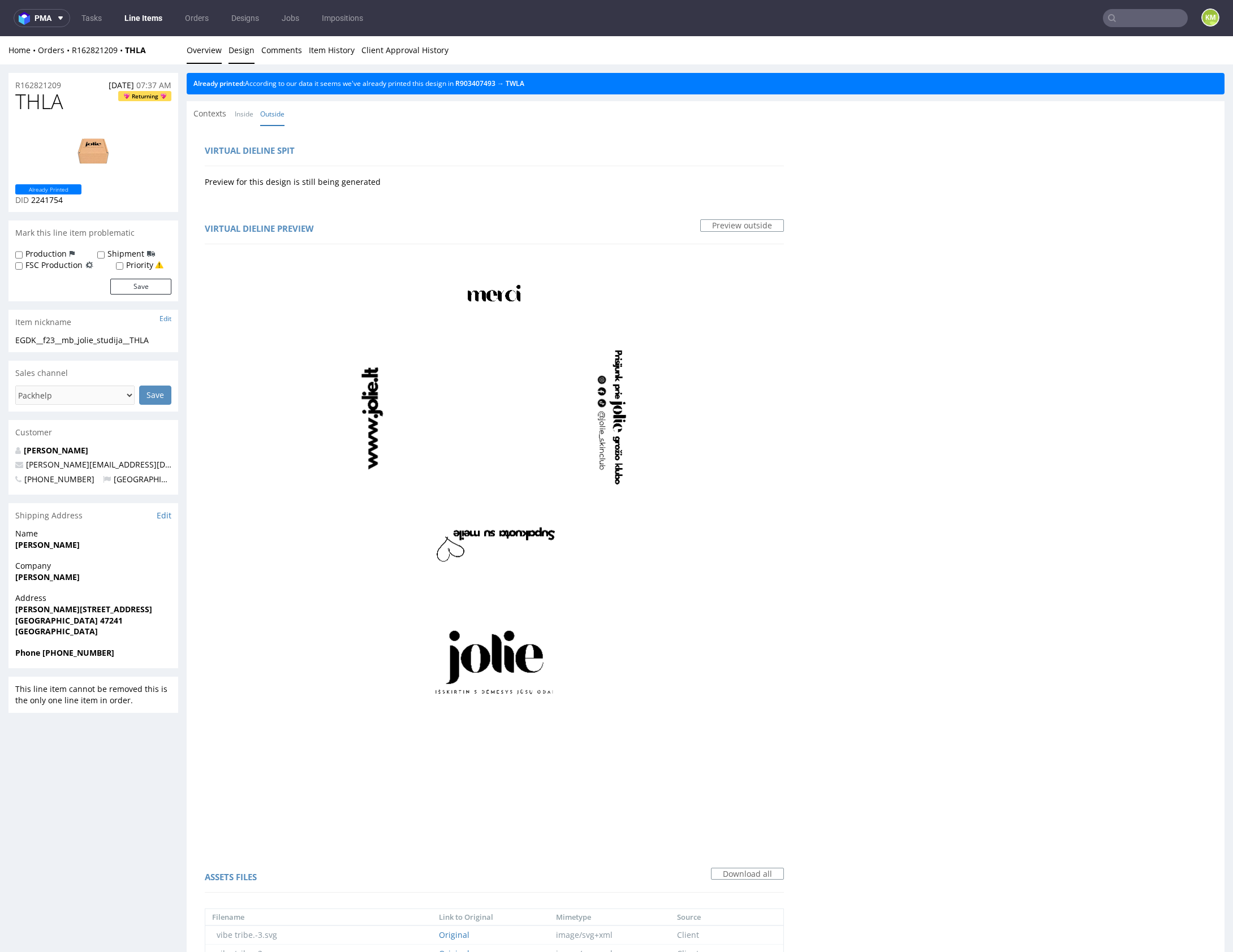
click at [211, 48] on link "Overview" at bounding box center [204, 50] width 35 height 28
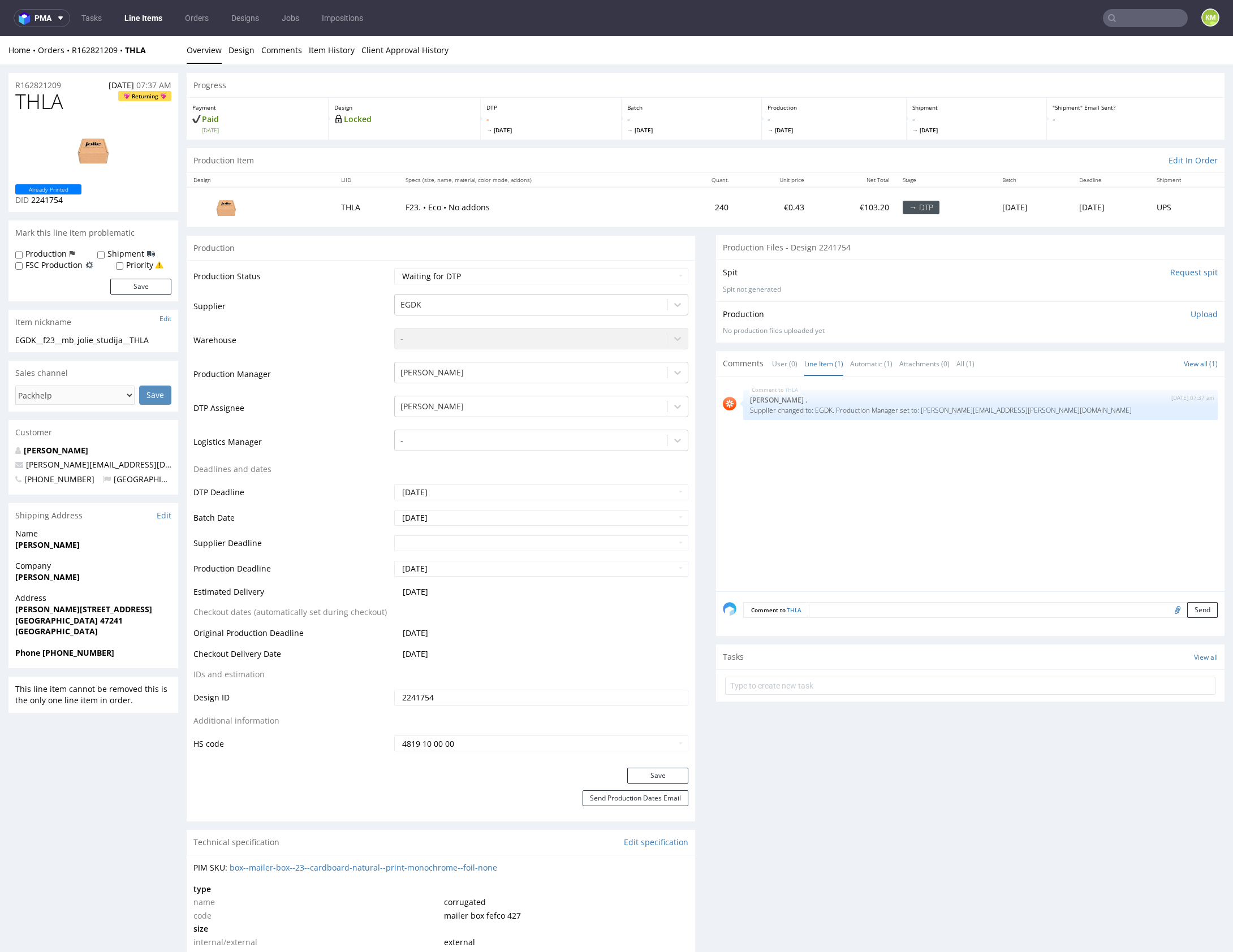
click at [857, 455] on div "THLA 26th Aug 25 | 07:37 am Rob . Supplier changed to: EGDK. Production Manager…" at bounding box center [973, 487] width 501 height 208
click at [134, 339] on div "EGDK__f23__mb_jolie_studija__THLA" at bounding box center [92, 340] width 156 height 12
copy div "EGDK__f23__mb_jolie_studija__THLA"
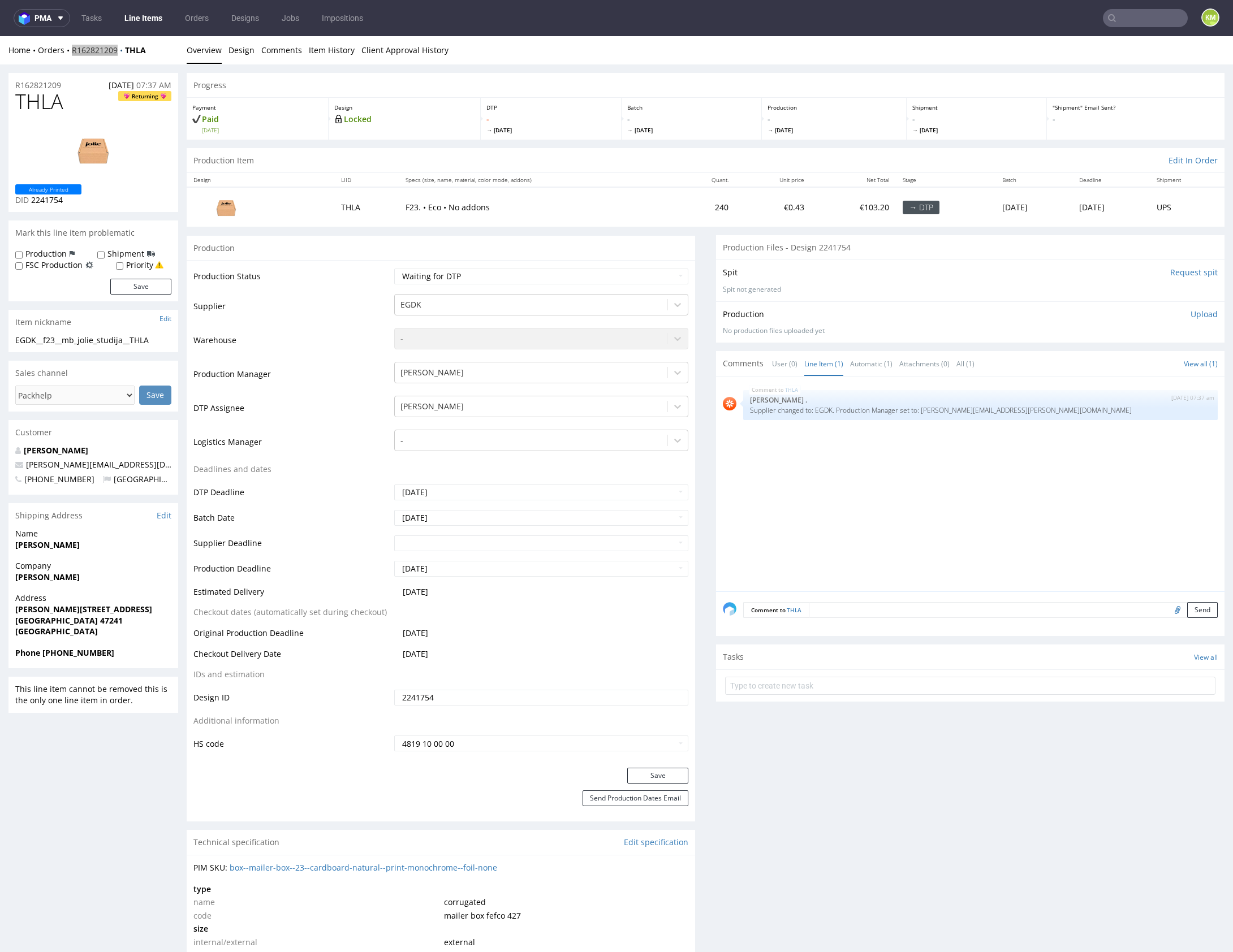
copy link "R162821209"
click at [83, 67] on div "R162821209 26.08.2025 07:37 AM THLA Returning Already Printed DID 2241754 Mark …" at bounding box center [616, 909] width 1233 height 1690
click at [524, 66] on div "R162821209 26.08.2025 07:37 AM THLA Returning Already Printed DID 2241754 Mark …" at bounding box center [616, 909] width 1233 height 1690
click at [530, 65] on div "R162821209 26.08.2025 07:37 AM THLA Returning Already Printed DID 2241754 Mark …" at bounding box center [616, 909] width 1233 height 1690
click at [534, 69] on div "R162821209 26.08.2025 07:37 AM THLA Returning Already Printed DID 2241754 Mark …" at bounding box center [616, 909] width 1233 height 1690
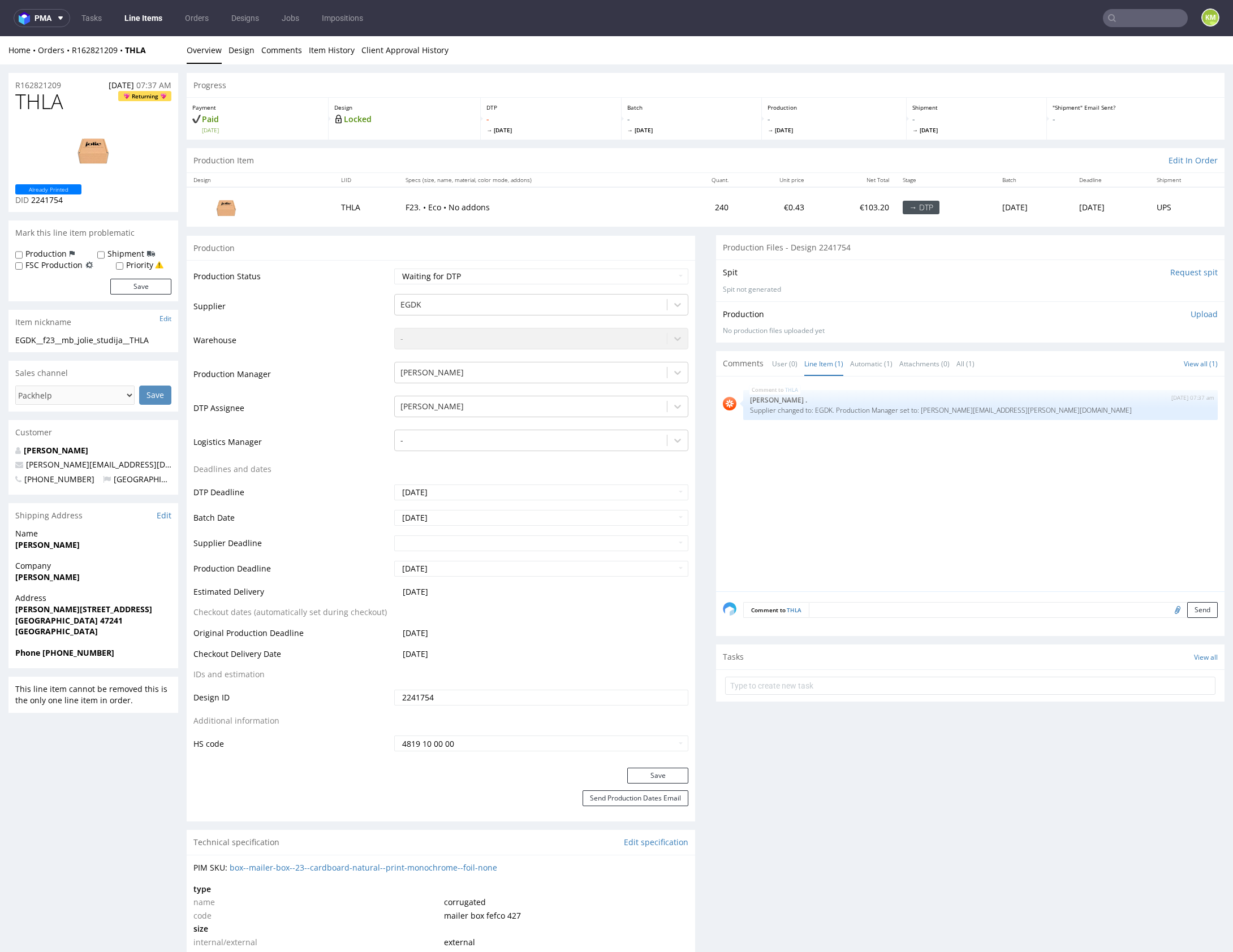
click at [555, 70] on div "R162821209 26.08.2025 07:37 AM THLA Returning Already Printed DID 2241754 Mark …" at bounding box center [616, 909] width 1233 height 1690
click at [599, 73] on div "Progress" at bounding box center [705, 85] width 1038 height 25
click at [567, 71] on div "R162821209 26.08.2025 07:37 AM THLA Returning Already Printed DID 2241754 Mark …" at bounding box center [616, 909] width 1233 height 1690
click at [566, 71] on div "R162821209 26.08.2025 07:37 AM THLA Returning Already Printed DID 2241754 Mark …" at bounding box center [616, 909] width 1233 height 1690
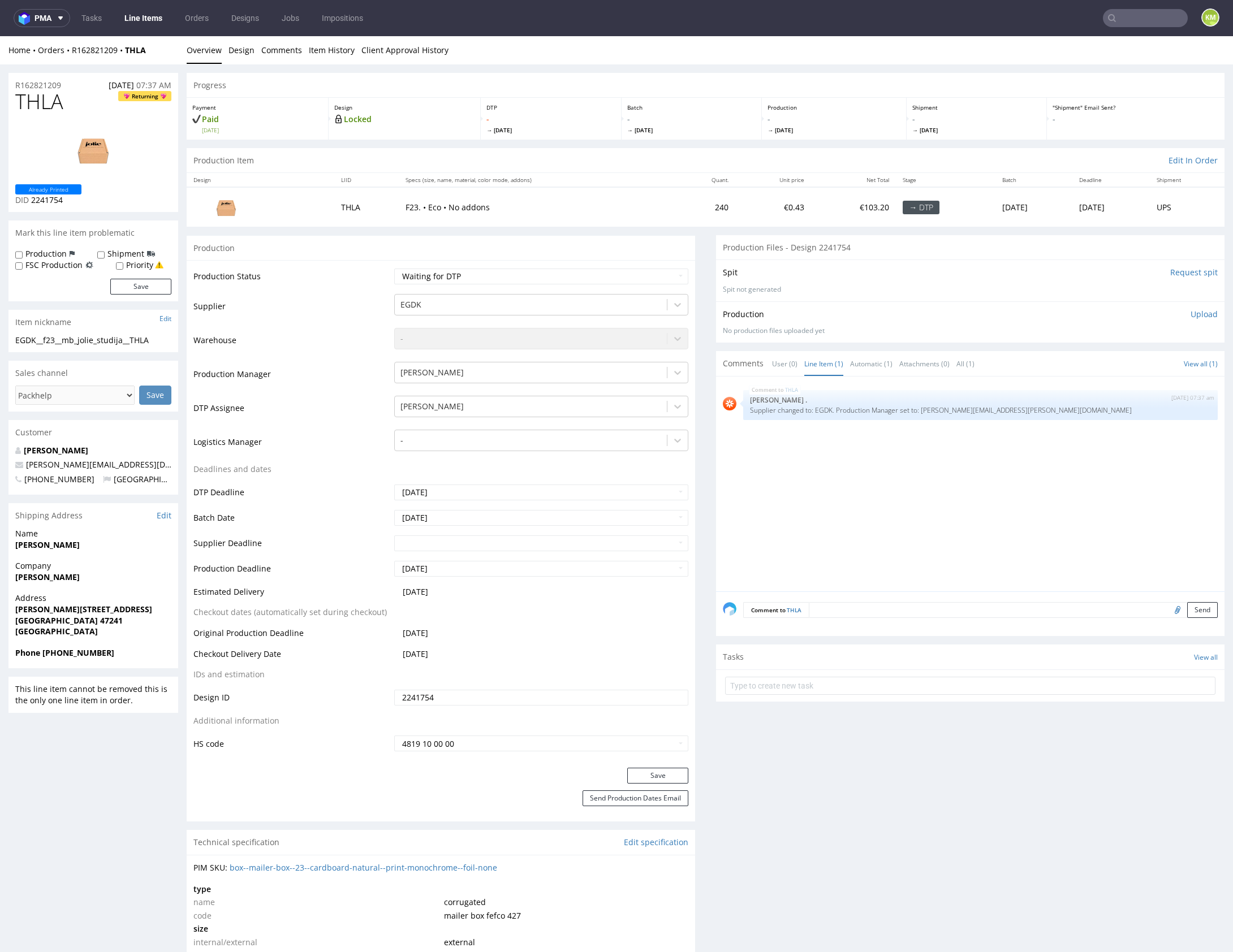
click at [566, 71] on div "R162821209 26.08.2025 07:37 AM THLA Returning Already Printed DID 2241754 Mark …" at bounding box center [616, 909] width 1233 height 1690
click at [495, 67] on div "R162821209 26.08.2025 07:37 AM THLA Returning Already Printed DID 2241754 Mark …" at bounding box center [616, 909] width 1233 height 1690
click at [111, 339] on div "EGDK__f23__mb_jolie_studija__THLA" at bounding box center [92, 340] width 156 height 12
click at [1029, 512] on div "THLA 26th Aug 25 | 07:37 am Rob . Supplier changed to: EGDK. Production Manager…" at bounding box center [973, 487] width 501 height 208
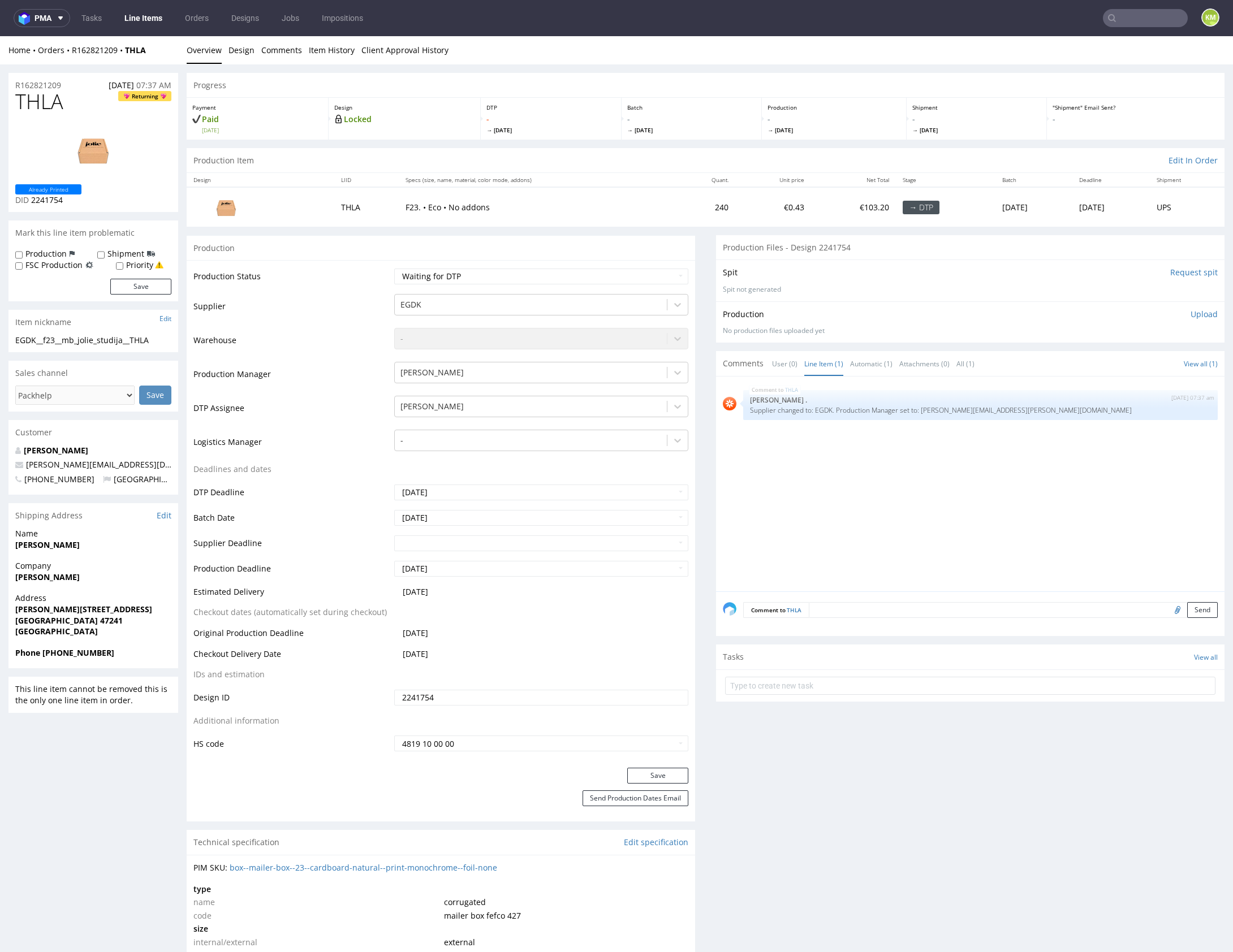
click at [1191, 313] on p "Upload" at bounding box center [1204, 315] width 27 height 12
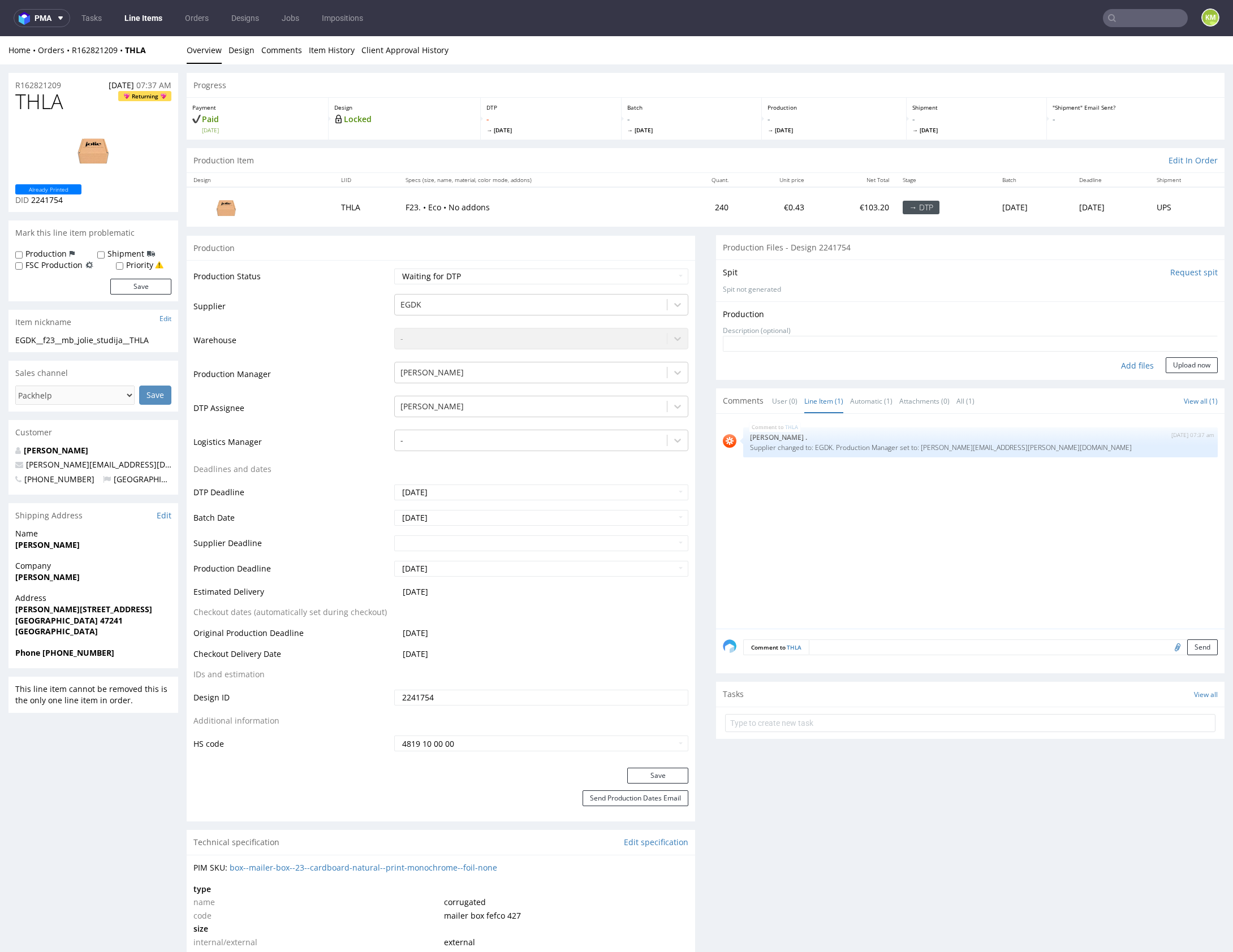
click at [1119, 365] on div "Add files" at bounding box center [1137, 366] width 56 height 17
type input "C:\fakepath\EGDK__f23__mb_jolie_studija__THLA__d2241754__oR162821209__outside.p…"
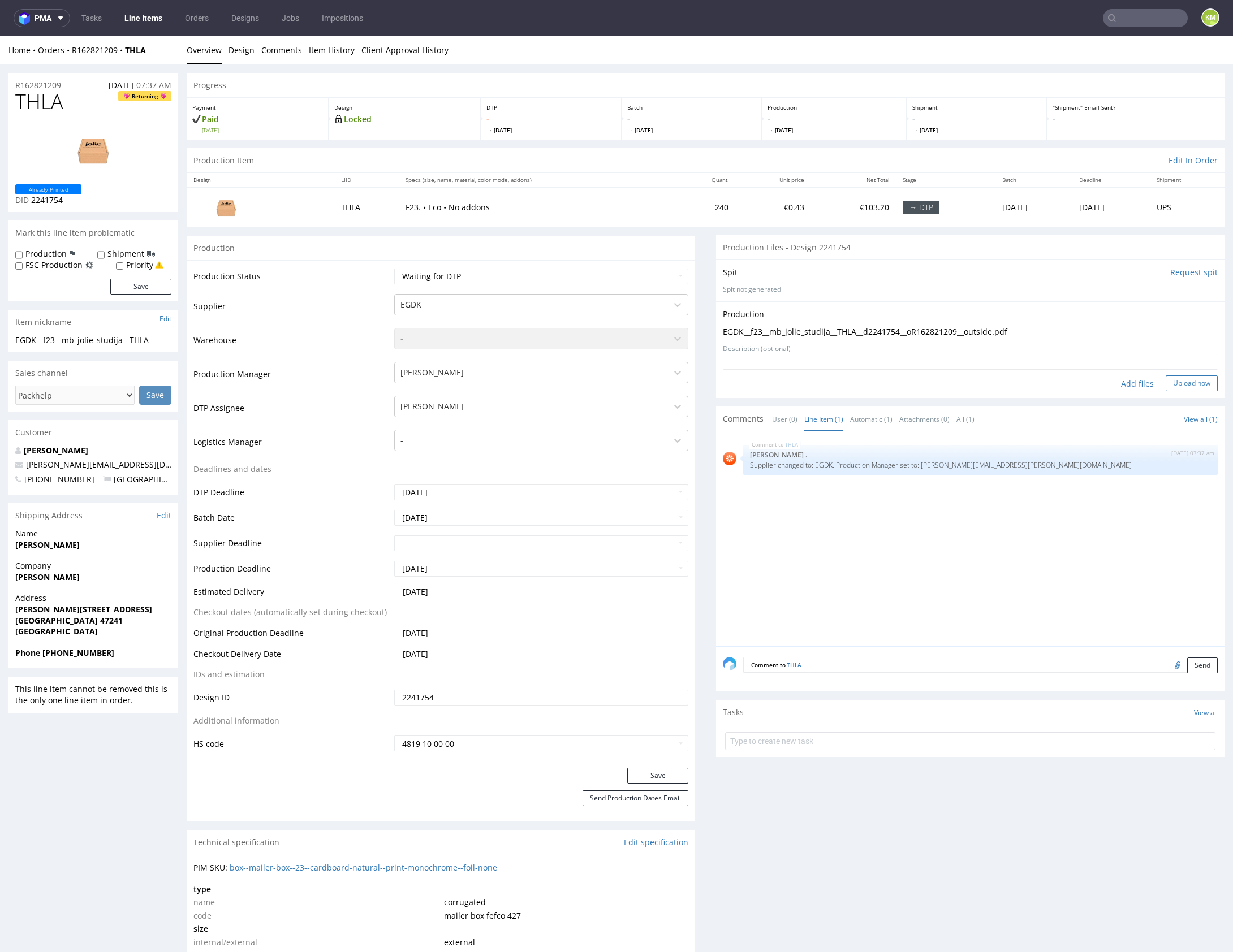
click at [1180, 386] on button "Upload now" at bounding box center [1191, 383] width 52 height 16
click at [877, 545] on div "THLA 26th Aug 25 | 07:37 am Rob . Supplier changed to: EGDK. Production Manager…" at bounding box center [973, 542] width 501 height 208
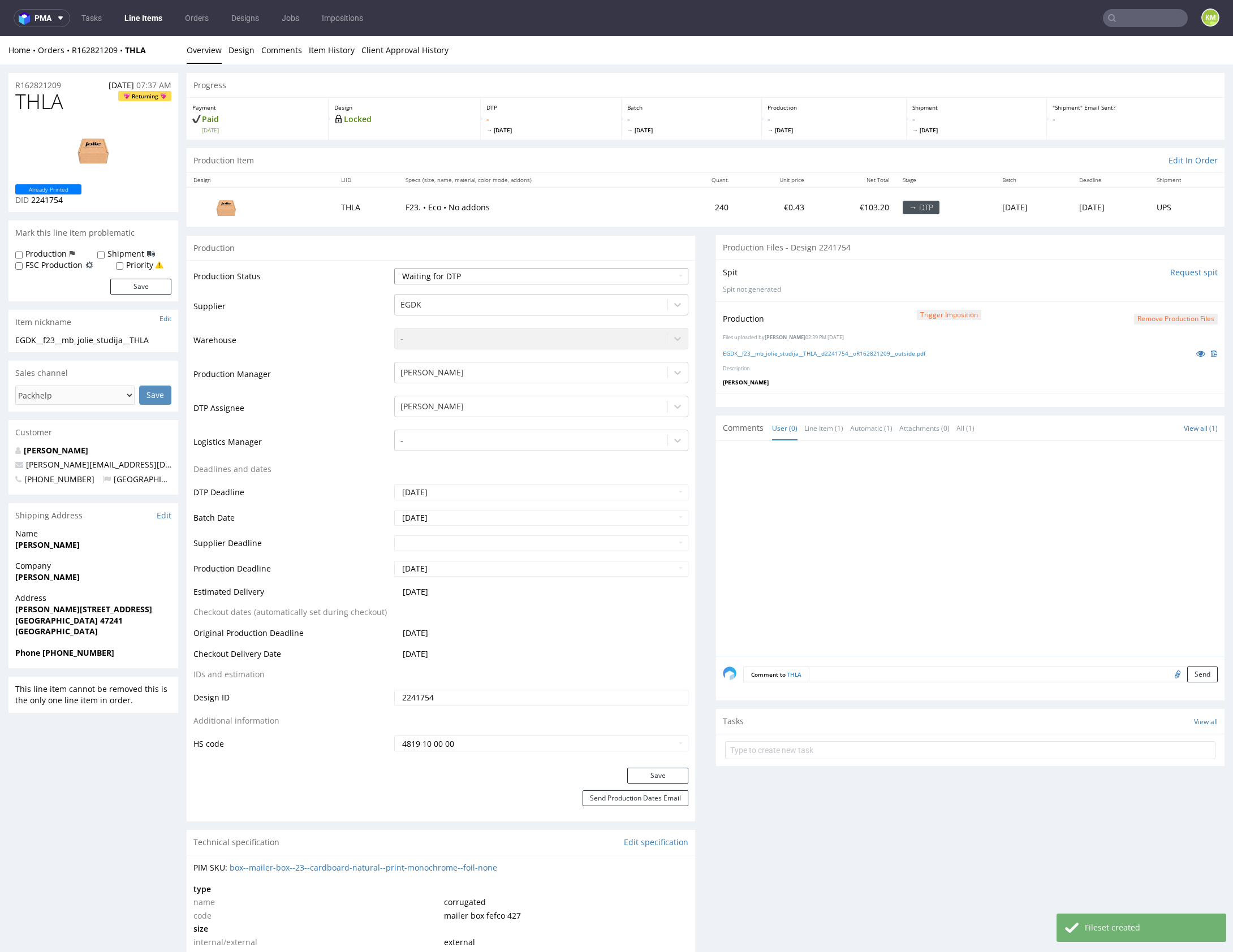
click at [608, 272] on select "Waiting for Artwork Waiting for Diecut Waiting for Mockup Waiting for DTP Waiti…" at bounding box center [541, 276] width 294 height 16
select select "dtp_production_ready"
click at [394, 268] on select "Waiting for Artwork Waiting for Diecut Waiting for Mockup Waiting for DTP Waiti…" at bounding box center [541, 276] width 294 height 16
click at [653, 770] on button "Save" at bounding box center [657, 775] width 61 height 16
click at [877, 604] on div at bounding box center [973, 552] width 501 height 208
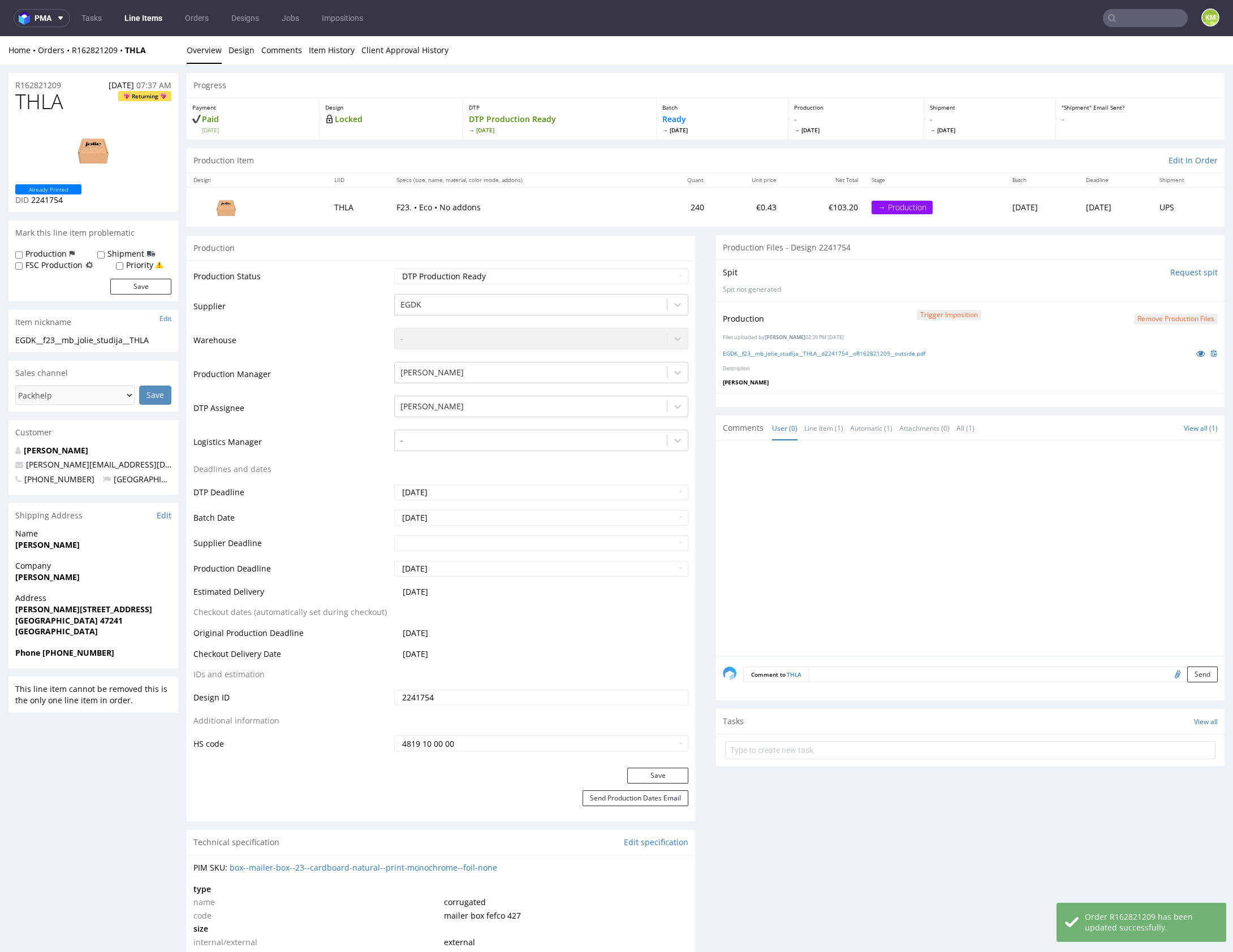
click at [947, 579] on div at bounding box center [973, 552] width 501 height 208
click at [894, 467] on div at bounding box center [973, 552] width 501 height 208
click at [704, 248] on div "Progress Payment Paid Tue 26 Aug Design Locked DTP DTP Production Ready Fri 29 …" at bounding box center [705, 909] width 1038 height 1673
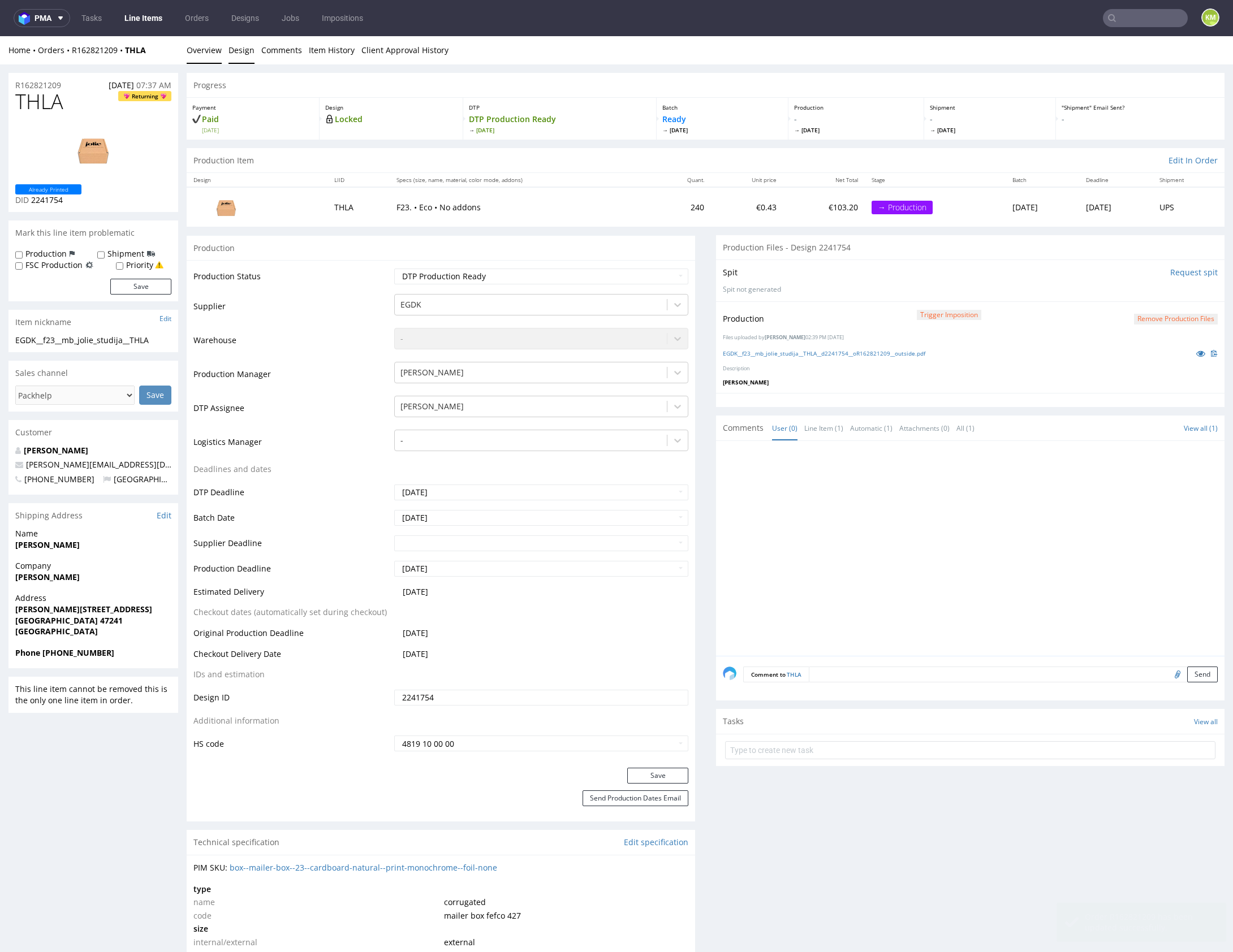
click at [250, 48] on link "Design" at bounding box center [242, 50] width 26 height 28
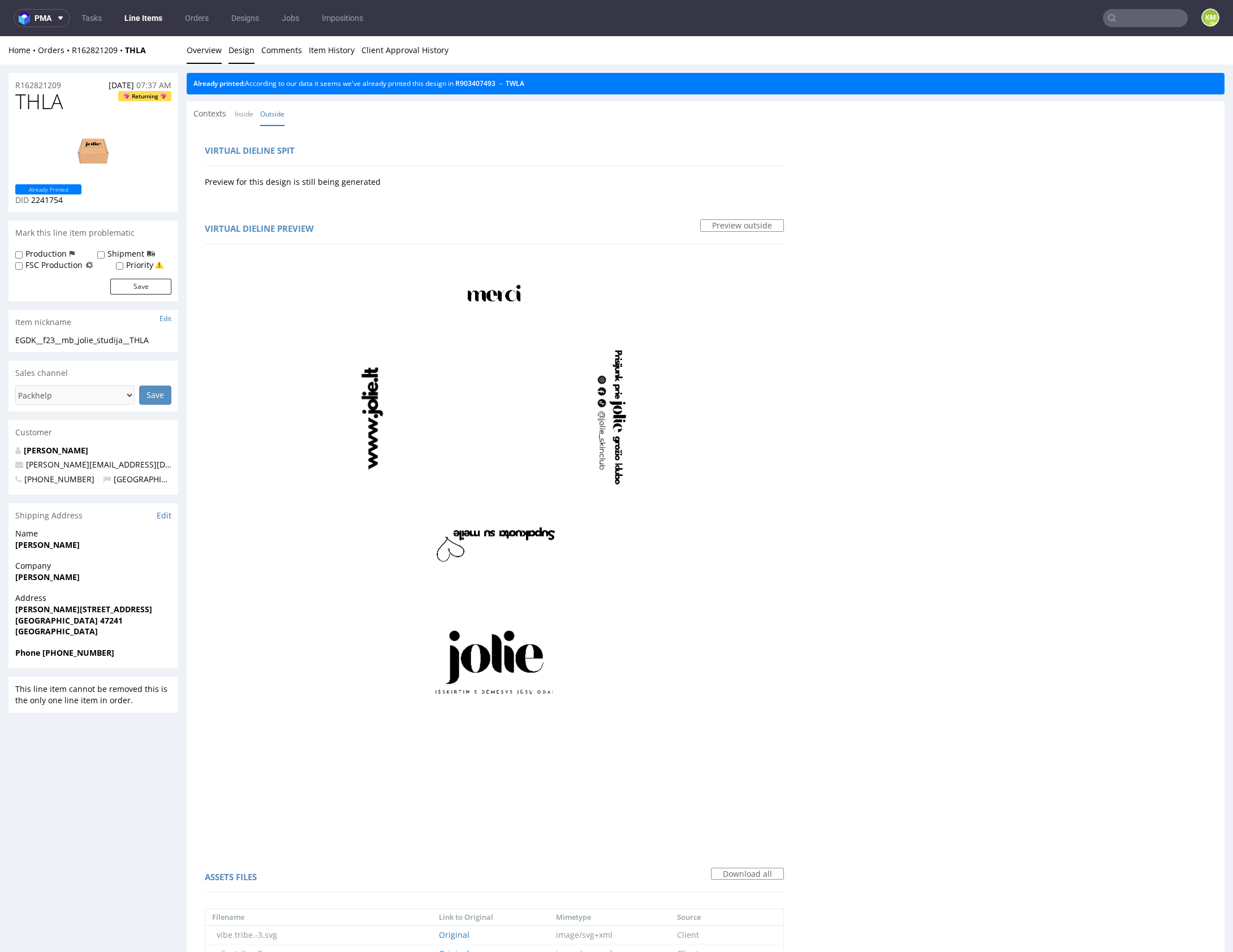
click at [206, 51] on link "Overview" at bounding box center [204, 50] width 35 height 28
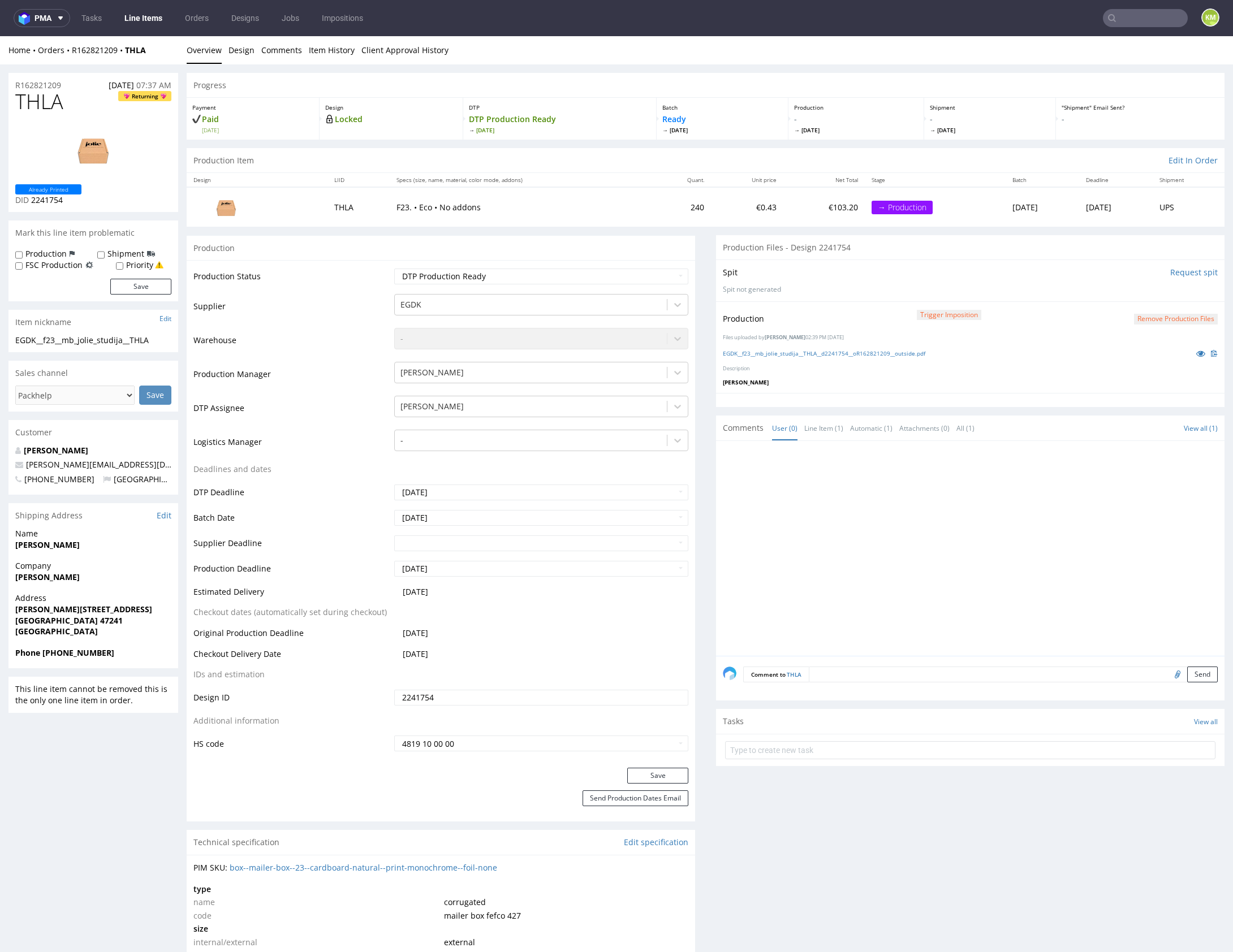
click at [704, 249] on div "Progress Payment Paid Tue 26 Aug Design Locked DTP DTP Production Ready Fri 29 …" at bounding box center [705, 909] width 1038 height 1673
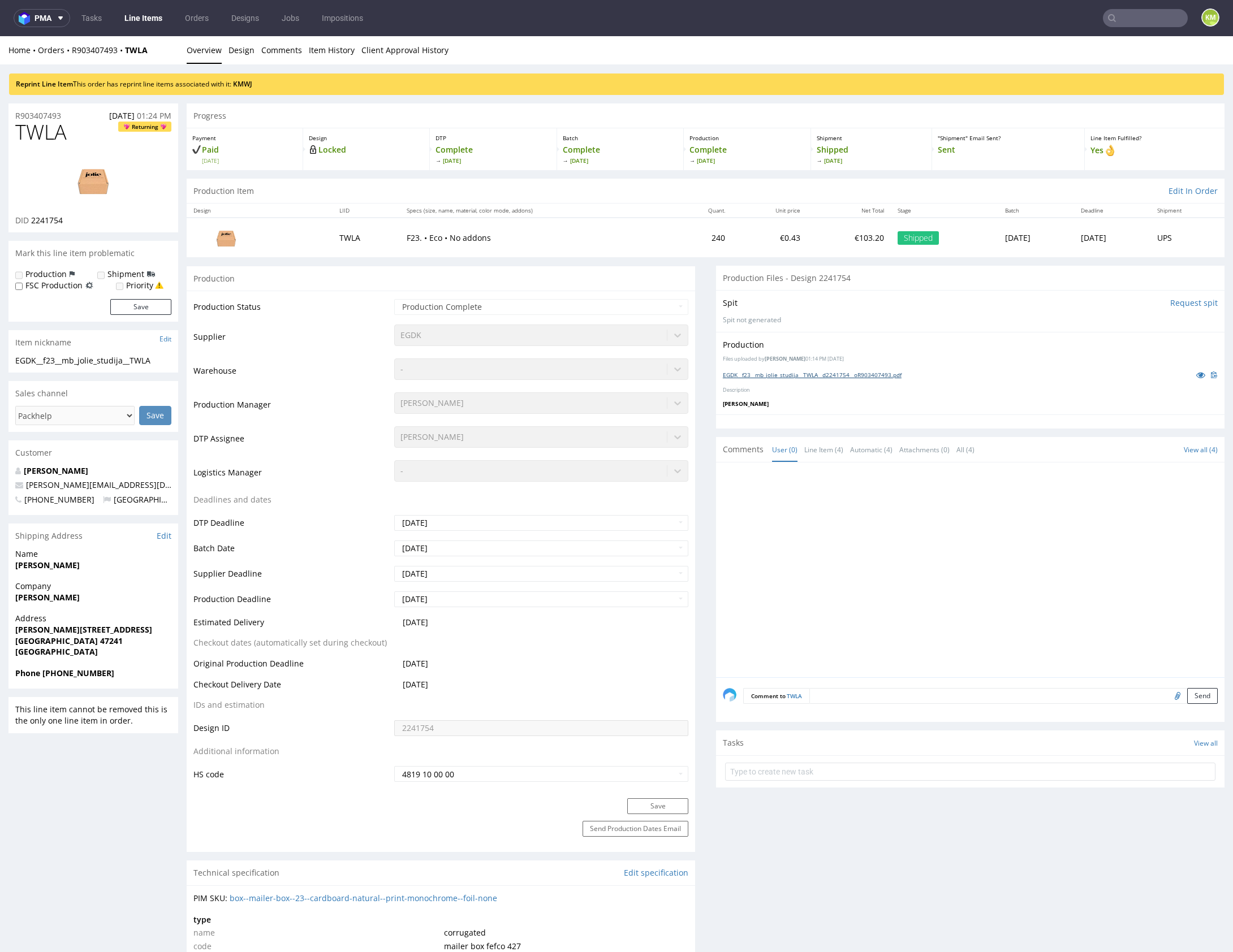
click at [842, 372] on link "EGDK__f23__mb_jolie_studija__TWLA__d2241754__oR903407493.pdf" at bounding box center [812, 375] width 178 height 8
drag, startPoint x: 906, startPoint y: 394, endPoint x: 882, endPoint y: 369, distance: 34.7
click at [905, 392] on div "Production Files uploaded by Hapka Dominika 01:14 PM July 30th, 2025 EGDK__f23_…" at bounding box center [970, 373] width 509 height 83
click at [884, 374] on link "EGDK__f23__mb_jolie_studija__TWLA__d2241754__oR903407493.pdf" at bounding box center [812, 375] width 178 height 8
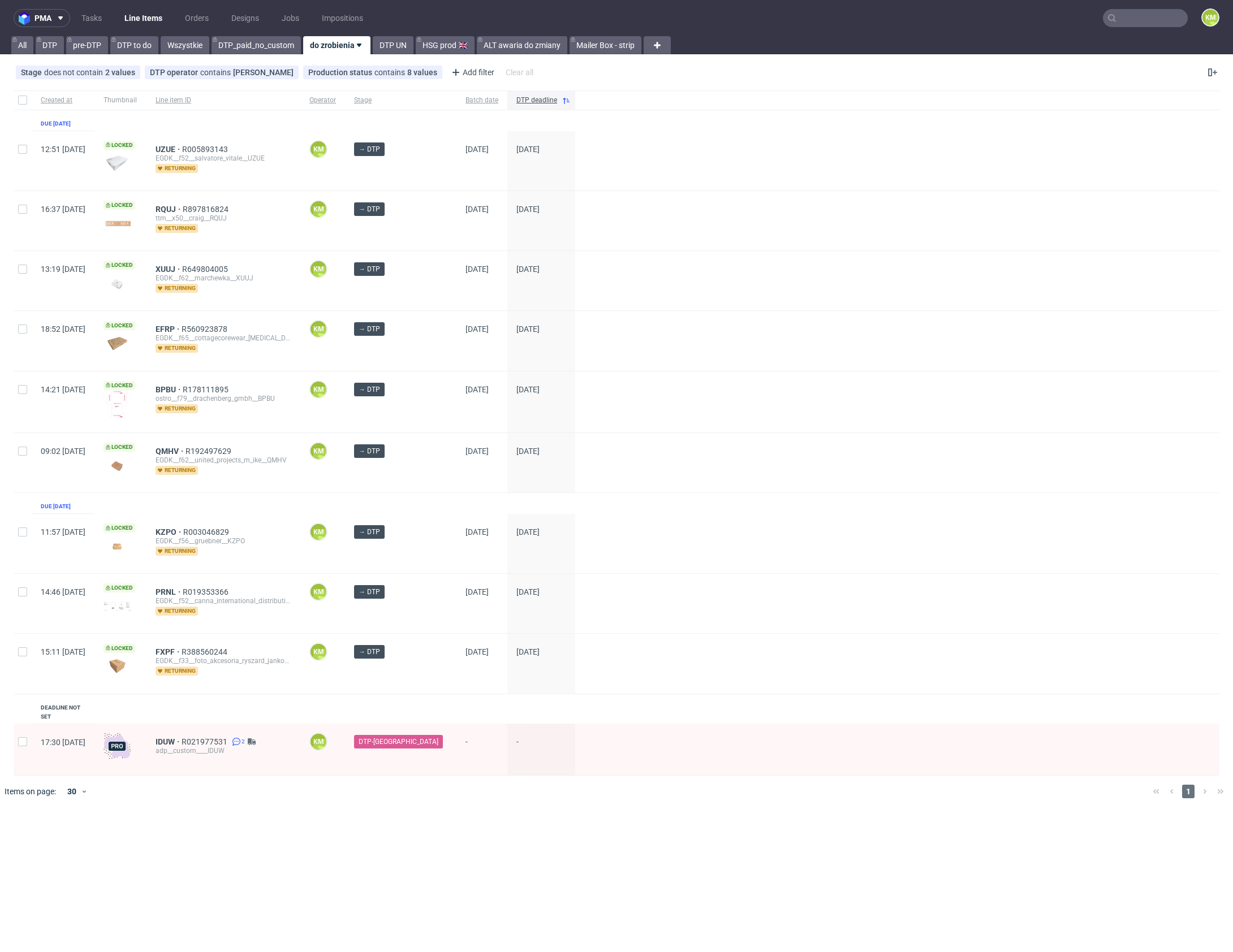
drag, startPoint x: 86, startPoint y: 19, endPoint x: 147, endPoint y: 13, distance: 61.3
click at [86, 18] on link "Tasks" at bounding box center [91, 18] width 34 height 18
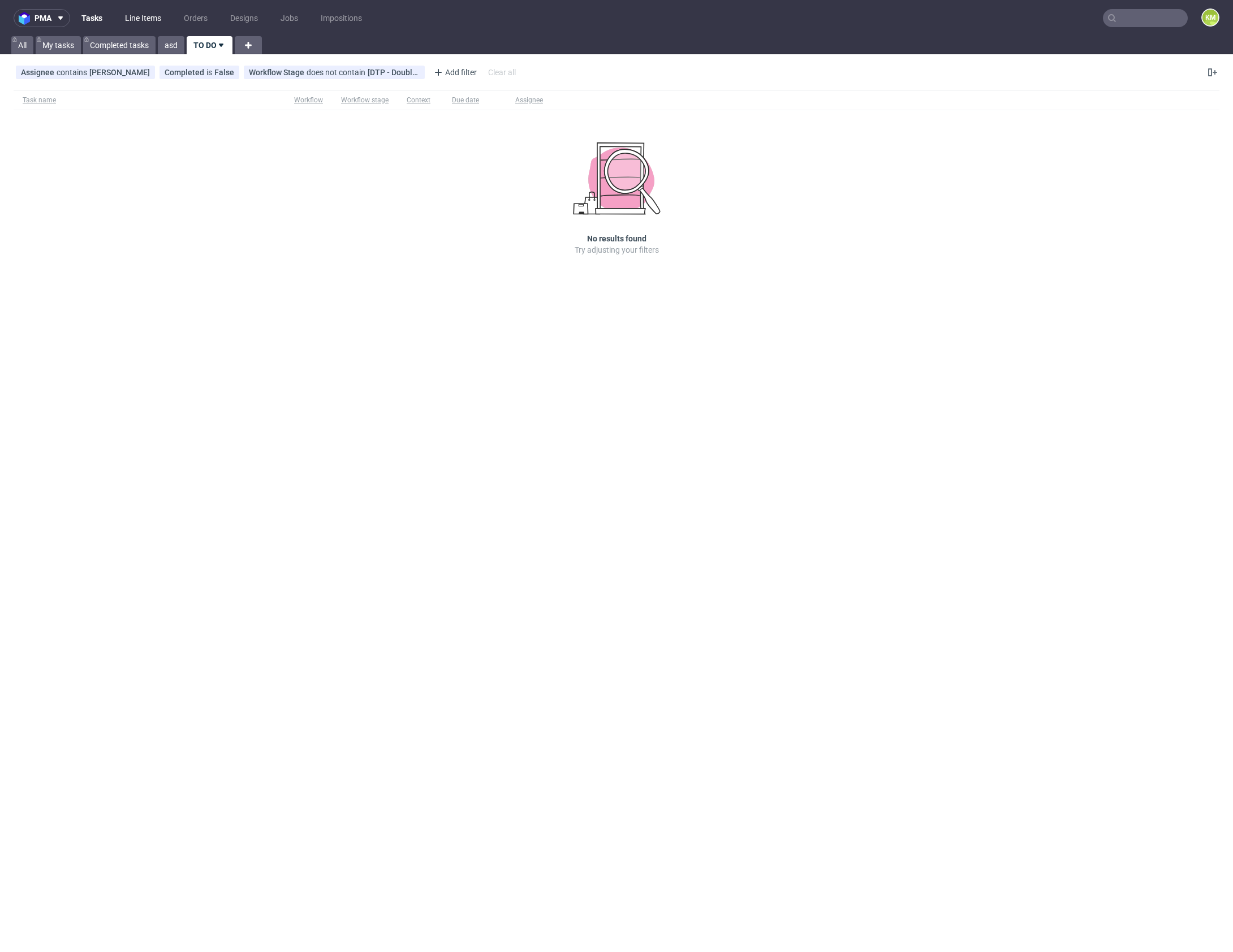
click at [148, 14] on link "Line Items" at bounding box center [143, 18] width 50 height 18
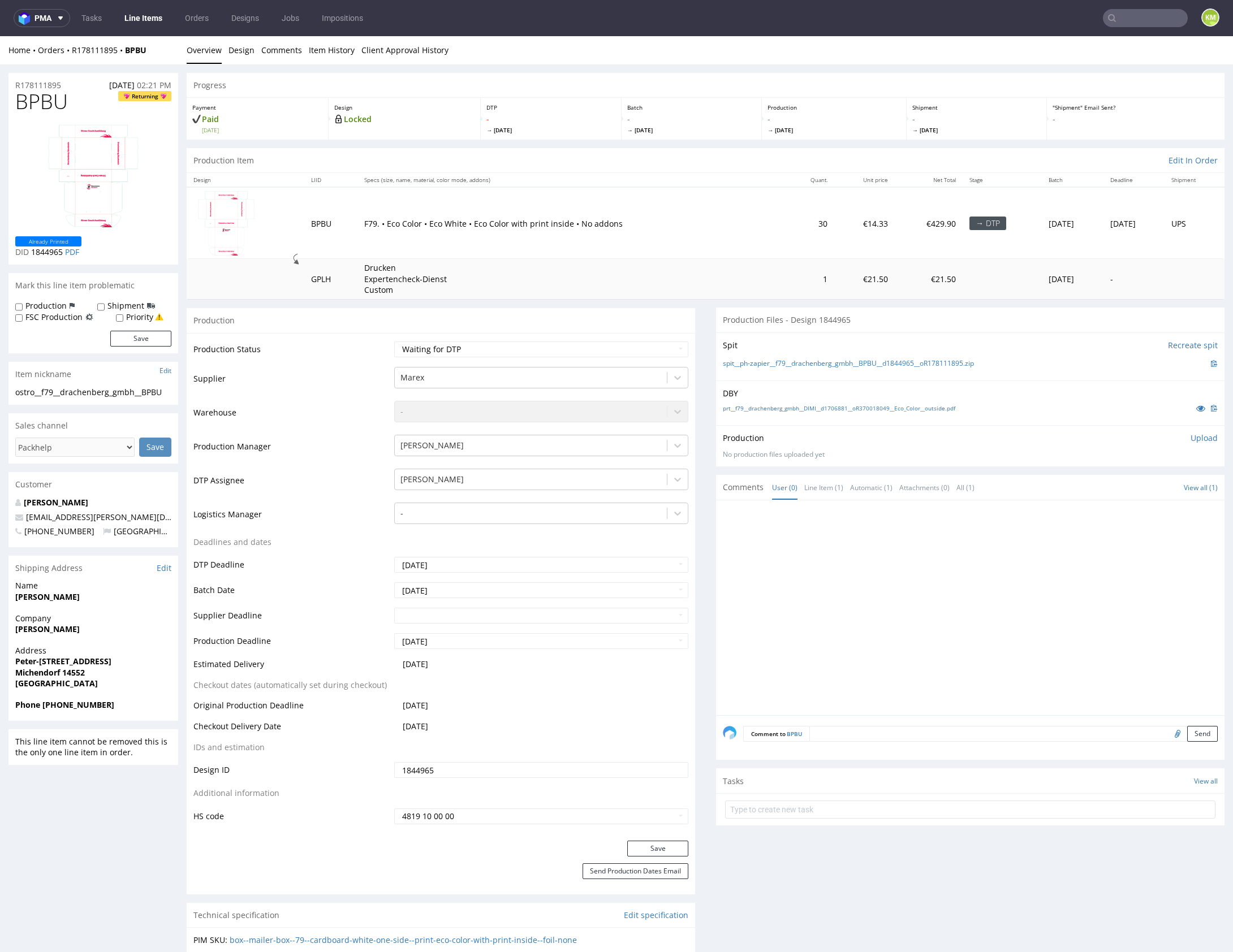
click at [853, 448] on div "Production Upload No production files uploaded yet Description (optional) Add f…" at bounding box center [970, 446] width 495 height 27
click at [243, 55] on link "Design" at bounding box center [242, 50] width 26 height 28
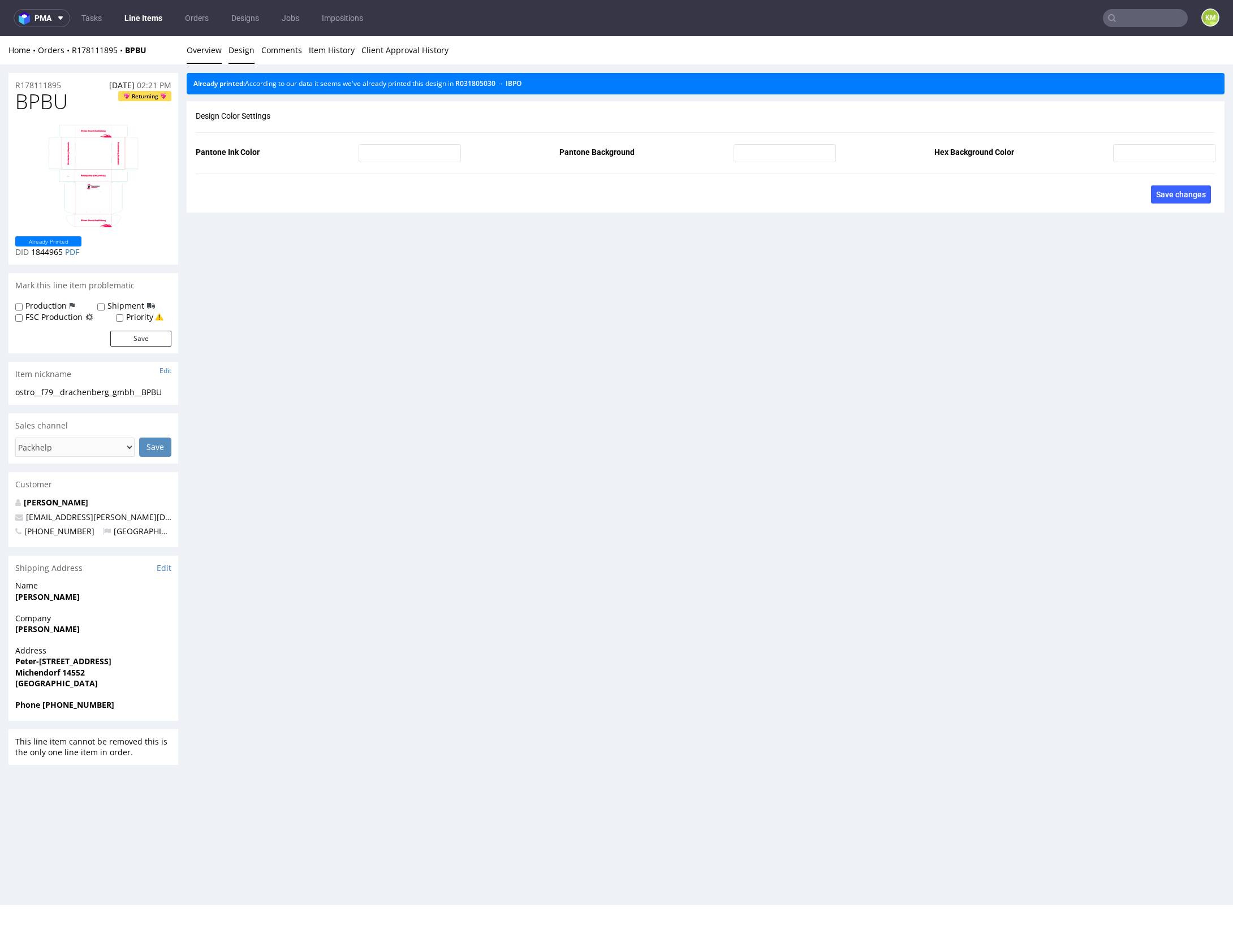
click at [215, 49] on link "Overview" at bounding box center [204, 50] width 35 height 28
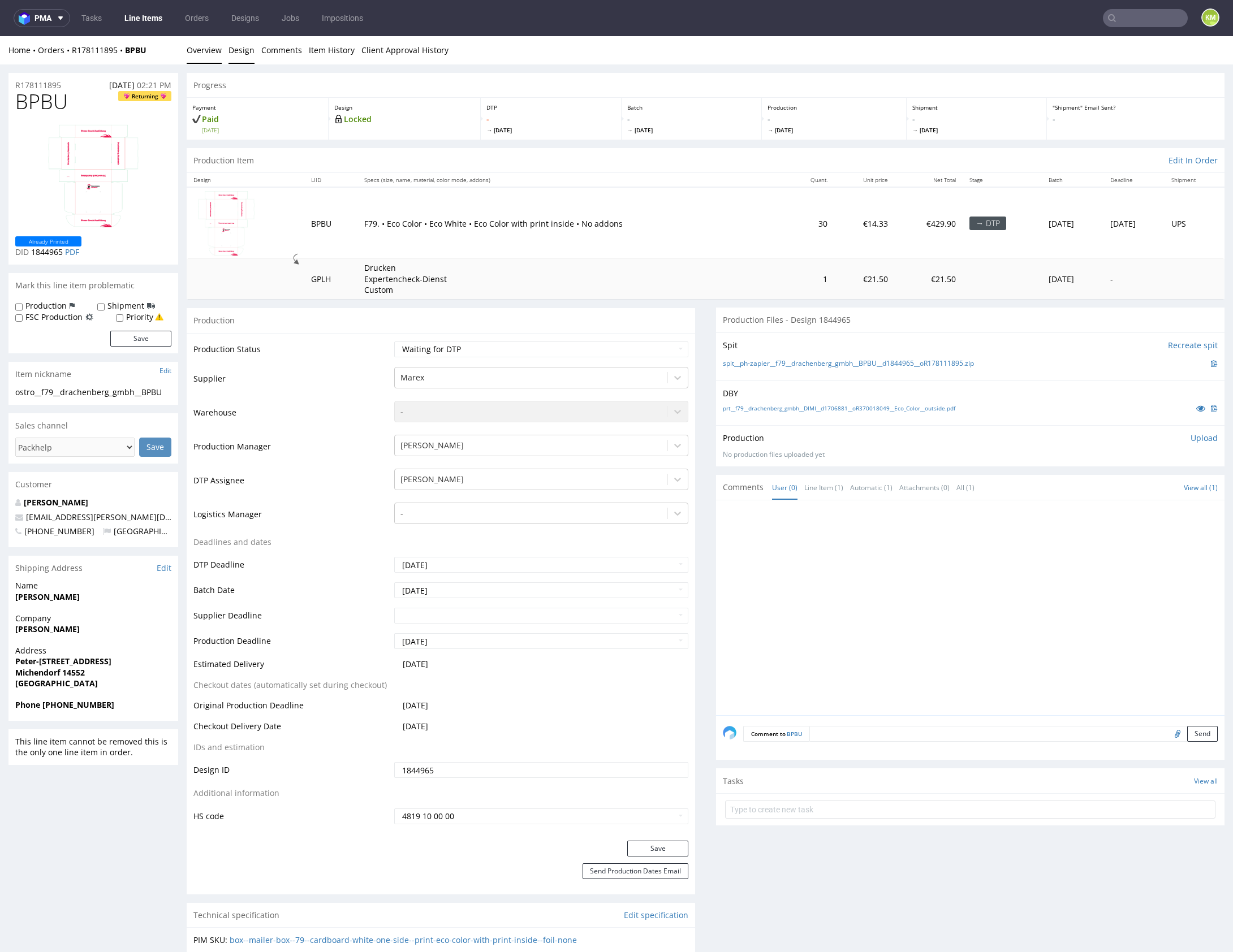
click at [236, 50] on link "Design" at bounding box center [242, 50] width 26 height 28
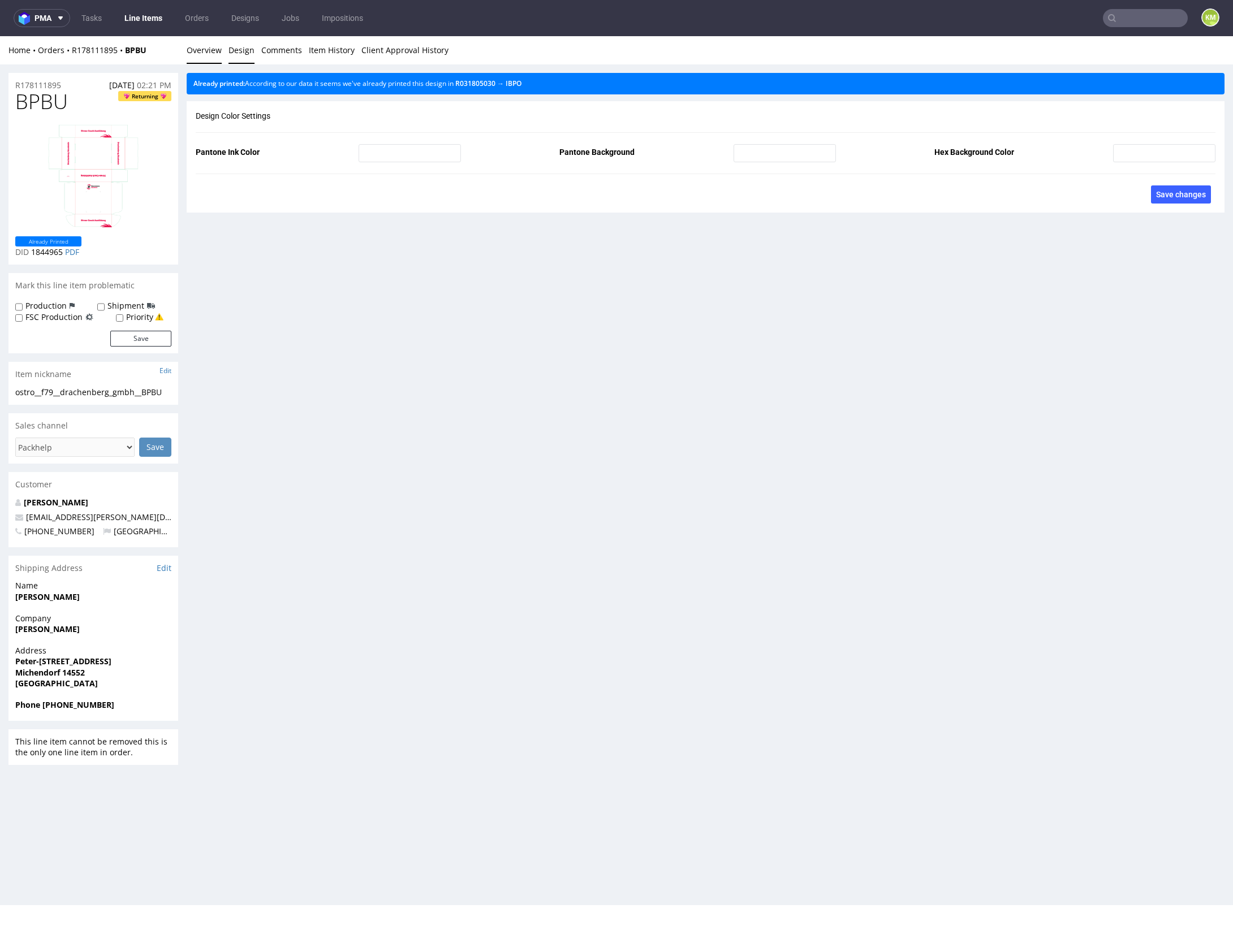
click at [205, 50] on link "Overview" at bounding box center [204, 50] width 35 height 28
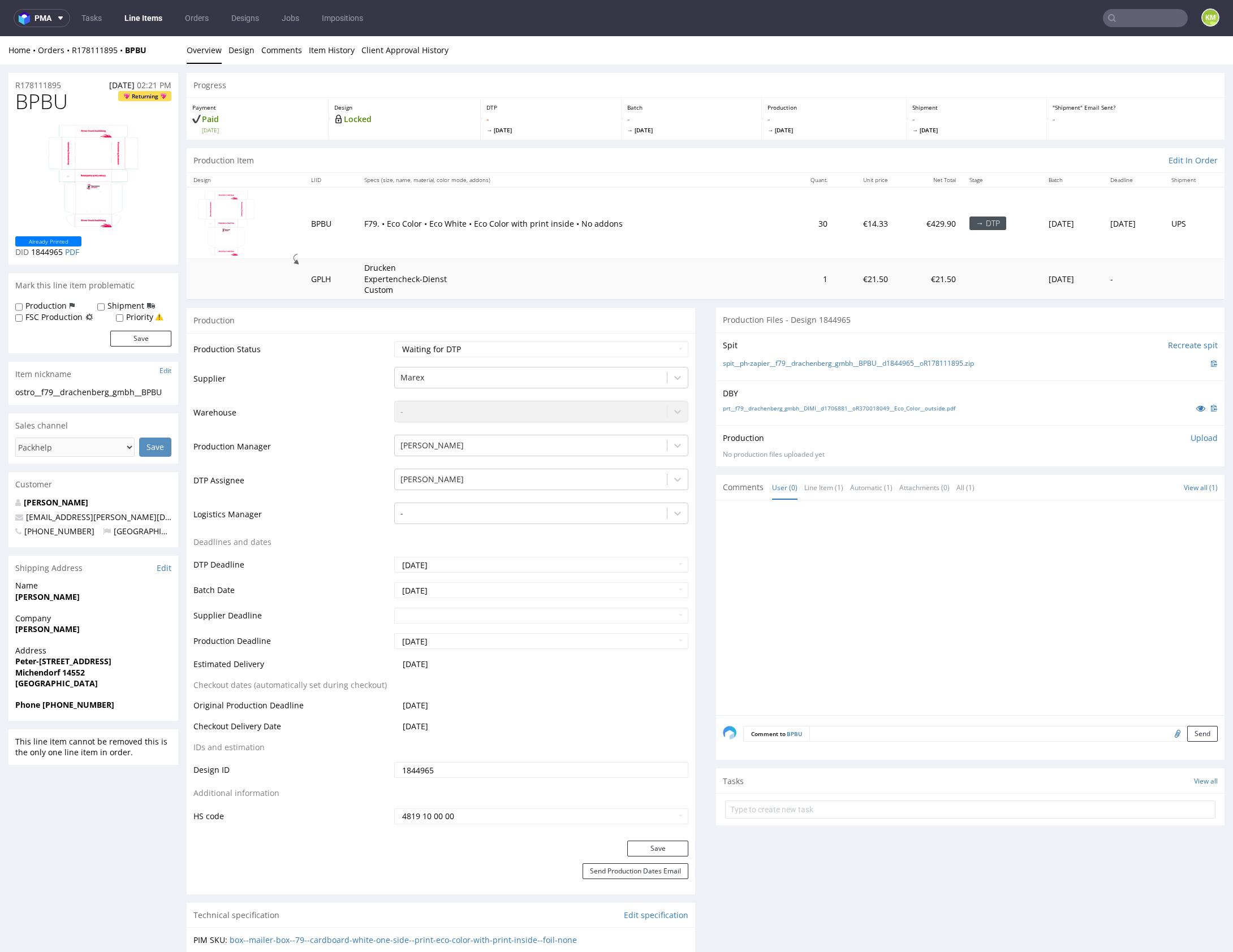
click at [941, 591] on div at bounding box center [973, 611] width 501 height 208
click at [958, 589] on div at bounding box center [973, 611] width 501 height 208
click at [959, 589] on div at bounding box center [973, 611] width 501 height 208
click at [960, 585] on div at bounding box center [973, 611] width 501 height 208
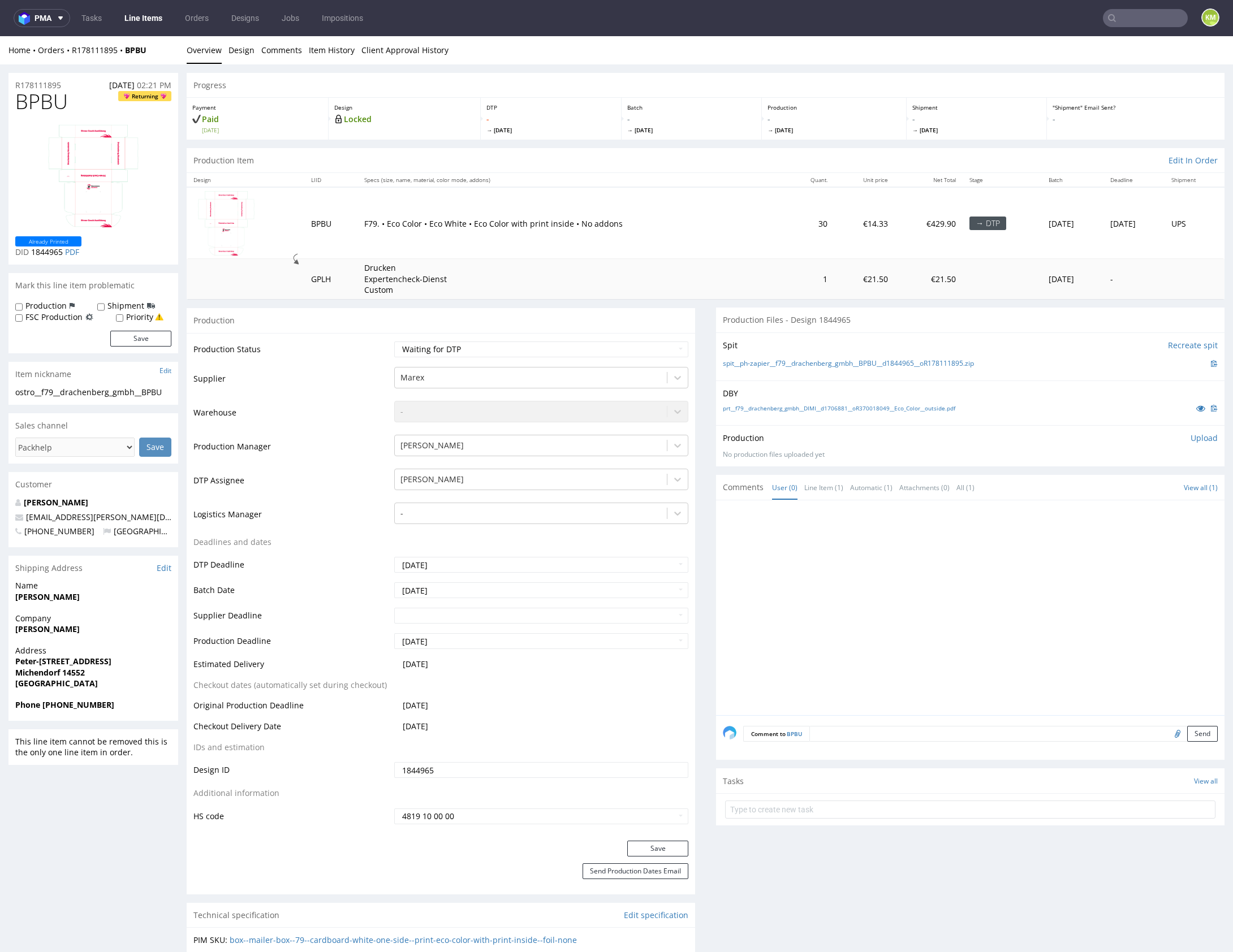
click at [957, 572] on div at bounding box center [973, 611] width 501 height 208
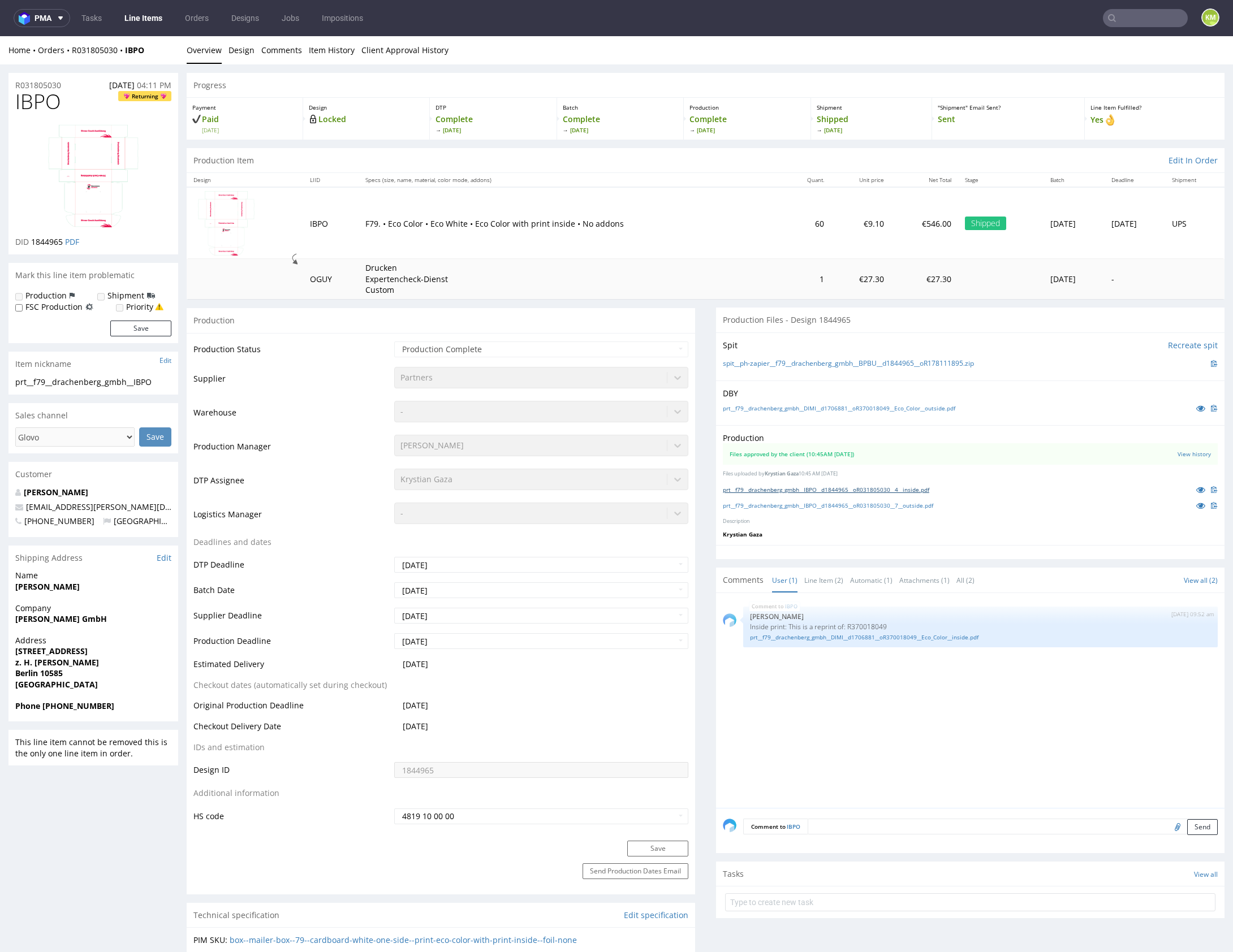
click at [877, 490] on link "prt__f79__drachenberg_gmbh__IBPO__d1844965__oR031805030__4__inside.pdf" at bounding box center [826, 490] width 206 height 8
click at [889, 505] on link "prt__f79__drachenberg_gmbh__IBPO__d1844965__oR031805030__7__outside.pdf" at bounding box center [828, 505] width 211 height 8
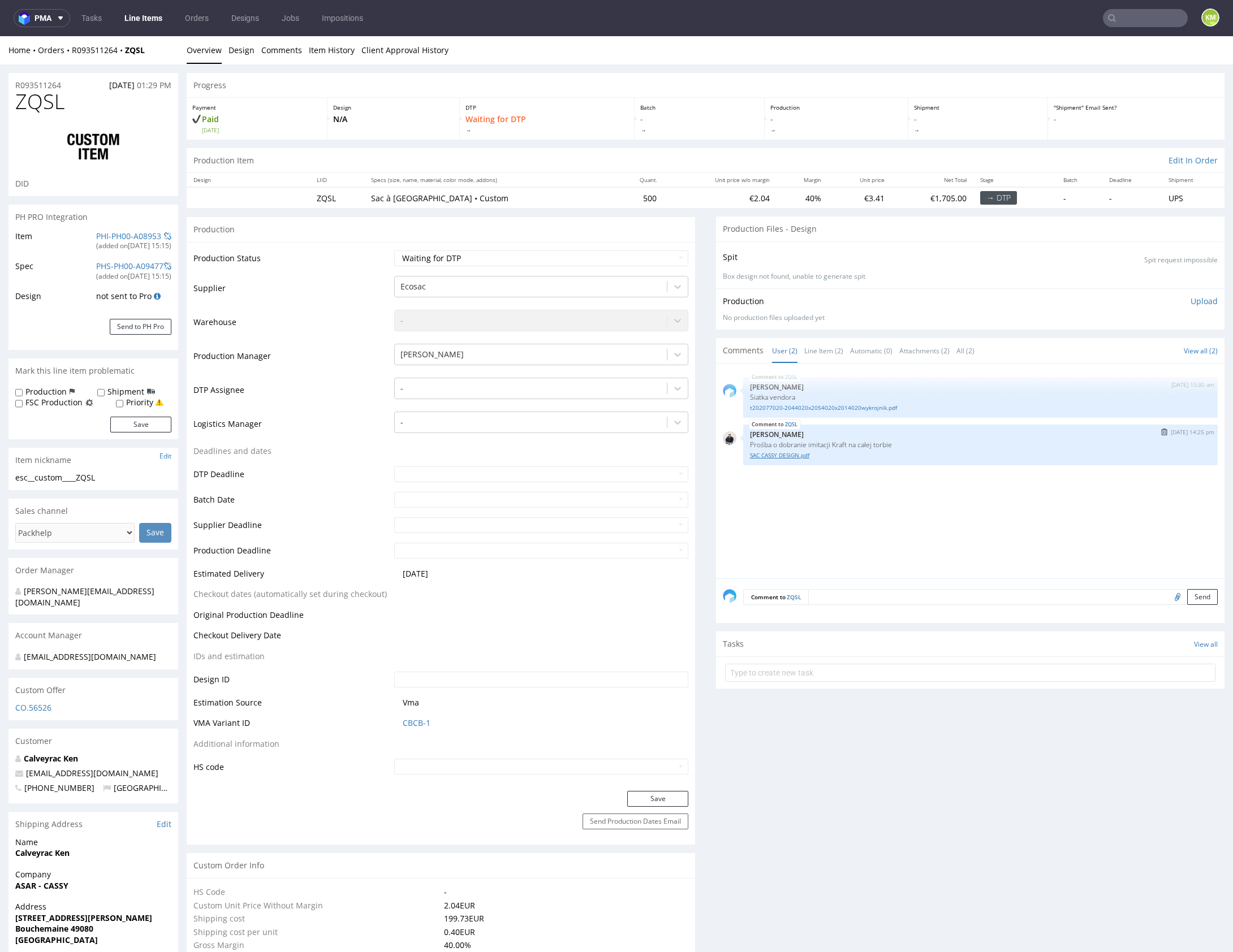
click at [800, 455] on link "SAC CASSY DESIGN.pdf" at bounding box center [980, 456] width 461 height 8
click at [545, 383] on div at bounding box center [531, 388] width 261 height 13
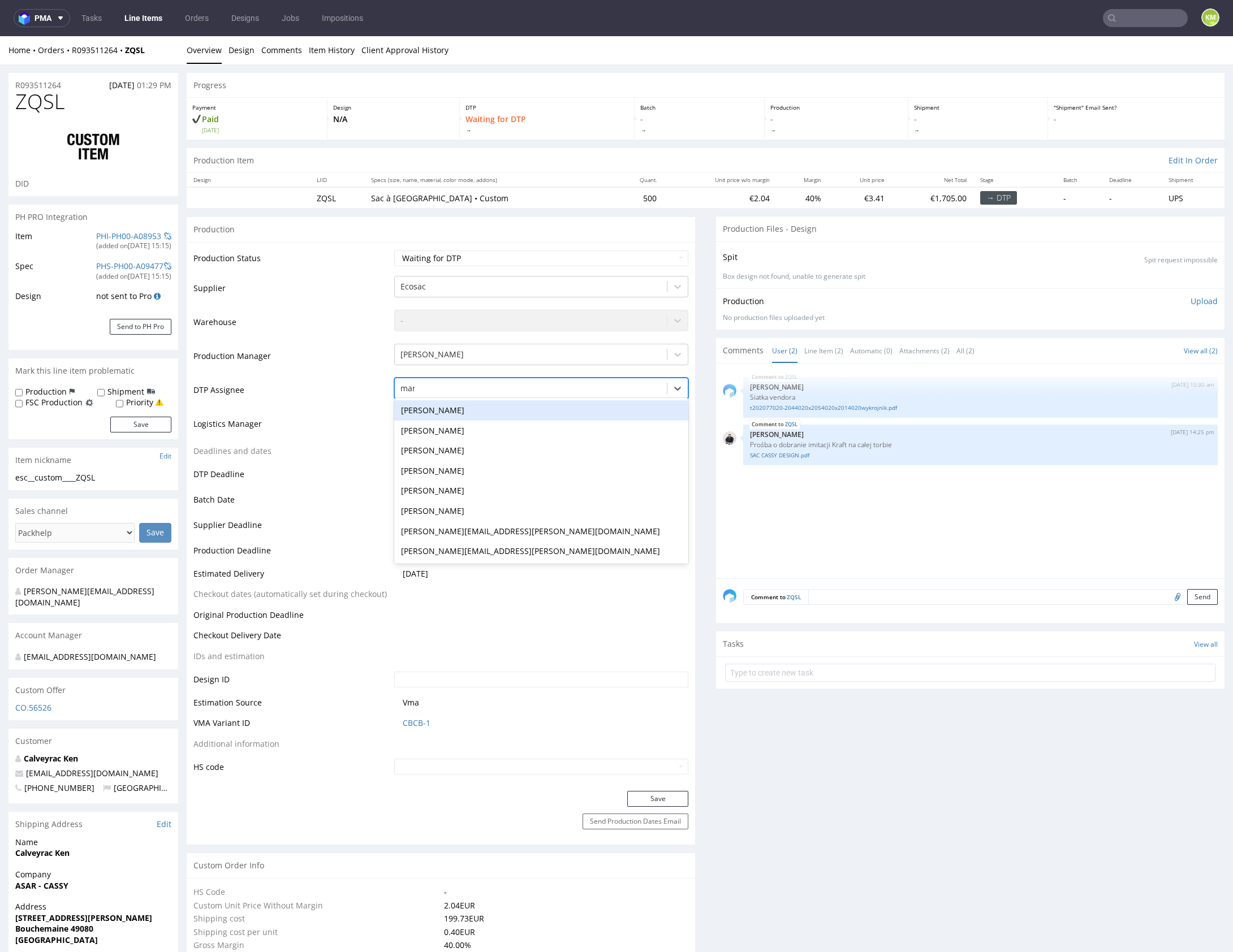
type input "mark"
click at [495, 409] on div "[PERSON_NAME]" at bounding box center [541, 410] width 294 height 21
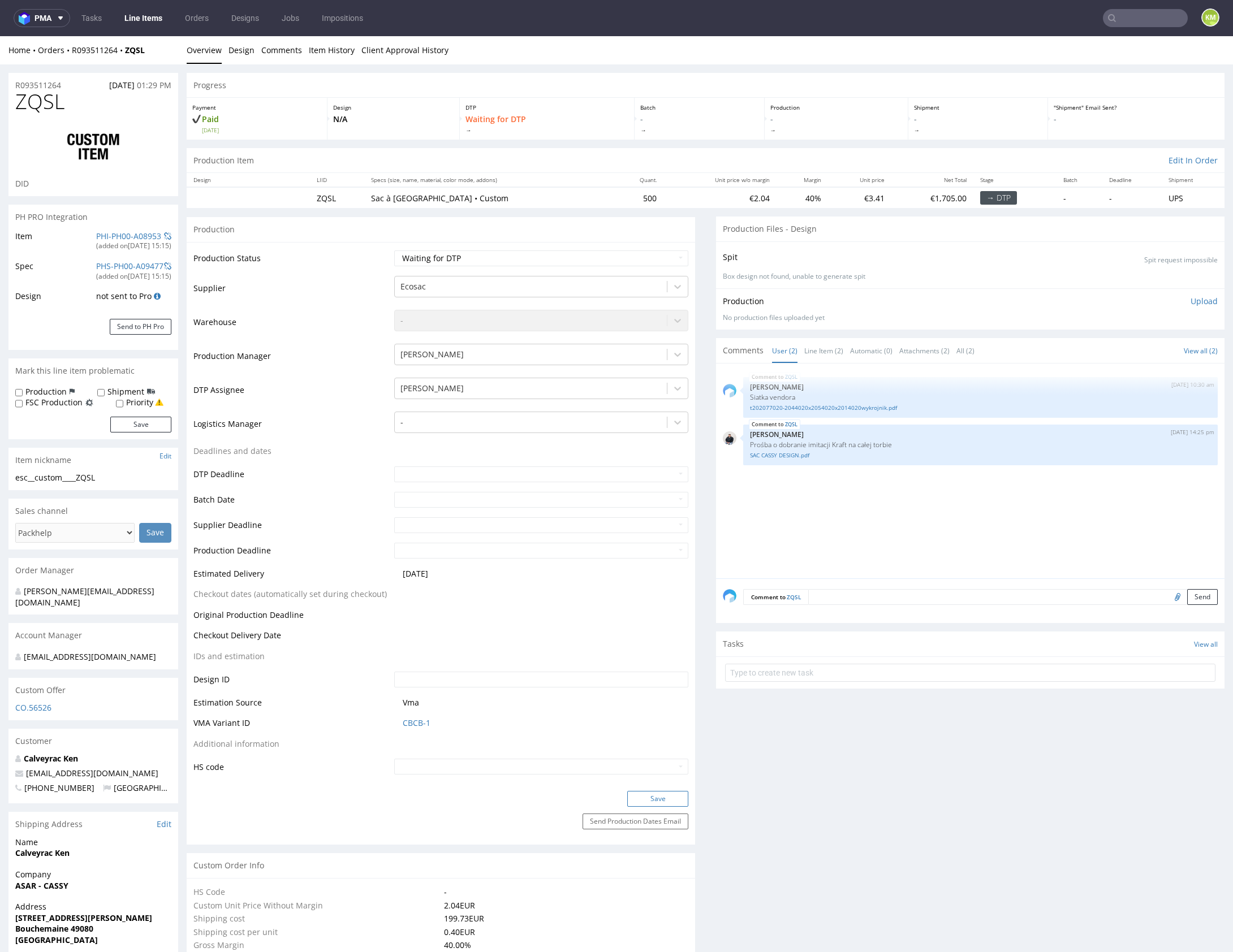
click at [662, 803] on button "Save" at bounding box center [657, 798] width 61 height 16
click at [863, 405] on link "t202077020-2044020x2054020x2014020wykrojnik.pdf" at bounding box center [980, 408] width 461 height 8
click at [923, 538] on div "ZQSL 25th Aug 25 | 10:30 am Michał Palasek Siatka vendora t202077020-2044020x20…" at bounding box center [973, 475] width 501 height 208
click at [936, 507] on div "ZQSL 25th Aug 25 | 10:30 am Michał Palasek Siatka vendora t202077020-2044020x20…" at bounding box center [973, 475] width 501 height 208
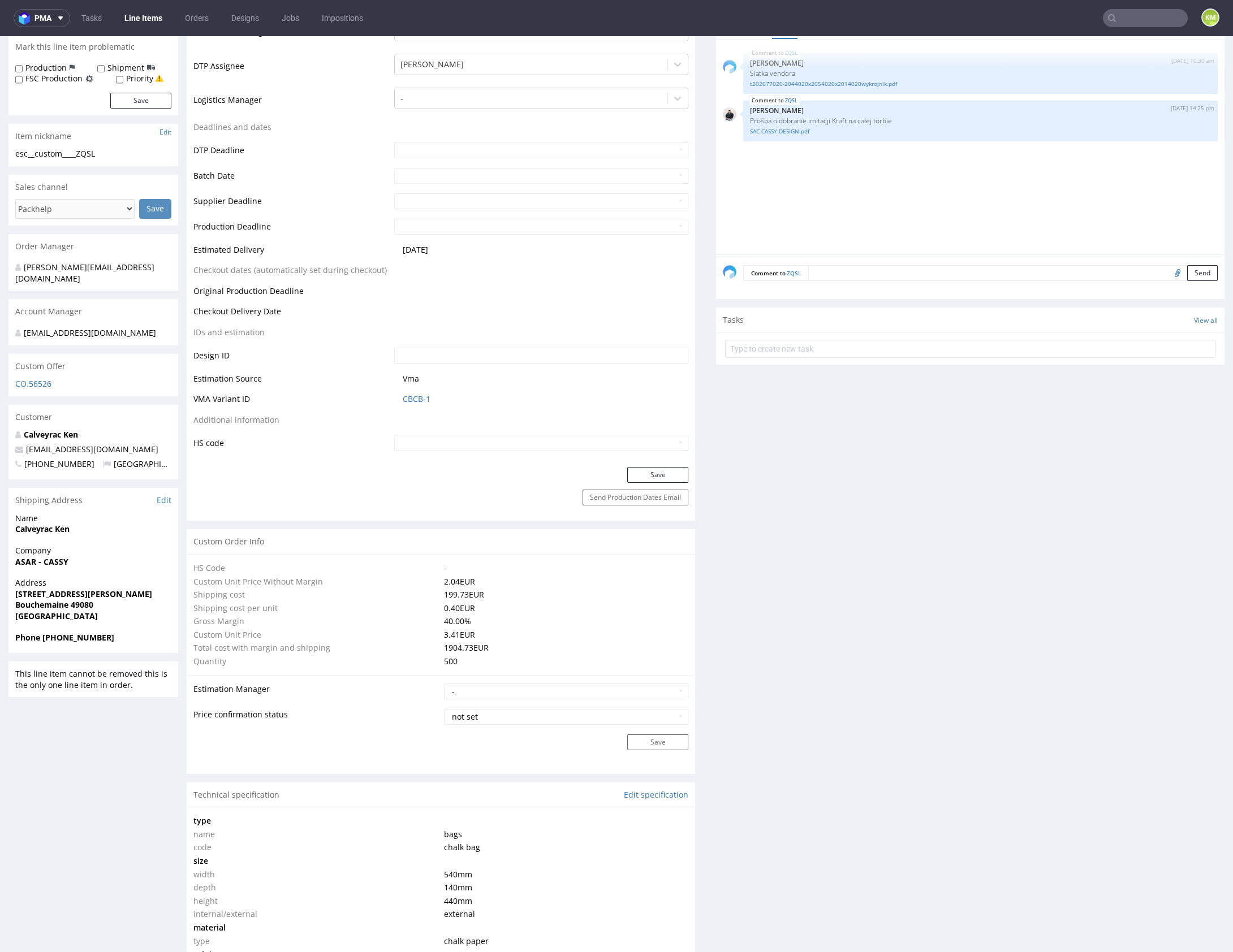
scroll to position [651, 0]
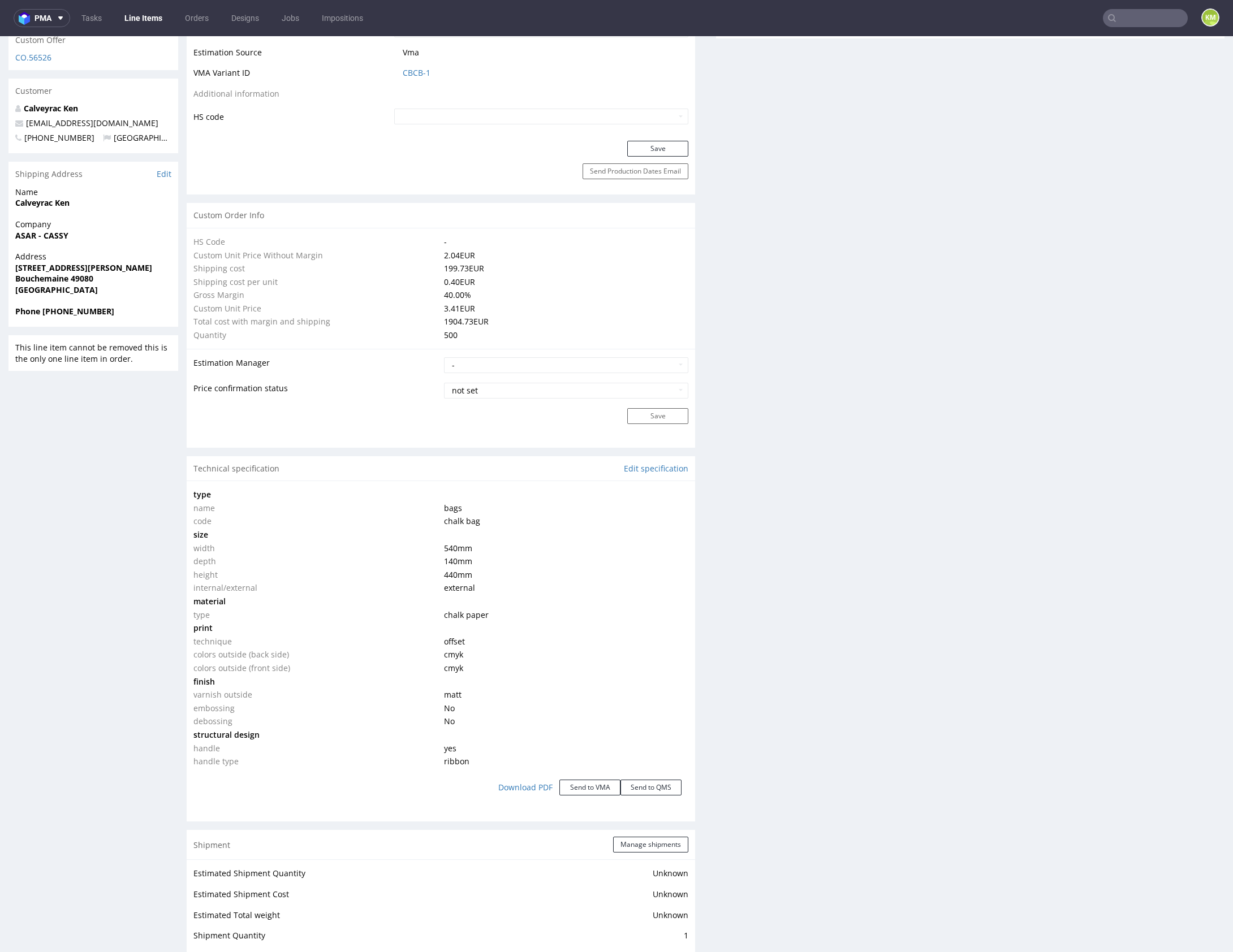
click at [865, 665] on div "Production Files - Design Spit Spit request impossible Box design not found, un…" at bounding box center [970, 466] width 509 height 1798
click at [857, 660] on div "Production Files - Design Spit Spit request impossible Box design not found, un…" at bounding box center [970, 466] width 509 height 1798
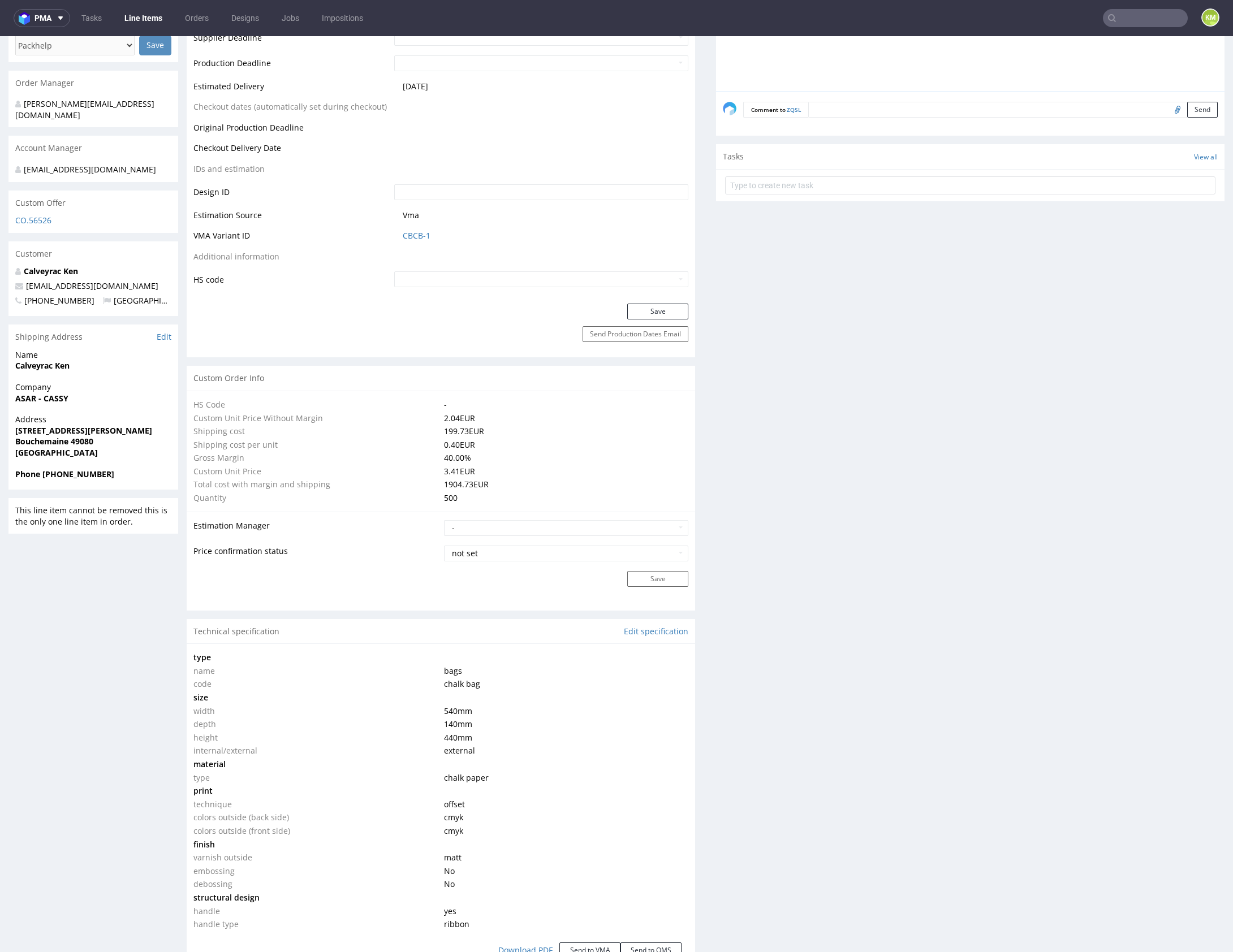
scroll to position [581, 0]
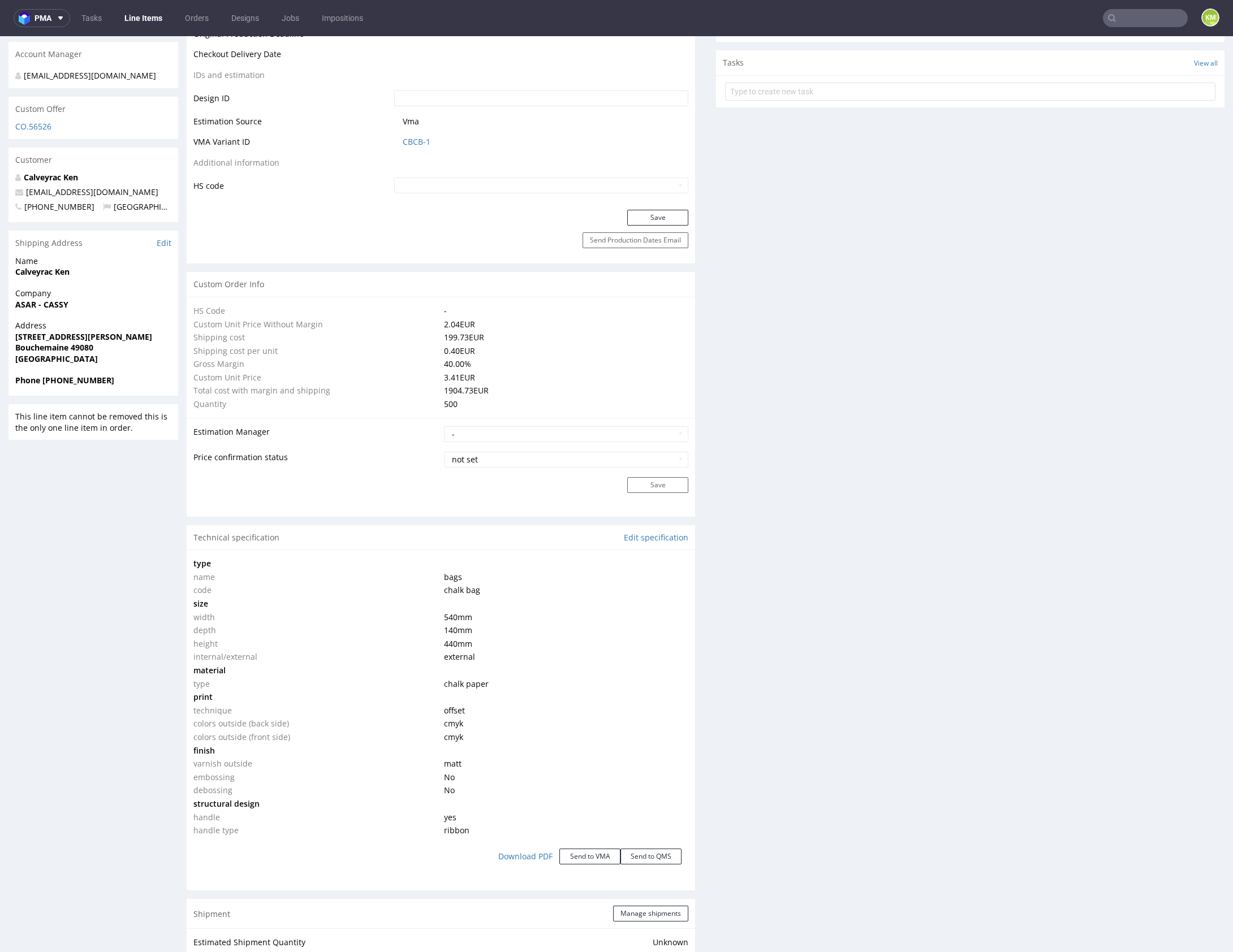
click at [449, 590] on span "chalk bag" at bounding box center [462, 590] width 36 height 11
copy span "chalk bag"
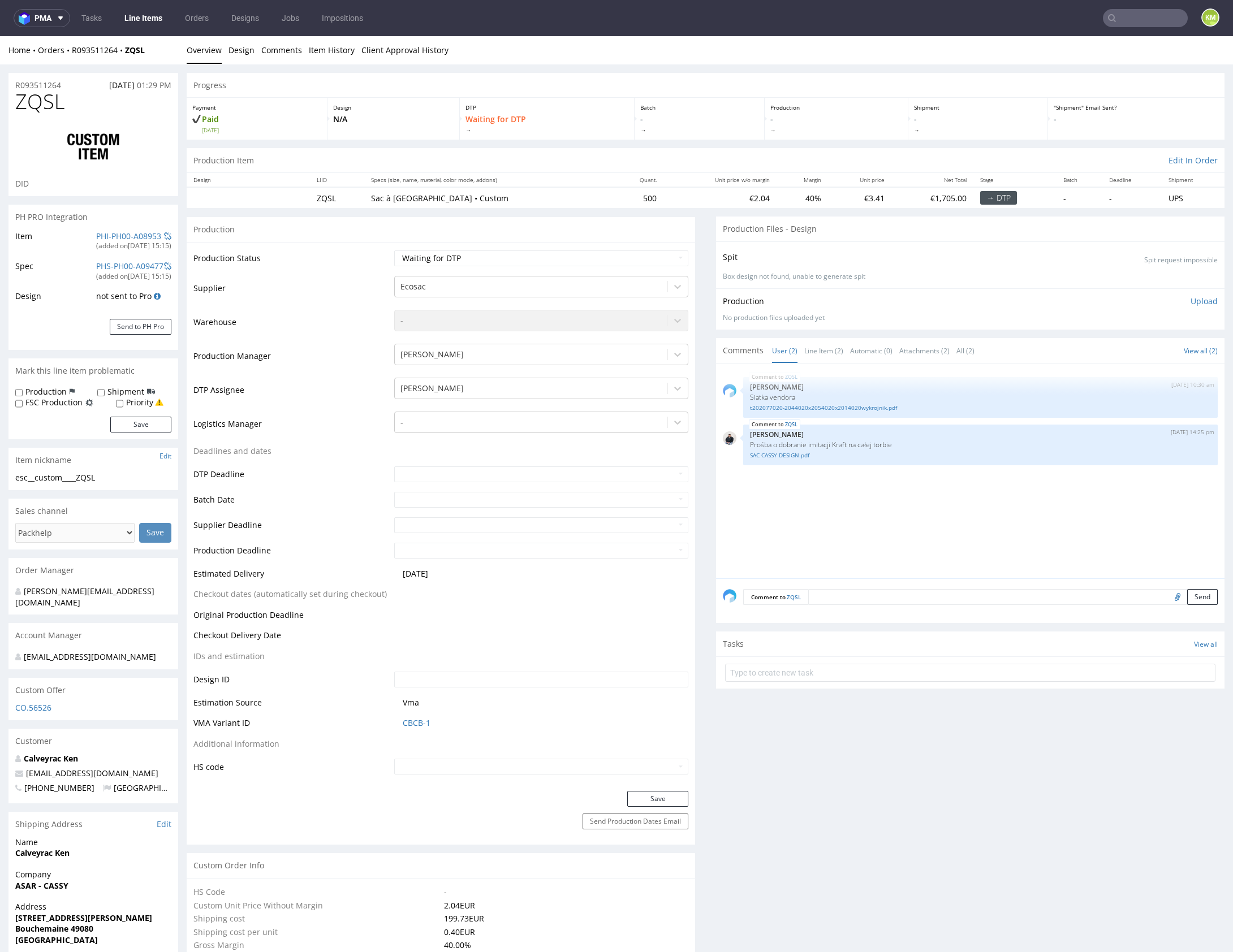
click at [68, 476] on div "esc__custom____ZQSL" at bounding box center [92, 478] width 156 height 12
copy div "esc__custom____ZQSL"
copy link "R093511264"
click at [964, 514] on div "ZQSL 25th Aug 25 | 10:30 am Michał Palasek Siatka vendora t202077020-2044020x20…" at bounding box center [973, 475] width 501 height 208
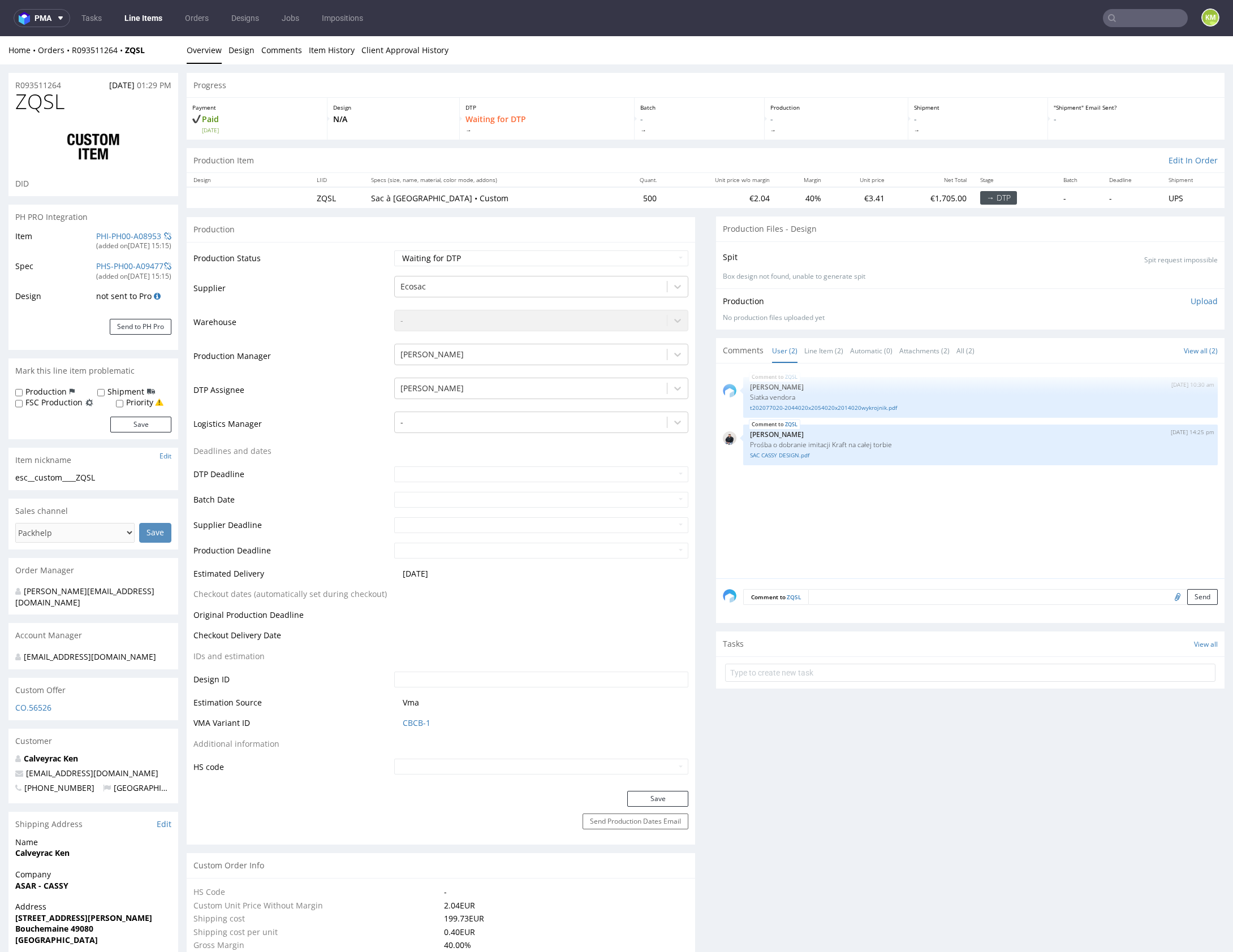
click at [964, 514] on div "ZQSL 25th Aug 25 | 10:30 am Michał Palasek Siatka vendora t202077020-2044020x20…" at bounding box center [973, 475] width 501 height 208
click at [941, 531] on div "ZQSL 25th Aug 25 | 10:30 am Michał Palasek Siatka vendora t202077020-2044020x20…" at bounding box center [973, 475] width 501 height 208
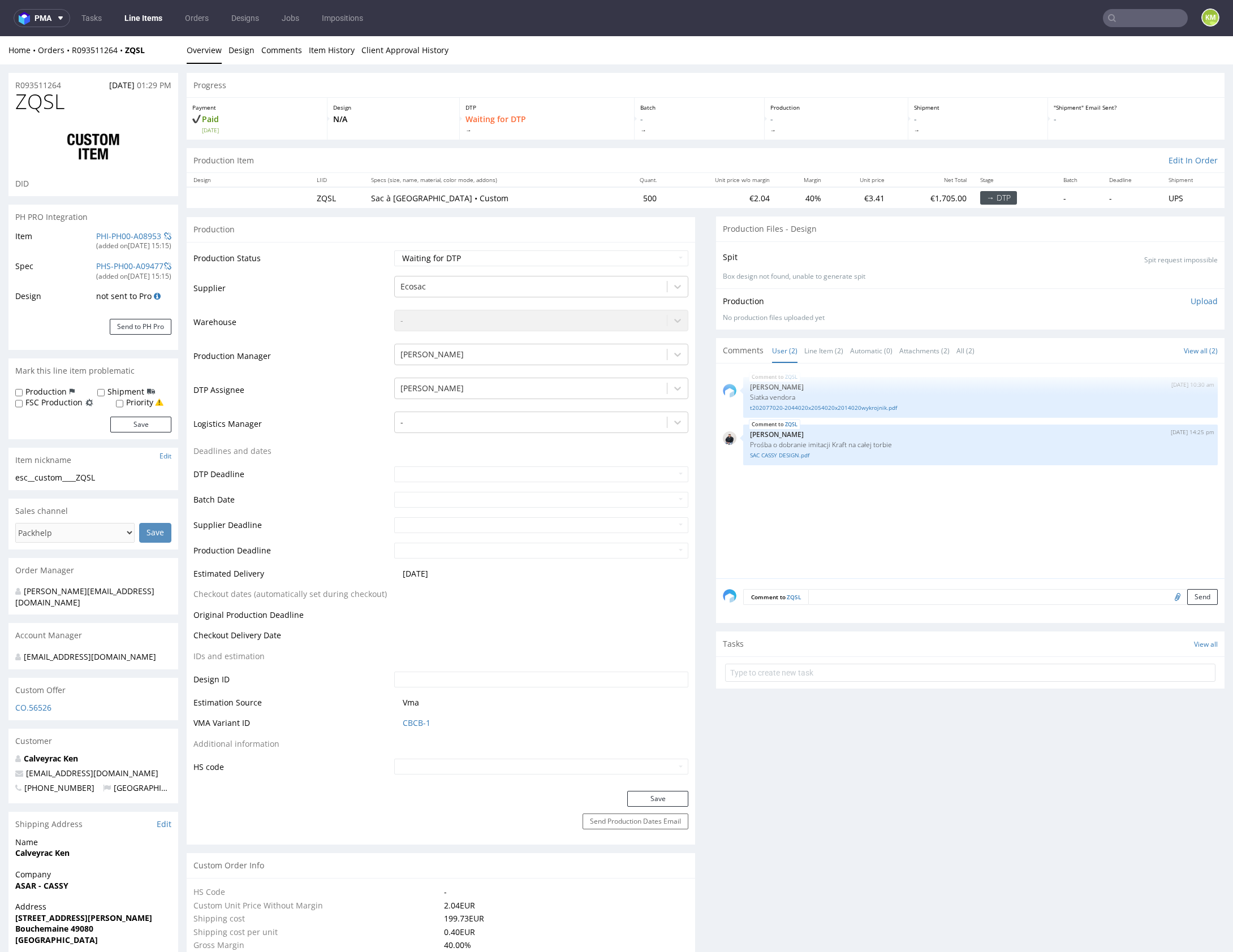
click at [941, 523] on div "ZQSL 25th Aug 25 | 10:30 am Michał Palasek Siatka vendora t202077020-2044020x20…" at bounding box center [973, 475] width 501 height 208
click at [584, 256] on select "Waiting for Artwork Waiting for Diecut Waiting for Mockup Waiting for DTP Waiti…" at bounding box center [541, 258] width 294 height 16
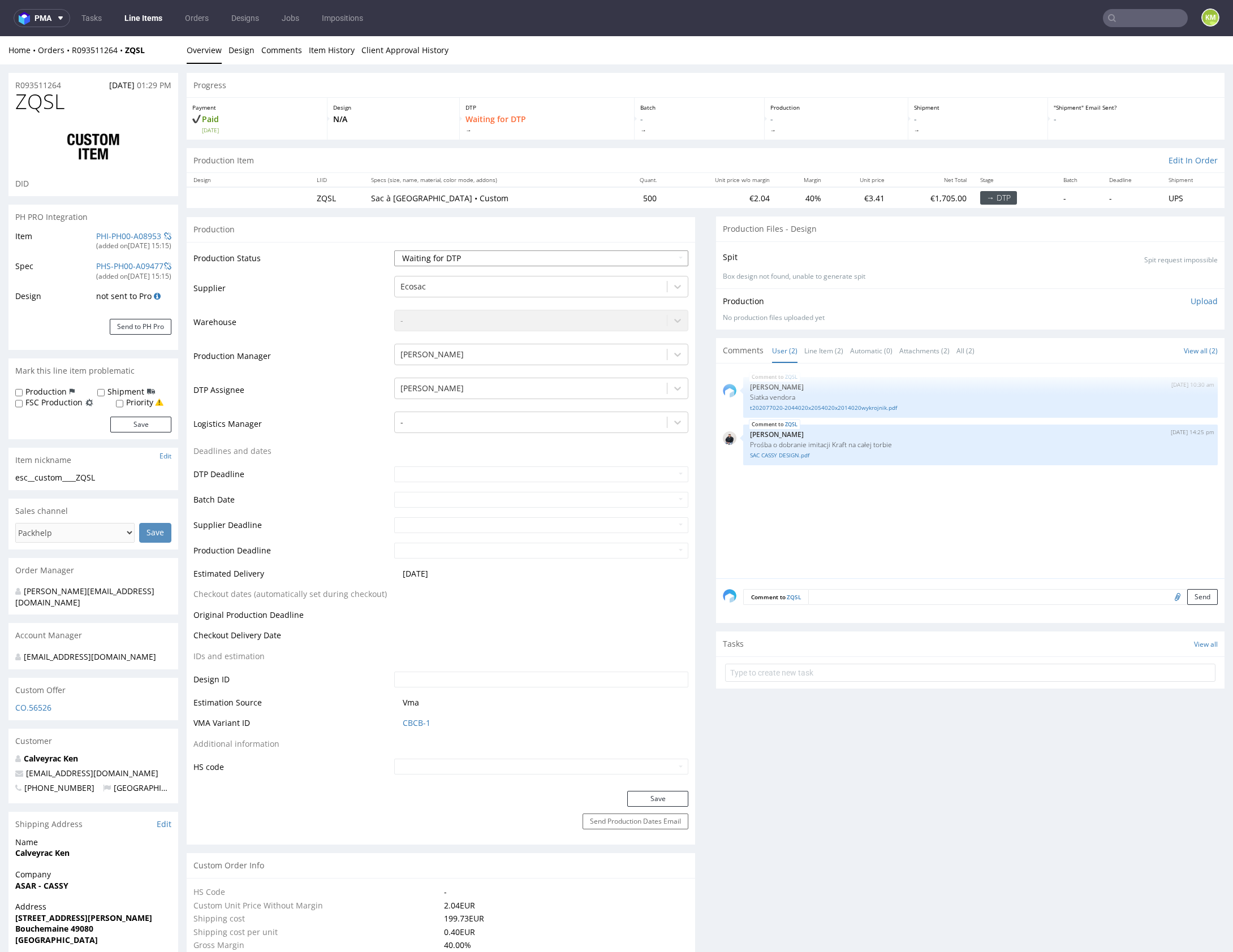
select select "dtp_ca_needed"
click at [394, 250] on select "Waiting for Artwork Waiting for Diecut Waiting for Mockup Waiting for DTP Waiti…" at bounding box center [541, 258] width 294 height 16
click at [643, 804] on button "Save" at bounding box center [657, 798] width 61 height 16
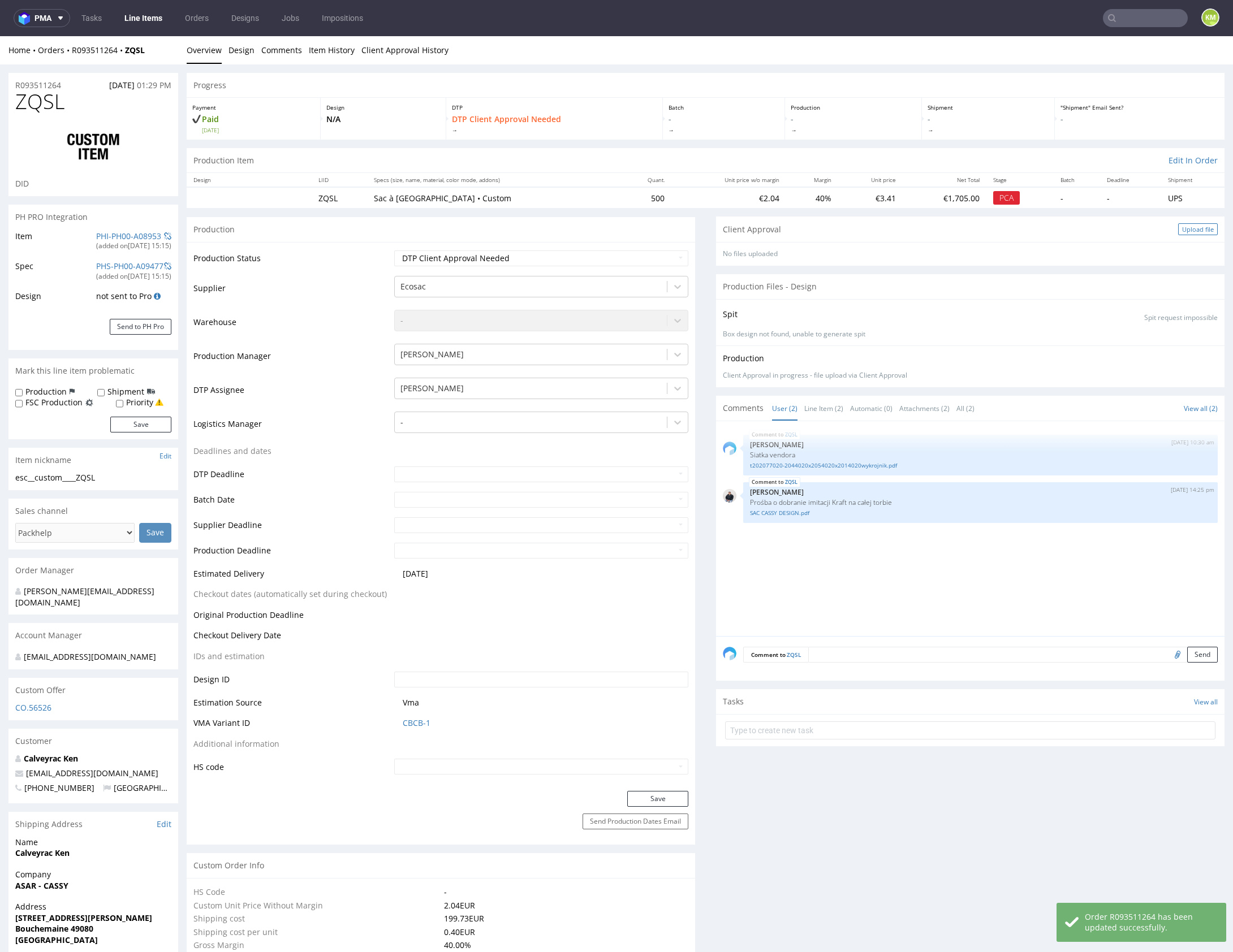
click at [1187, 230] on div "Upload file" at bounding box center [1198, 230] width 40 height 12
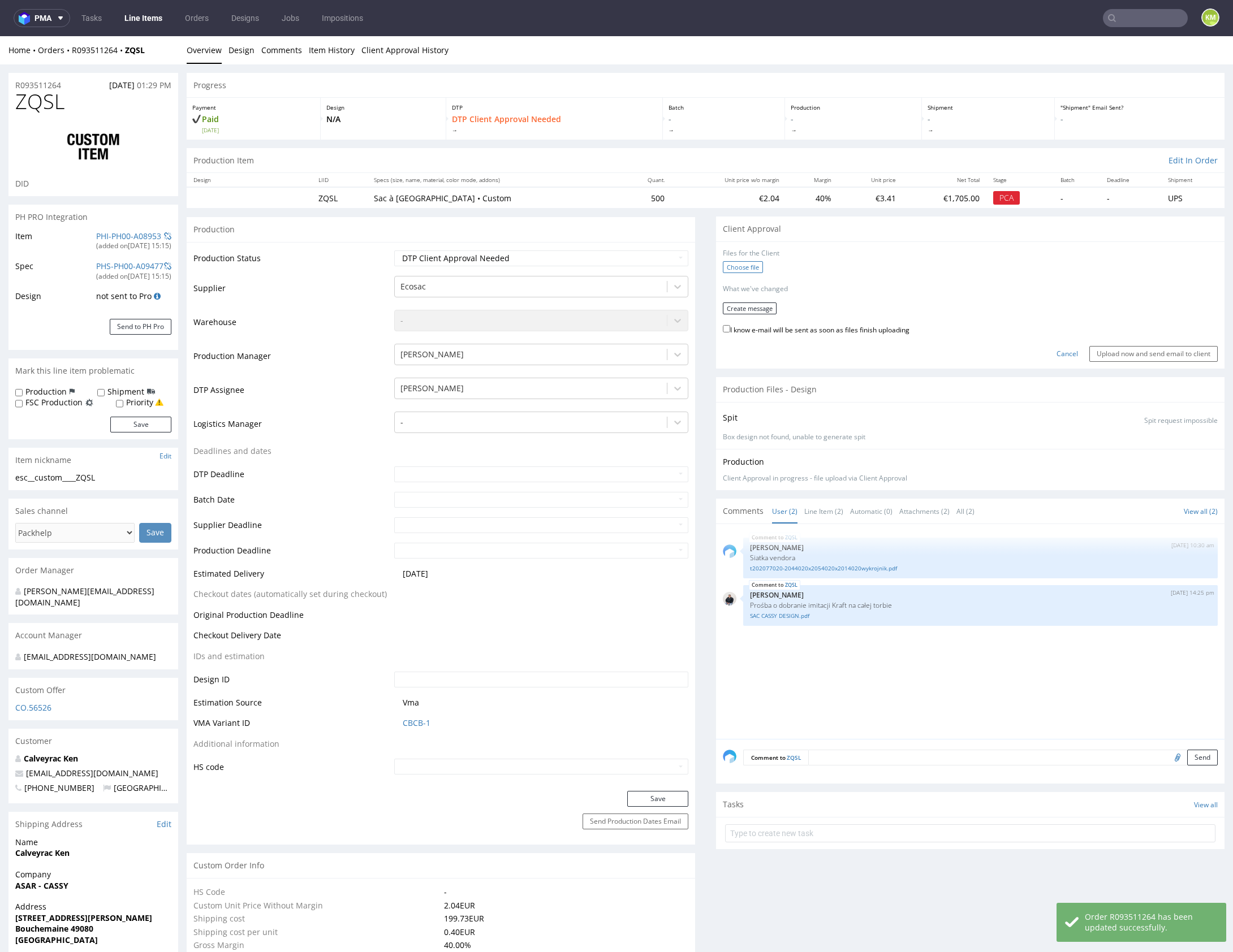
click at [742, 268] on label "Choose file" at bounding box center [742, 267] width 40 height 12
click at [0, 36] on input "Choose file" at bounding box center [0, 36] width 0 height 0
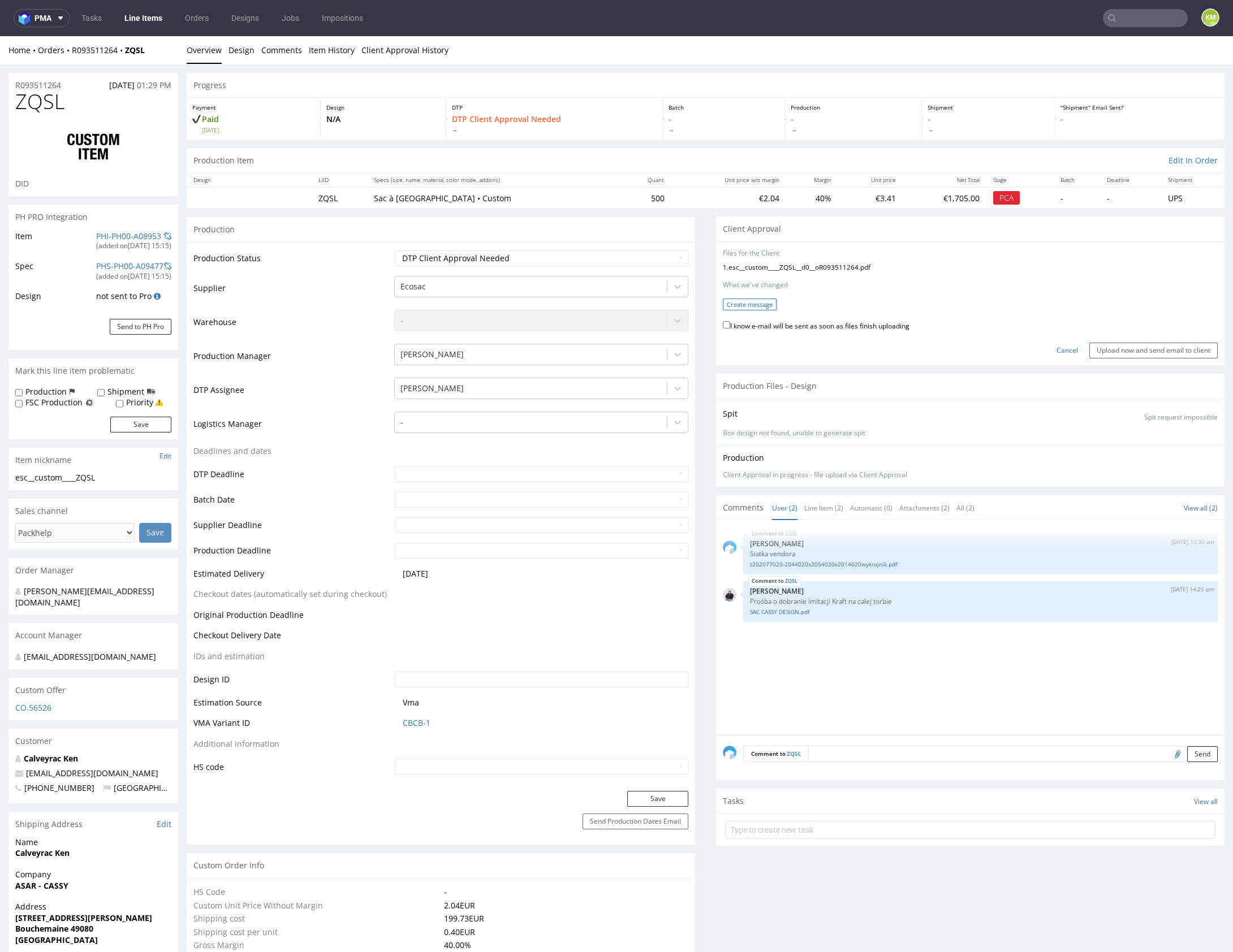
click at [738, 305] on button "Create message" at bounding box center [749, 305] width 54 height 12
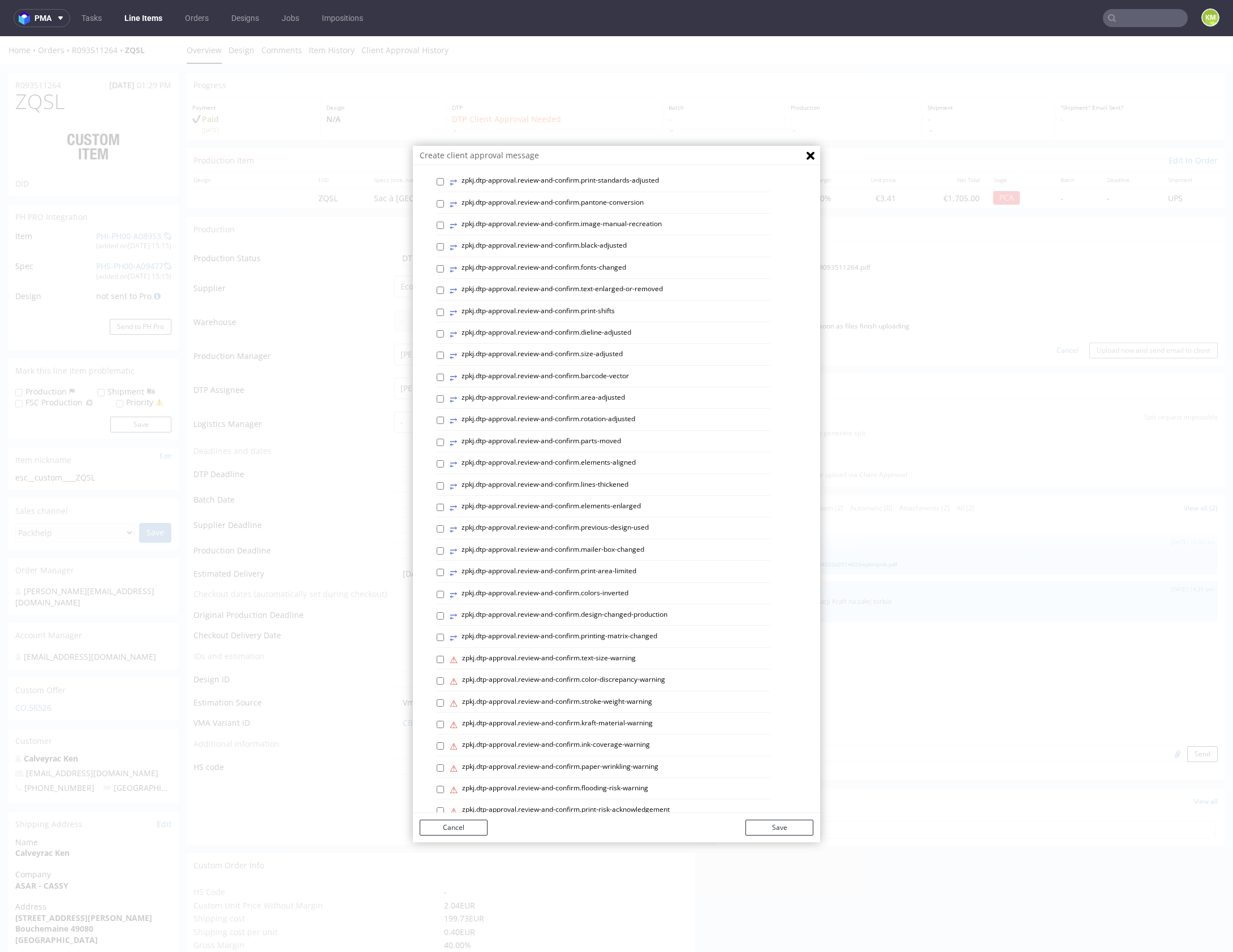
scroll to position [162, 0]
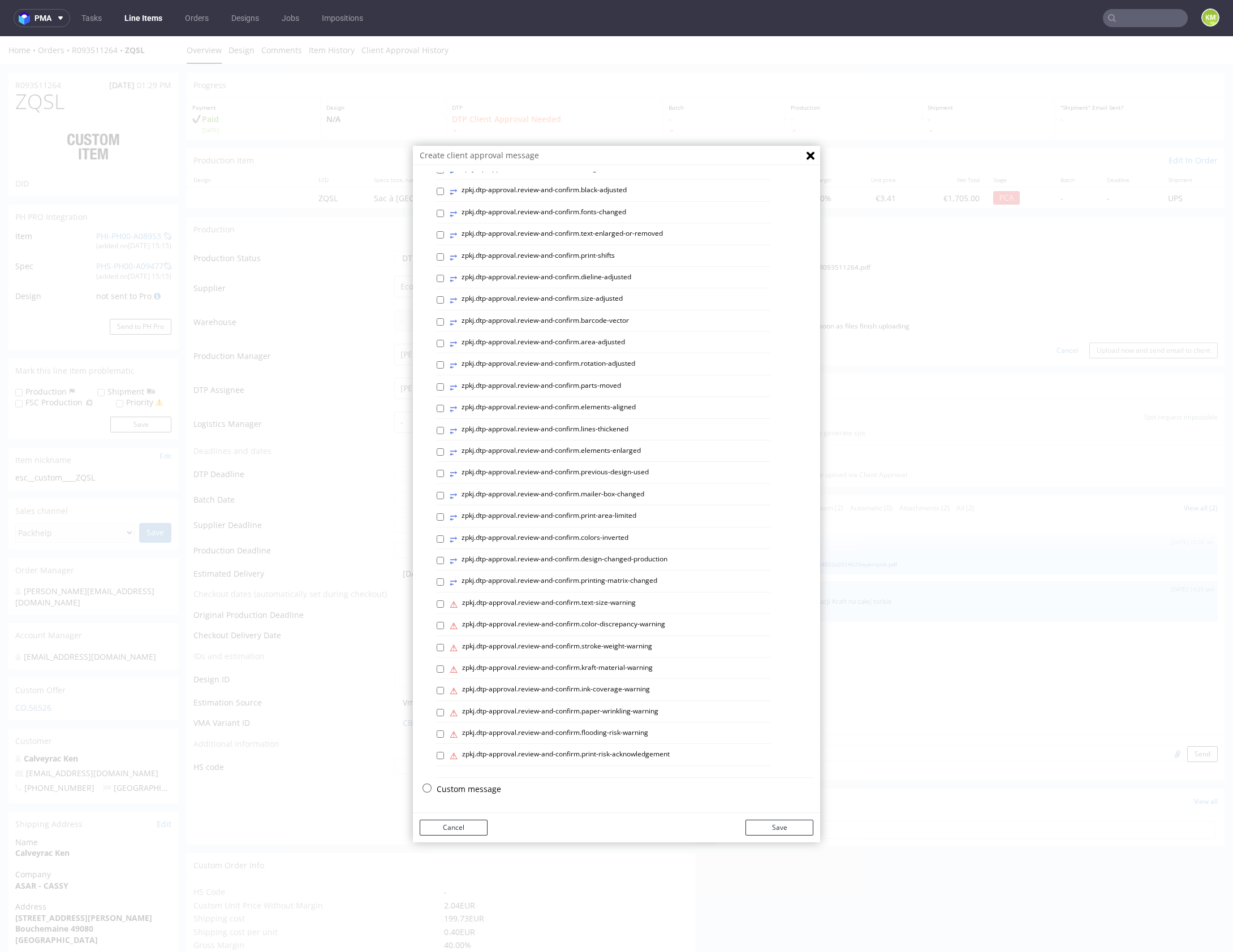
click at [471, 789] on p "Custom message" at bounding box center [625, 789] width 377 height 12
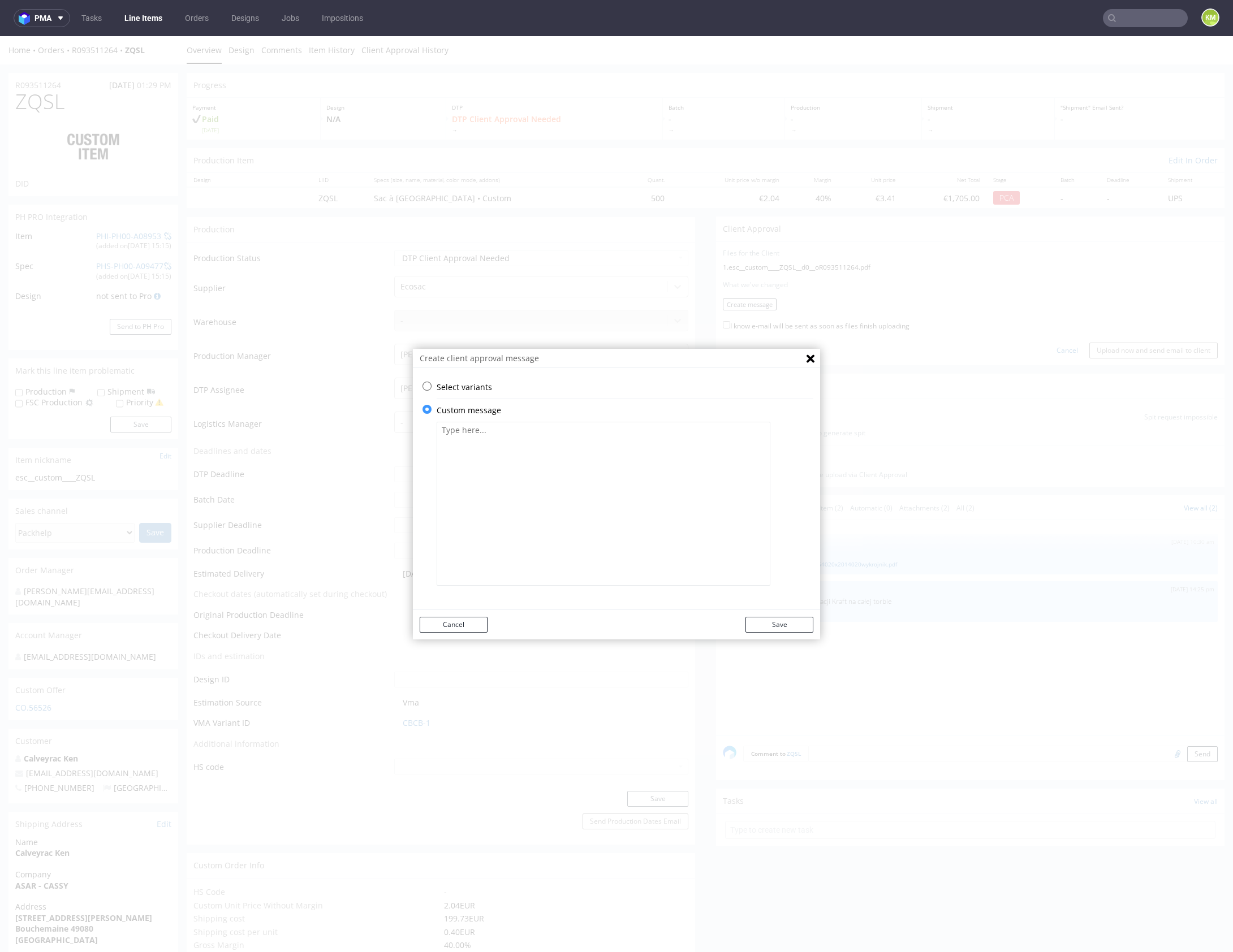
click at [520, 503] on textarea at bounding box center [604, 504] width 334 height 164
paste textarea "The logo has been metrically centred on both the front and back panels of the b…"
type textarea "The logo has been metrically centred on both the front and back panels of the b…"
drag, startPoint x: 767, startPoint y: 622, endPoint x: 780, endPoint y: 574, distance: 49.7
click at [769, 622] on button "Save" at bounding box center [780, 624] width 68 height 16
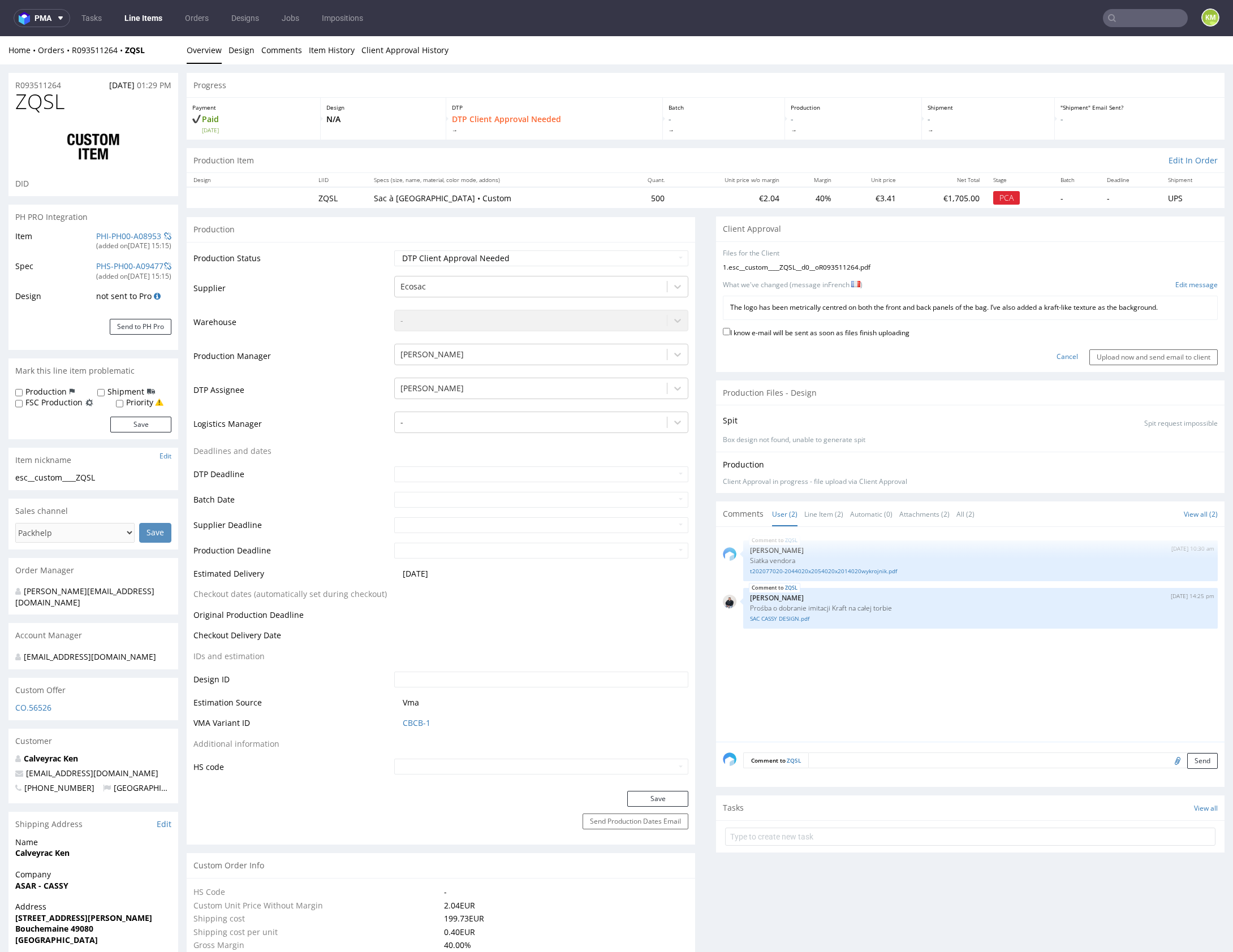
click at [848, 344] on div "Cancel Upload now and send email to client" at bounding box center [970, 353] width 495 height 24
click at [884, 334] on label "I know e-mail will be sent as soon as files finish uploading" at bounding box center [816, 331] width 187 height 12
click at [730, 334] on input "I know e-mail will be sent as soon as files finish uploading" at bounding box center [726, 331] width 7 height 7
checkbox input "true"
click at [1095, 358] on input "Upload now and send email to client" at bounding box center [1153, 357] width 128 height 16
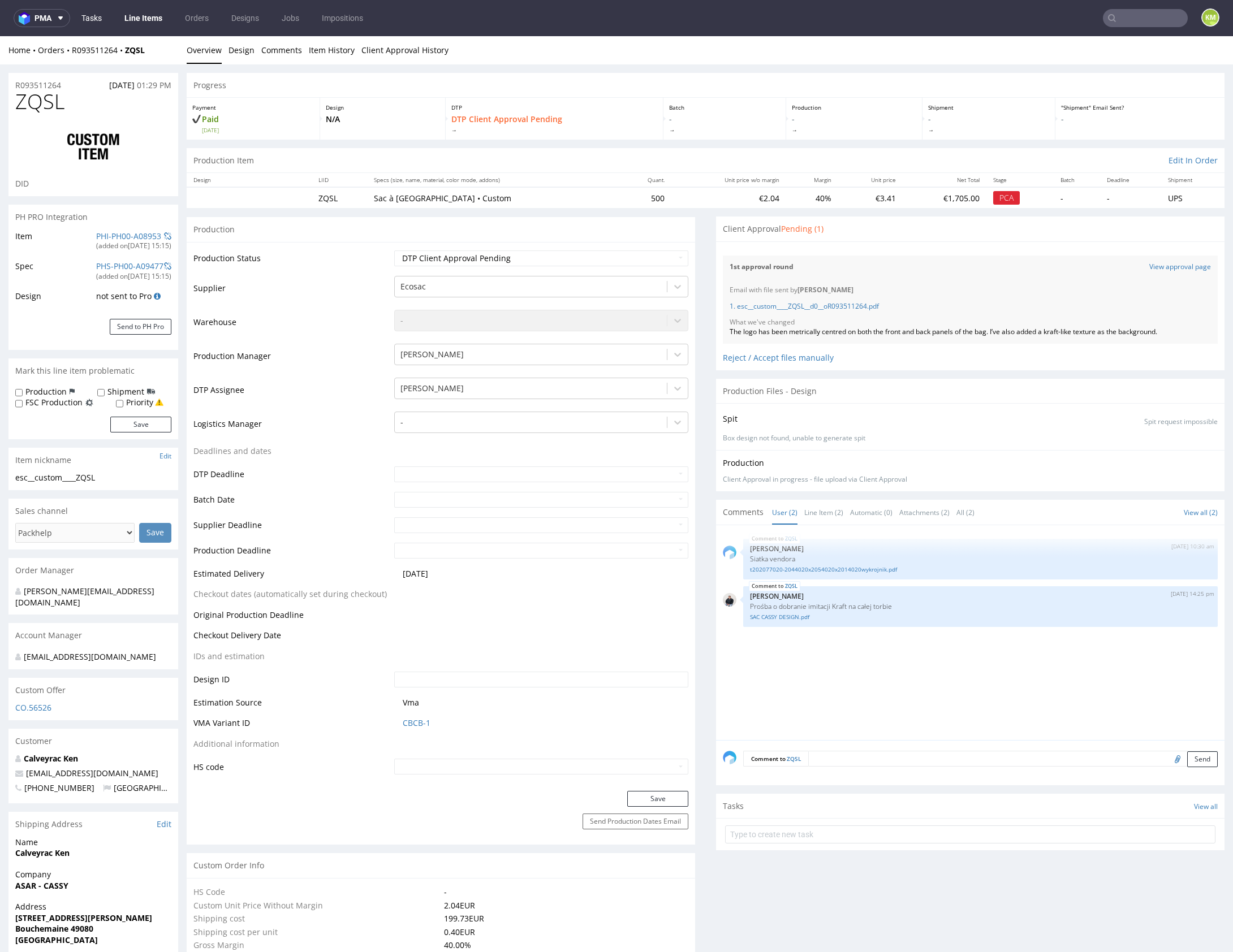
click at [89, 15] on link "Tasks" at bounding box center [91, 18] width 34 height 18
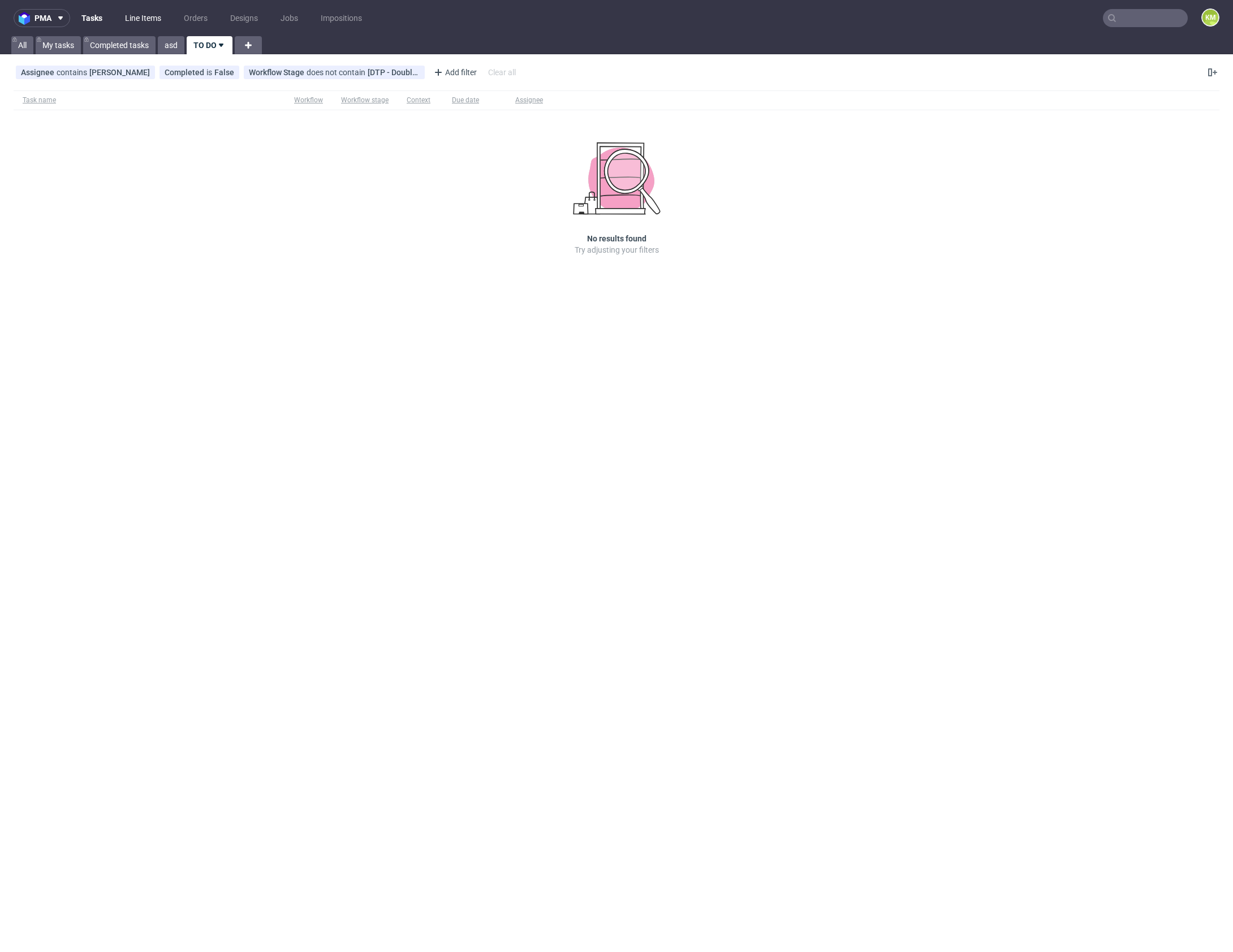
click at [152, 20] on link "Line Items" at bounding box center [143, 18] width 50 height 18
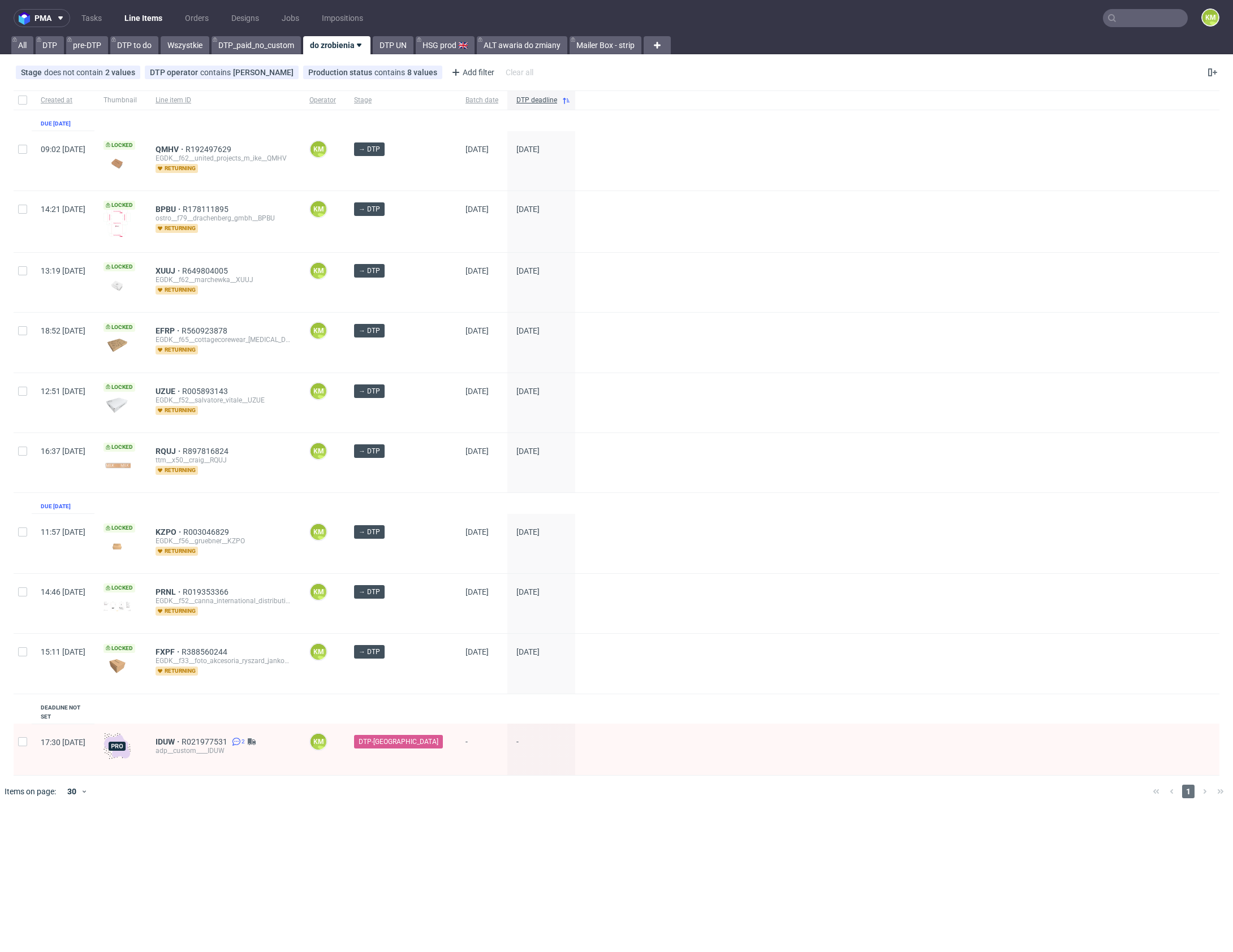
click at [315, 801] on div "pma Tasks Line Items Orders Designs Jobs Impositions KM All DTP pre-DTP DTP to …" at bounding box center [616, 476] width 1233 height 952
drag, startPoint x: 310, startPoint y: 774, endPoint x: 281, endPoint y: 676, distance: 102.2
click at [308, 759] on div "pma Tasks Line Items Orders Designs Jobs Impositions KM All DTP pre-DTP DTP to …" at bounding box center [616, 476] width 1233 height 952
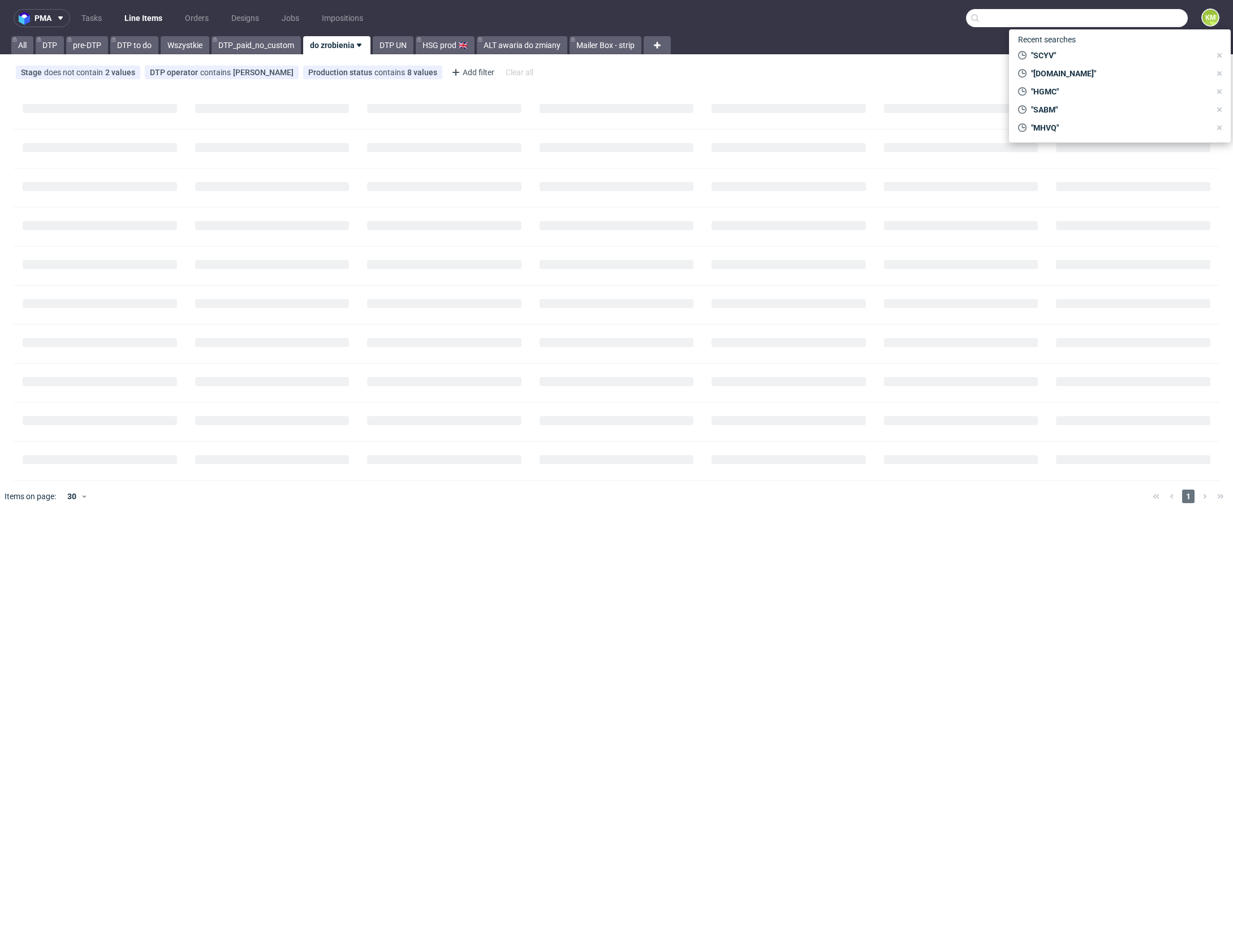
click at [1126, 15] on input "text" at bounding box center [1077, 18] width 221 height 18
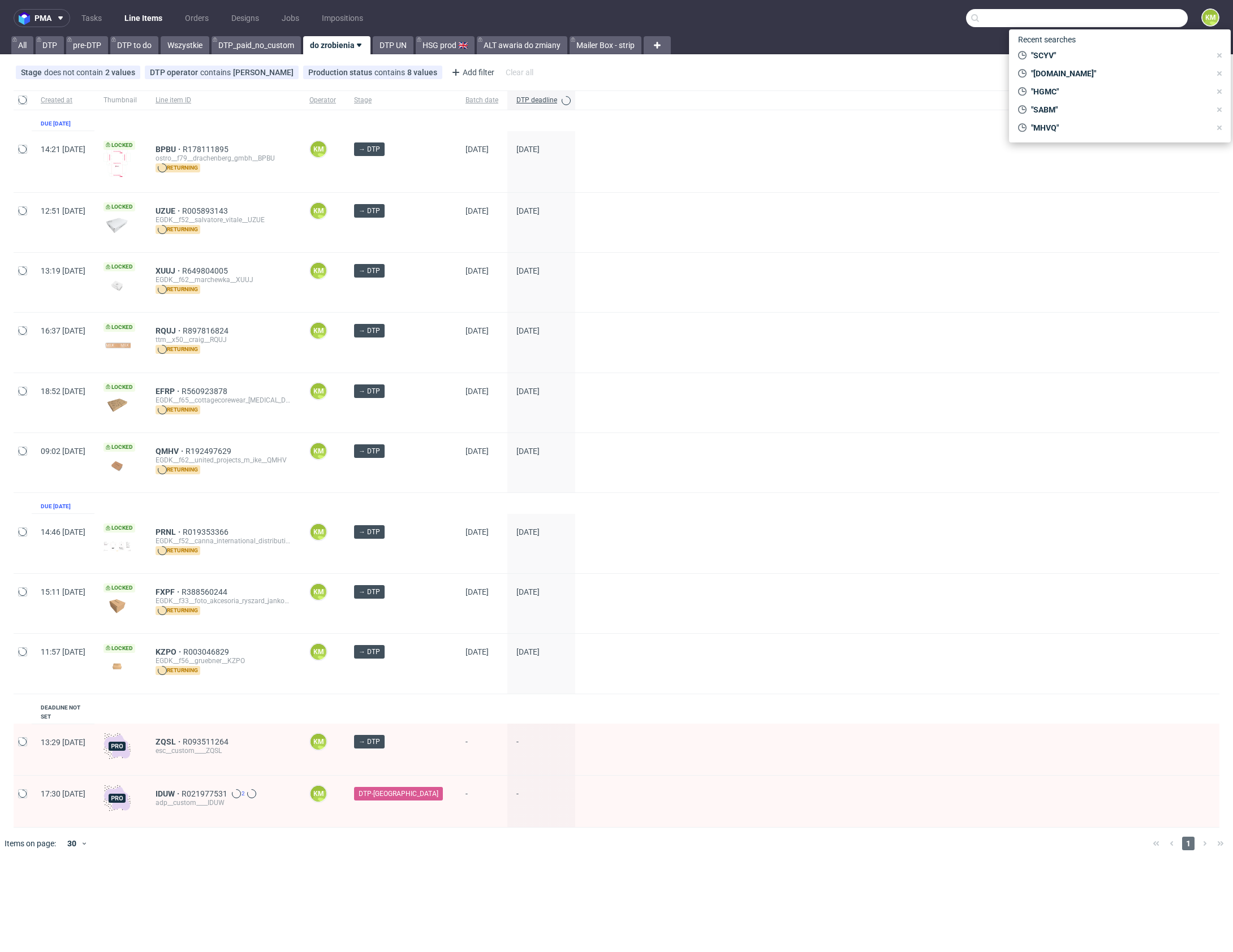
paste input "YDGW"
type input "YDGW"
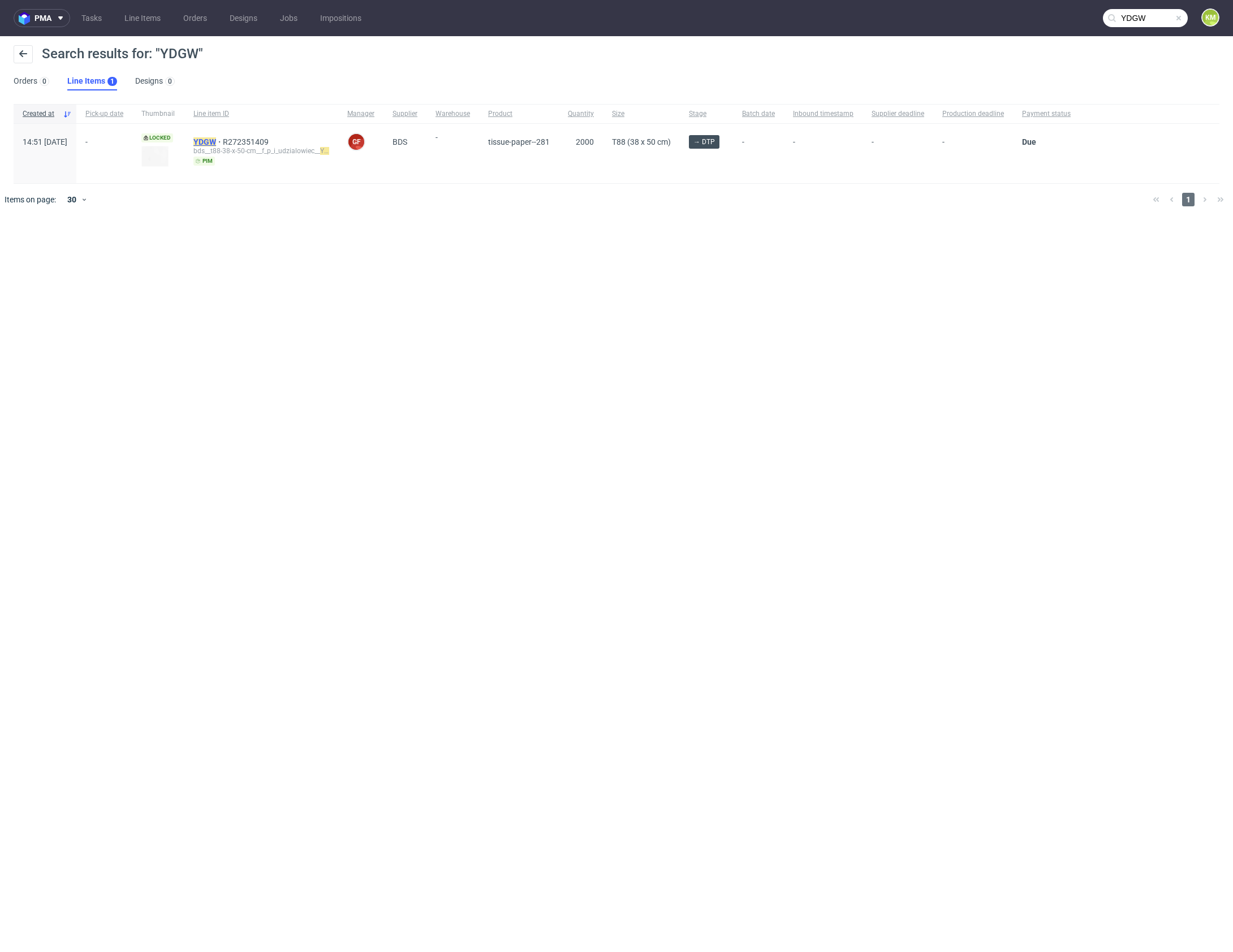
click at [216, 141] on mark "YDGW" at bounding box center [204, 141] width 22 height 9
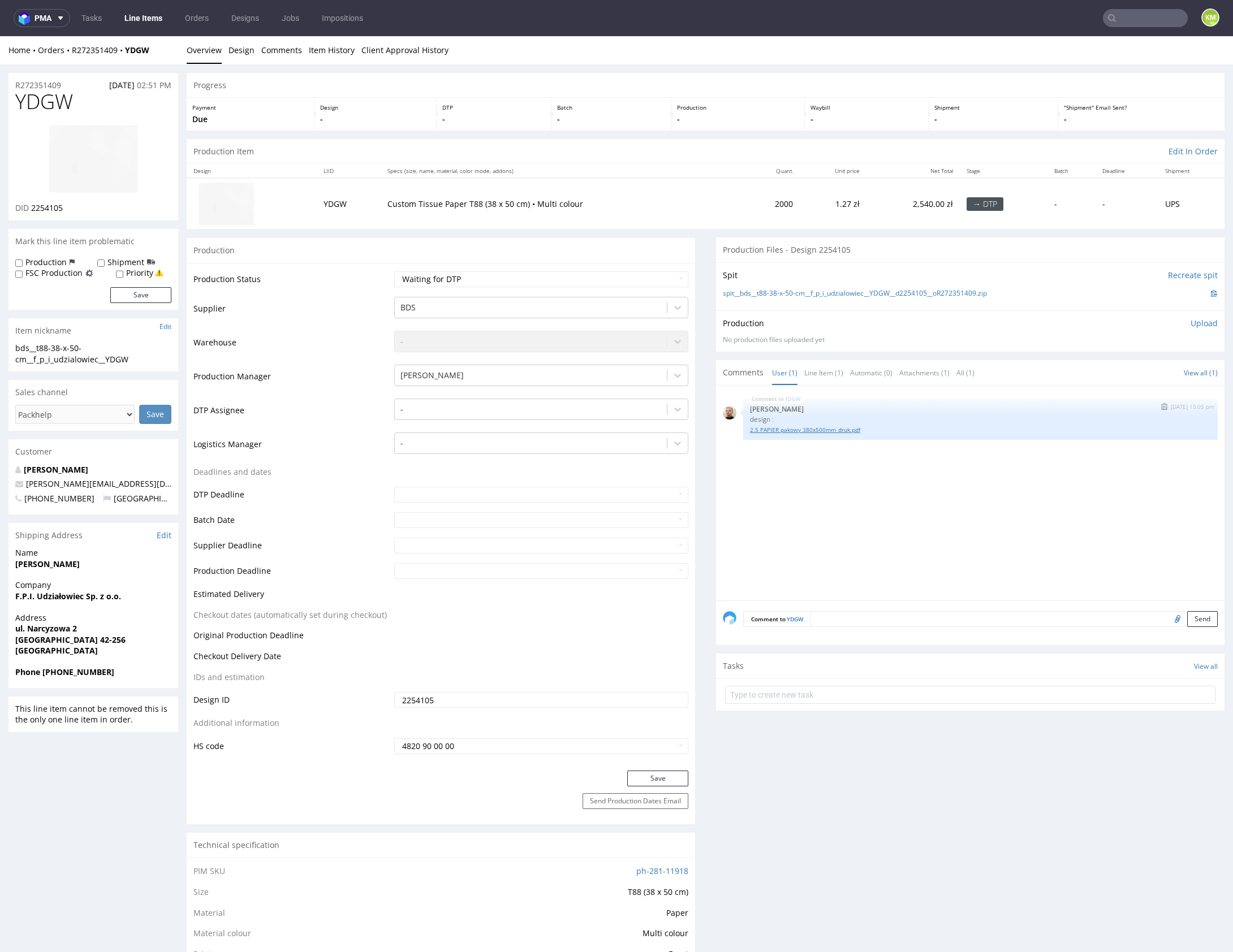
click at [821, 432] on link "2.5 PAPIER pakowy 380x500mm_druk.pdf" at bounding box center [980, 430] width 461 height 8
click at [40, 105] on span "YDGW" at bounding box center [44, 102] width 58 height 22
copy span "YDGW"
click at [502, 694] on input "2254105" at bounding box center [541, 699] width 294 height 16
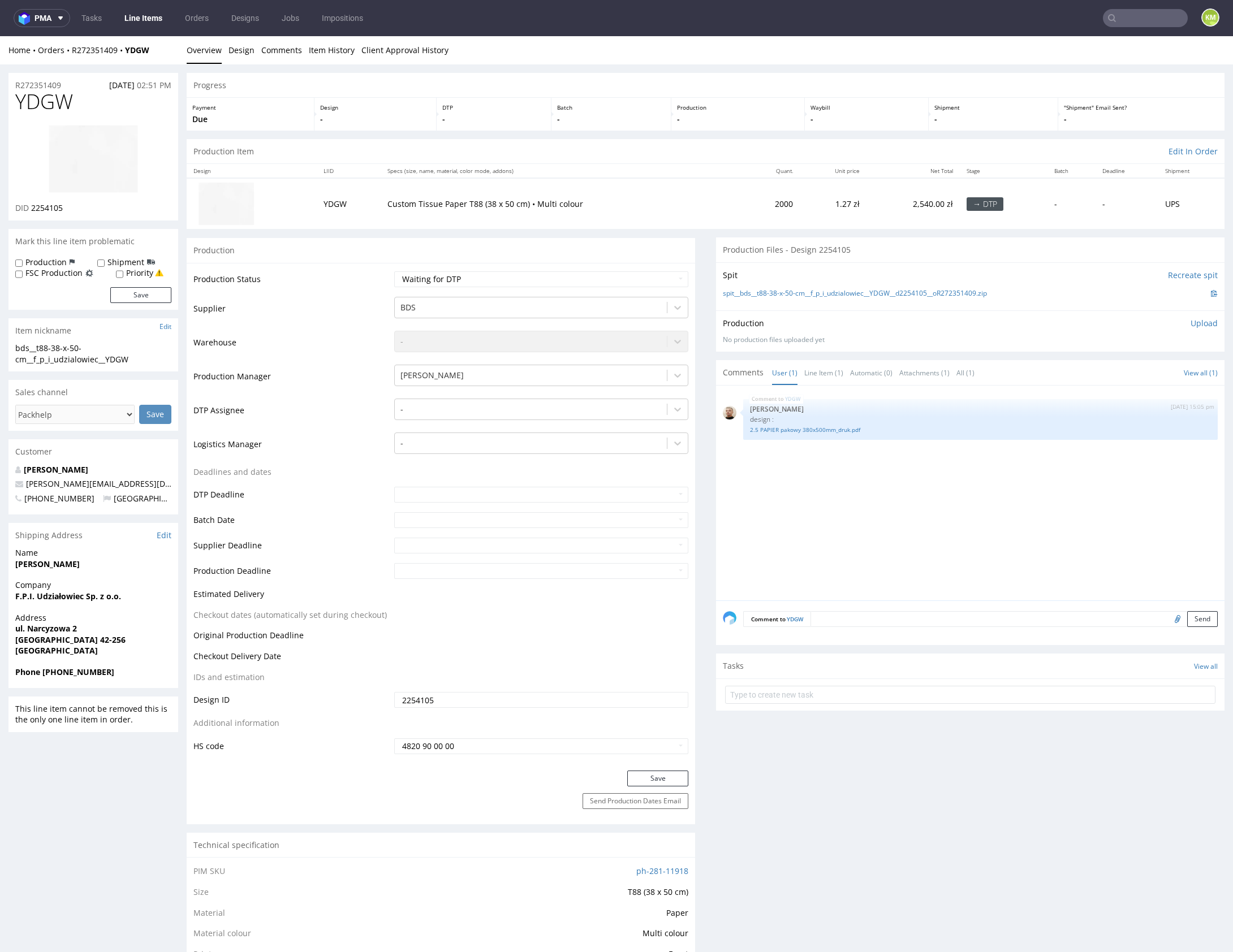
click at [502, 694] on input "2254105" at bounding box center [541, 699] width 294 height 16
click at [892, 504] on div "YDGW [DATE] 15:05 pm [PERSON_NAME] design : 2.5 PAPIER pakowy 380x500mm_druk.pdf" at bounding box center [973, 496] width 501 height 208
drag, startPoint x: 1001, startPoint y: 292, endPoint x: 736, endPoint y: 293, distance: 265.0
click at [736, 293] on div "spit__bds__t88-38-x-50-cm__f_p_i_udzialowiec__YDGW__d2254105__oR272351409.zip" at bounding box center [970, 293] width 495 height 12
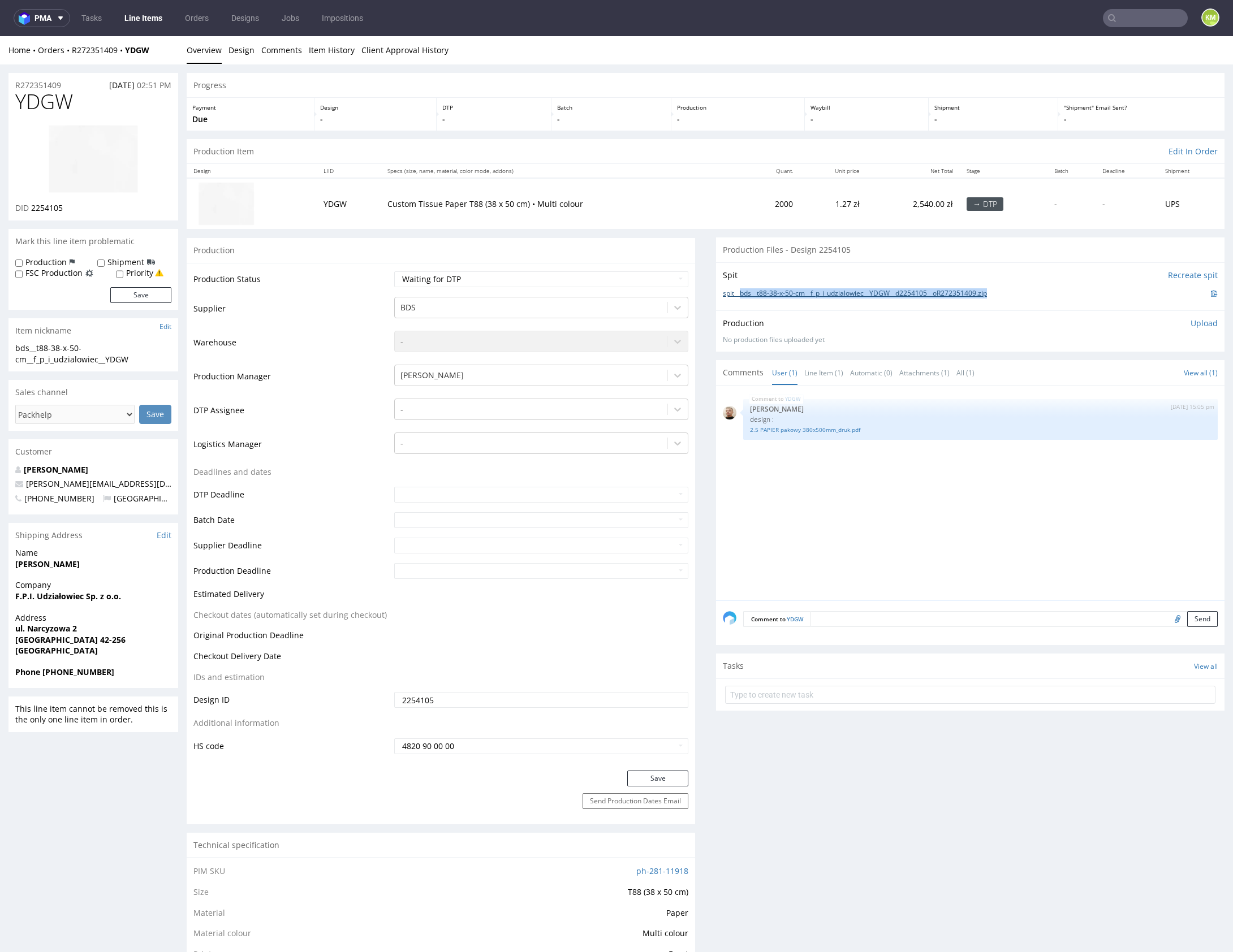
copy link "bds__t88-38-x-50-cm__f_p_i_udzialowiec__YDGW__d2254105__oR272351409.zip"
click at [963, 533] on div "YDGW [DATE] 15:05 pm [PERSON_NAME] design : 2.5 PAPIER pakowy 380x500mm_druk.pdf" at bounding box center [973, 496] width 501 height 208
drag, startPoint x: 835, startPoint y: 495, endPoint x: 950, endPoint y: 100, distance: 411.4
click at [836, 487] on div "YDGW [DATE] 15:05 pm [PERSON_NAME] design : 2.5 PAPIER pakowy 380x500mm_druk.pdf" at bounding box center [973, 496] width 501 height 208
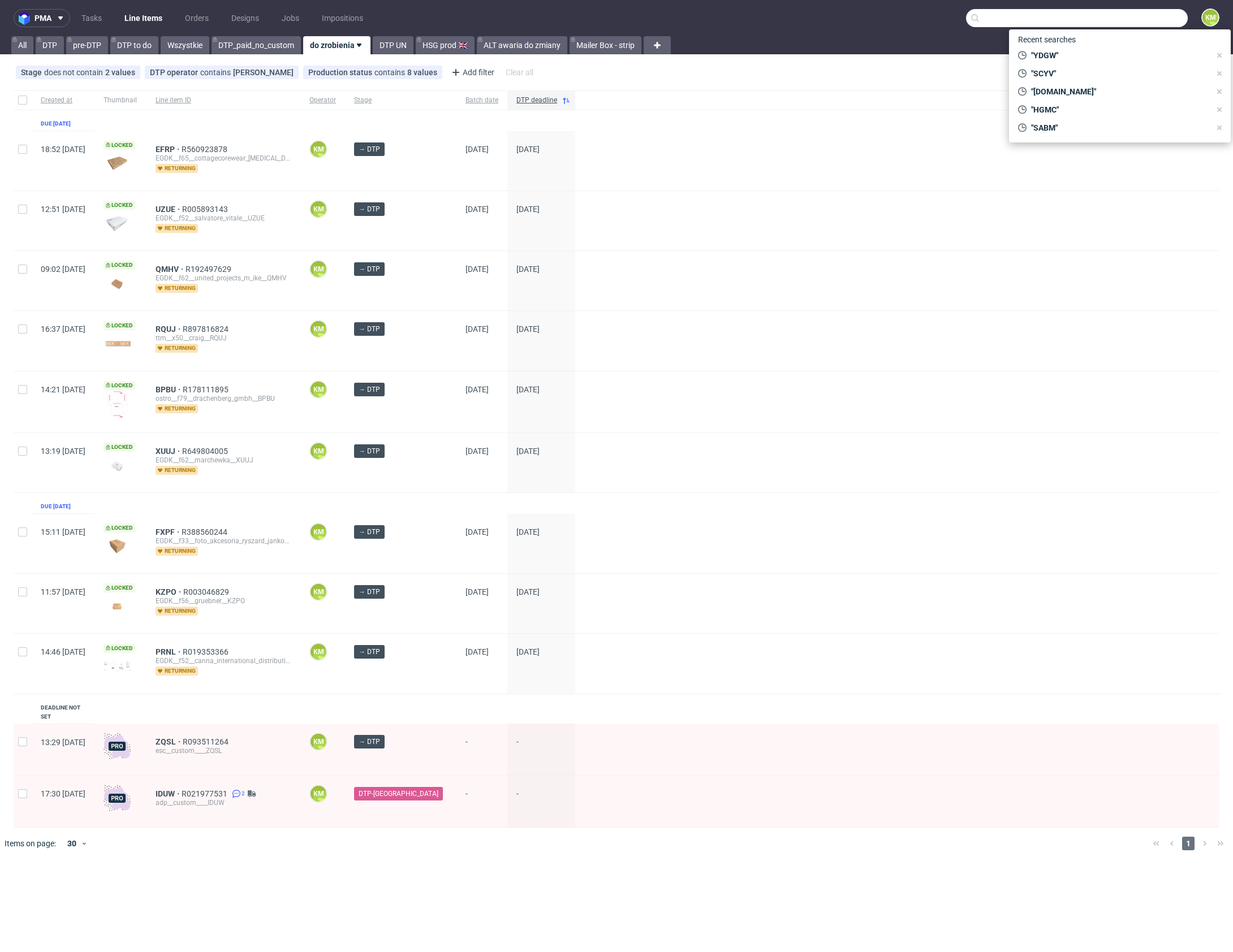
click at [1164, 16] on input "text" at bounding box center [1077, 18] width 221 height 18
paste input "YDGW"
type input "YDGW"
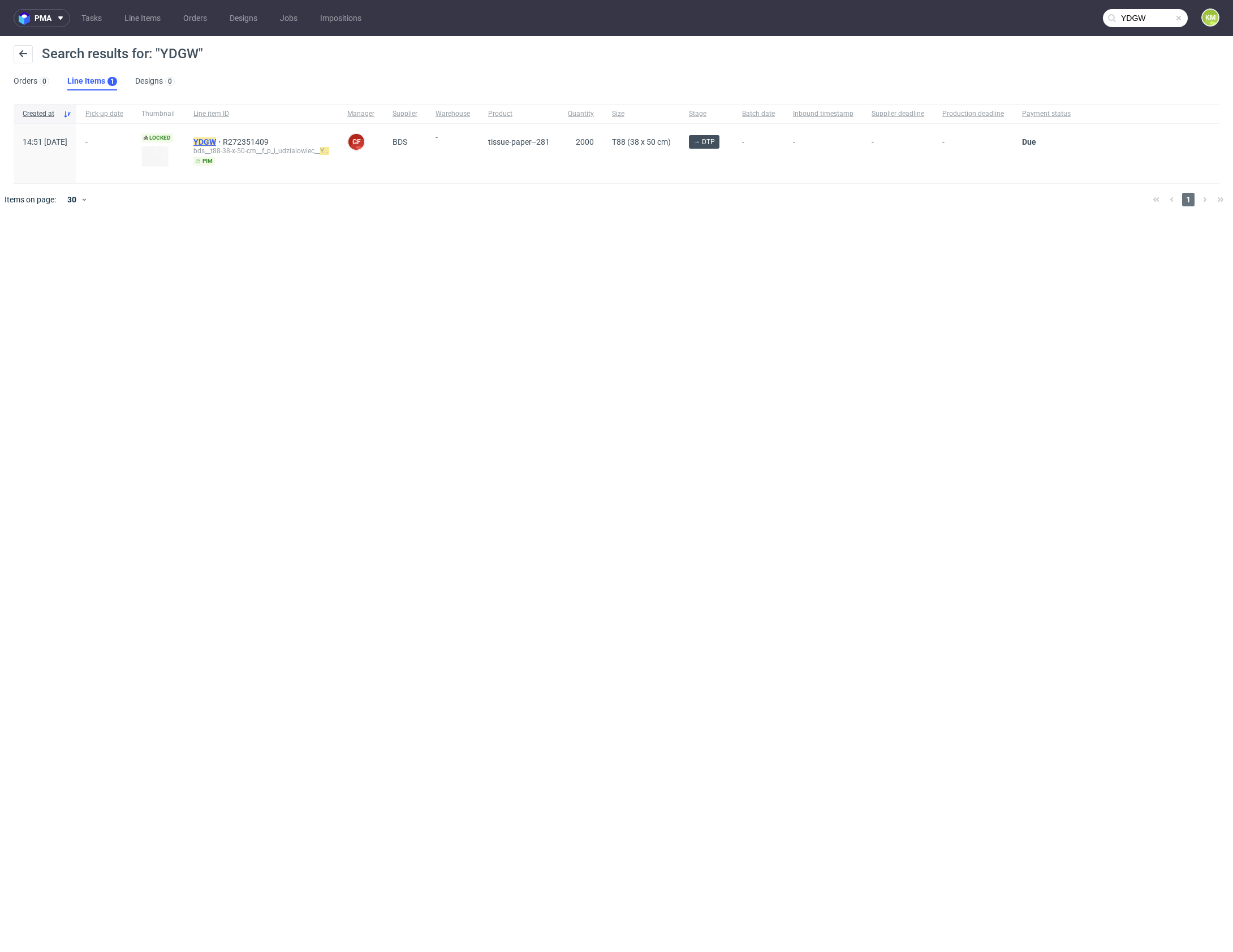
click at [216, 140] on mark "YDGW" at bounding box center [204, 141] width 22 height 9
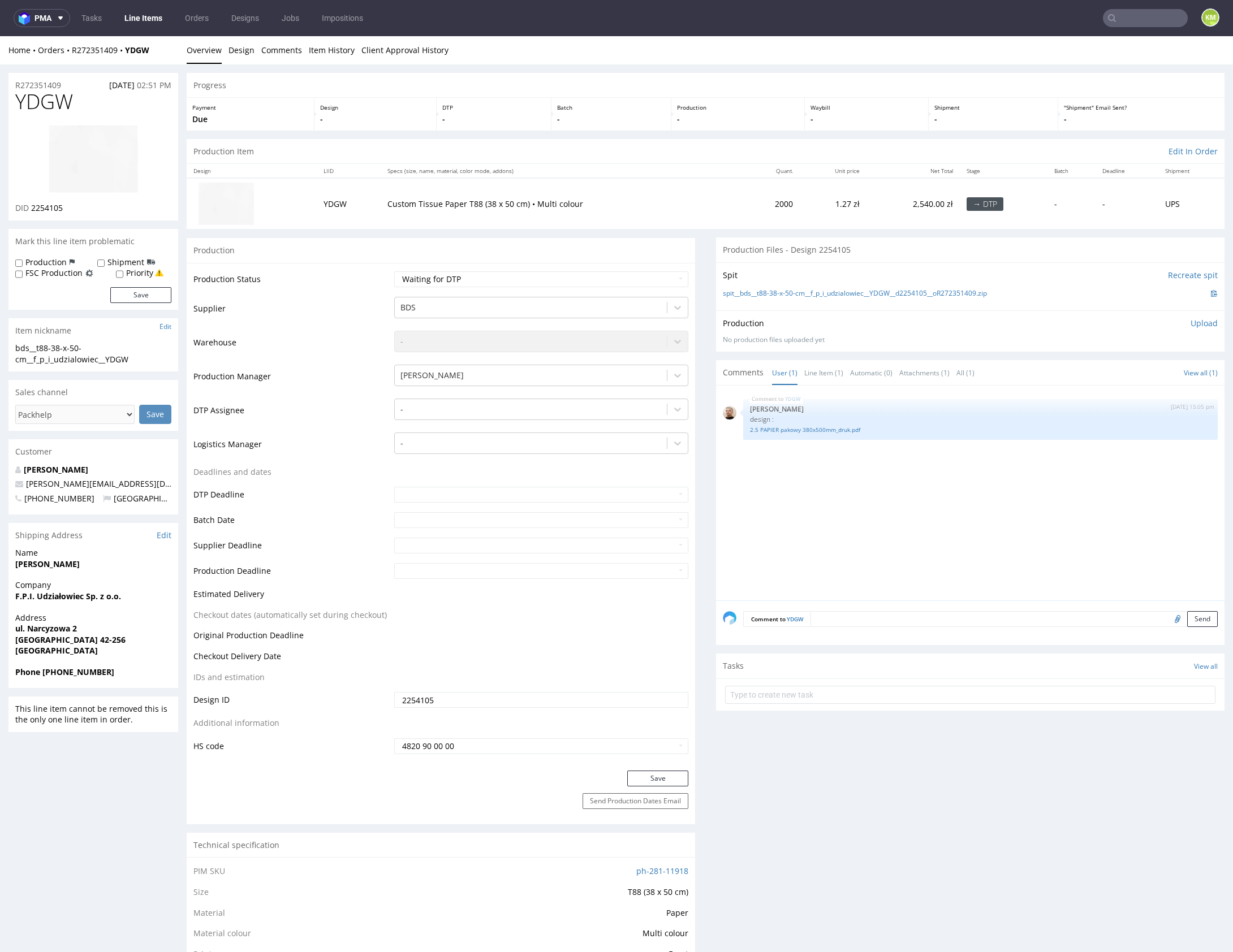
click at [902, 485] on div "YDGW [DATE] 15:05 pm [PERSON_NAME] design : 2.5 PAPIER pakowy 380x500mm_druk.pdf" at bounding box center [973, 496] width 501 height 208
click at [902, 485] on div "YDGW [DATE] 15:05 pm [PERSON_NAME] design : 2.5 PAPIER pakowy 380x500mm_druk.pdf" at bounding box center [973, 496] width 501 height 208
click at [902, 485] on div "YDGW 28th Aug 25 | 15:05 pm Bartłomiej Leśniczuk design : 2.5 PAPIER pakowy 380…" at bounding box center [973, 496] width 501 height 208
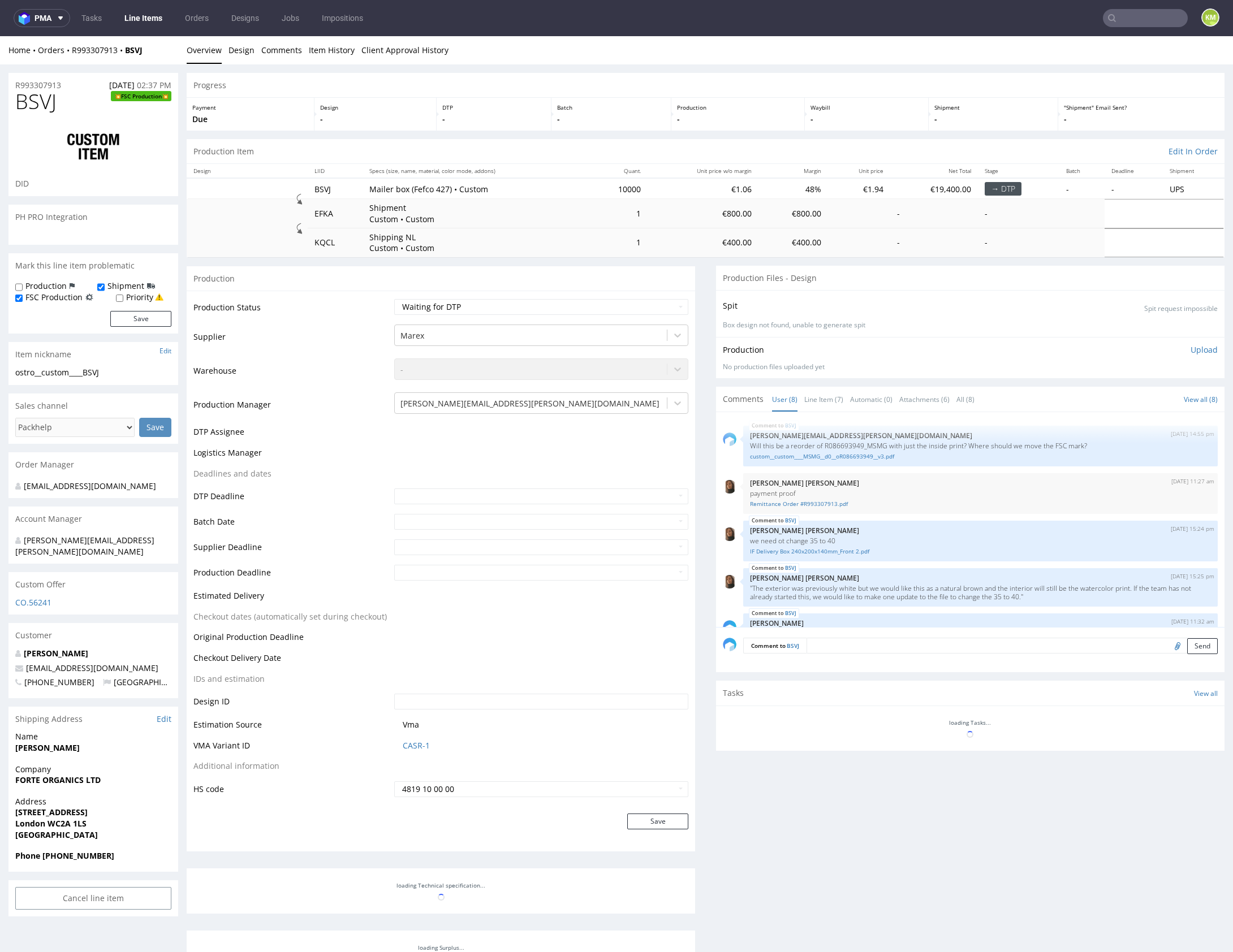
scroll to position [157, 0]
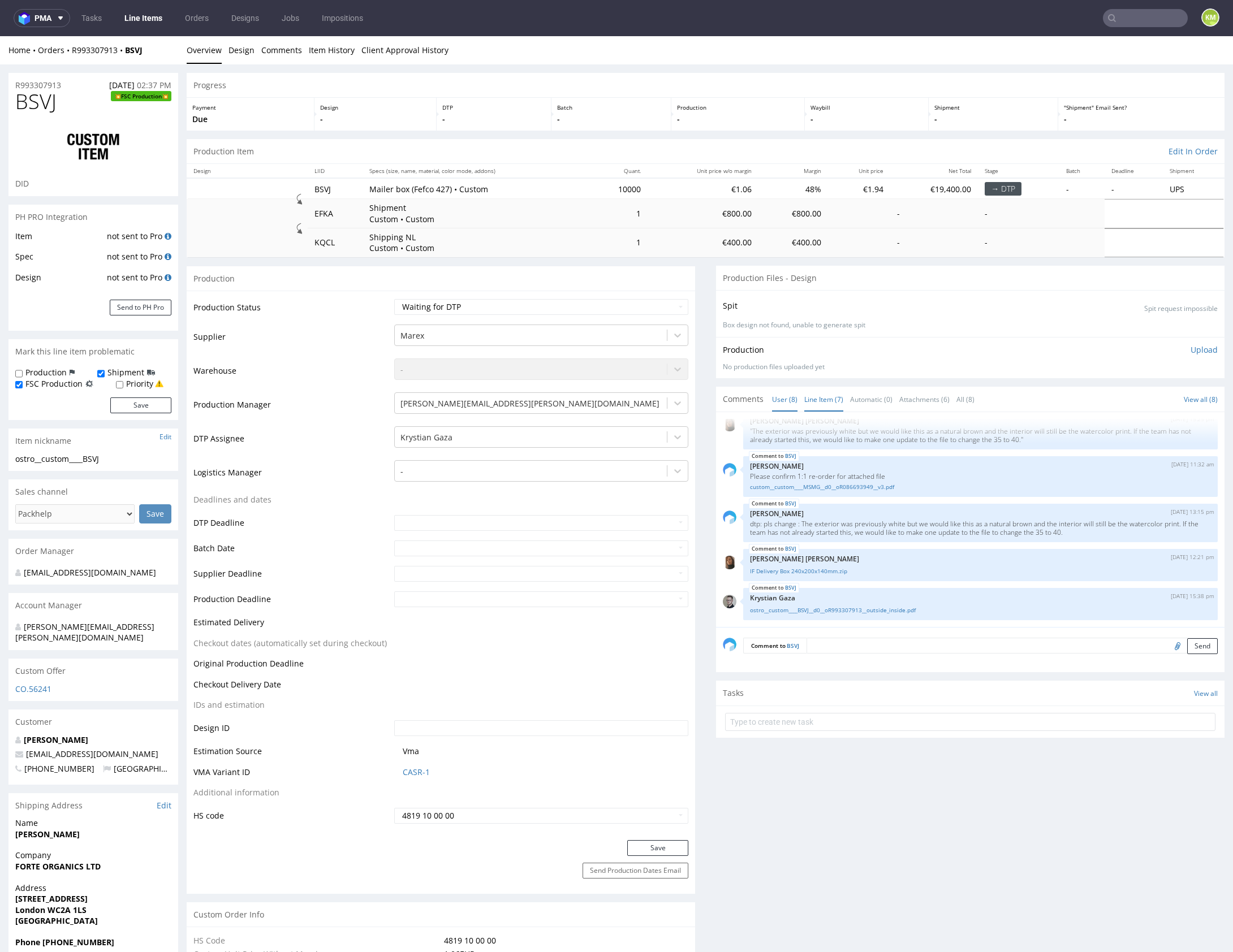
click at [819, 400] on link "Line Item (7)" at bounding box center [823, 399] width 39 height 24
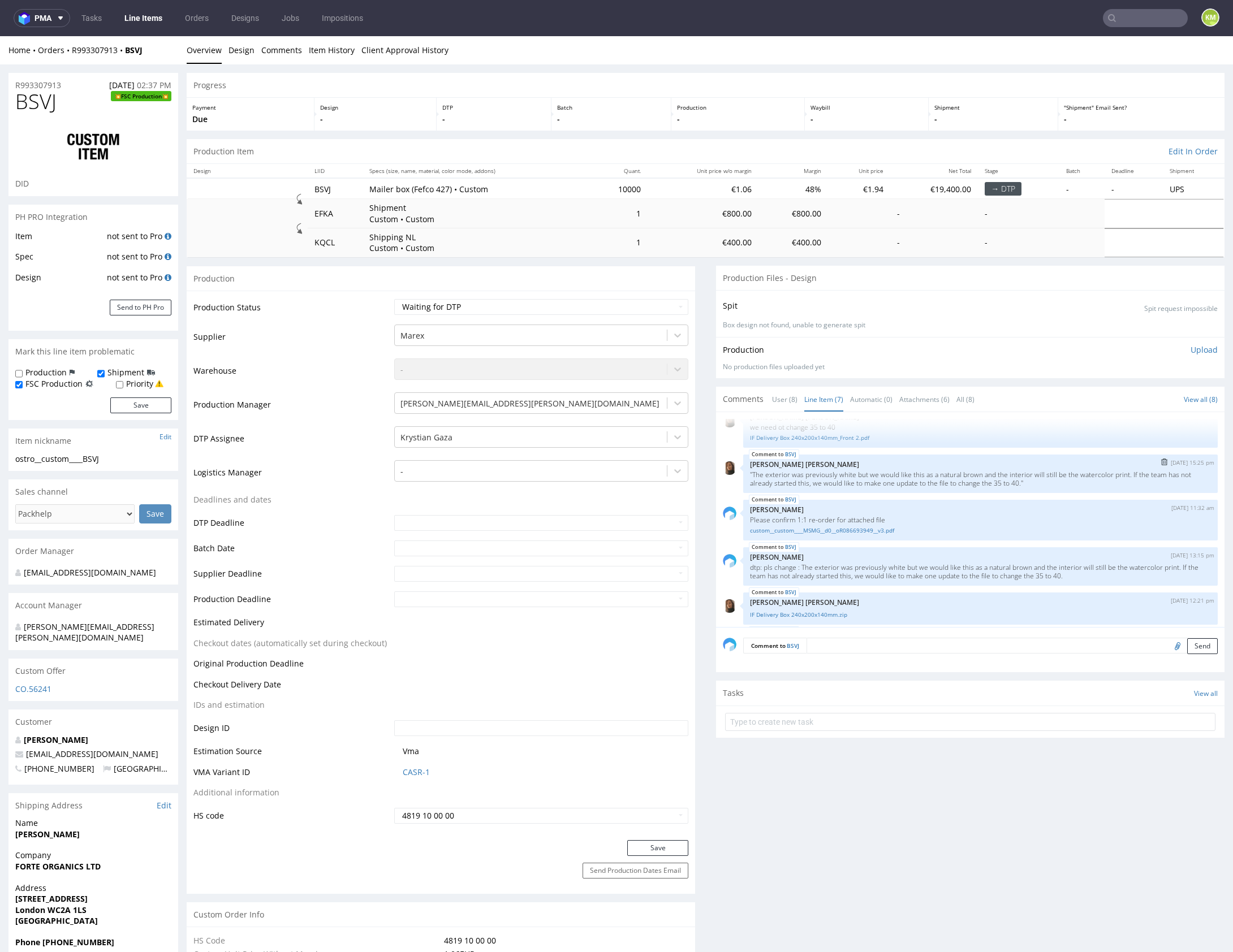
scroll to position [110, 0]
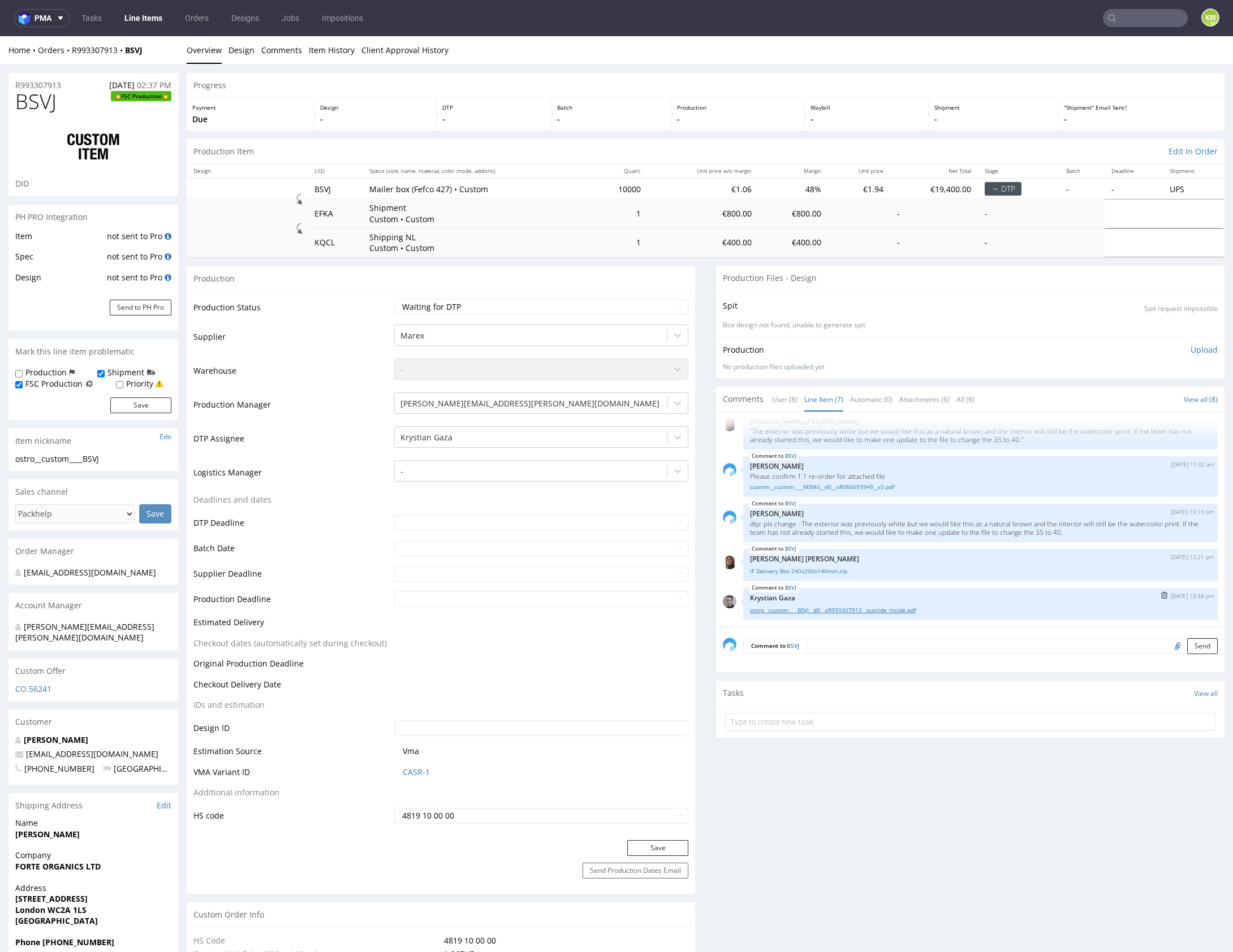
click at [856, 611] on link "ostro__custom____BSVJ__d0__oR993307913__outside_inside.pdf" at bounding box center [980, 610] width 461 height 8
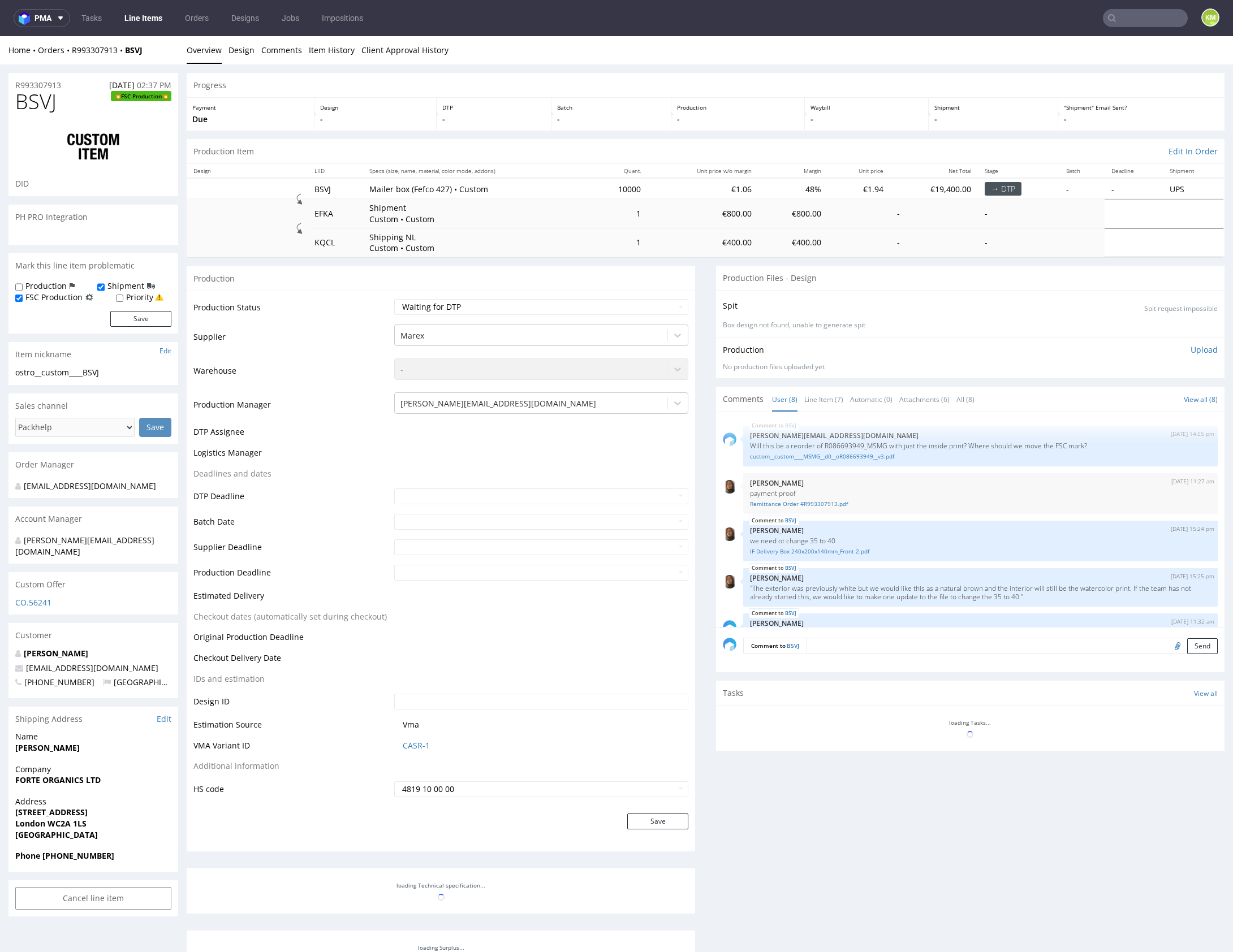
scroll to position [157, 0]
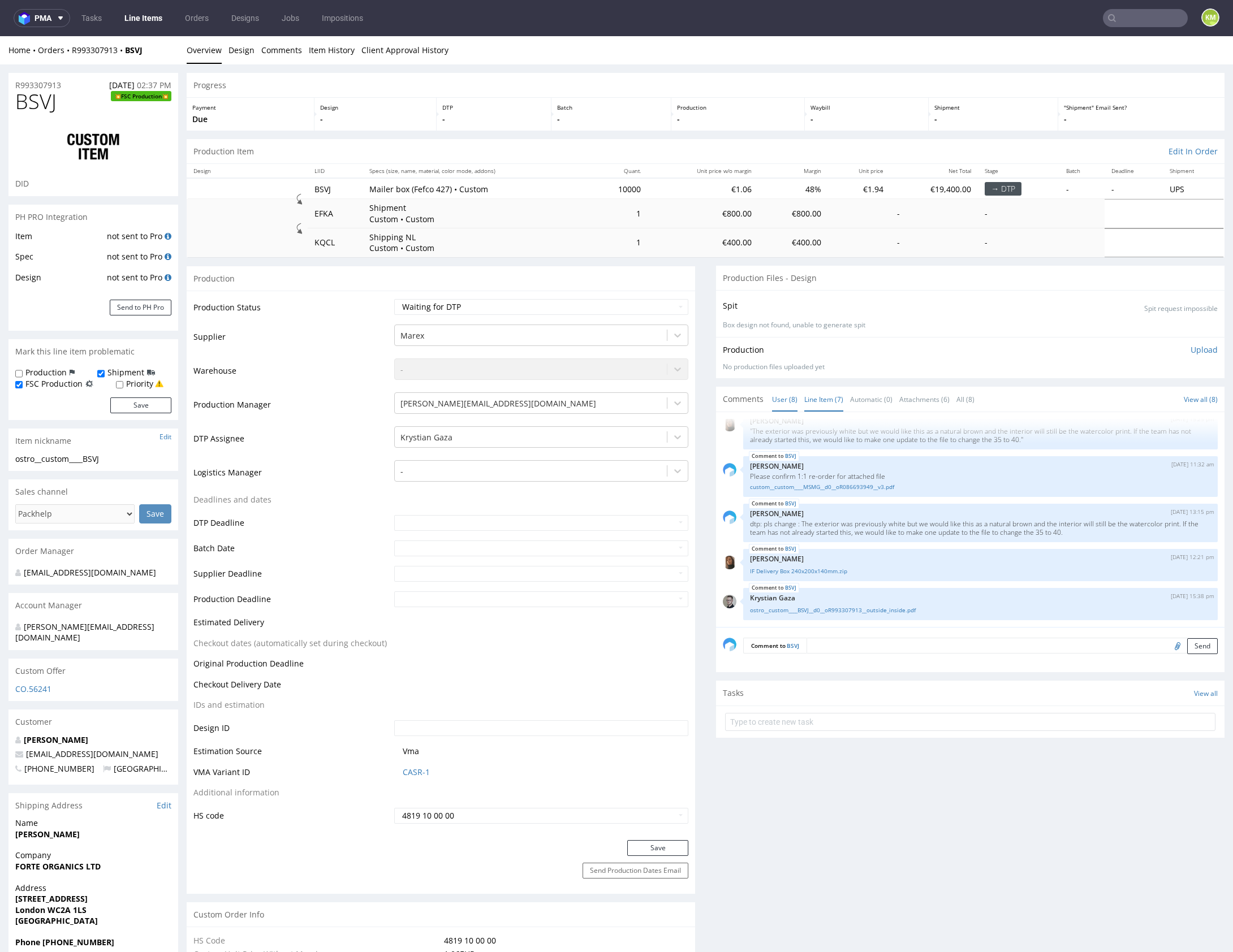
click at [827, 395] on link "Line Item (7)" at bounding box center [823, 399] width 39 height 24
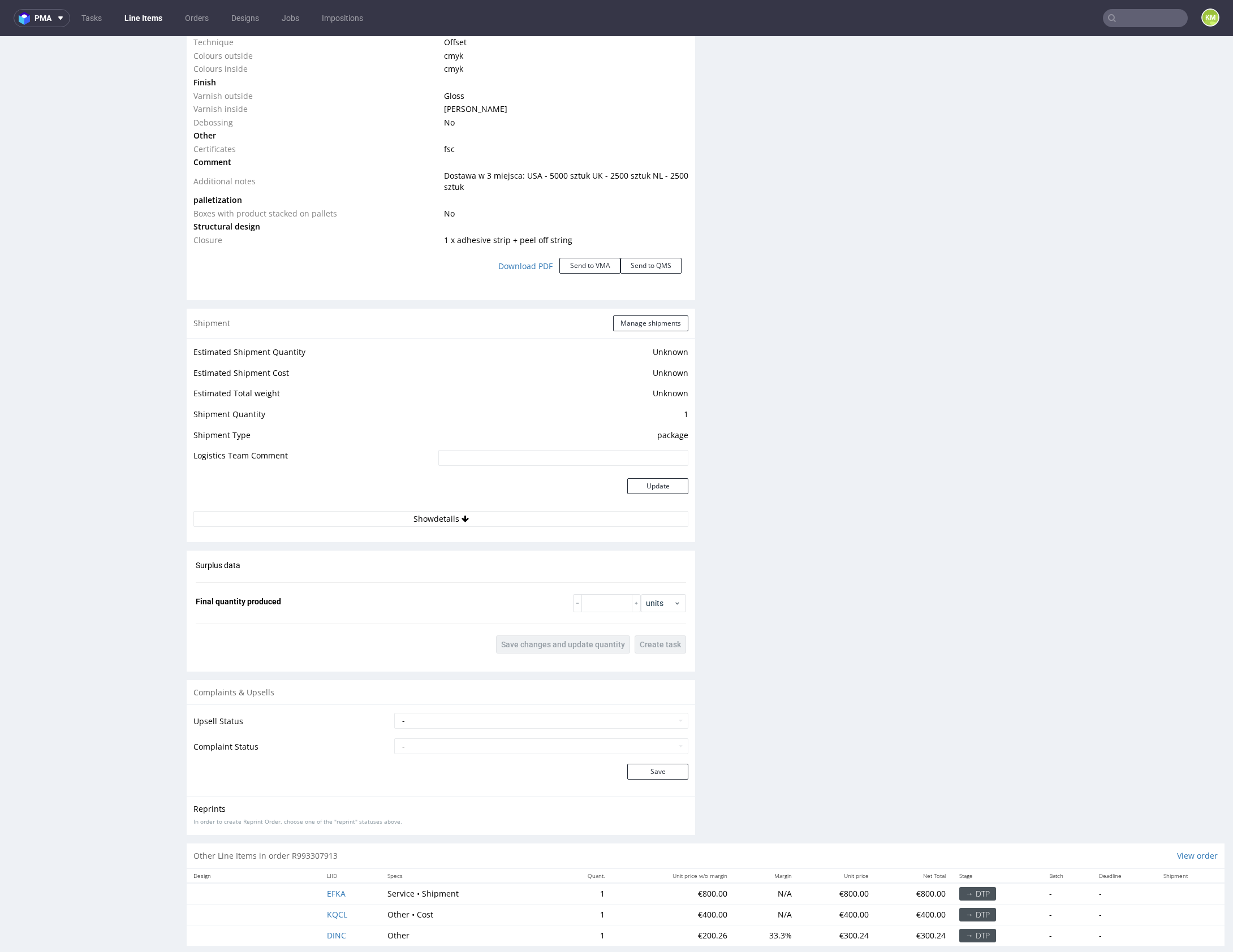
scroll to position [1378, 0]
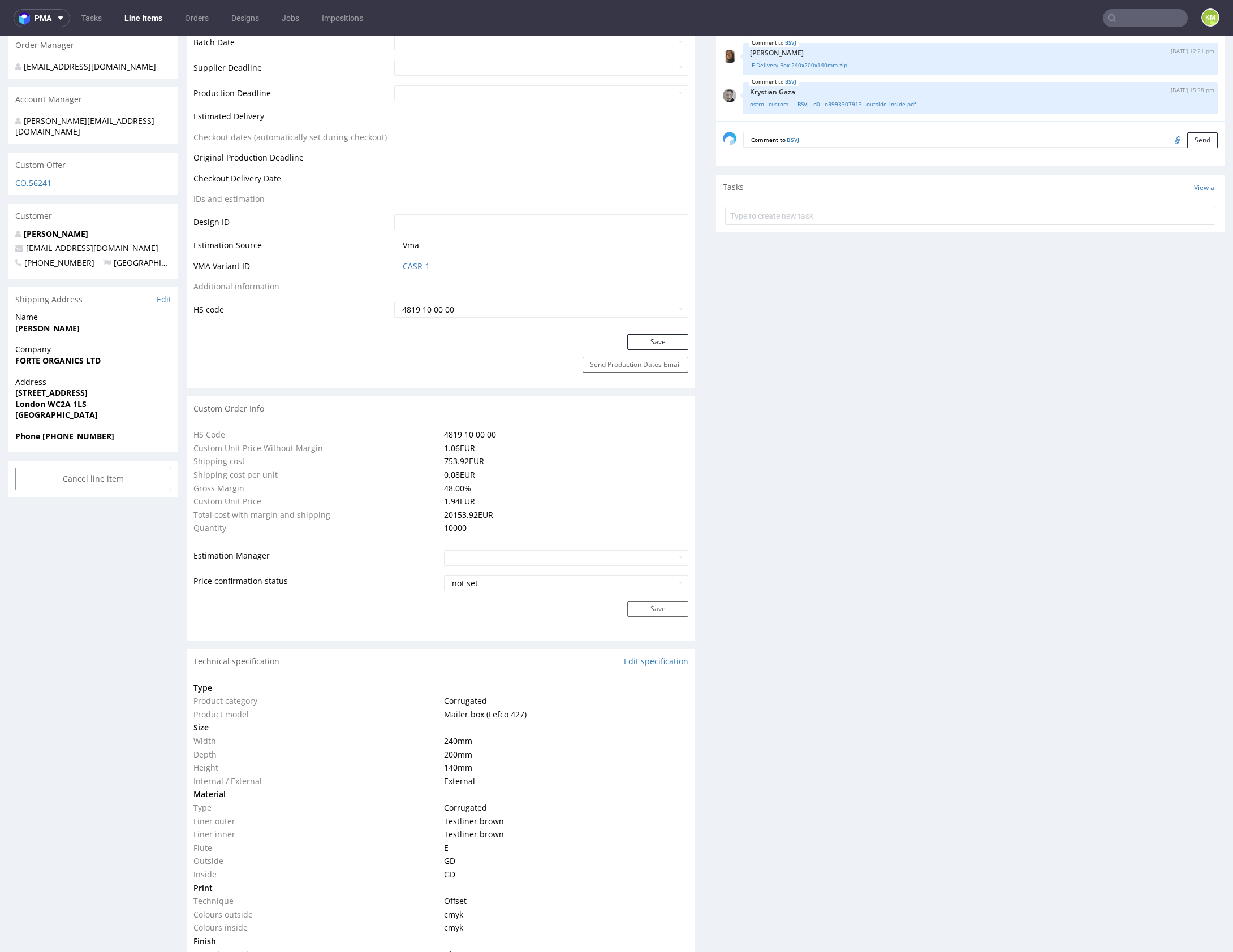
scroll to position [0, 0]
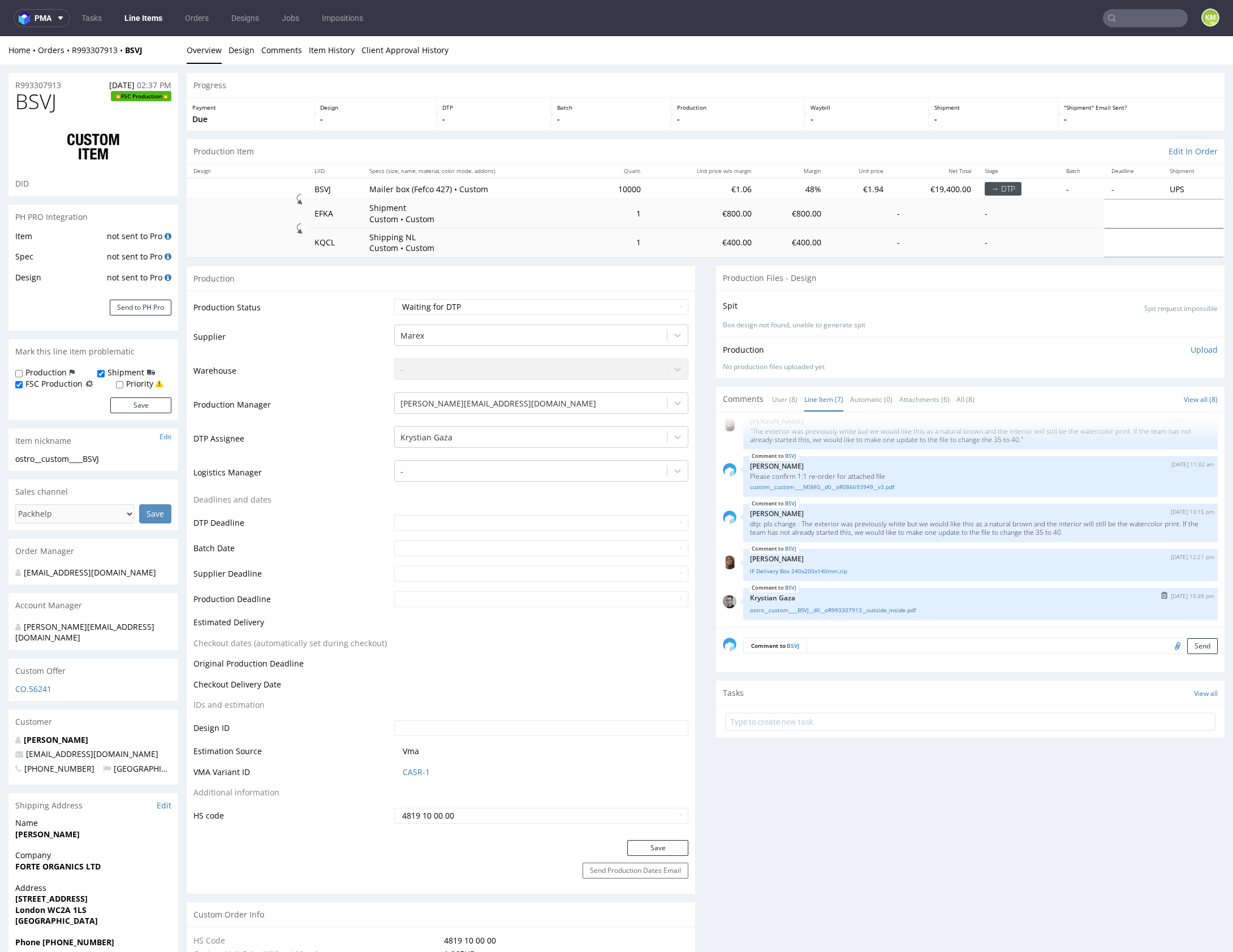
click at [885, 590] on div "BSVJ 28th Aug 25 | 15:38 pm Krystian Gaza ostro__custom____BSVJ__d0__oR99330791…" at bounding box center [980, 604] width 475 height 32
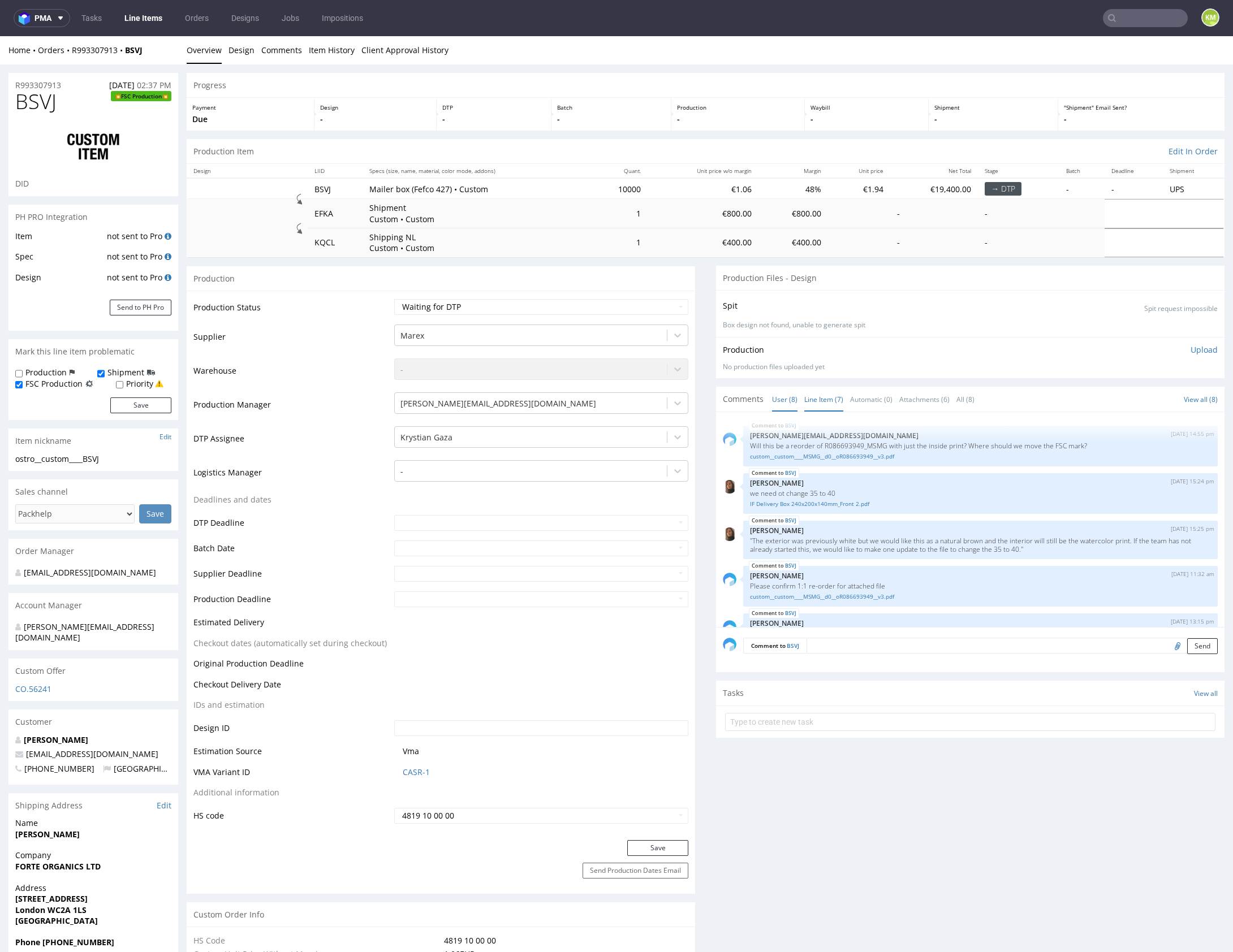
click at [787, 395] on link "User (8)" at bounding box center [785, 399] width 26 height 24
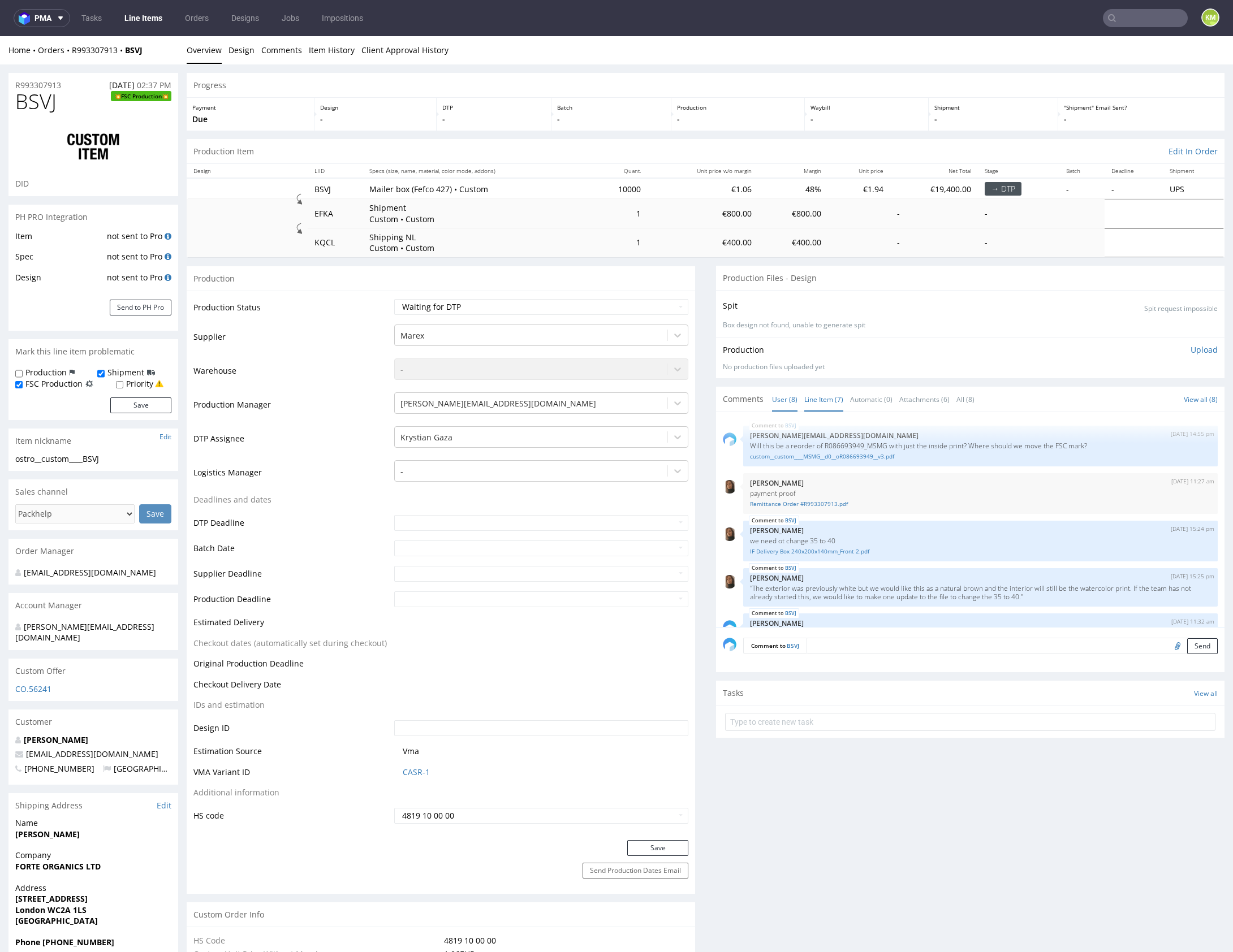
click at [822, 397] on link "Line Item (7)" at bounding box center [823, 399] width 39 height 24
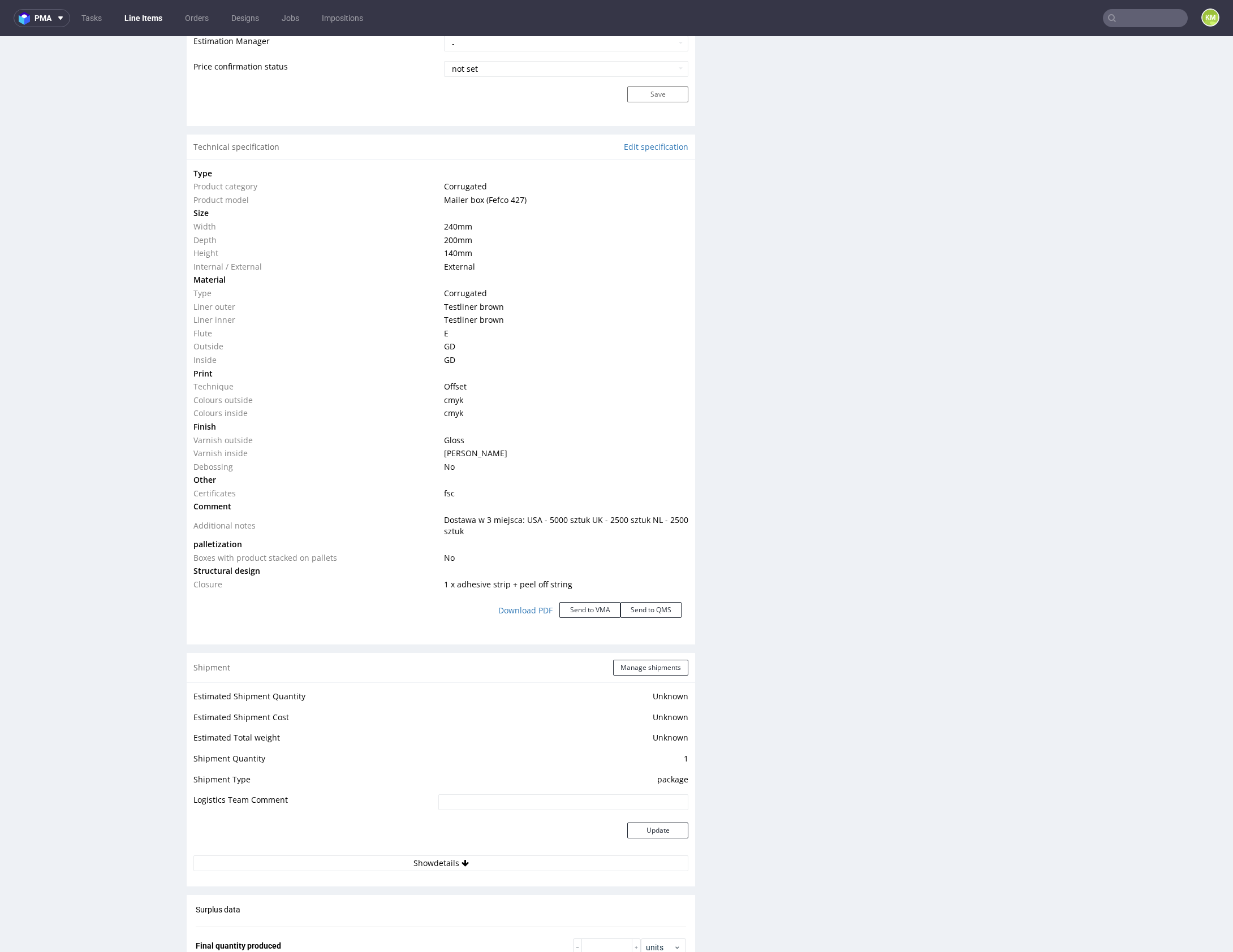
scroll to position [1023, 0]
click at [848, 608] on div "Production Files - Design Spit Spit request impossible Box design not found, un…" at bounding box center [970, 214] width 509 height 1943
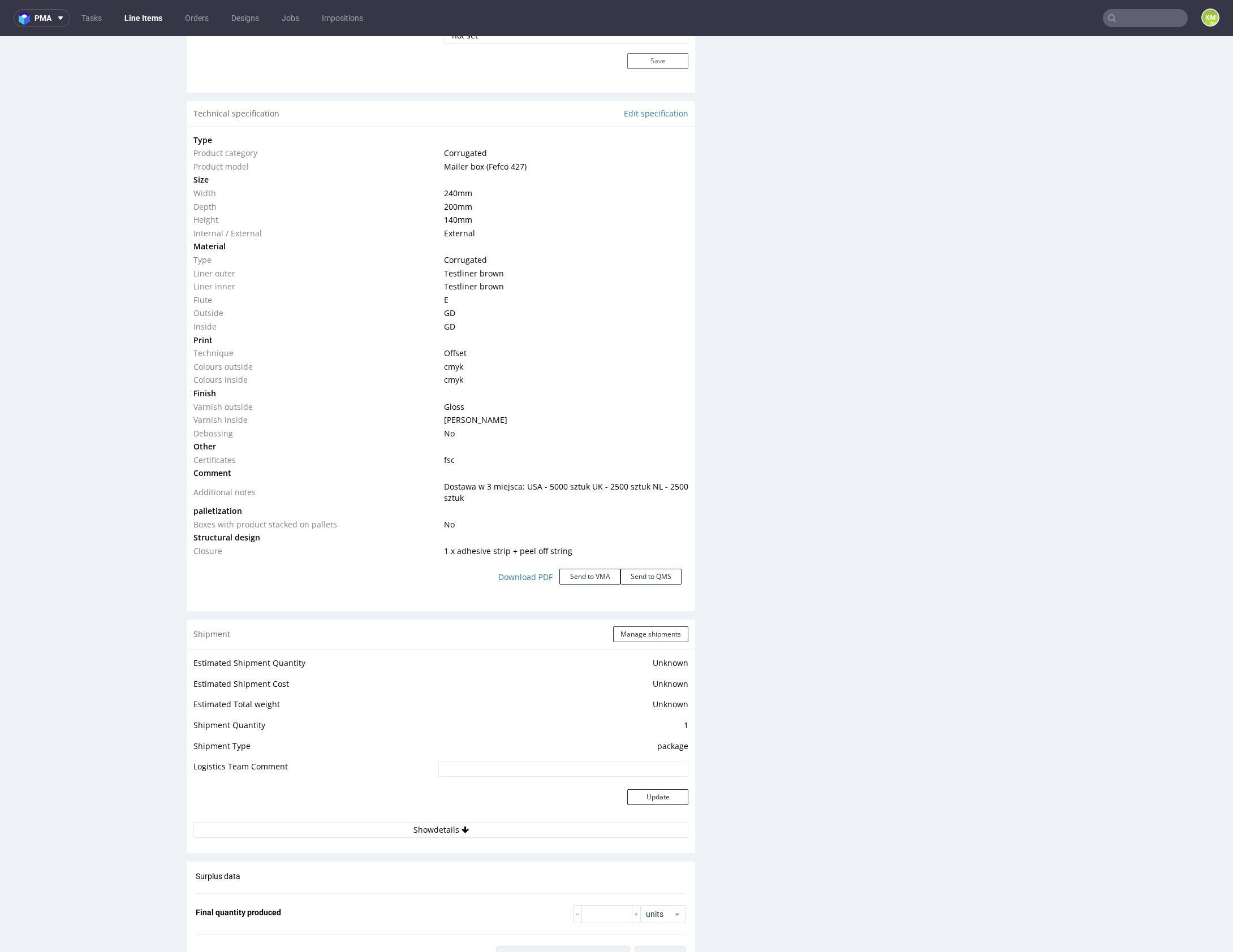
scroll to position [1056, 0]
click at [848, 608] on div "Production Files - Design Spit Spit request impossible Box design not found, un…" at bounding box center [970, 181] width 509 height 1943
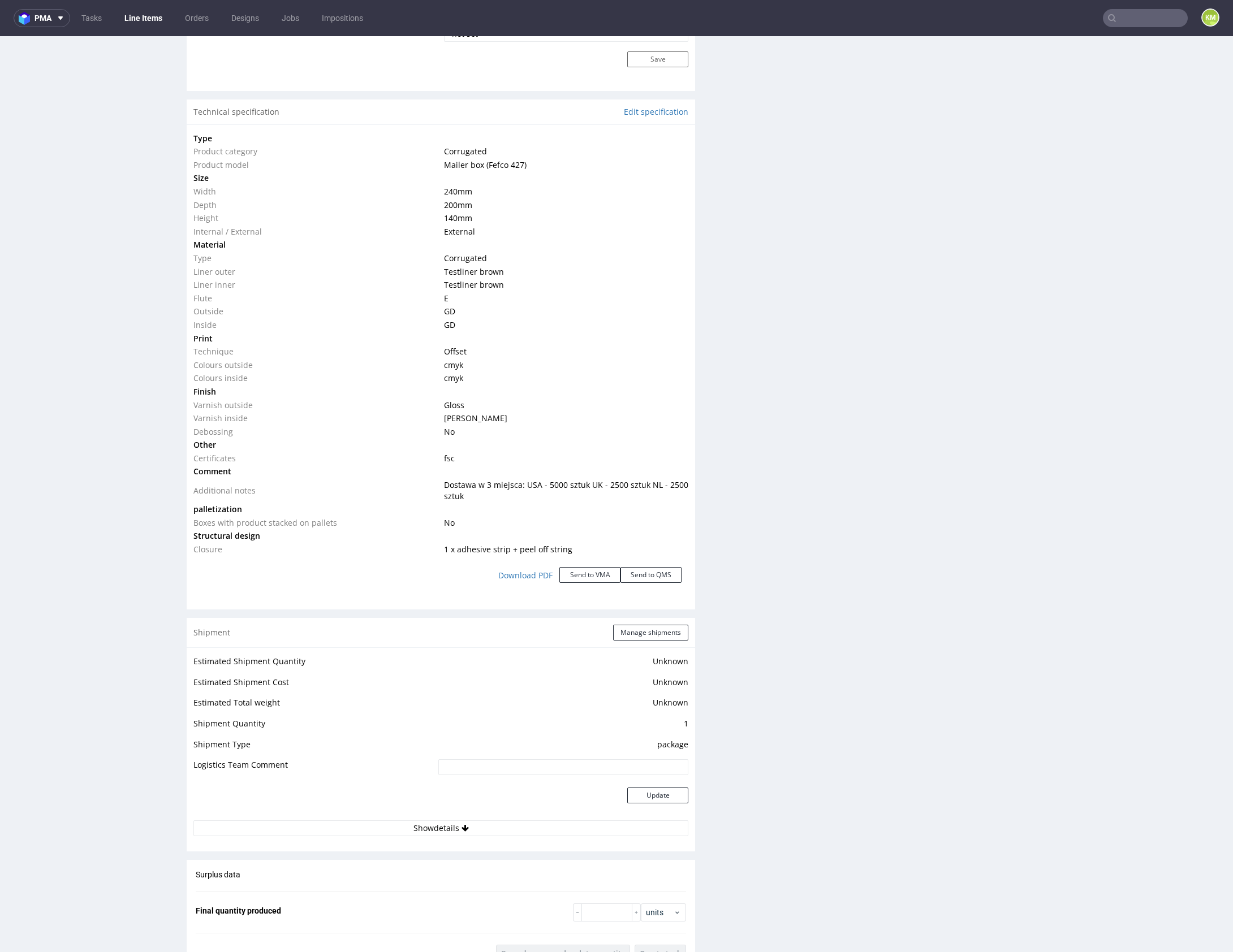
click at [848, 608] on div "Production Files - Design Spit Spit request impossible Box design not found, un…" at bounding box center [970, 181] width 509 height 1943
click at [902, 610] on div "Production Files - Design Spit Spit request impossible Box design not found, un…" at bounding box center [970, 181] width 509 height 1943
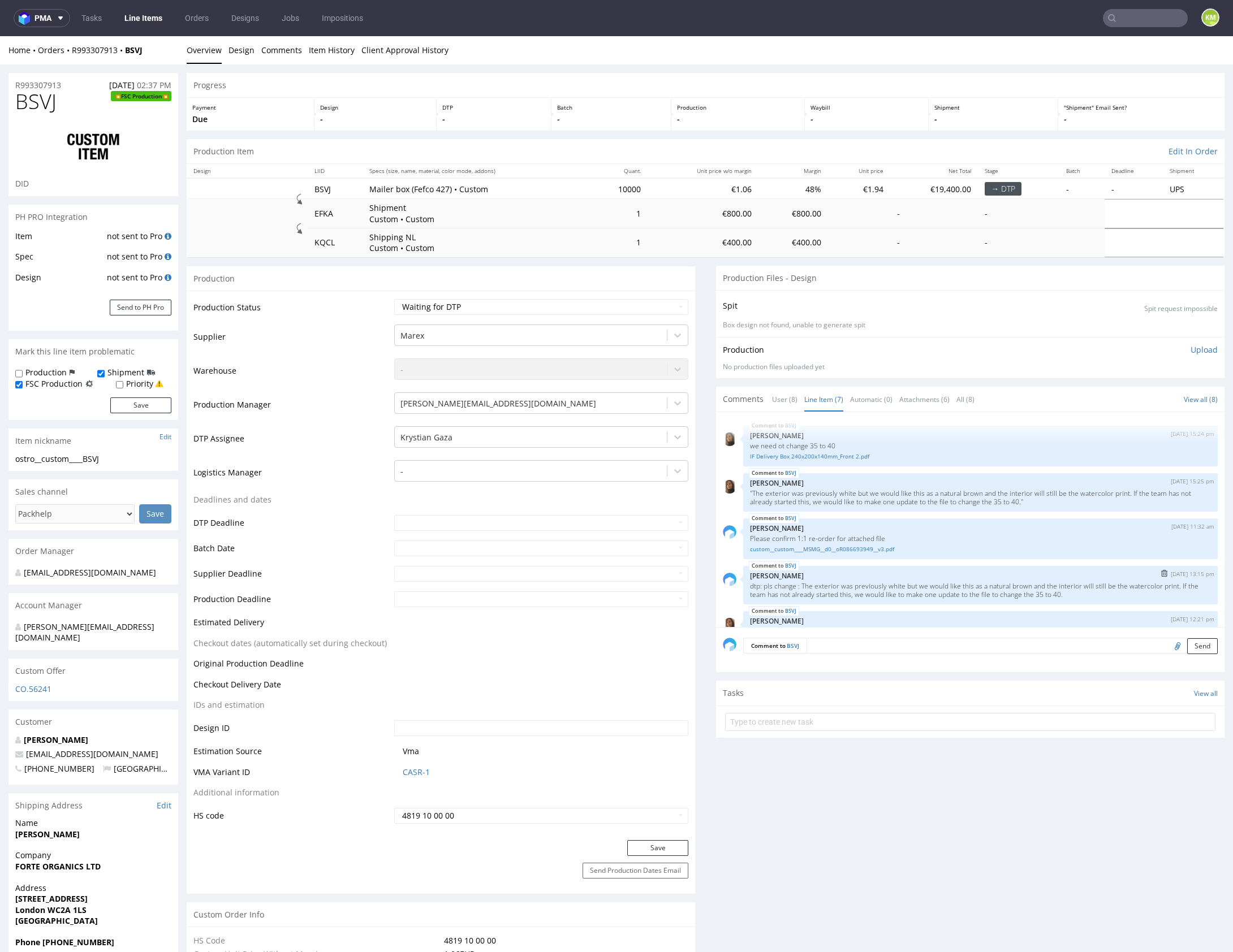
scroll to position [0, 0]
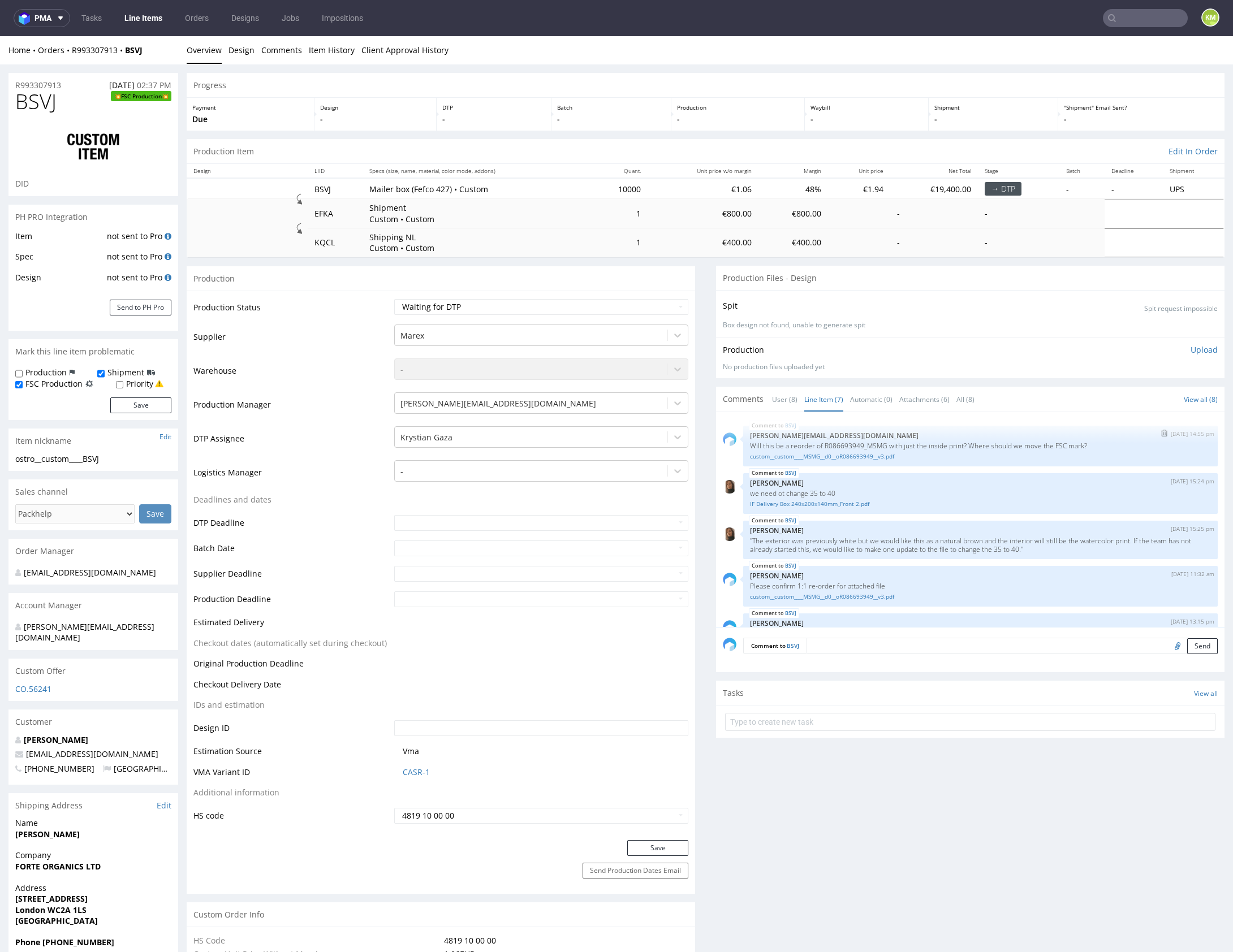
click at [877, 446] on p "Will this be a reorder of R086693949_MSMG with just the inside print? Where sho…" at bounding box center [980, 446] width 461 height 8
click at [970, 445] on p "Will this be a reorder of R086693949_MSMG with just the inside print? Where sho…" at bounding box center [980, 446] width 461 height 8
click at [878, 442] on p "Will this be a reorder of R086693949_MSMG with just the inside print? Where sho…" at bounding box center [980, 446] width 461 height 8
click at [877, 442] on p "Will this be a reorder of R086693949_MSMG with just the inside print? Where sho…" at bounding box center [980, 446] width 461 height 8
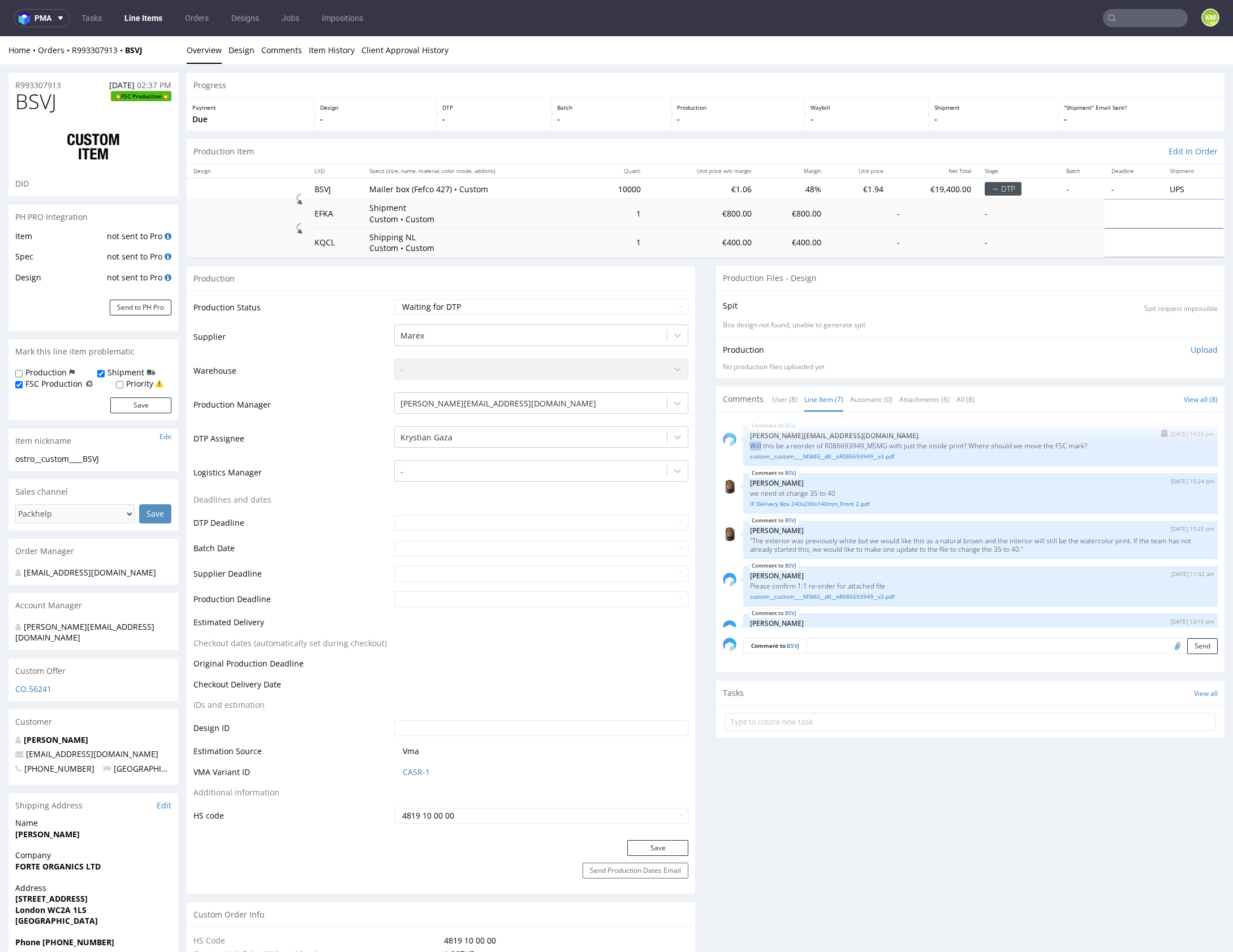
click at [874, 442] on p "Will this be a reorder of R086693949_MSMG with just the inside print? Where sho…" at bounding box center [980, 446] width 461 height 8
drag, startPoint x: 865, startPoint y: 443, endPoint x: 886, endPoint y: 445, distance: 21.1
click at [886, 445] on p "Will this be a reorder of R086693949_MSMG with just the inside print? Where sho…" at bounding box center [980, 446] width 461 height 8
copy p "MSMG"
drag, startPoint x: 135, startPoint y: 17, endPoint x: 556, endPoint y: 10, distance: 421.1
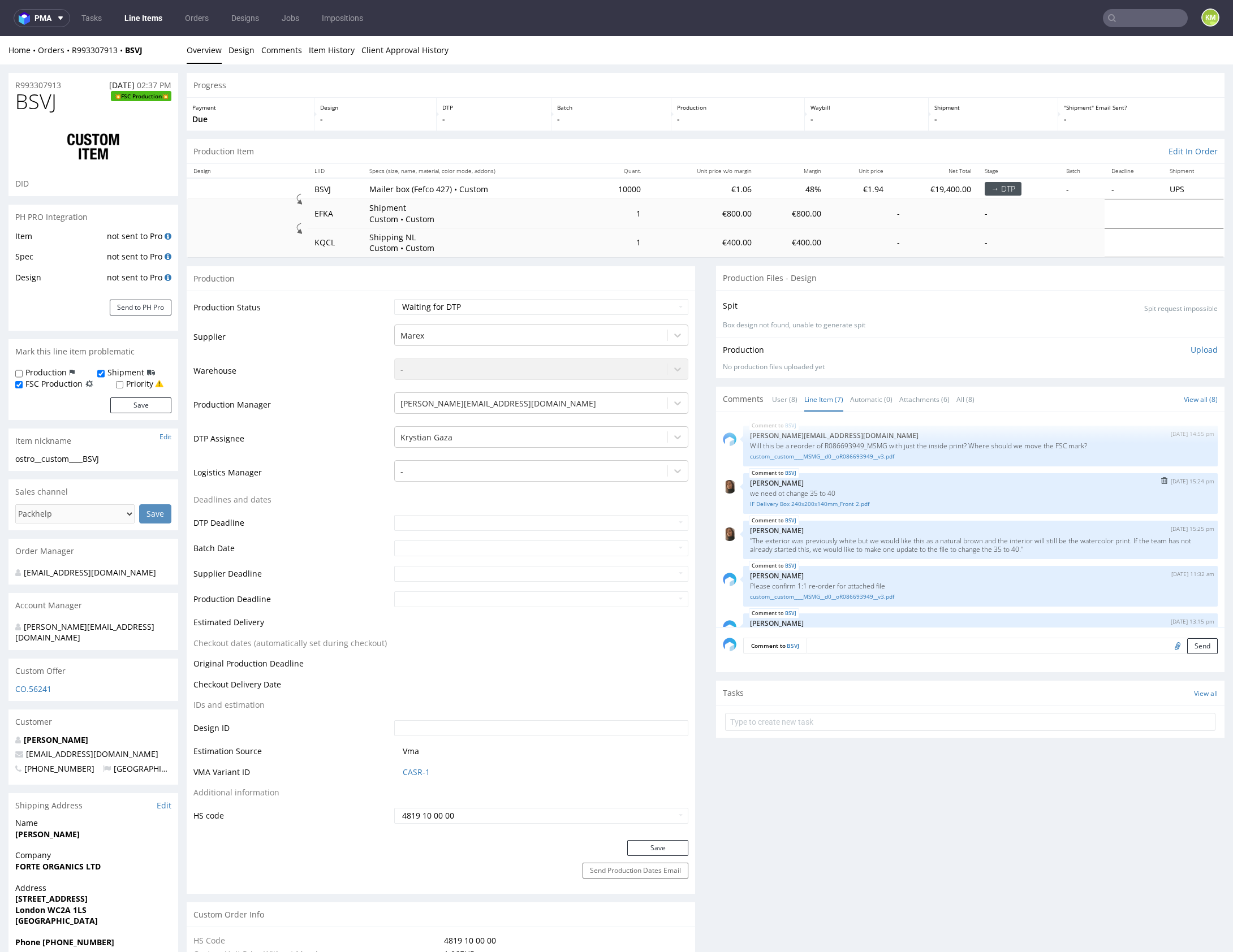
click at [875, 476] on div "BSVJ 13th Aug 25 | 15:24 pm Angelina Marć we need ot change 35 to 40 IF Deliver…" at bounding box center [980, 493] width 475 height 40
click at [847, 503] on link "IF Delivery Box 240x200x140mm_Front 2.pdf" at bounding box center [980, 504] width 461 height 8
click at [870, 456] on link "custom__custom____MSMG__d0__oR086693949__v3.pdf" at bounding box center [980, 457] width 461 height 8
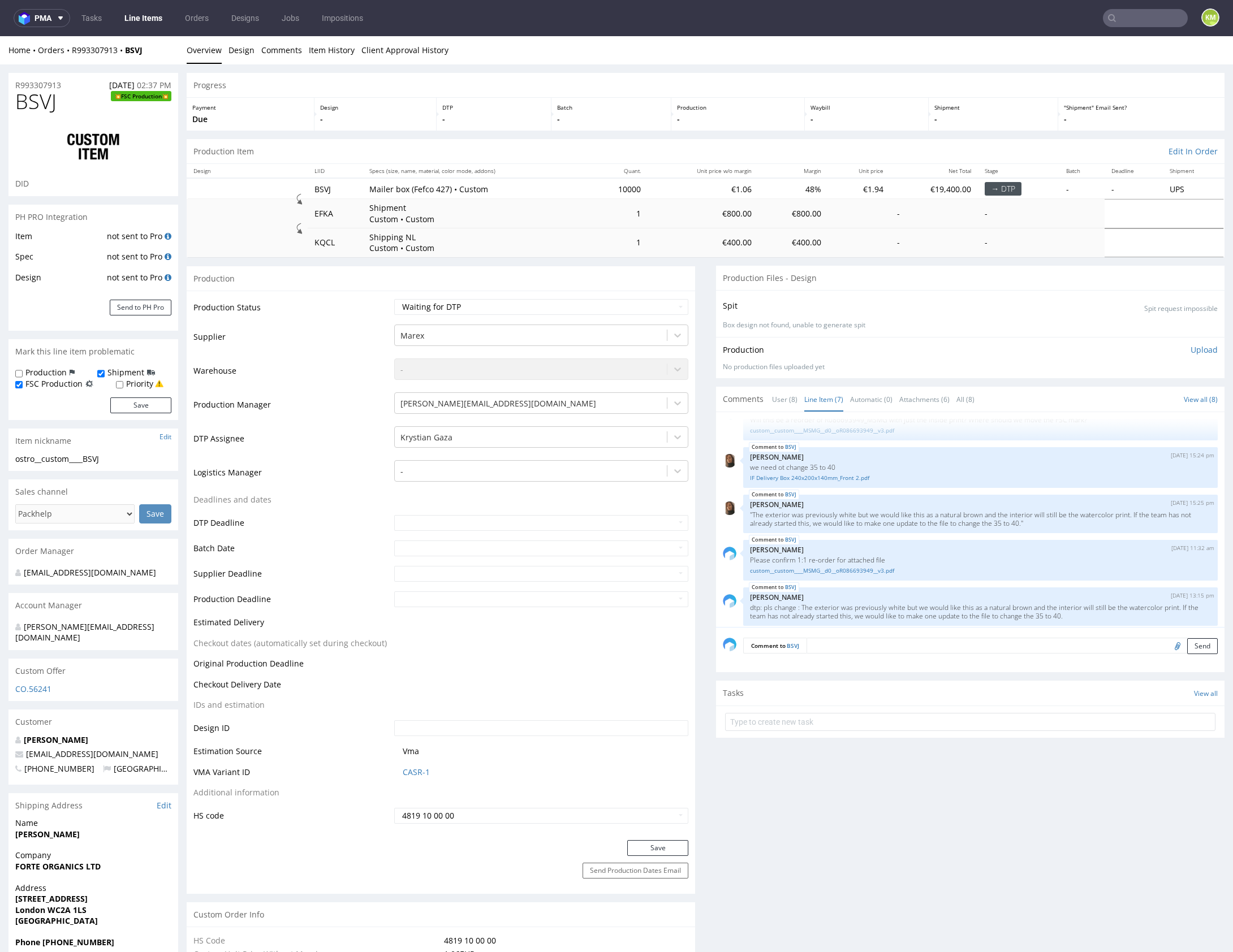
scroll to position [27, 0]
click at [921, 514] on p ""The exterior was previously white but we would like this as a natural brown an…" at bounding box center [980, 518] width 461 height 17
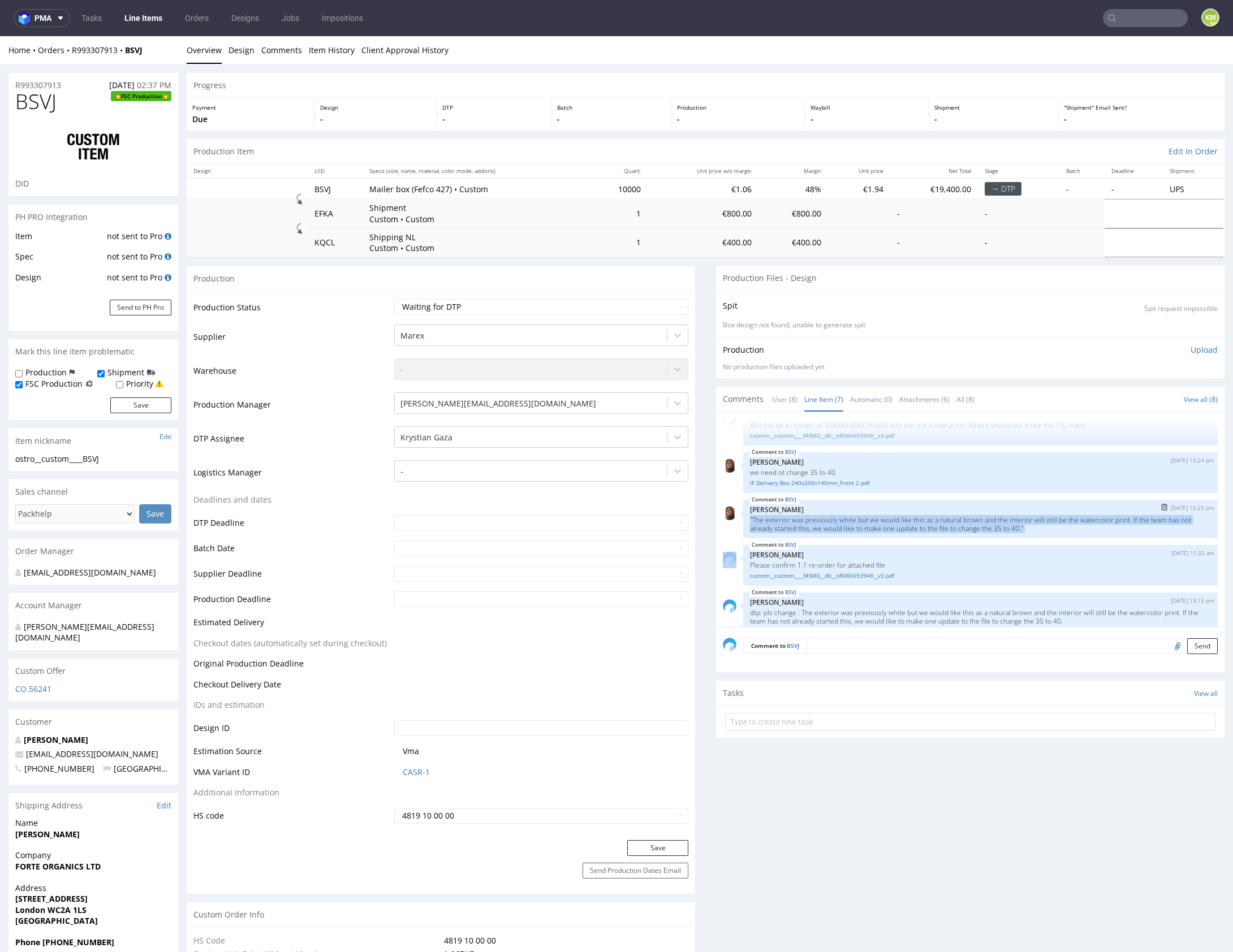
copy p ""The exterior was previously white but we would like this as a natural brown an…"
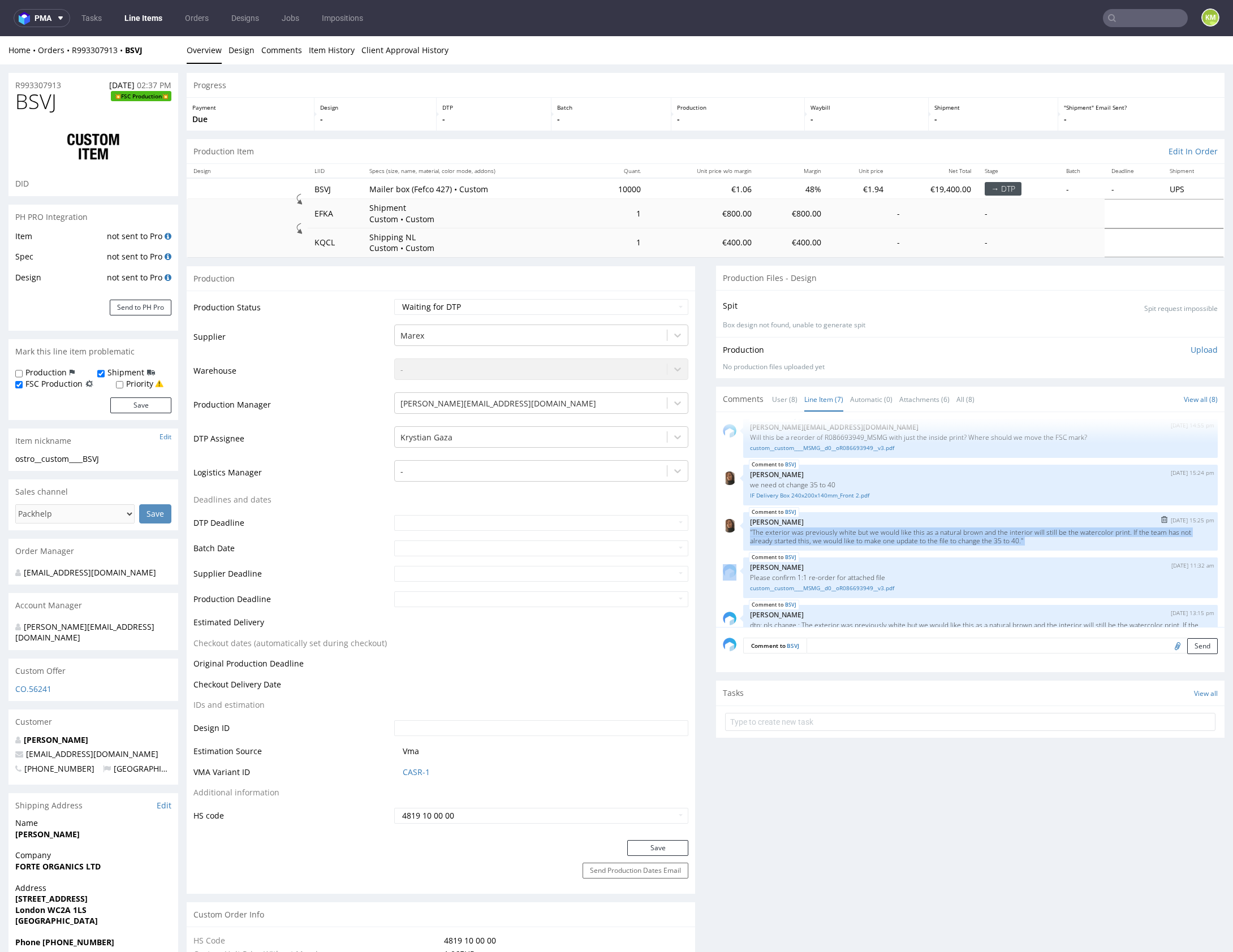
scroll to position [6, 0]
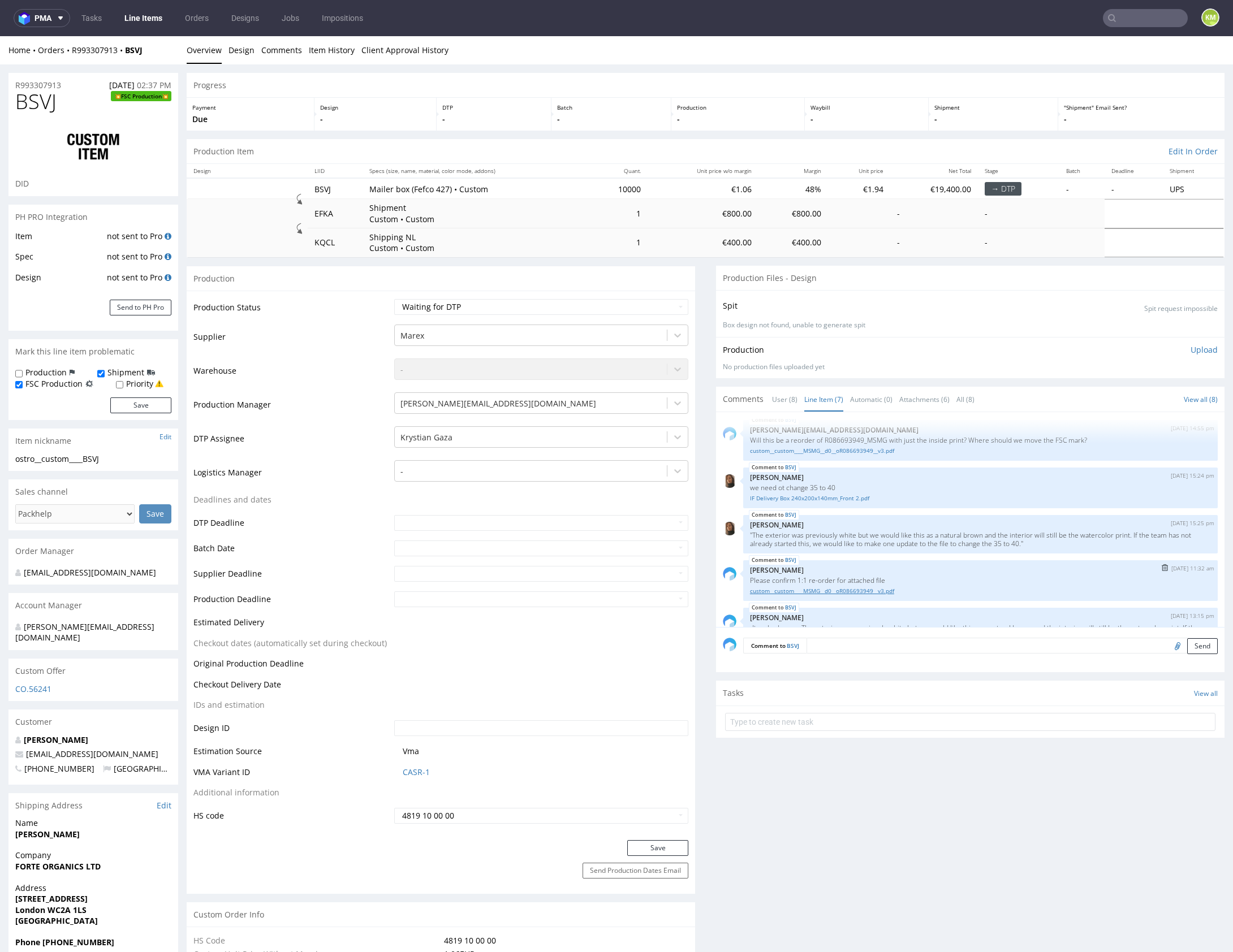
click at [900, 590] on link "custom__custom____MSMG__d0__oR086693949__v3.pdf" at bounding box center [980, 591] width 461 height 8
click at [923, 539] on p ""The exterior was previously white but we would like this as a natural brown an…" at bounding box center [980, 539] width 461 height 17
copy p ""The exterior was previously white but we would like this as a natural brown an…"
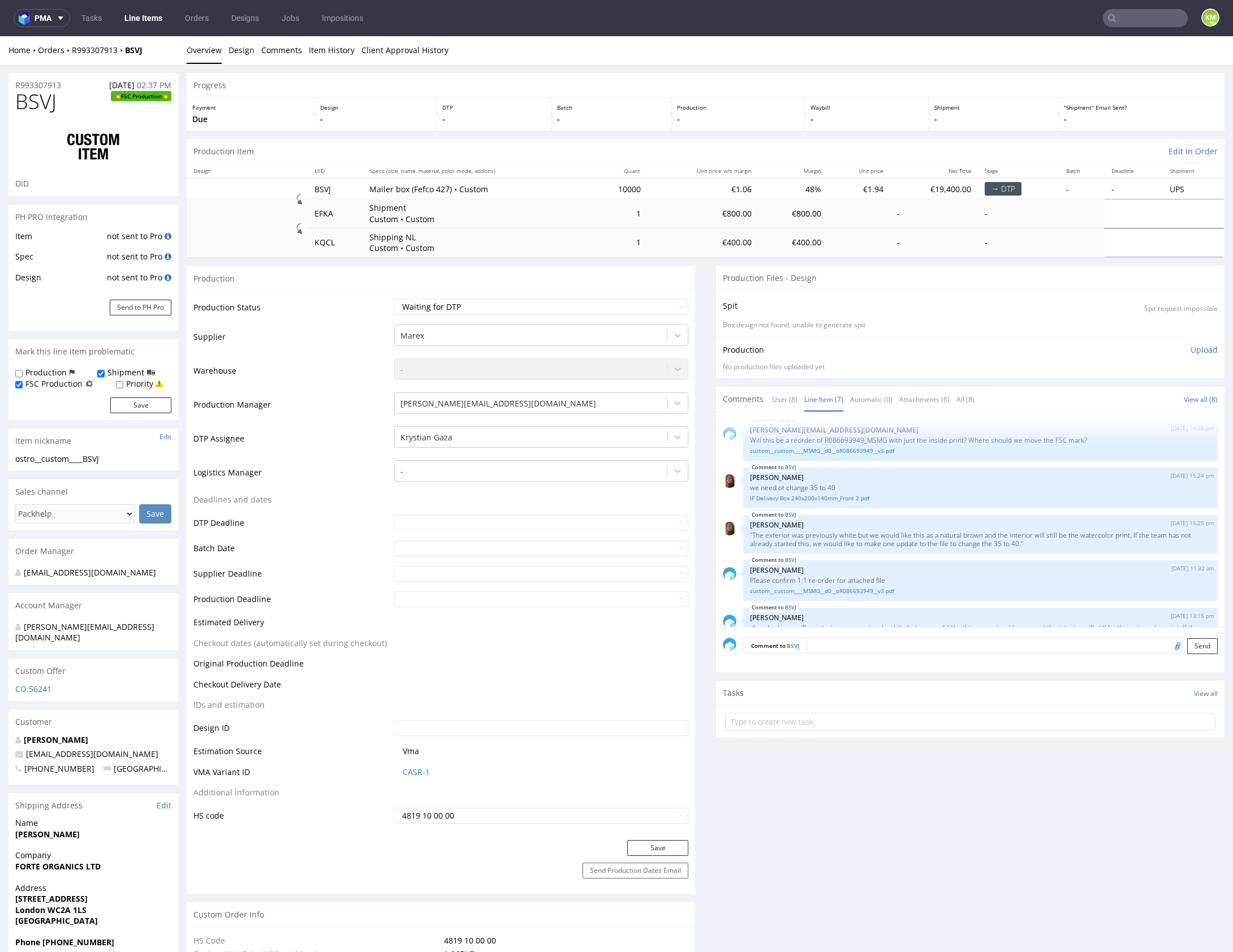
drag, startPoint x: 914, startPoint y: 510, endPoint x: 968, endPoint y: 527, distance: 56.6
click at [914, 510] on div "BSVJ 29th Jul 25 | 14:55 pm maciej.sikora@packhelp.com Will this be a reorder o…" at bounding box center [973, 523] width 501 height 208
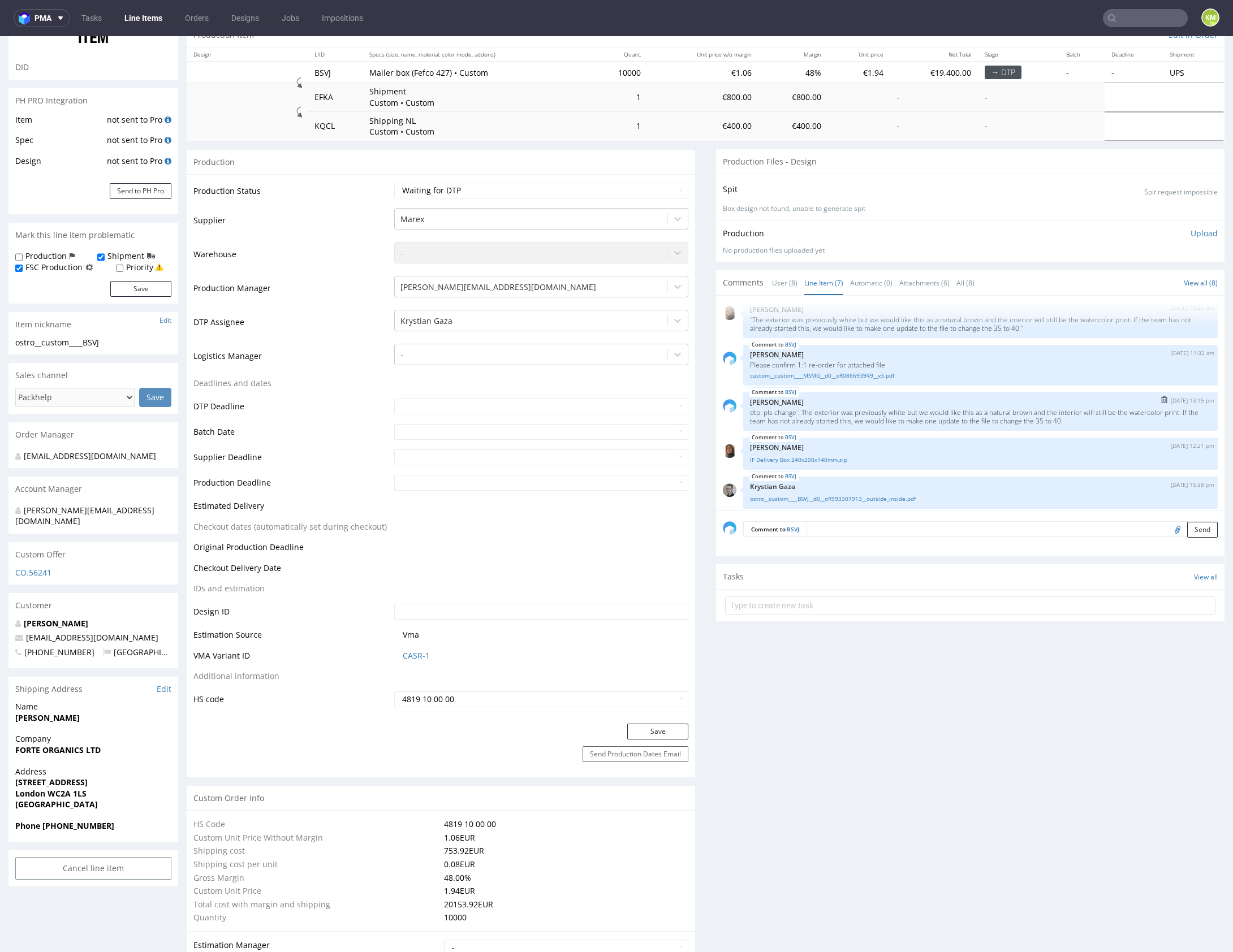
scroll to position [110, 0]
drag, startPoint x: 858, startPoint y: 429, endPoint x: 826, endPoint y: 462, distance: 46.0
click at [858, 429] on div "BSVJ 29th Jul 25 | 14:55 pm maciej.sikora@packhelp.com Will this be a reorder o…" at bounding box center [973, 406] width 501 height 208
click at [822, 454] on link "IF Delivery Box 240x200x140mm.zip" at bounding box center [980, 455] width 461 height 8
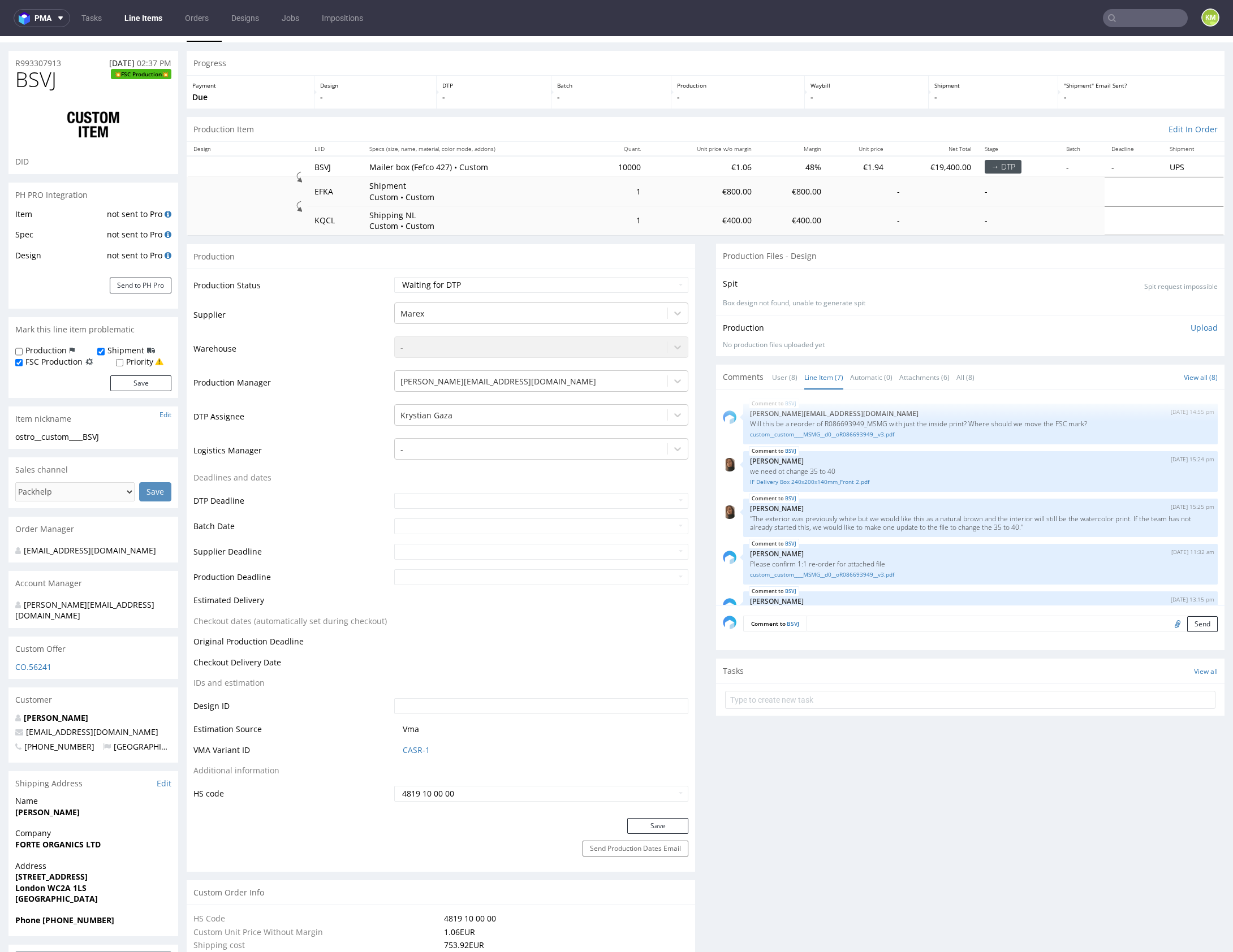
scroll to position [0, 0]
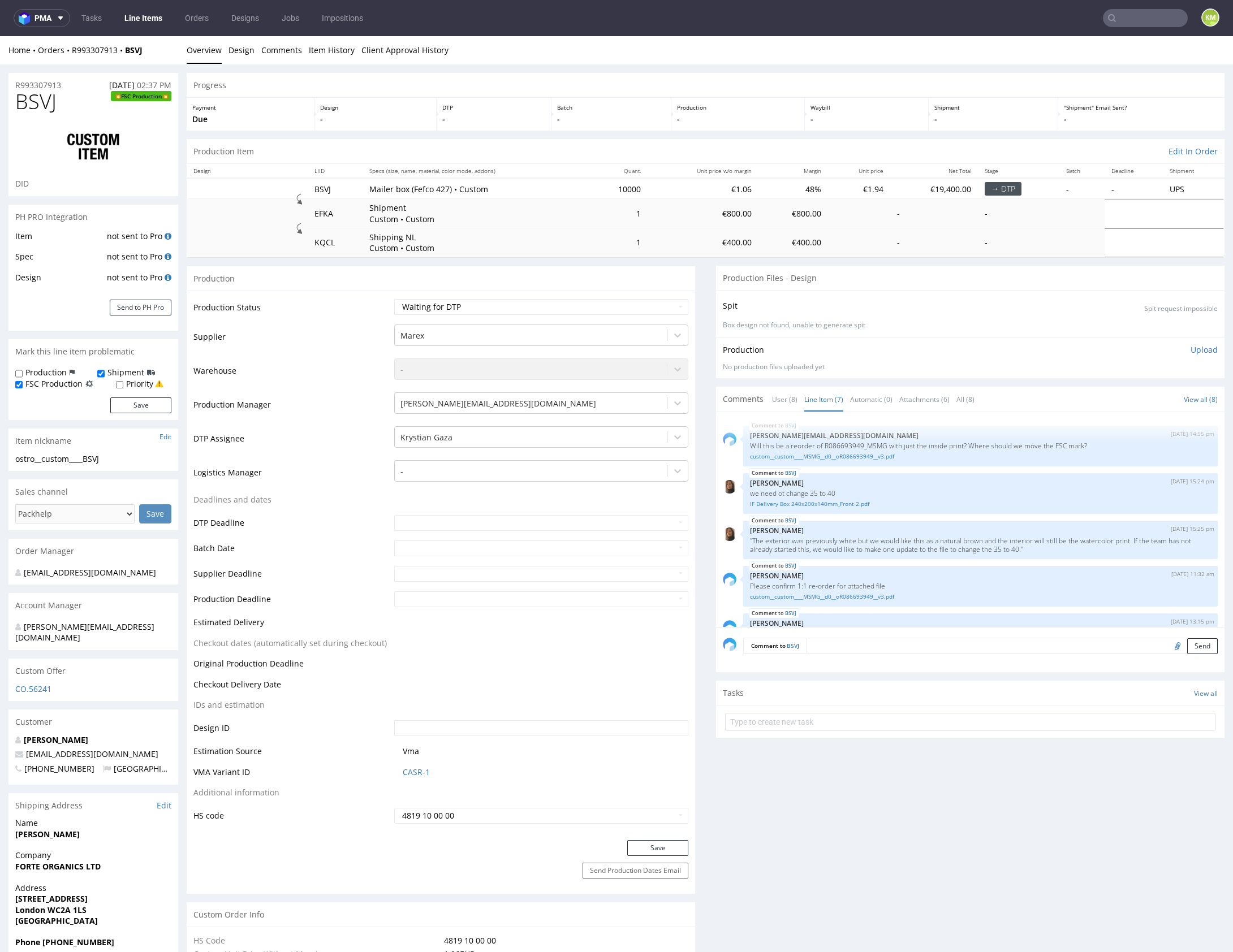
click at [47, 102] on span "BSVJ" at bounding box center [36, 102] width 41 height 22
copy span "BSVJ"
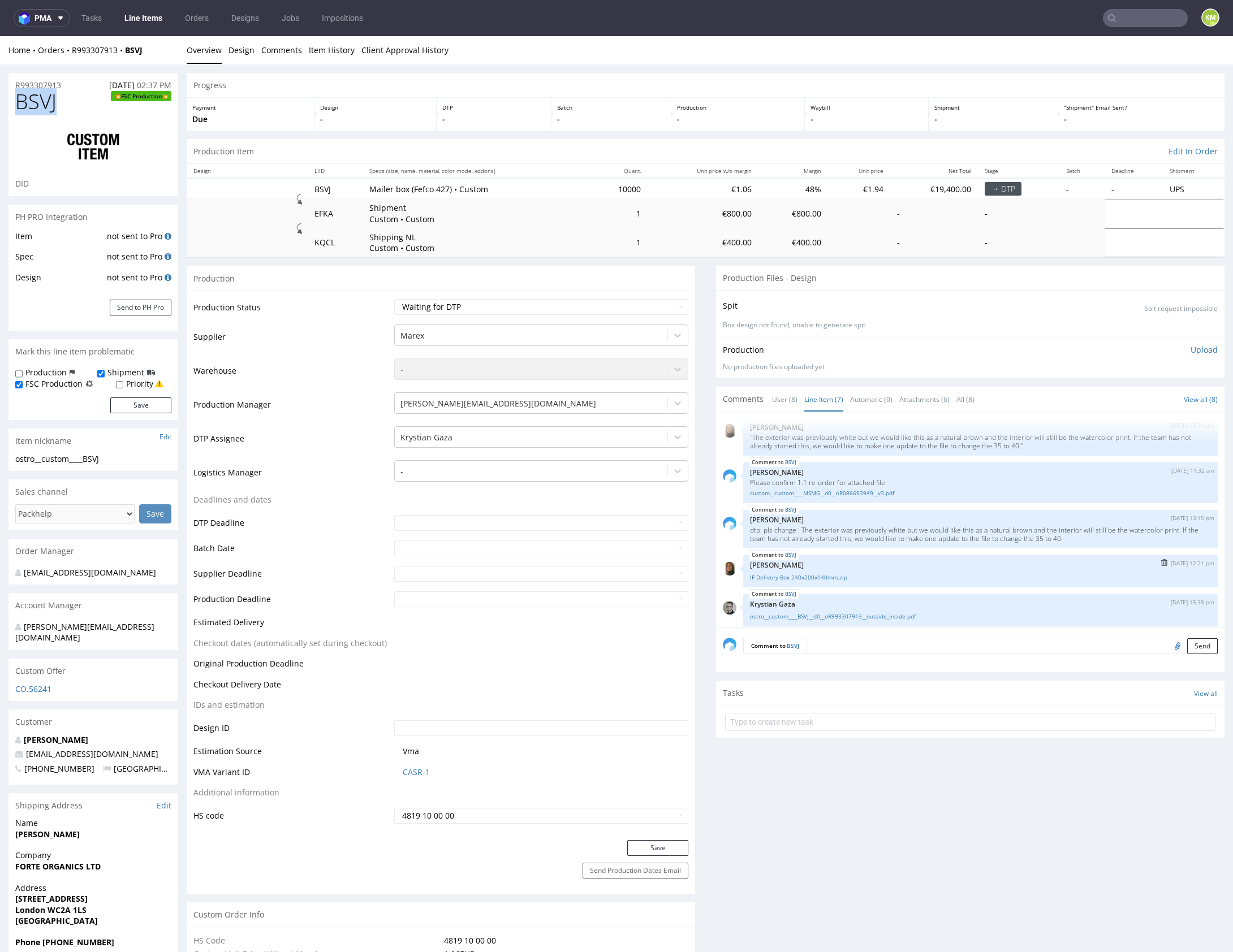
scroll to position [105, 0]
click at [937, 548] on div "BSVJ 29th Jul 25 | 14:55 pm maciej.sikora@packhelp.com Will this be a reorder o…" at bounding box center [973, 523] width 501 height 208
click at [937, 548] on div "BSVJ 29th Jul 25 | 14:55 pm maciej.sikora@packhelp.com Will this be a reorder o…" at bounding box center [973, 523] width 501 height 208
click at [1046, 514] on p "Zuzanna Pawlicka-Sabak" at bounding box center [980, 519] width 461 height 8
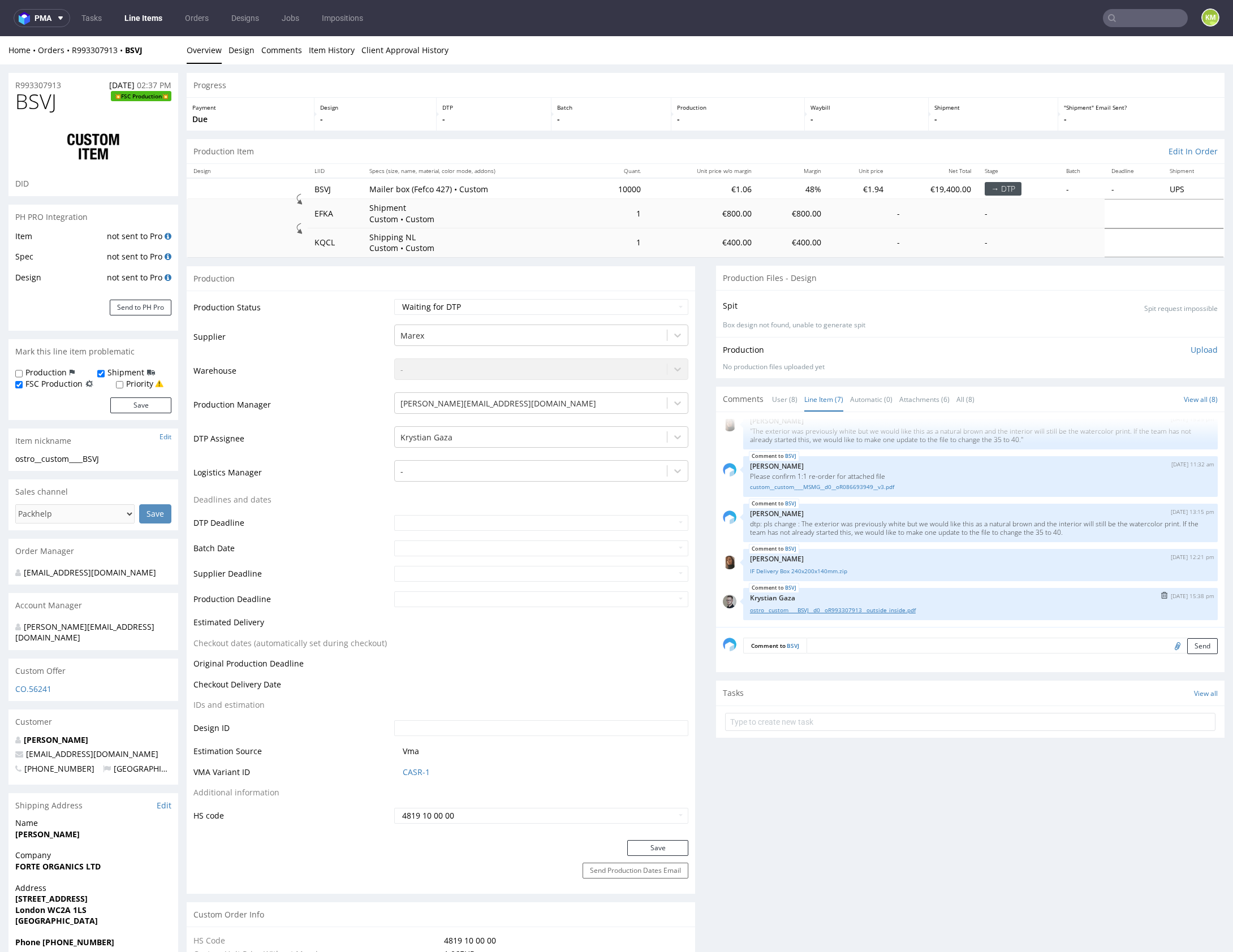
click at [889, 608] on link "ostro__custom____BSVJ__d0__oR993307913__outside_inside.pdf" at bounding box center [980, 610] width 461 height 8
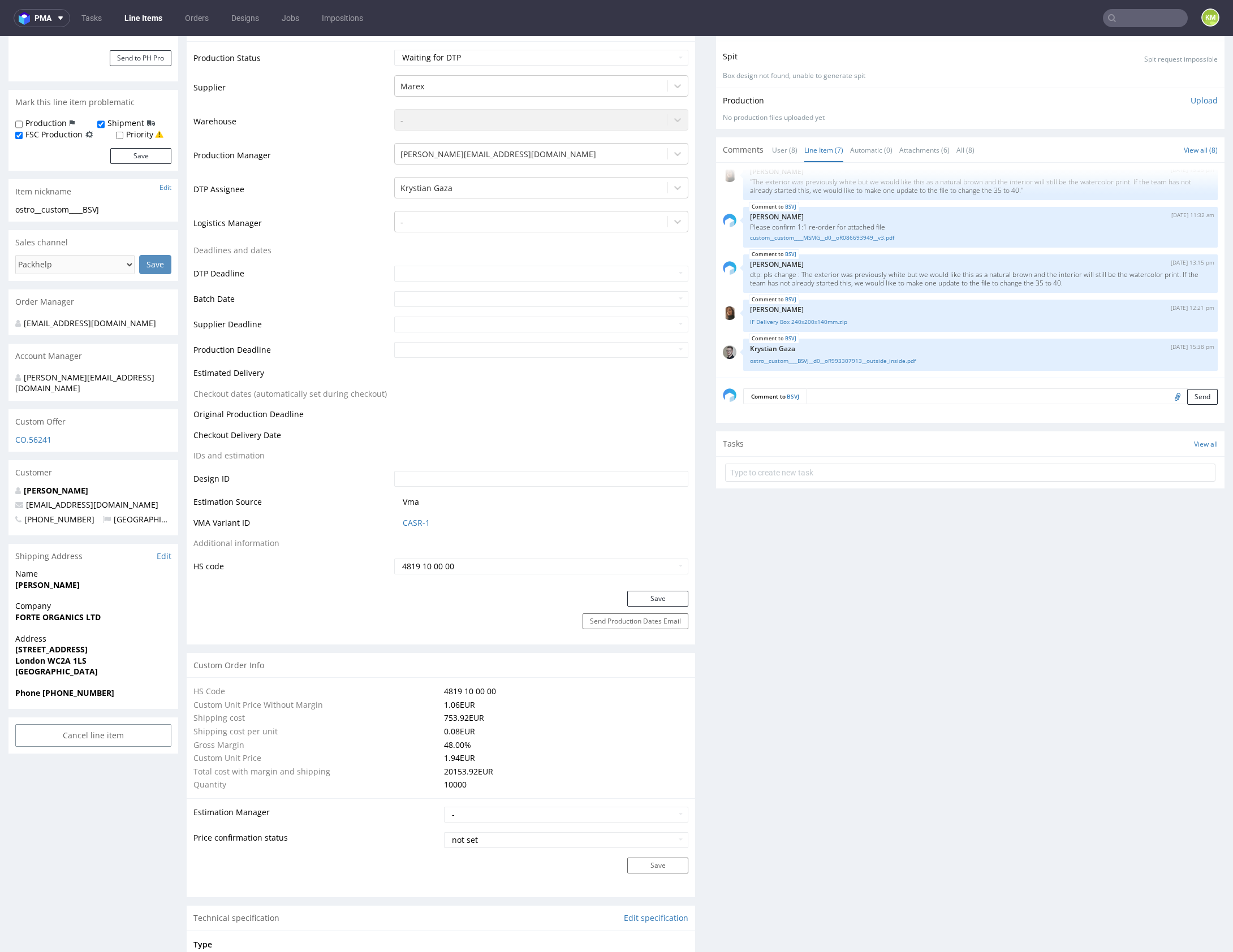
scroll to position [0, 0]
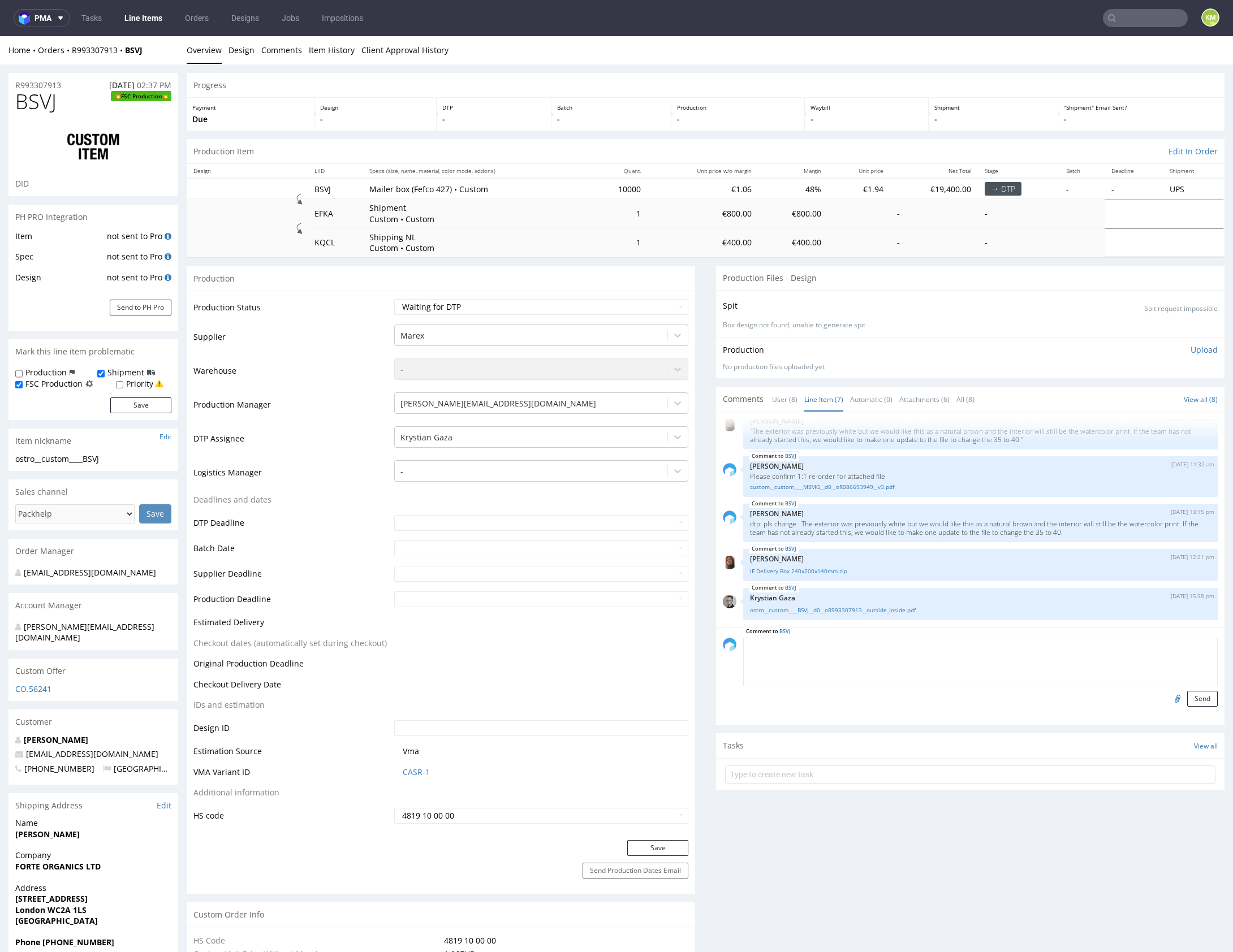
click at [935, 642] on textarea at bounding box center [980, 662] width 475 height 49
click at [743, 643] on textarea "Brakuje informacji o krajach dystrybucji" at bounding box center [980, 662] width 475 height 49
click at [974, 656] on textarea "1. Brakuje informacji o krajach dystrybucji" at bounding box center [980, 662] width 475 height 49
drag, startPoint x: 917, startPoint y: 521, endPoint x: 1011, endPoint y: 523, distance: 94.0
click at [1012, 523] on p "dtp: pls change : The exterior was previously white but we would like this as a…" at bounding box center [980, 528] width 461 height 17
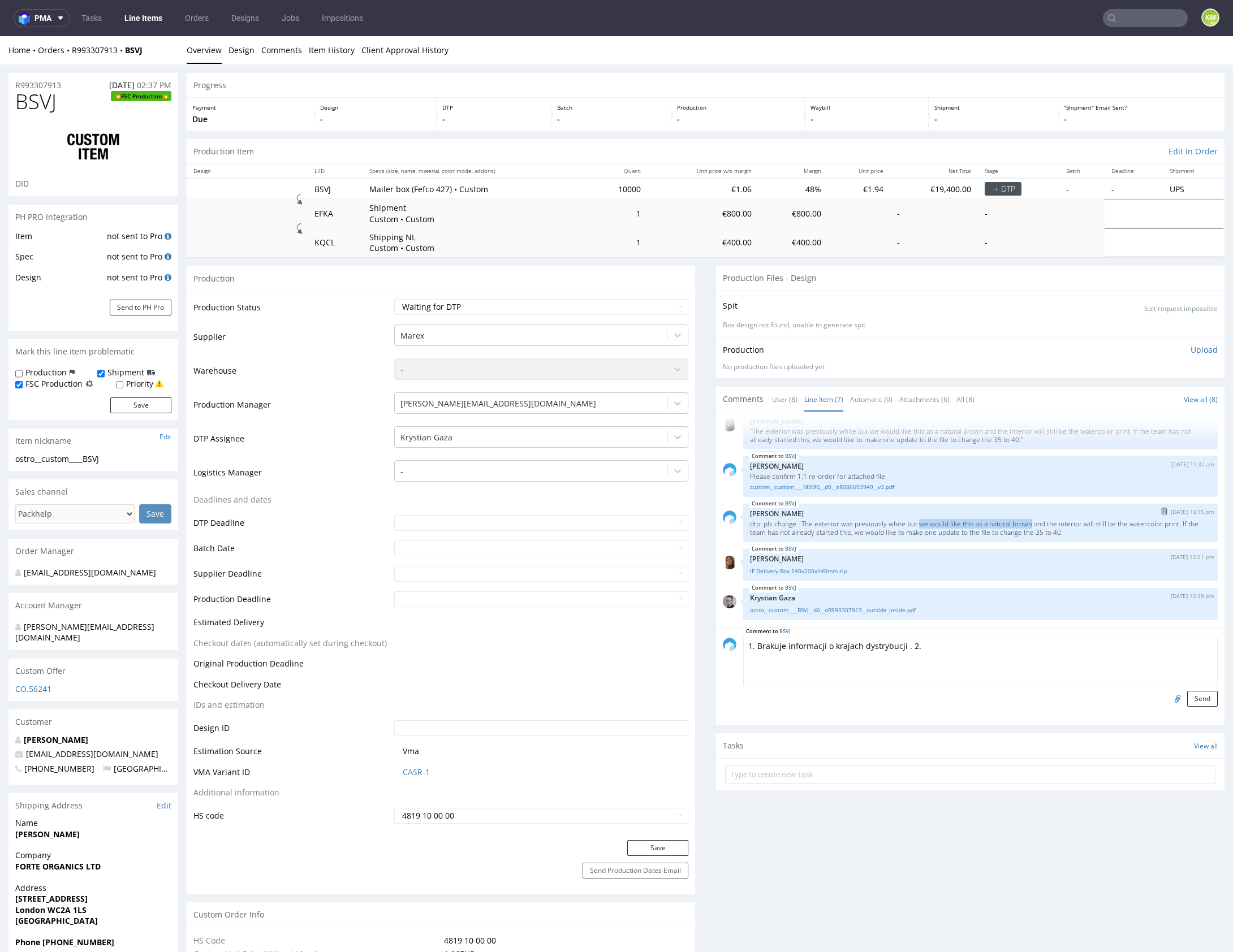
drag, startPoint x: 918, startPoint y: 524, endPoint x: 1032, endPoint y: 523, distance: 114.0
click at [1032, 523] on p "dtp: pls change : The exterior was previously white but we would like this as a…" at bounding box center [980, 528] width 461 height 17
copy p "we would like this as a natural brown"
click at [952, 650] on textarea "1. Brakuje informacji o krajach dystrybucji . 2." at bounding box center [980, 662] width 475 height 49
paste textarea "we would like this as a natural brown"
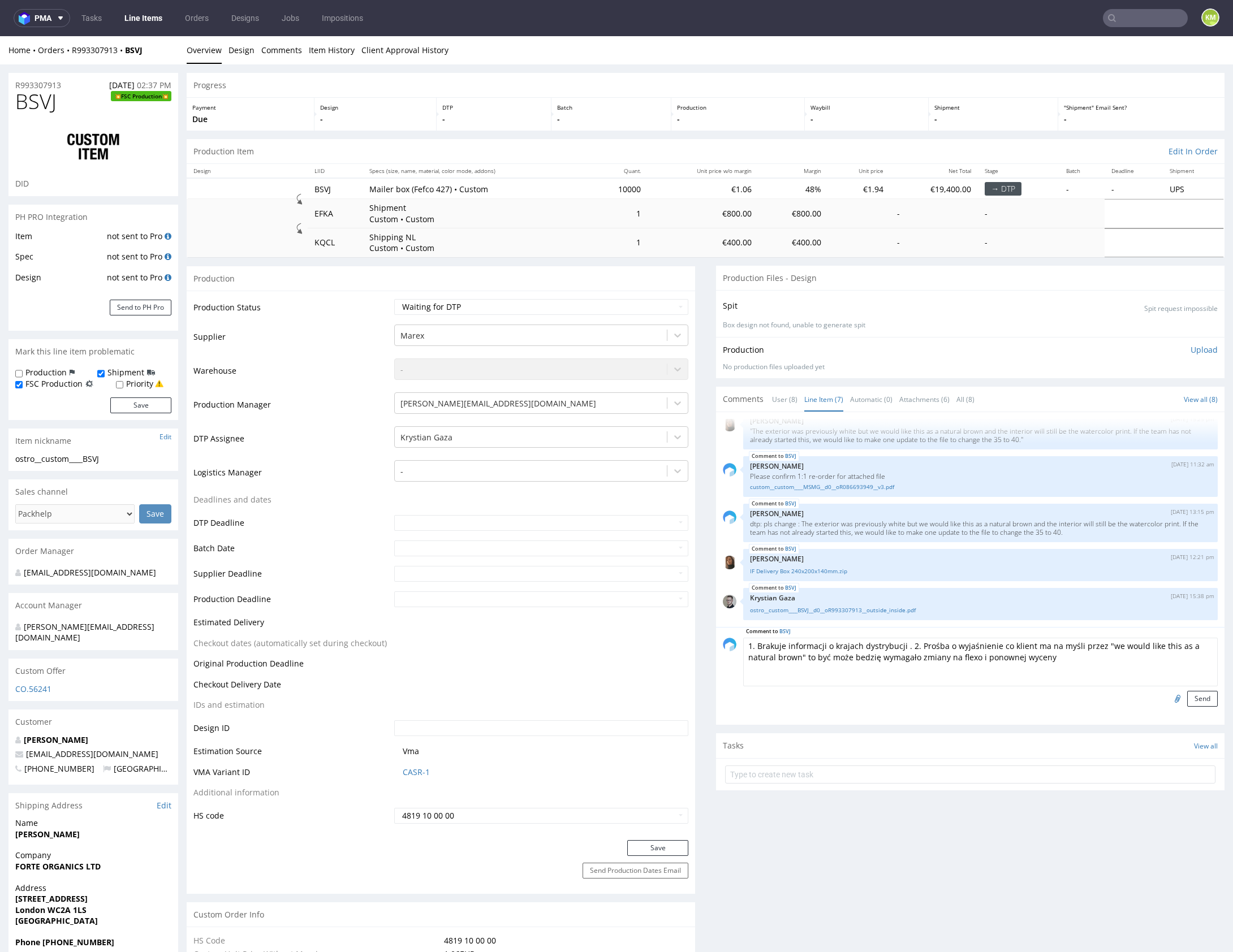
click at [1039, 652] on textarea "1. Brakuje informacji o krajach dystrybucji . 2. Prośba o wyjaśnienie co klient…" at bounding box center [980, 662] width 475 height 49
type textarea "1. Brakuje informacji o krajach dystrybucji . 2. Prośba o wyjaśnienie co klient…"
click at [1194, 698] on button "Send" at bounding box center [1202, 699] width 31 height 16
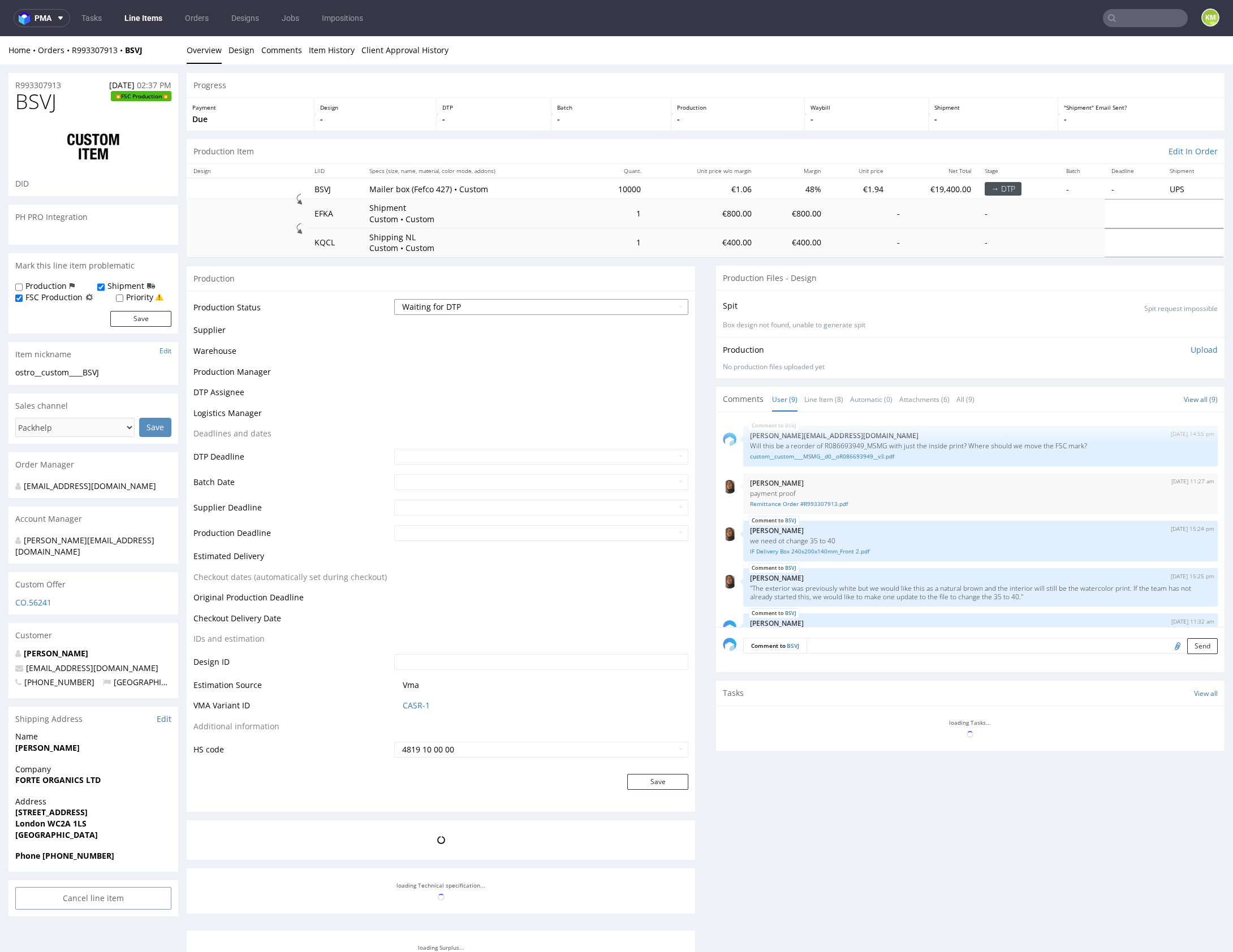
scroll to position [202, 0]
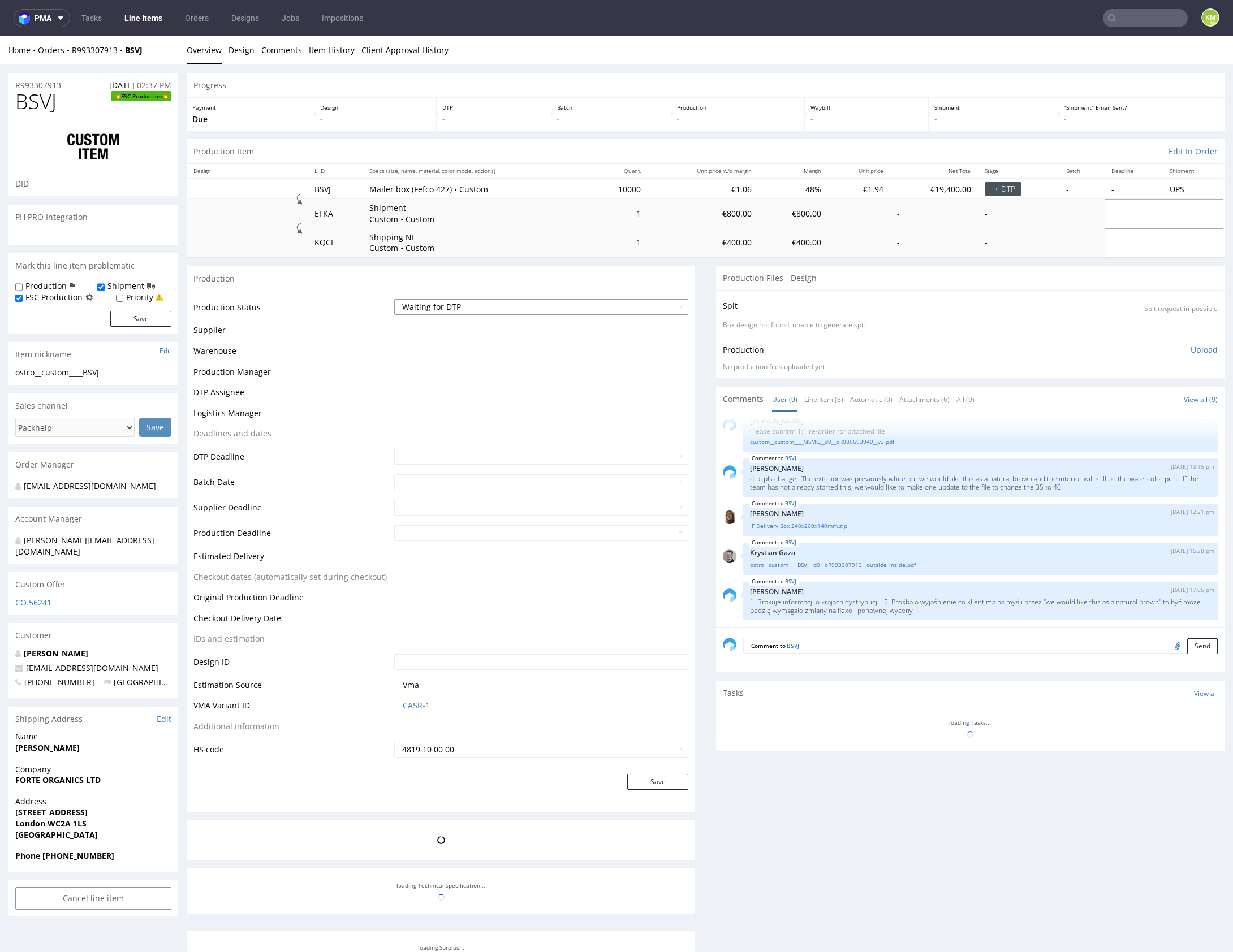
click at [628, 310] on select "Waiting for Artwork Waiting for Diecut Waiting for Mockup Waiting for DTP Waiti…" at bounding box center [541, 306] width 294 height 16
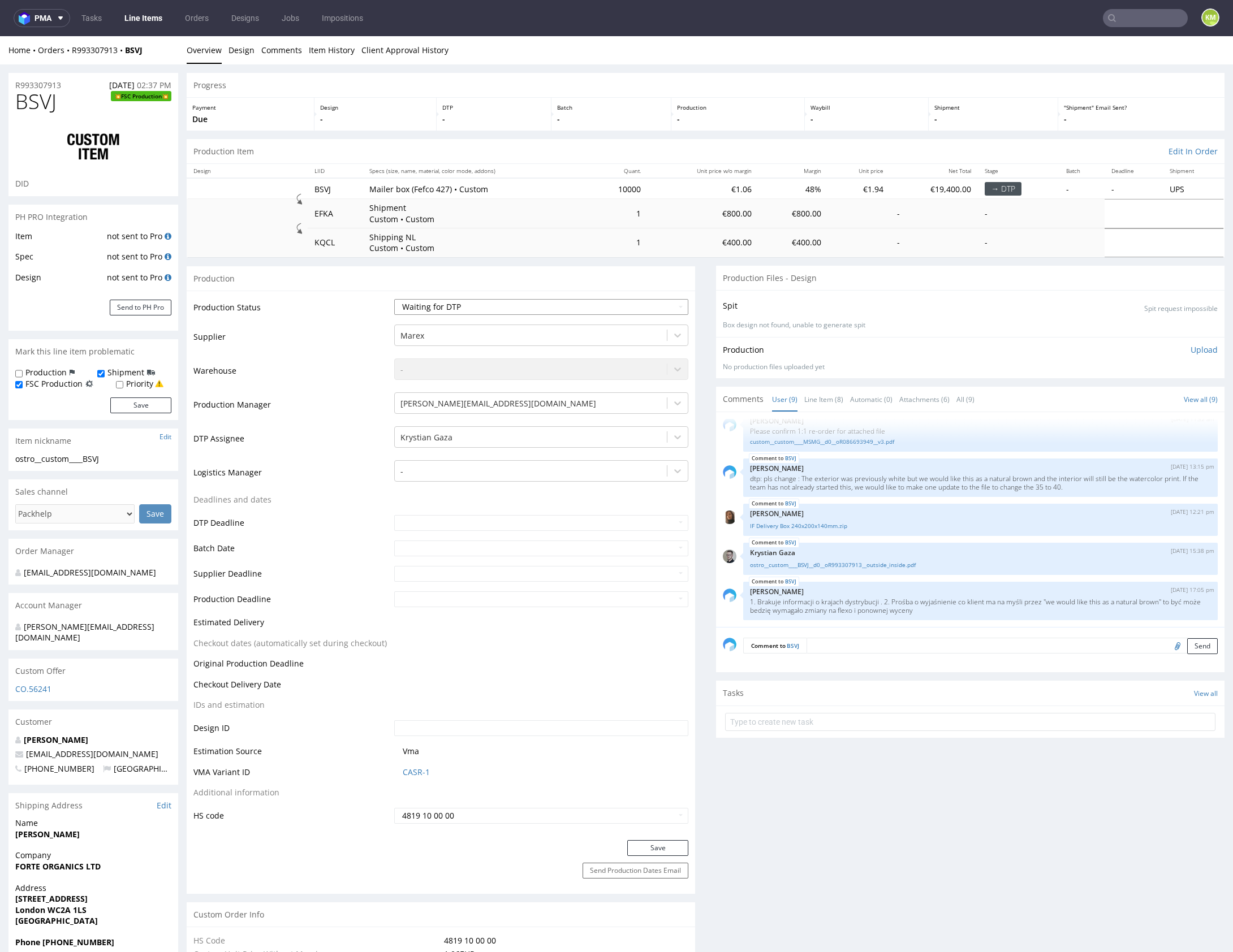
select select "dtp_issue"
click at [394, 299] on select "Waiting for Artwork Waiting for Diecut Waiting for Mockup Waiting for DTP Waiti…" at bounding box center [541, 306] width 294 height 16
click at [661, 850] on button "Save" at bounding box center [657, 848] width 61 height 16
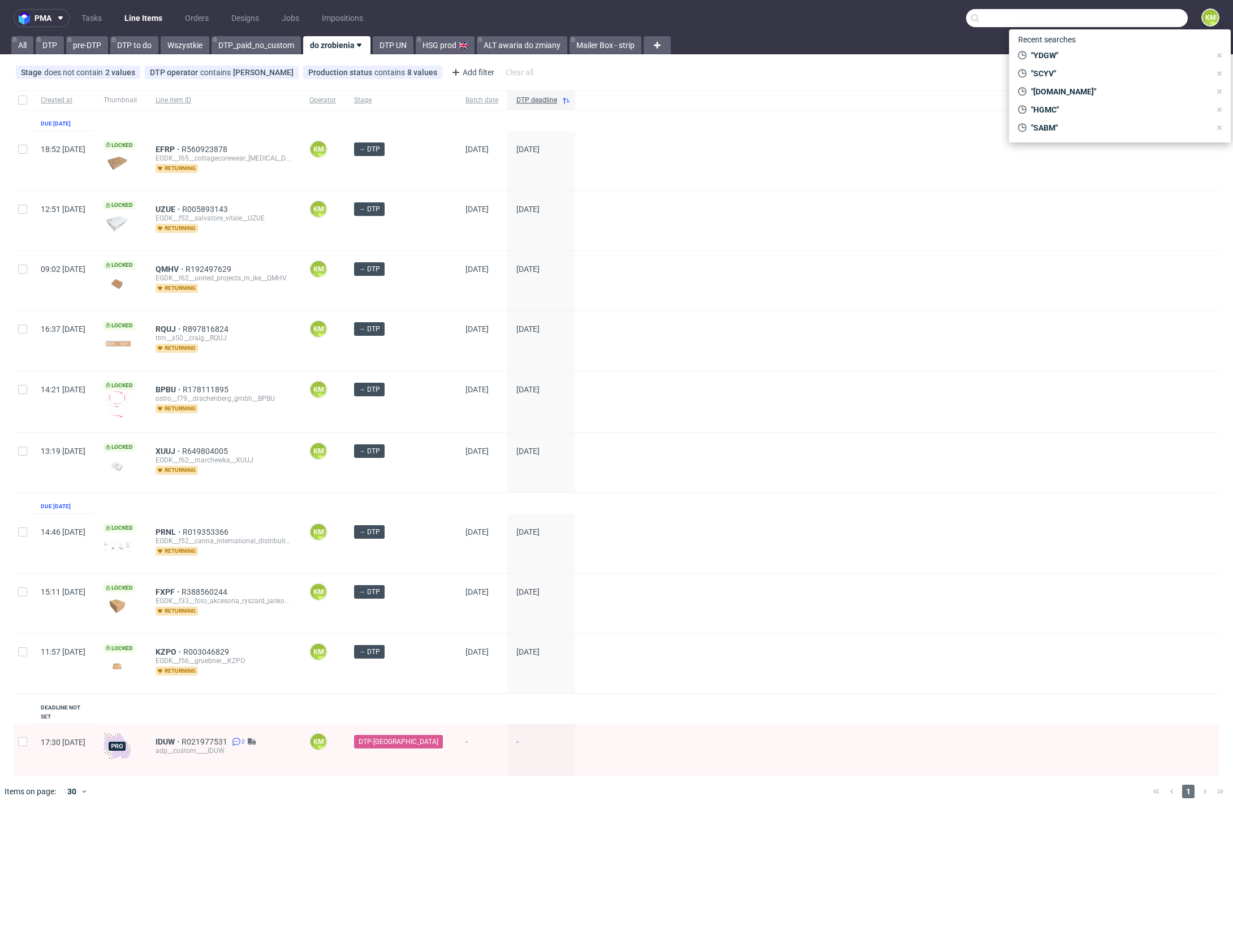
click at [1118, 15] on input "text" at bounding box center [1077, 18] width 221 height 18
paste input "MSMG"
type input "MSMG"
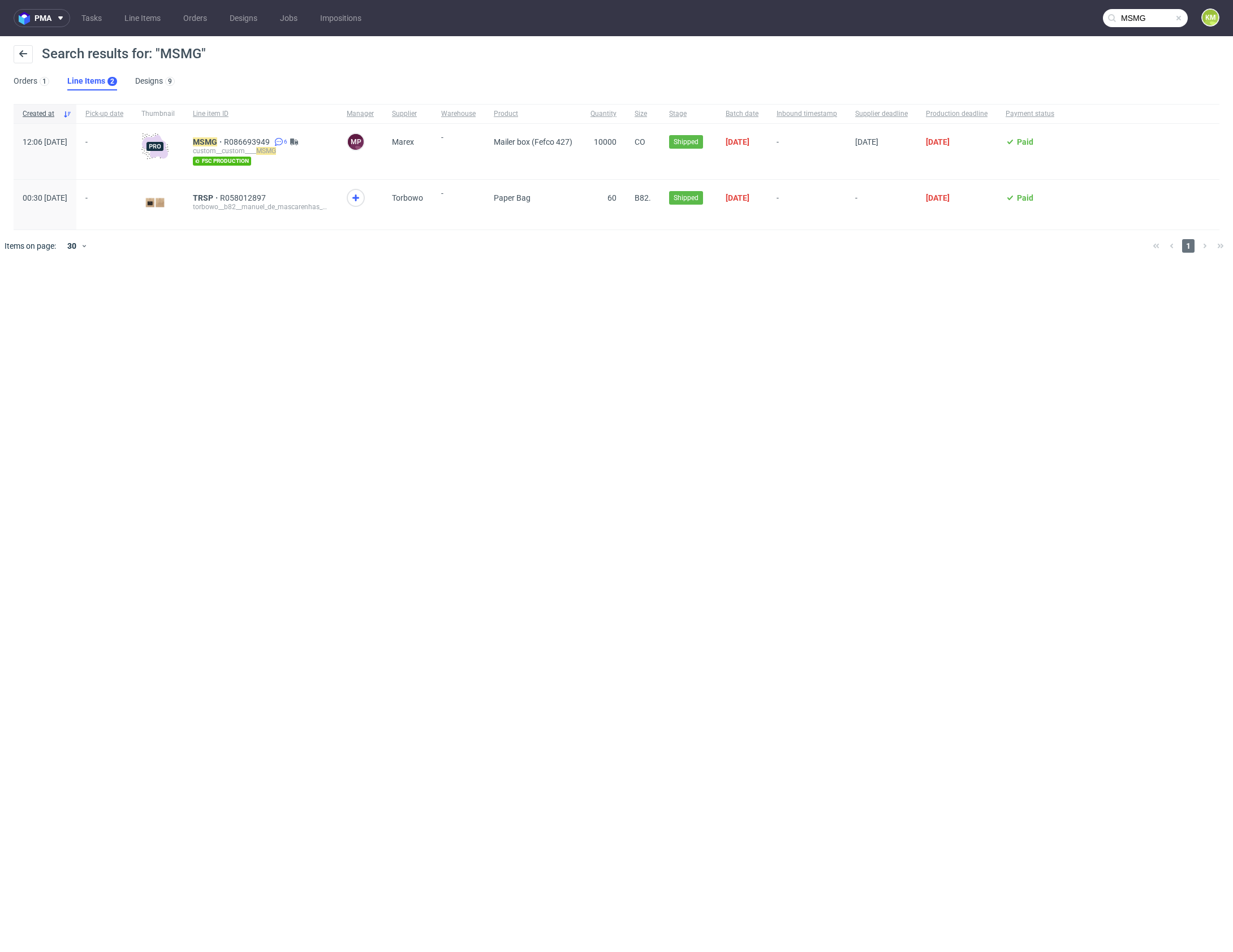
click at [226, 135] on div "MSMG R086693949 6 custom__custom____ MSMG fsc production" at bounding box center [261, 151] width 154 height 55
click at [217, 138] on mark "MSMG" at bounding box center [205, 141] width 24 height 9
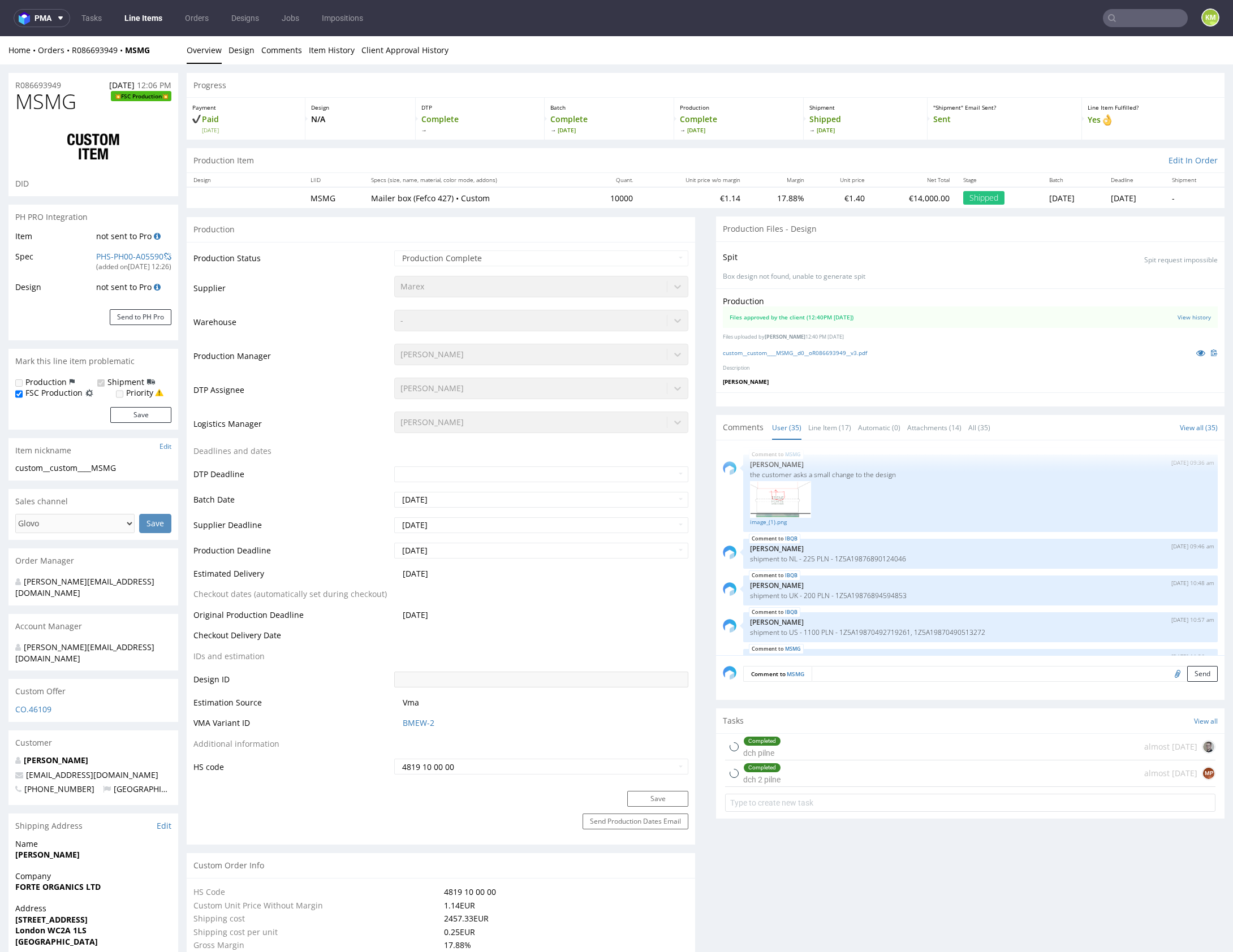
scroll to position [1592, 0]
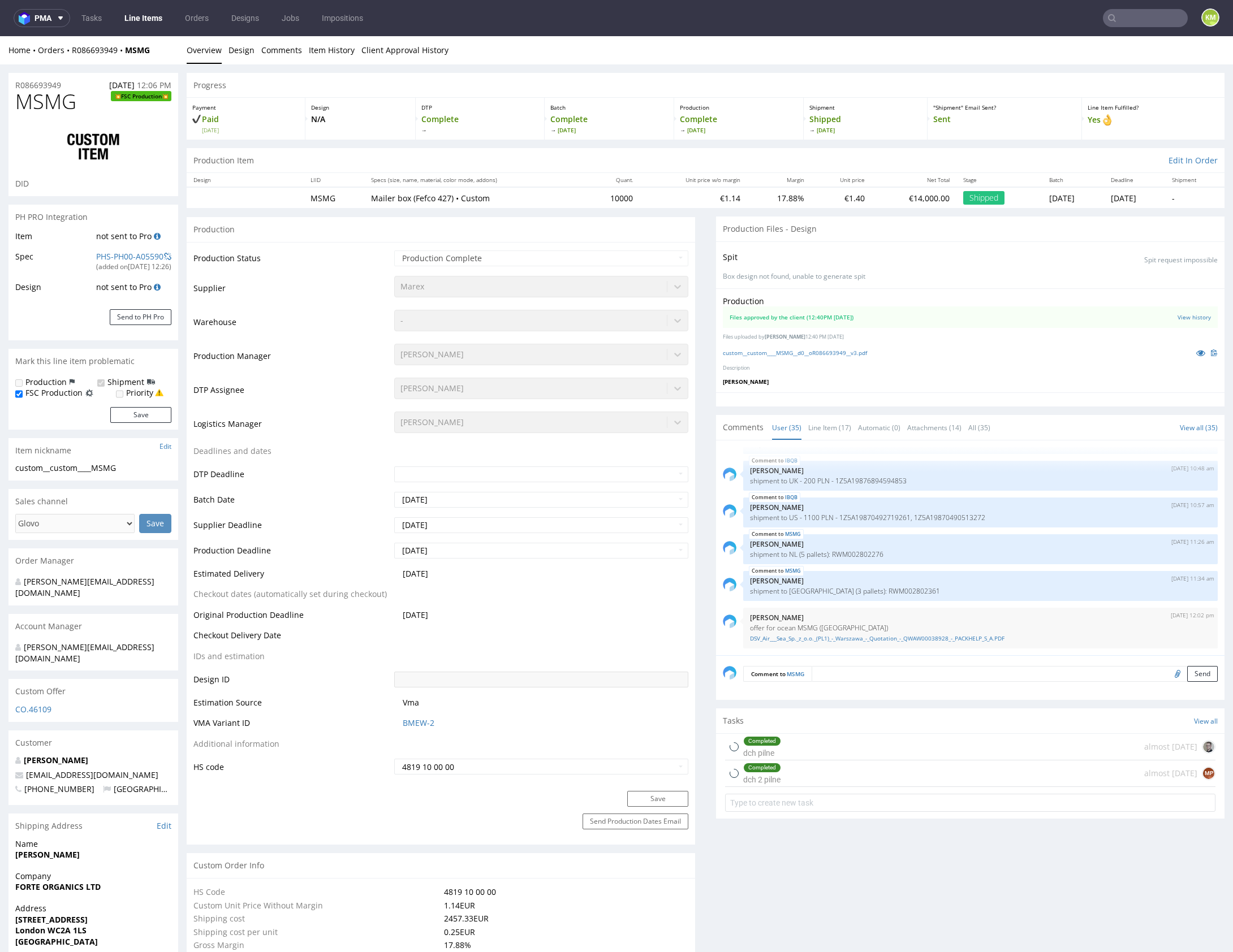
select select "in_progress"
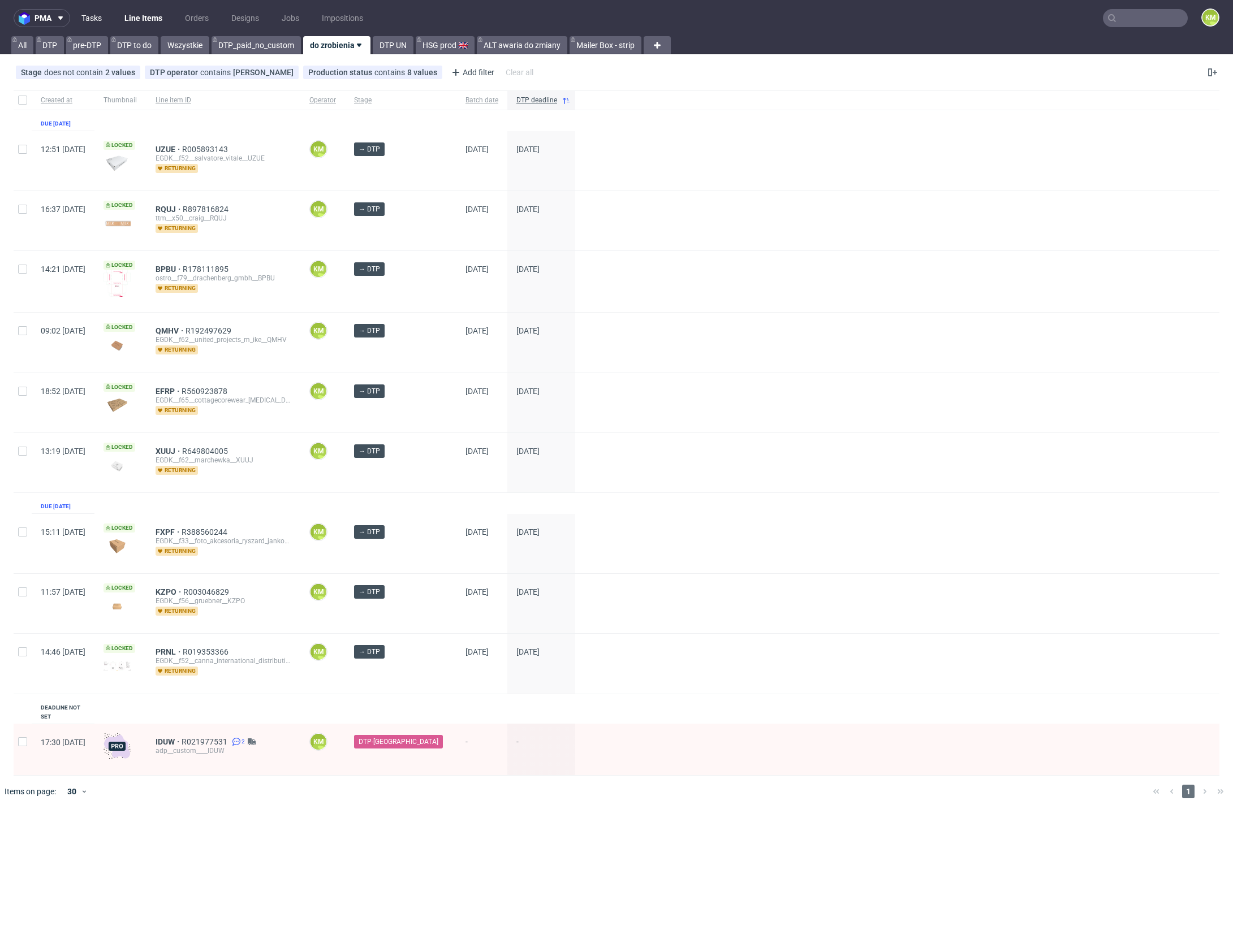
click at [97, 18] on link "Tasks" at bounding box center [91, 18] width 34 height 18
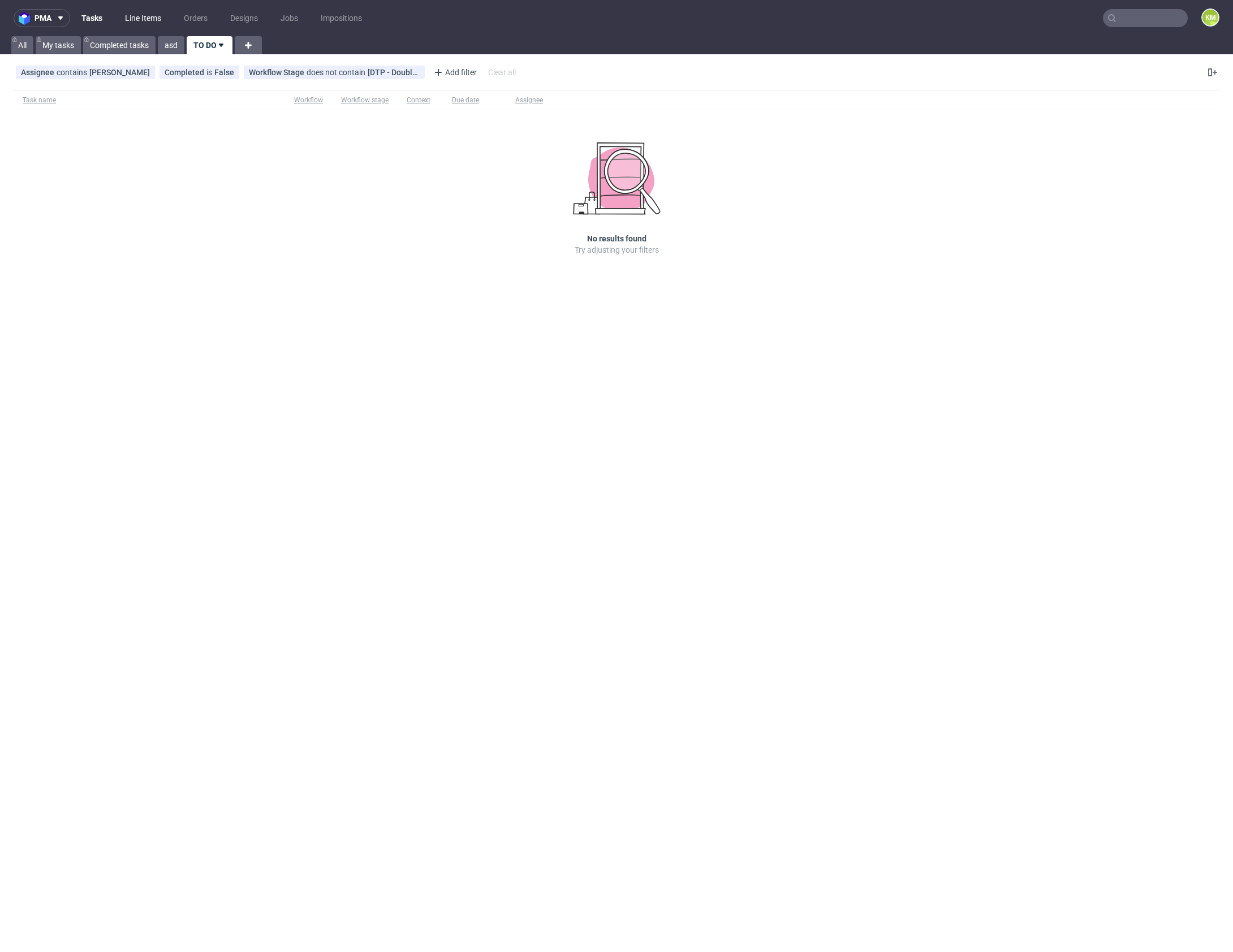
click at [154, 17] on link "Line Items" at bounding box center [143, 18] width 50 height 18
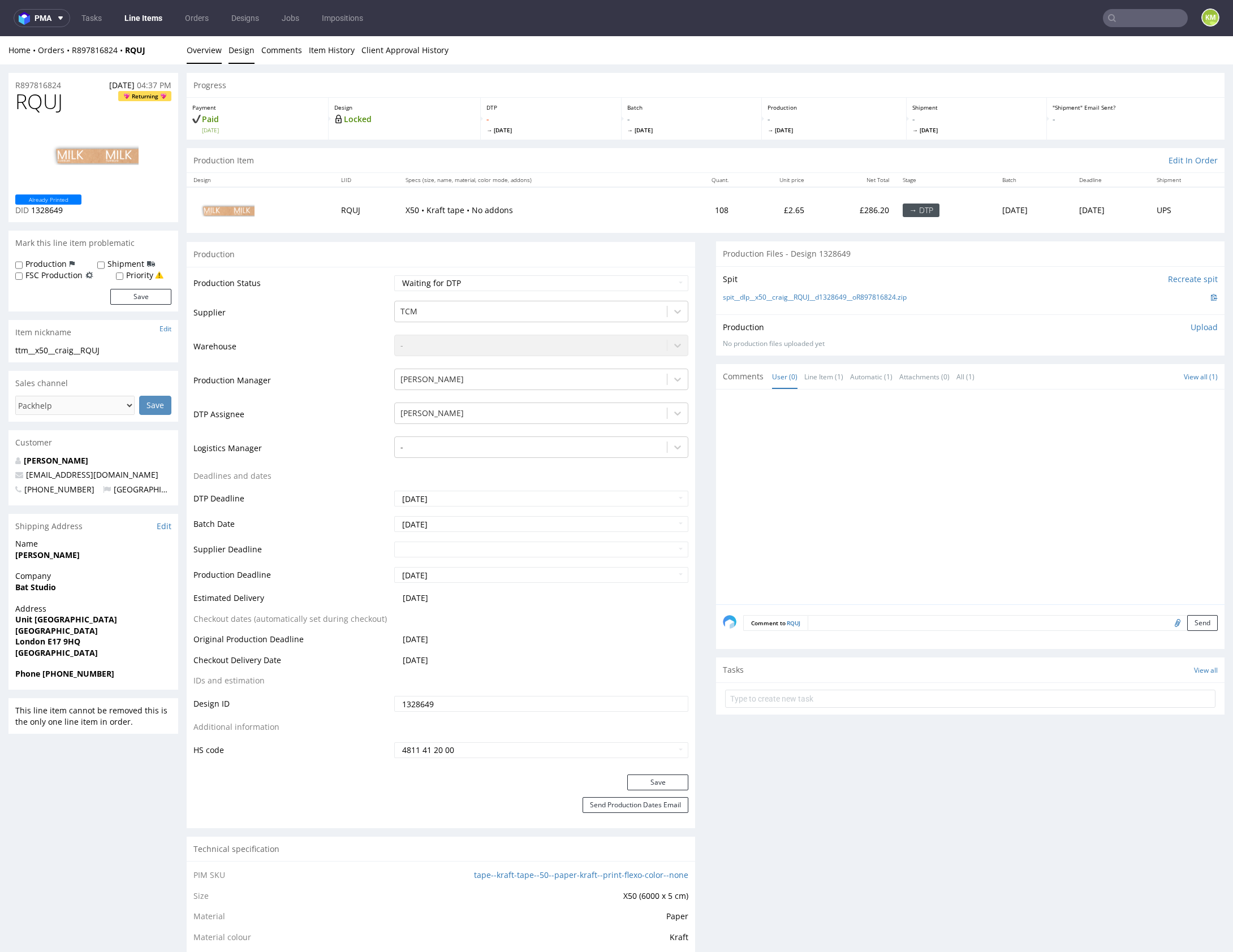
click at [244, 52] on link "Design" at bounding box center [242, 50] width 26 height 28
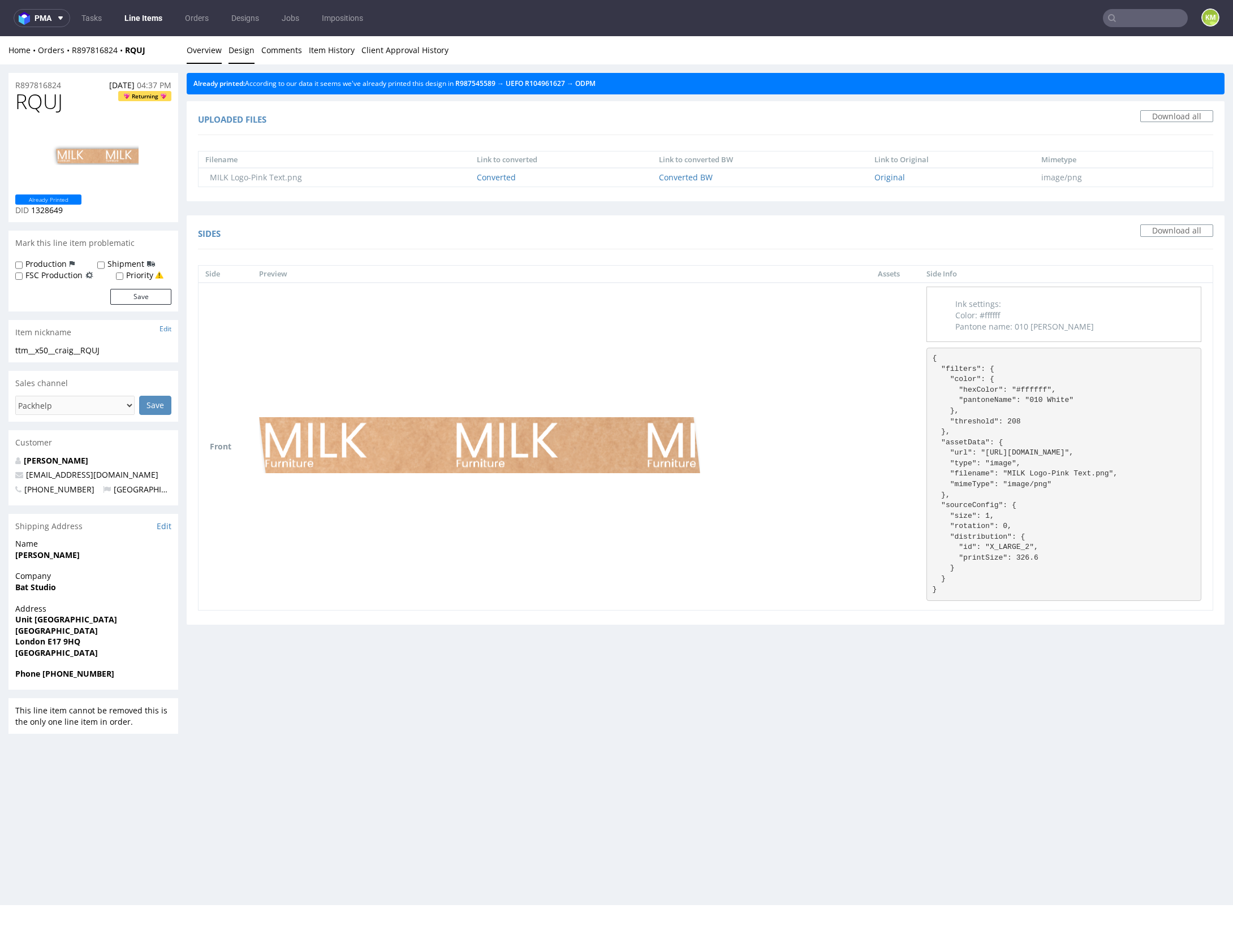
click at [209, 51] on link "Overview" at bounding box center [204, 50] width 35 height 28
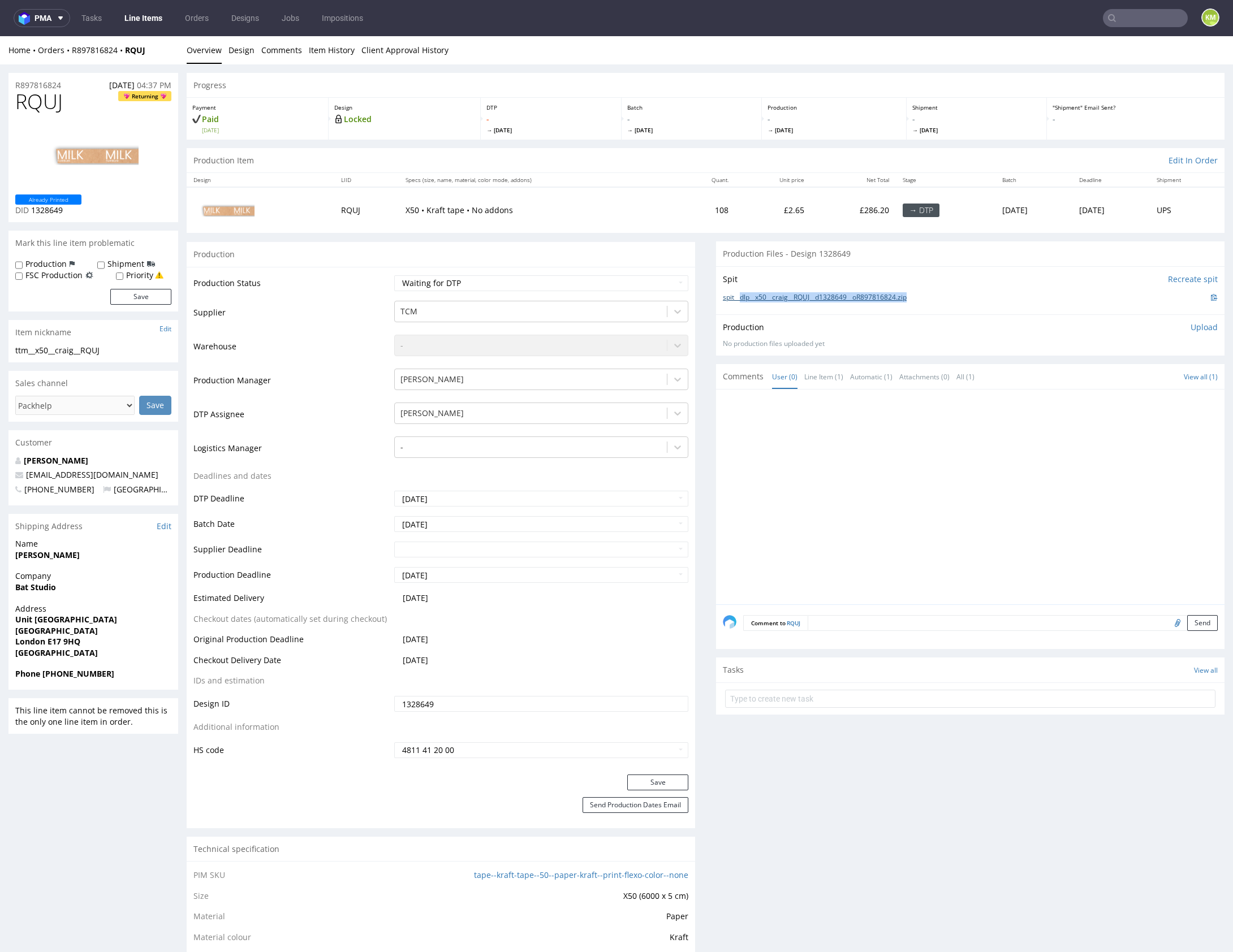
drag, startPoint x: 924, startPoint y: 294, endPoint x: 737, endPoint y: 300, distance: 187.1
click at [737, 300] on div "spit__dlp__x50__craig__RQUJ__d1328649__oR897816824.zip" at bounding box center [970, 297] width 495 height 12
copy link "dlp__x50__craig__RQUJ__d1328649__oR897816824.zip"
click at [1194, 327] on p "Upload" at bounding box center [1204, 328] width 27 height 12
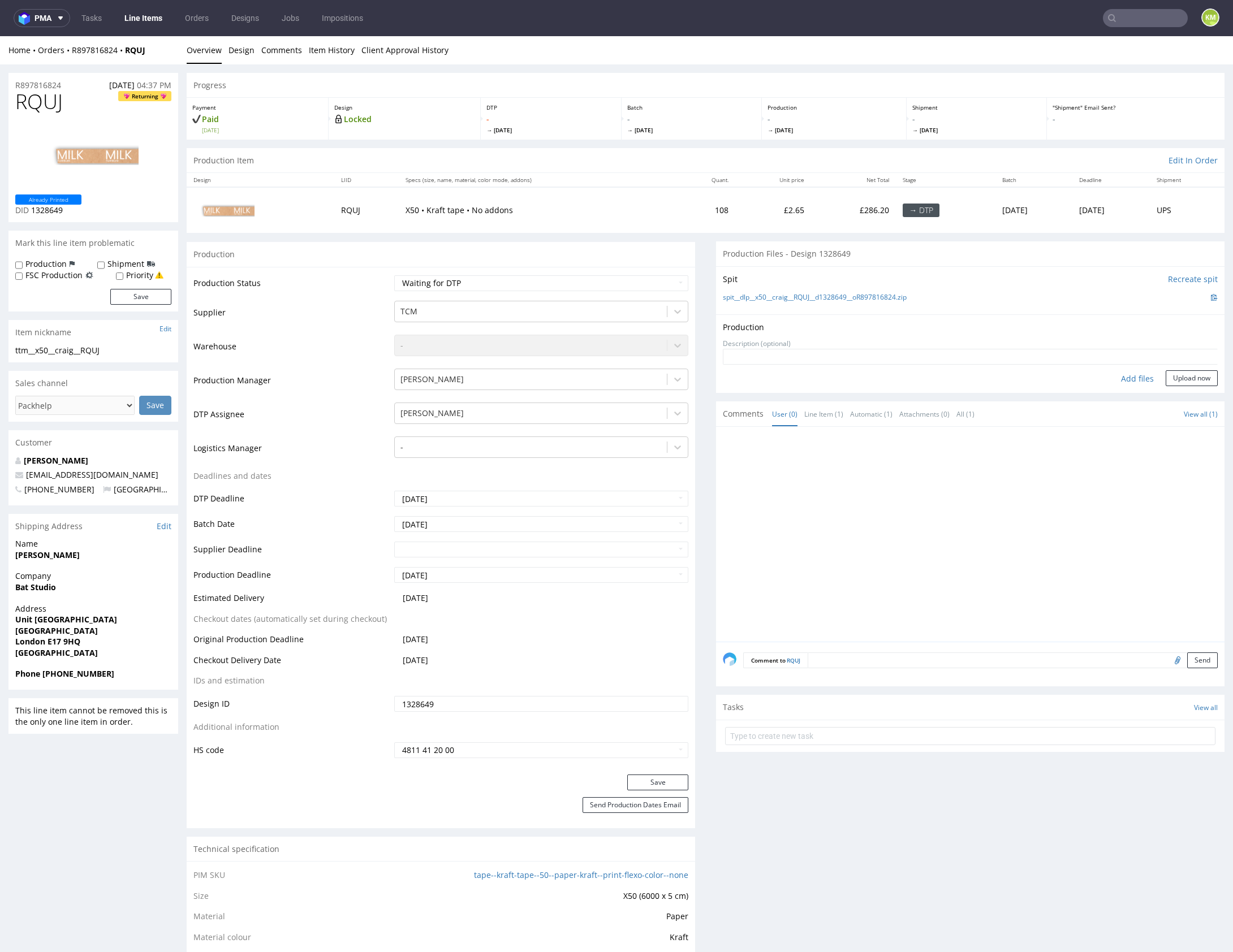
click at [1128, 378] on div "Add files" at bounding box center [1137, 379] width 56 height 17
type input "C:\fakepath\dlp__x50__craig__RQUJ__d1328649__oR897816824.pdf"
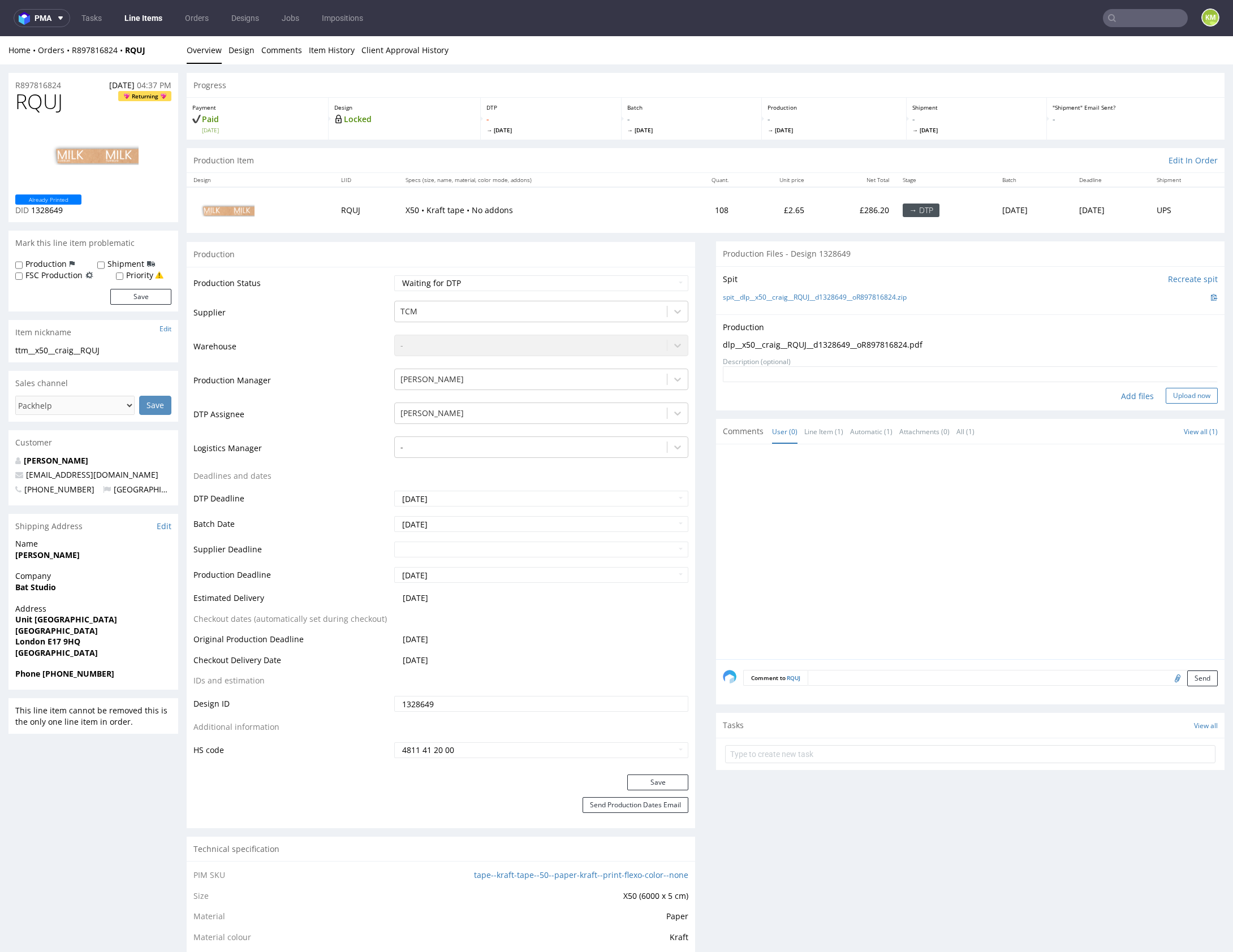
click at [1172, 397] on button "Upload now" at bounding box center [1191, 395] width 52 height 16
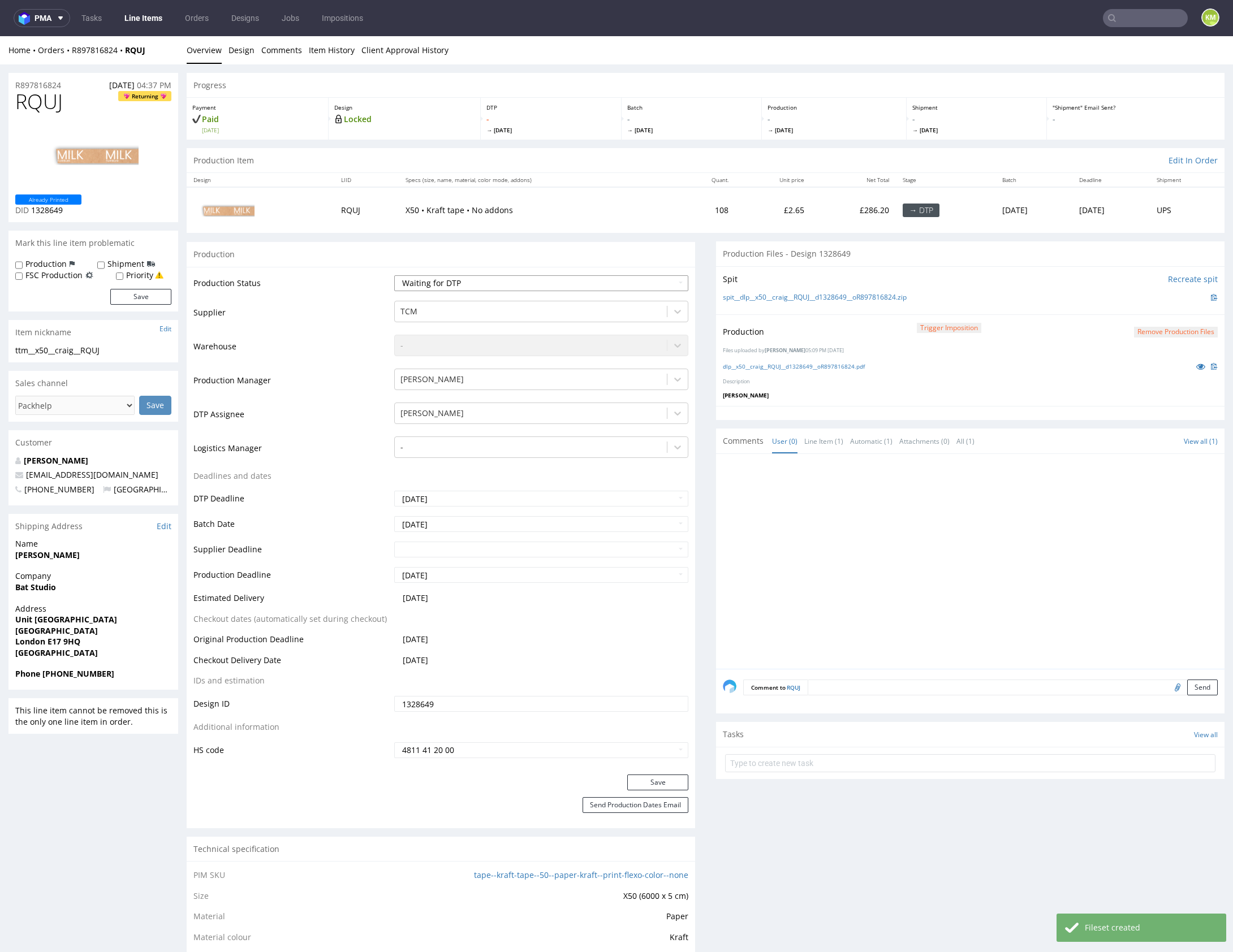
click at [653, 282] on select "Waiting for Artwork Waiting for Diecut Waiting for Mockup Waiting for DTP Waiti…" at bounding box center [541, 283] width 294 height 16
select select "dtp_production_ready"
click at [394, 276] on select "Waiting for Artwork Waiting for Diecut Waiting for Mockup Waiting for DTP Waiti…" at bounding box center [541, 283] width 294 height 16
click at [663, 779] on button "Save" at bounding box center [657, 782] width 61 height 16
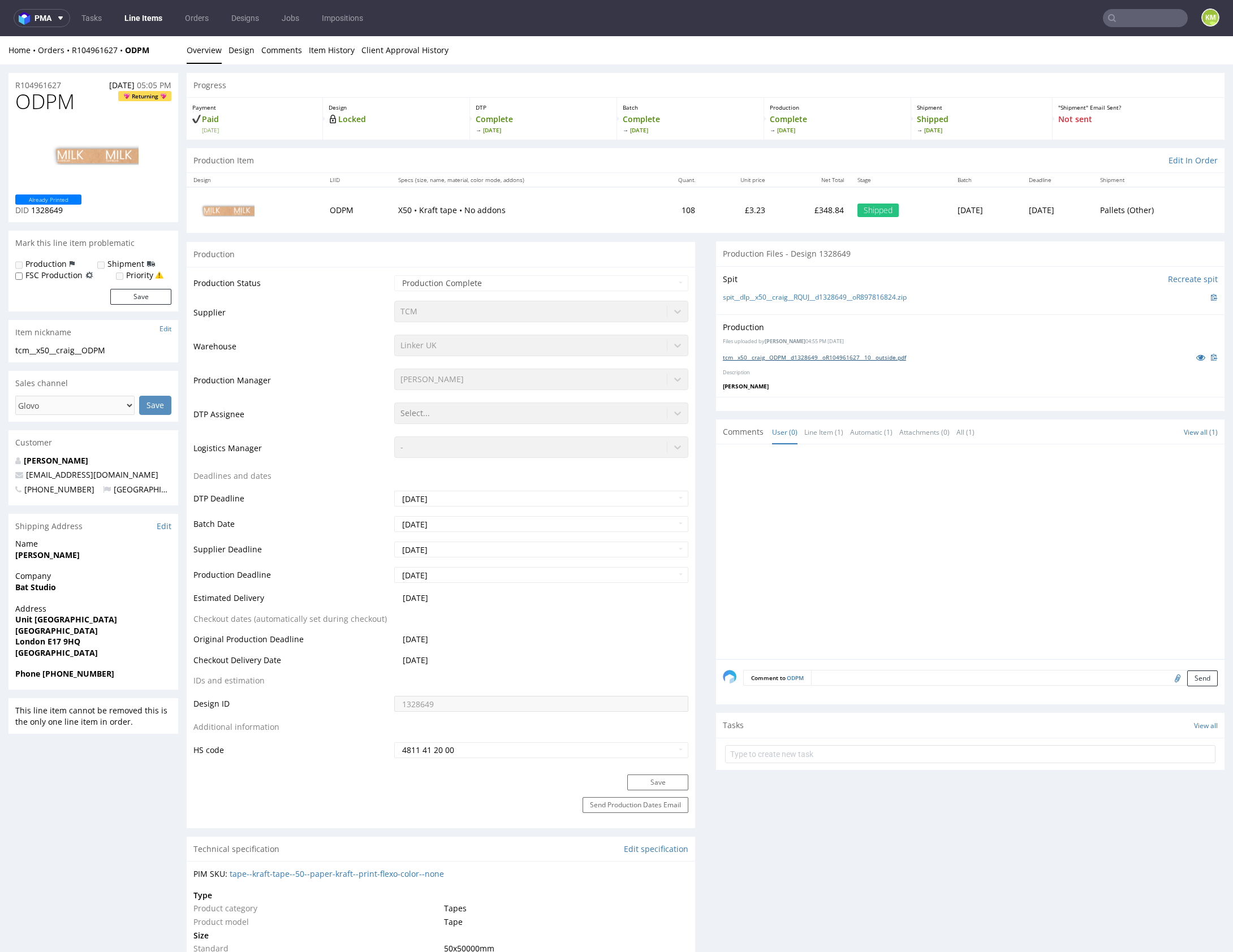
click at [832, 355] on link "tcm__x50__craig__ODPM__d1328649__oR104961627__10__outside.pdf" at bounding box center [814, 358] width 183 height 8
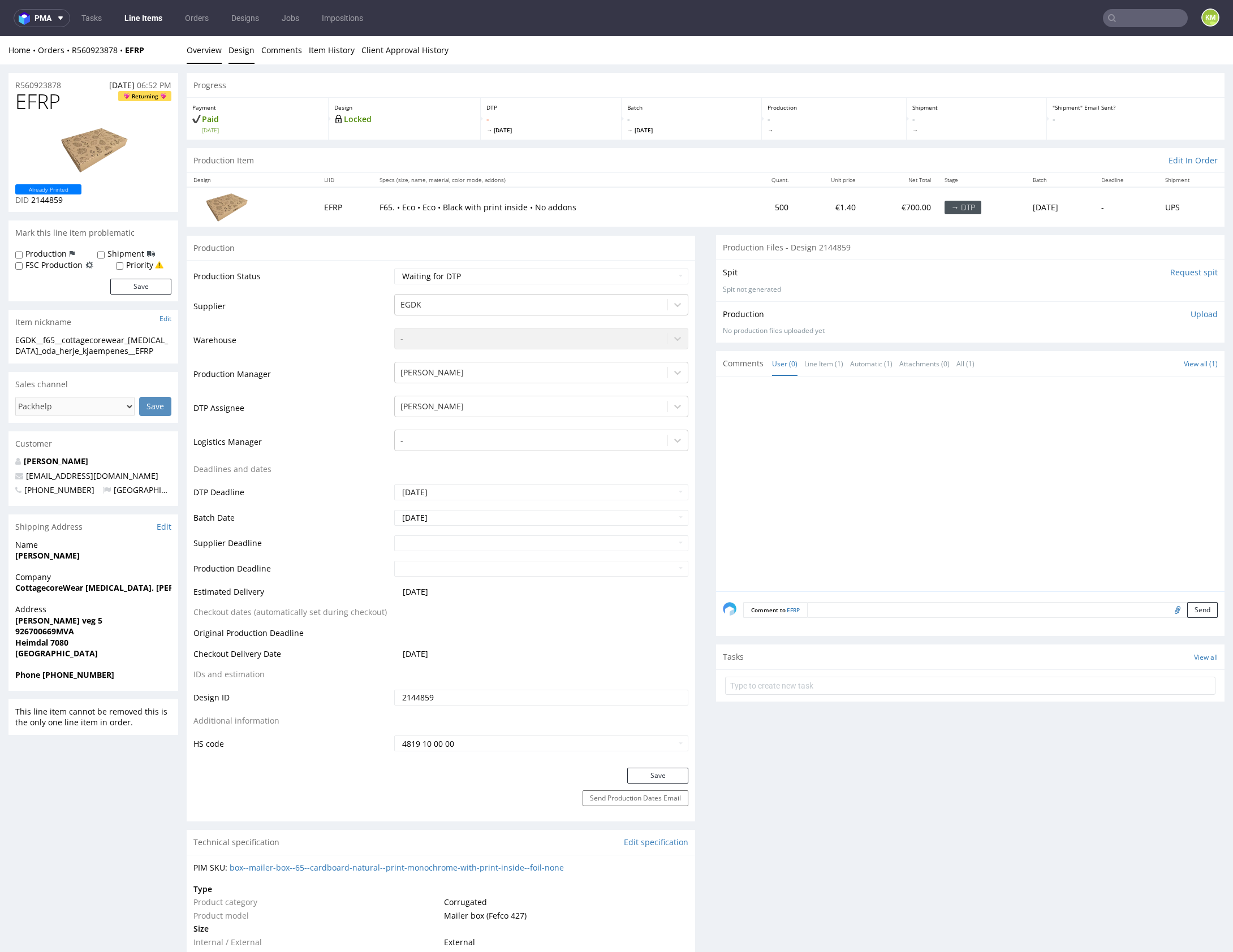
click at [243, 54] on link "Design" at bounding box center [242, 50] width 26 height 28
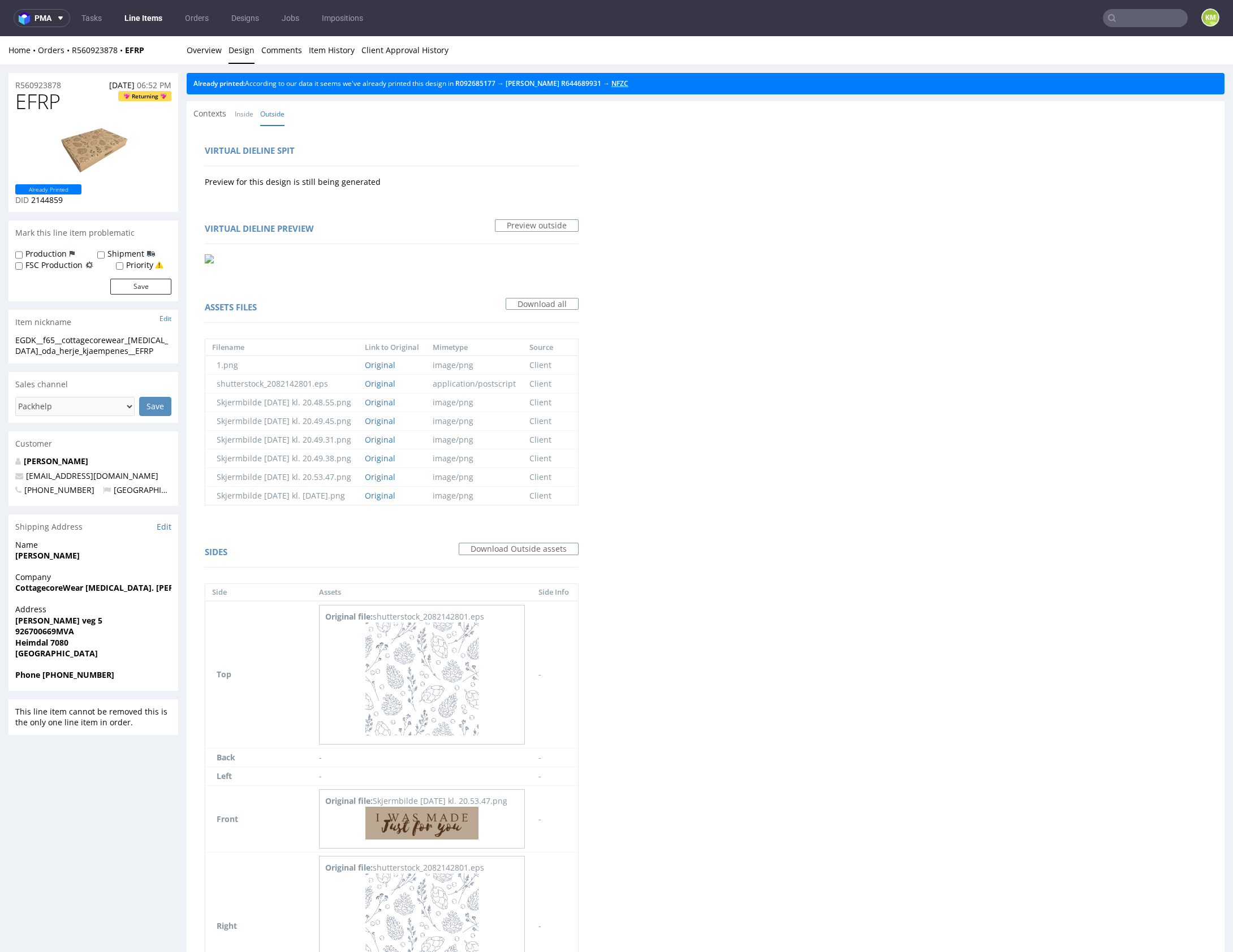
drag, startPoint x: 600, startPoint y: 85, endPoint x: 579, endPoint y: 84, distance: 21.0
click at [211, 54] on link "Overview" at bounding box center [204, 50] width 35 height 28
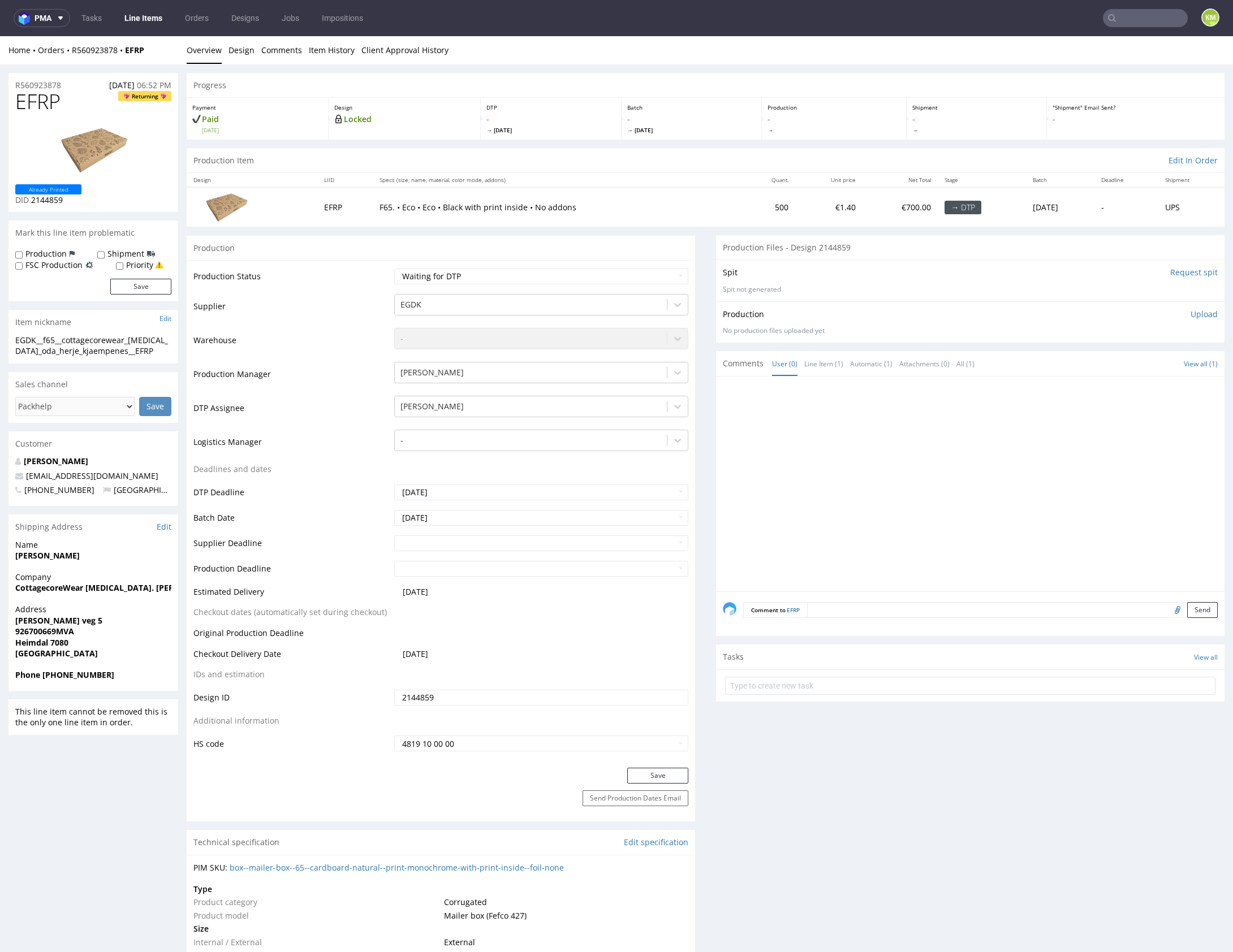
click at [853, 459] on div at bounding box center [973, 487] width 501 height 208
click at [115, 341] on div "EGDK__f65__cottagecorewear_inh_oda_herje_kjaempenes__EFRP" at bounding box center [92, 345] width 156 height 22
copy div "EGDK__f65__cottagecorewear_inh_oda_herje_kjaempenes__EFRP"
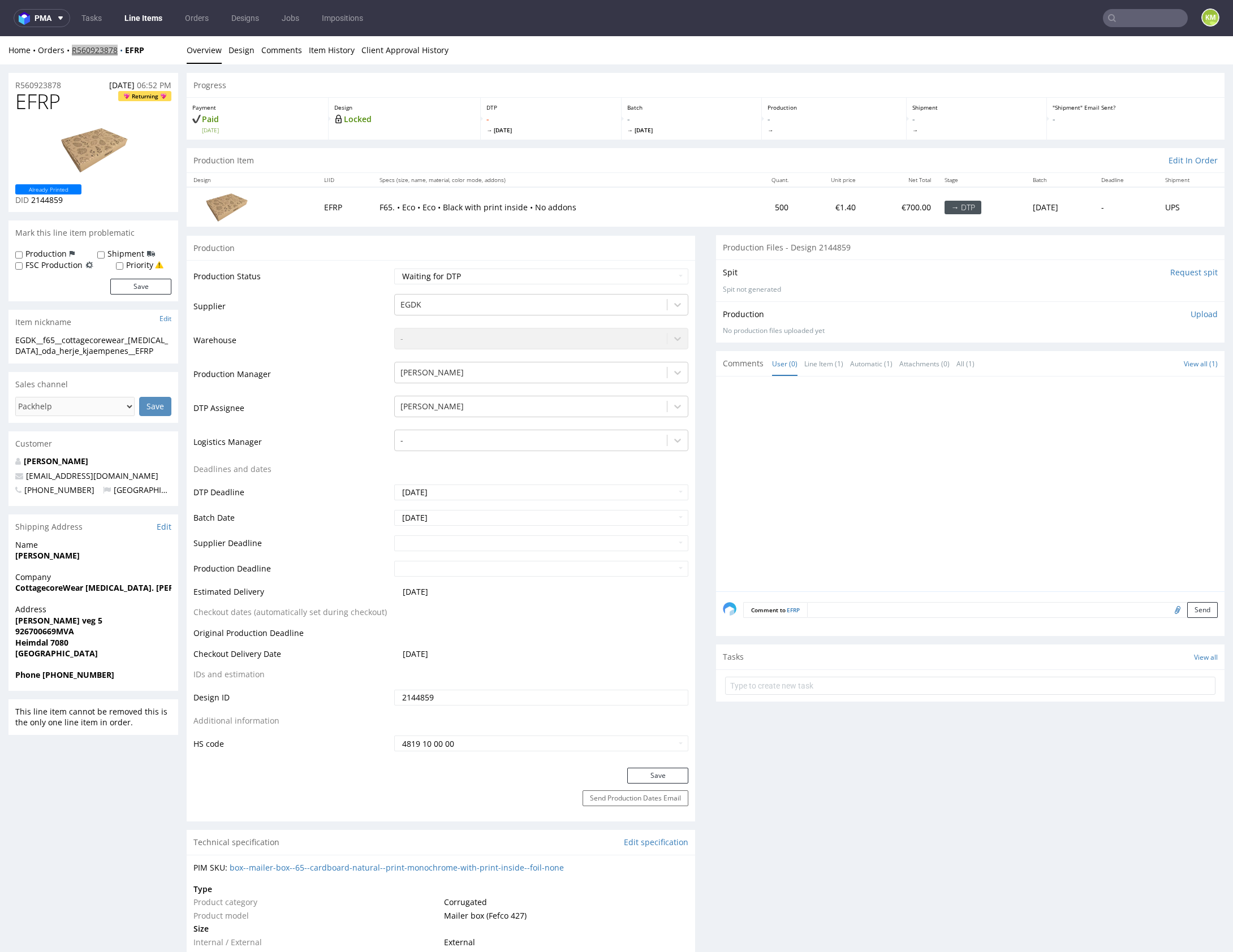
copy link "R560923878"
click at [40, 100] on span "EFRP" at bounding box center [37, 102] width 45 height 22
copy span "EFRP"
click at [1191, 315] on p "Upload" at bounding box center [1204, 315] width 27 height 12
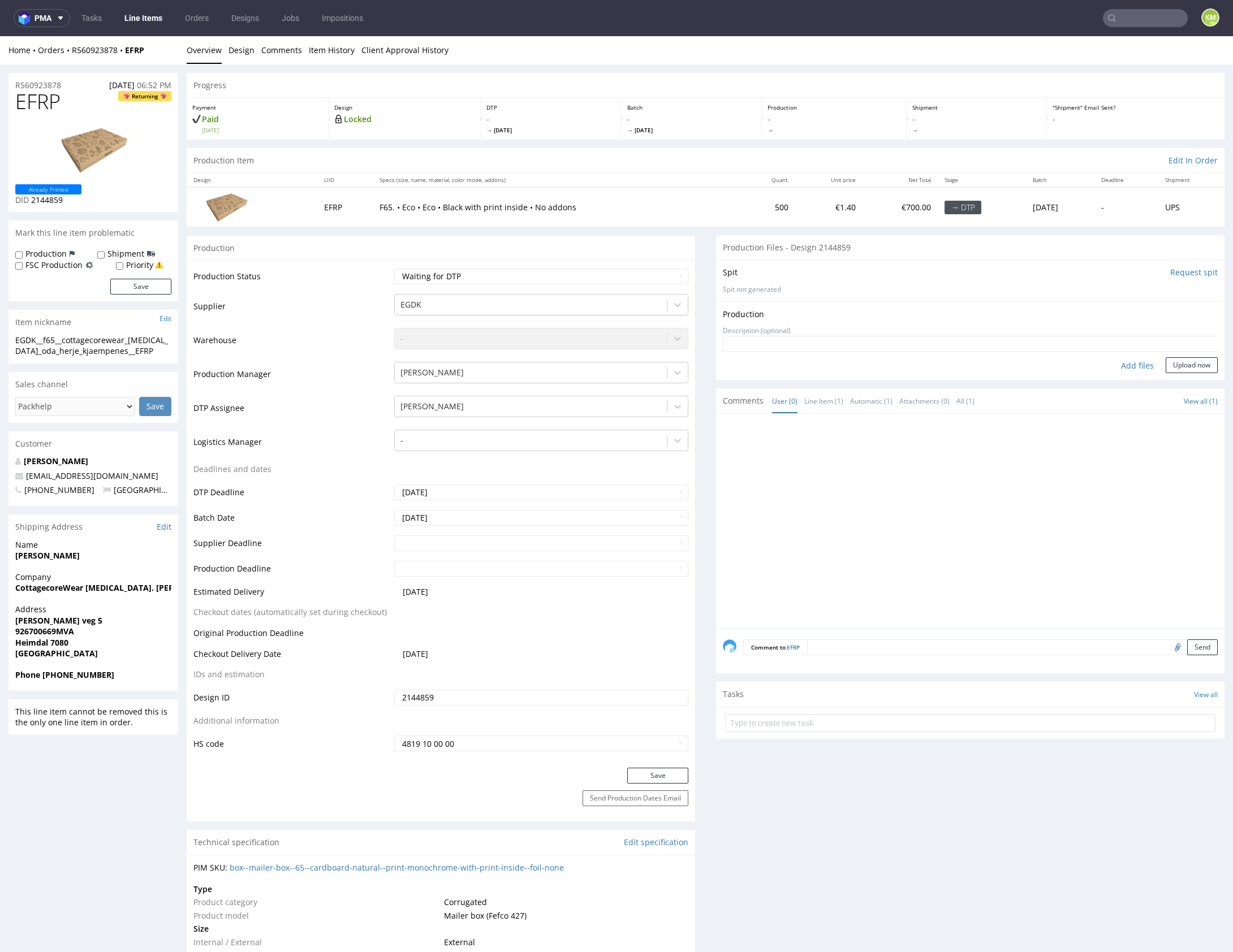
click at [1132, 364] on div "Add files" at bounding box center [1137, 366] width 56 height 17
type input "C:\fakepath\EGDK__f65__cottagecorewear_inh_oda_herje_kjaempenes__EFRP__d2144859…"
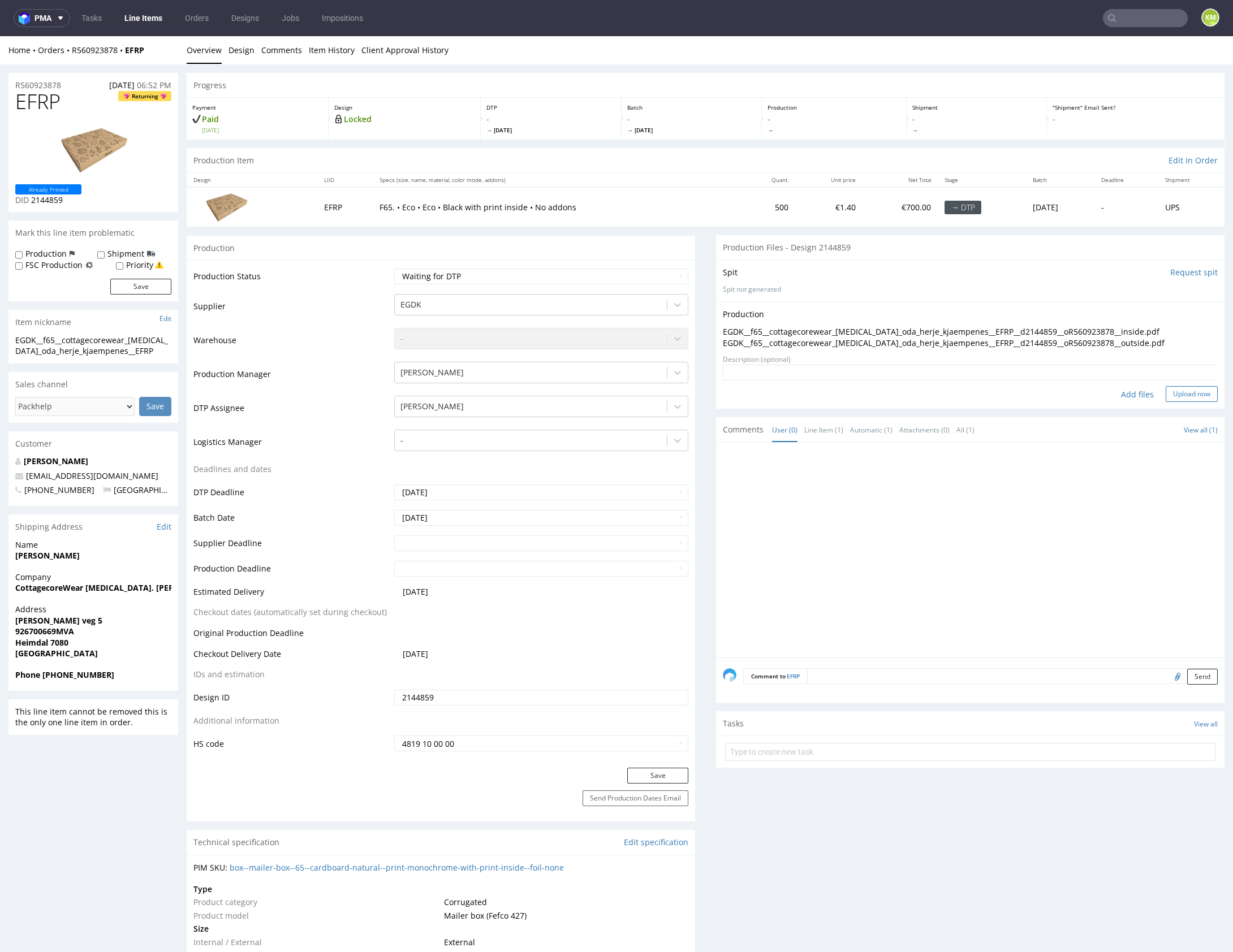
click at [1182, 395] on button "Upload now" at bounding box center [1191, 394] width 52 height 16
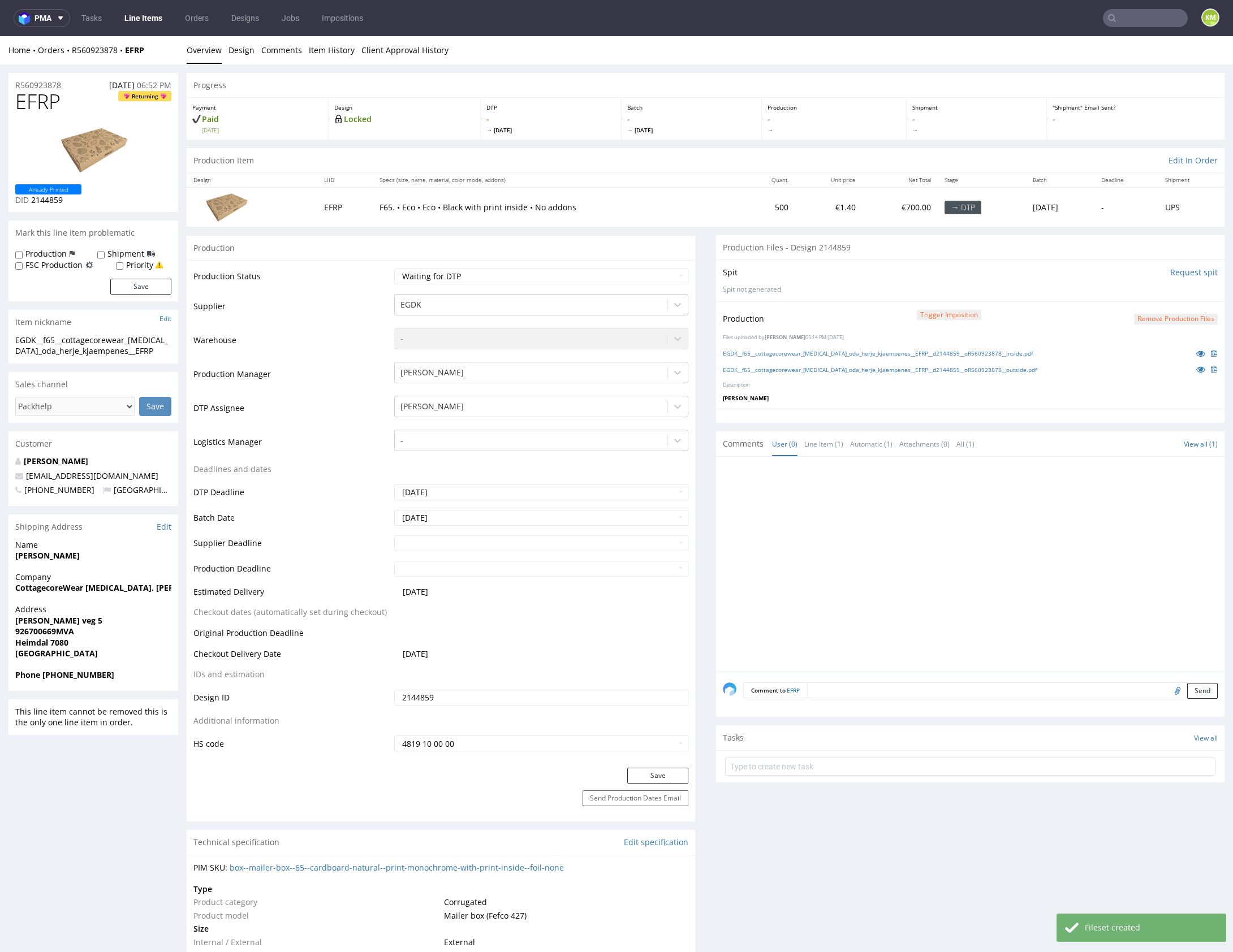
click at [941, 492] on div at bounding box center [973, 568] width 501 height 208
click at [1103, 519] on div at bounding box center [973, 568] width 501 height 208
click at [619, 281] on select "Waiting for Artwork Waiting for Diecut Waiting for Mockup Waiting for DTP Waiti…" at bounding box center [541, 276] width 294 height 16
select select "dtp_production_ready"
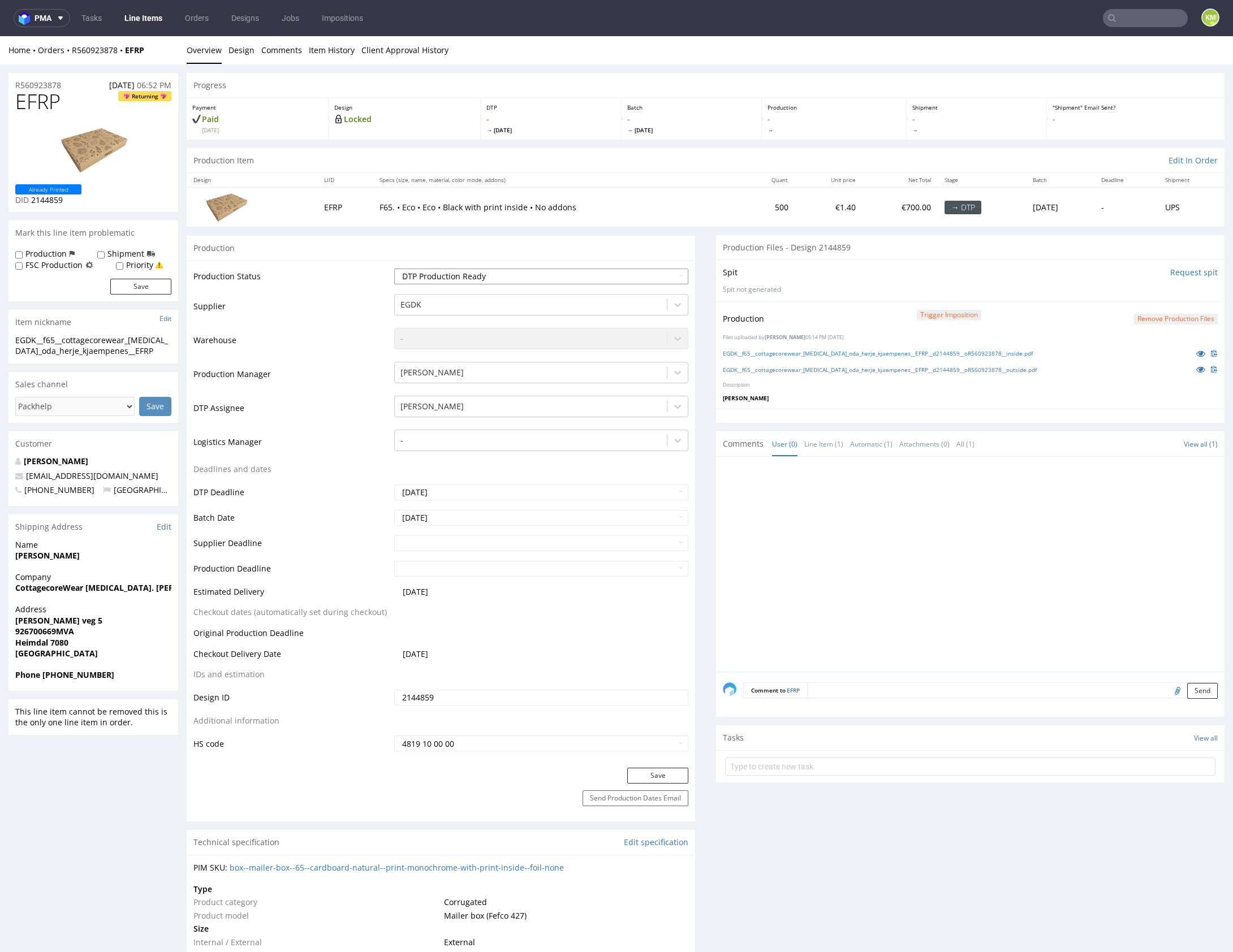
click at [394, 268] on select "Waiting for Artwork Waiting for Diecut Waiting for Mockup Waiting for DTP Waiti…" at bounding box center [541, 276] width 294 height 16
click at [651, 777] on button "Save" at bounding box center [657, 775] width 61 height 16
click at [832, 611] on div at bounding box center [973, 568] width 501 height 208
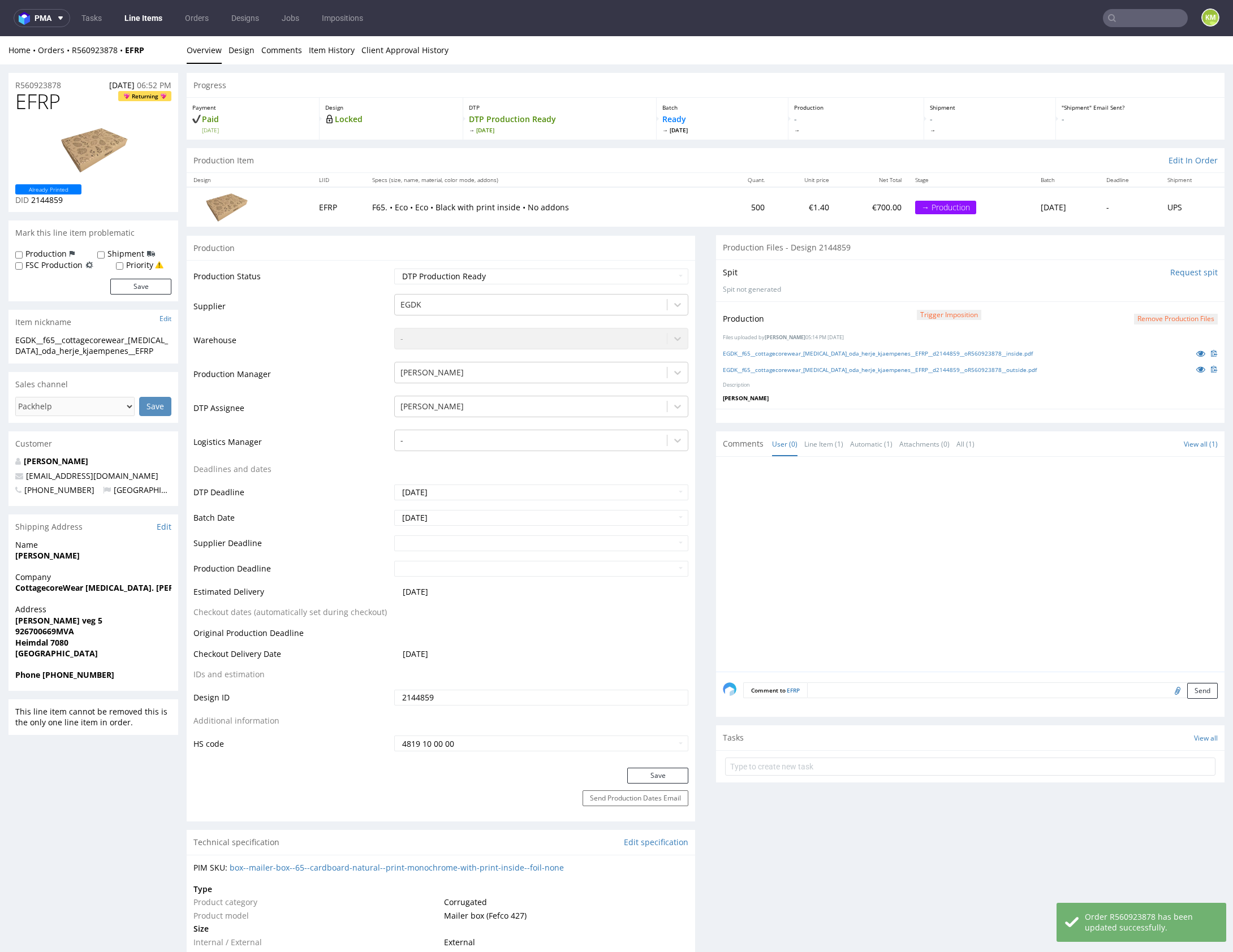
click at [918, 576] on div at bounding box center [973, 568] width 501 height 208
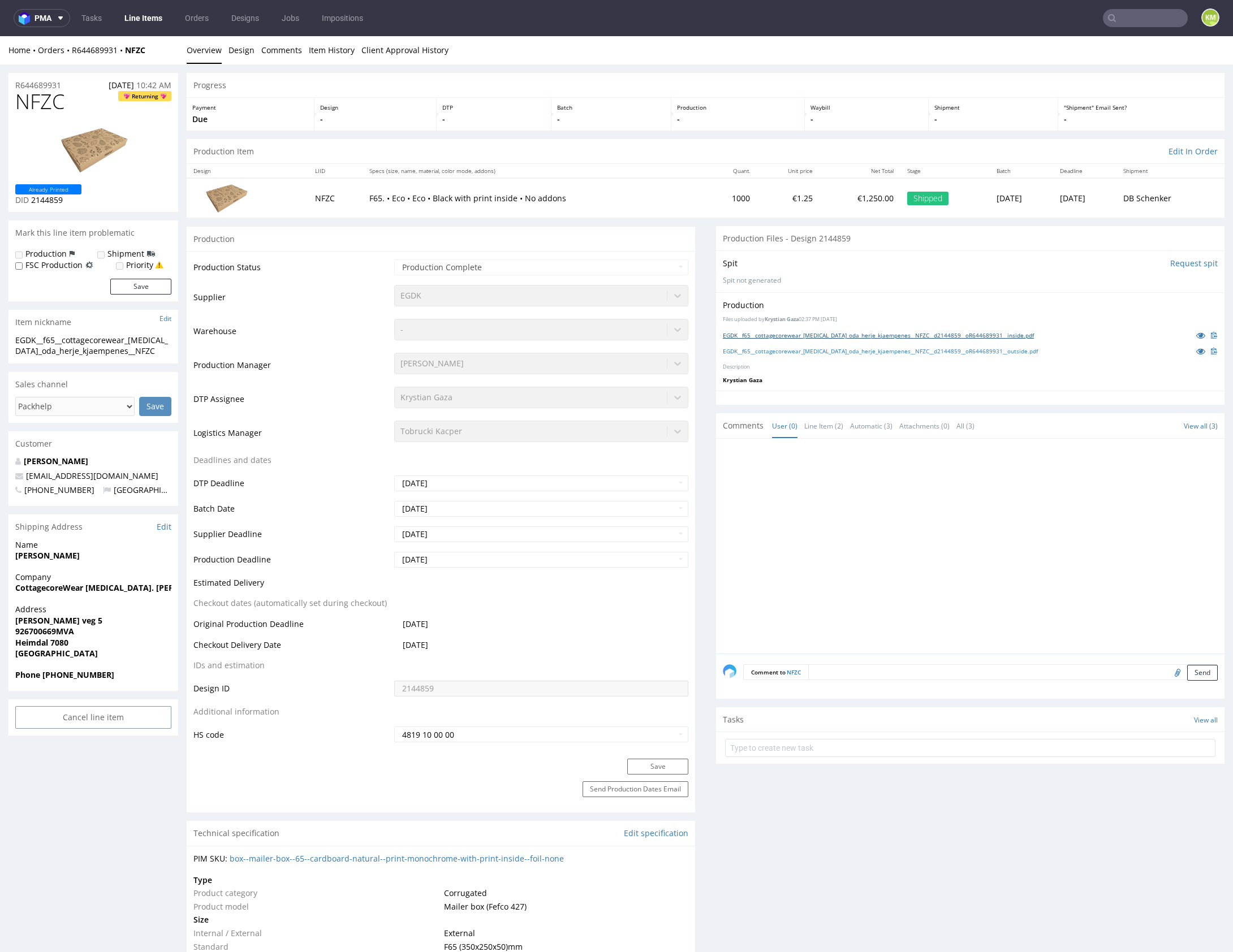
click at [870, 336] on link "EGDK__f65__cottagecorewear_[MEDICAL_DATA]_oda_herje_kjaempenes__NFZC__d2144859_…" at bounding box center [878, 335] width 311 height 8
click at [873, 353] on link "EGDK__f65__cottagecorewear_[MEDICAL_DATA]_oda_herje_kjaempenes__NFZC__d2144859_…" at bounding box center [880, 351] width 315 height 8
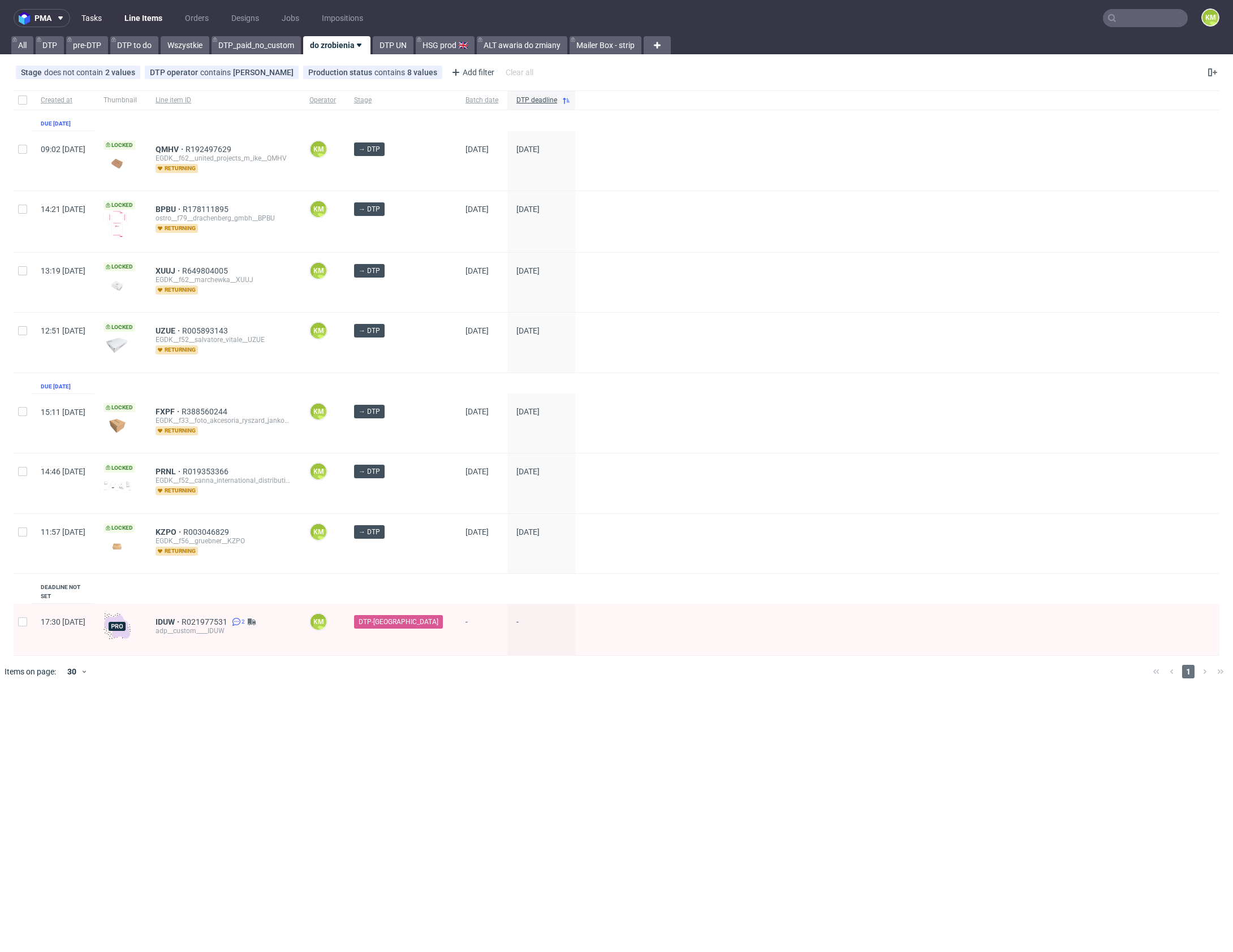
click at [105, 18] on link "Tasks" at bounding box center [91, 18] width 34 height 18
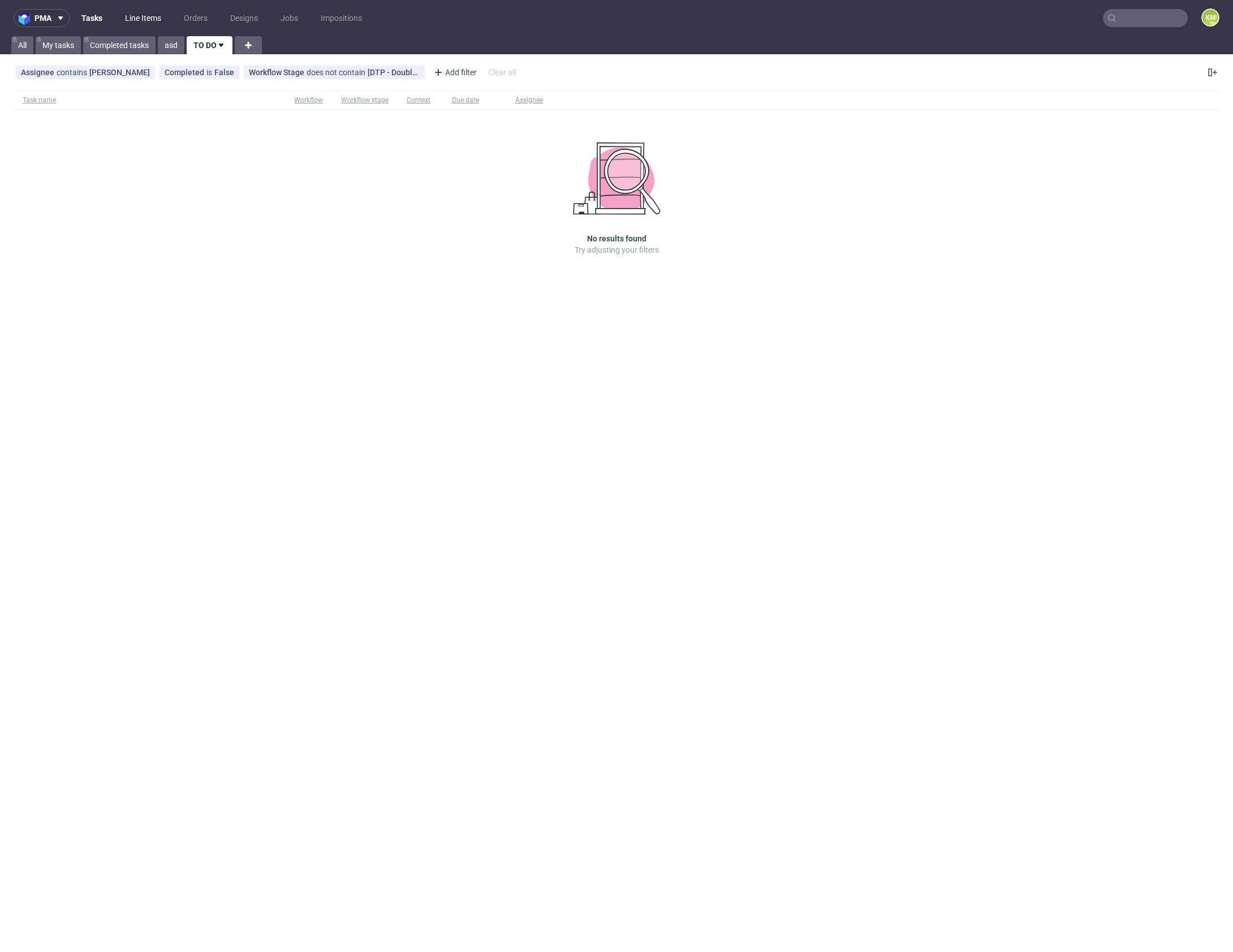
click at [149, 26] on link "Line Items" at bounding box center [143, 18] width 50 height 18
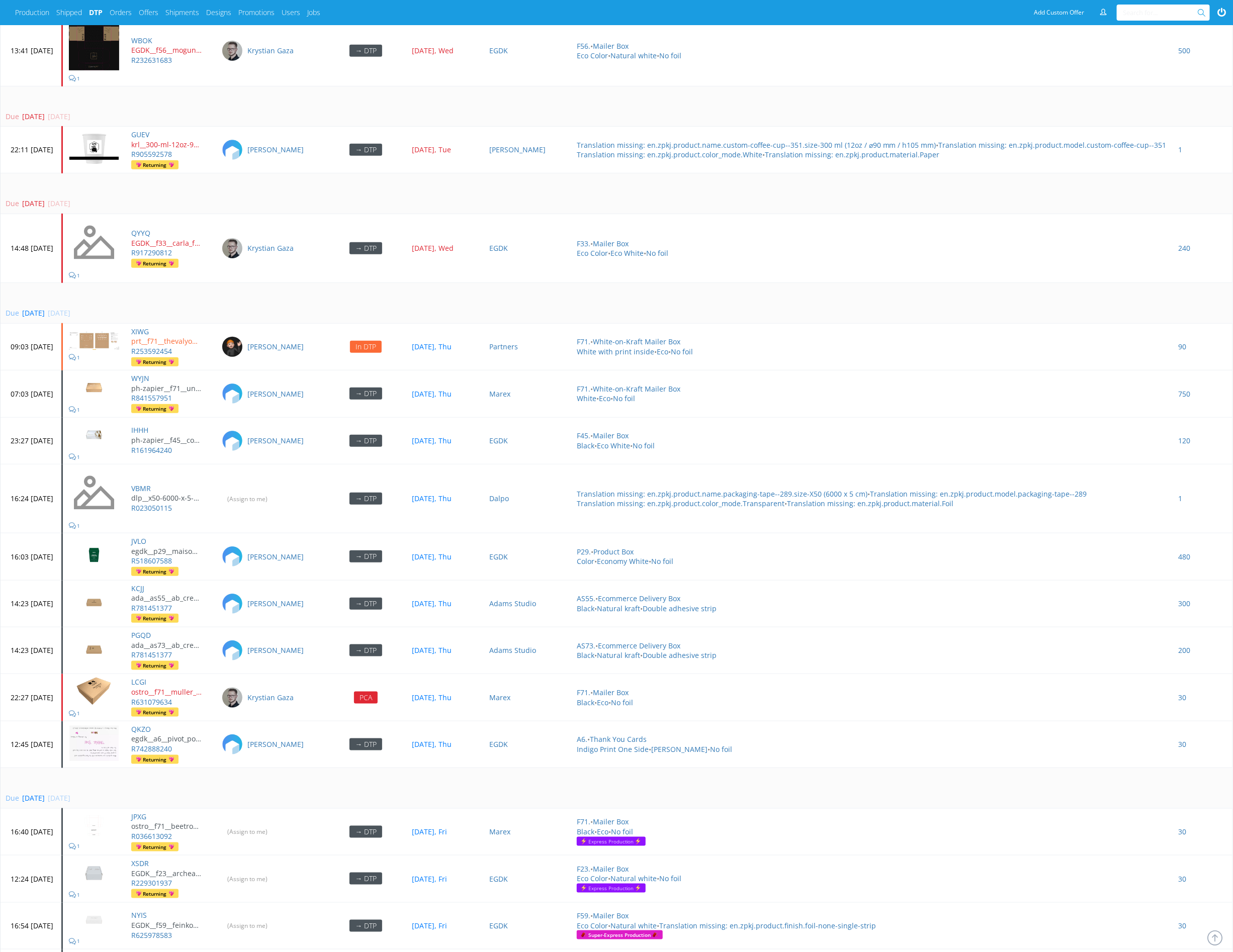
scroll to position [1790, 0]
